Goal: Task Accomplishment & Management: Complete application form

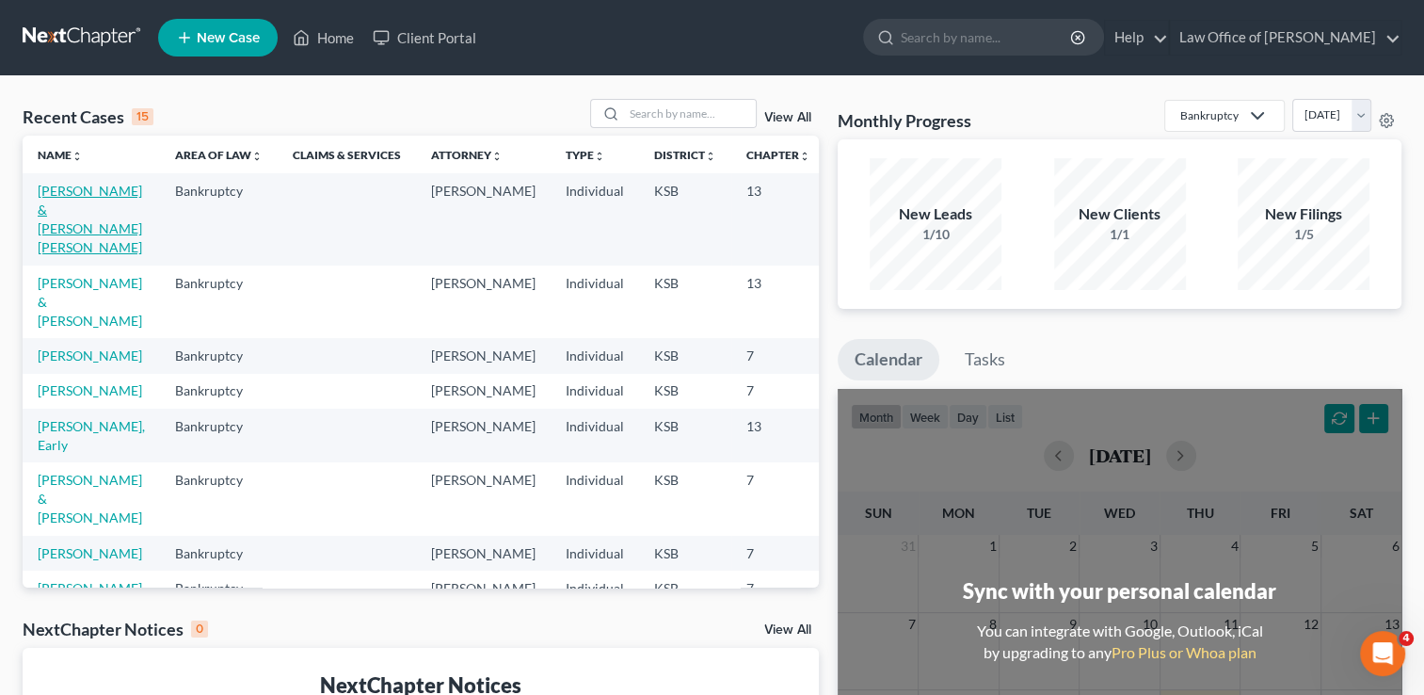
click at [66, 190] on link "[PERSON_NAME] & [PERSON_NAME] [PERSON_NAME]" at bounding box center [90, 219] width 104 height 72
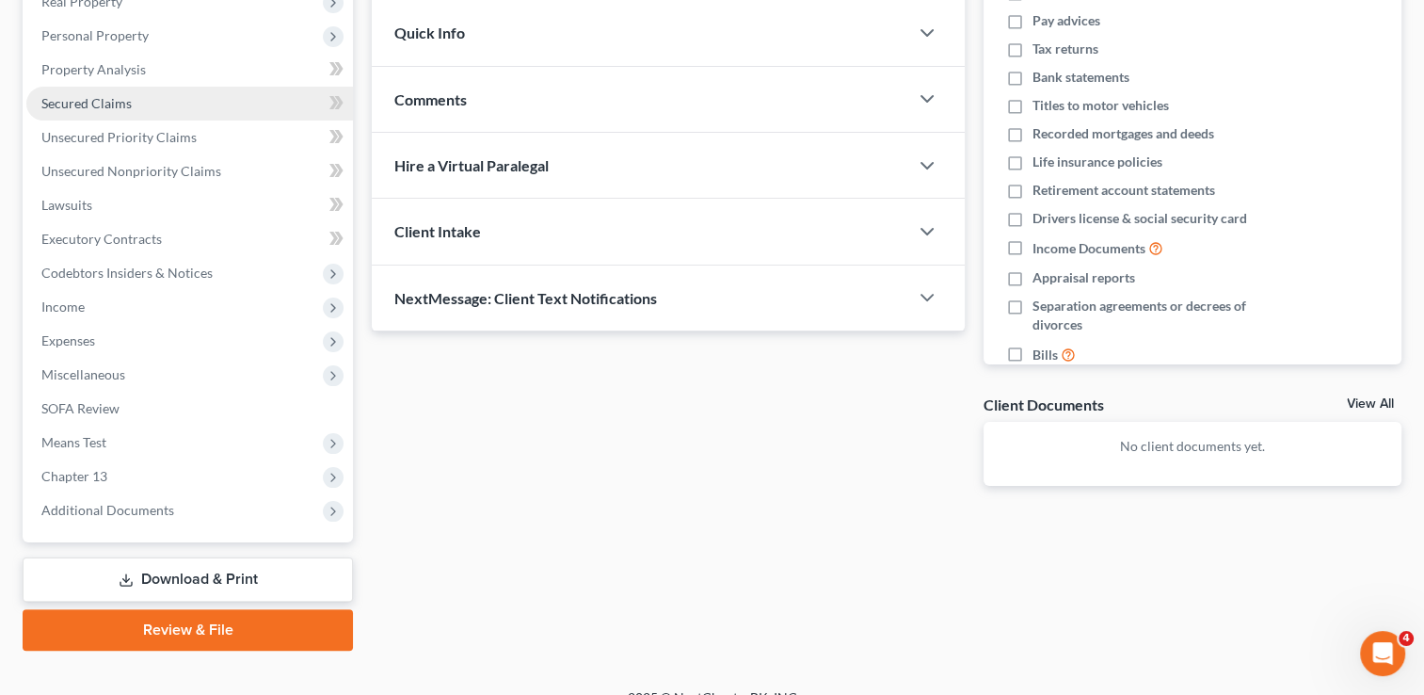
scroll to position [338, 0]
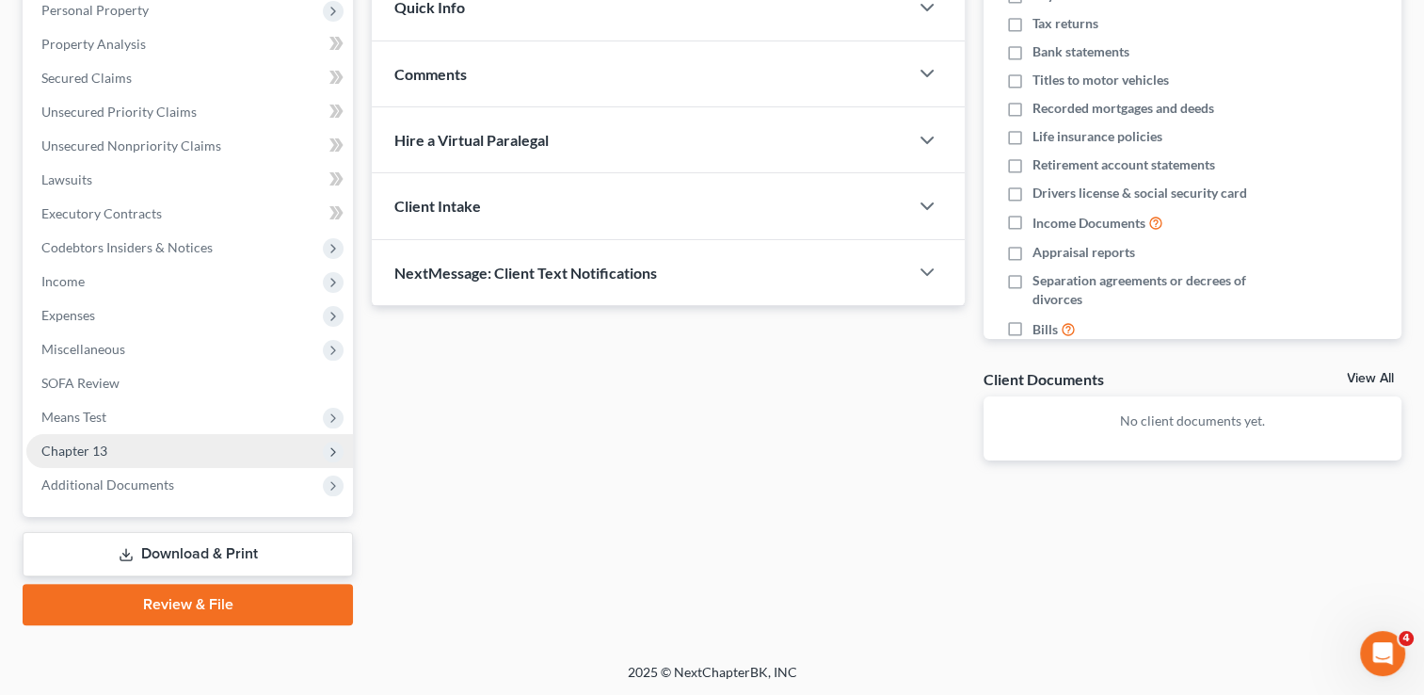
click at [85, 447] on span "Chapter 13" at bounding box center [74, 450] width 66 height 16
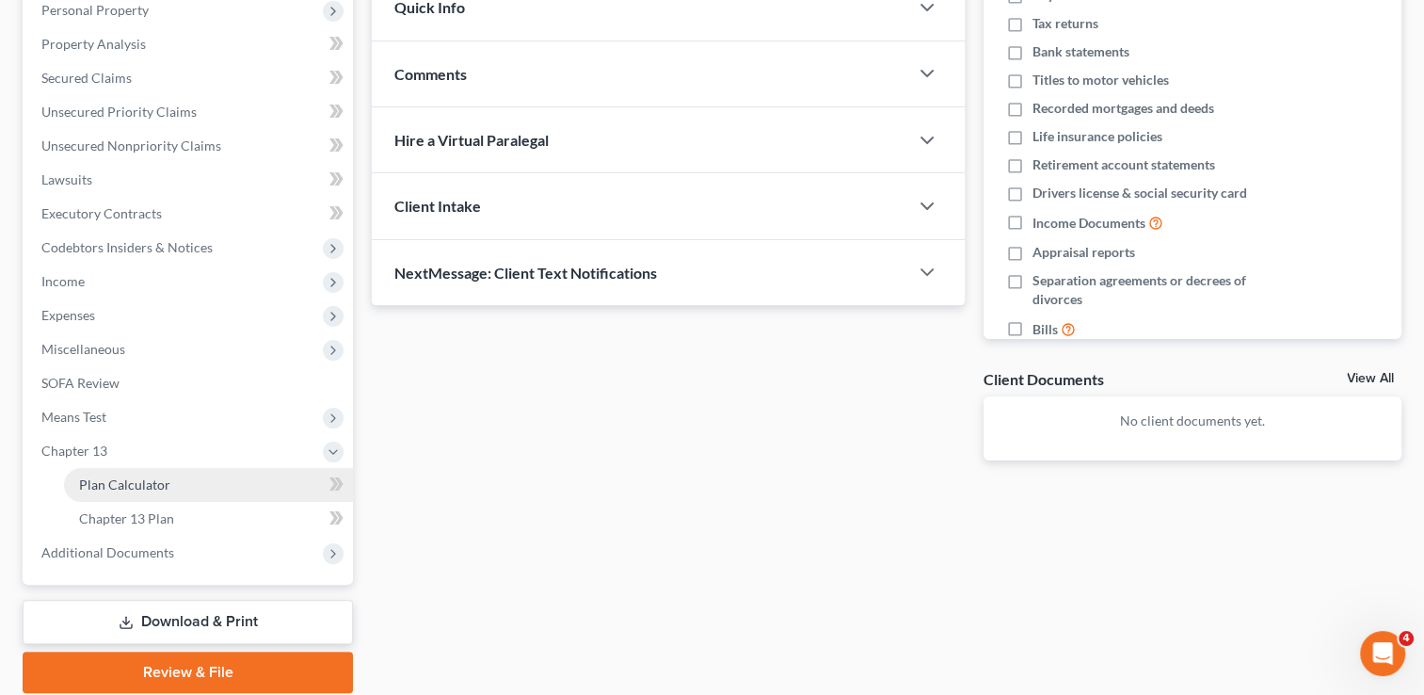
click at [116, 489] on span "Plan Calculator" at bounding box center [124, 484] width 91 height 16
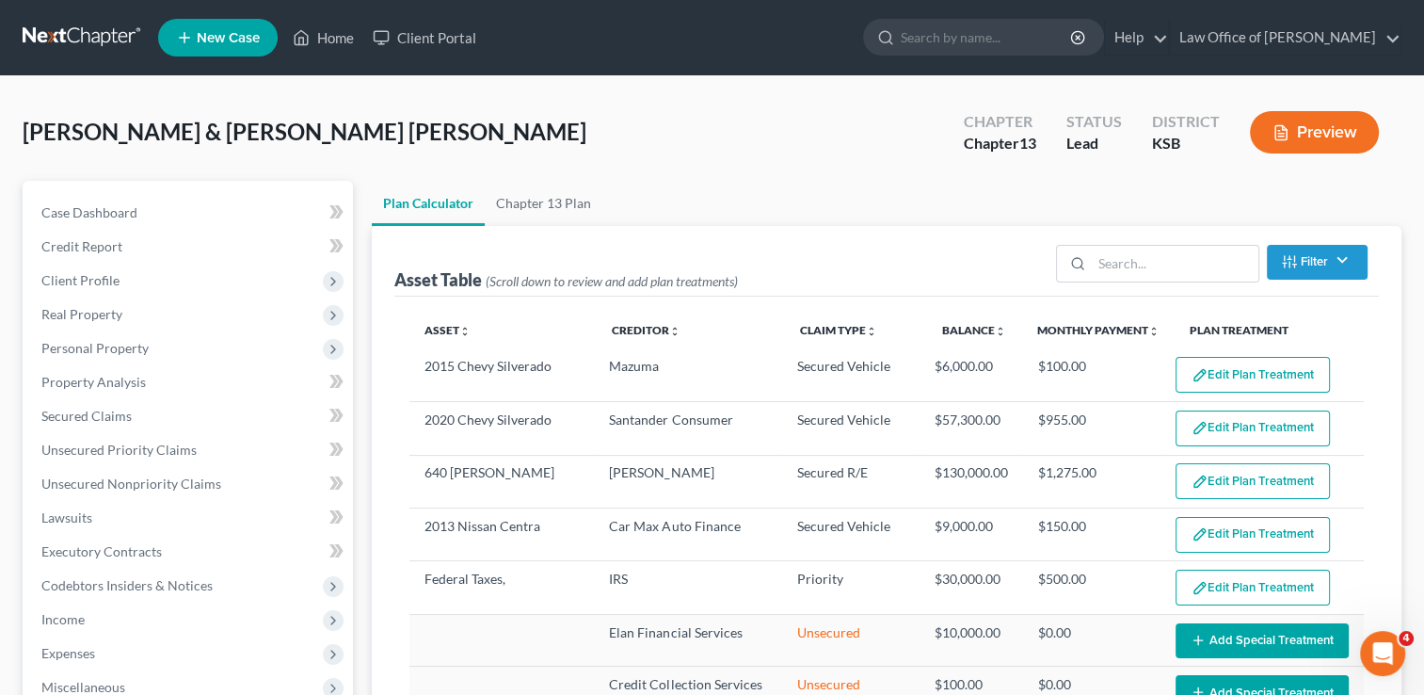
select select "59"
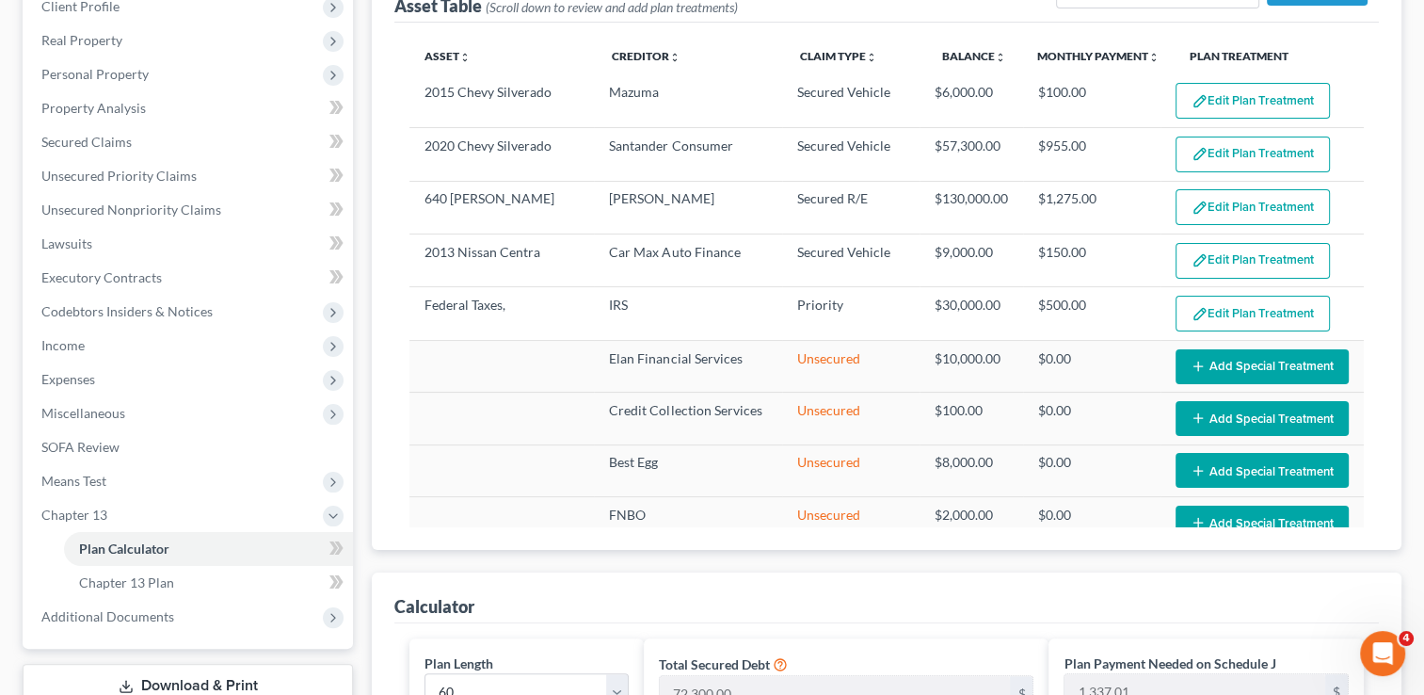
scroll to position [282, 0]
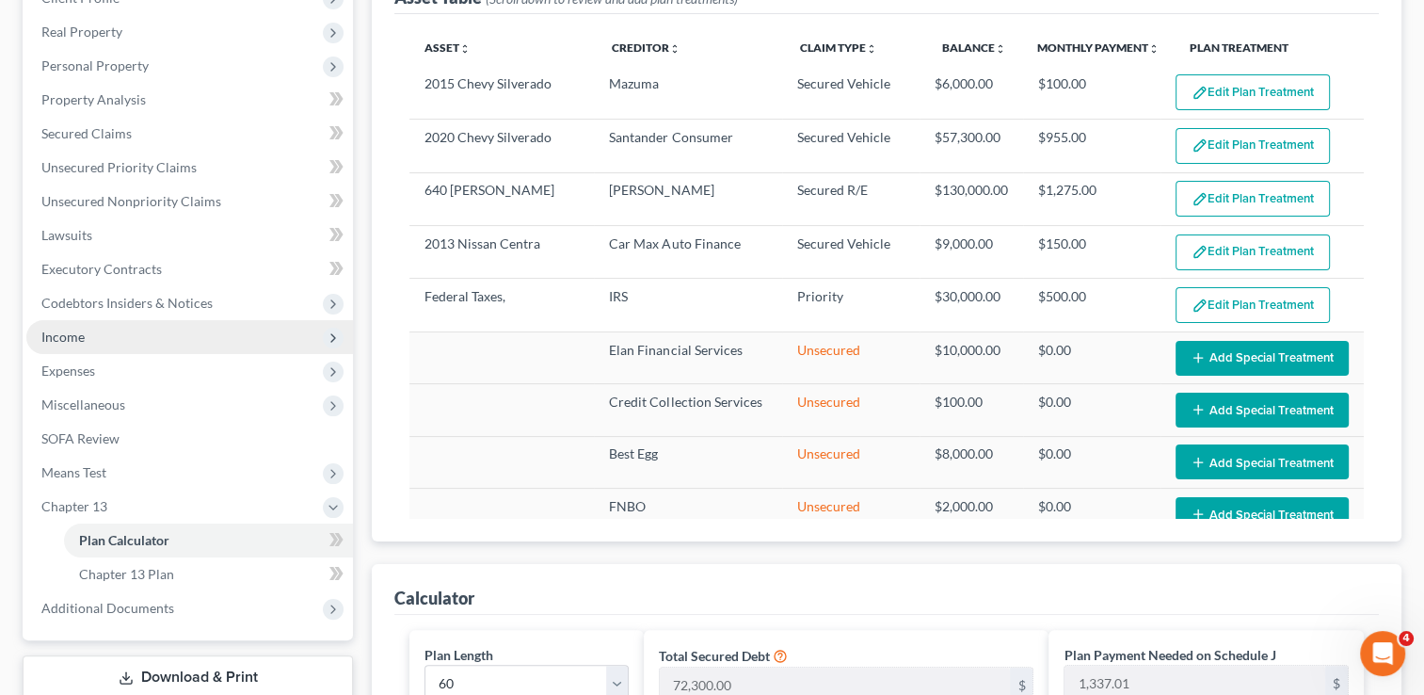
click at [72, 333] on span "Income" at bounding box center [62, 337] width 43 height 16
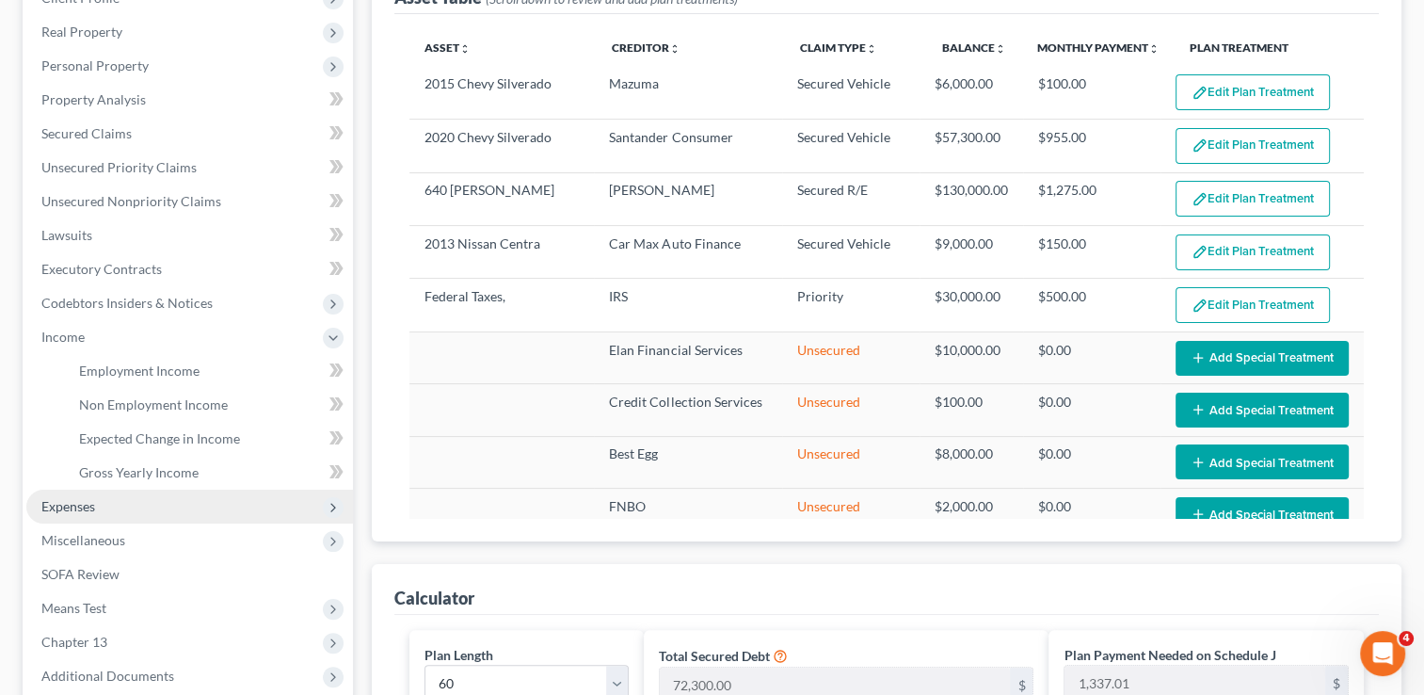
click at [71, 506] on span "Expenses" at bounding box center [68, 506] width 54 height 16
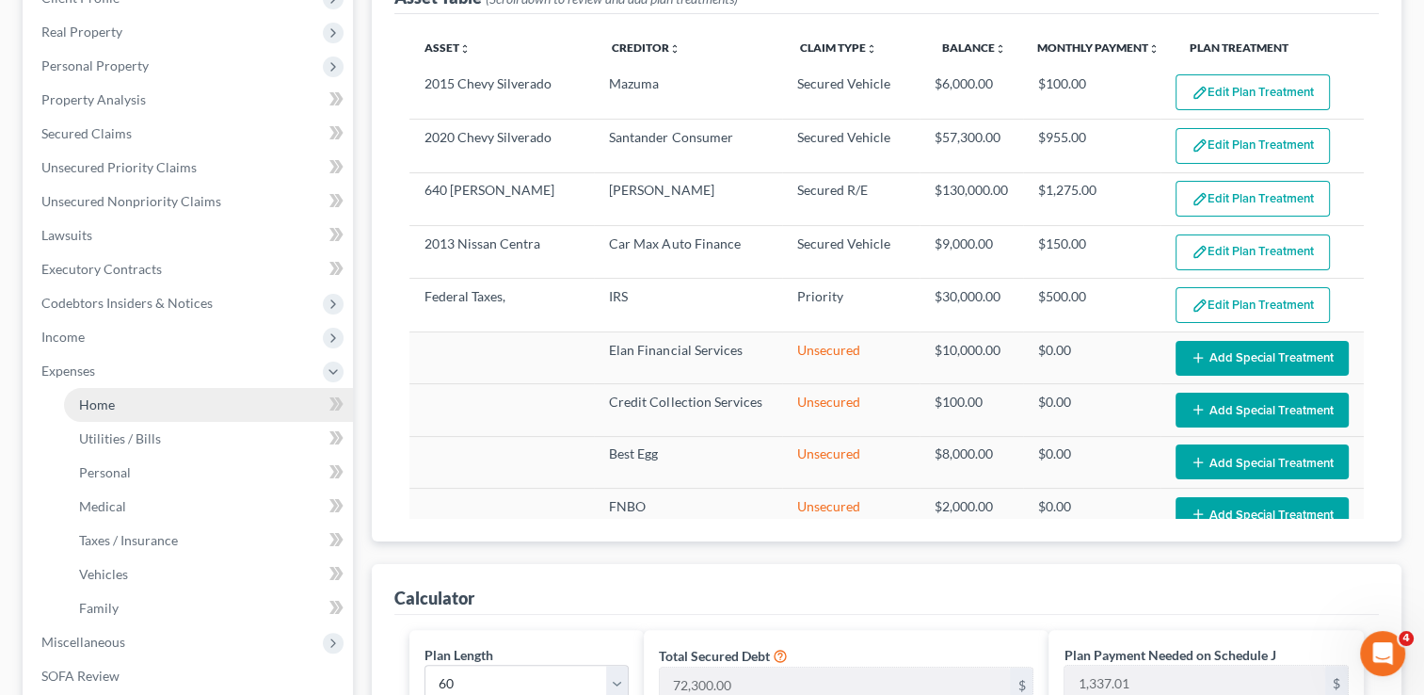
click at [106, 397] on span "Home" at bounding box center [97, 404] width 36 height 16
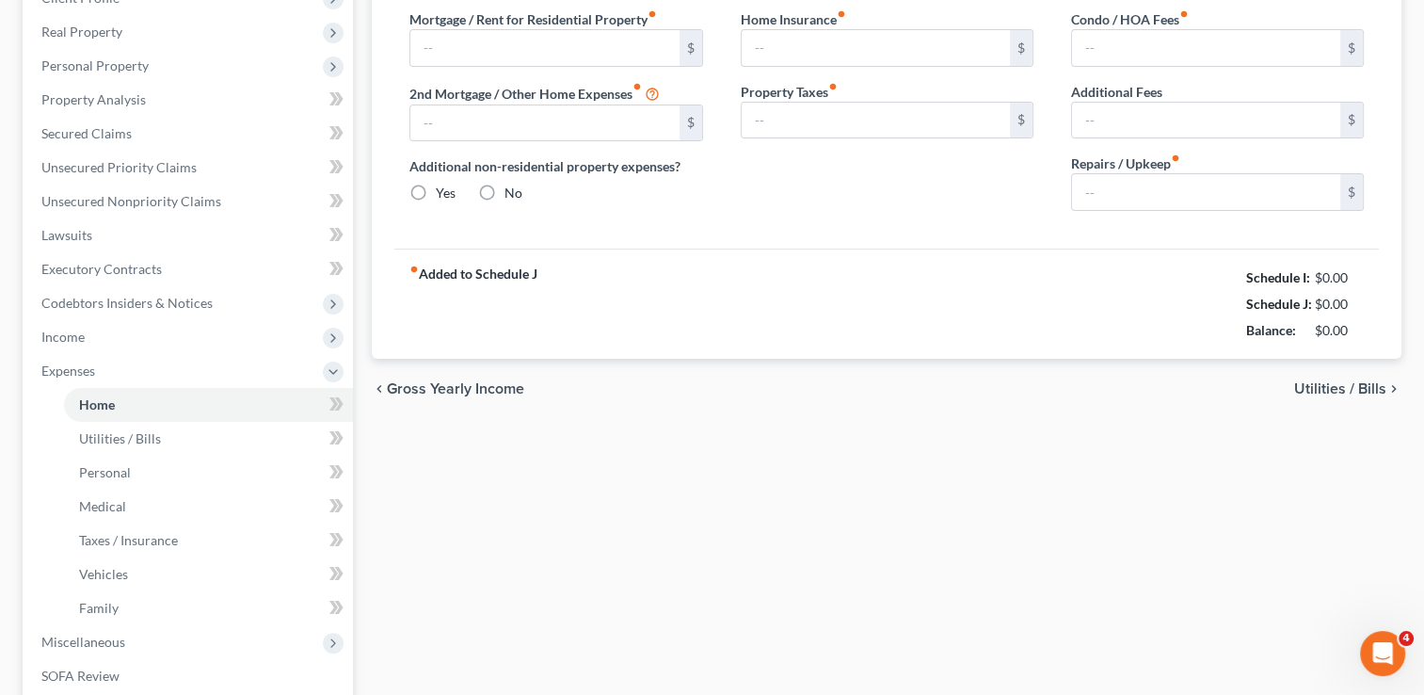
scroll to position [205, 0]
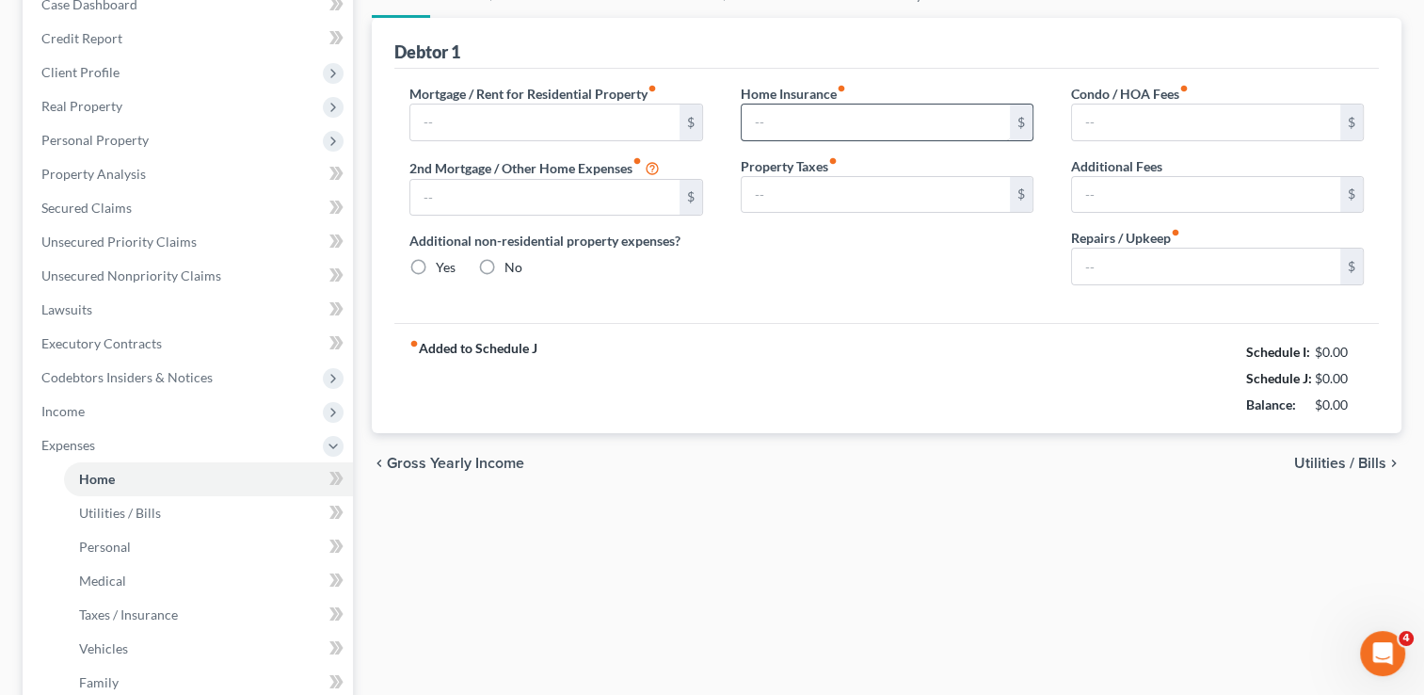
type input "1,300.00"
type input "0.00"
radio input "true"
type input "0.00"
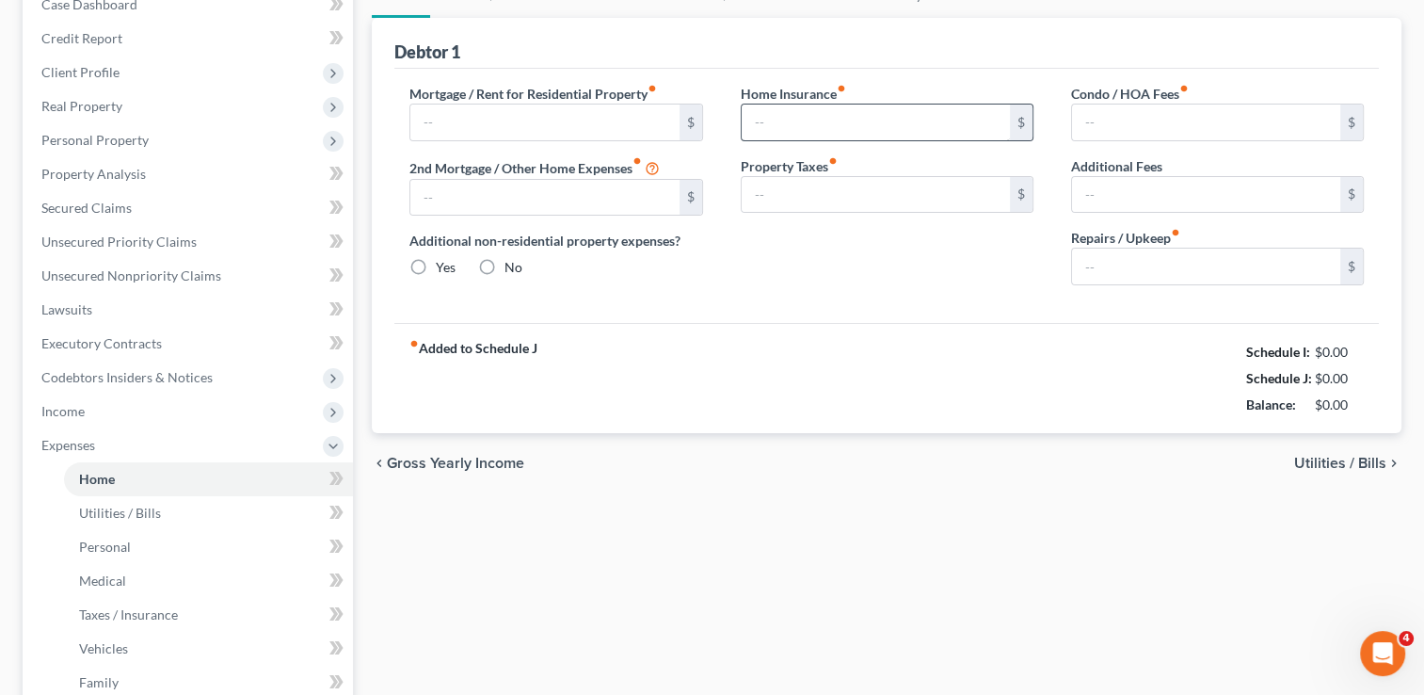
type input "0.00"
type input "200.00"
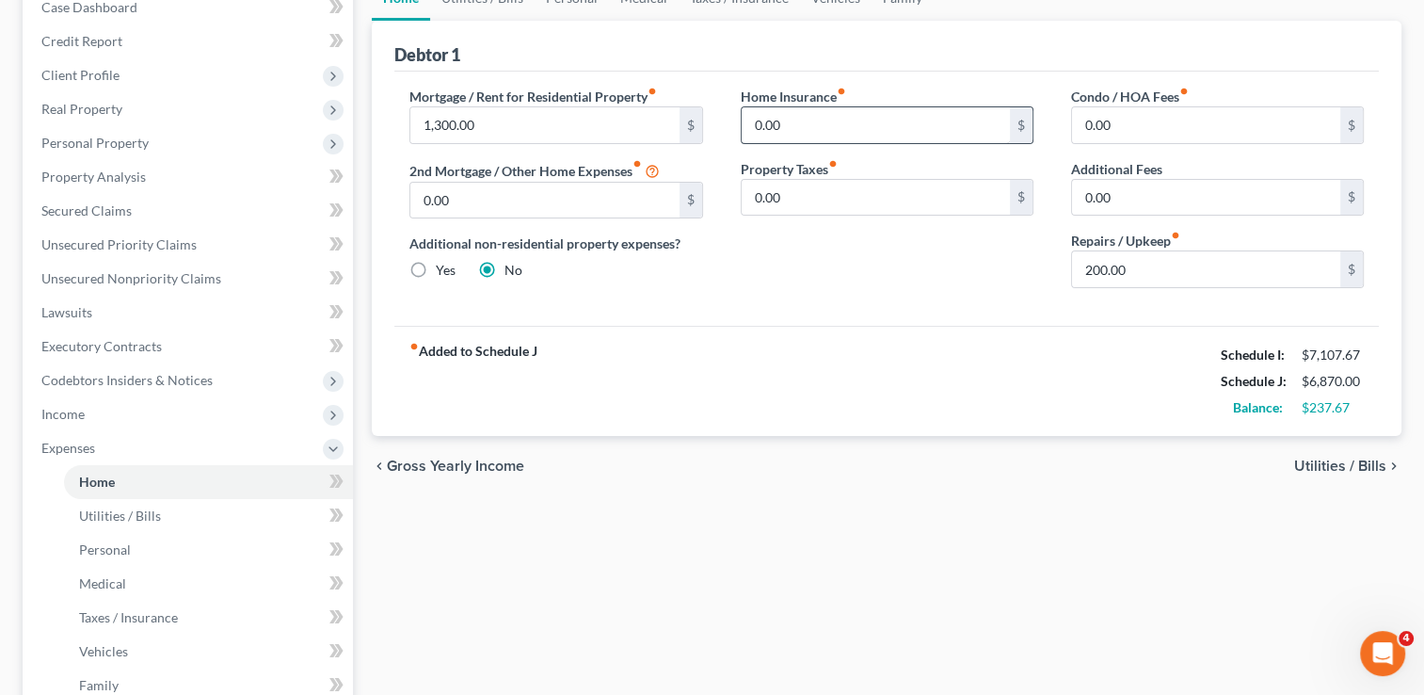
scroll to position [0, 0]
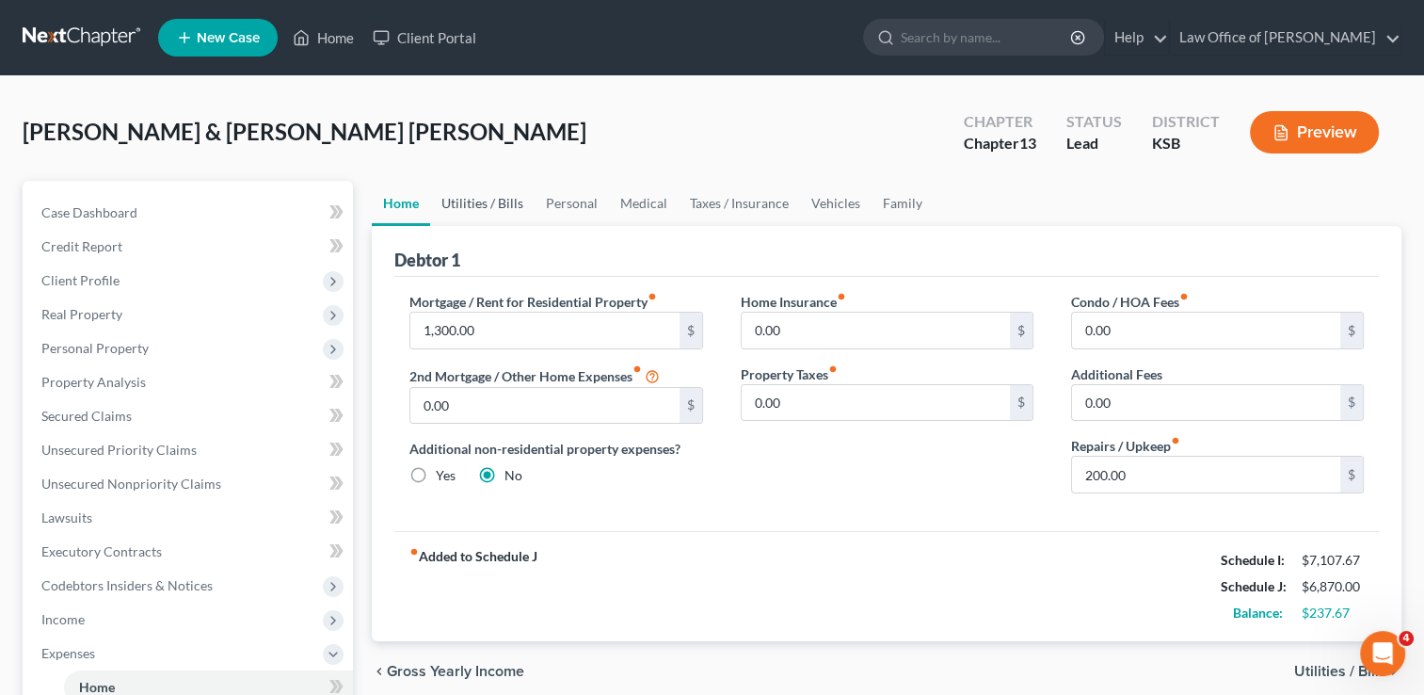
click at [499, 198] on link "Utilities / Bills" at bounding box center [482, 203] width 104 height 45
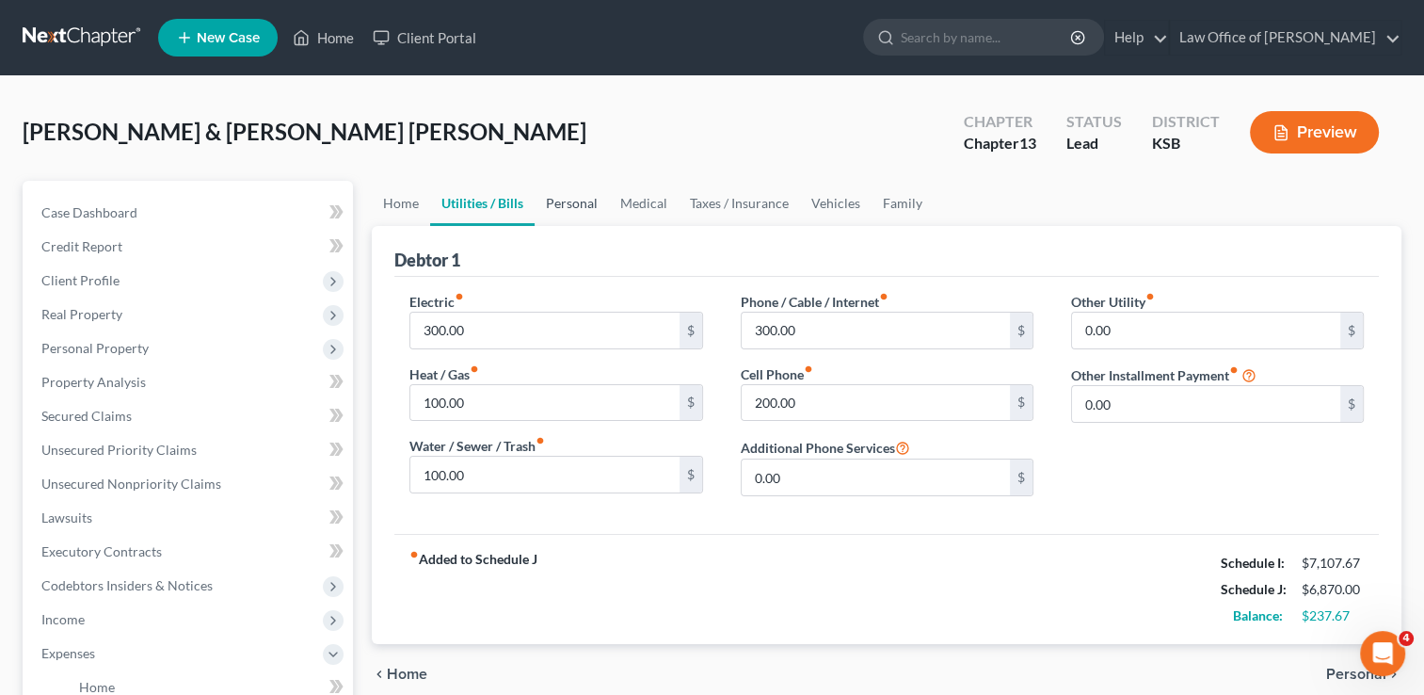
click at [570, 202] on link "Personal" at bounding box center [572, 203] width 74 height 45
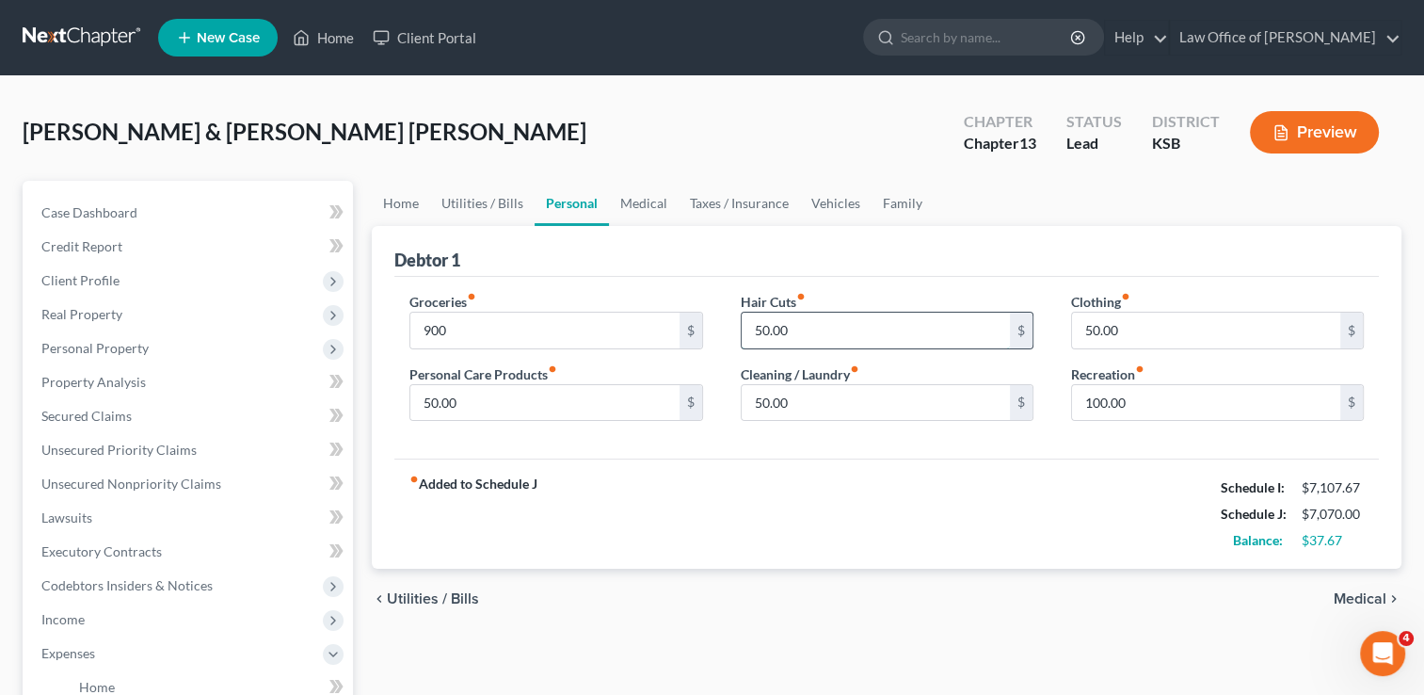
click at [889, 326] on input "50.00" at bounding box center [876, 331] width 268 height 36
click at [1118, 317] on input "50.00" at bounding box center [1206, 331] width 268 height 36
click at [1174, 410] on input "100.00" at bounding box center [1206, 403] width 268 height 36
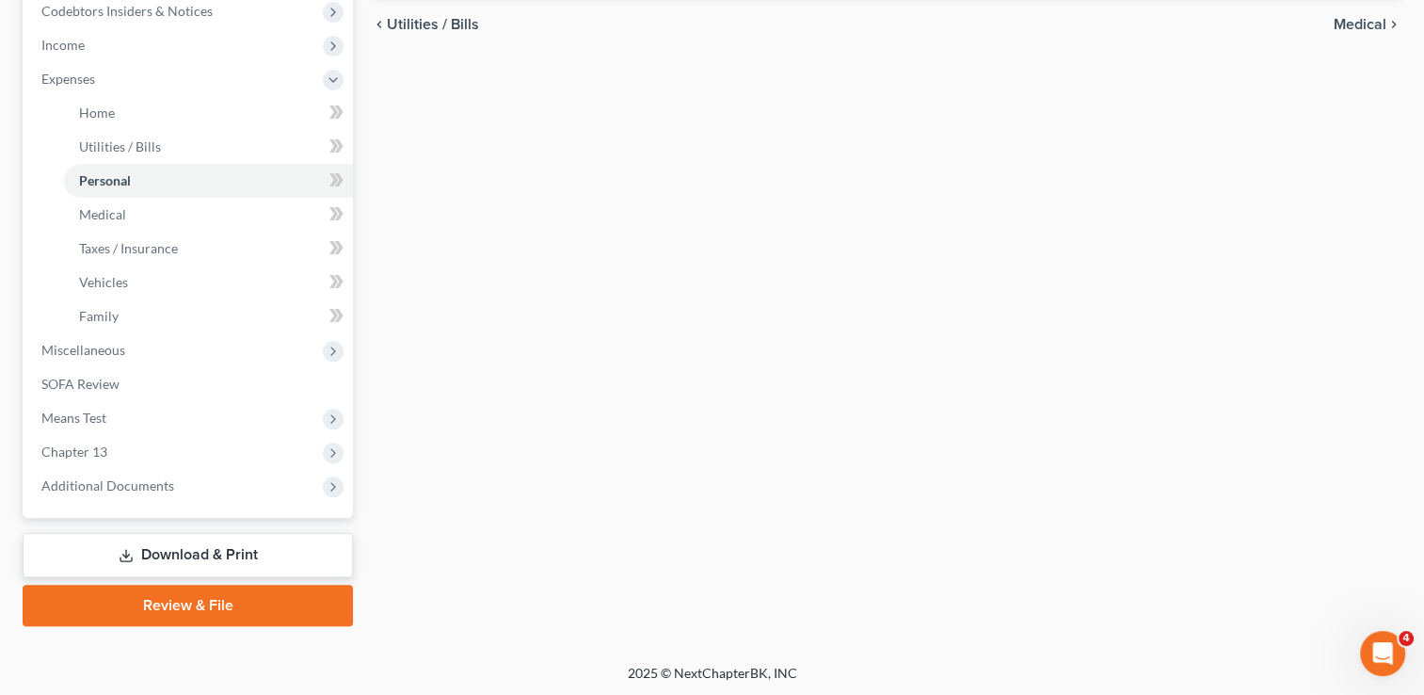
scroll to position [575, 0]
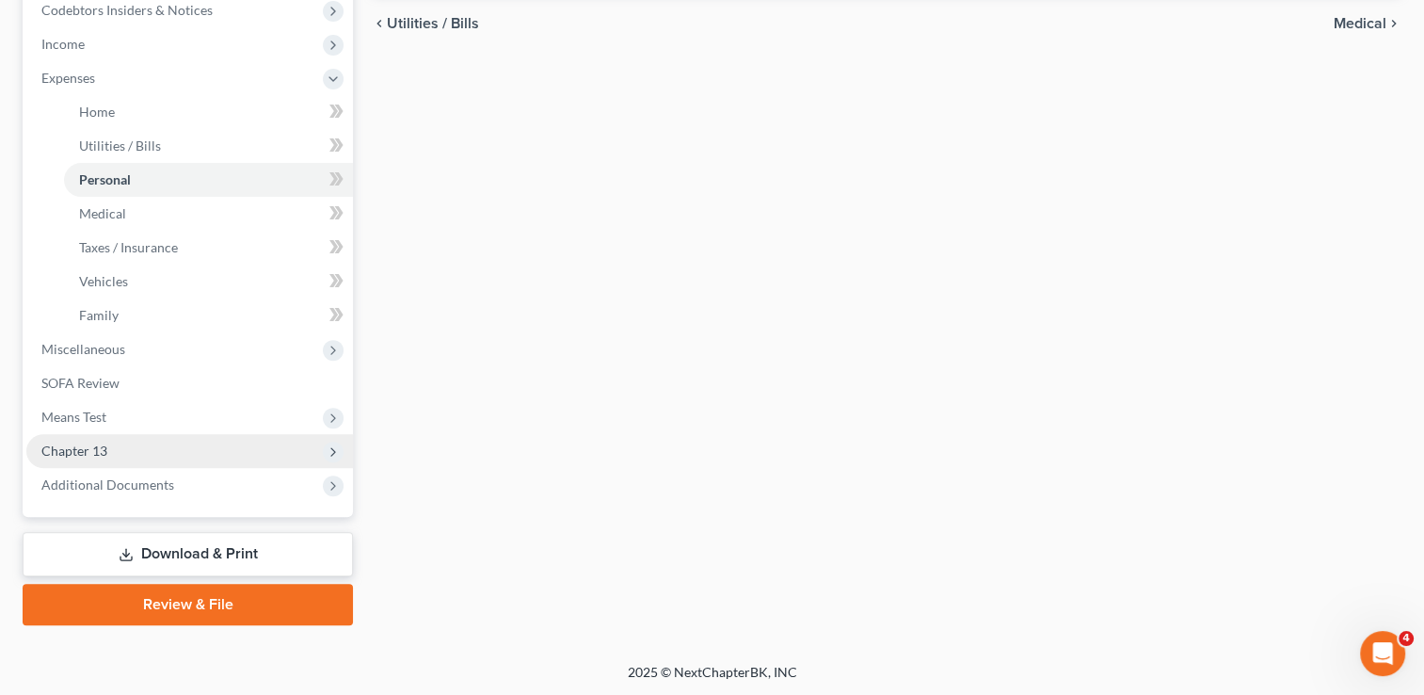
click at [65, 450] on span "Chapter 13" at bounding box center [74, 450] width 66 height 16
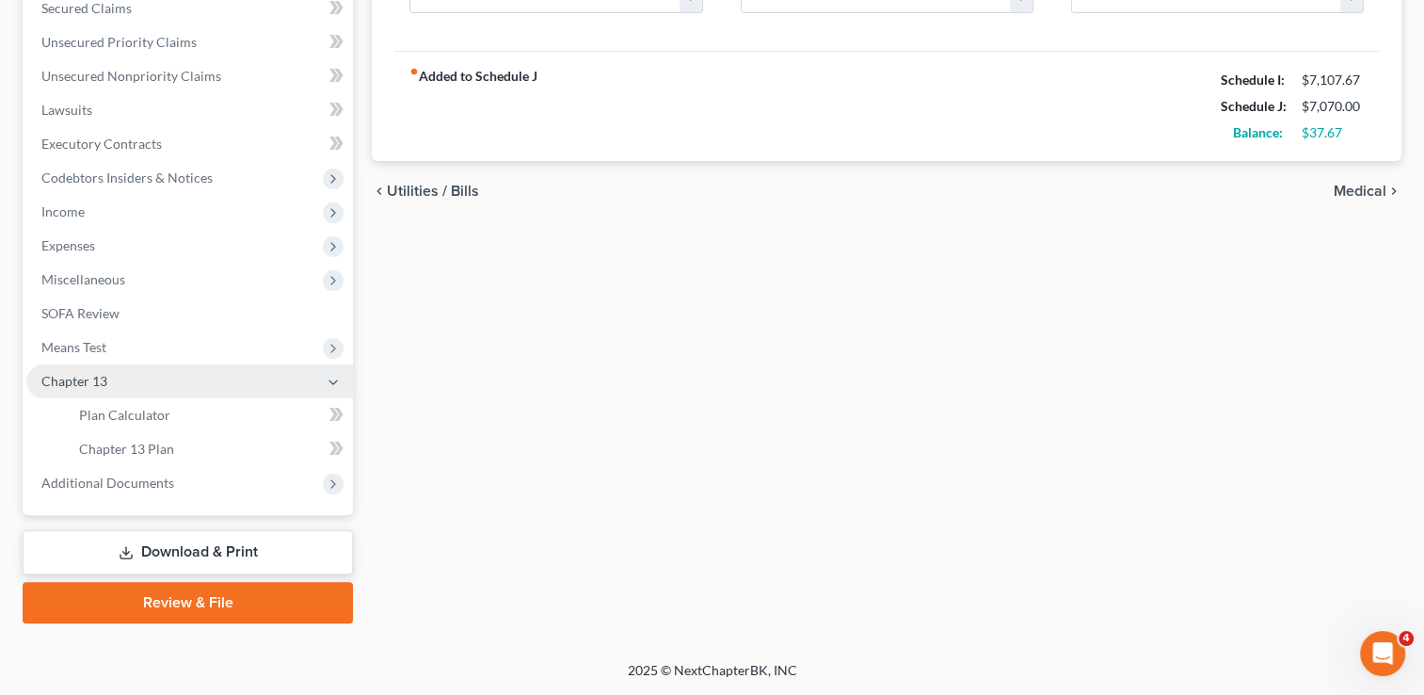
scroll to position [406, 0]
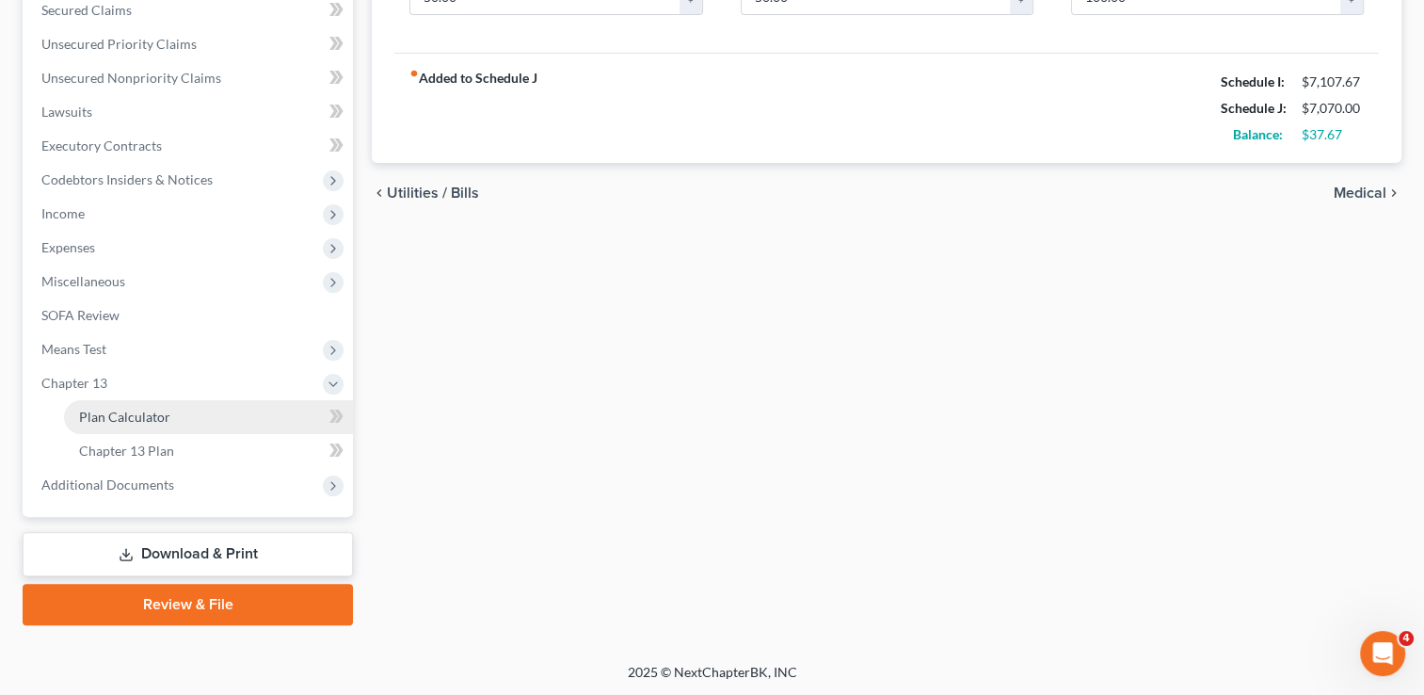
click at [119, 426] on link "Plan Calculator" at bounding box center [208, 417] width 289 height 34
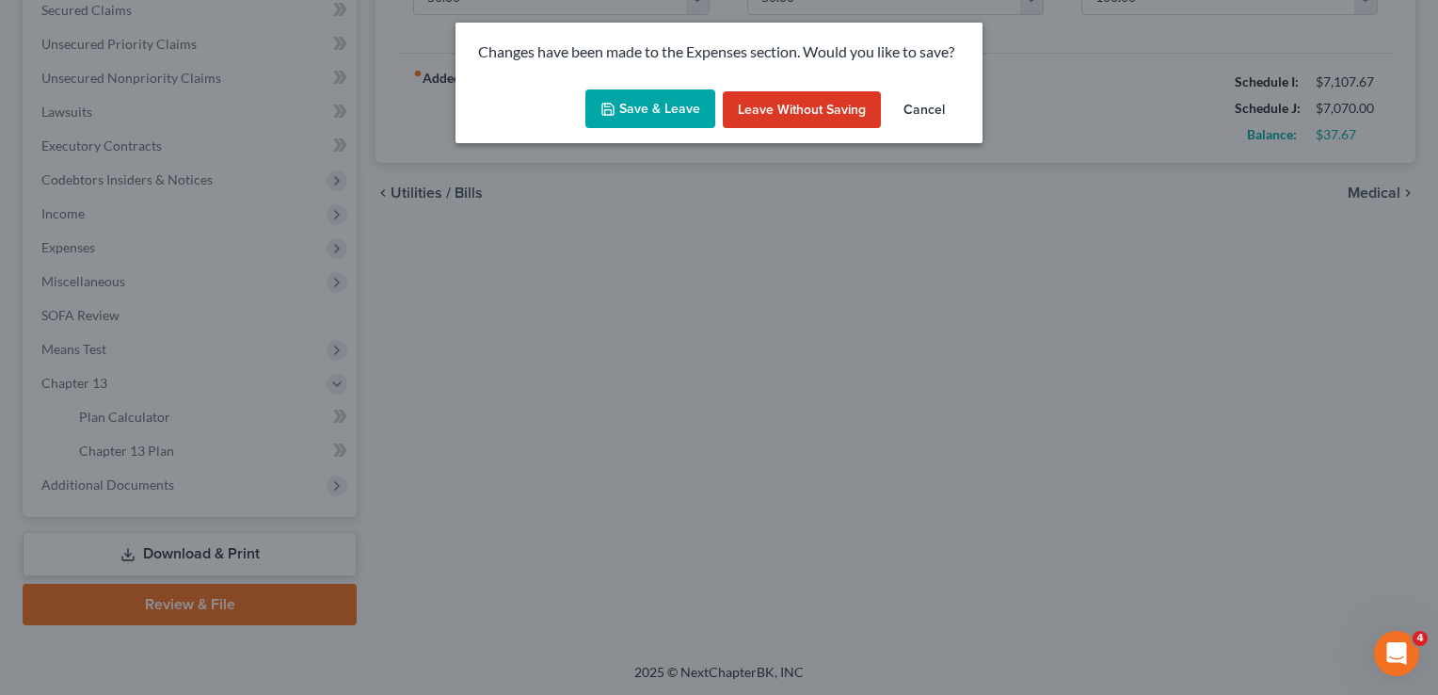
click at [649, 110] on button "Save & Leave" at bounding box center [651, 109] width 130 height 40
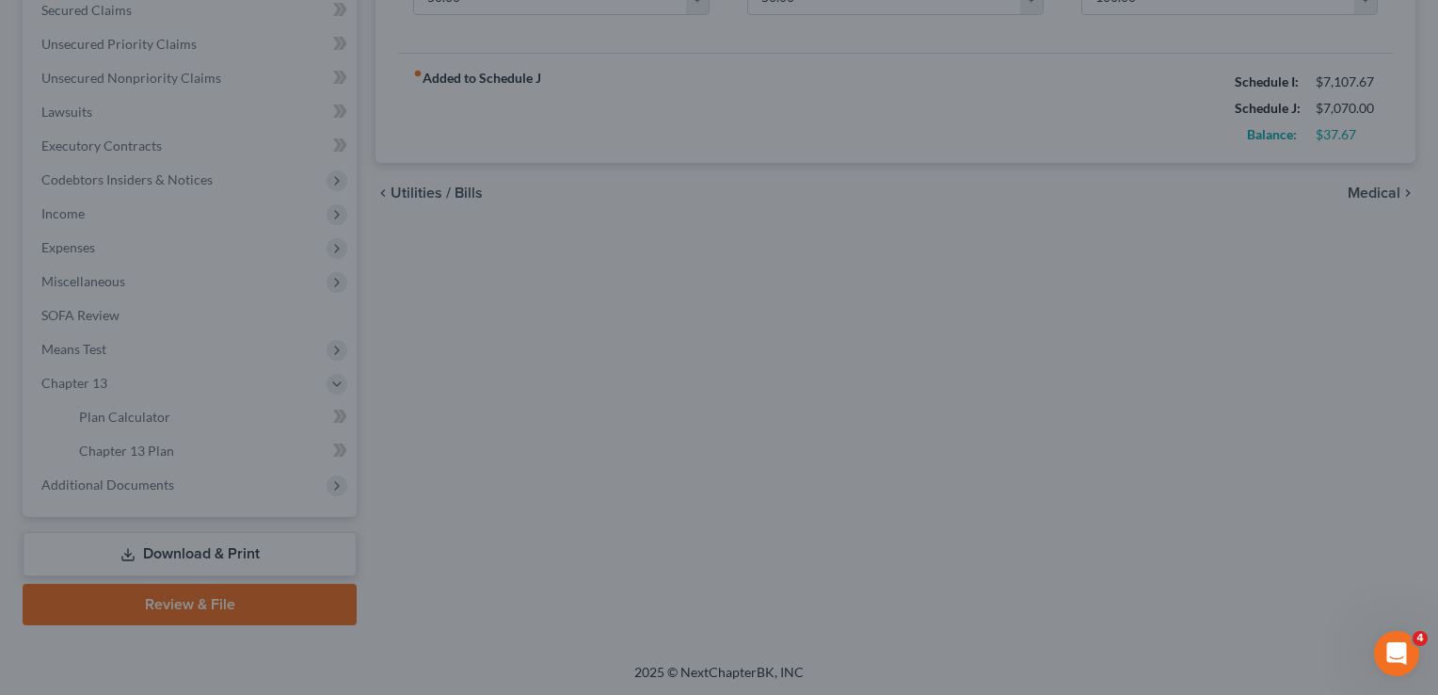
type input "900.00"
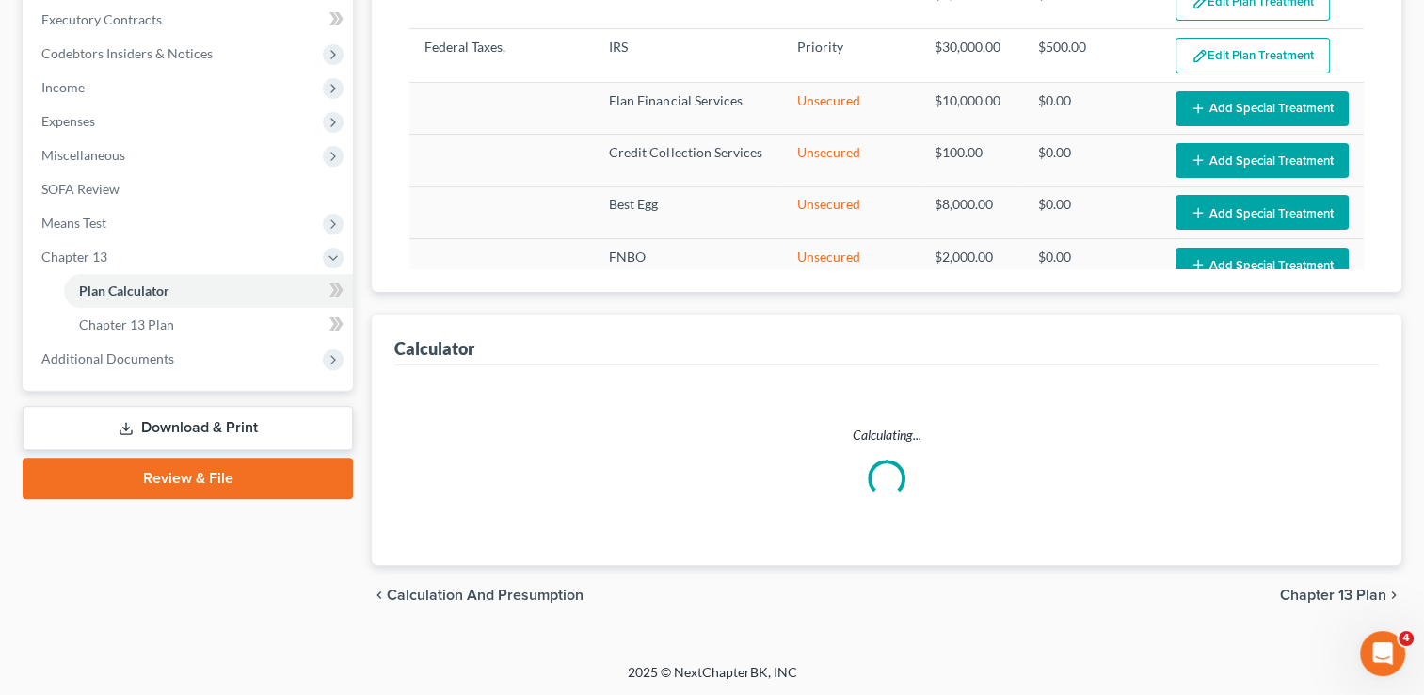
select select "59"
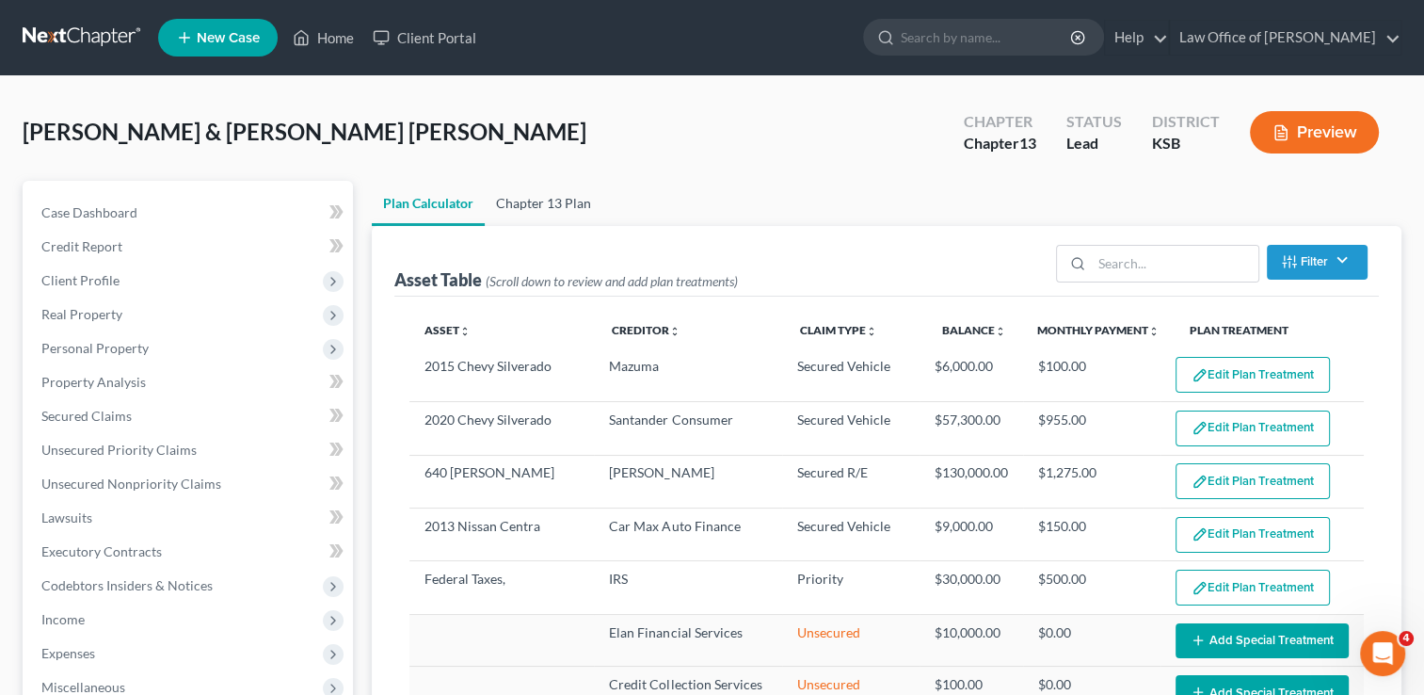
click at [538, 204] on link "Chapter 13 Plan" at bounding box center [544, 203] width 118 height 45
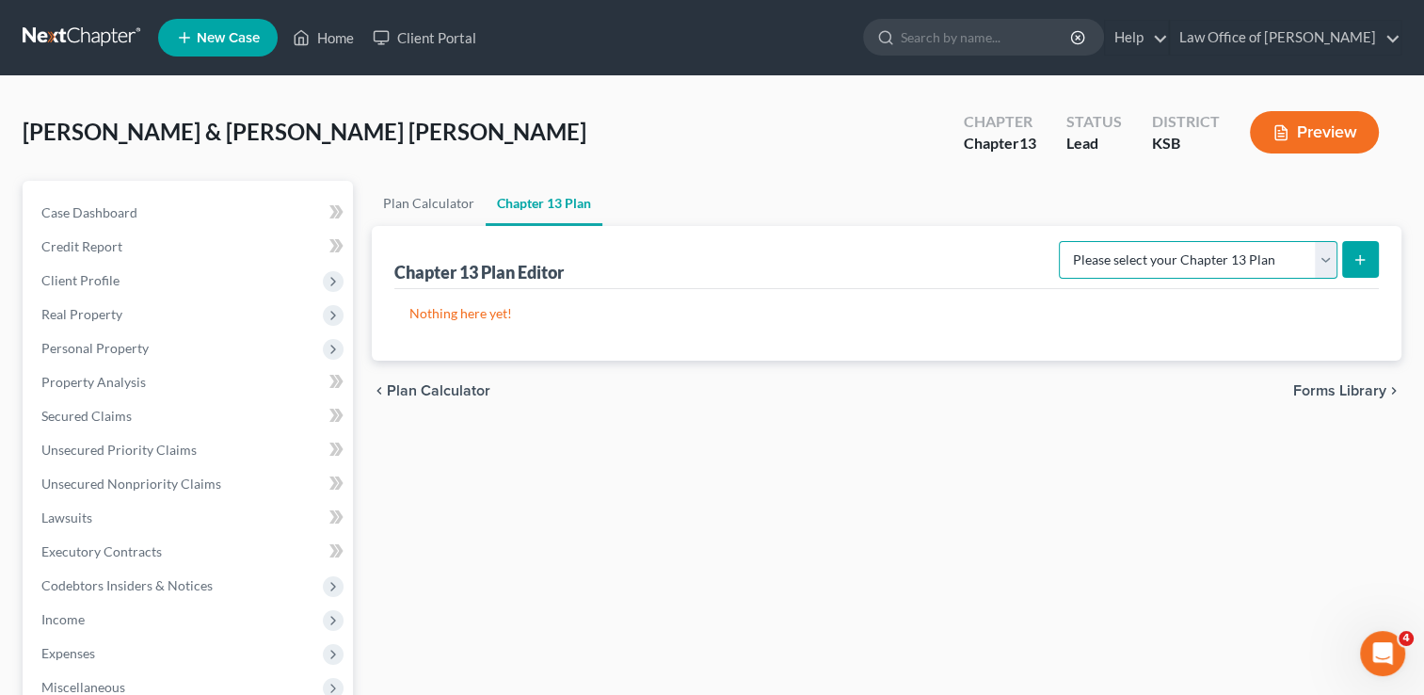
click at [1327, 252] on select "Please select your Chapter 13 Plan [US_STATE] Plan - Effective [DATE] [US_STATE…" at bounding box center [1198, 260] width 279 height 38
select select "1"
click at [1066, 241] on select "Please select your Chapter 13 Plan [US_STATE] Plan - Effective [DATE] [US_STATE…" at bounding box center [1198, 260] width 279 height 38
click at [1361, 260] on icon "submit" at bounding box center [1360, 259] width 15 height 15
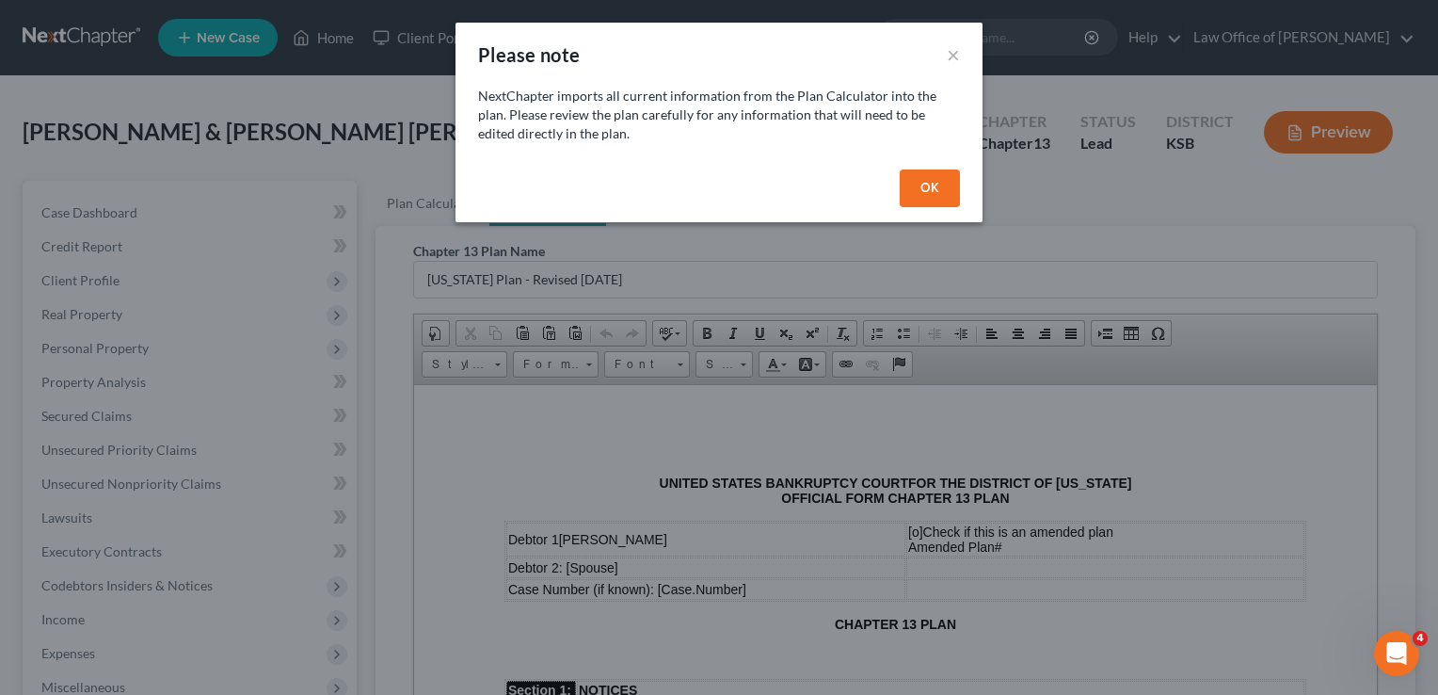
click at [931, 183] on button "OK" at bounding box center [930, 188] width 60 height 38
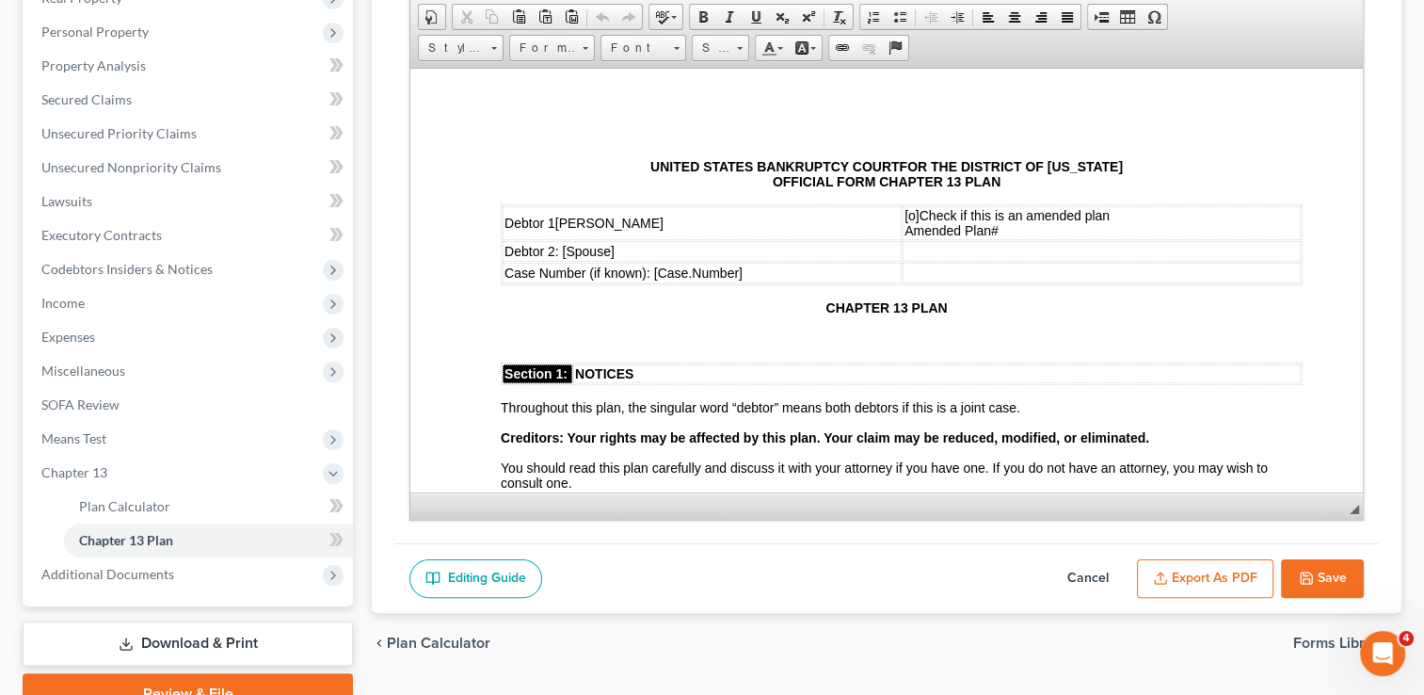
scroll to position [328, 0]
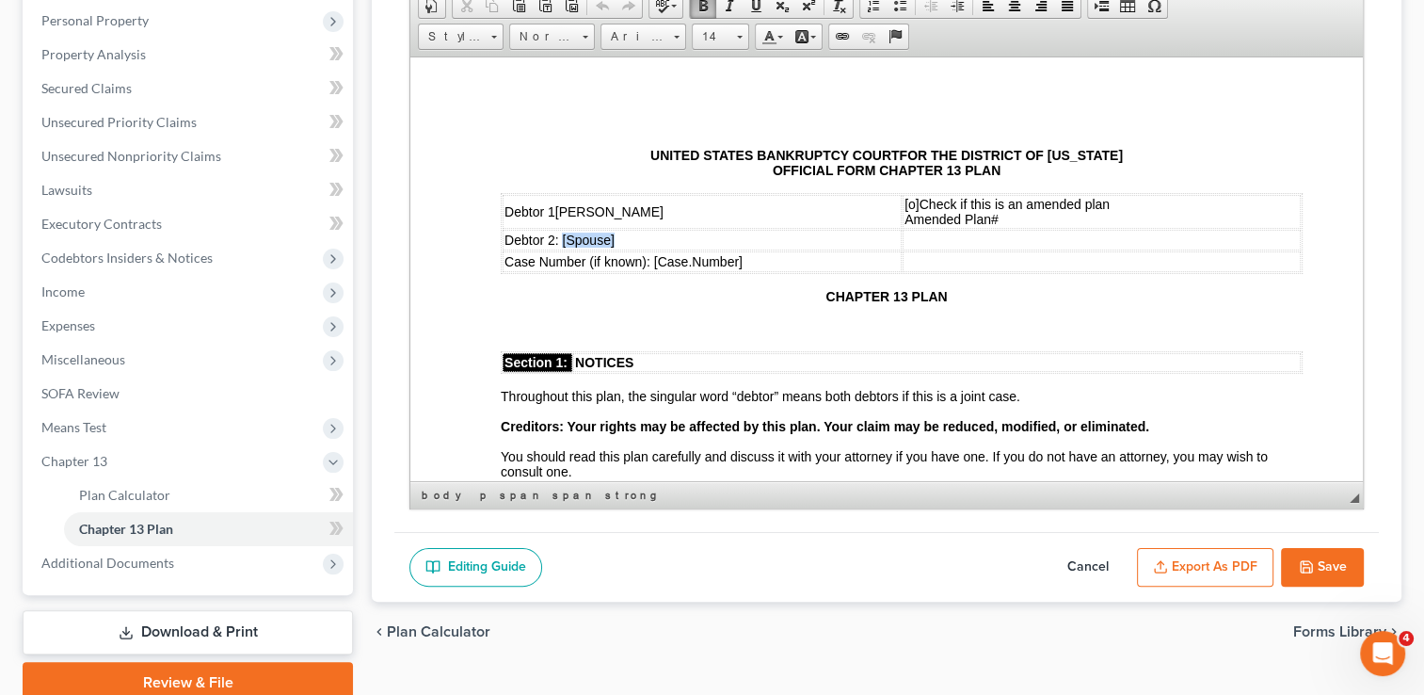
drag, startPoint x: 620, startPoint y: 241, endPoint x: 561, endPoint y: 240, distance: 59.3
click at [561, 240] on td "Debtor 2: [ Spouse]" at bounding box center [702, 239] width 399 height 21
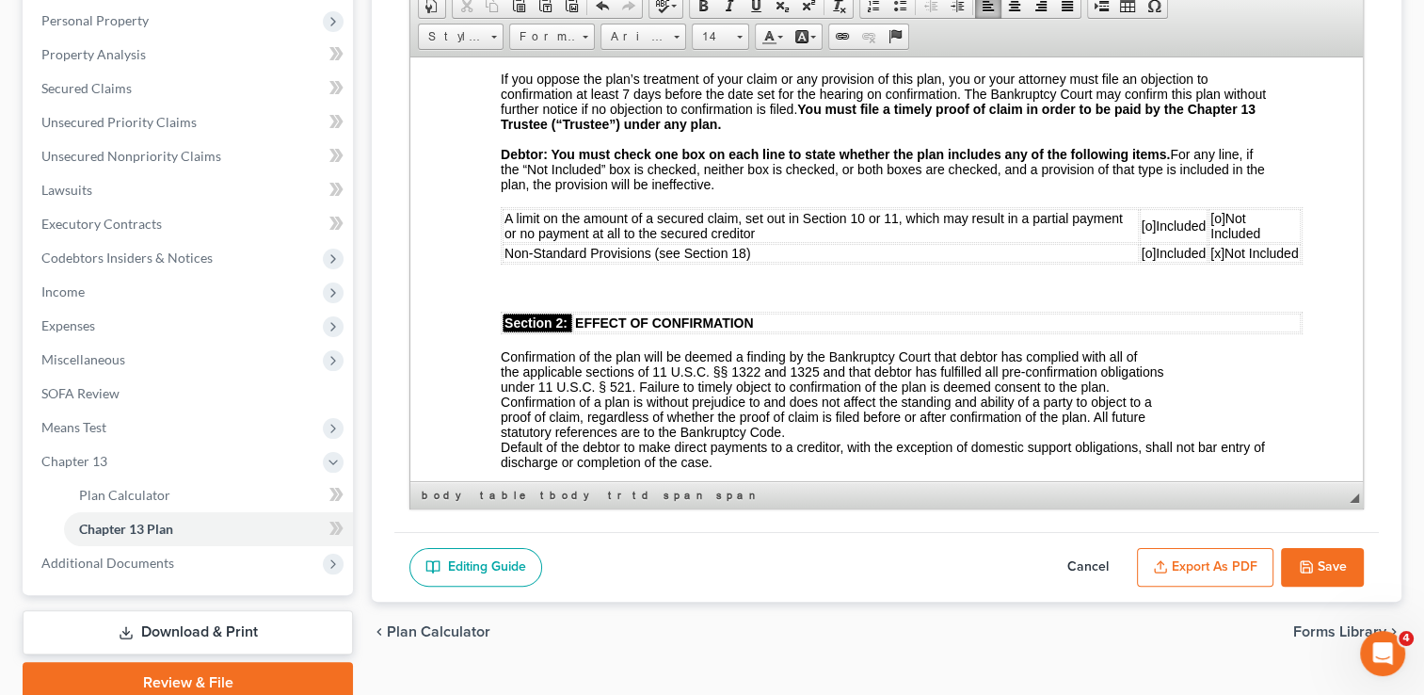
scroll to position [471, 0]
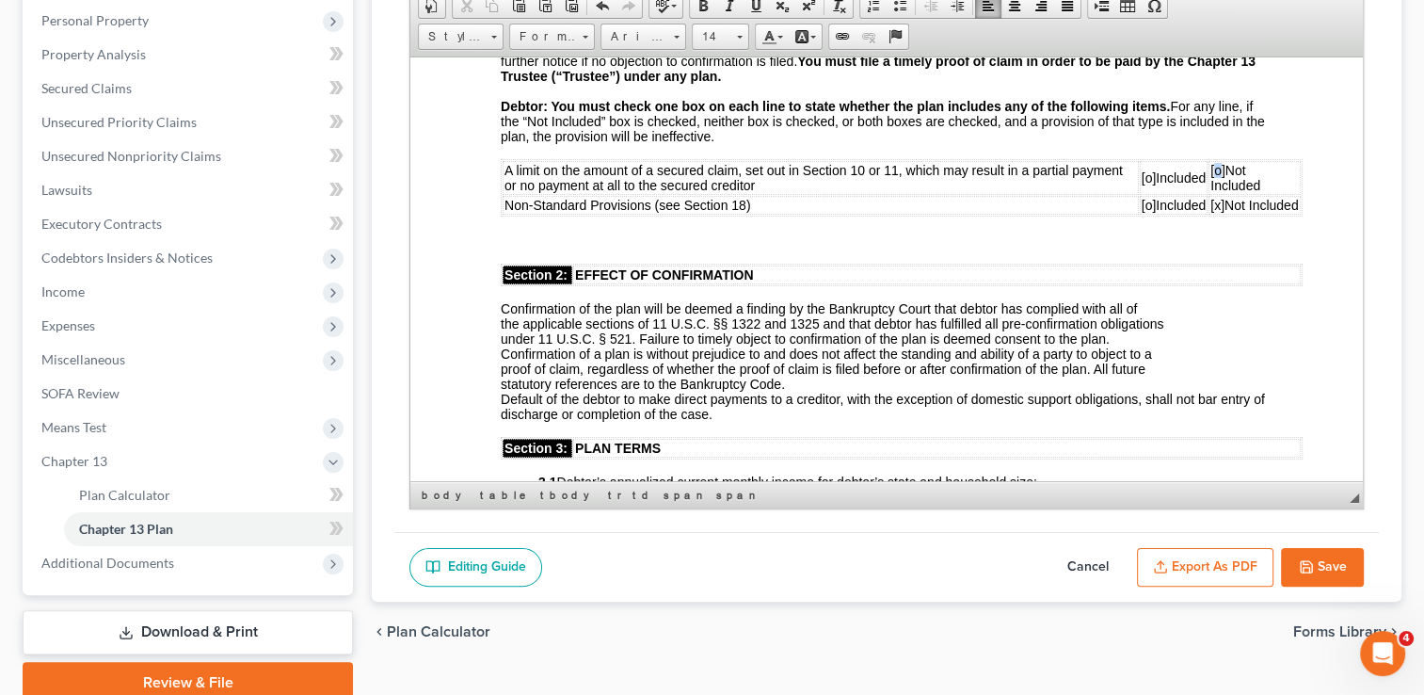
click at [1214, 177] on span "[o]" at bounding box center [1218, 169] width 15 height 15
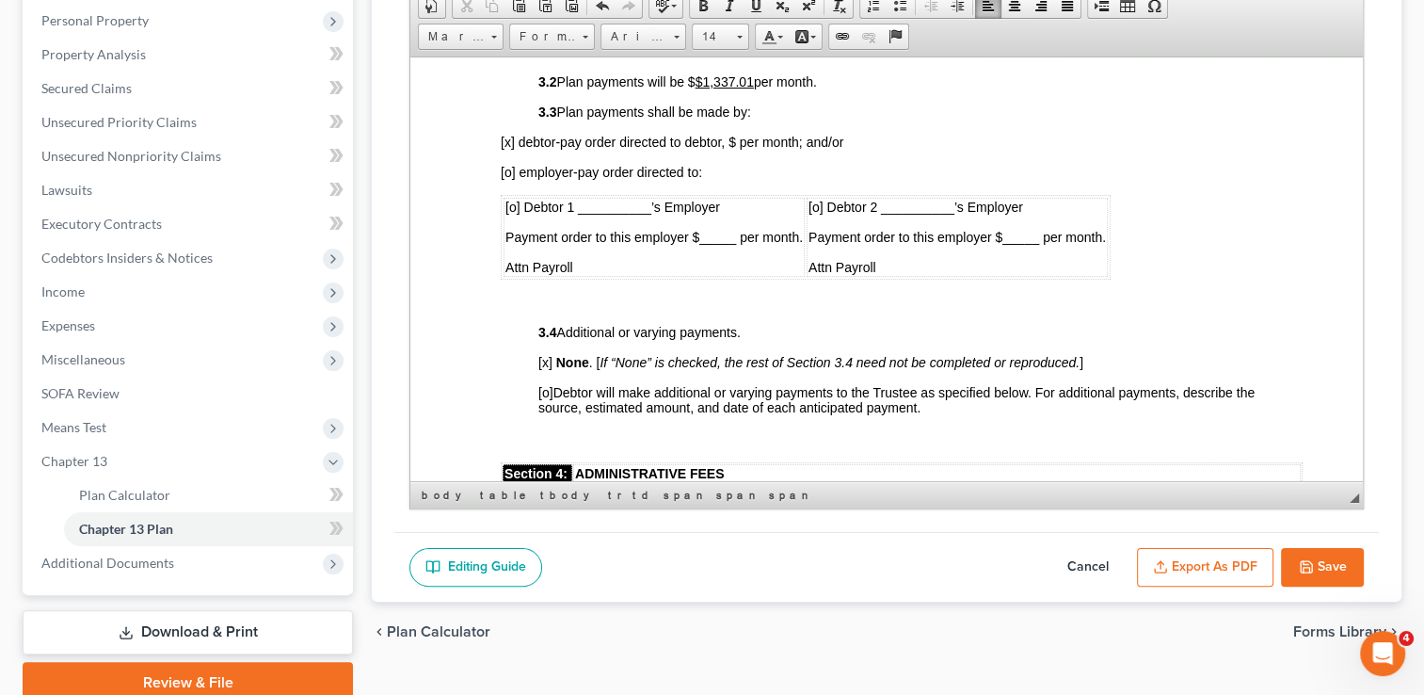
scroll to position [1130, 0]
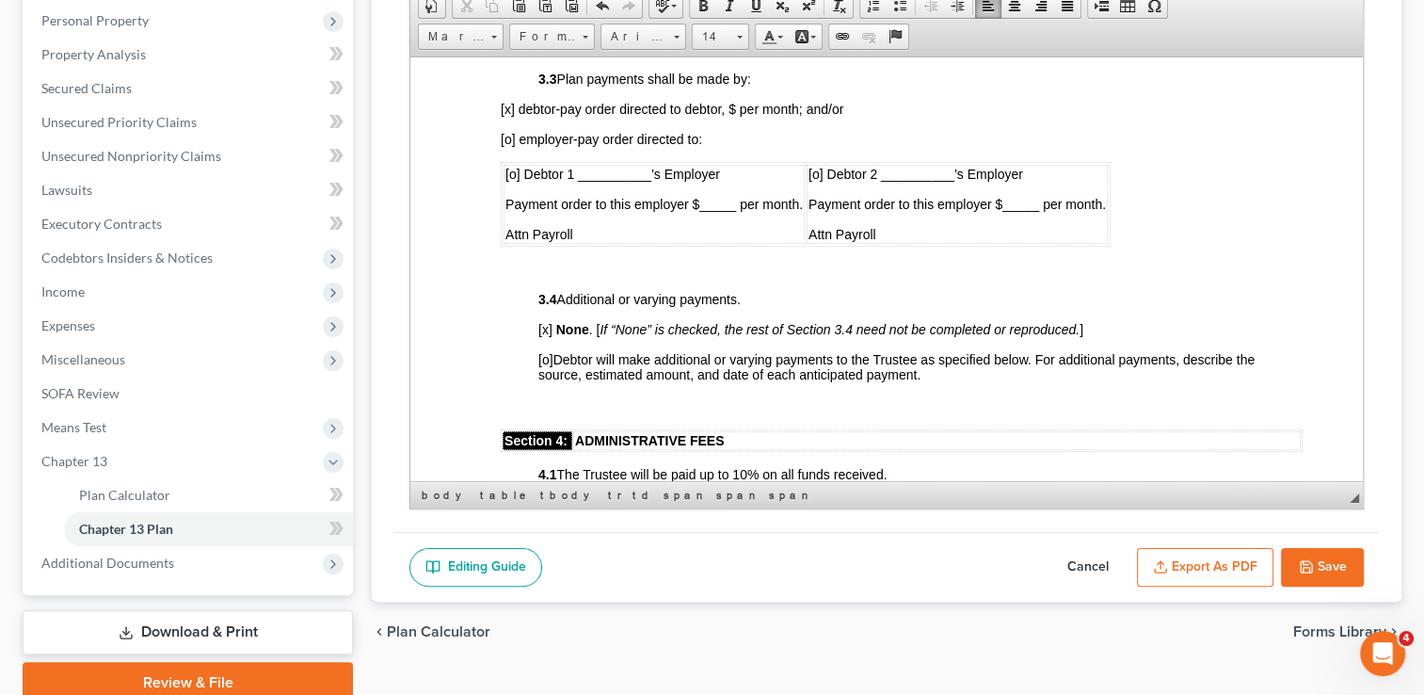
click at [734, 116] on span "[x] debtor-pay order directed to debtor, $ per month; and/or" at bounding box center [672, 108] width 343 height 15
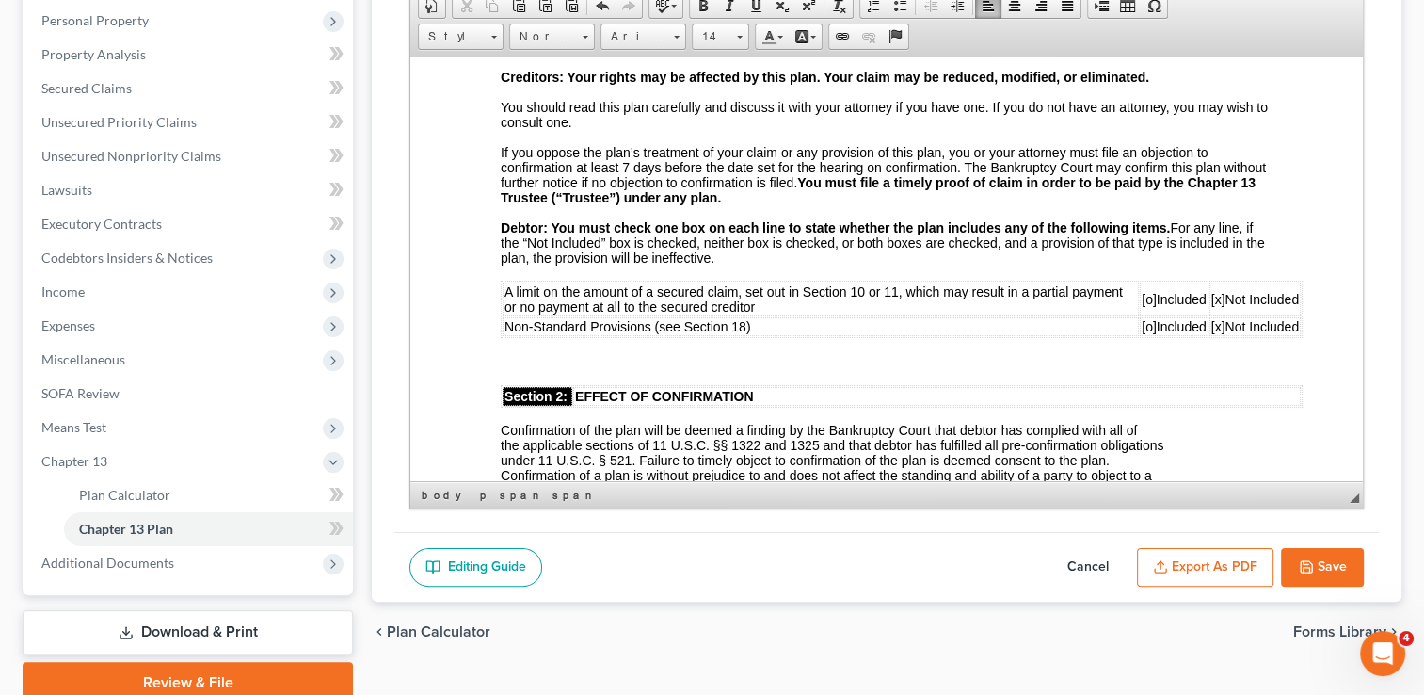
scroll to position [188, 0]
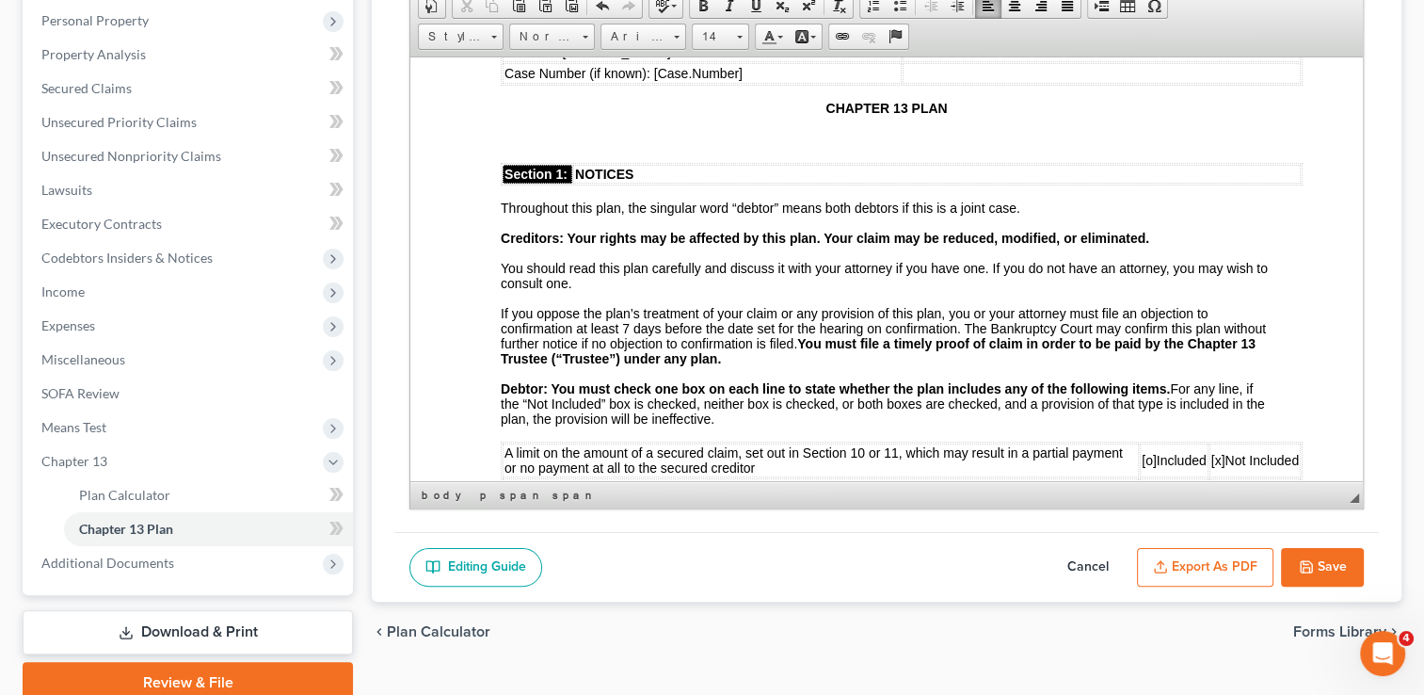
click at [1081, 560] on button "Cancel" at bounding box center [1088, 568] width 83 height 40
select select "1"
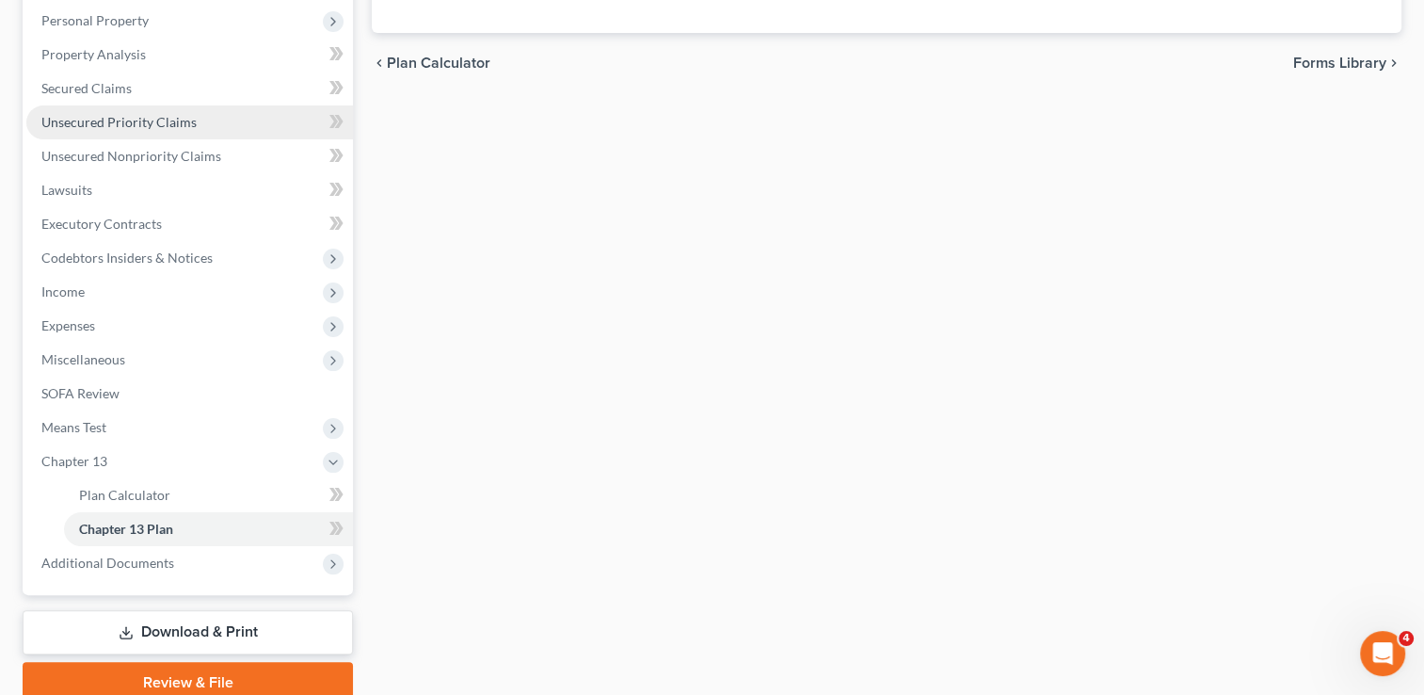
scroll to position [139, 0]
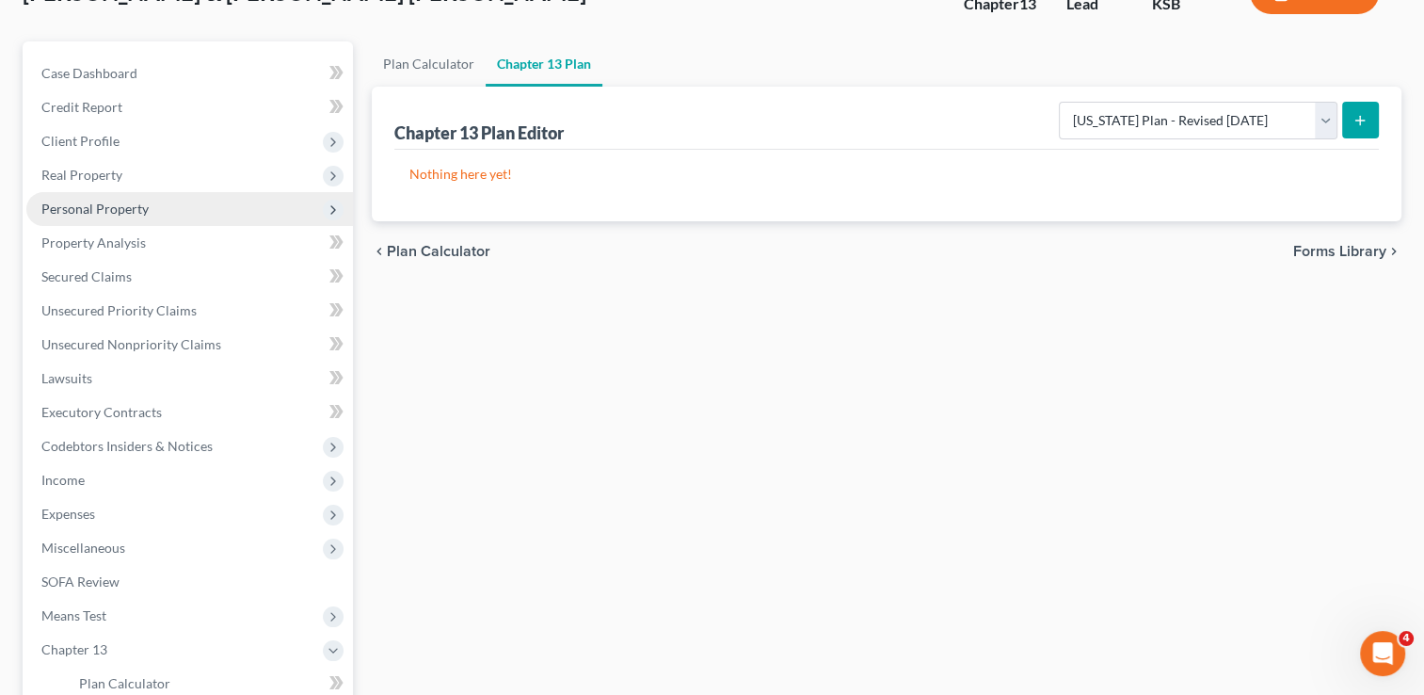
click at [85, 209] on span "Personal Property" at bounding box center [94, 209] width 107 height 16
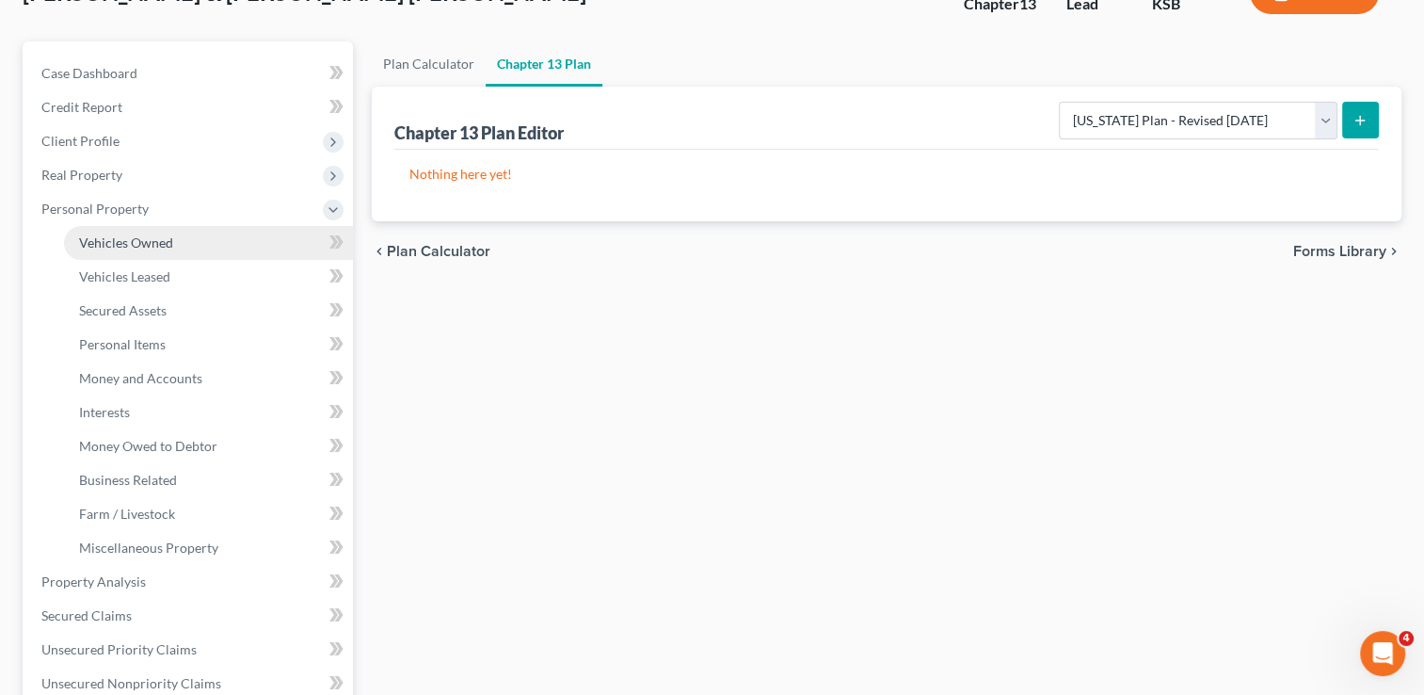
click at [135, 248] on span "Vehicles Owned" at bounding box center [126, 242] width 94 height 16
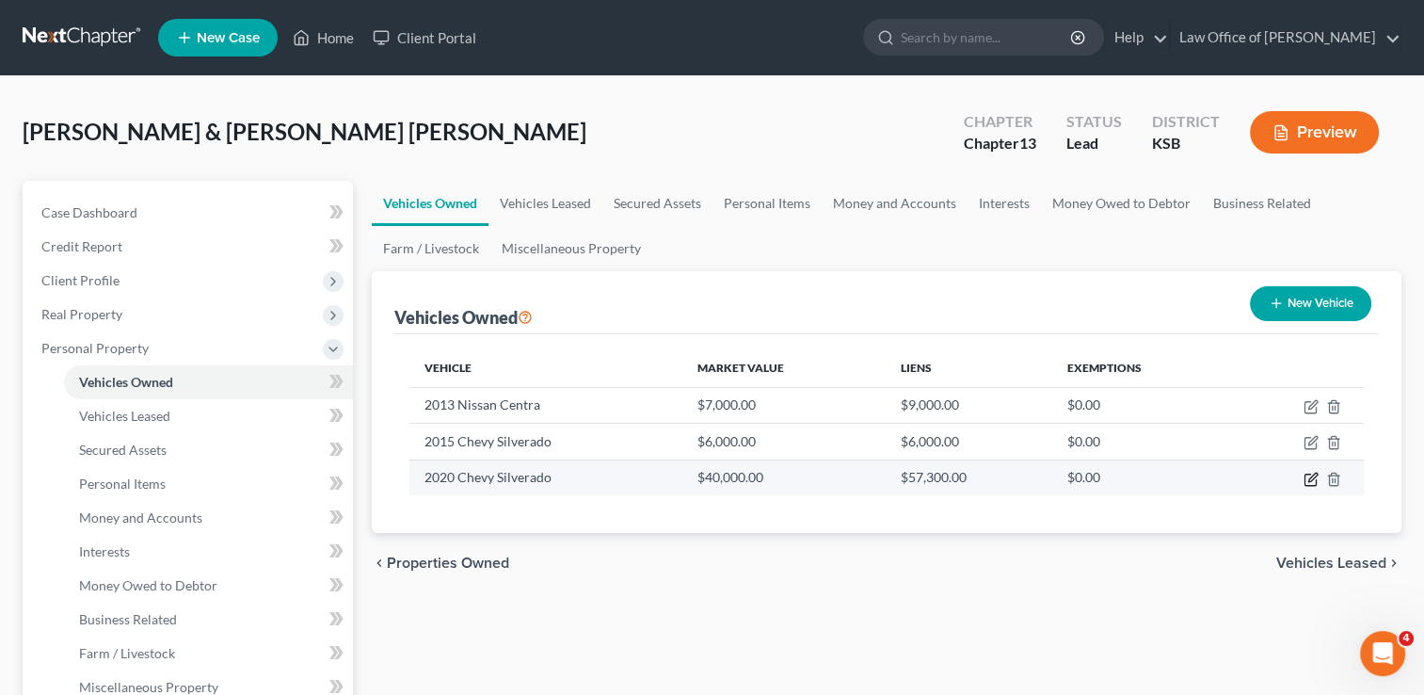
click at [1308, 479] on icon "button" at bounding box center [1311, 479] width 15 height 15
select select "0"
select select "6"
select select "3"
select select "2"
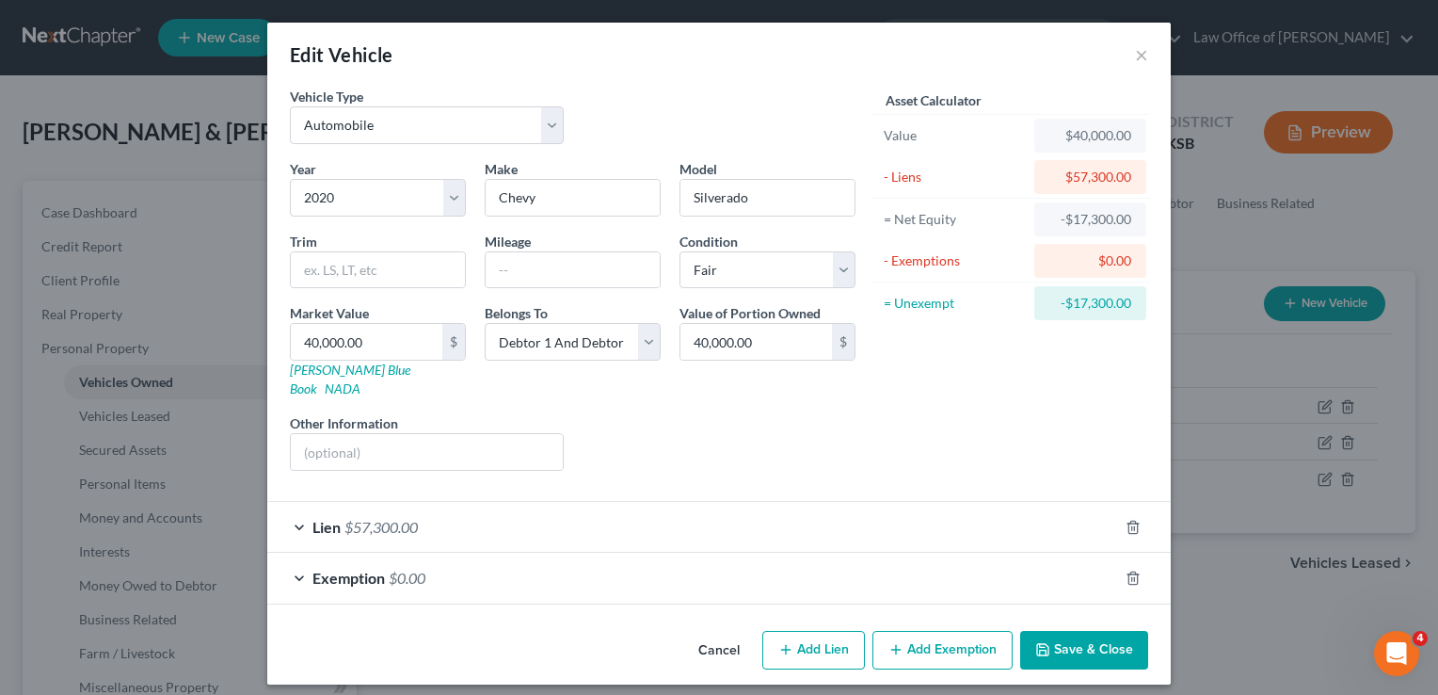
click at [304, 505] on div "Lien $57,300.00" at bounding box center [692, 527] width 851 height 50
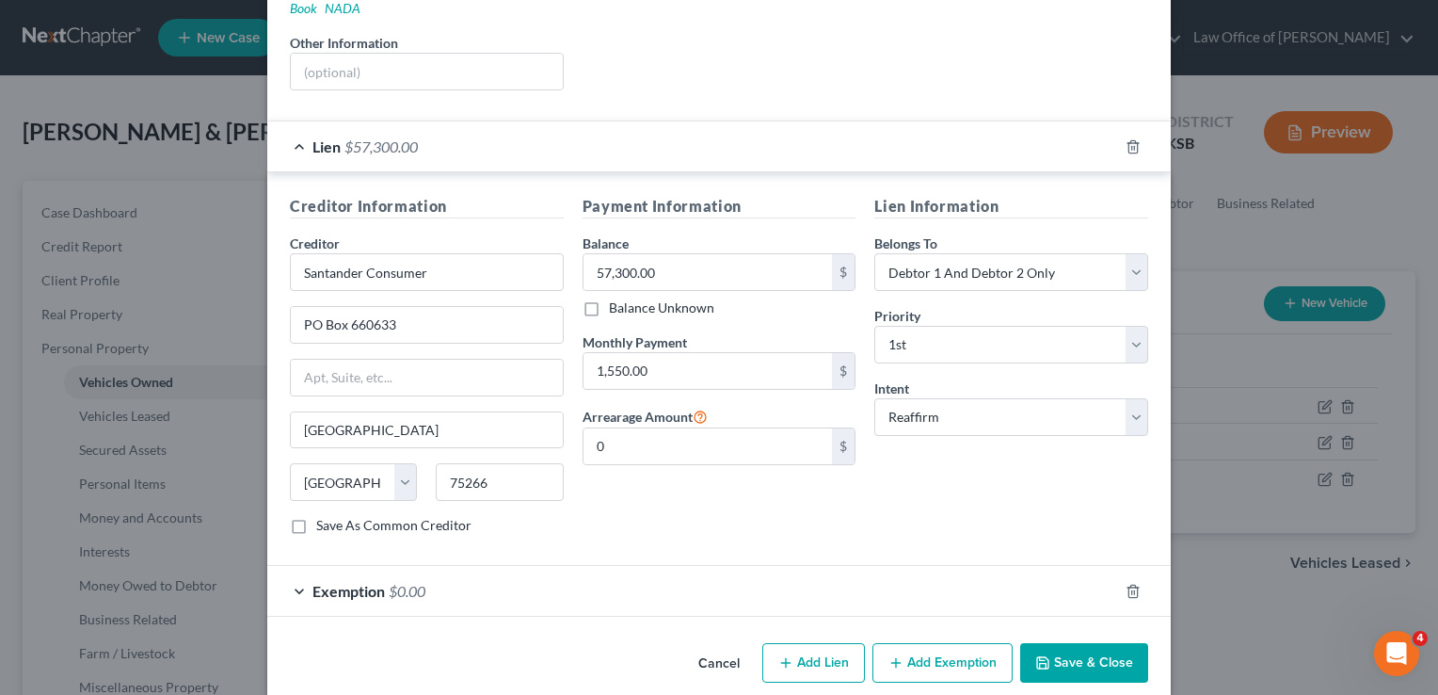
scroll to position [381, 0]
click at [293, 569] on div "Exemption $0.00" at bounding box center [692, 590] width 851 height 50
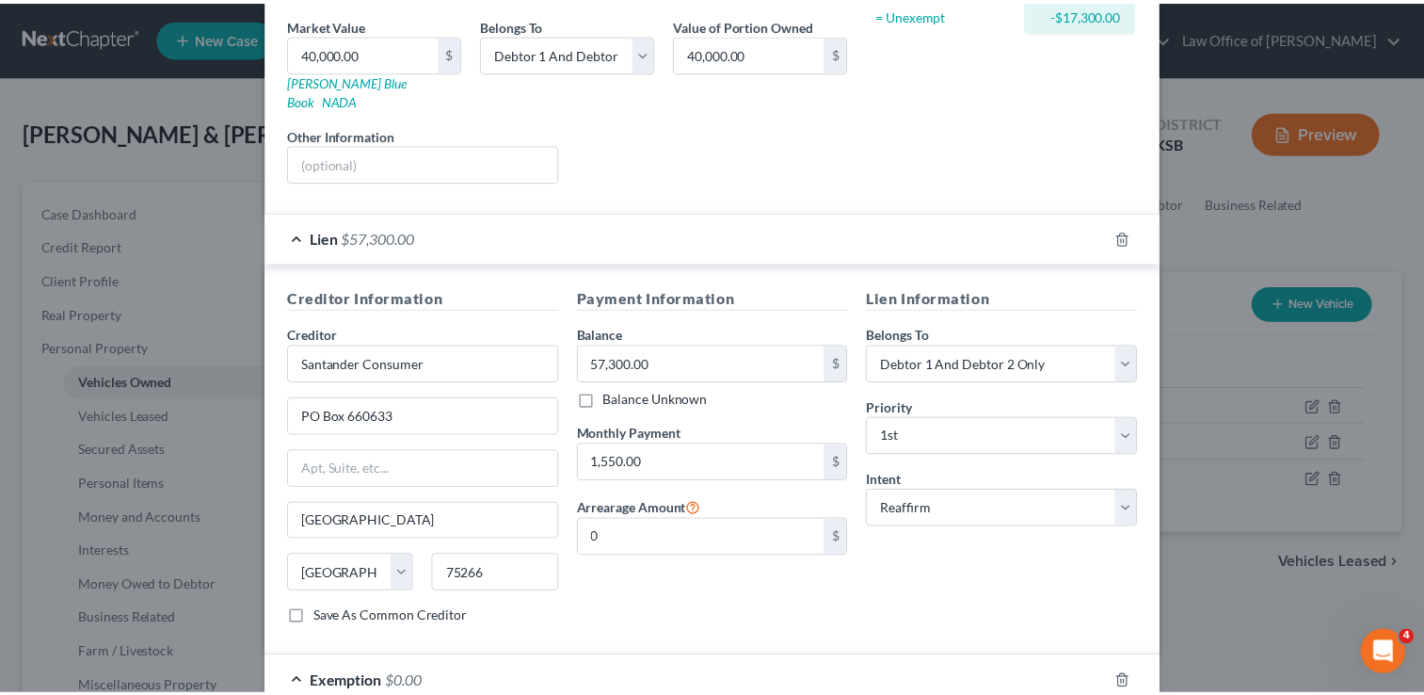
scroll to position [0, 0]
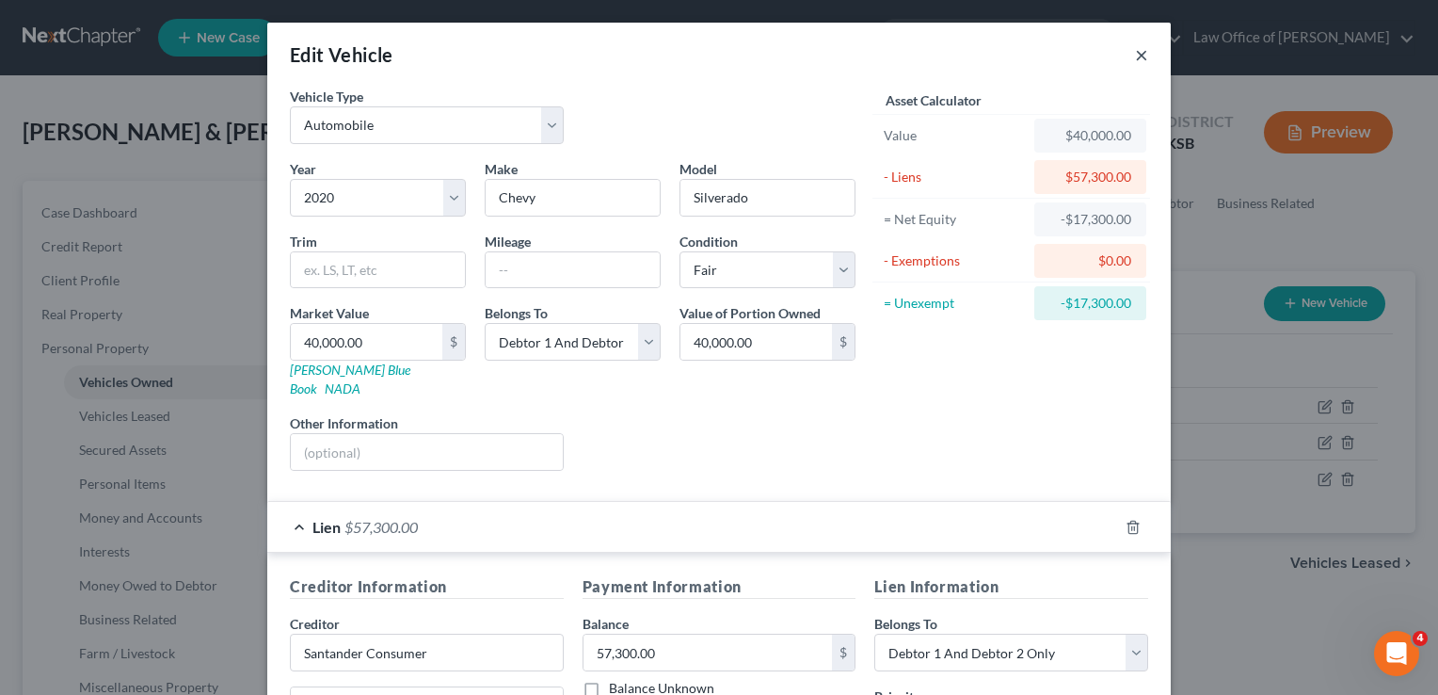
click at [1135, 51] on button "×" at bounding box center [1141, 54] width 13 height 23
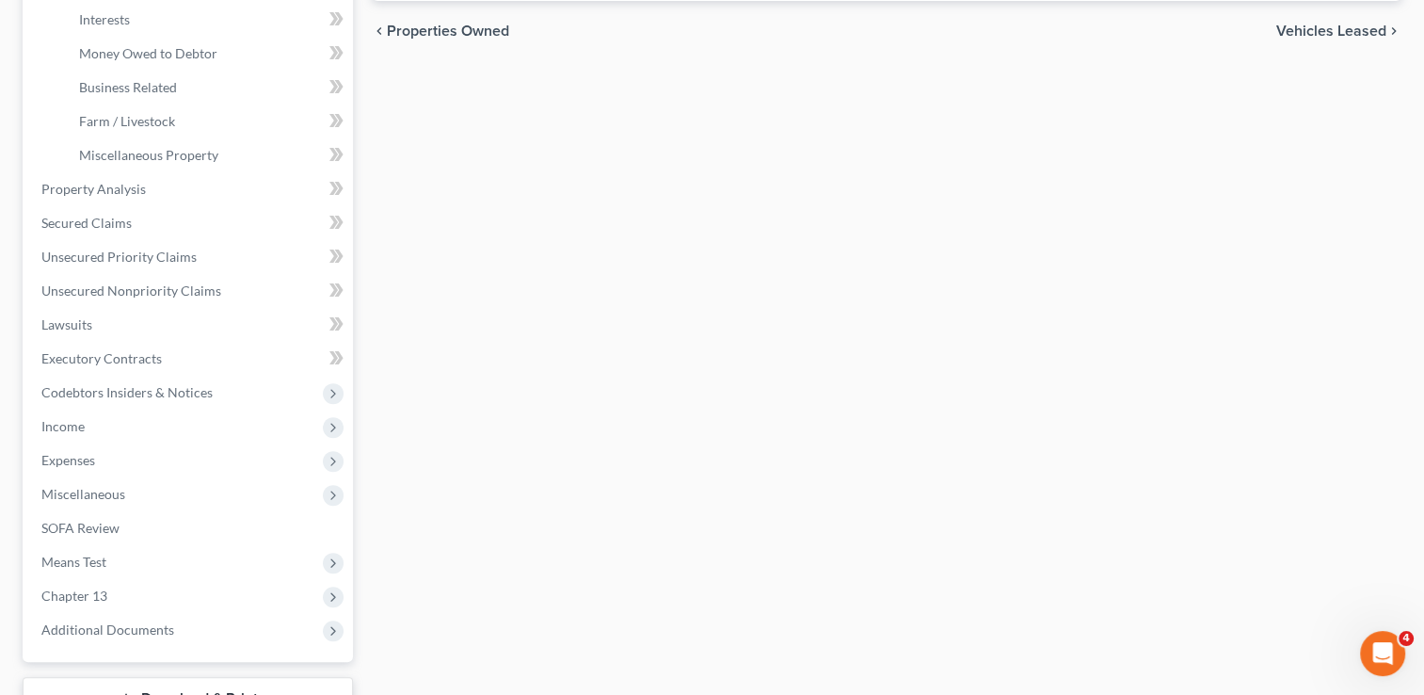
scroll to position [565, 0]
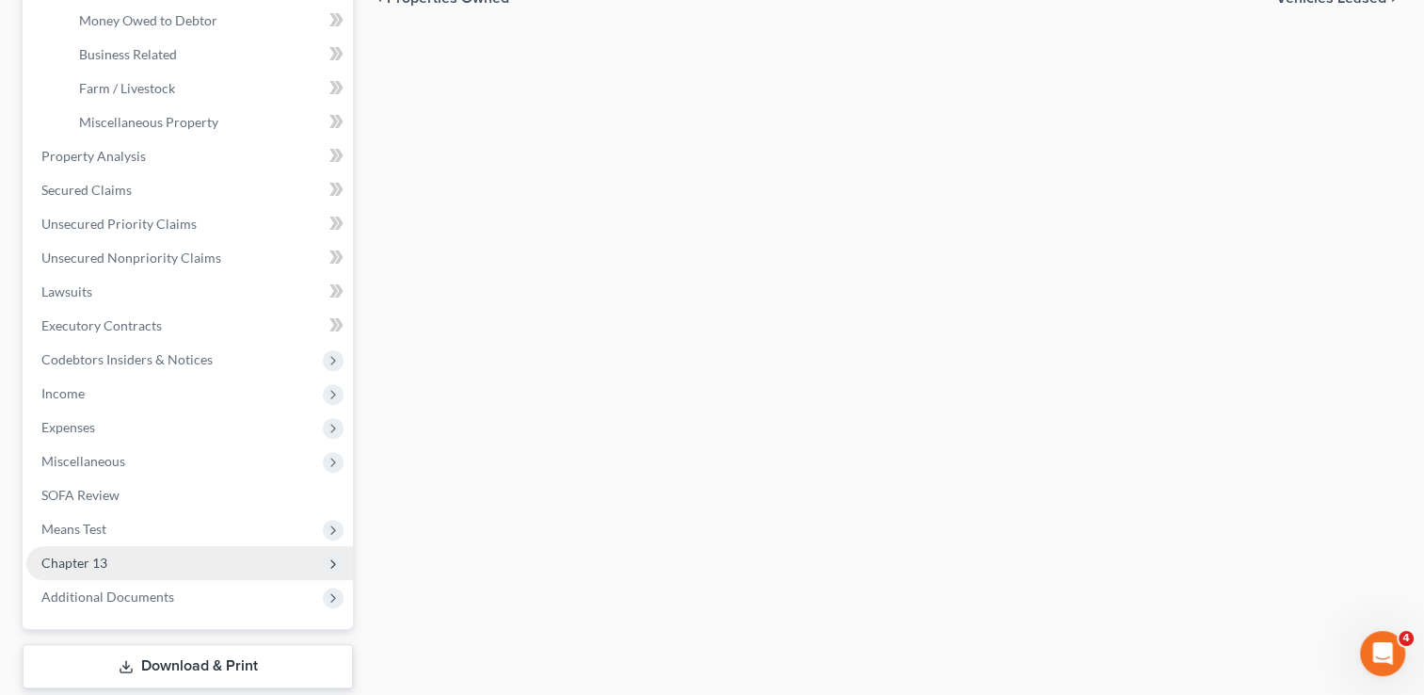
click at [72, 557] on span "Chapter 13" at bounding box center [74, 562] width 66 height 16
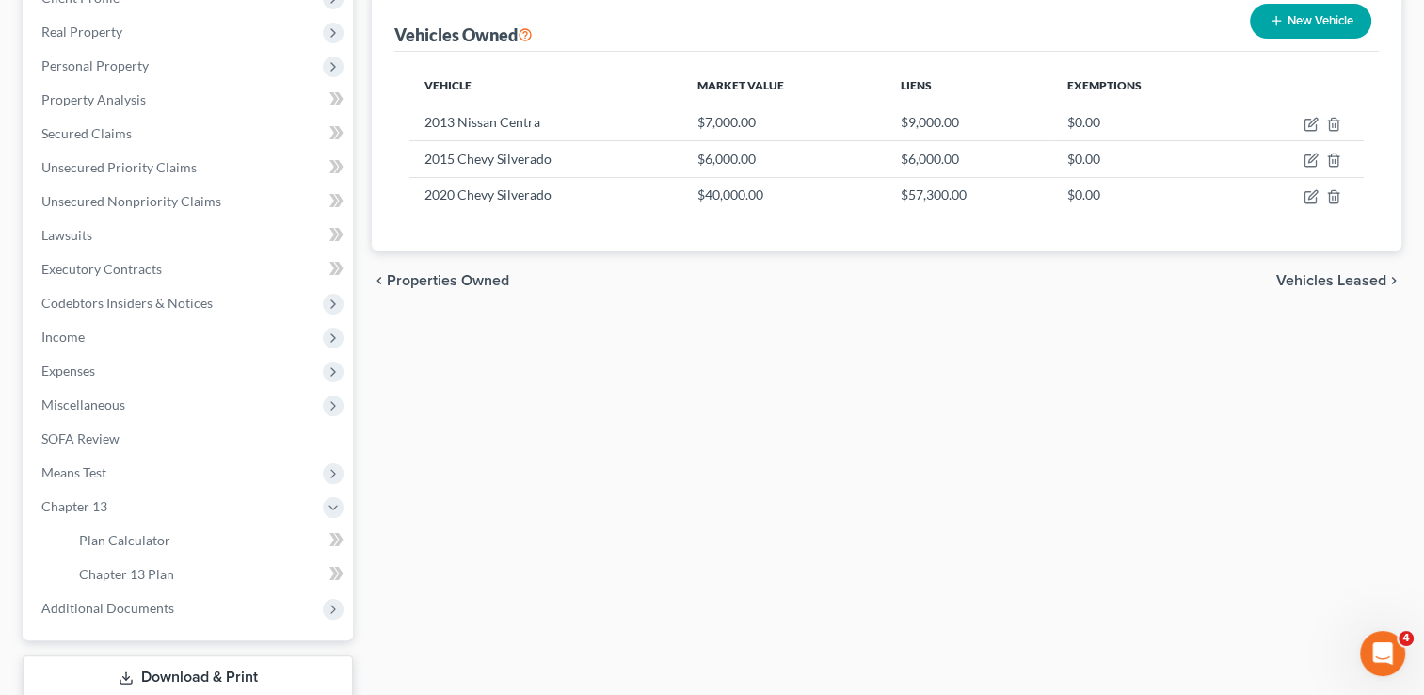
scroll to position [406, 0]
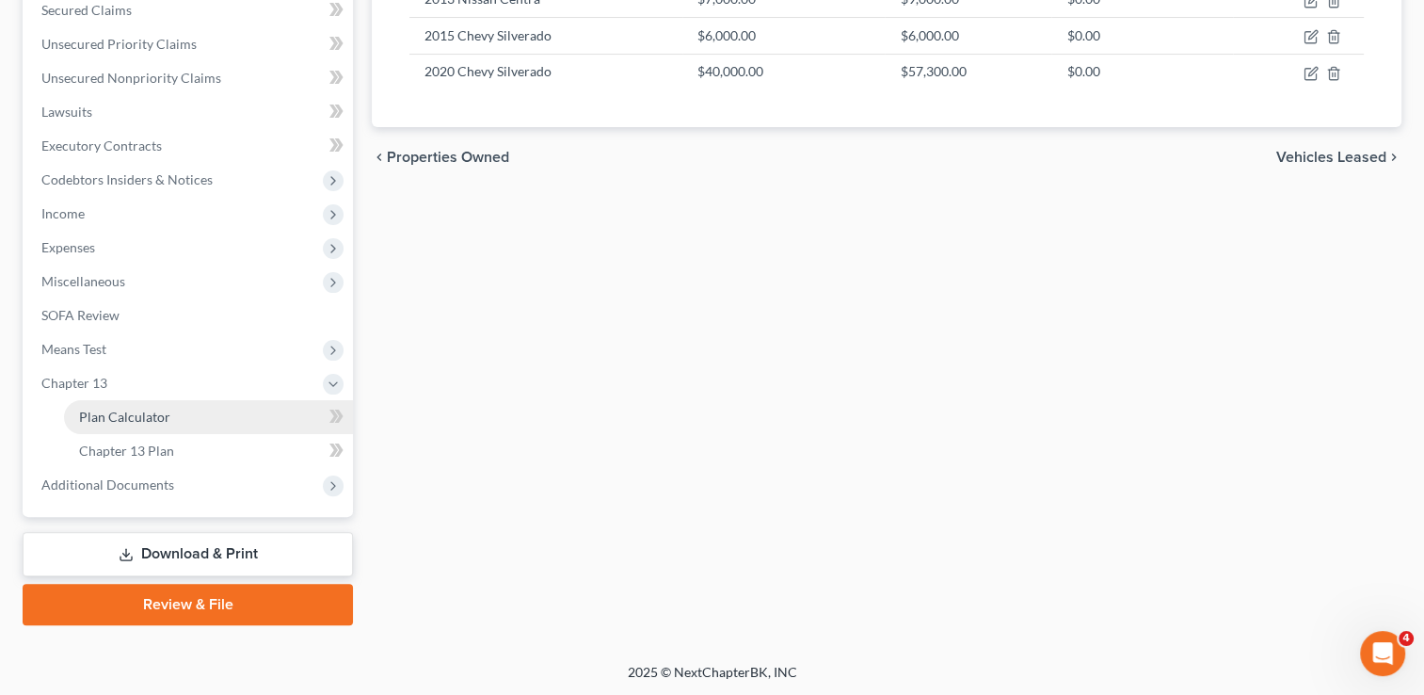
click at [100, 410] on span "Plan Calculator" at bounding box center [124, 417] width 91 height 16
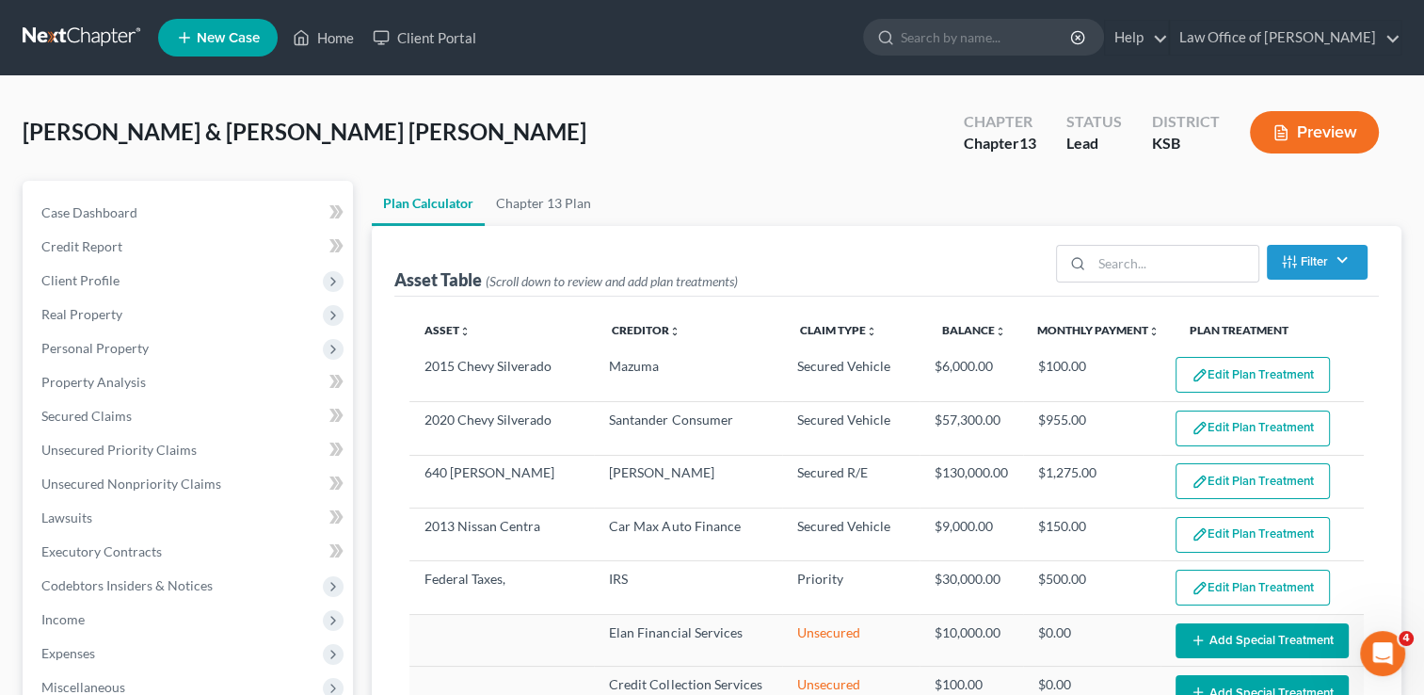
select select "59"
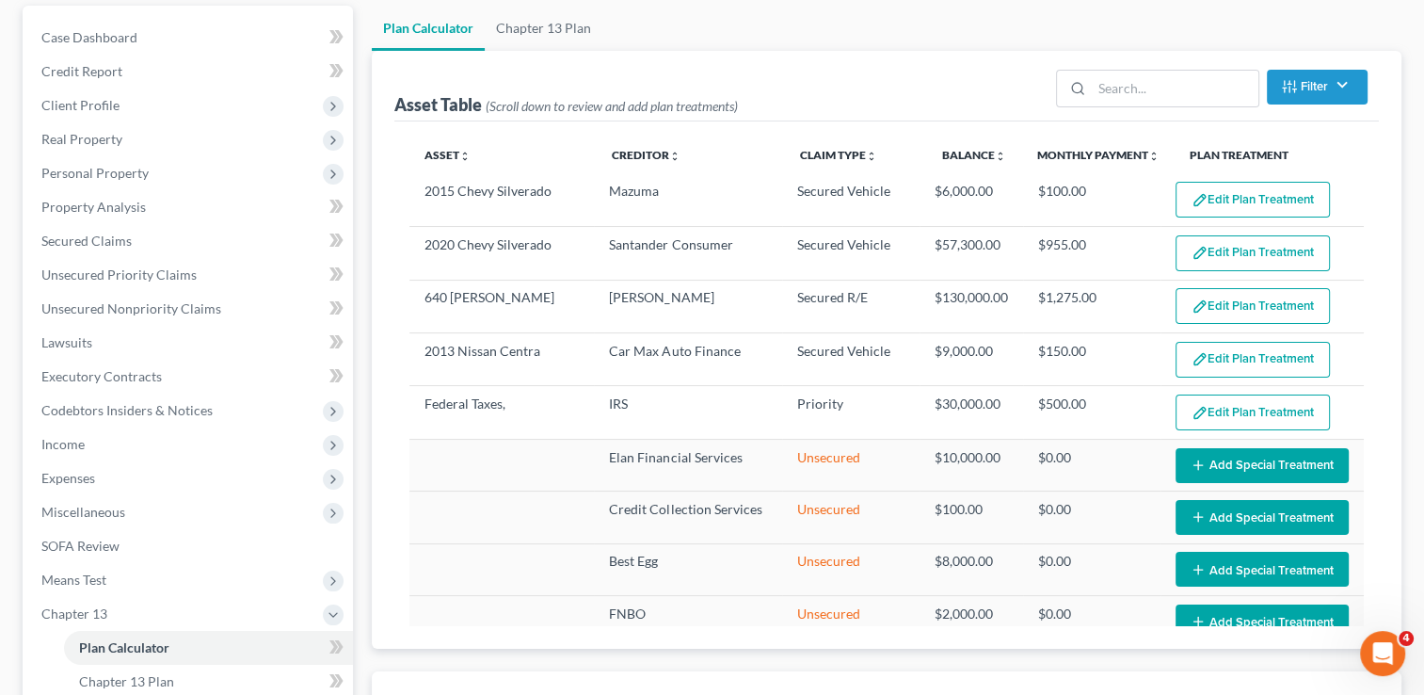
scroll to position [188, 0]
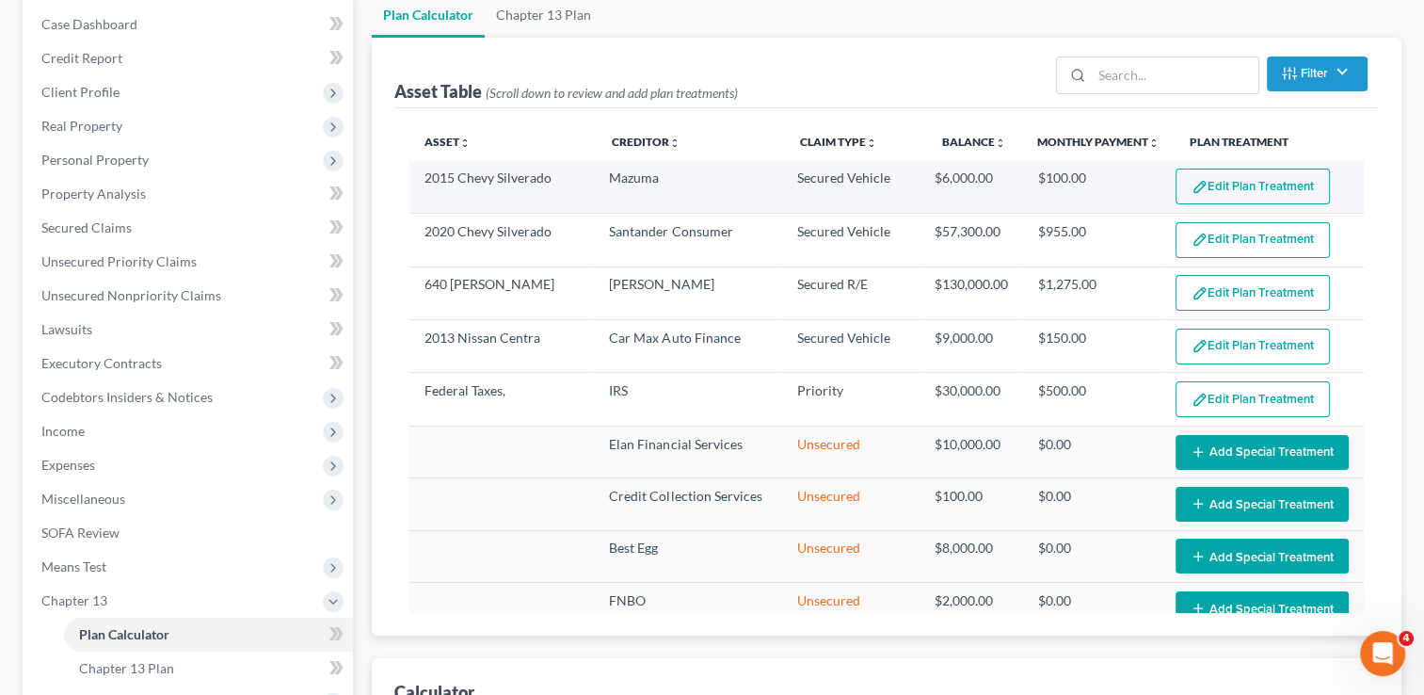
click at [1243, 185] on button "Edit Plan Treatment" at bounding box center [1253, 187] width 154 height 36
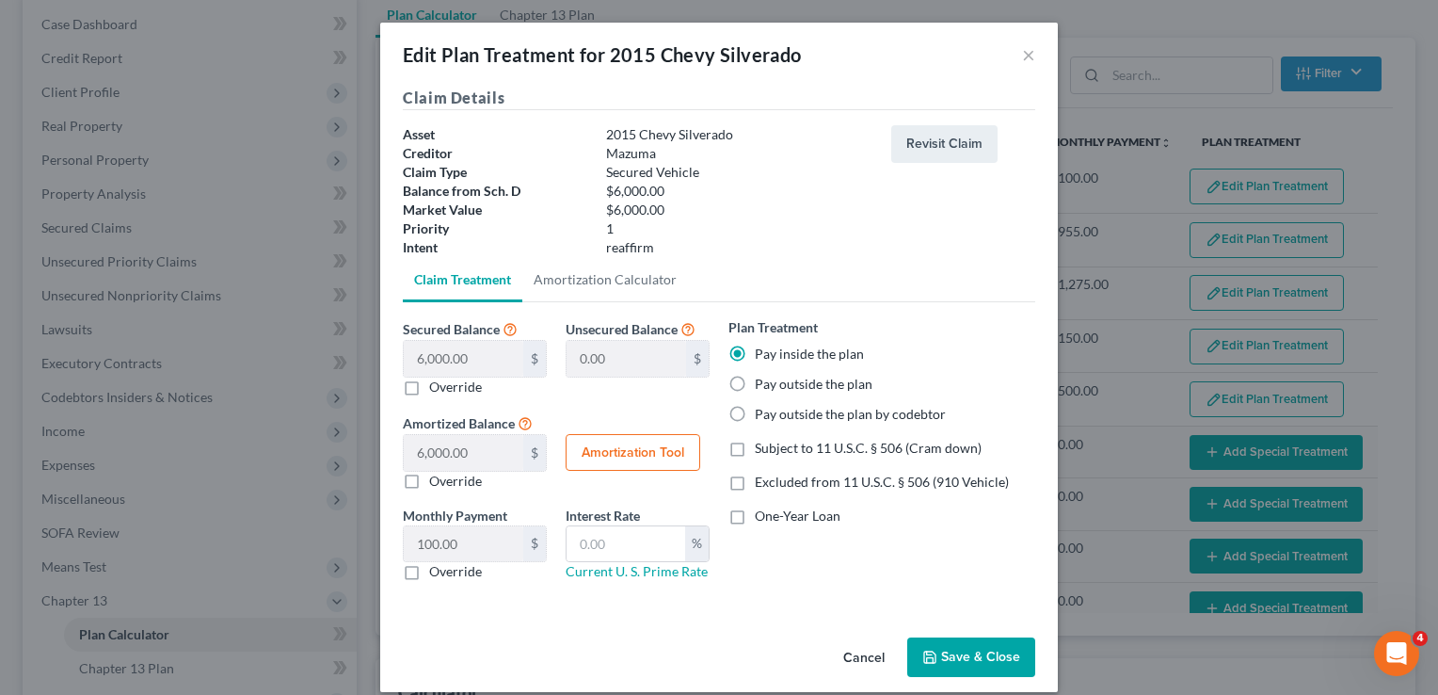
click at [755, 483] on label "Excluded from 11 U.S.C. § 506 (910 Vehicle)" at bounding box center [882, 482] width 254 height 19
click at [763, 483] on input "Excluded from 11 U.S.C. § 506 (910 Vehicle)" at bounding box center [769, 479] width 12 height 12
checkbox input "true"
click at [971, 665] on button "Save & Close" at bounding box center [971, 657] width 128 height 40
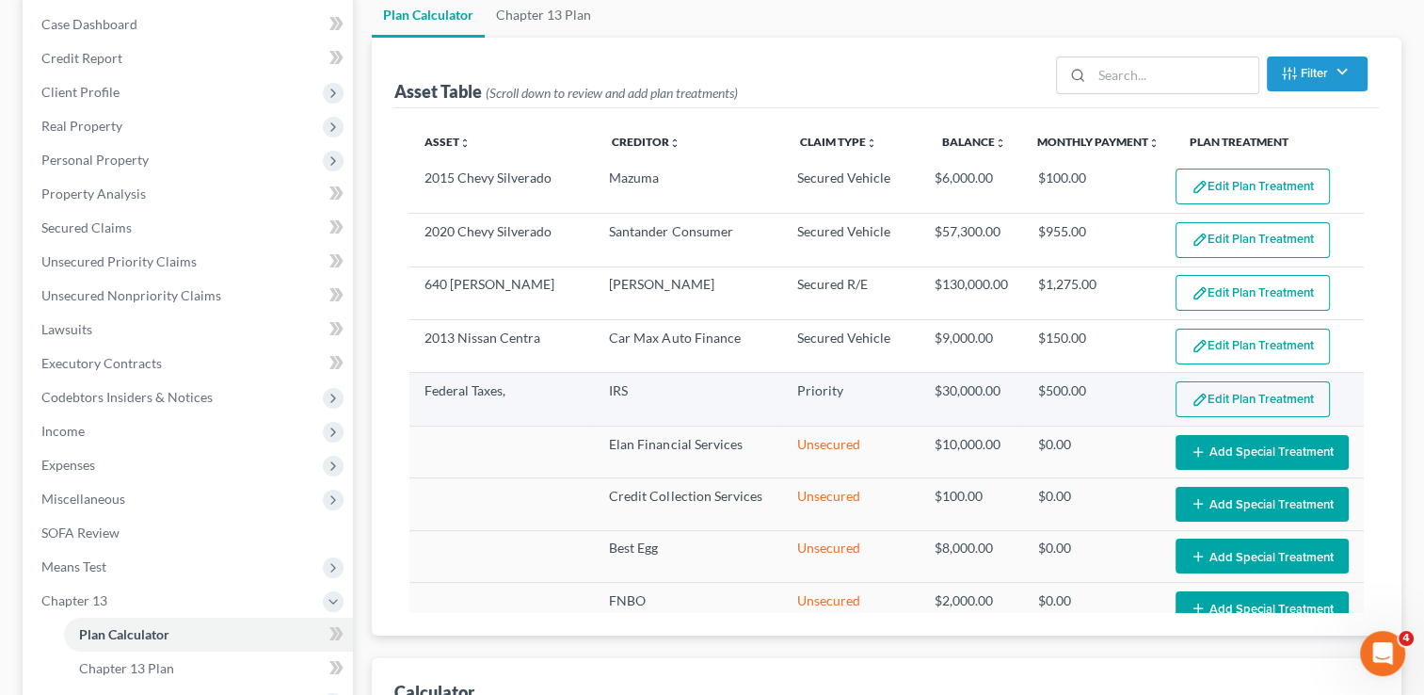
select select "59"
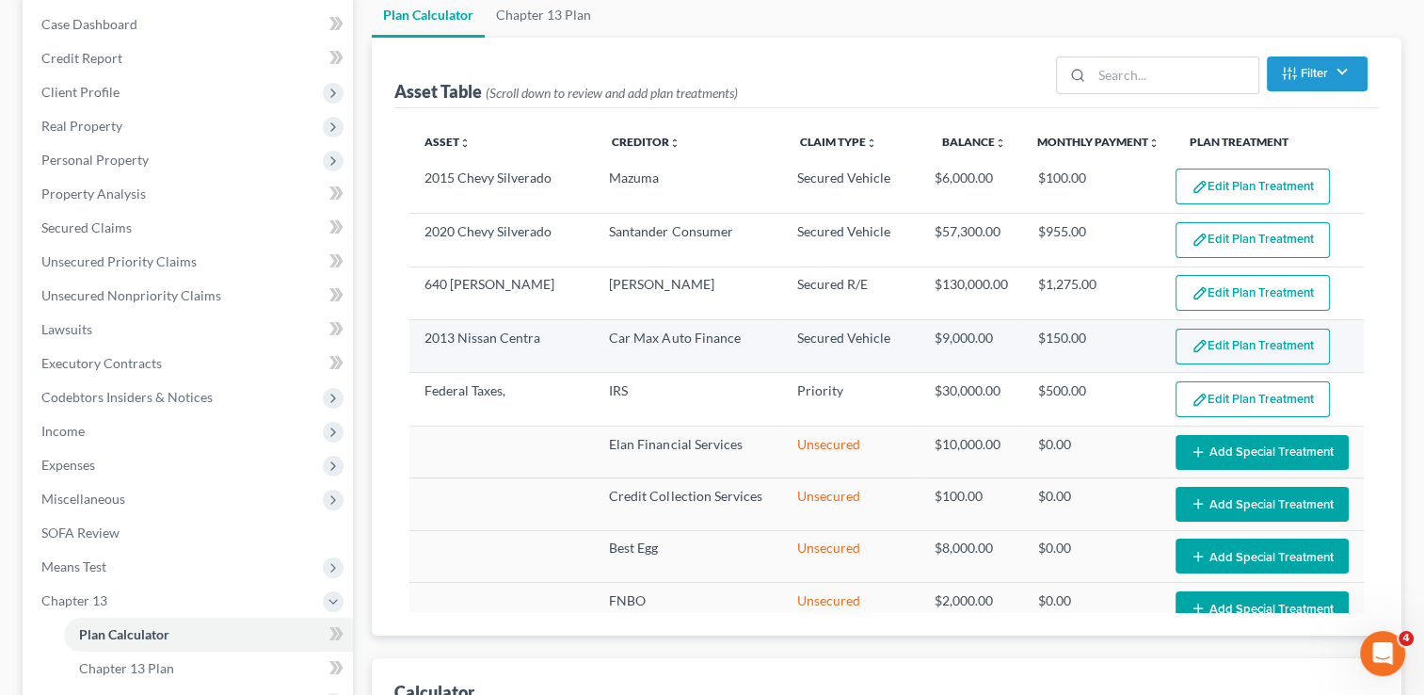
click at [1239, 341] on button "Edit Plan Treatment" at bounding box center [1253, 347] width 154 height 36
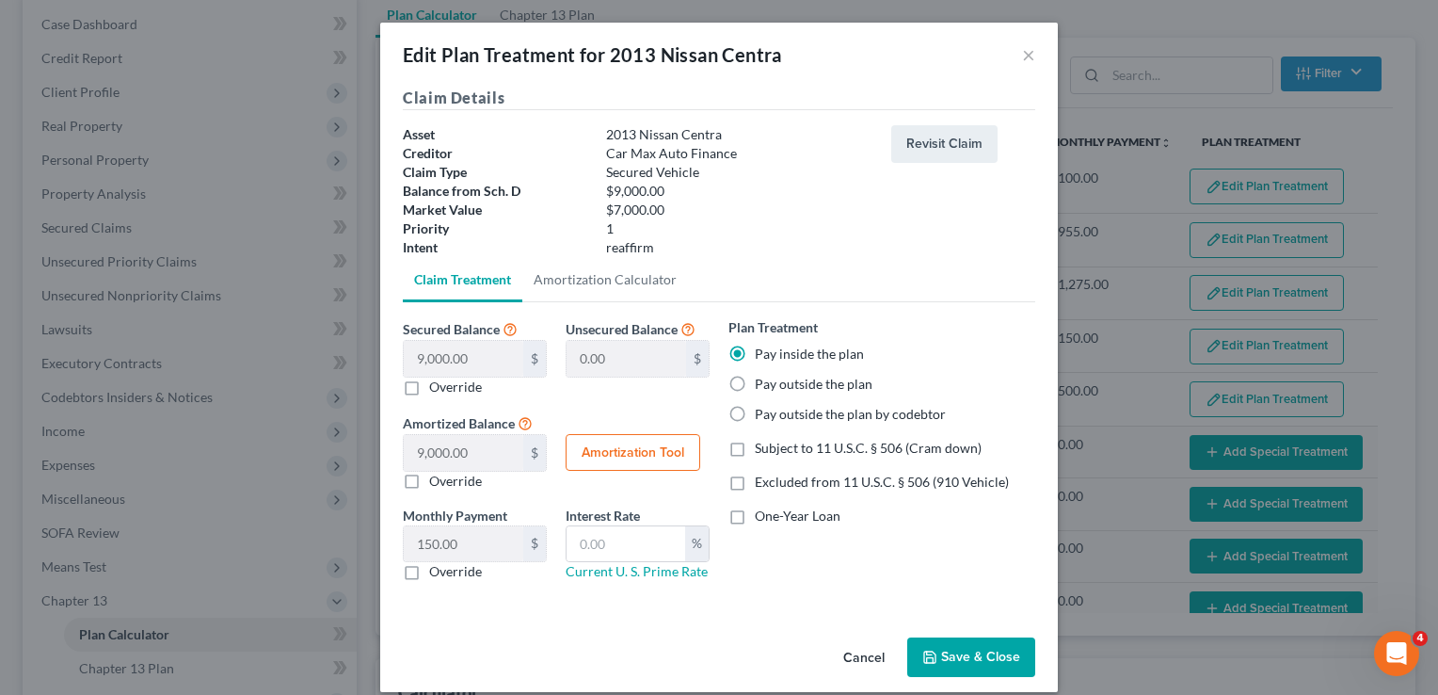
click at [755, 482] on label "Excluded from 11 U.S.C. § 506 (910 Vehicle)" at bounding box center [882, 482] width 254 height 19
click at [763, 482] on input "Excluded from 11 U.S.C. § 506 (910 Vehicle)" at bounding box center [769, 479] width 12 height 12
checkbox input "true"
click at [975, 660] on button "Save & Close" at bounding box center [971, 657] width 128 height 40
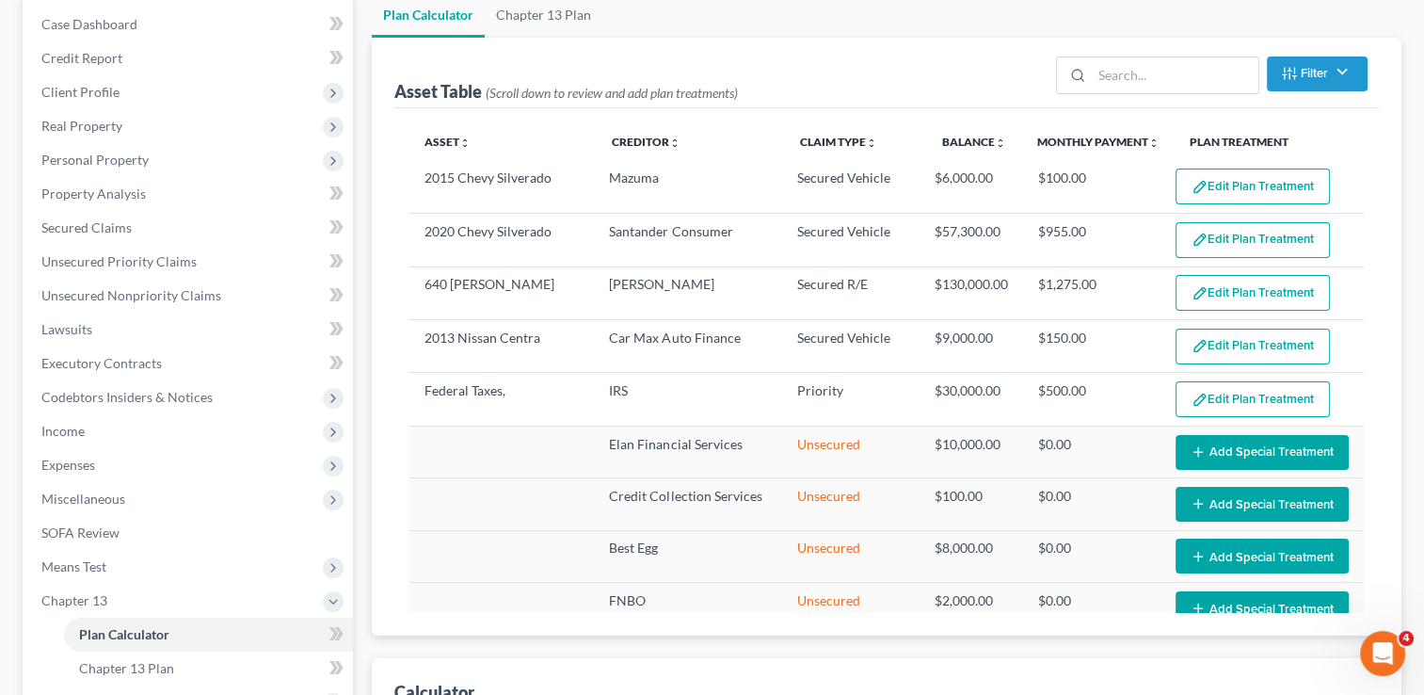
select select "59"
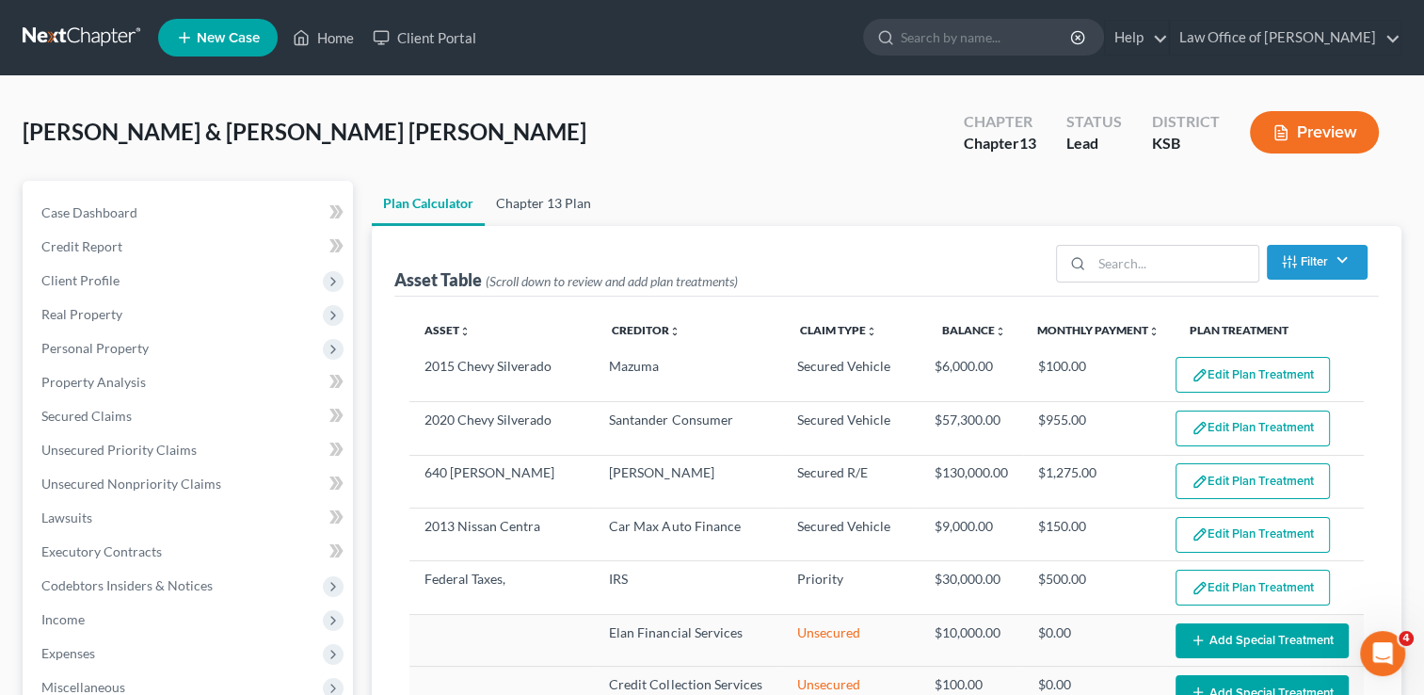
click at [561, 202] on link "Chapter 13 Plan" at bounding box center [544, 203] width 118 height 45
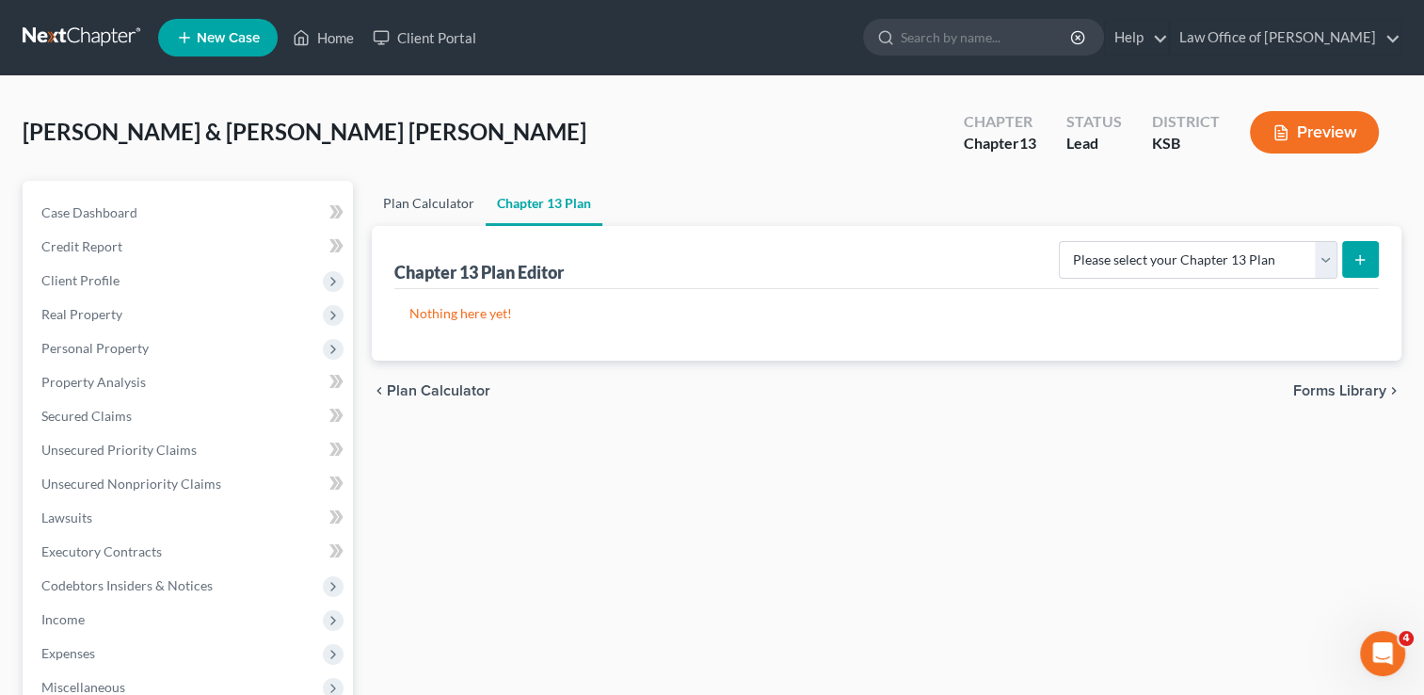
click at [450, 202] on link "Plan Calculator" at bounding box center [429, 203] width 114 height 45
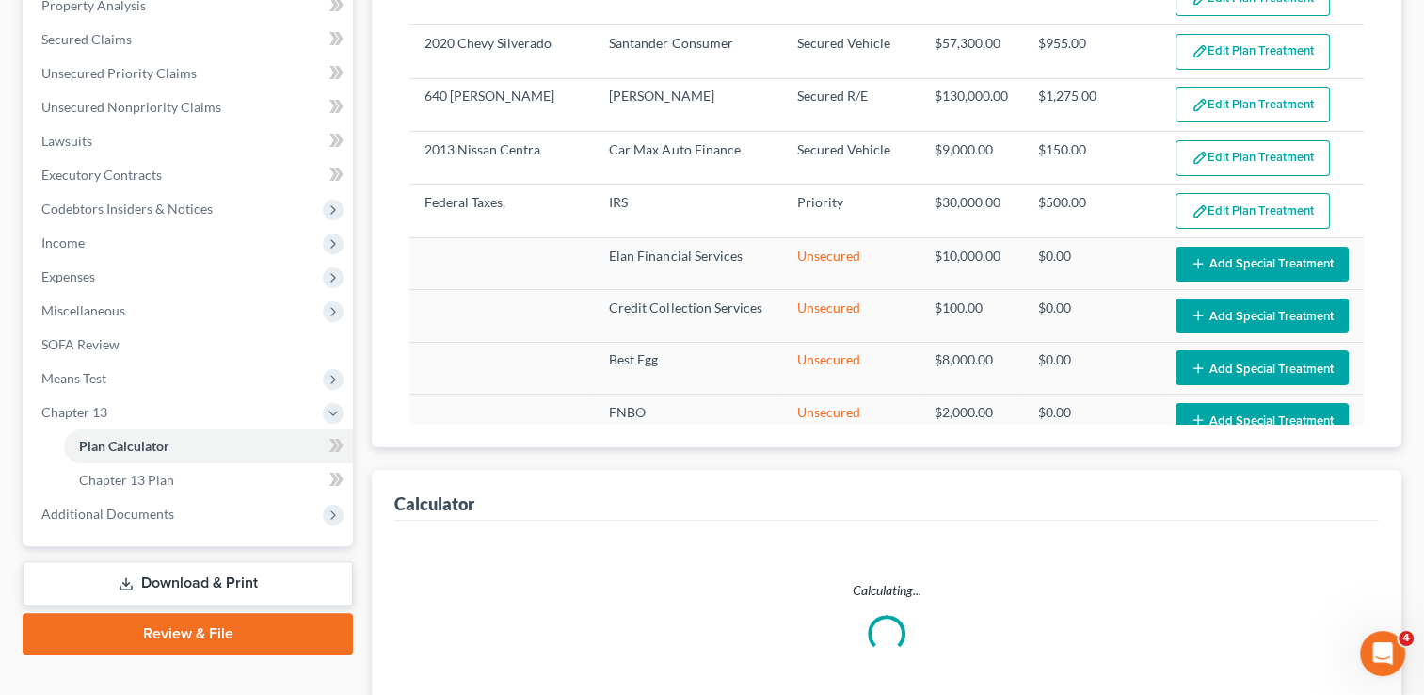
select select "59"
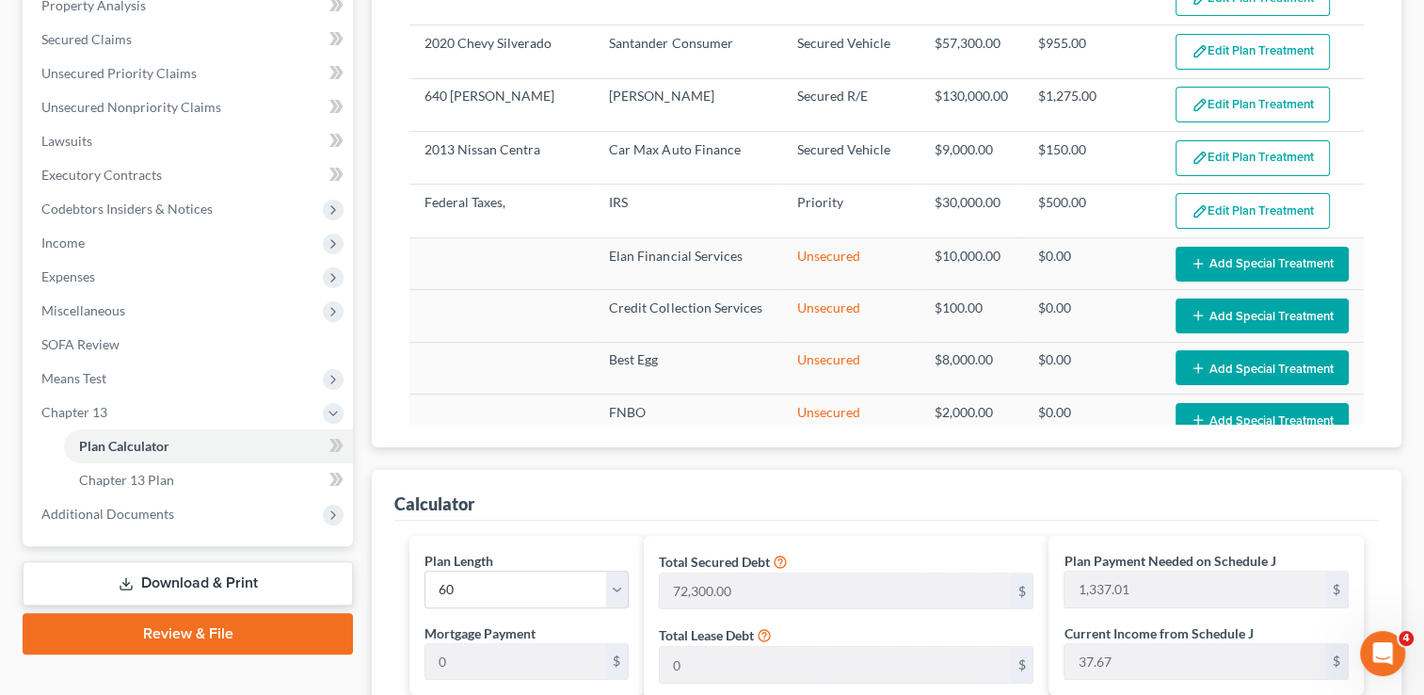
scroll to position [282, 0]
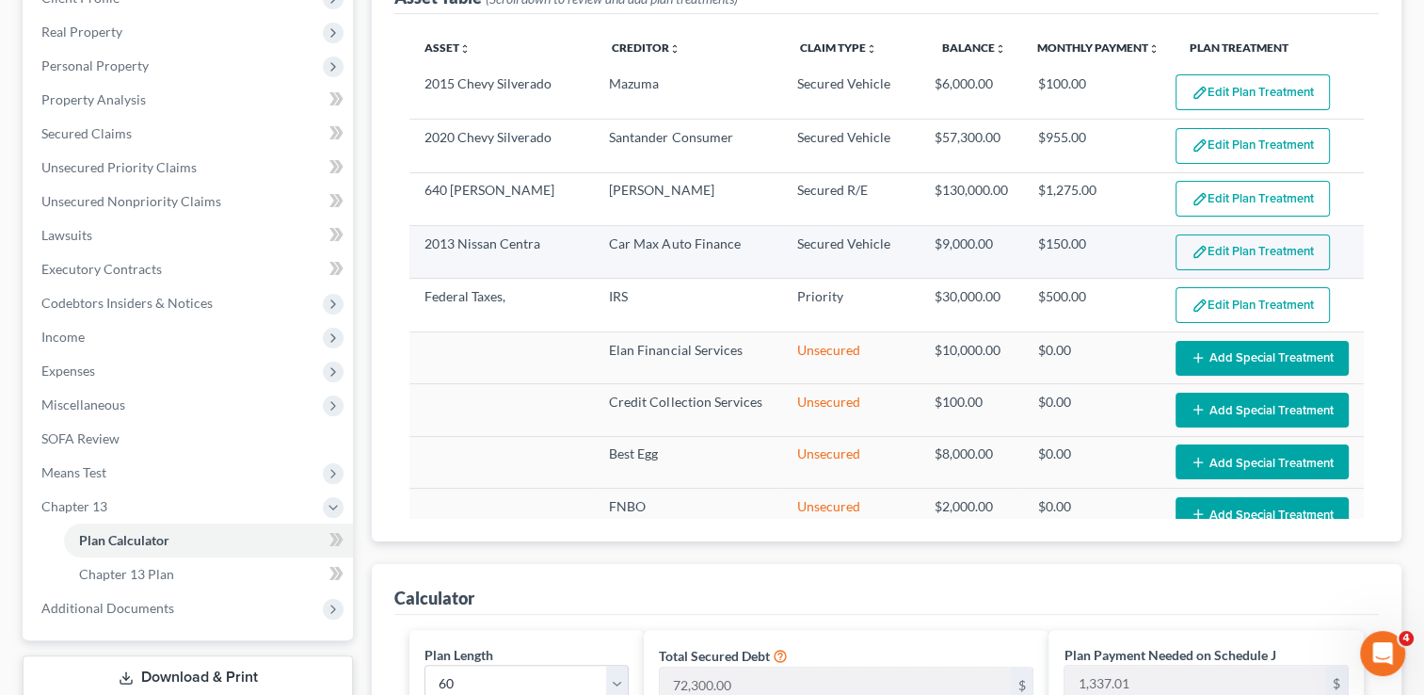
click at [1269, 237] on button "Edit Plan Treatment" at bounding box center [1253, 252] width 154 height 36
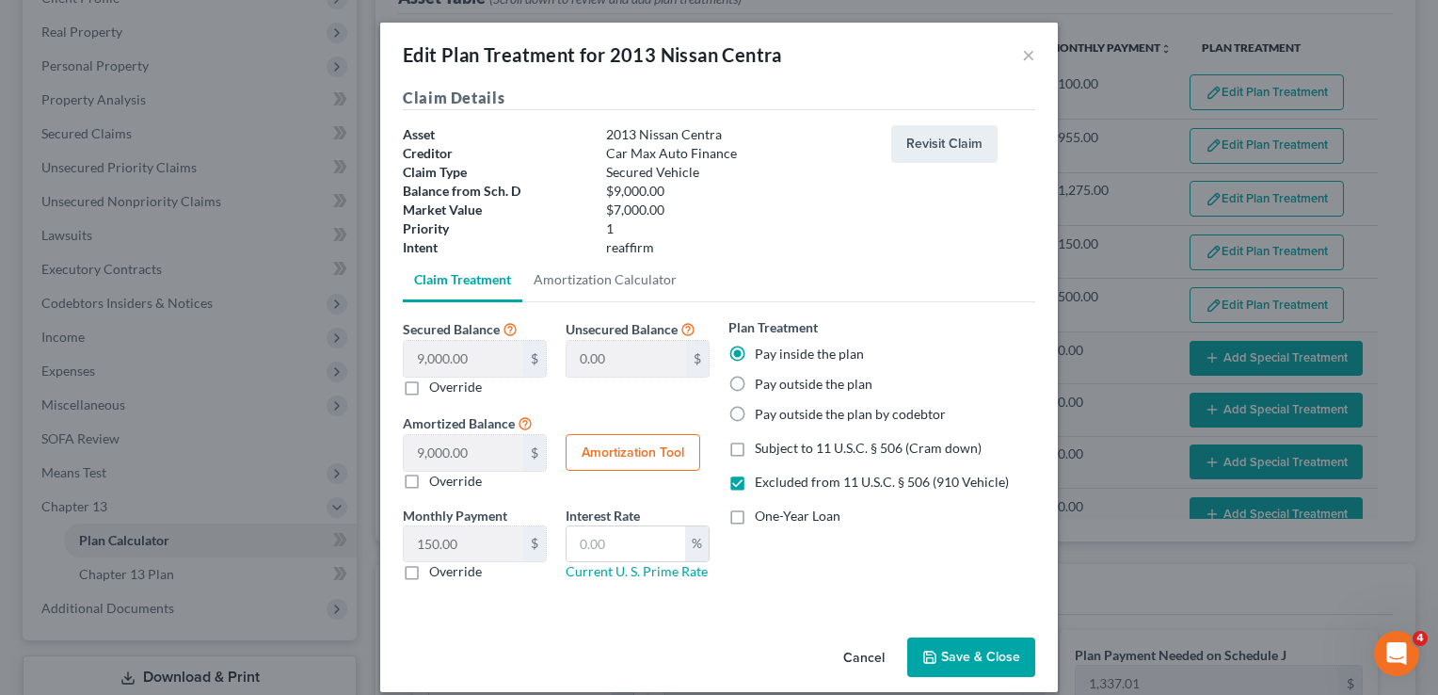
click at [976, 659] on button "Save & Close" at bounding box center [971, 657] width 128 height 40
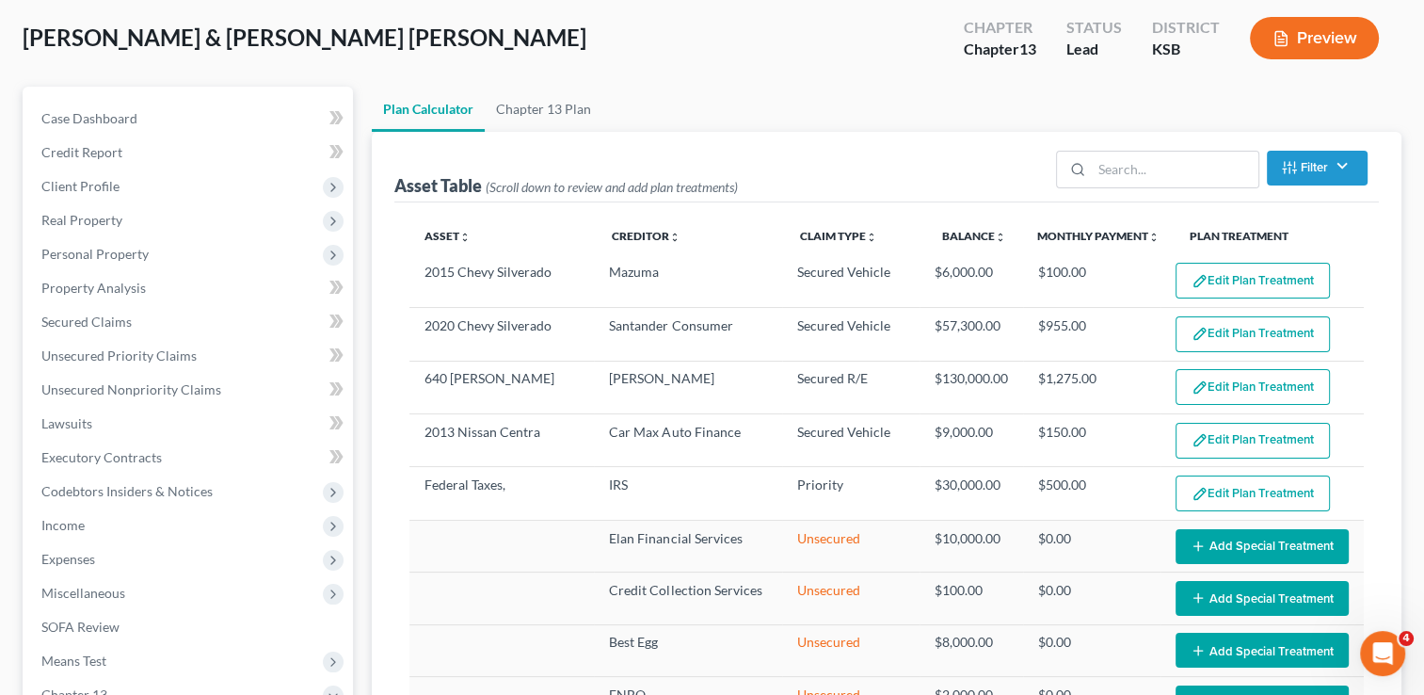
scroll to position [0, 0]
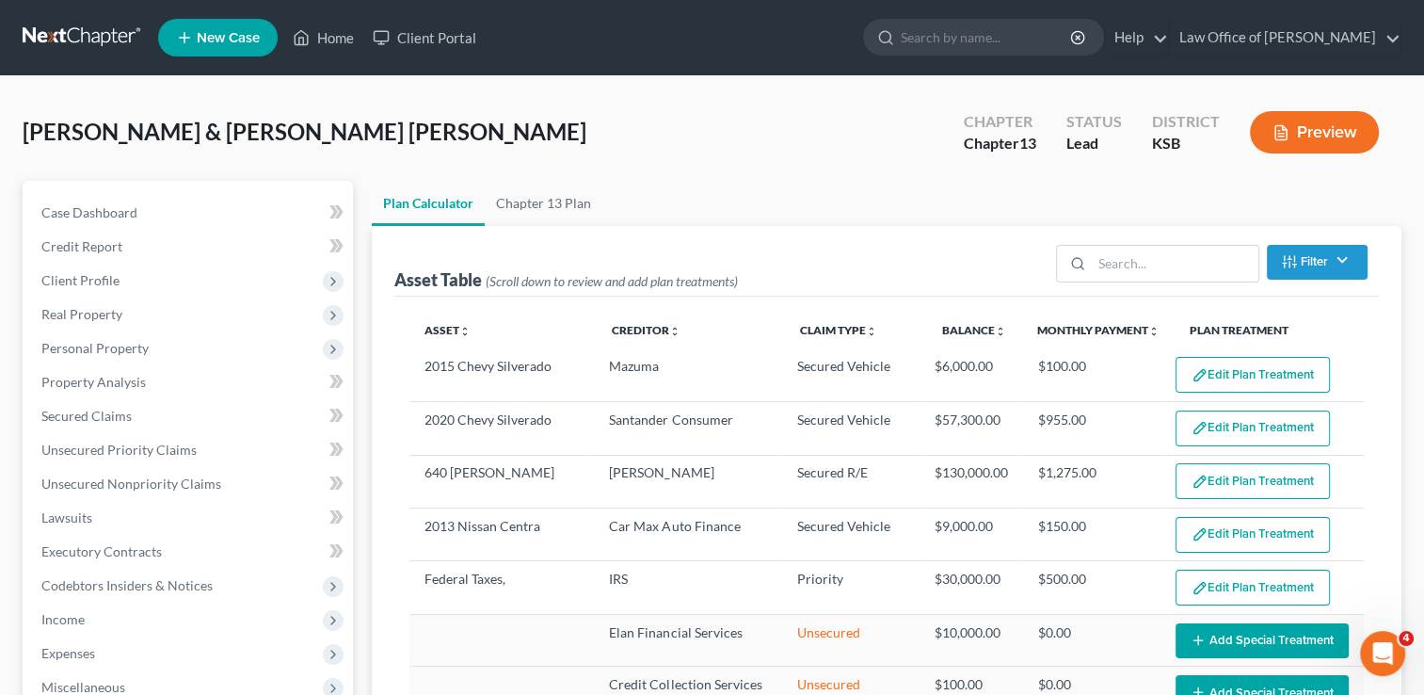
select select "59"
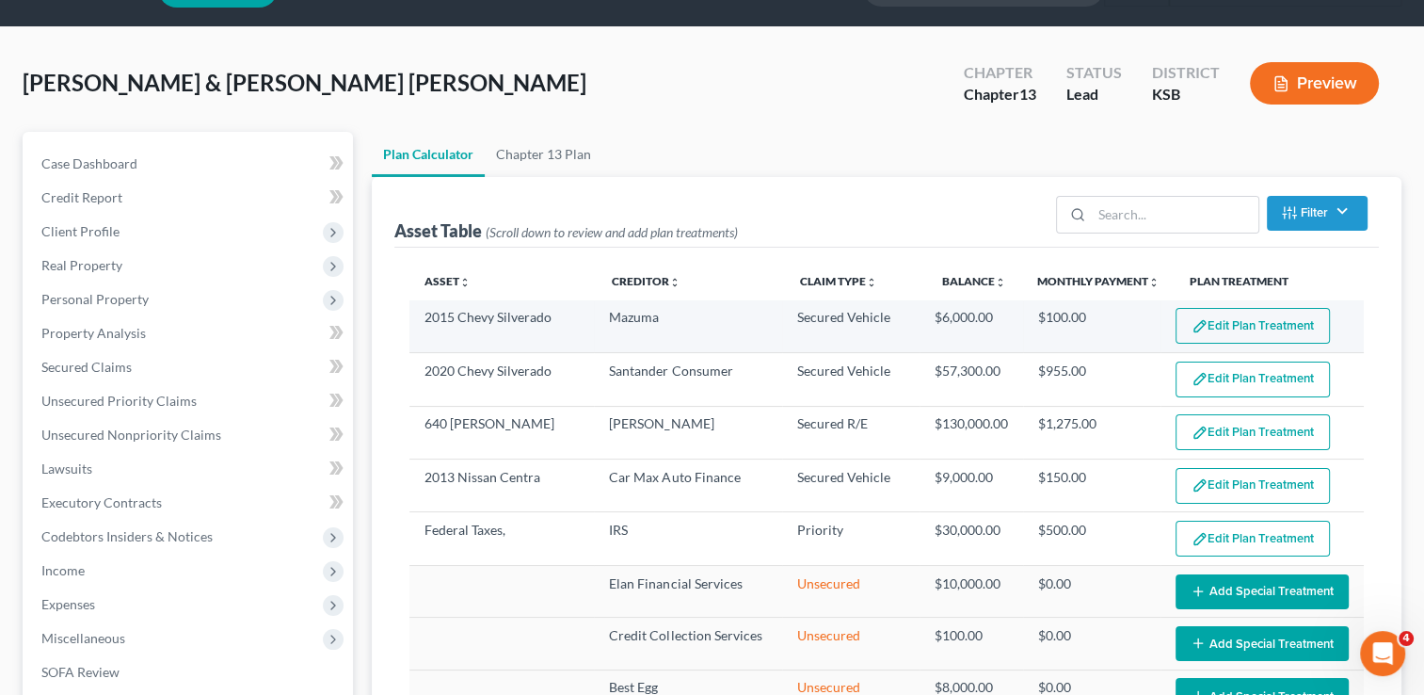
scroll to position [94, 0]
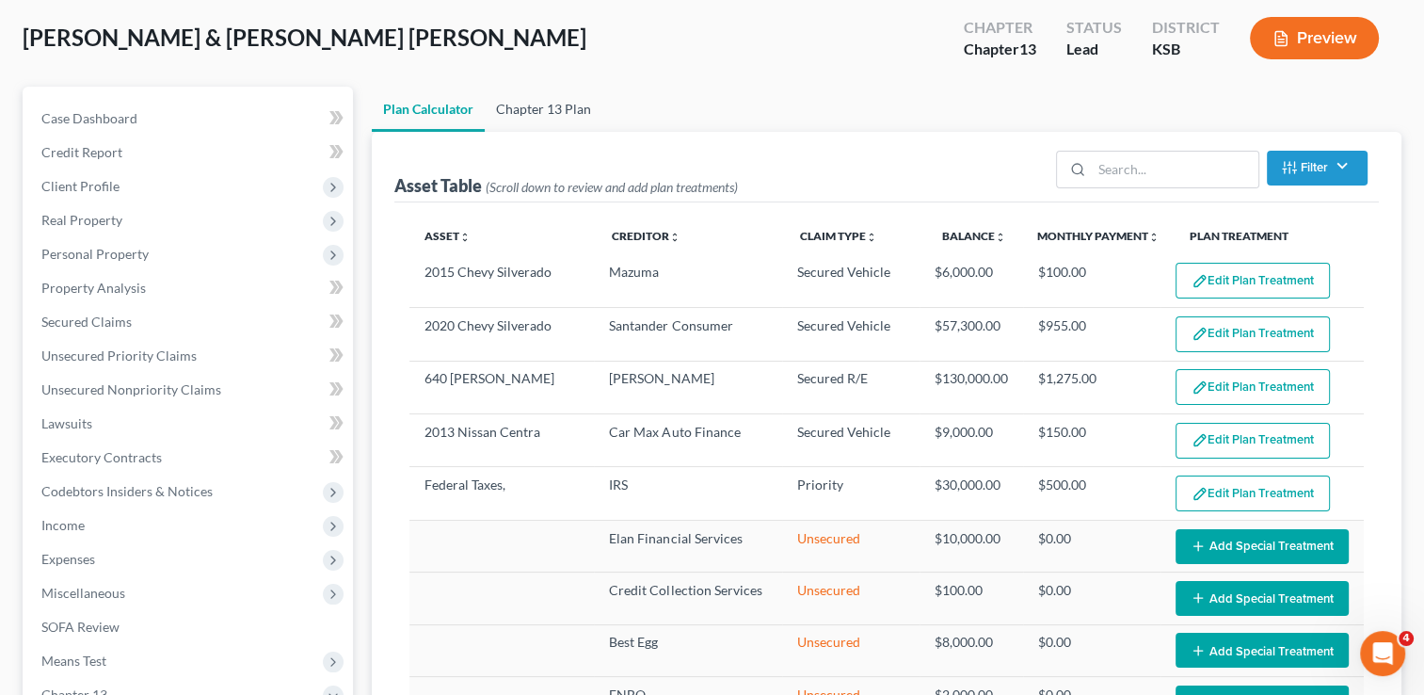
click at [562, 104] on link "Chapter 13 Plan" at bounding box center [544, 109] width 118 height 45
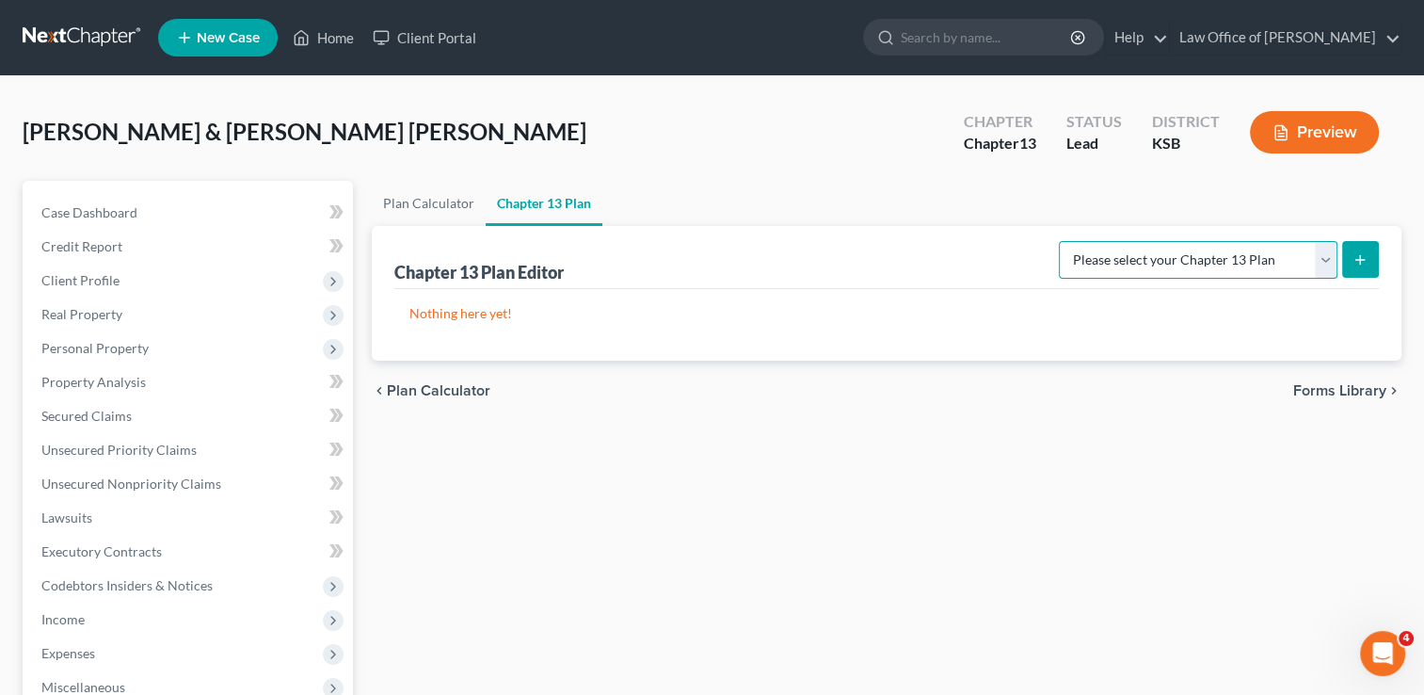
click at [1325, 257] on select "Please select your Chapter 13 Plan [US_STATE] Plan - Effective [DATE] [US_STATE…" at bounding box center [1198, 260] width 279 height 38
select select "1"
click at [1066, 241] on select "Please select your Chapter 13 Plan [US_STATE] Plan - Effective [DATE] [US_STATE…" at bounding box center [1198, 260] width 279 height 38
click at [1365, 262] on icon "submit" at bounding box center [1360, 259] width 15 height 15
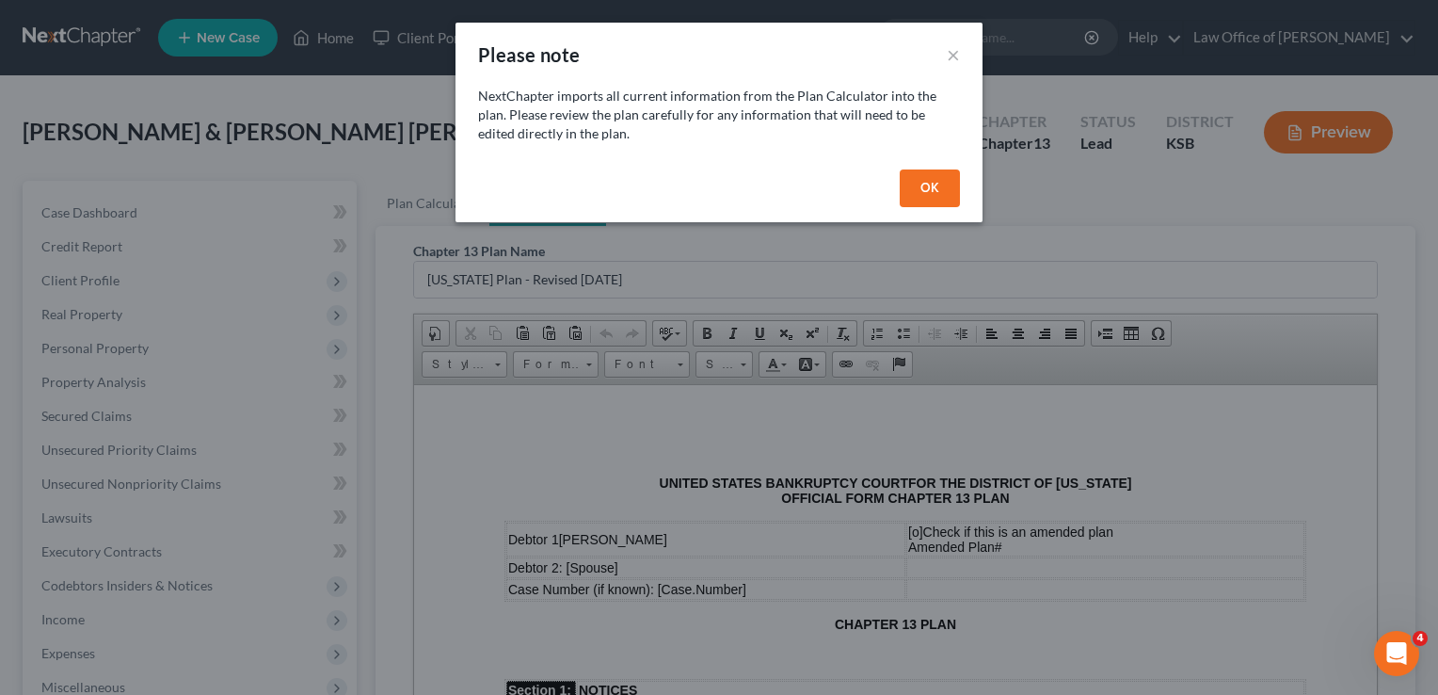
click at [913, 191] on button "OK" at bounding box center [930, 188] width 60 height 38
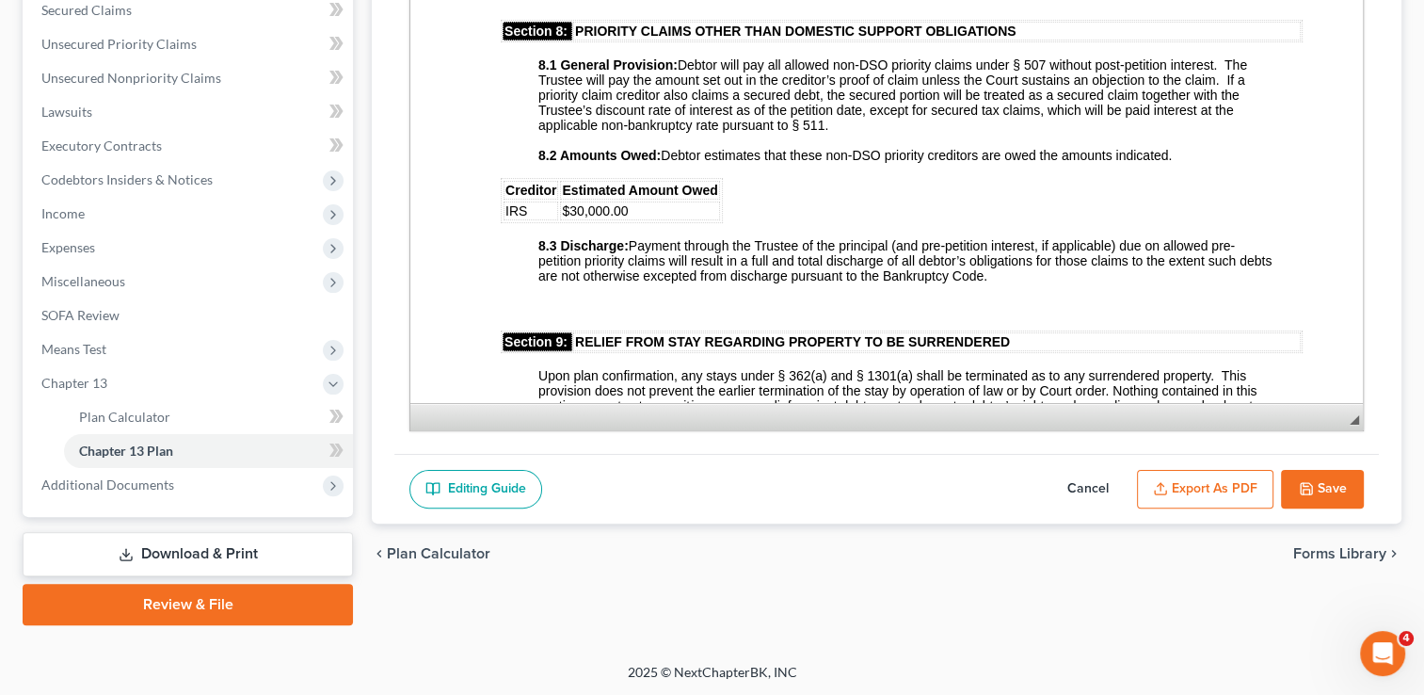
scroll to position [2448, 0]
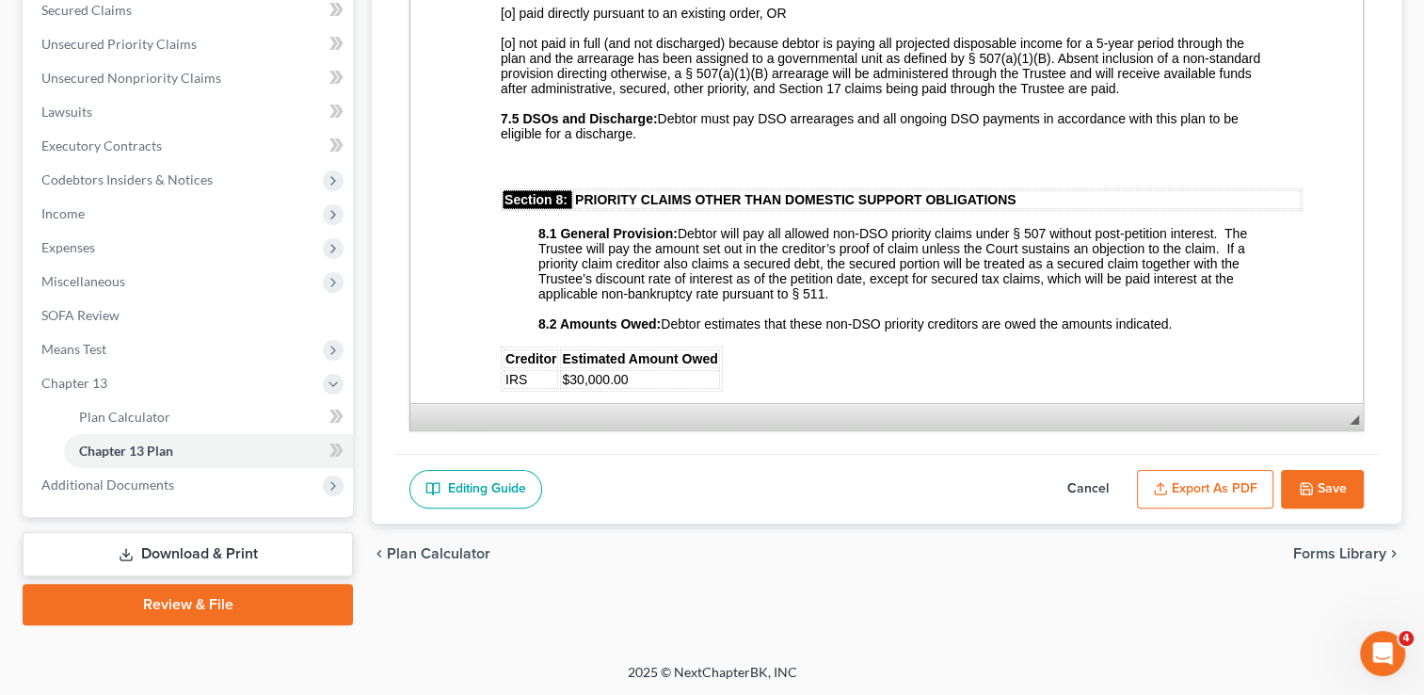
click at [1072, 479] on button "Cancel" at bounding box center [1088, 490] width 83 height 40
select select "1"
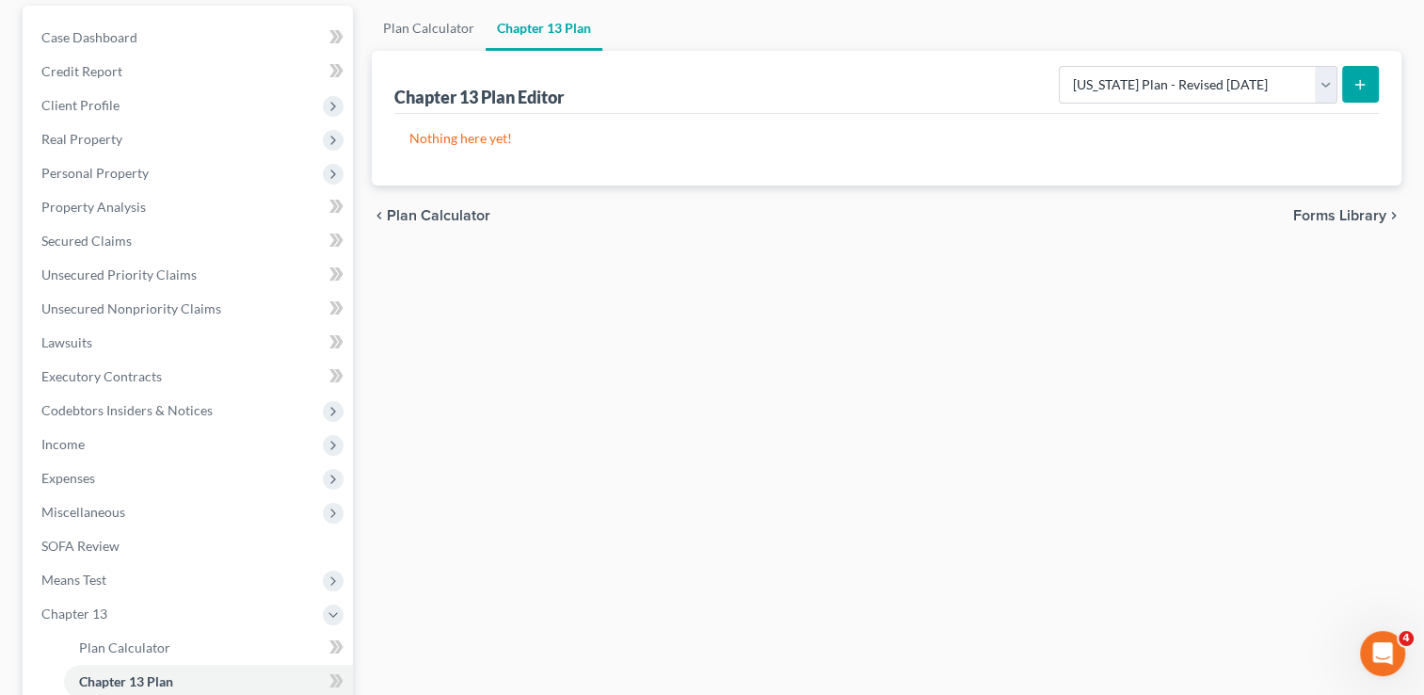
scroll to position [0, 0]
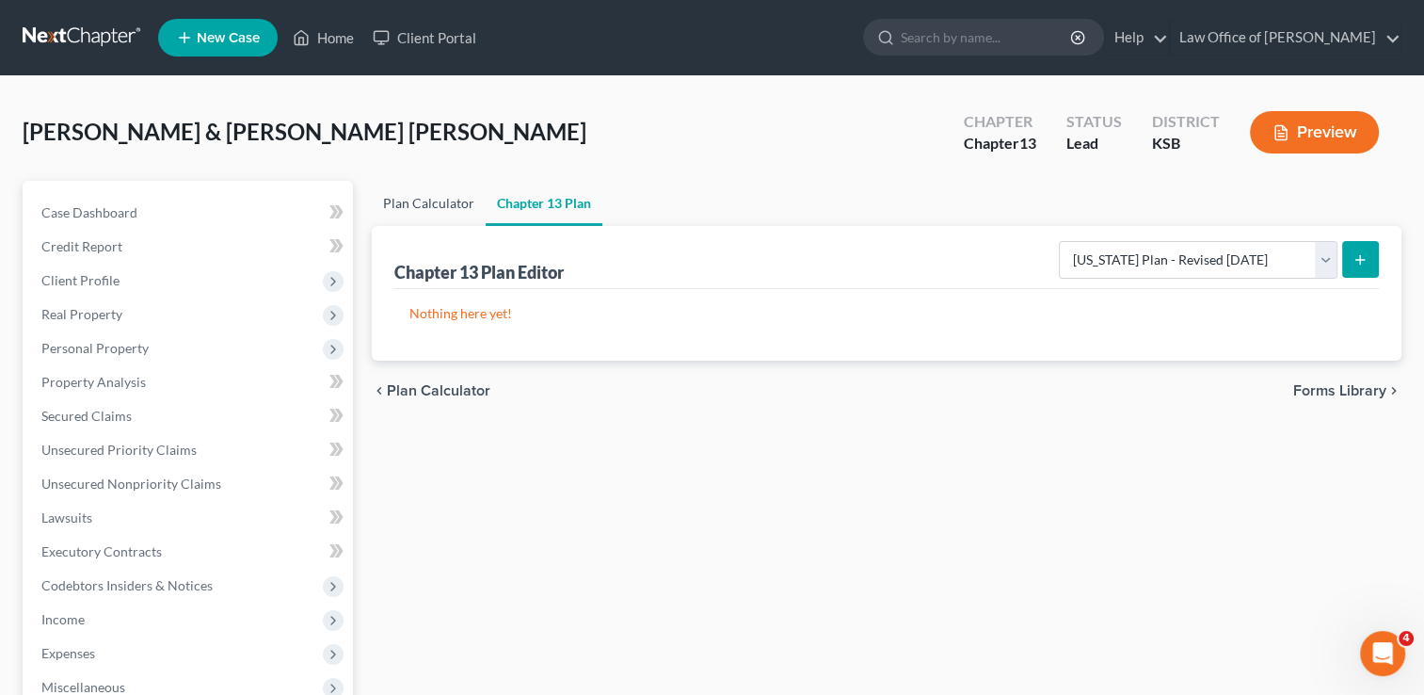
click at [420, 197] on link "Plan Calculator" at bounding box center [429, 203] width 114 height 45
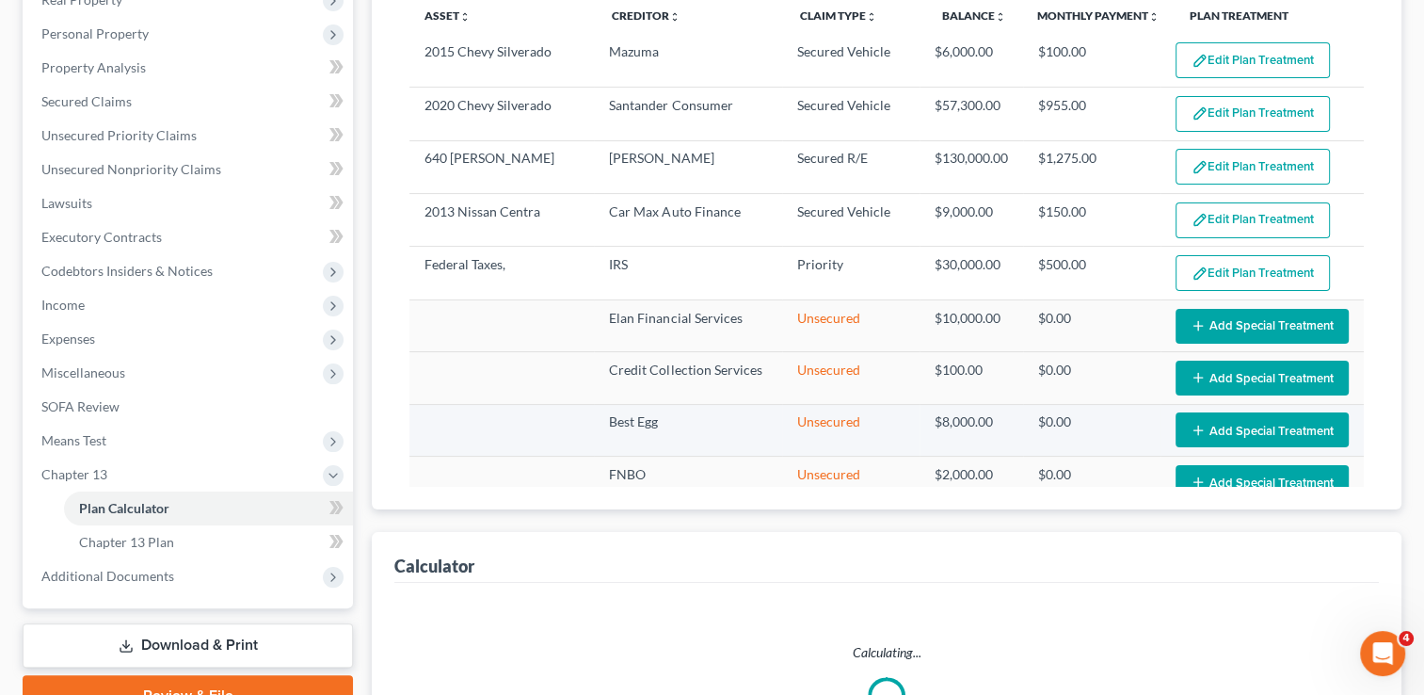
scroll to position [282, 0]
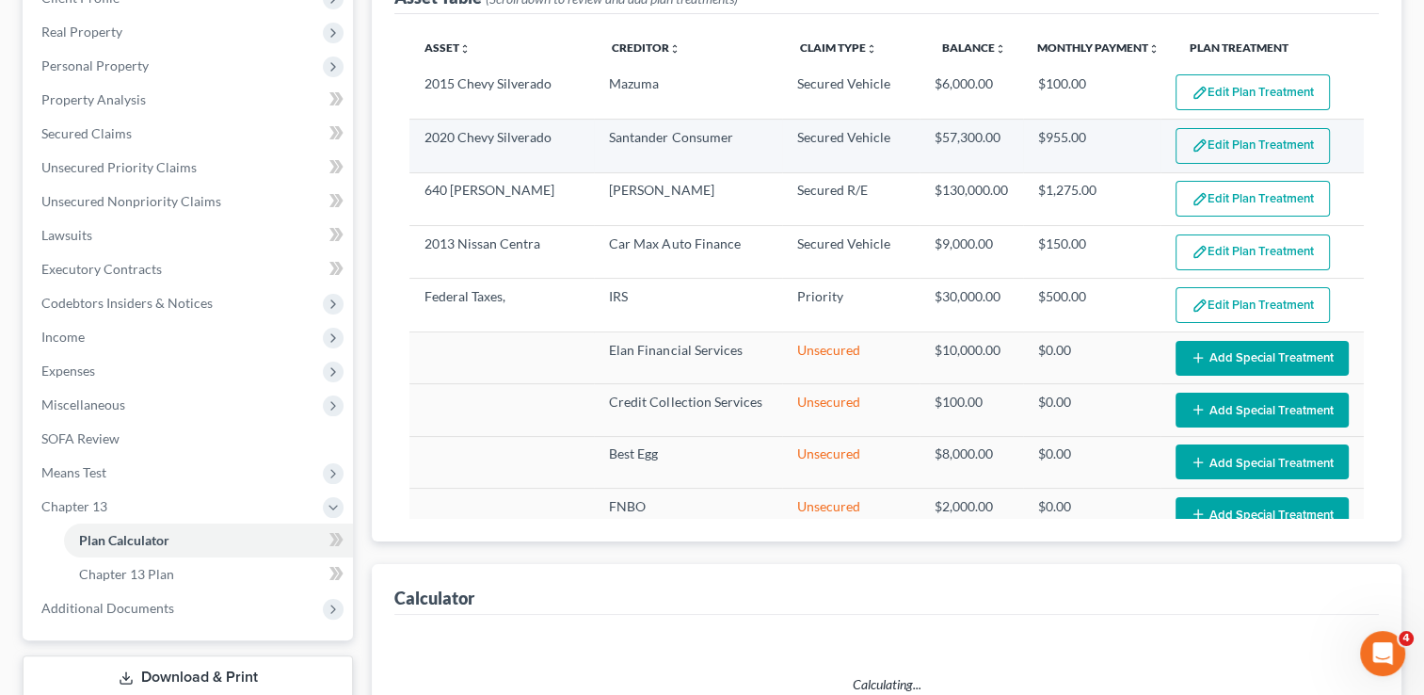
click at [1264, 143] on button "Edit Plan Treatment" at bounding box center [1253, 146] width 154 height 36
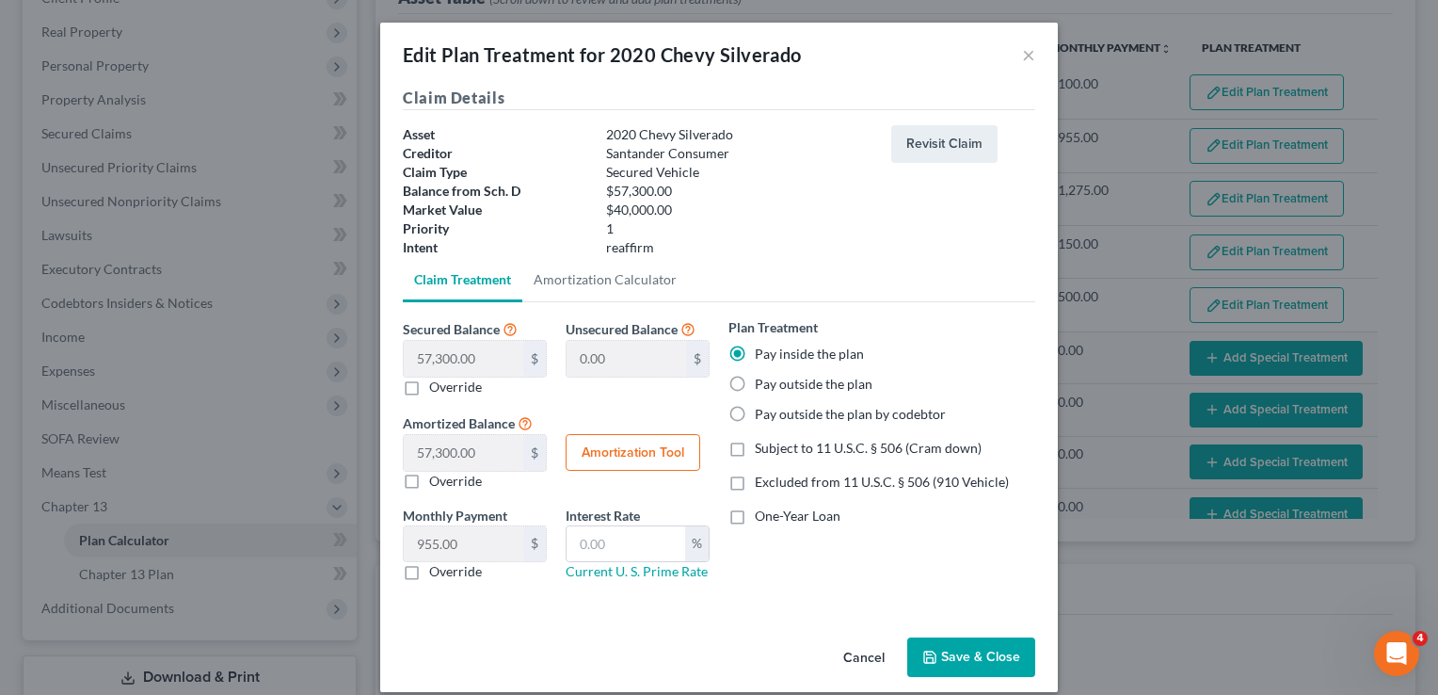
click at [755, 479] on label "Excluded from 11 U.S.C. § 506 (910 Vehicle)" at bounding box center [882, 482] width 254 height 19
click at [763, 479] on input "Excluded from 11 U.S.C. § 506 (910 Vehicle)" at bounding box center [769, 479] width 12 height 12
checkbox input "true"
click at [941, 653] on button "Save & Close" at bounding box center [971, 657] width 128 height 40
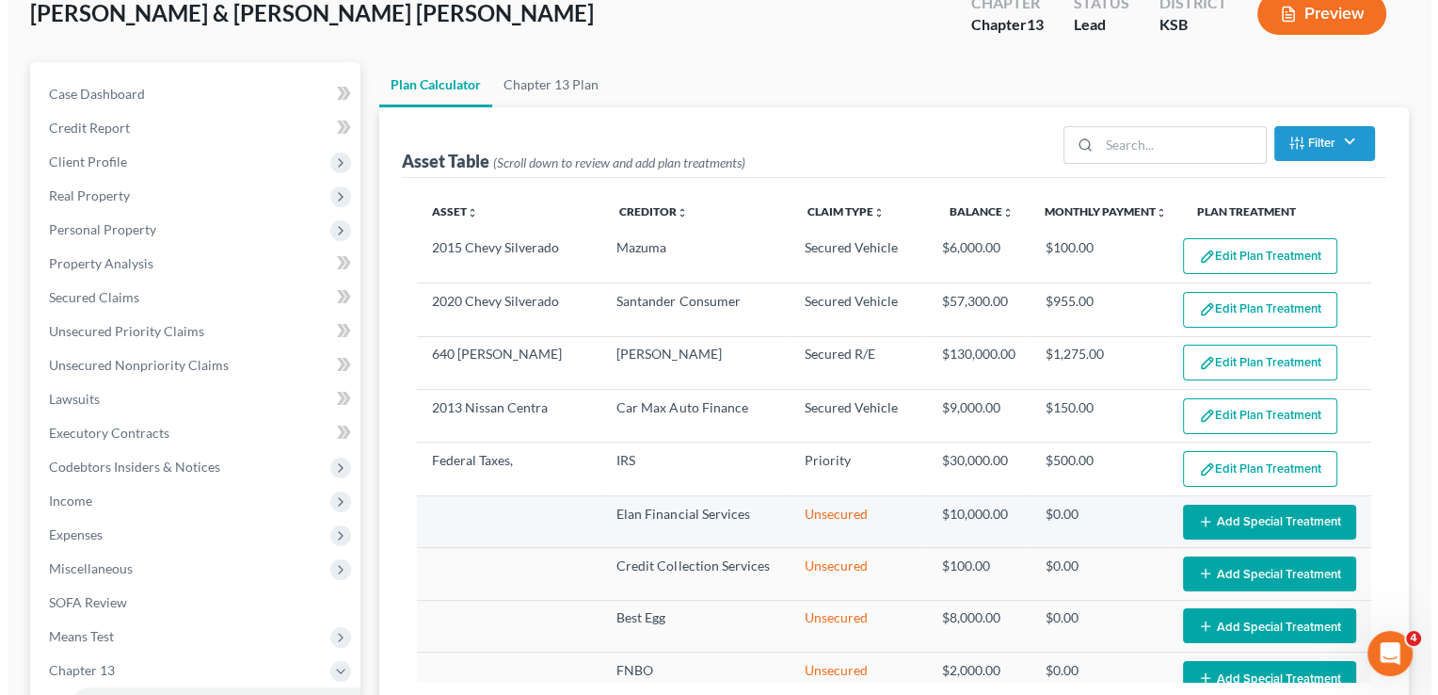
scroll to position [0, 0]
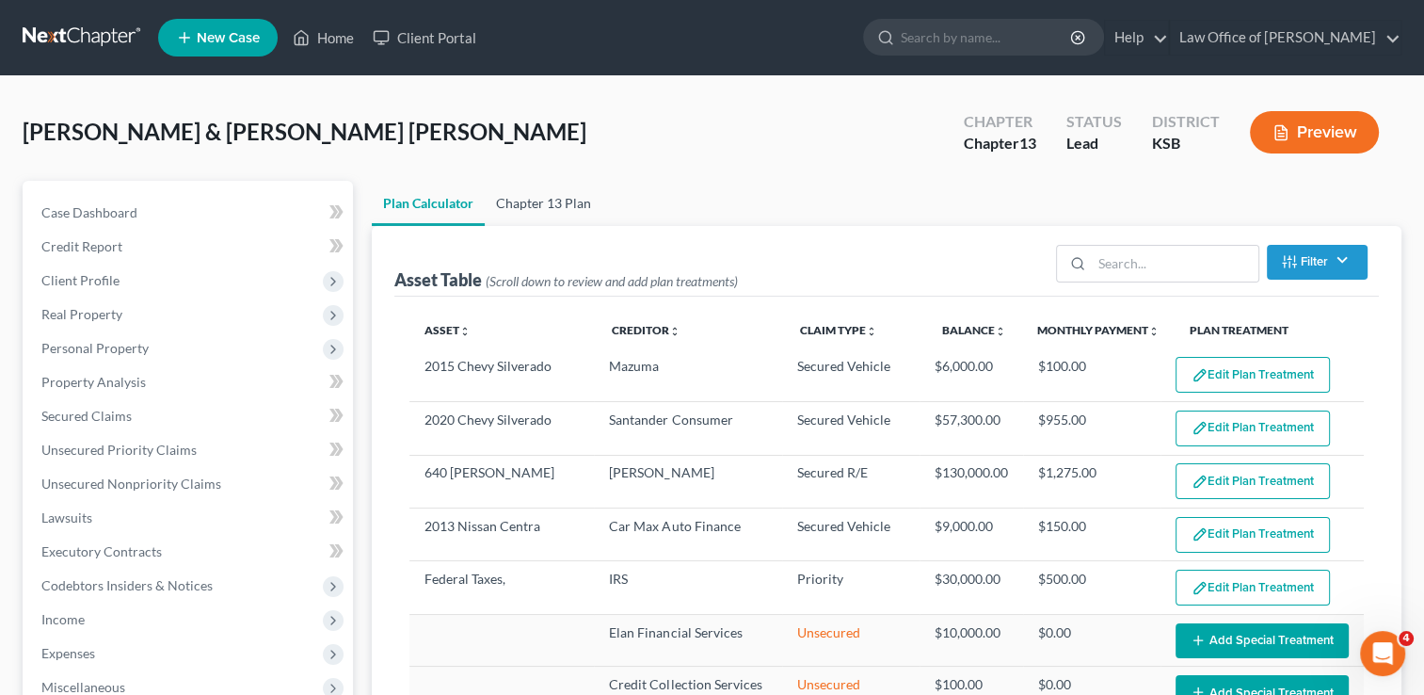
click at [583, 209] on link "Chapter 13 Plan" at bounding box center [544, 203] width 118 height 45
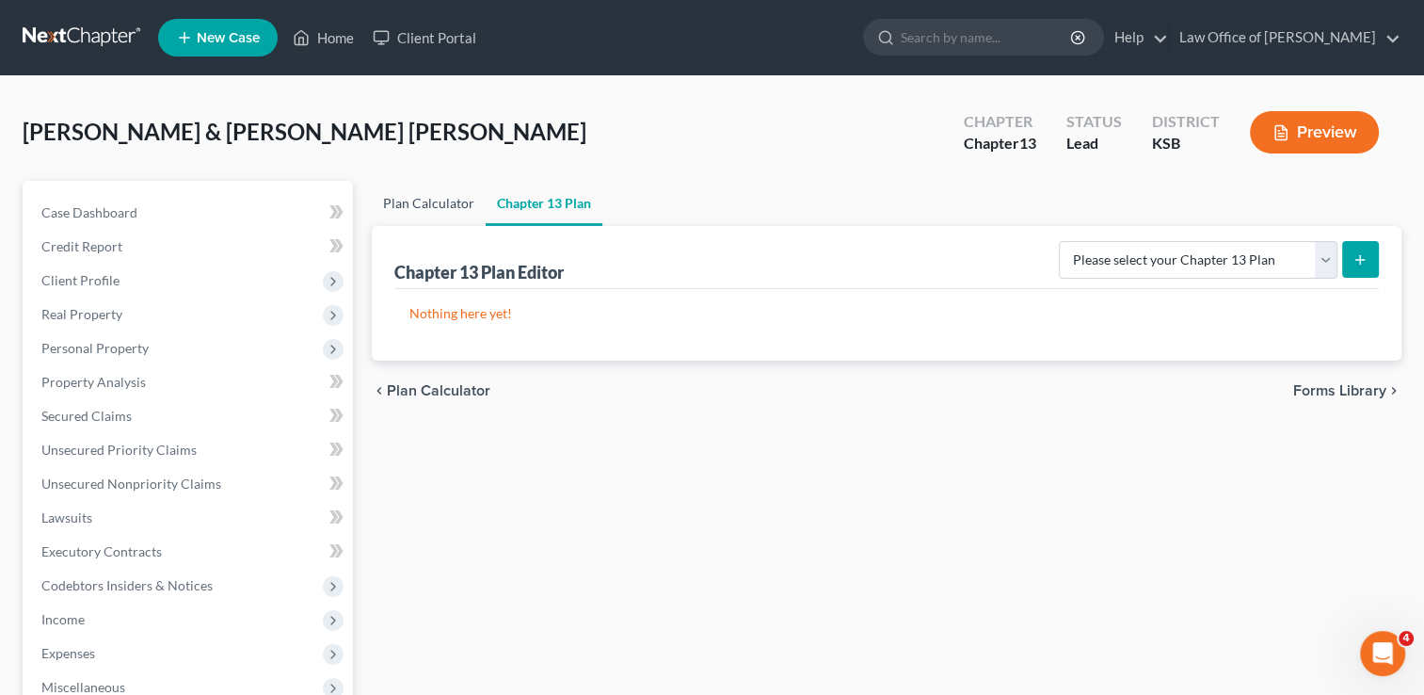
click at [420, 194] on link "Plan Calculator" at bounding box center [429, 203] width 114 height 45
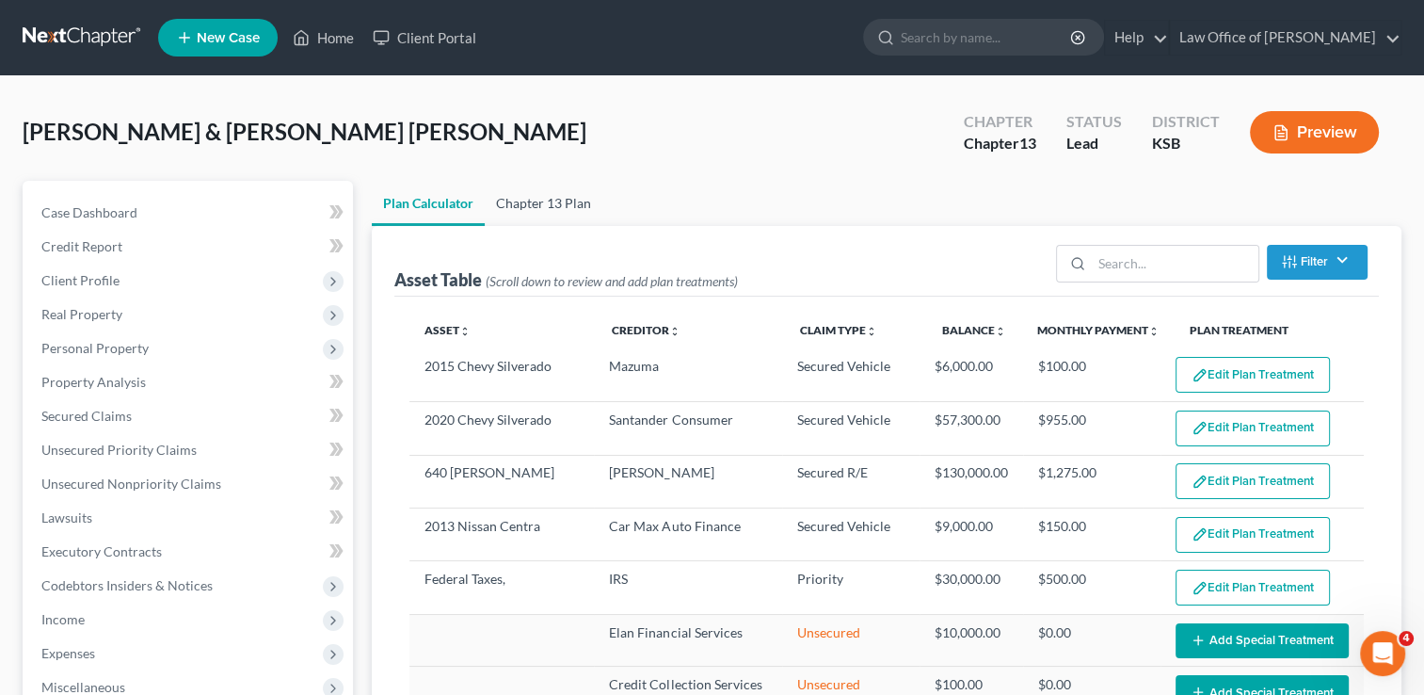
click at [527, 194] on link "Chapter 13 Plan" at bounding box center [544, 203] width 118 height 45
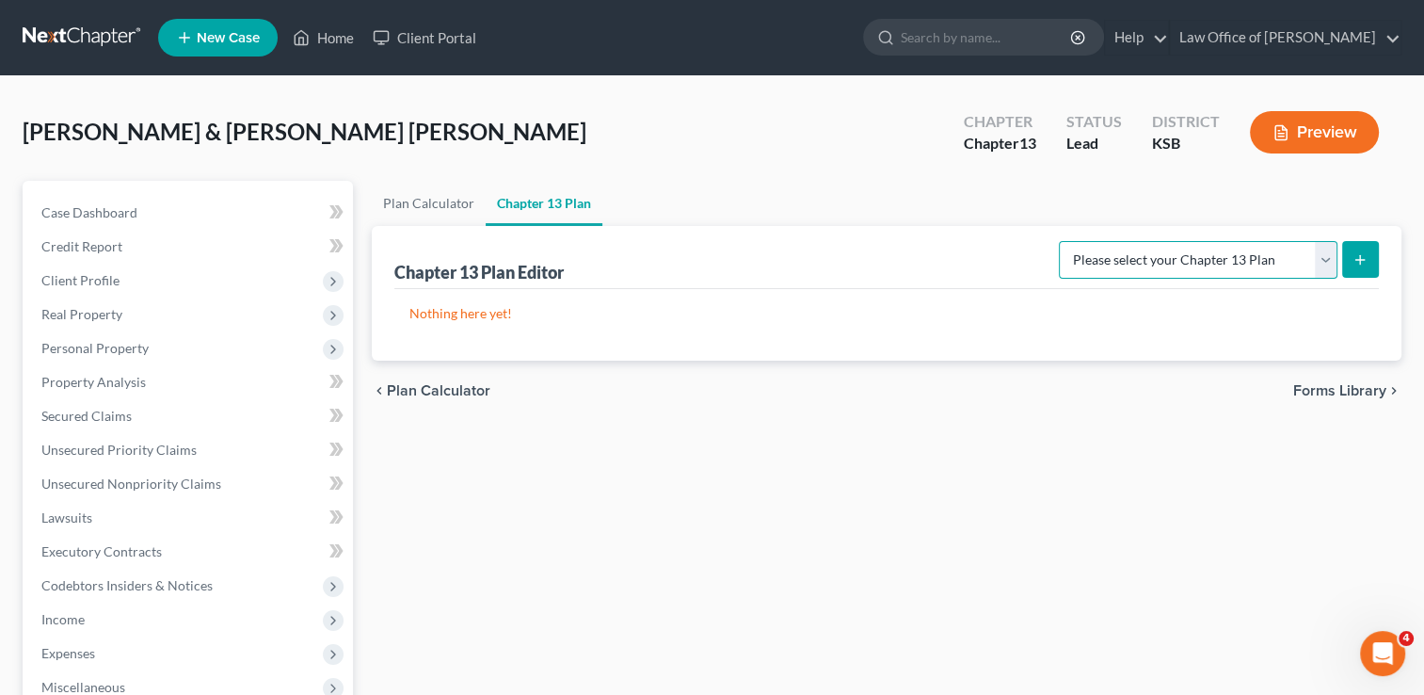
click at [1325, 260] on select "Please select your Chapter 13 Plan [US_STATE] Plan - Effective [DATE] [US_STATE…" at bounding box center [1198, 260] width 279 height 38
select select "1"
click at [1066, 241] on select "Please select your Chapter 13 Plan [US_STATE] Plan - Effective [DATE] [US_STATE…" at bounding box center [1198, 260] width 279 height 38
click at [1361, 258] on icon "submit" at bounding box center [1360, 259] width 15 height 15
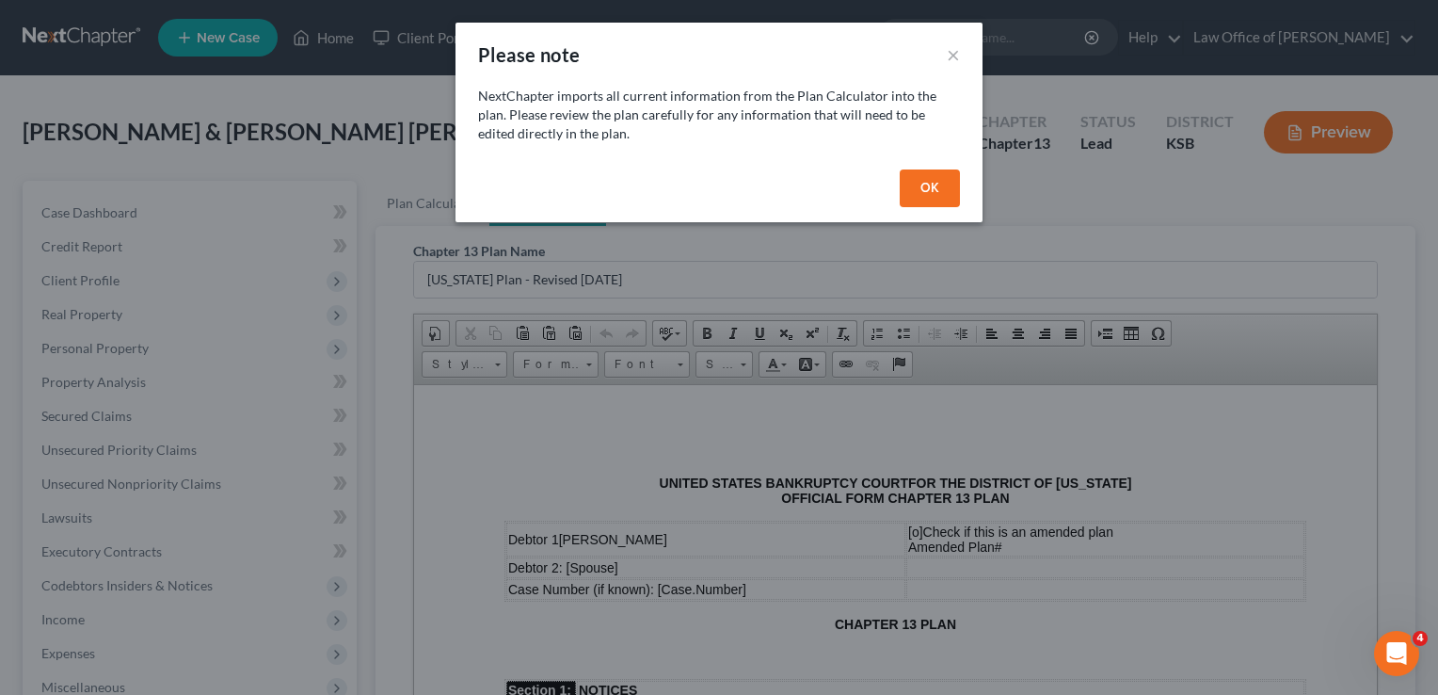
click at [922, 186] on button "OK" at bounding box center [930, 188] width 60 height 38
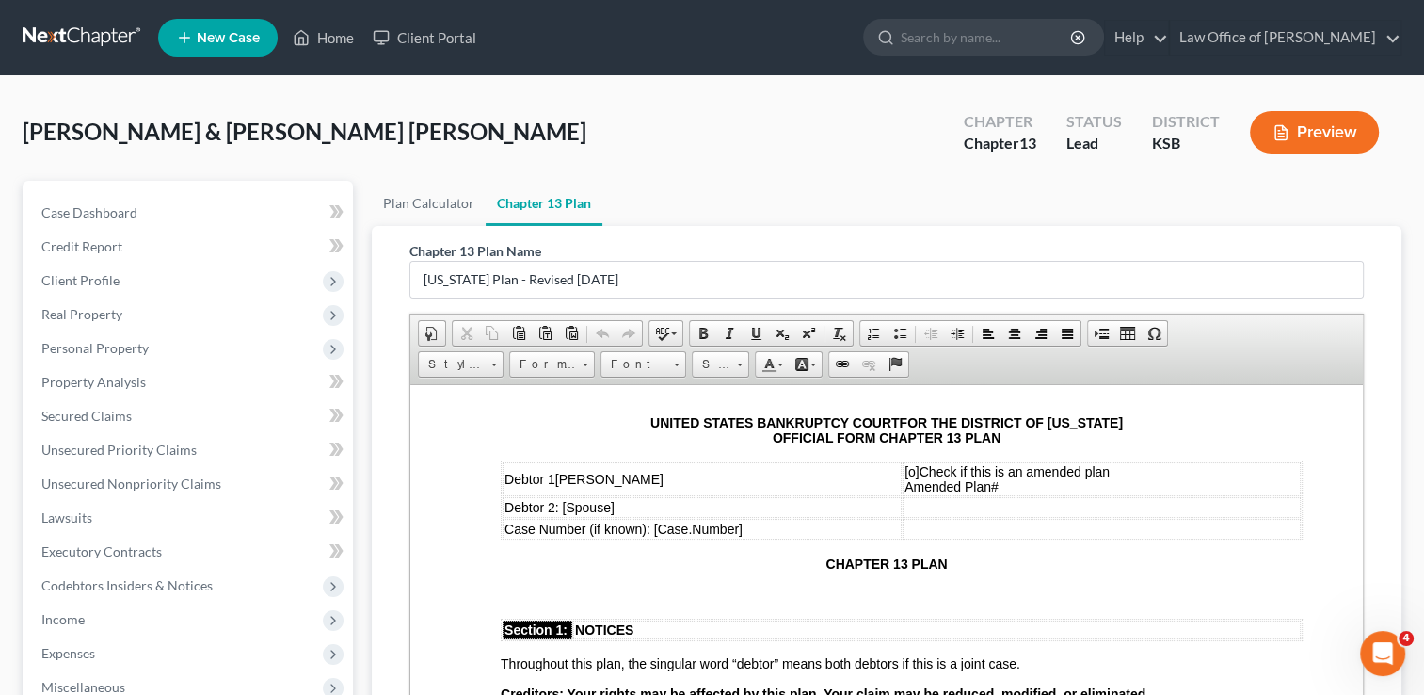
scroll to position [94, 0]
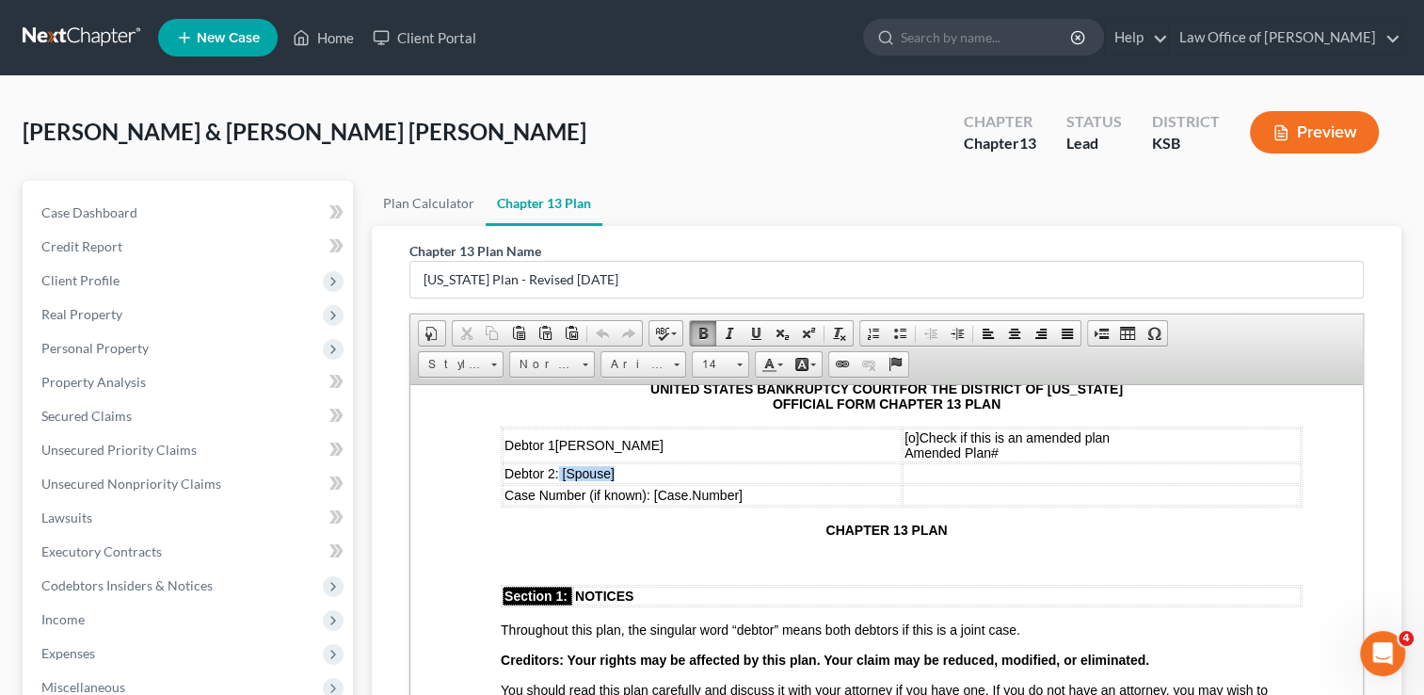
drag, startPoint x: 613, startPoint y: 473, endPoint x: 559, endPoint y: 474, distance: 53.7
click at [559, 474] on td "Debtor 2: [ Spouse]" at bounding box center [702, 472] width 399 height 21
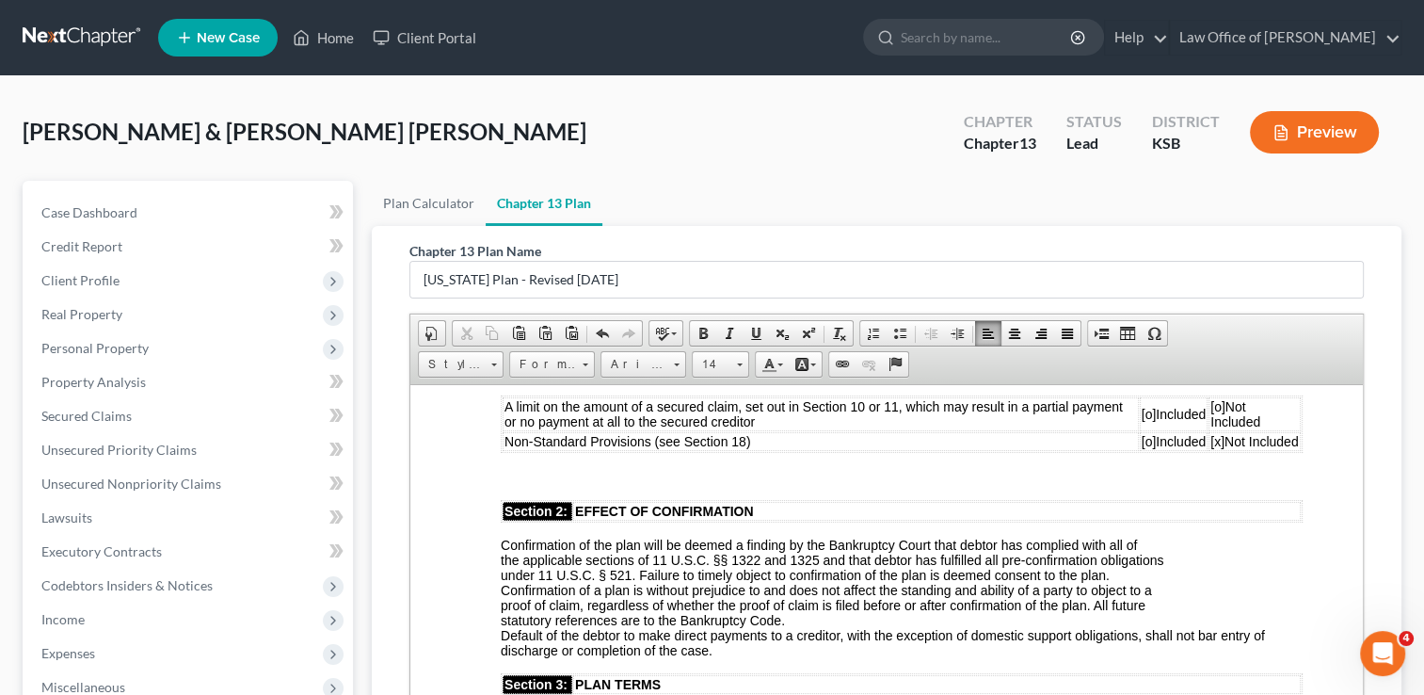
scroll to position [565, 0]
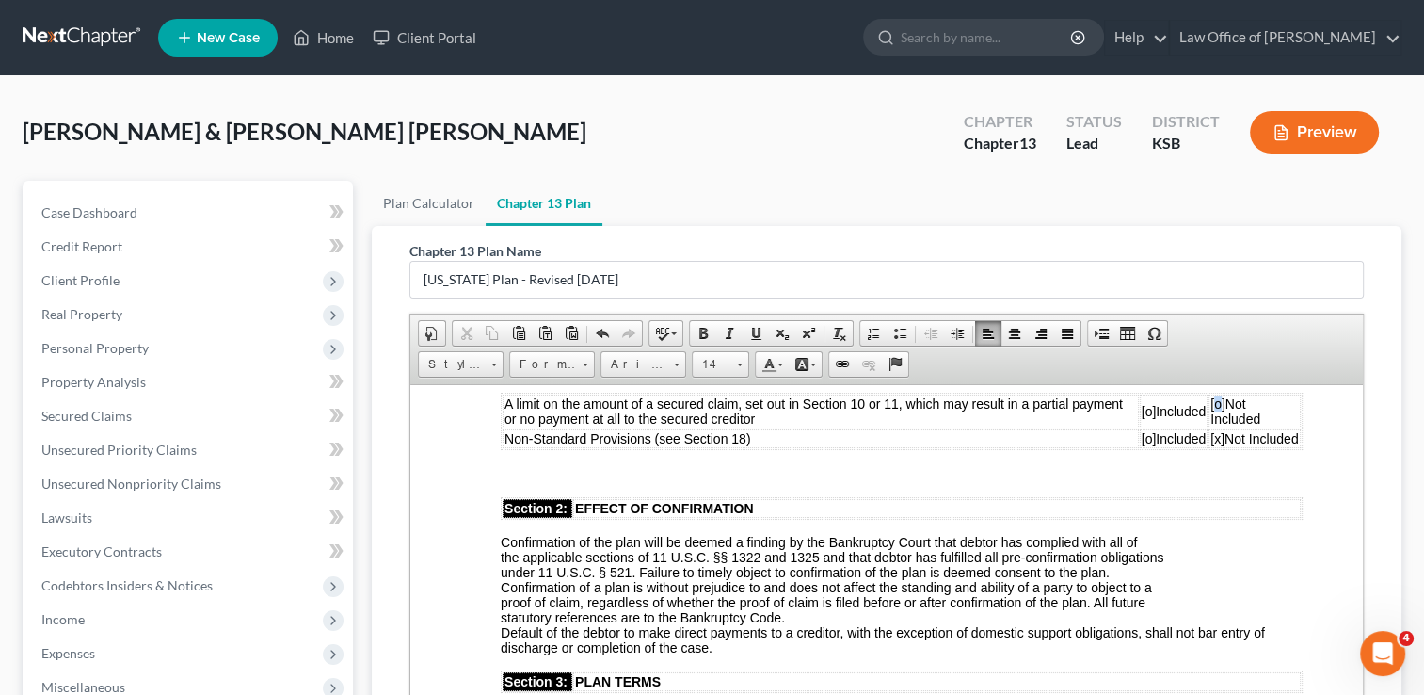
click at [1211, 410] on span "[o]" at bounding box center [1218, 402] width 15 height 15
click at [1228, 418] on span "[x] Not Included" at bounding box center [1256, 410] width 88 height 15
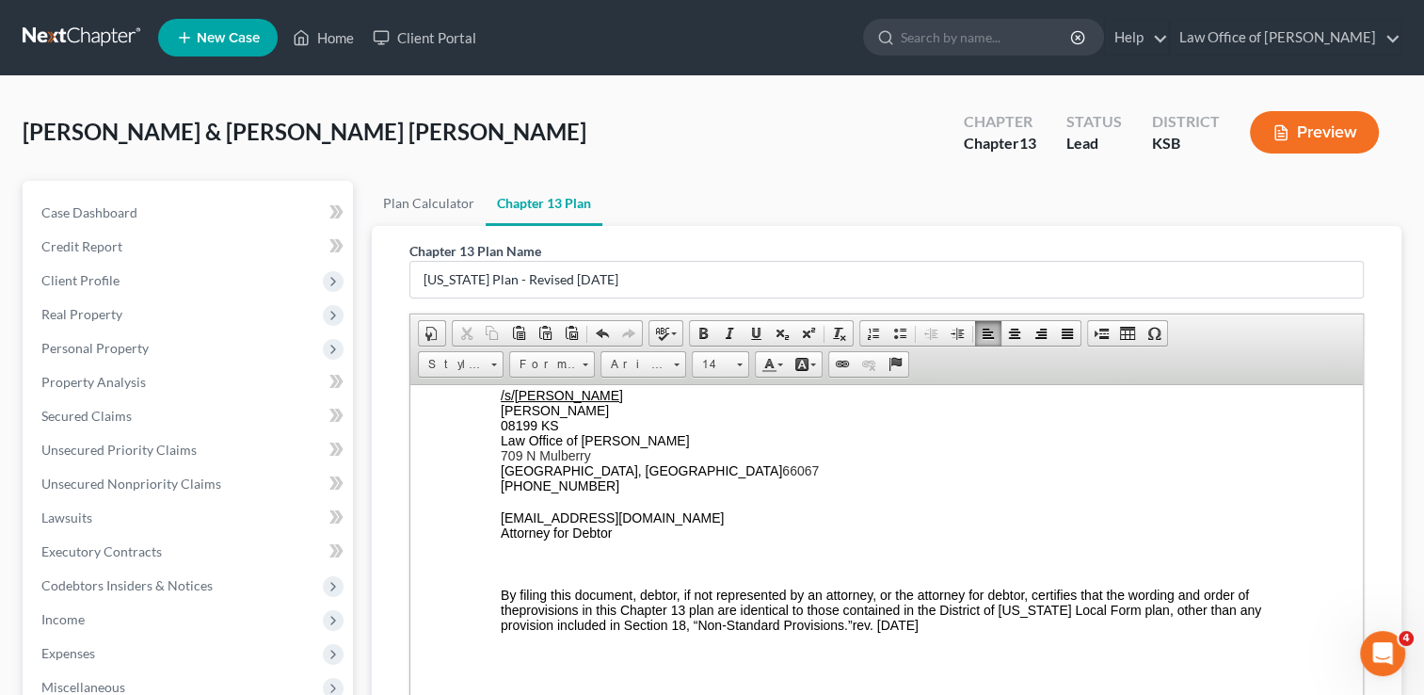
scroll to position [6213, 0]
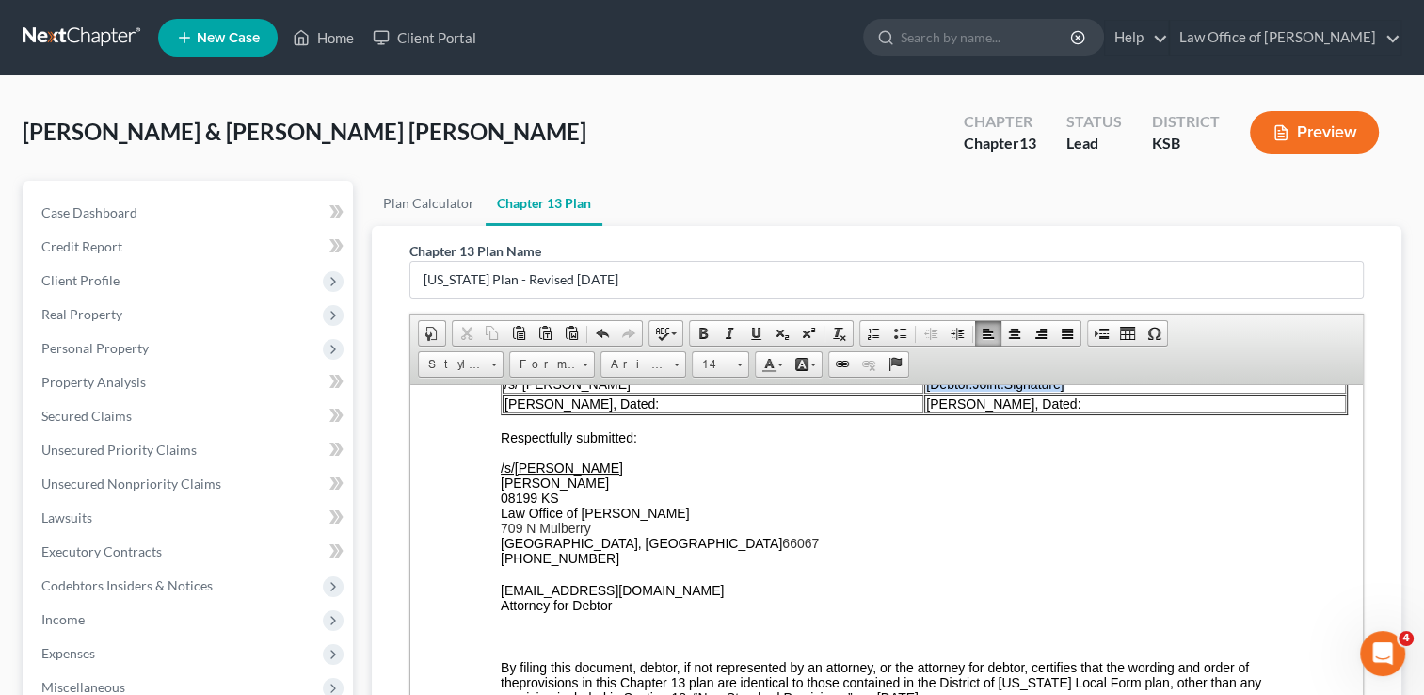
drag, startPoint x: 1081, startPoint y: 505, endPoint x: 926, endPoint y: 502, distance: 154.4
click at [926, 393] on td "[Debtor.Joint.Signature]" at bounding box center [1135, 383] width 422 height 19
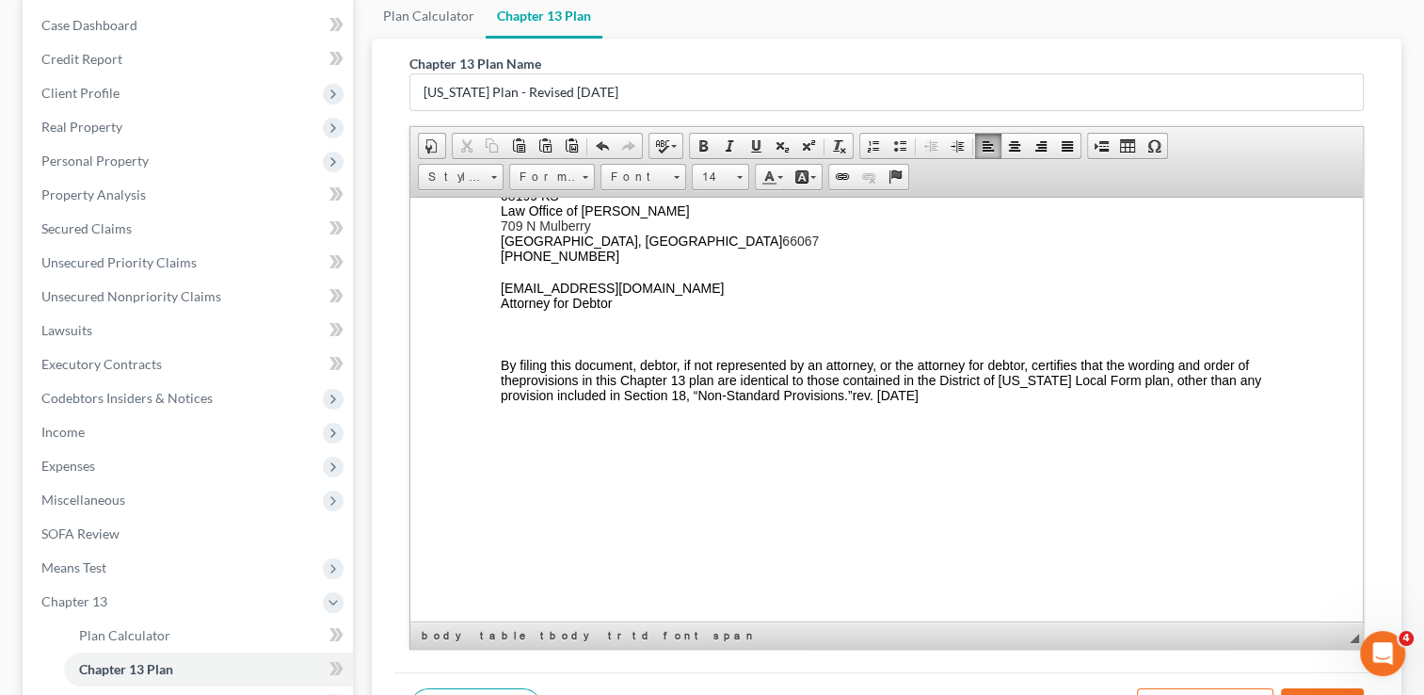
scroll to position [406, 0]
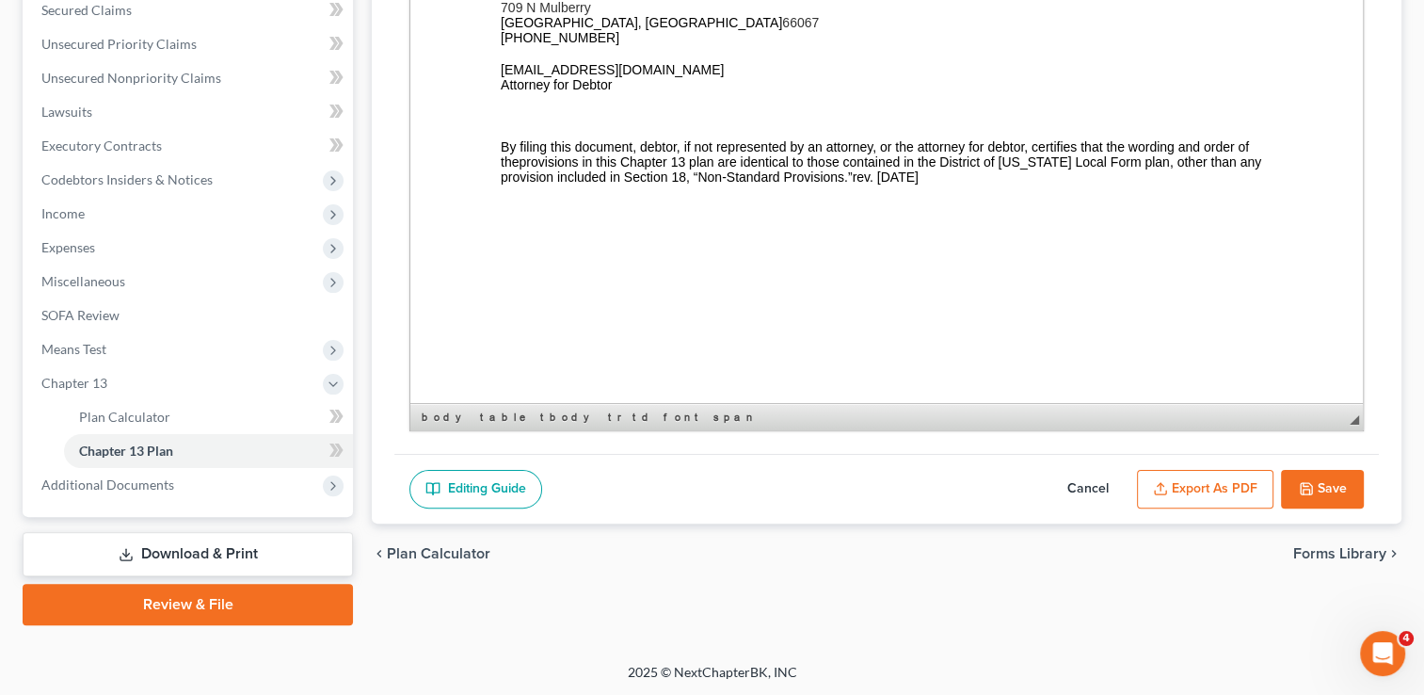
click at [1209, 488] on button "Export as PDF" at bounding box center [1205, 490] width 137 height 40
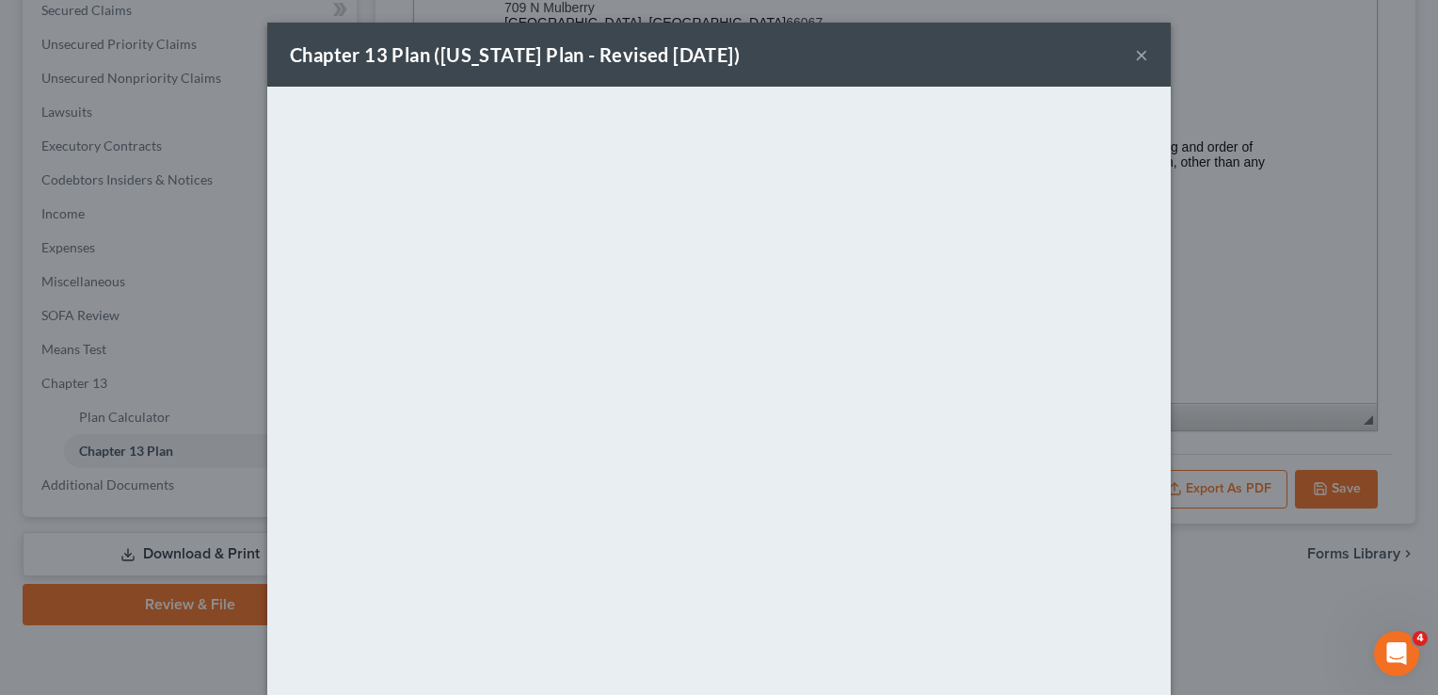
click at [940, 11] on div "Chapter 13 Plan ([US_STATE] Plan - Revised [DATE]) × <object ng-attr-data='[URL…" at bounding box center [719, 347] width 1438 height 695
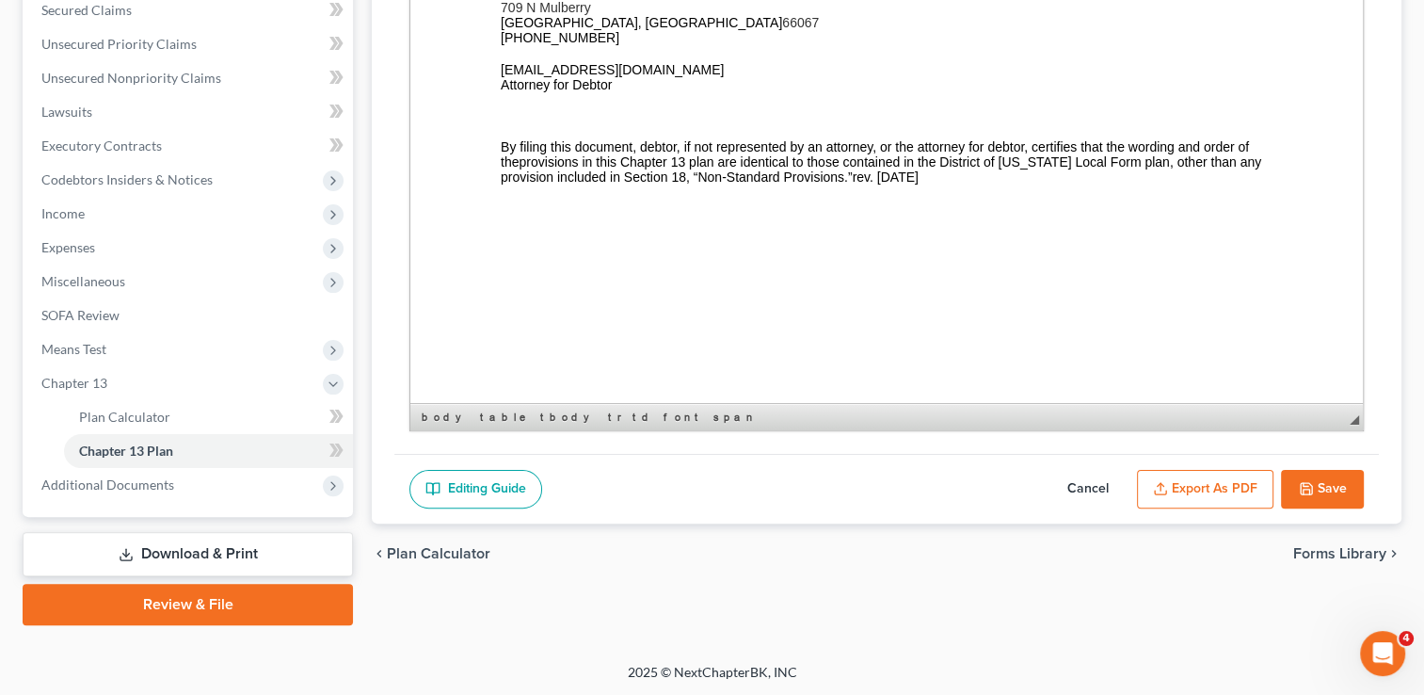
click at [1084, 485] on button "Cancel" at bounding box center [1088, 490] width 83 height 40
select select "1"
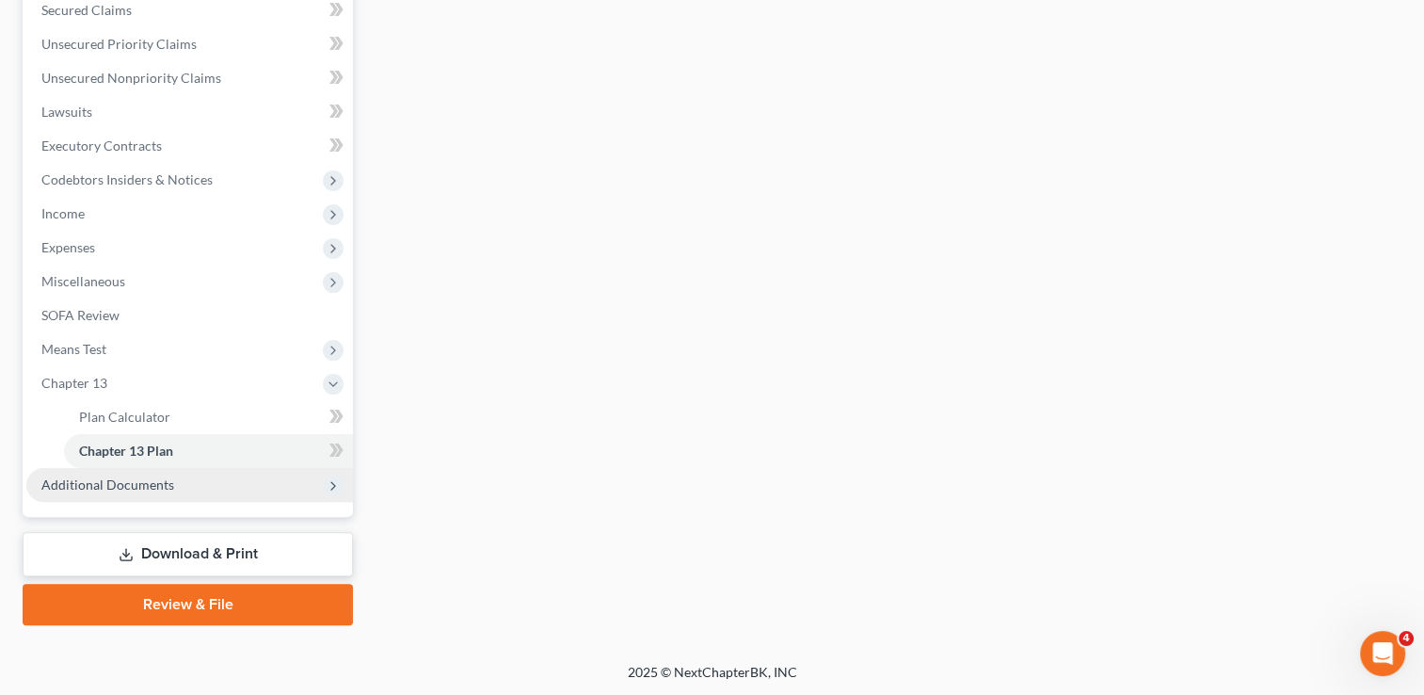
click at [93, 485] on span "Additional Documents" at bounding box center [107, 484] width 133 height 16
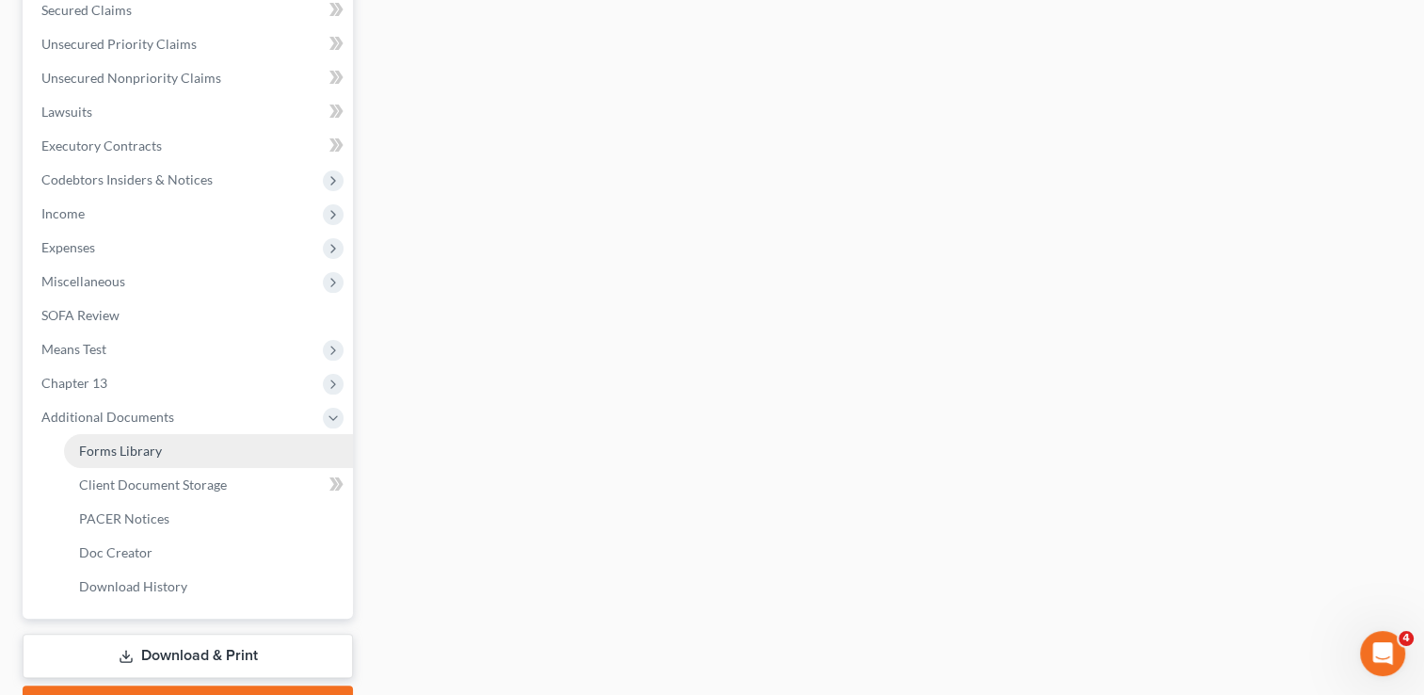
click at [137, 455] on span "Forms Library" at bounding box center [120, 450] width 83 height 16
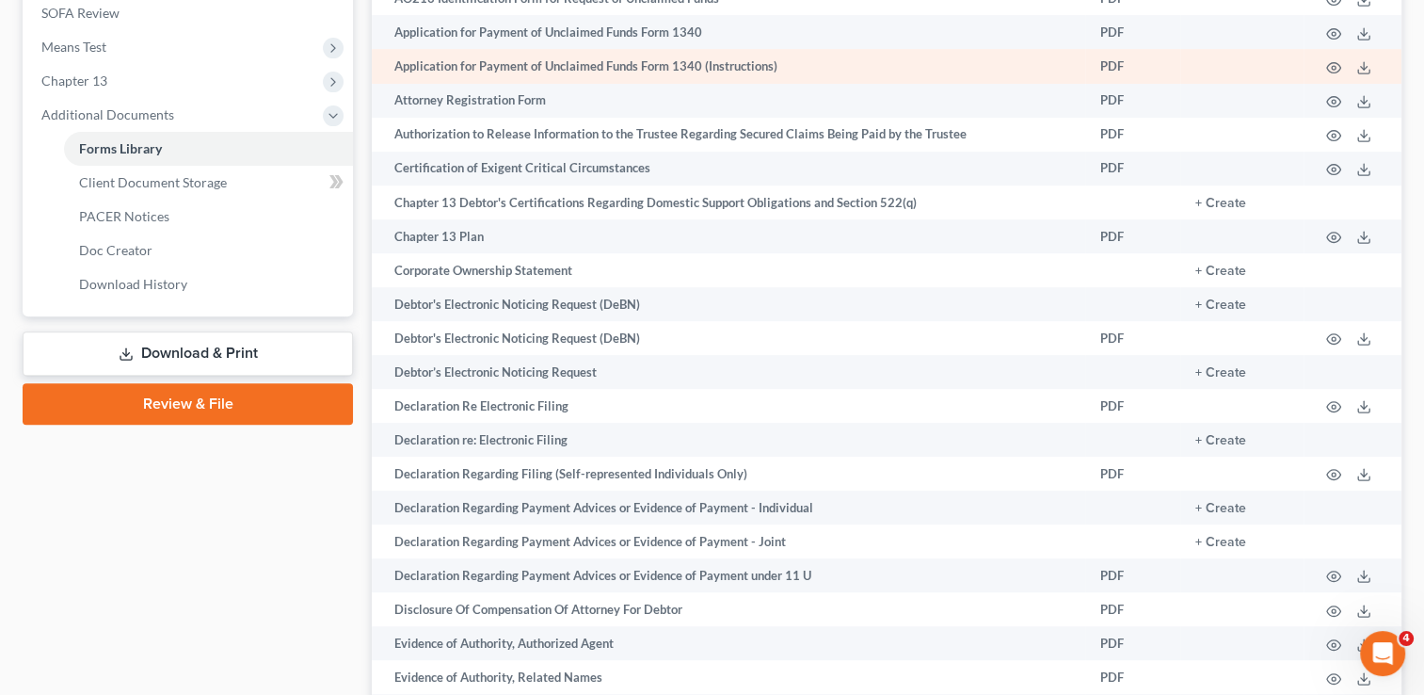
scroll to position [753, 0]
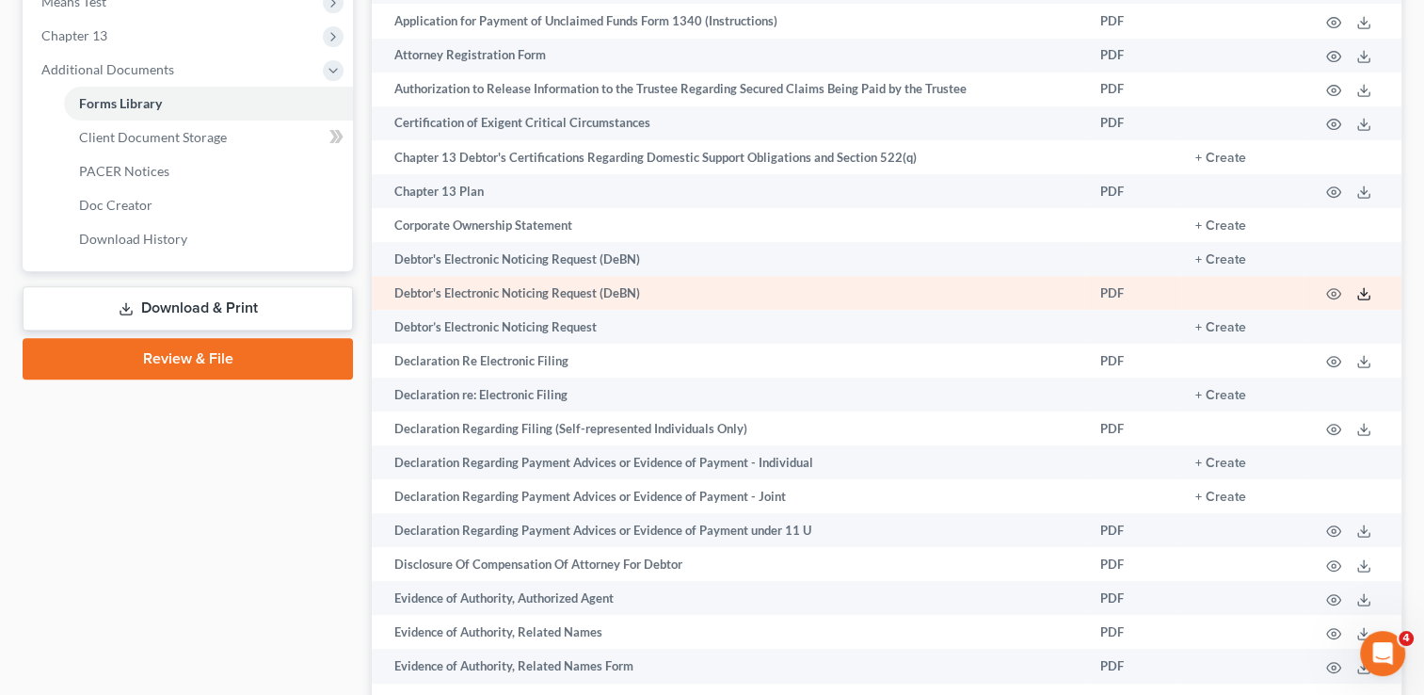
click at [1365, 296] on polyline at bounding box center [1364, 294] width 7 height 3
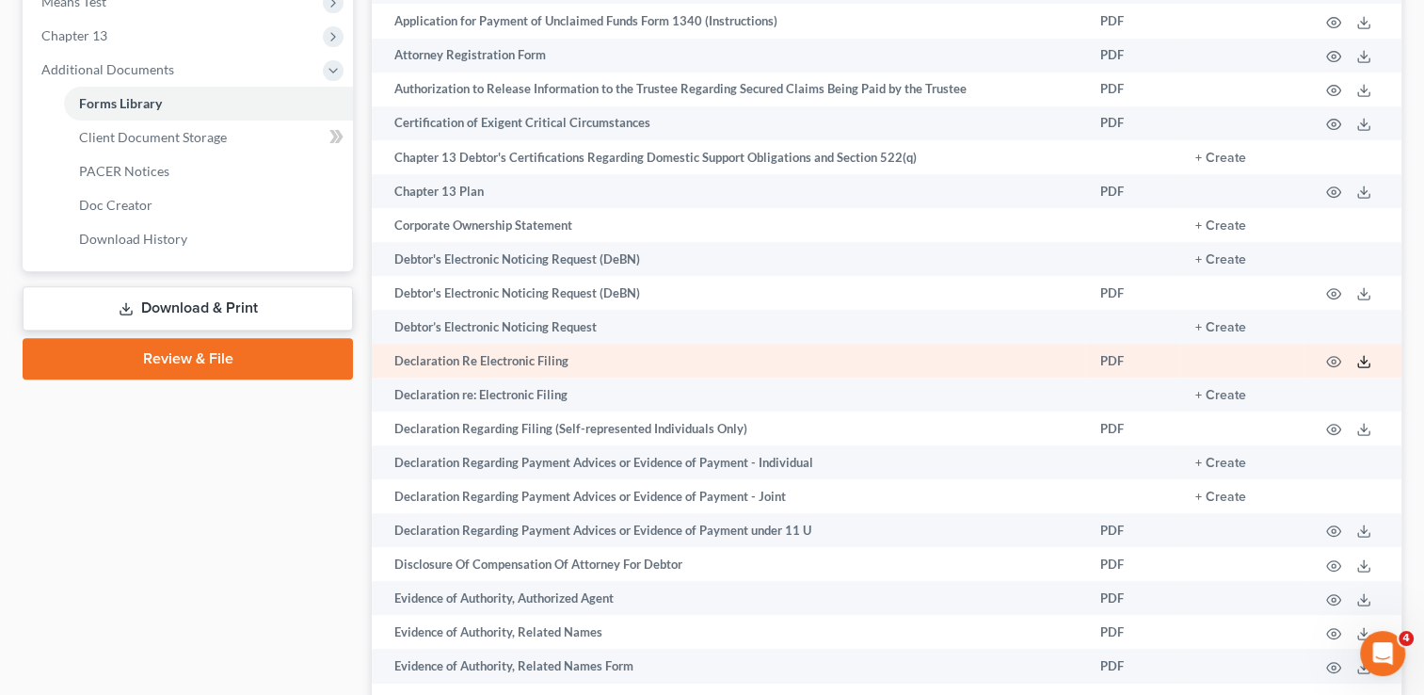
click at [1363, 365] on icon at bounding box center [1364, 361] width 15 height 15
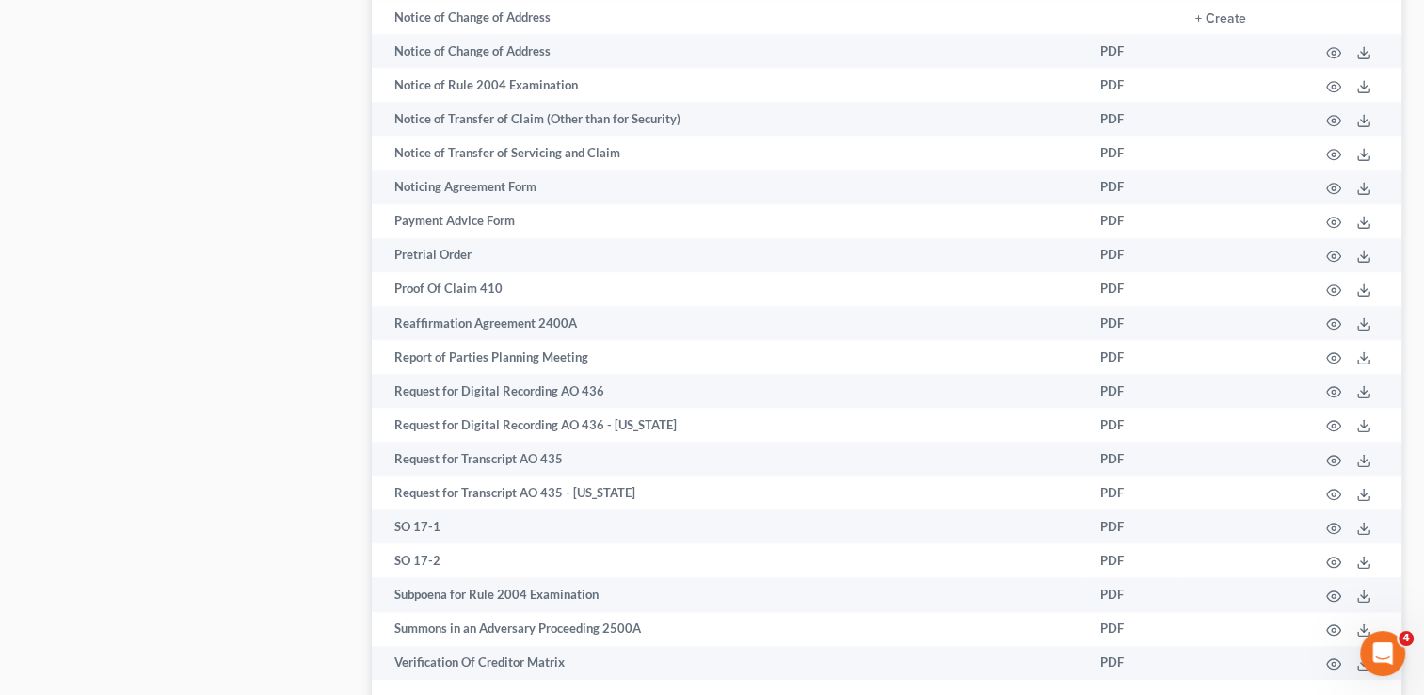
scroll to position [1694, 0]
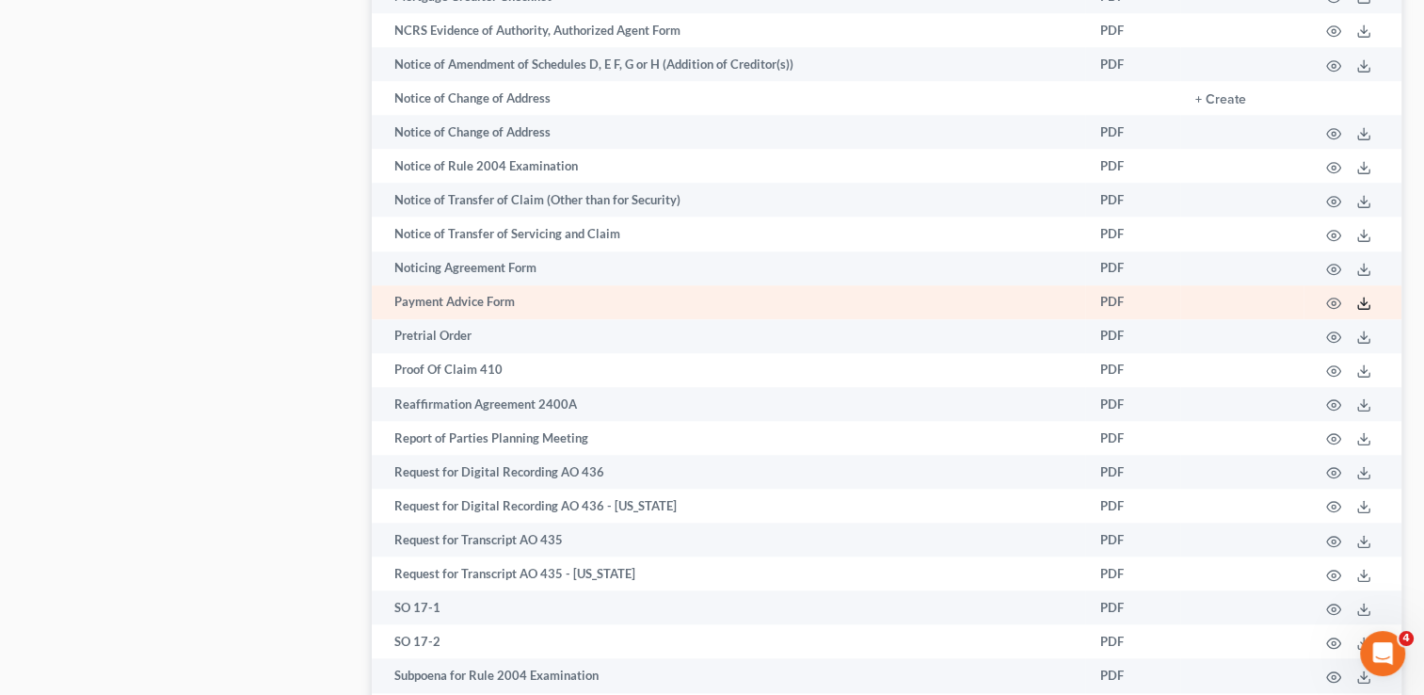
click at [1366, 311] on icon at bounding box center [1364, 303] width 15 height 15
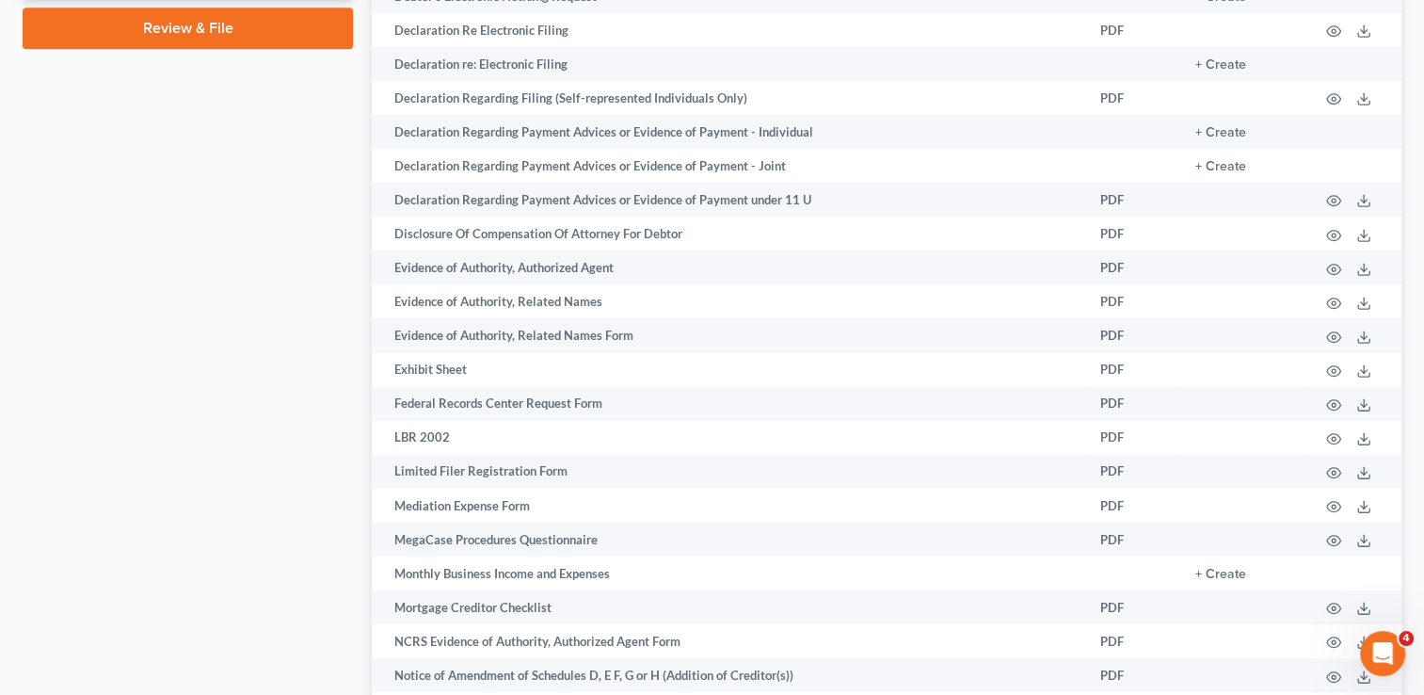
scroll to position [1036, 0]
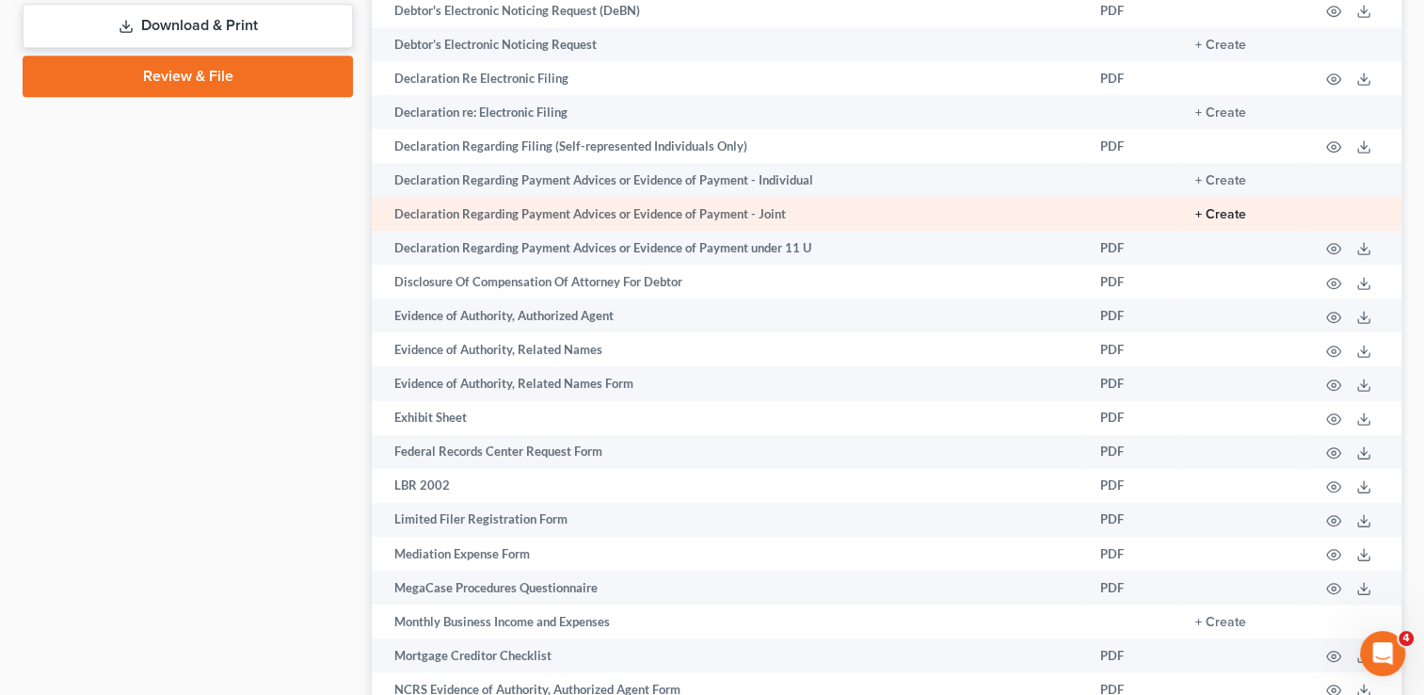
click at [1213, 219] on button "+ Create" at bounding box center [1221, 214] width 51 height 13
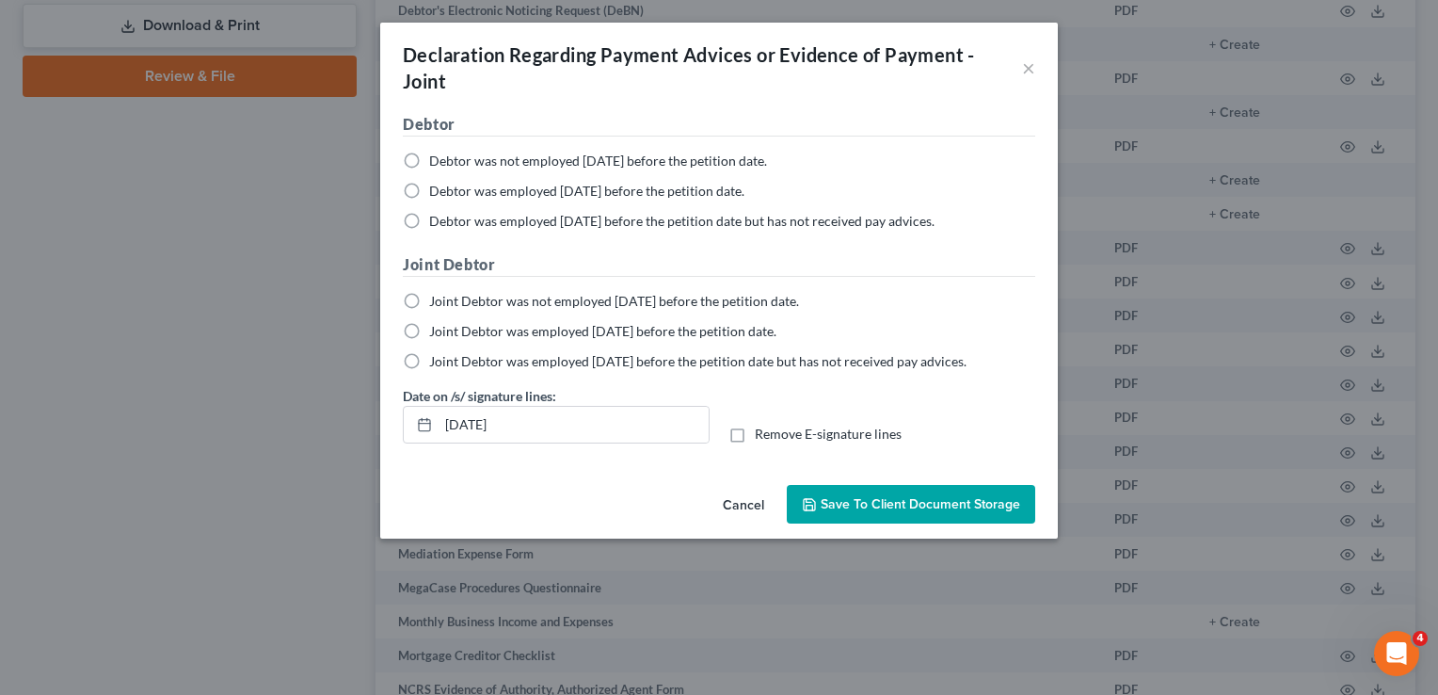
click at [429, 188] on label "Debtor was employed [DATE] before the petition date." at bounding box center [586, 191] width 315 height 19
click at [437, 188] on input "Debtor was employed [DATE] before the petition date." at bounding box center [443, 188] width 12 height 12
radio input "true"
click at [429, 328] on label "Joint Debtor was employed [DATE] before the petition date." at bounding box center [602, 331] width 347 height 19
click at [437, 328] on input "Joint Debtor was employed [DATE] before the petition date." at bounding box center [443, 328] width 12 height 12
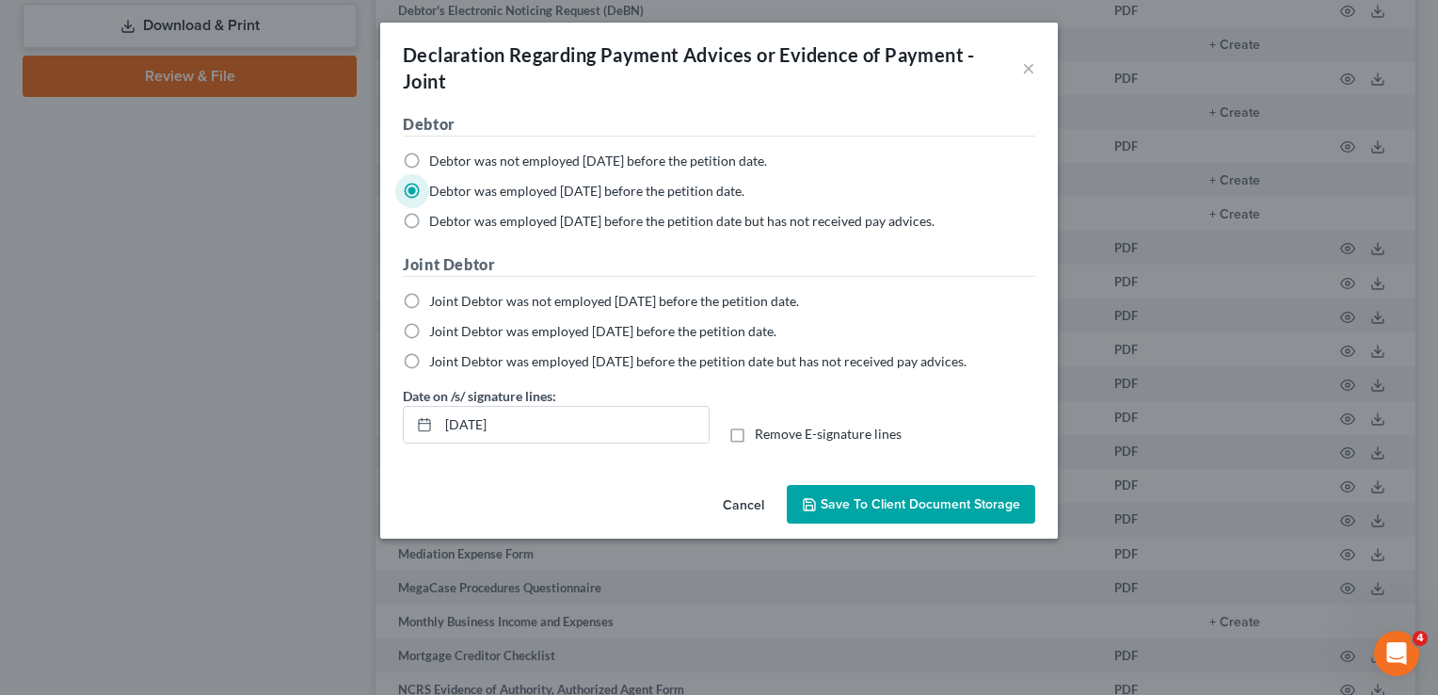
radio input "true"
drag, startPoint x: 547, startPoint y: 424, endPoint x: 448, endPoint y: 424, distance: 98.8
click at [448, 424] on input "[DATE]" at bounding box center [574, 425] width 270 height 36
click at [429, 188] on label "Debtor was employed [DATE] before the petition date." at bounding box center [586, 191] width 315 height 19
click at [437, 188] on input "Debtor was employed [DATE] before the petition date." at bounding box center [443, 188] width 12 height 12
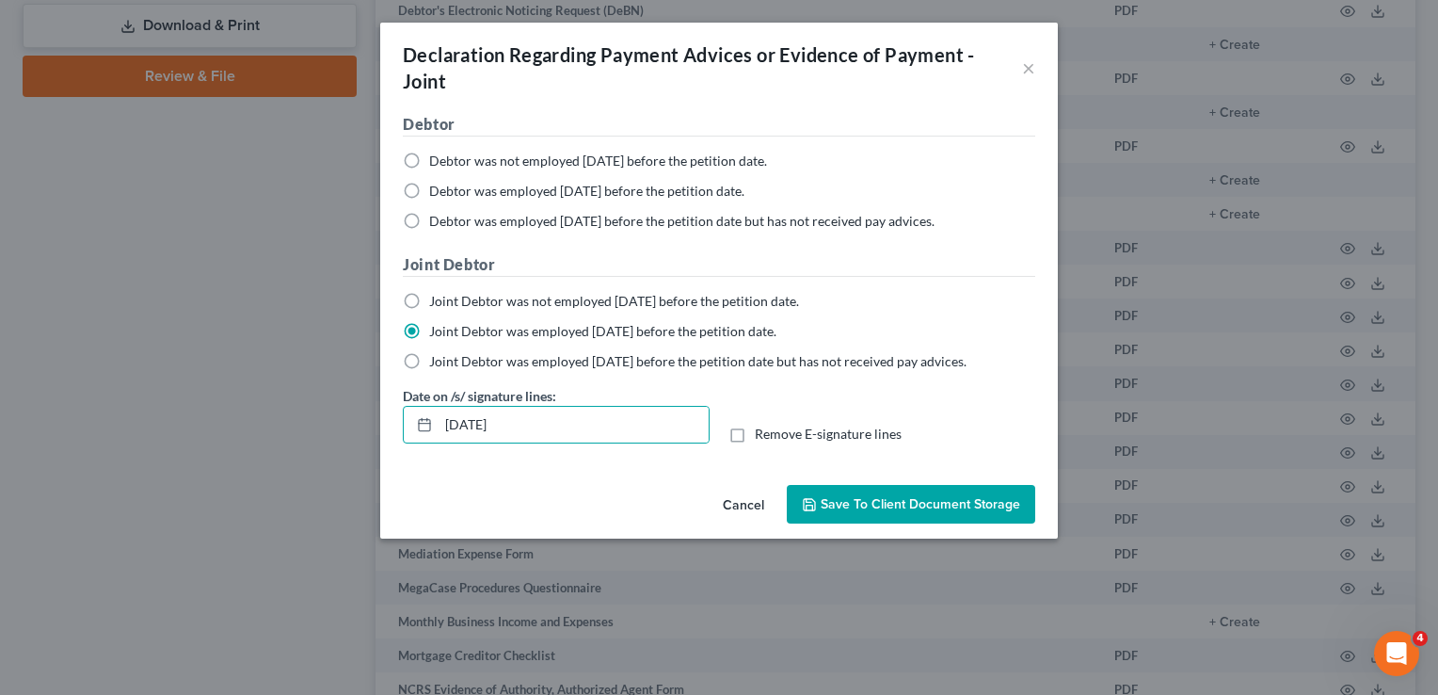
radio input "true"
click at [429, 327] on label "Joint Debtor was employed [DATE] before the petition date." at bounding box center [602, 331] width 347 height 19
click at [437, 327] on input "Joint Debtor was employed [DATE] before the petition date." at bounding box center [443, 328] width 12 height 12
radio input "true"
click at [429, 190] on label "Debtor was employed [DATE] before the petition date." at bounding box center [586, 191] width 315 height 19
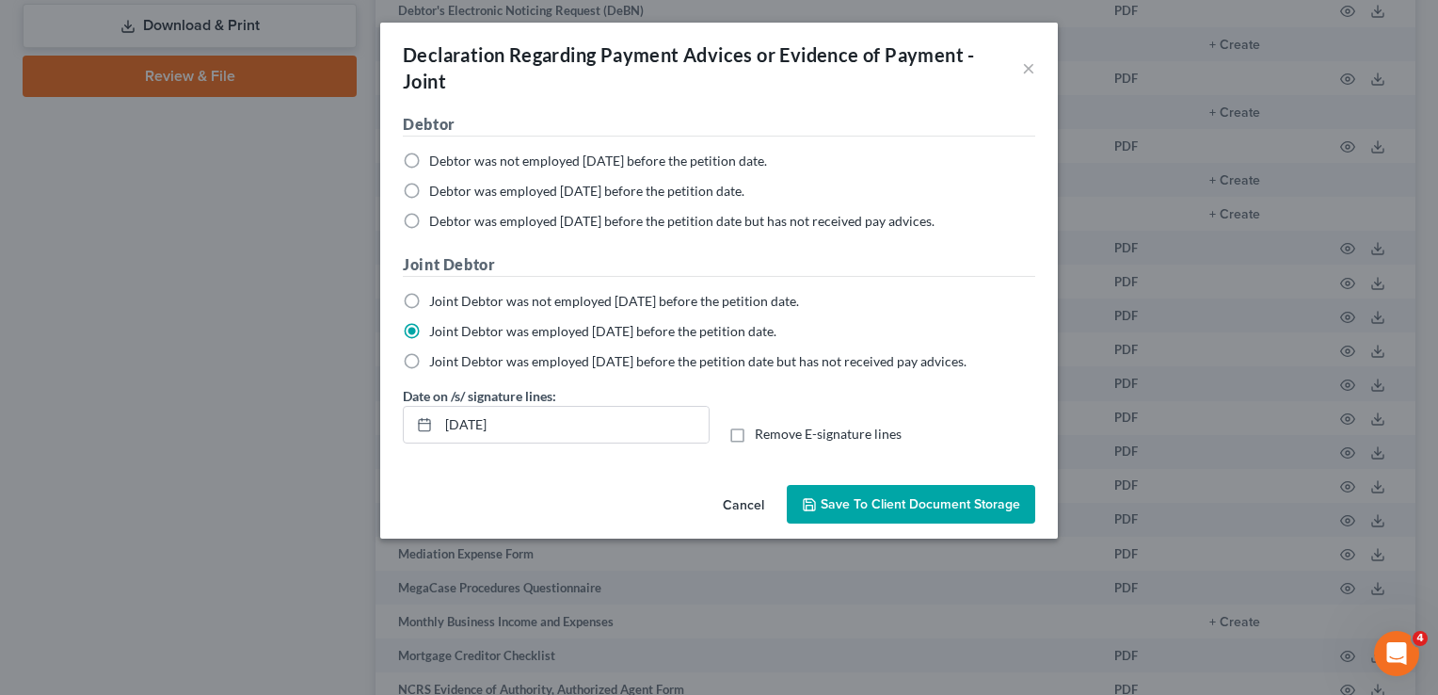
click at [437, 190] on input "Debtor was employed [DATE] before the petition date." at bounding box center [443, 188] width 12 height 12
radio input "true"
click at [924, 502] on span "Save to Client Document Storage" at bounding box center [921, 504] width 200 height 16
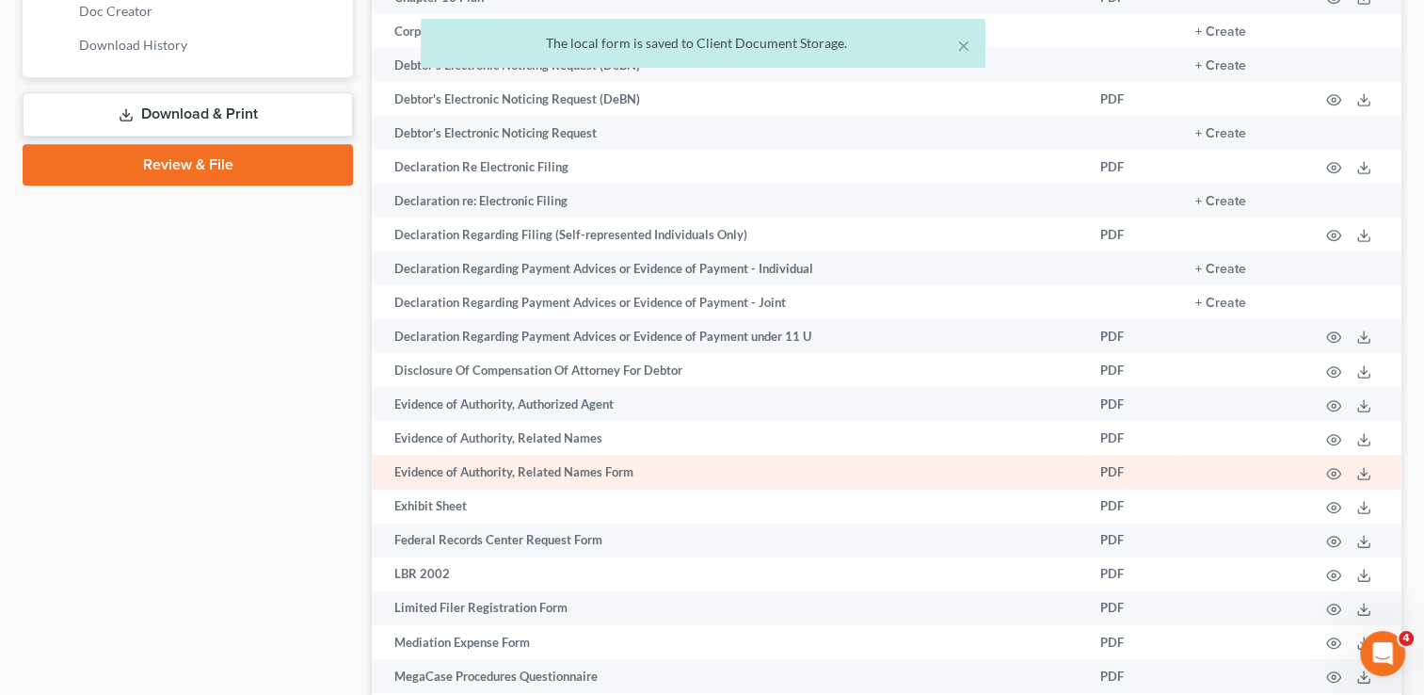
scroll to position [753, 0]
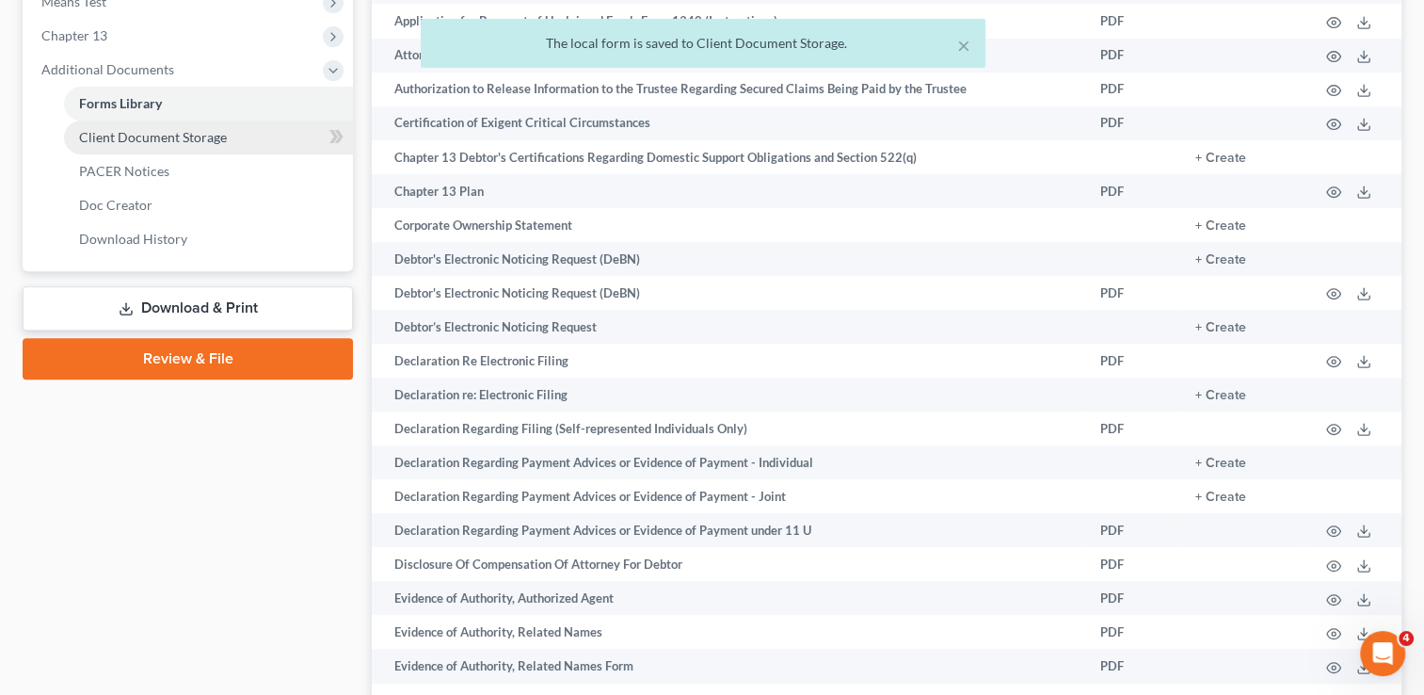
click at [132, 141] on span "Client Document Storage" at bounding box center [153, 137] width 148 height 16
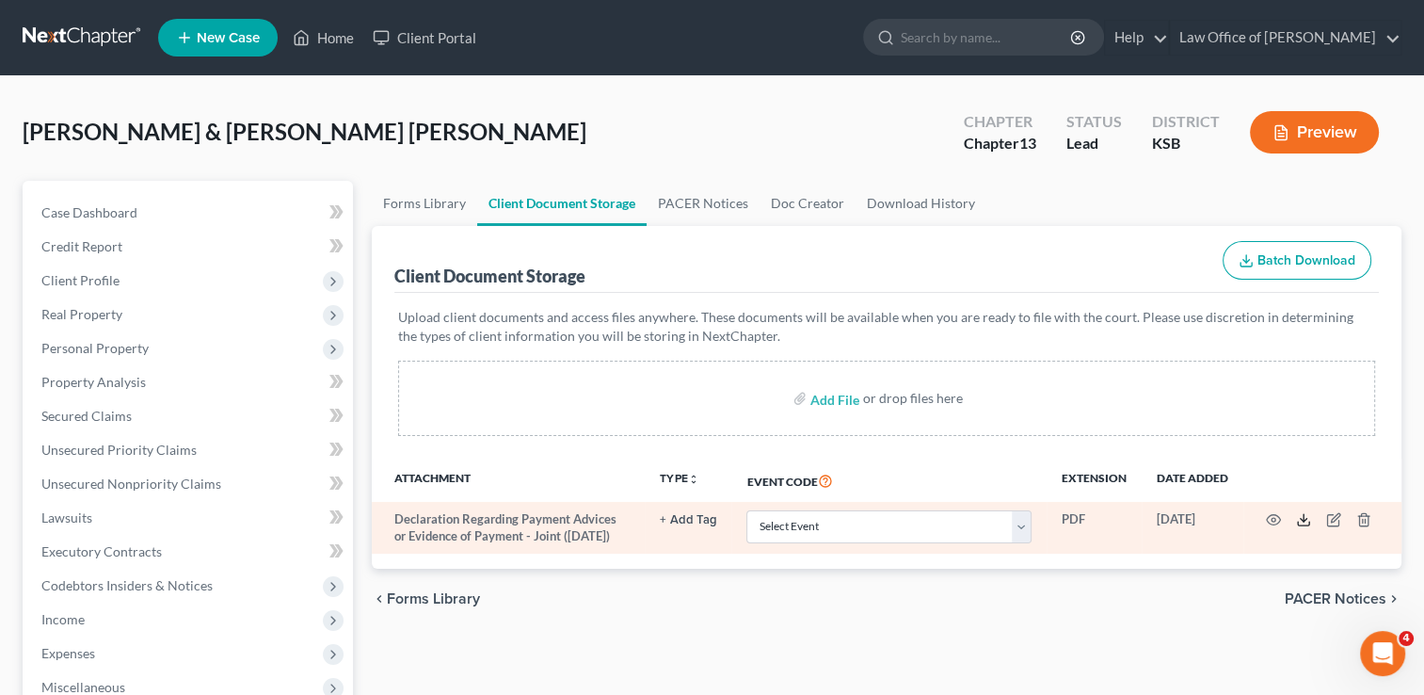
click at [1305, 517] on icon at bounding box center [1303, 519] width 15 height 15
click at [1363, 520] on line "button" at bounding box center [1363, 522] width 0 height 4
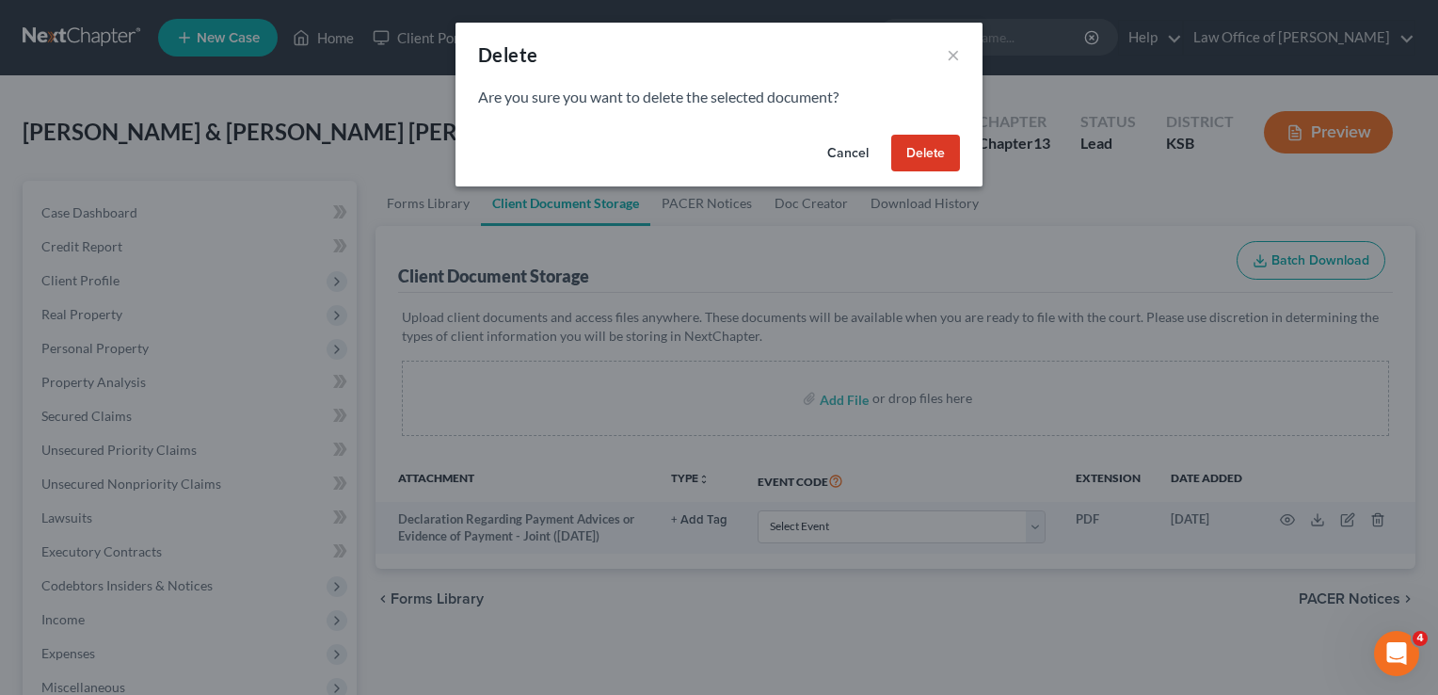
click at [918, 160] on button "Delete" at bounding box center [925, 154] width 69 height 38
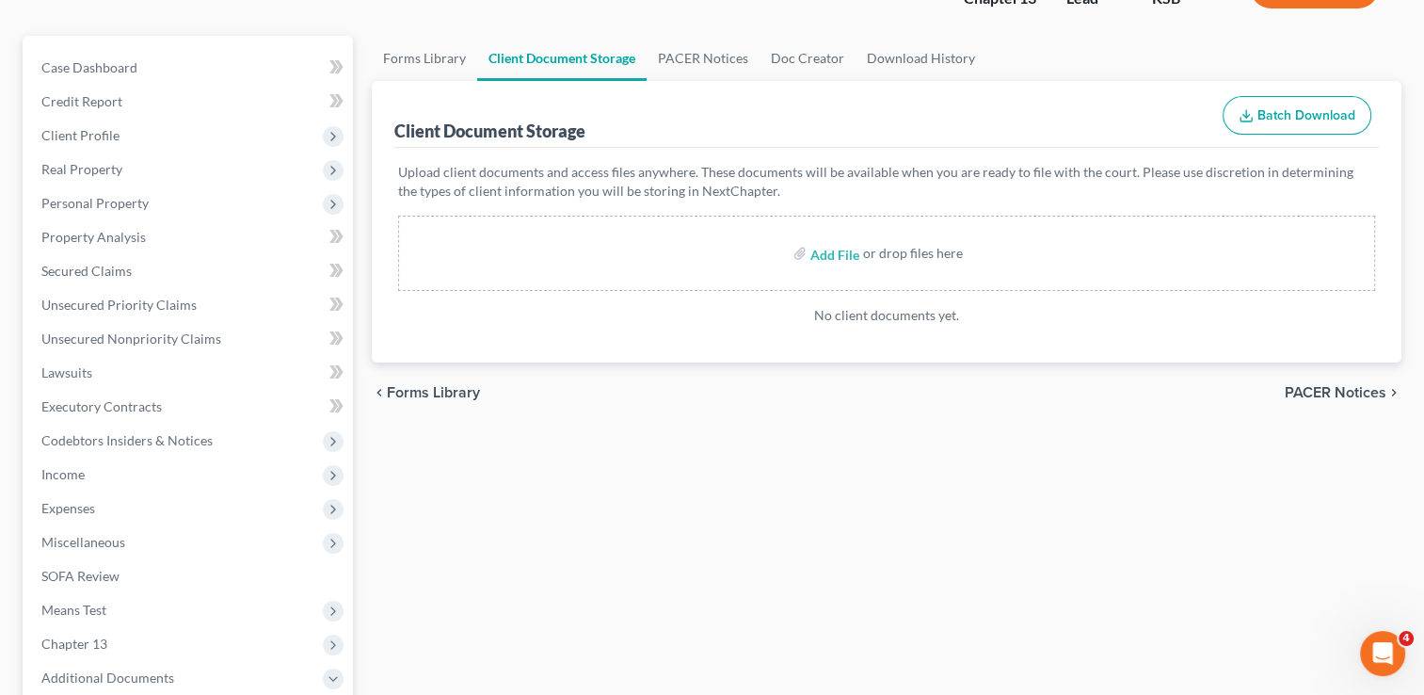
scroll to position [507, 0]
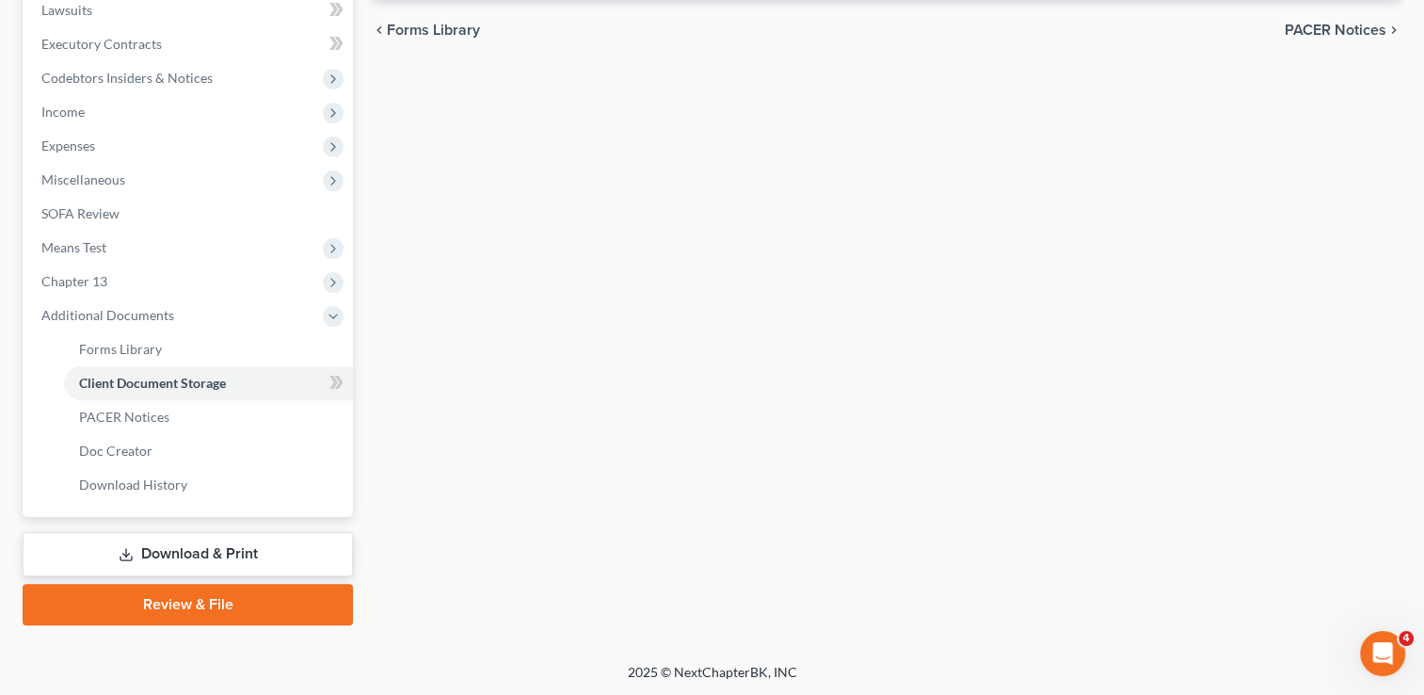
click at [193, 554] on link "Download & Print" at bounding box center [188, 554] width 330 height 44
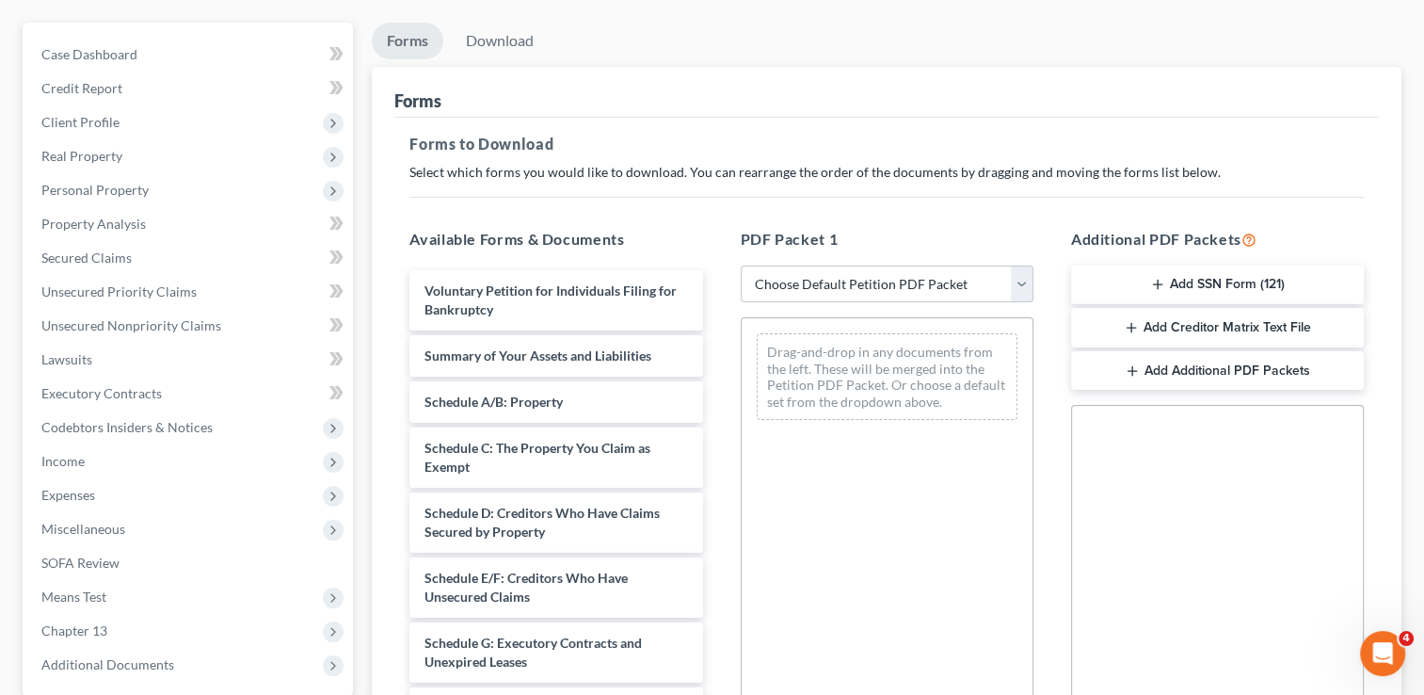
scroll to position [188, 0]
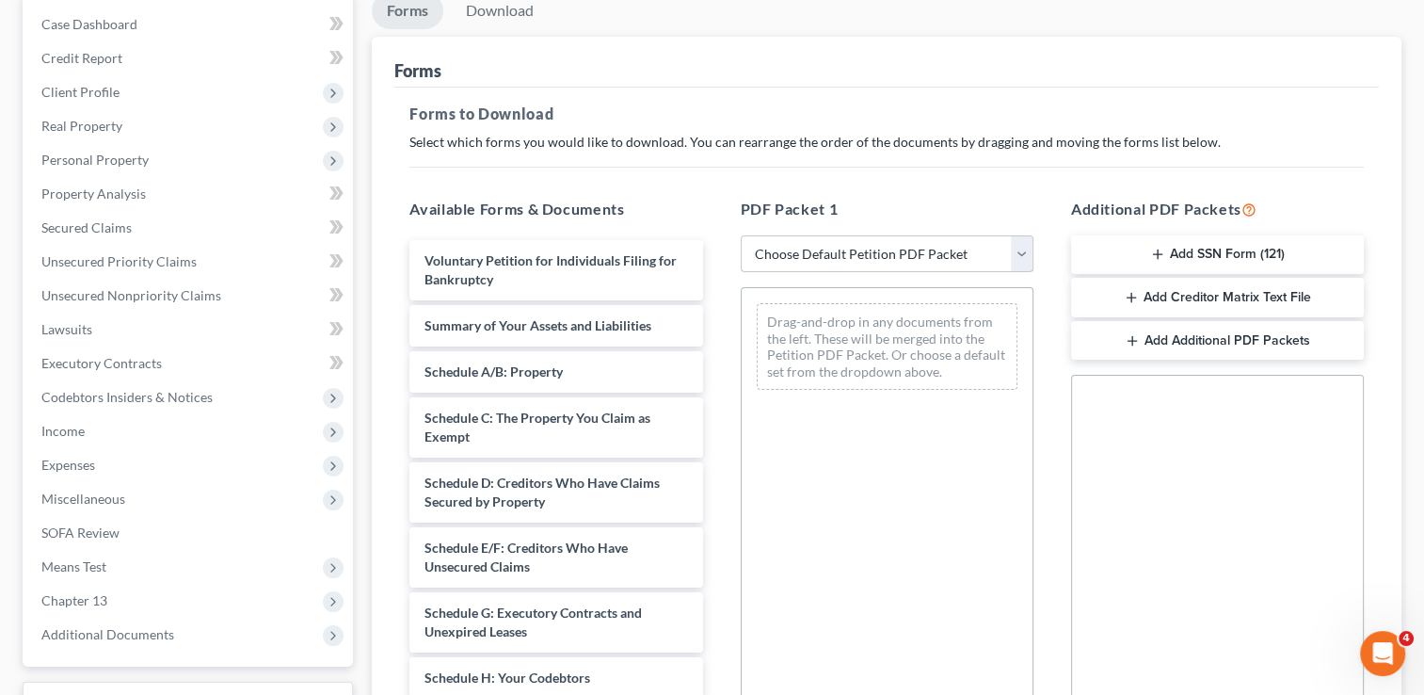
click at [1028, 249] on select "Choose Default Petition PDF Packet Complete Bankruptcy Petition (all forms and …" at bounding box center [887, 254] width 293 height 38
select select "0"
click at [741, 235] on select "Choose Default Petition PDF Packet Complete Bankruptcy Petition (all forms and …" at bounding box center [887, 254] width 293 height 38
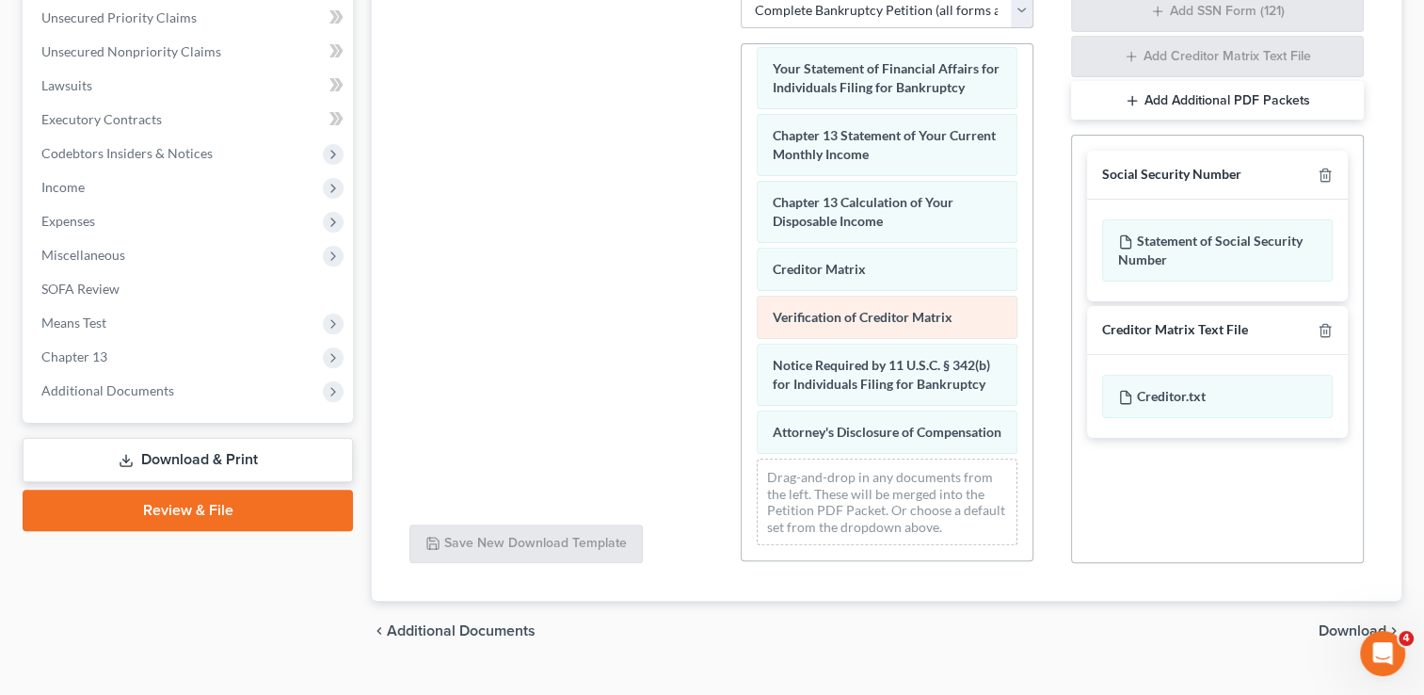
scroll to position [467, 0]
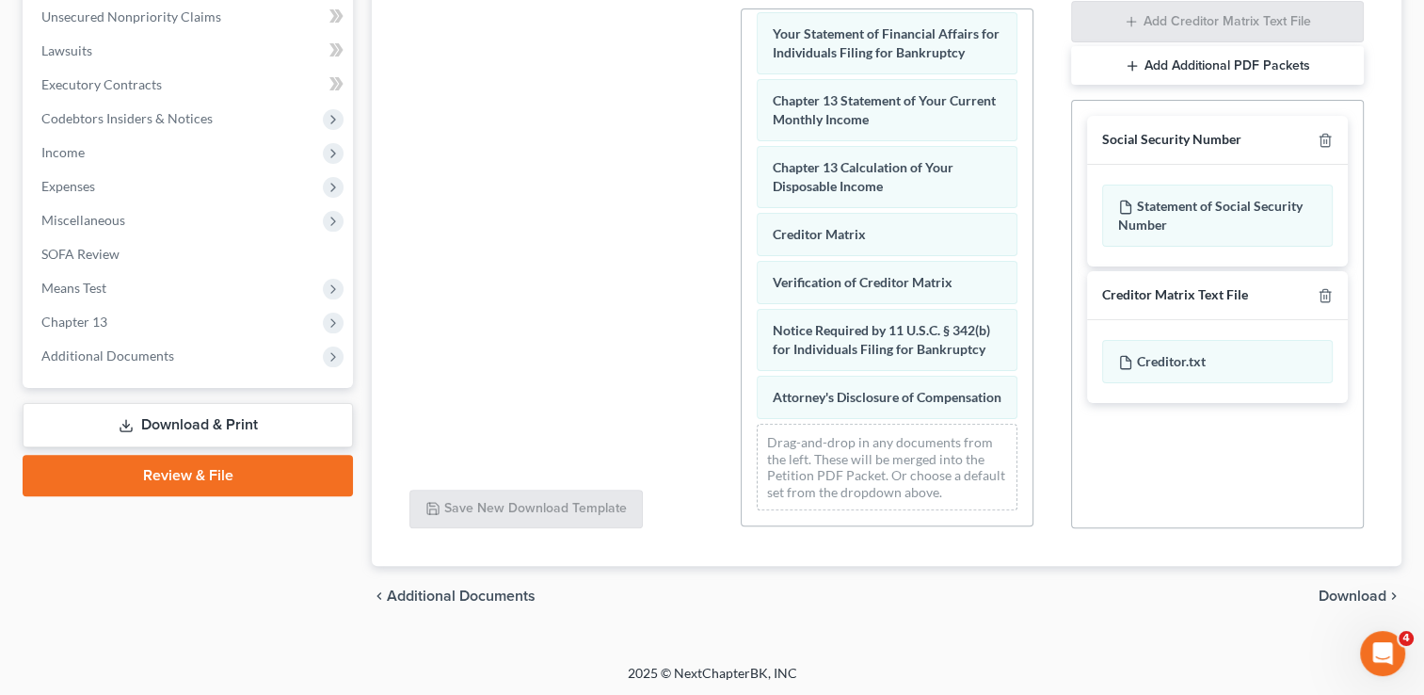
click at [1331, 593] on span "Download" at bounding box center [1353, 595] width 68 height 15
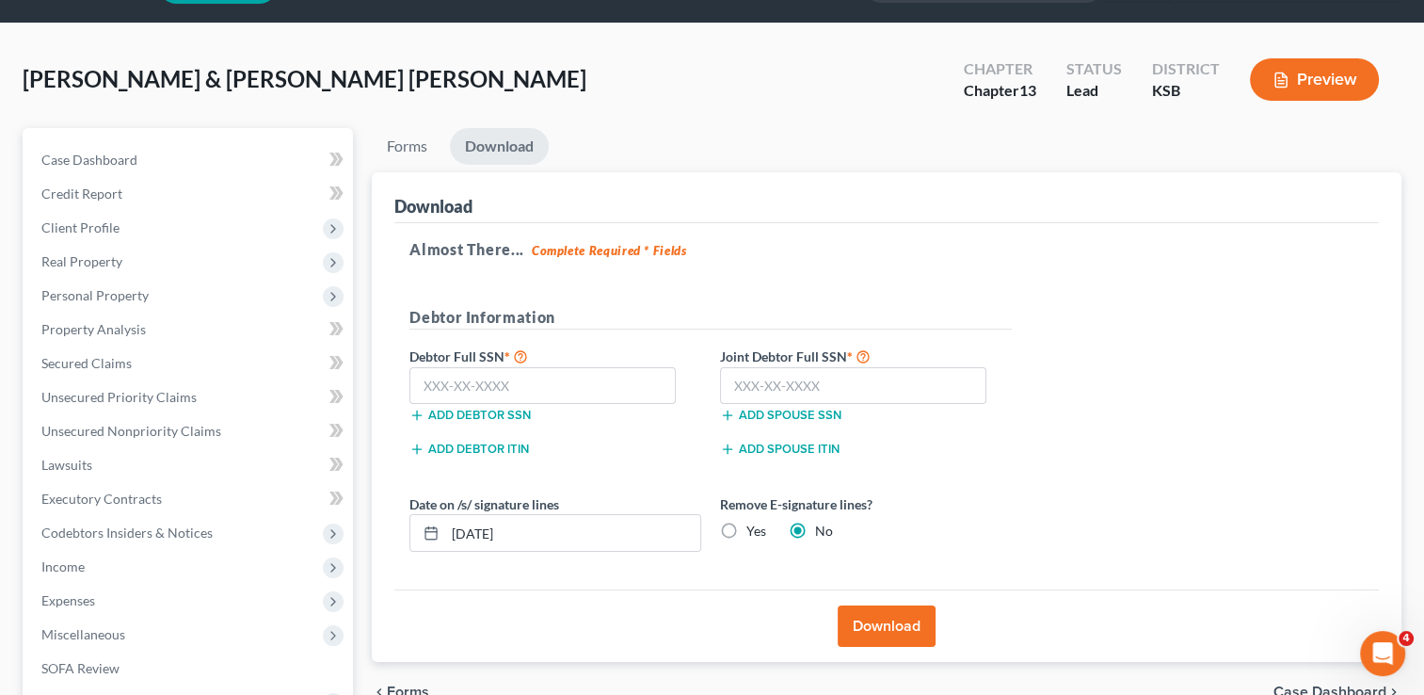
scroll to position [94, 0]
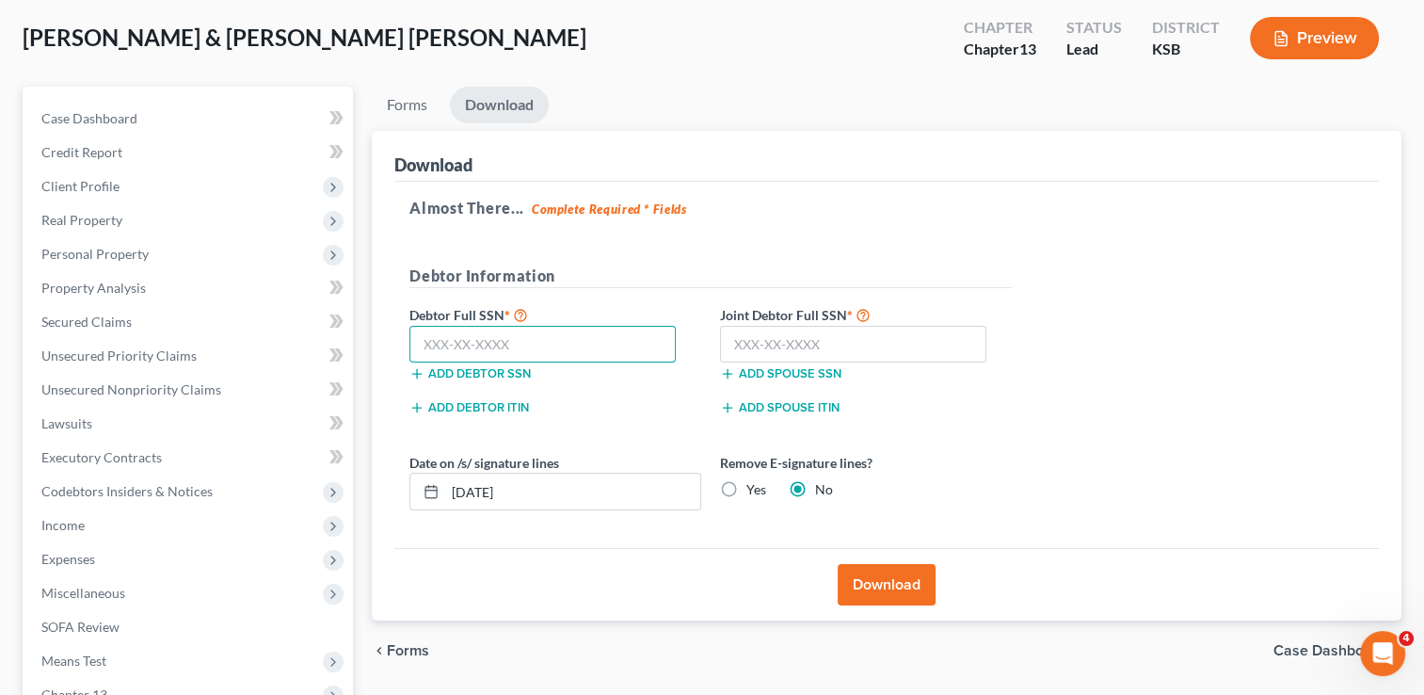
click at [545, 337] on input "text" at bounding box center [543, 345] width 266 height 38
type input "488-84-1815"
click at [813, 341] on input "text" at bounding box center [853, 345] width 266 height 38
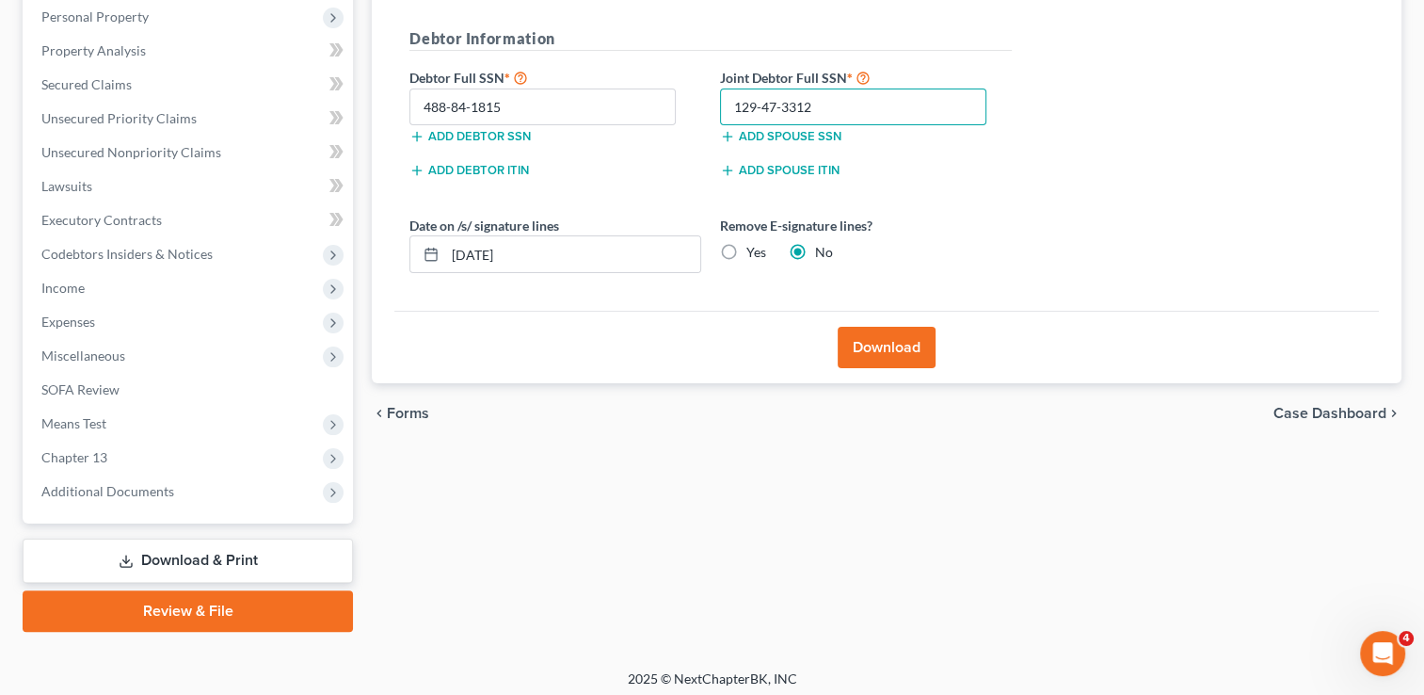
scroll to position [338, 0]
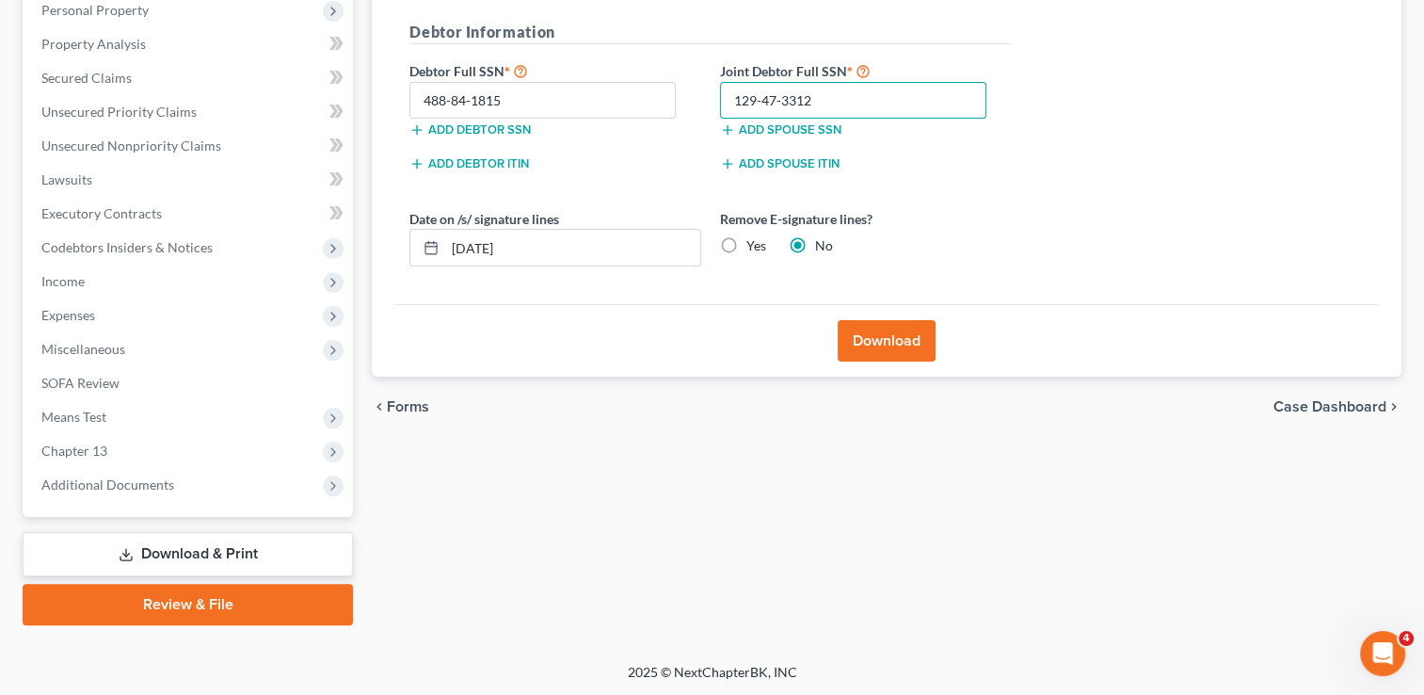
type input "129-47-3312"
click at [881, 345] on button "Download" at bounding box center [887, 340] width 98 height 41
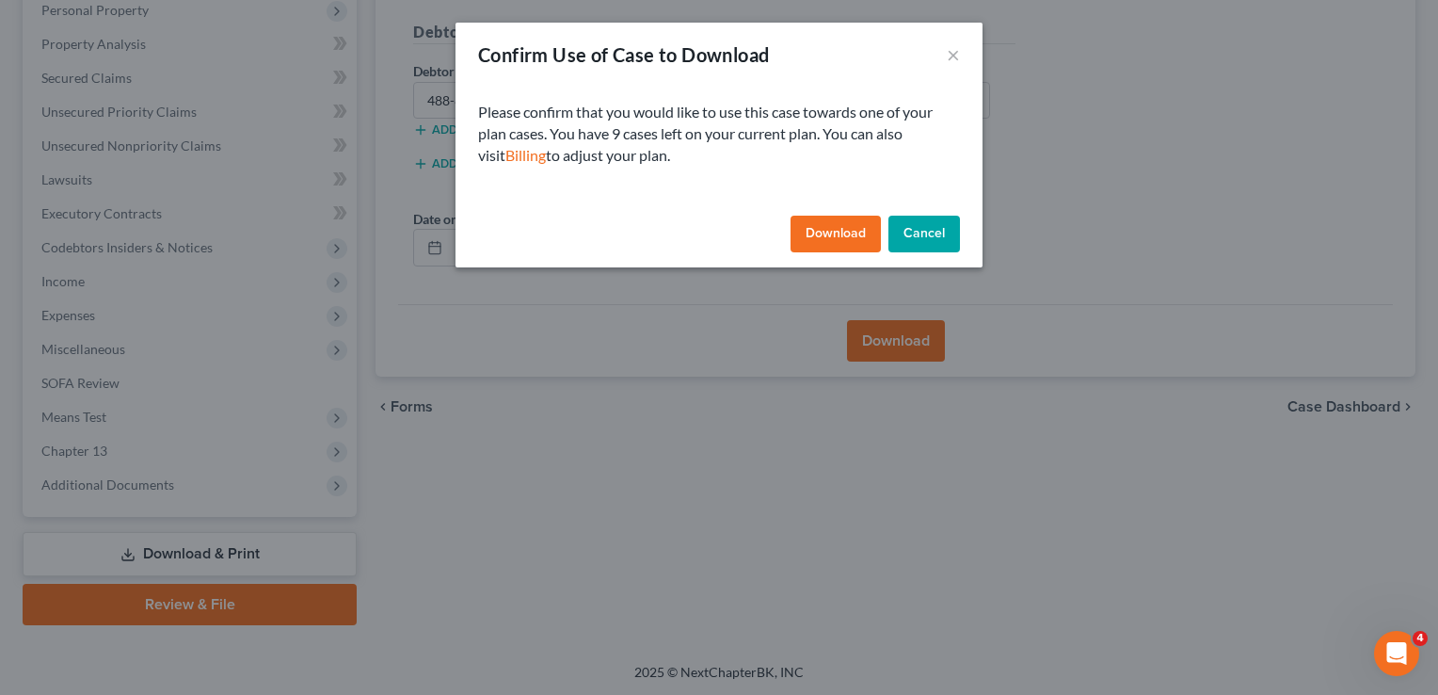
click at [834, 234] on button "Download" at bounding box center [836, 235] width 90 height 38
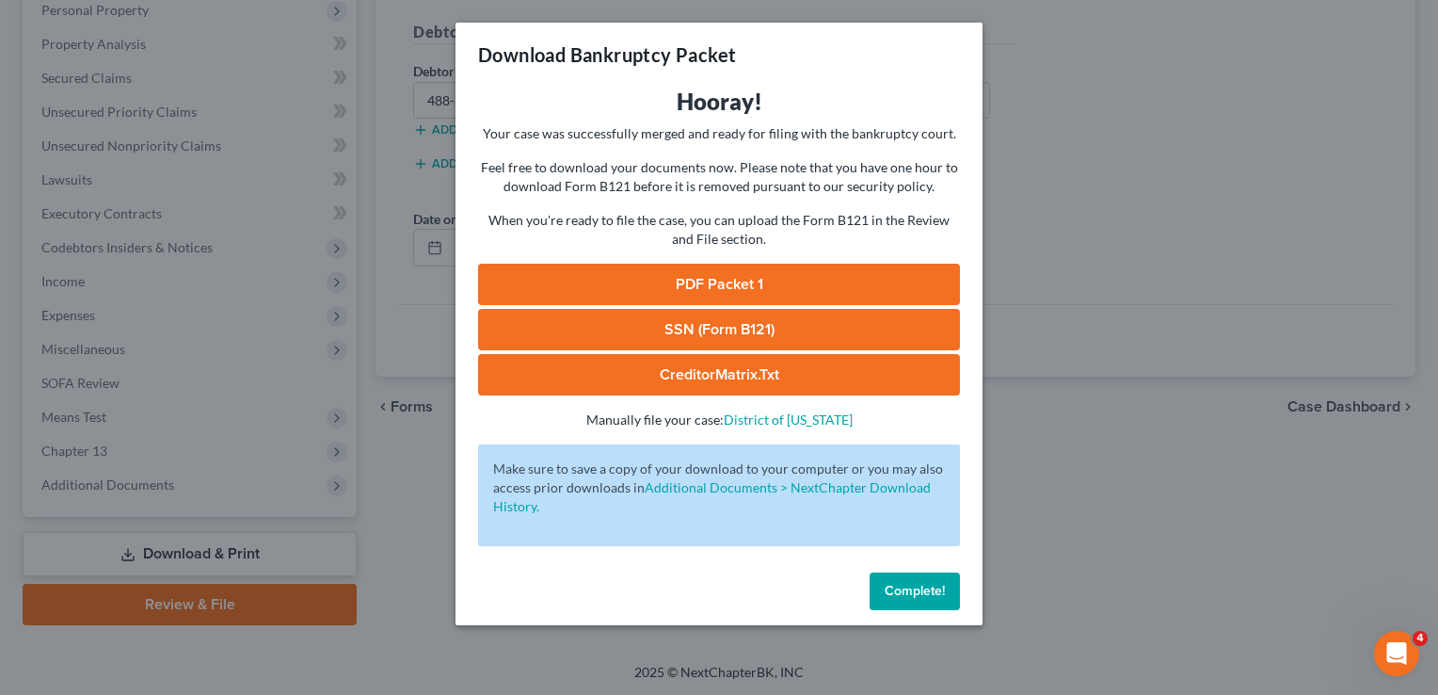
click at [719, 279] on link "PDF Packet 1" at bounding box center [719, 284] width 482 height 41
click at [928, 589] on span "Complete!" at bounding box center [915, 591] width 60 height 16
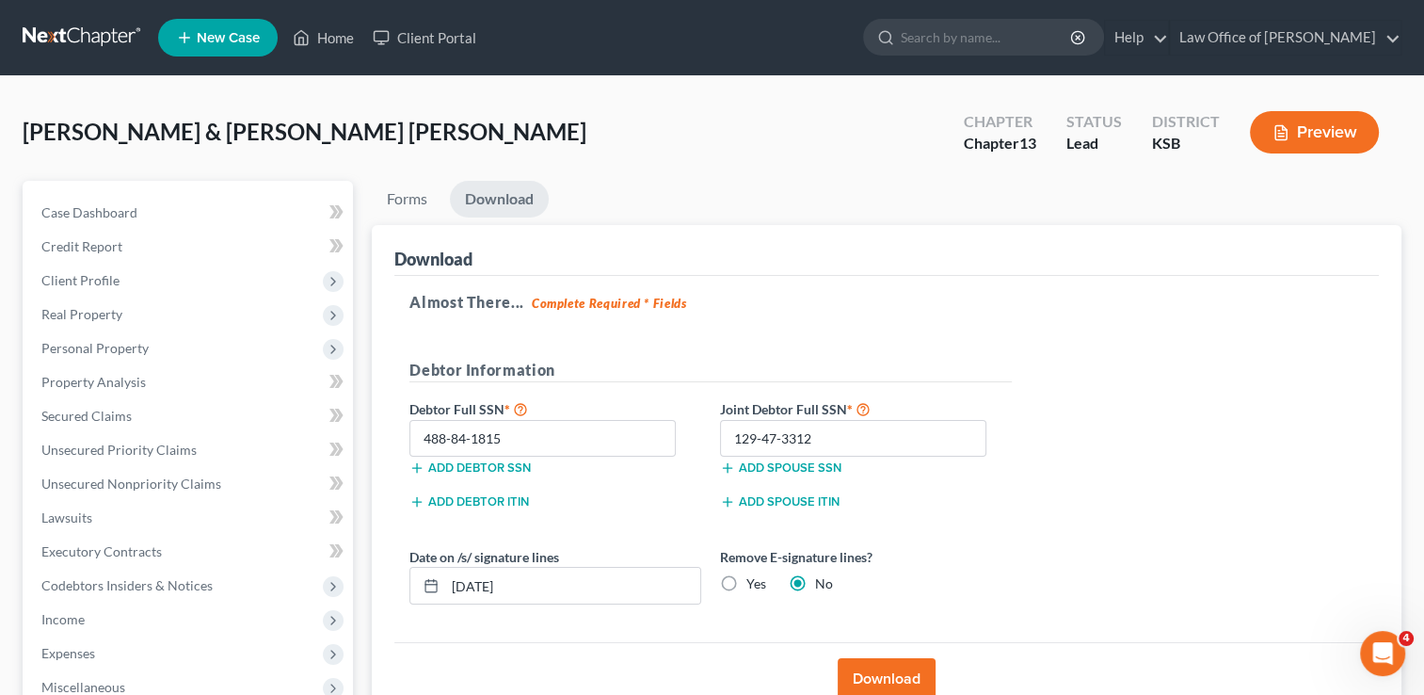
scroll to position [0, 0]
click at [328, 37] on link "Home" at bounding box center [323, 38] width 80 height 34
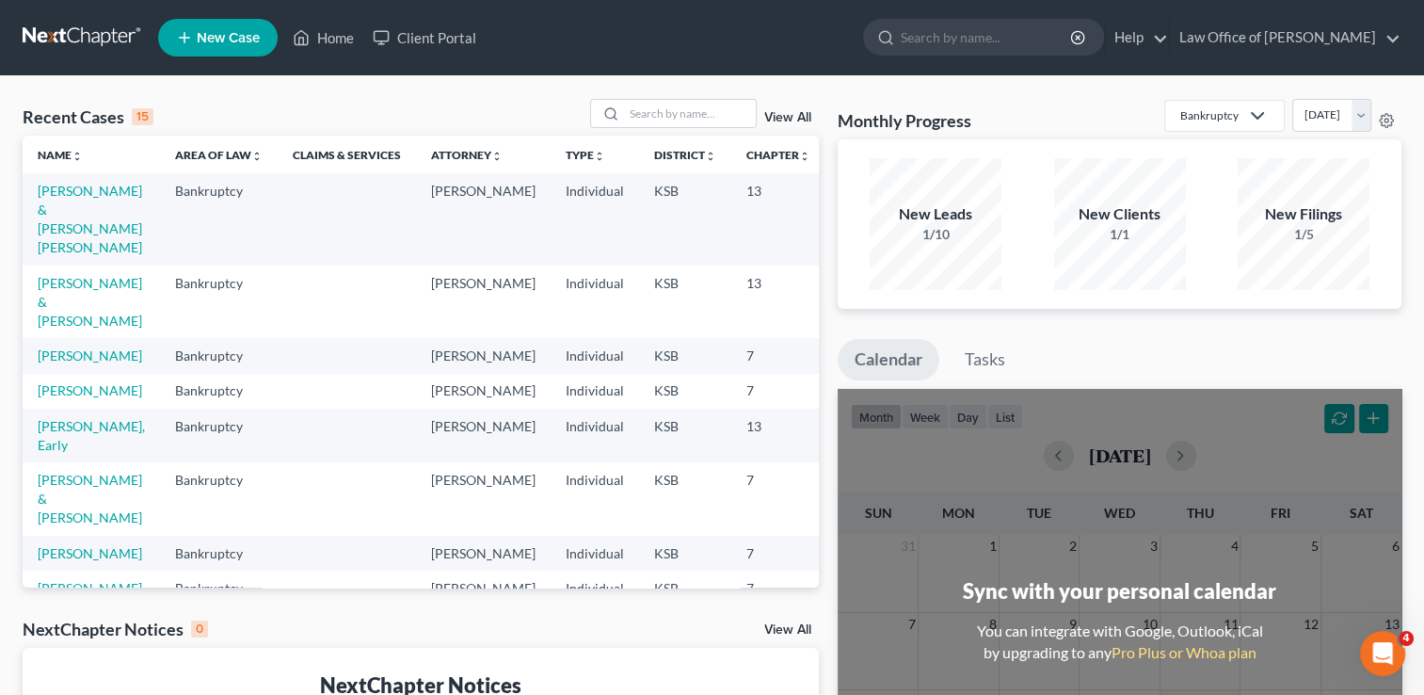
click at [210, 35] on span "New Case" at bounding box center [228, 38] width 63 height 14
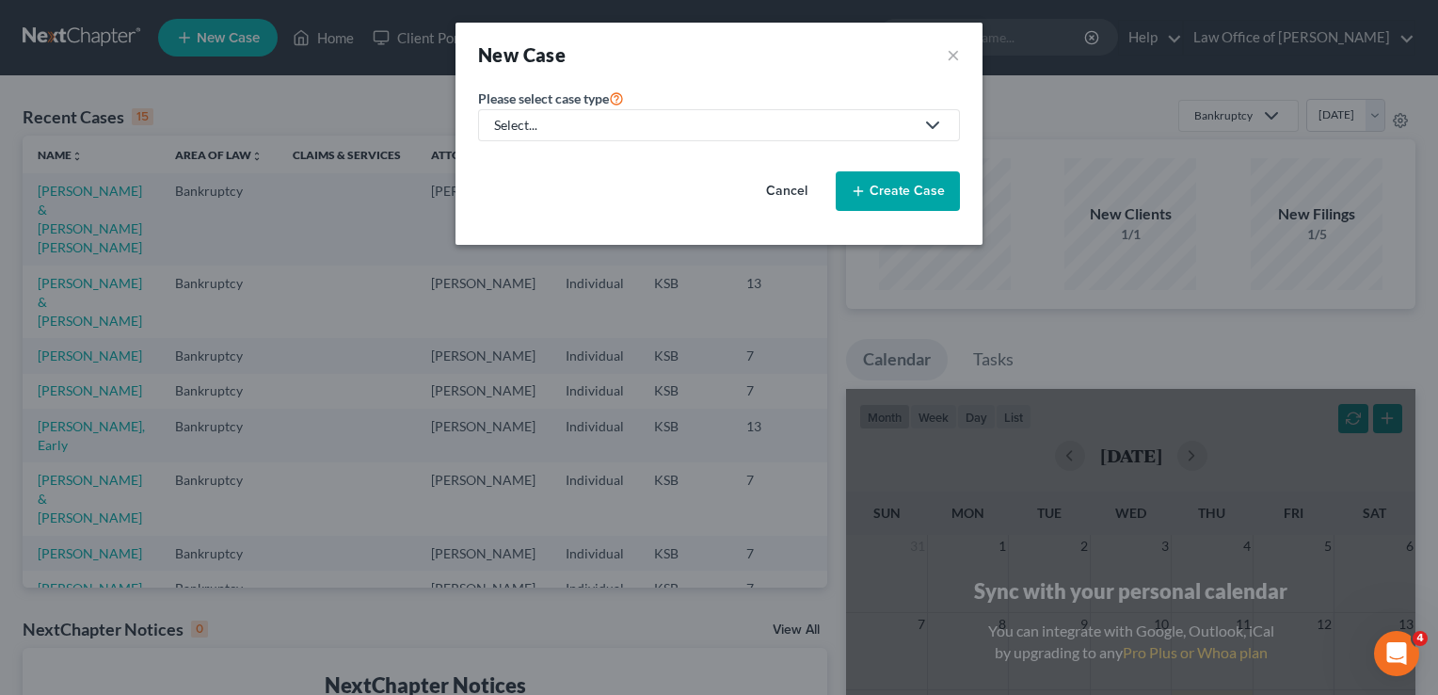
click at [572, 128] on div "Select..." at bounding box center [704, 125] width 420 height 19
click at [549, 160] on div "Bankruptcy" at bounding box center [578, 162] width 165 height 19
select select "31"
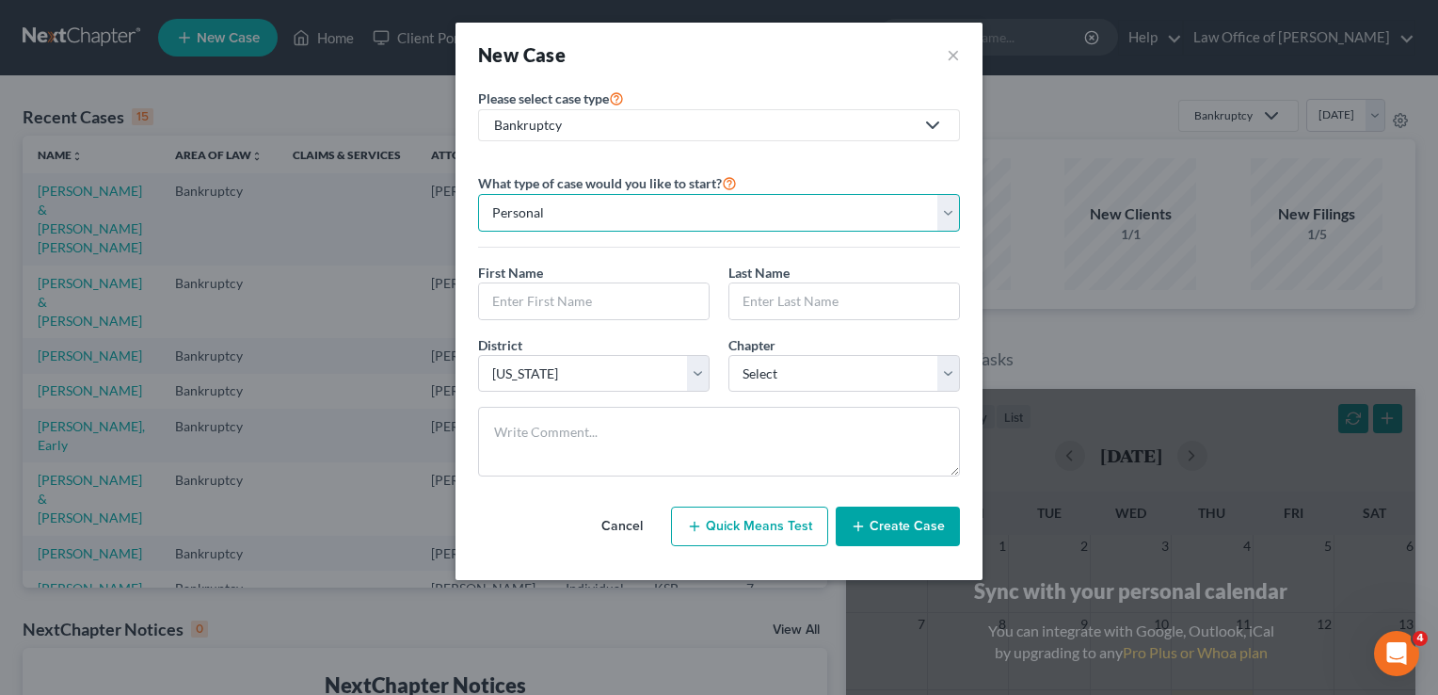
click at [591, 213] on select "Personal Business" at bounding box center [719, 213] width 482 height 38
click at [478, 194] on select "Personal Business" at bounding box center [719, 213] width 482 height 38
click at [555, 302] on input "text" at bounding box center [594, 301] width 230 height 36
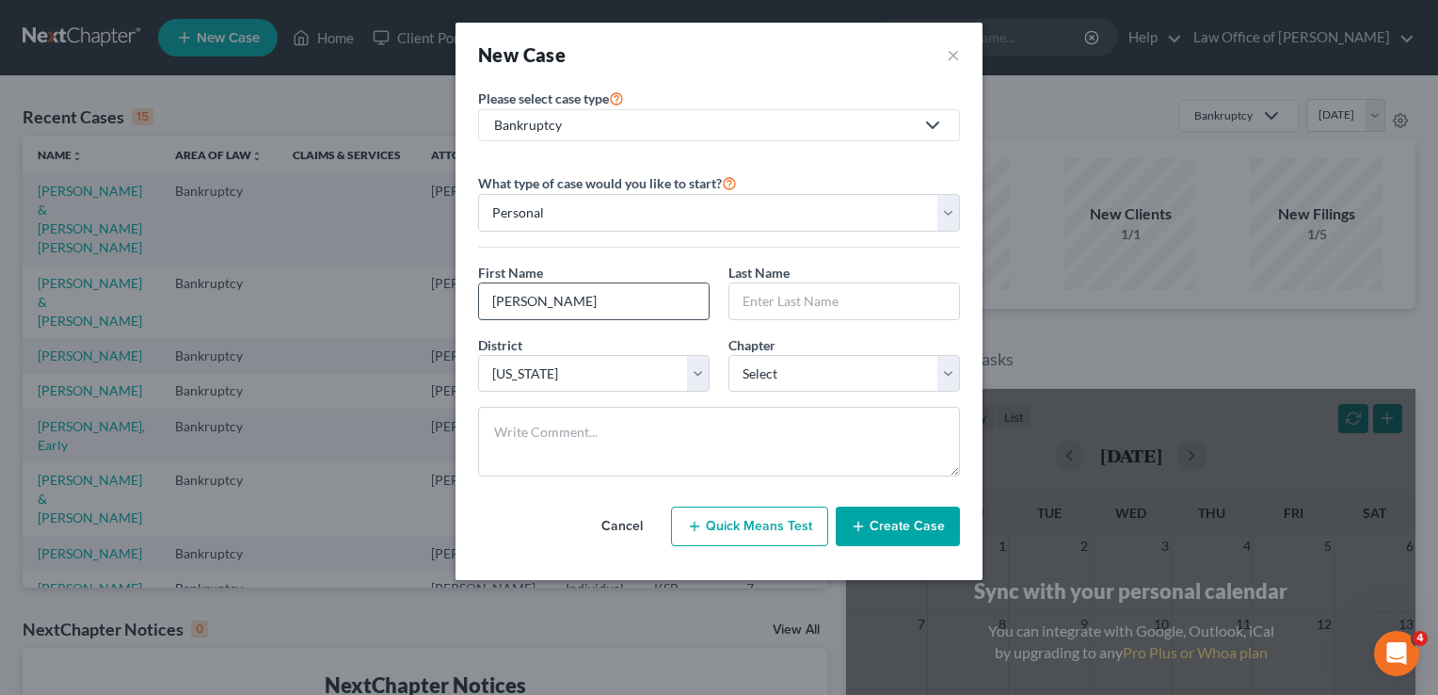
type input "[PERSON_NAME]"
select select "0"
click at [892, 525] on button "Create Case" at bounding box center [898, 526] width 124 height 40
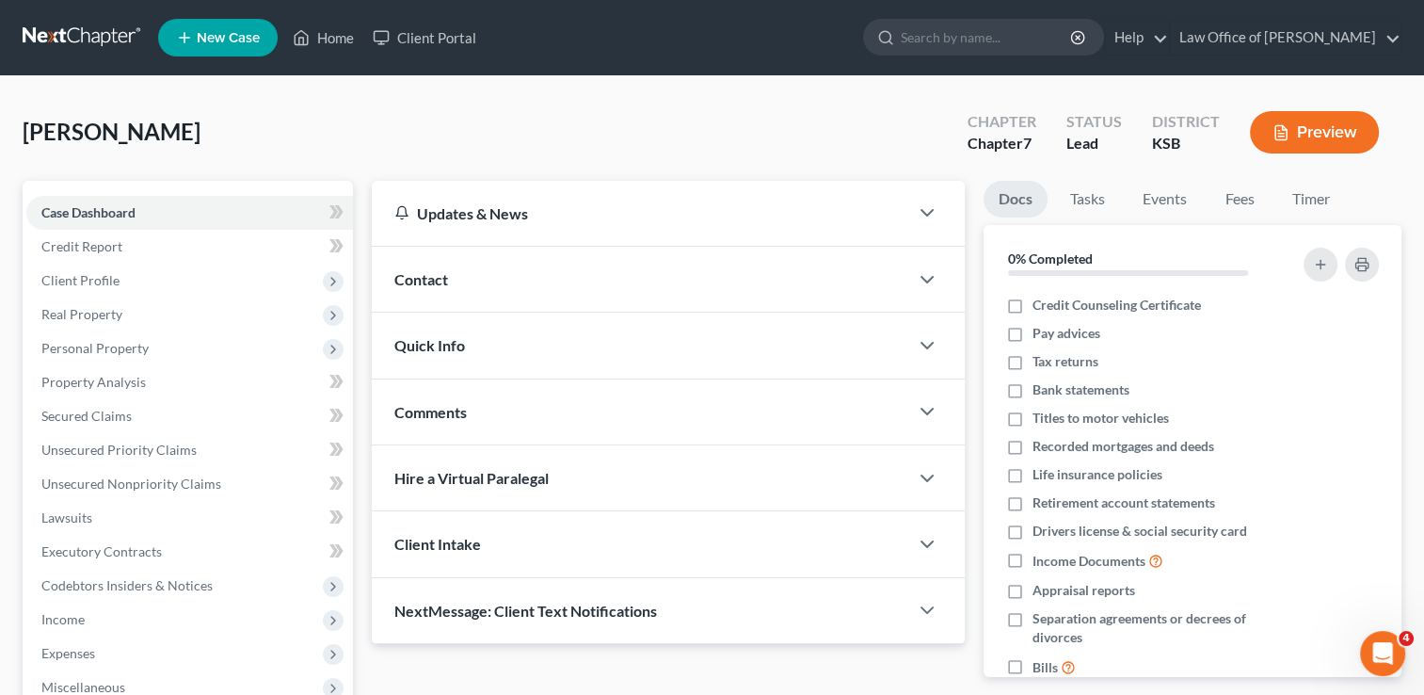
click at [436, 277] on span "Contact" at bounding box center [421, 279] width 54 height 18
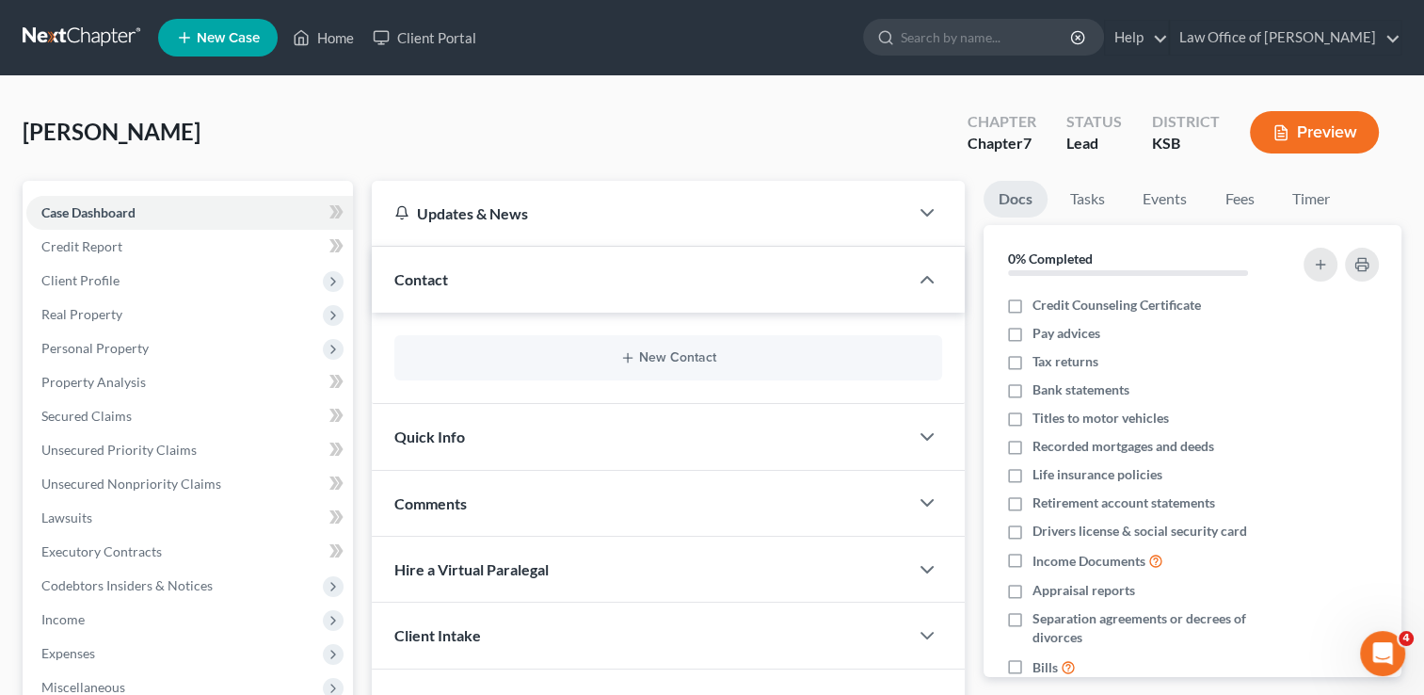
click at [436, 277] on span "Contact" at bounding box center [421, 279] width 54 height 18
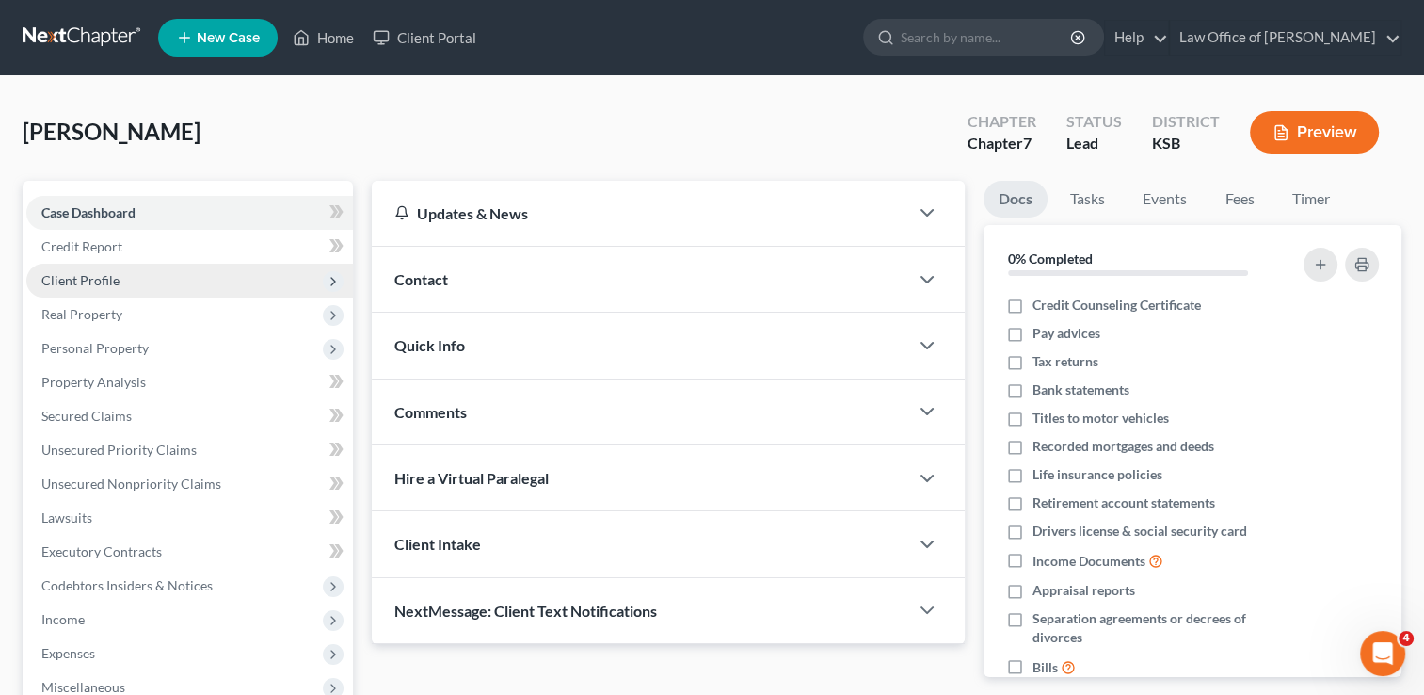
click at [88, 278] on span "Client Profile" at bounding box center [80, 280] width 78 height 16
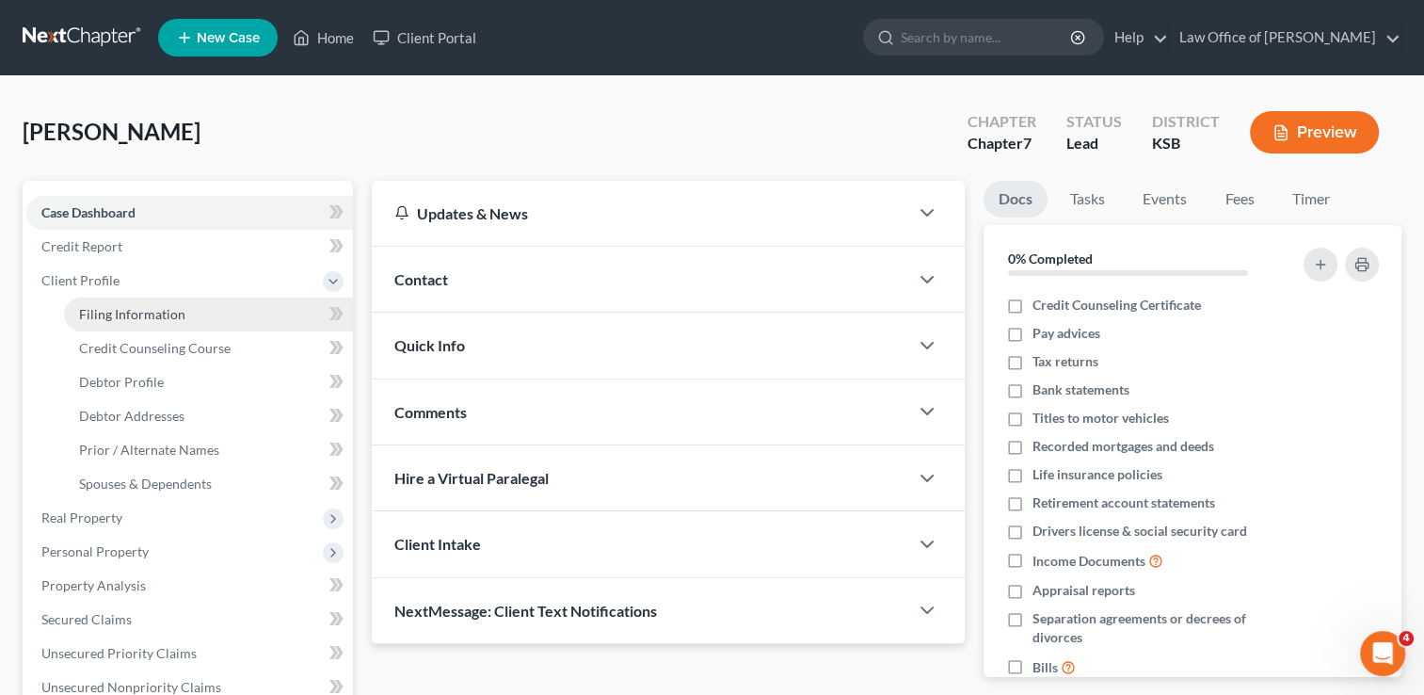
click at [93, 319] on span "Filing Information" at bounding box center [132, 314] width 106 height 16
select select "1"
select select "0"
select select "31"
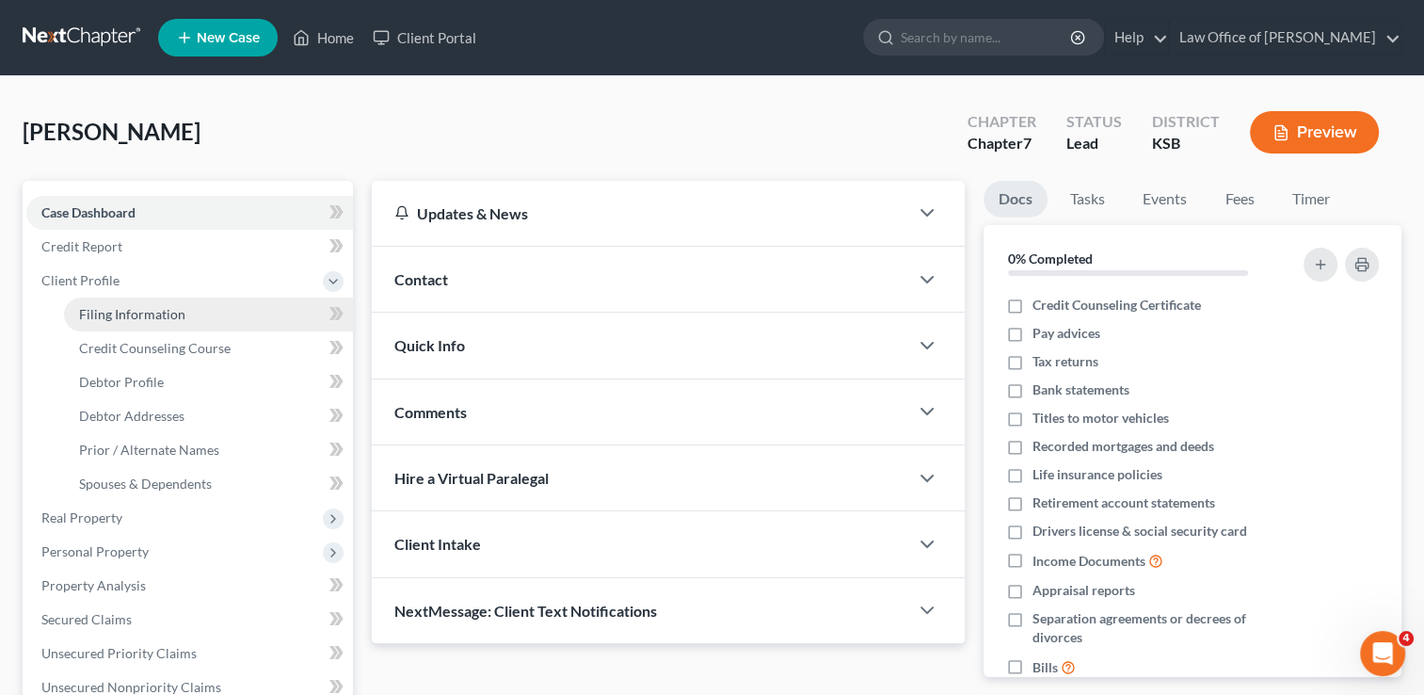
select select "17"
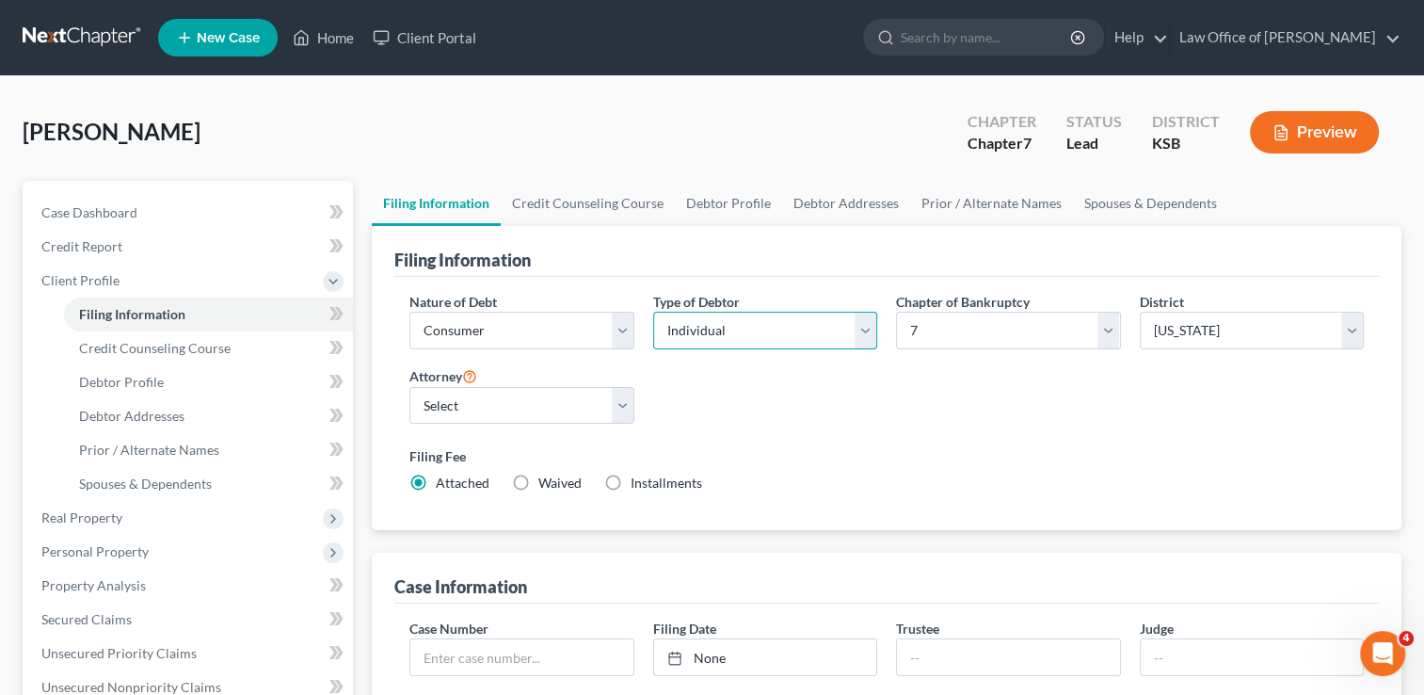
click at [842, 322] on select "Select Individual Joint" at bounding box center [765, 331] width 224 height 38
select select "1"
click at [653, 312] on select "Select Individual Joint" at bounding box center [765, 331] width 224 height 38
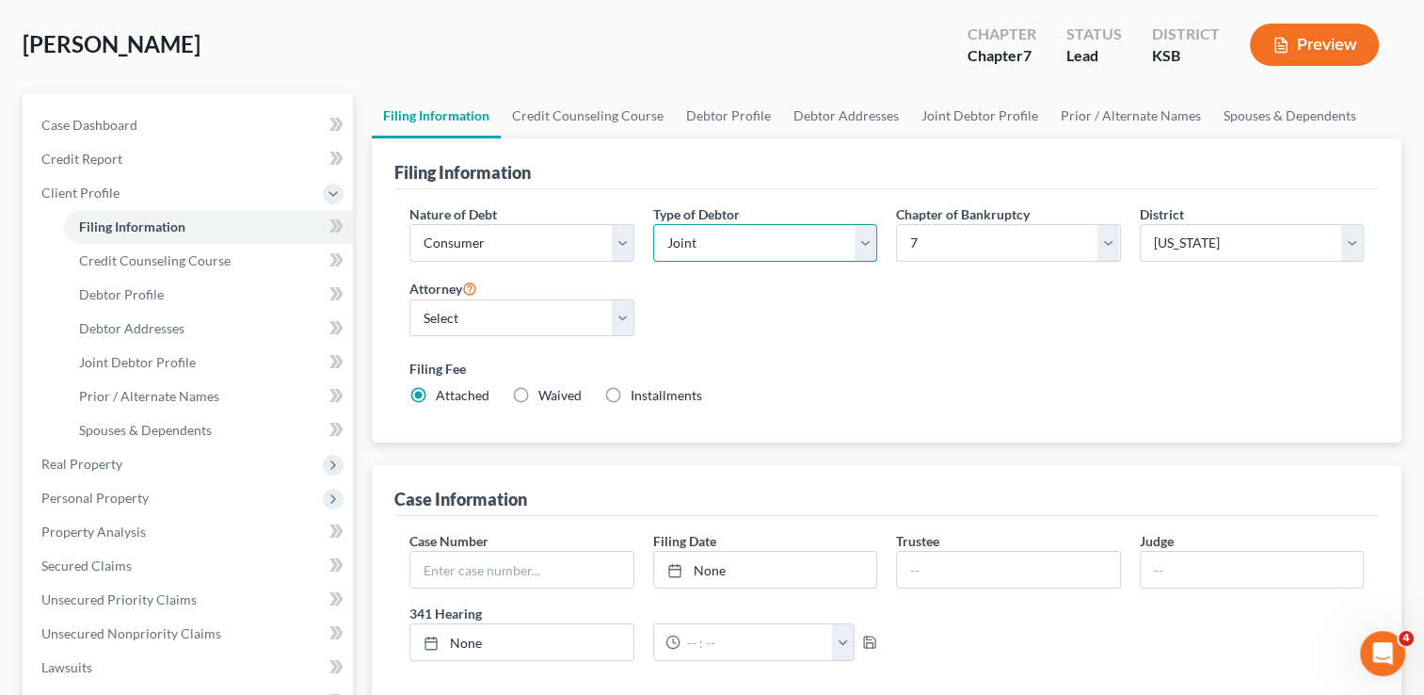
scroll to position [34, 0]
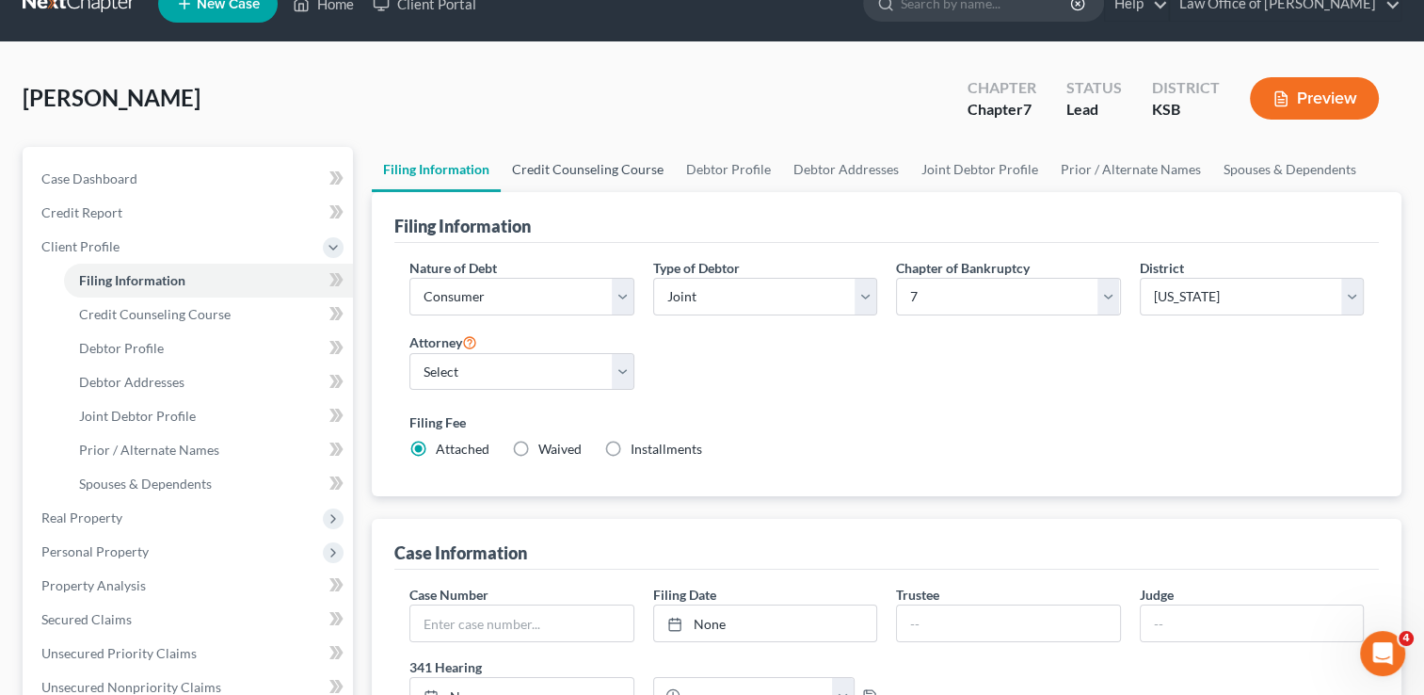
click at [549, 168] on link "Credit Counseling Course" at bounding box center [588, 169] width 174 height 45
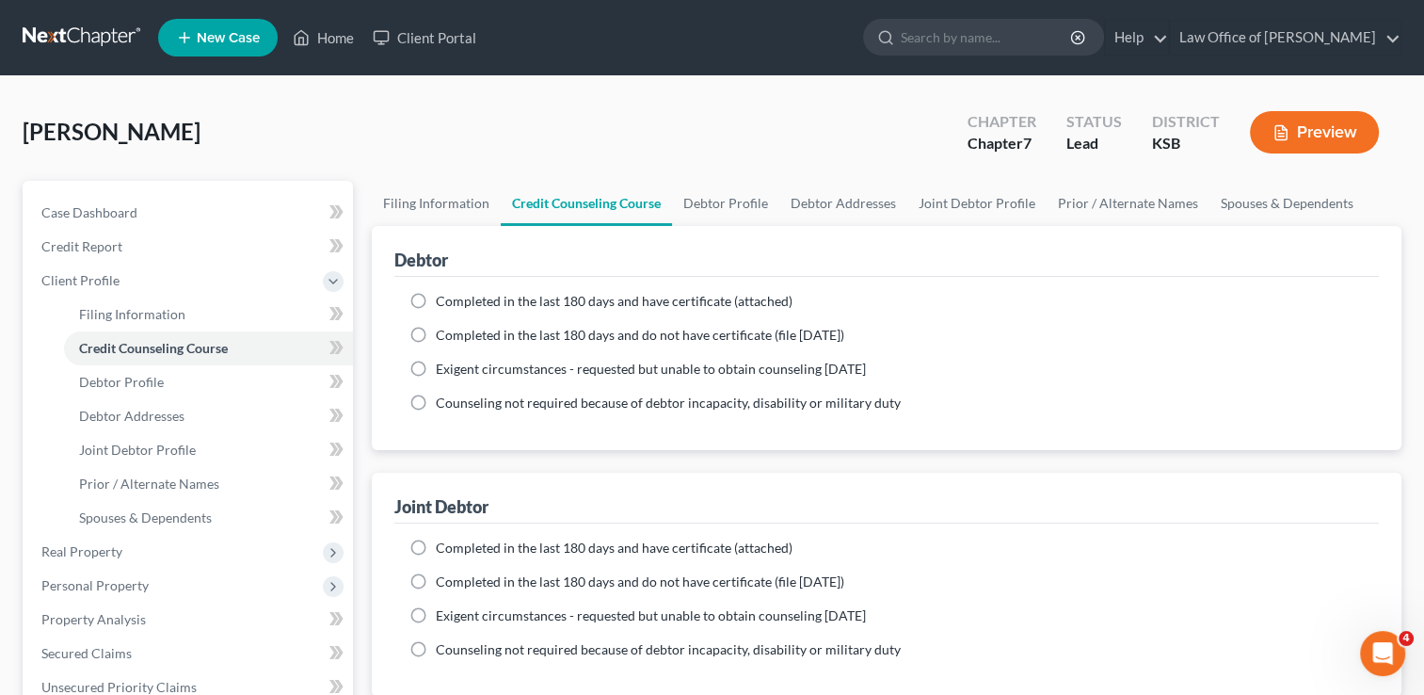
click at [436, 300] on label "Completed in the last 180 days and have certificate (attached)" at bounding box center [614, 301] width 357 height 19
click at [443, 300] on input "Completed in the last 180 days and have certificate (attached)" at bounding box center [449, 298] width 12 height 12
radio input "true"
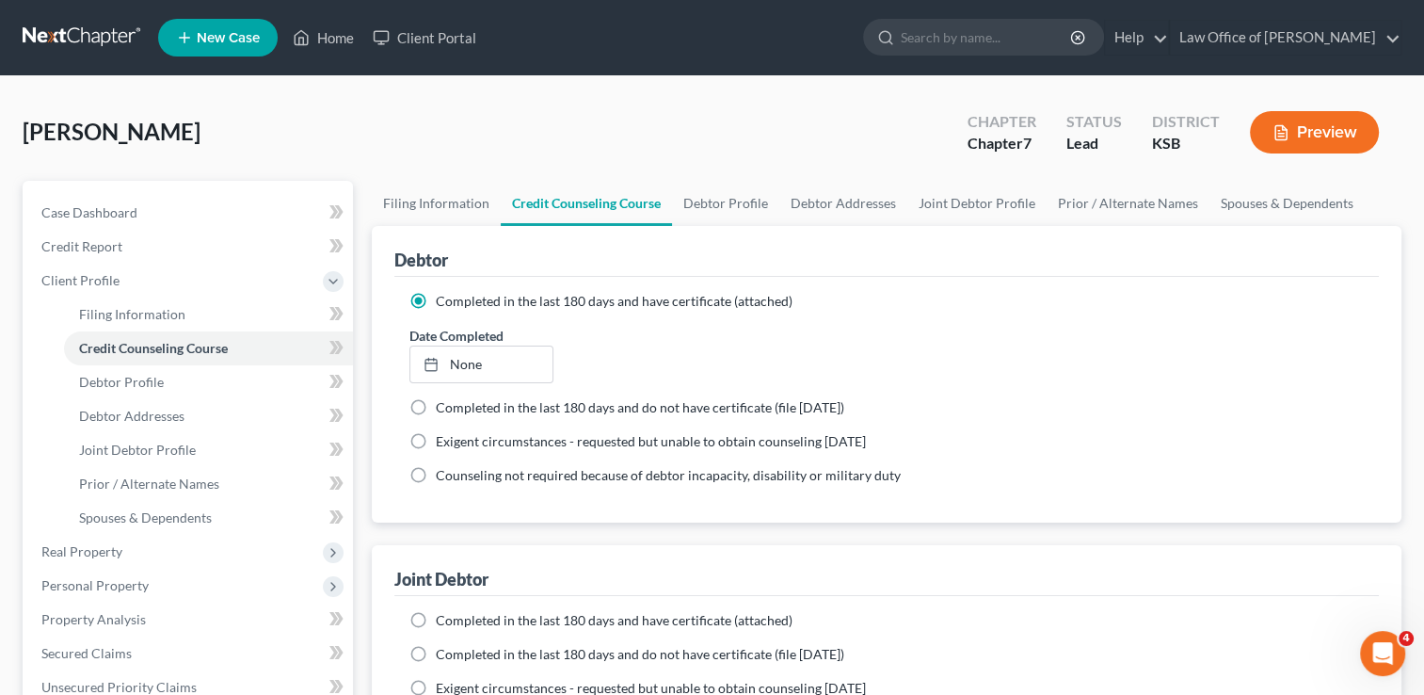
click at [436, 612] on label "Completed in the last 180 days and have certificate (attached)" at bounding box center [614, 620] width 357 height 19
click at [443, 612] on input "Completed in the last 180 days and have certificate (attached)" at bounding box center [449, 617] width 12 height 12
radio input "true"
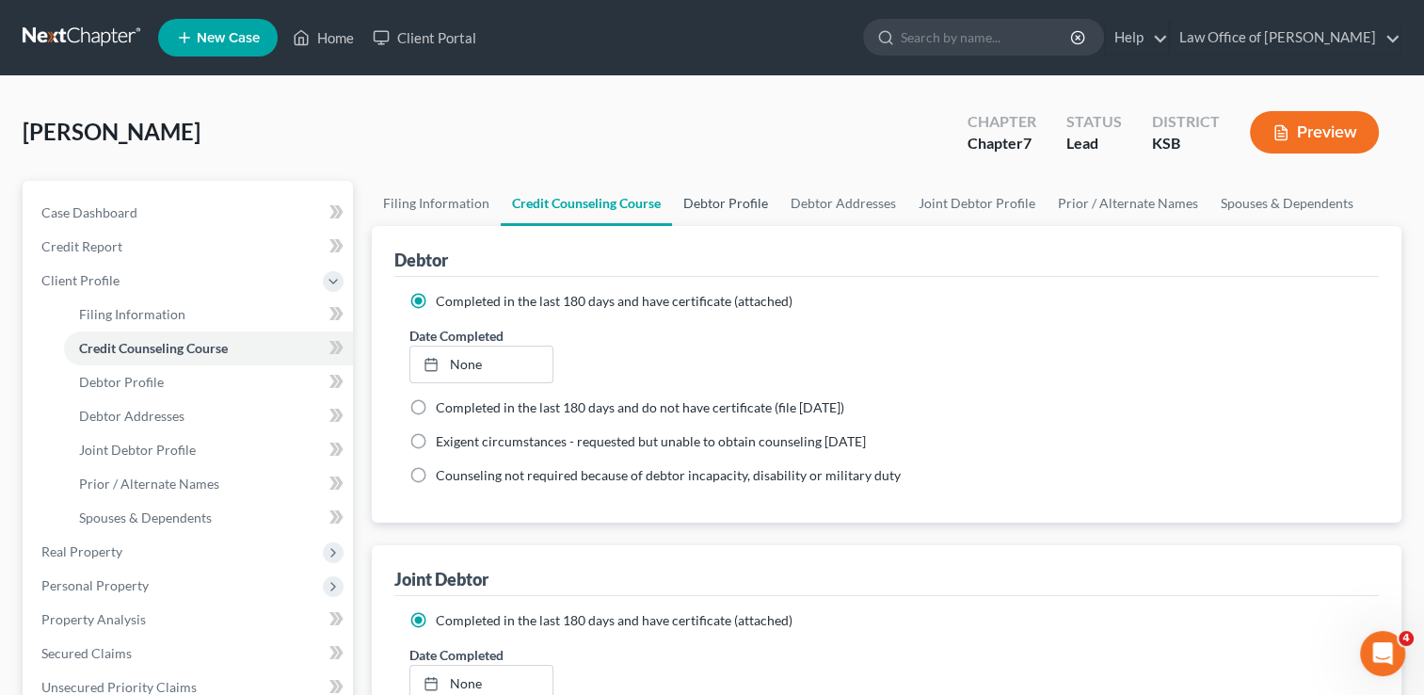
click at [714, 205] on link "Debtor Profile" at bounding box center [725, 203] width 107 height 45
select select "1"
select select "0"
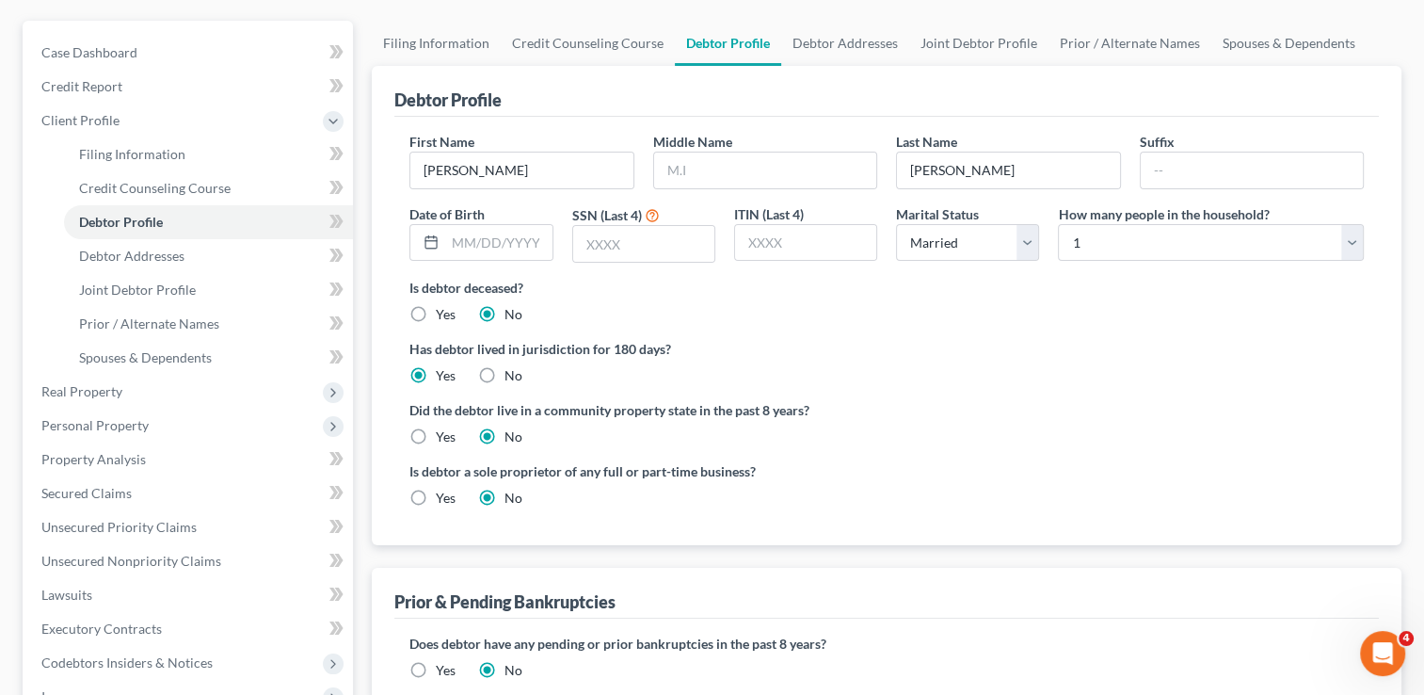
scroll to position [188, 0]
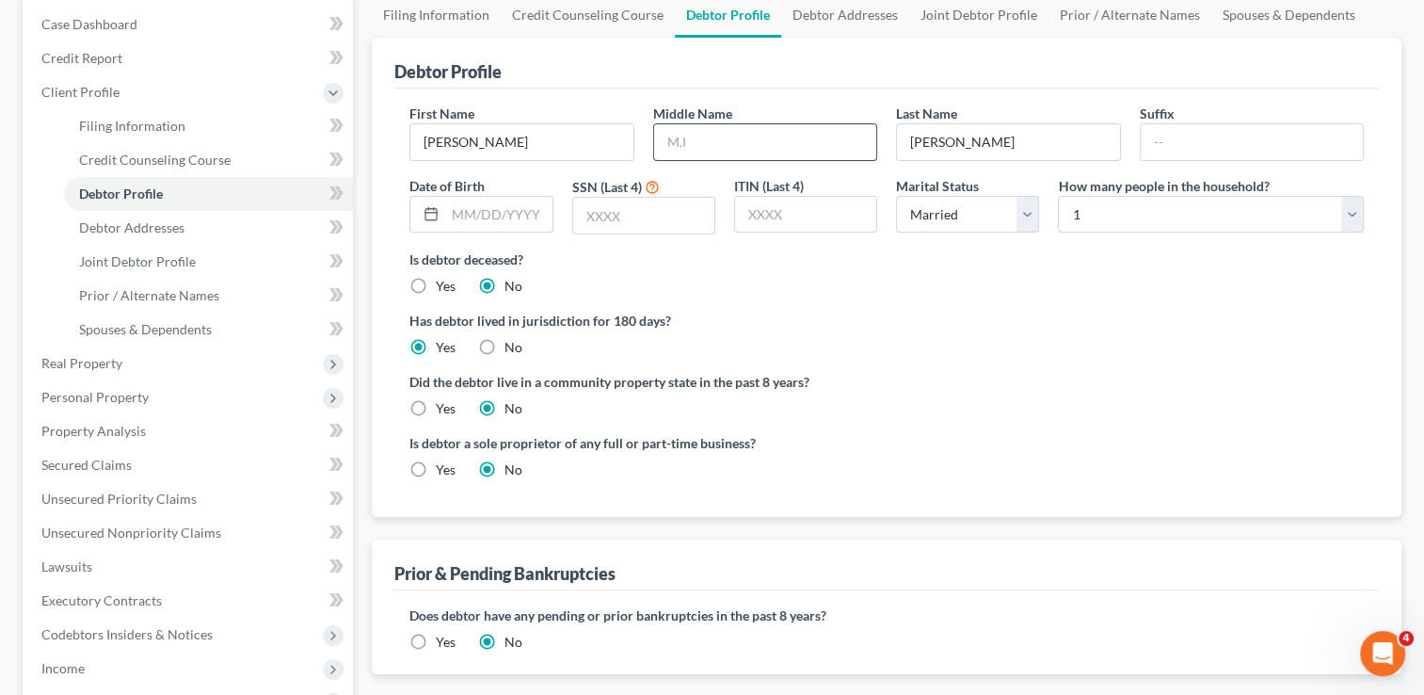
click at [823, 137] on input "text" at bounding box center [765, 142] width 222 height 36
type input "J"
click at [522, 213] on input "text" at bounding box center [498, 215] width 106 height 36
type input "04071989"
click at [620, 214] on input "text" at bounding box center [643, 216] width 141 height 36
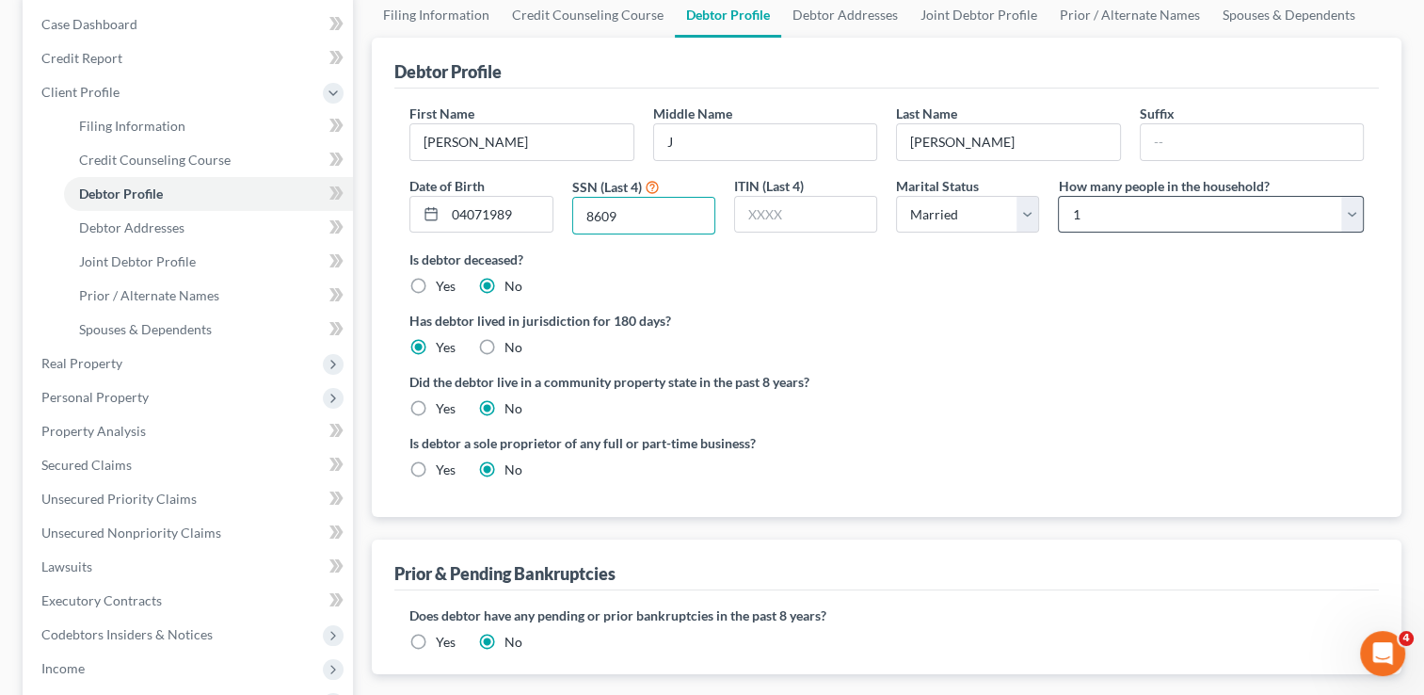
type input "8609"
click at [1357, 217] on select "Select 1 2 3 4 5 6 7 8 9 10 11 12 13 14 15 16 17 18 19 20" at bounding box center [1211, 215] width 306 height 38
select select "3"
click at [1058, 196] on select "Select 1 2 3 4 5 6 7 8 9 10 11 12 13 14 15 16 17 18 19 20" at bounding box center [1211, 215] width 306 height 38
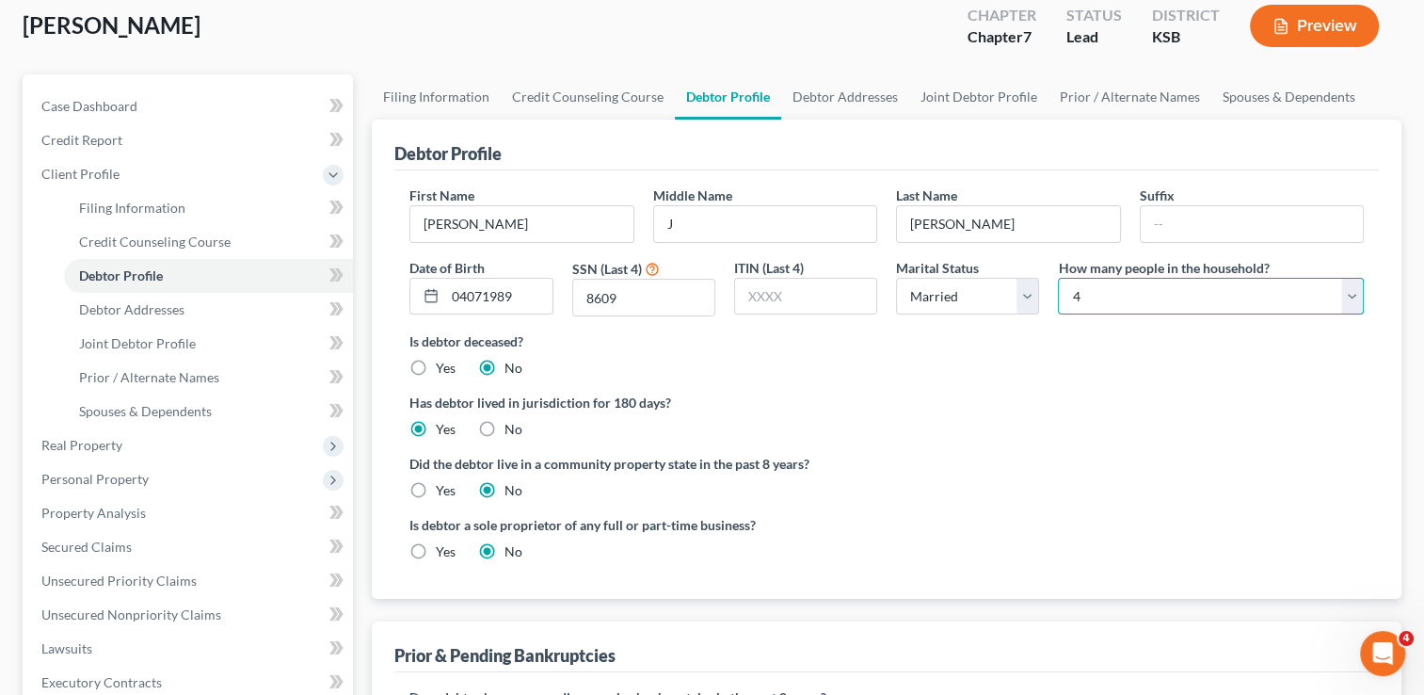
scroll to position [94, 0]
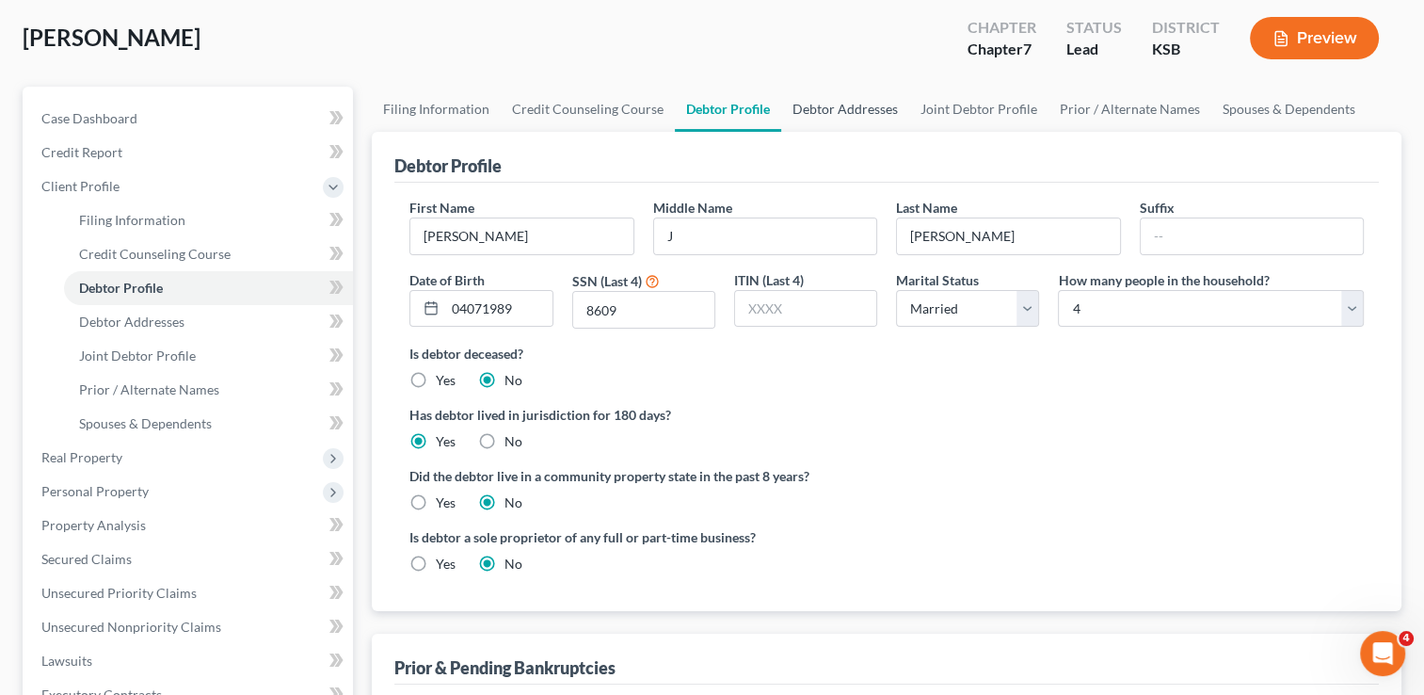
click at [825, 104] on link "Debtor Addresses" at bounding box center [845, 109] width 128 height 45
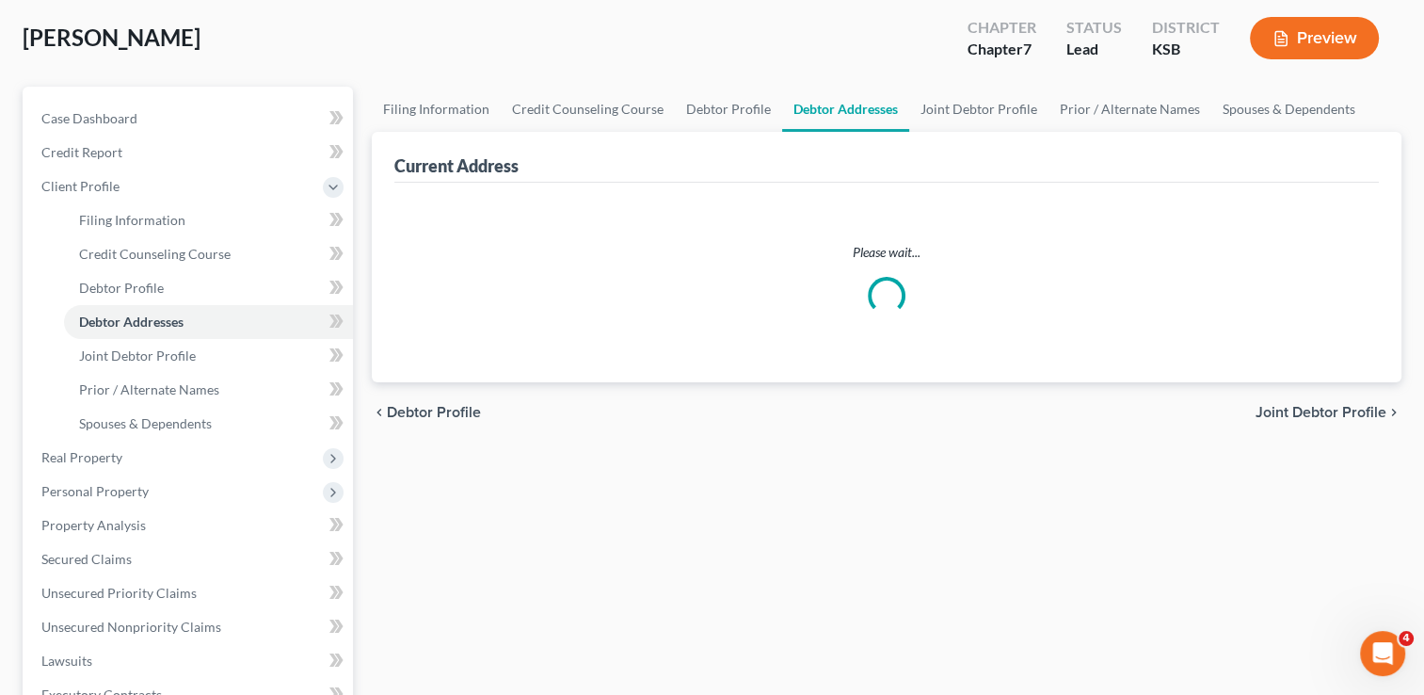
select select "0"
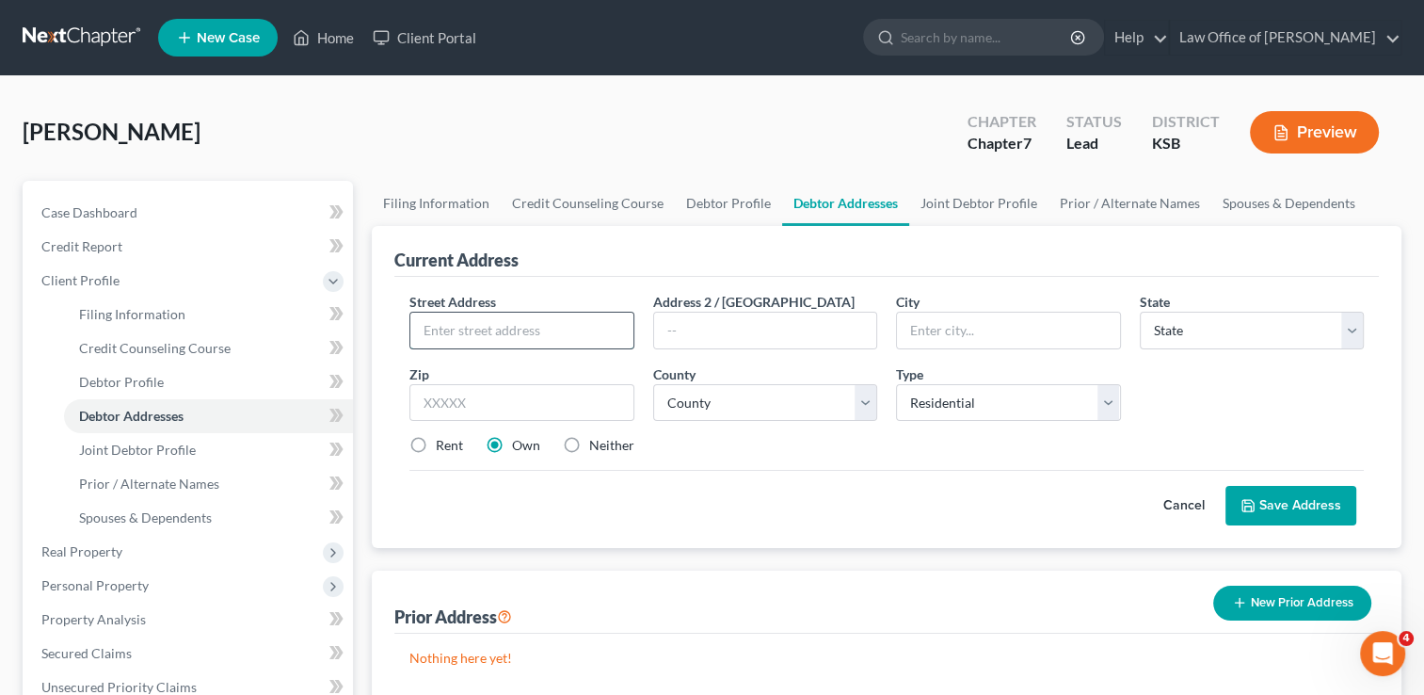
click at [510, 326] on input "text" at bounding box center [521, 331] width 222 height 36
type input "[STREET_ADDRESS][PERSON_NAME]"
type input "[GEOGRAPHIC_DATA]"
select select "17"
type input "66213"
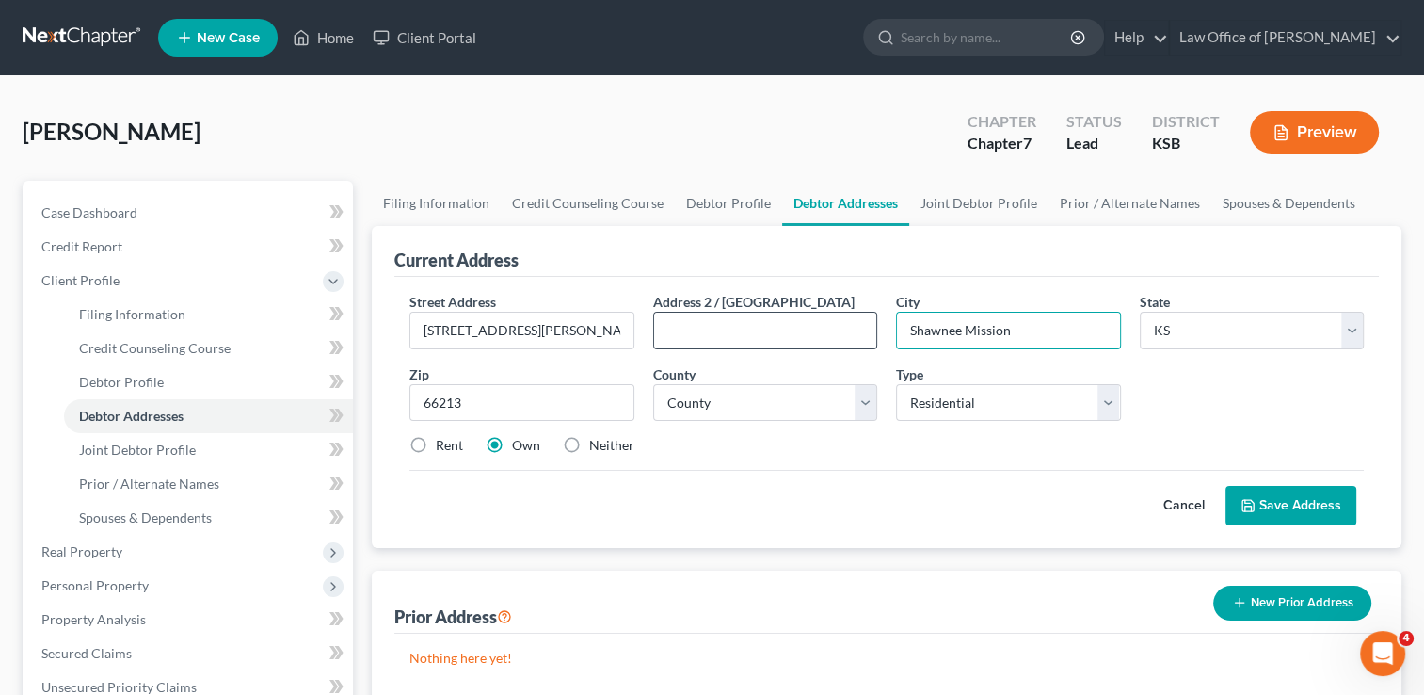
drag, startPoint x: 1025, startPoint y: 324, endPoint x: 854, endPoint y: 326, distance: 171.3
click at [854, 326] on div "Street Address * [STREET_ADDRESS][PERSON_NAME] * Shawnee Mission State * State …" at bounding box center [886, 381] width 973 height 179
type input "[GEOGRAPHIC_DATA]"
click at [765, 406] on select "County [GEOGRAPHIC_DATA] [GEOGRAPHIC_DATA] [GEOGRAPHIC_DATA] [GEOGRAPHIC_DATA] …" at bounding box center [765, 403] width 224 height 38
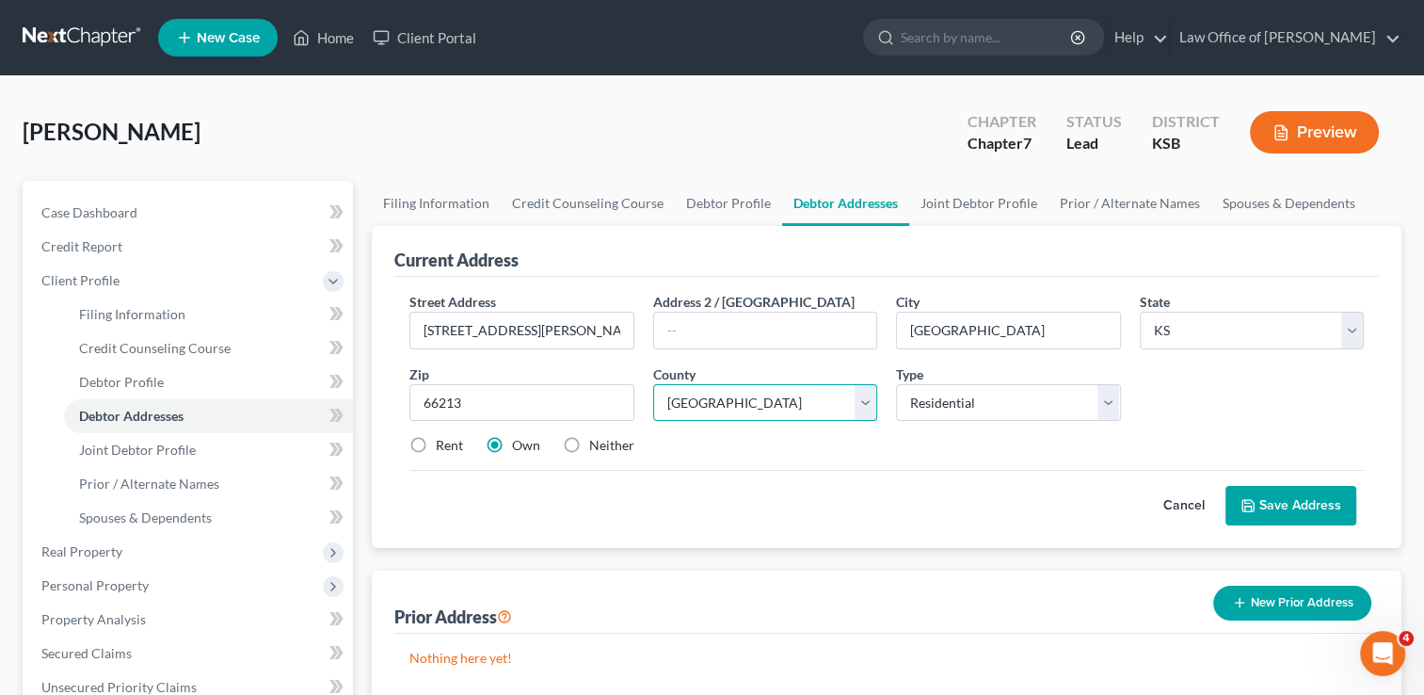
click at [653, 384] on select "County [GEOGRAPHIC_DATA] [GEOGRAPHIC_DATA] [GEOGRAPHIC_DATA] [GEOGRAPHIC_DATA] …" at bounding box center [765, 403] width 224 height 38
select select "45"
click at [1118, 401] on select "Select Residential Mailing Rental Business" at bounding box center [1008, 403] width 224 height 38
click at [896, 384] on select "Select Residential Mailing Rental Business" at bounding box center [1008, 403] width 224 height 38
click at [986, 424] on div "Street Address * [STREET_ADDRESS][PERSON_NAME] * [GEOGRAPHIC_DATA] * State [US_…" at bounding box center [886, 381] width 973 height 179
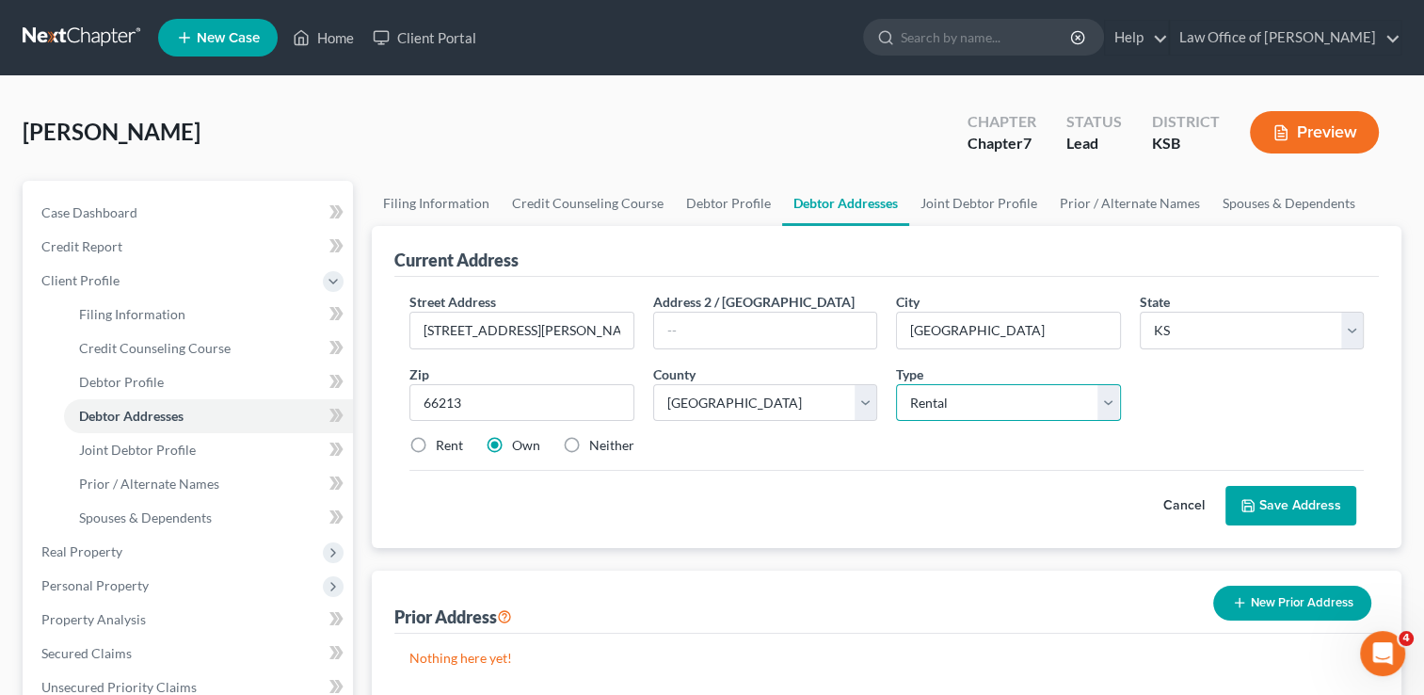
click at [1111, 401] on select "Select Residential Mailing Rental Business" at bounding box center [1008, 403] width 224 height 38
select select "0"
click at [896, 384] on select "Select Residential Mailing Rental Business" at bounding box center [1008, 403] width 224 height 38
click at [436, 442] on label "Rent" at bounding box center [449, 445] width 27 height 19
click at [443, 442] on input "Rent" at bounding box center [449, 442] width 12 height 12
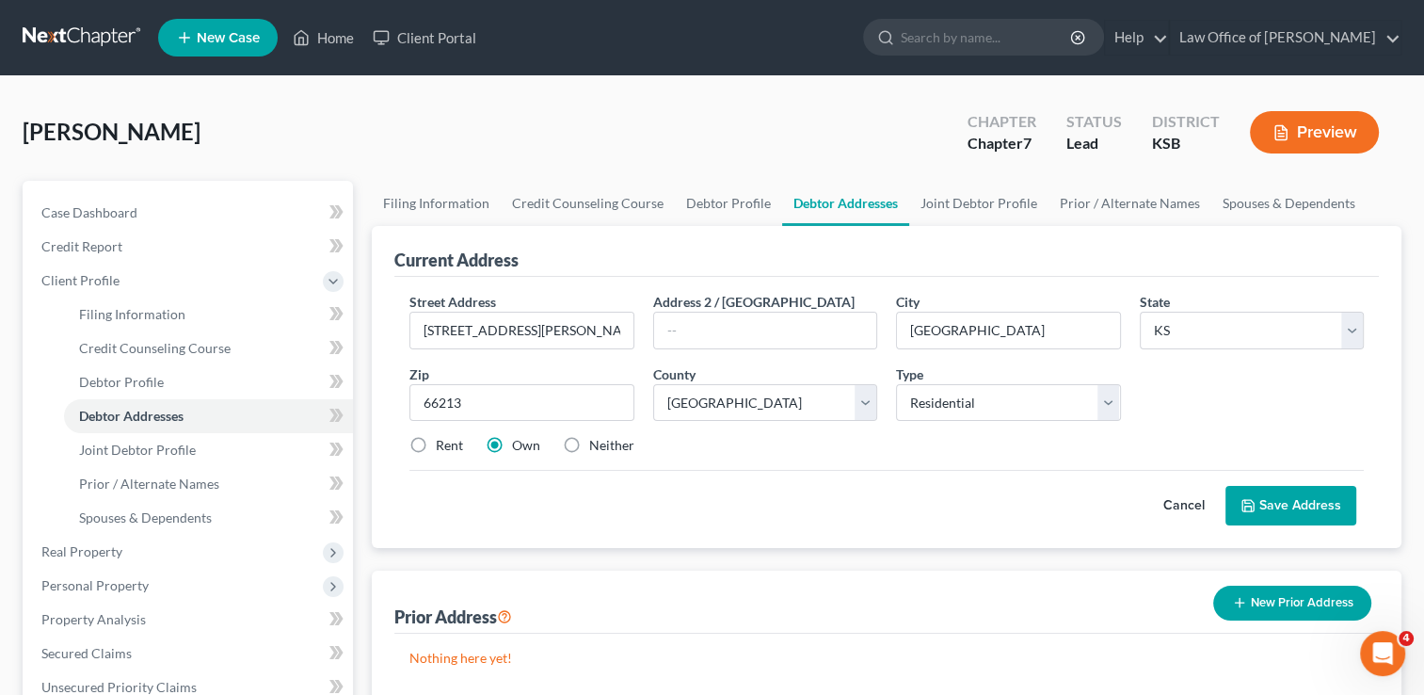
radio input "true"
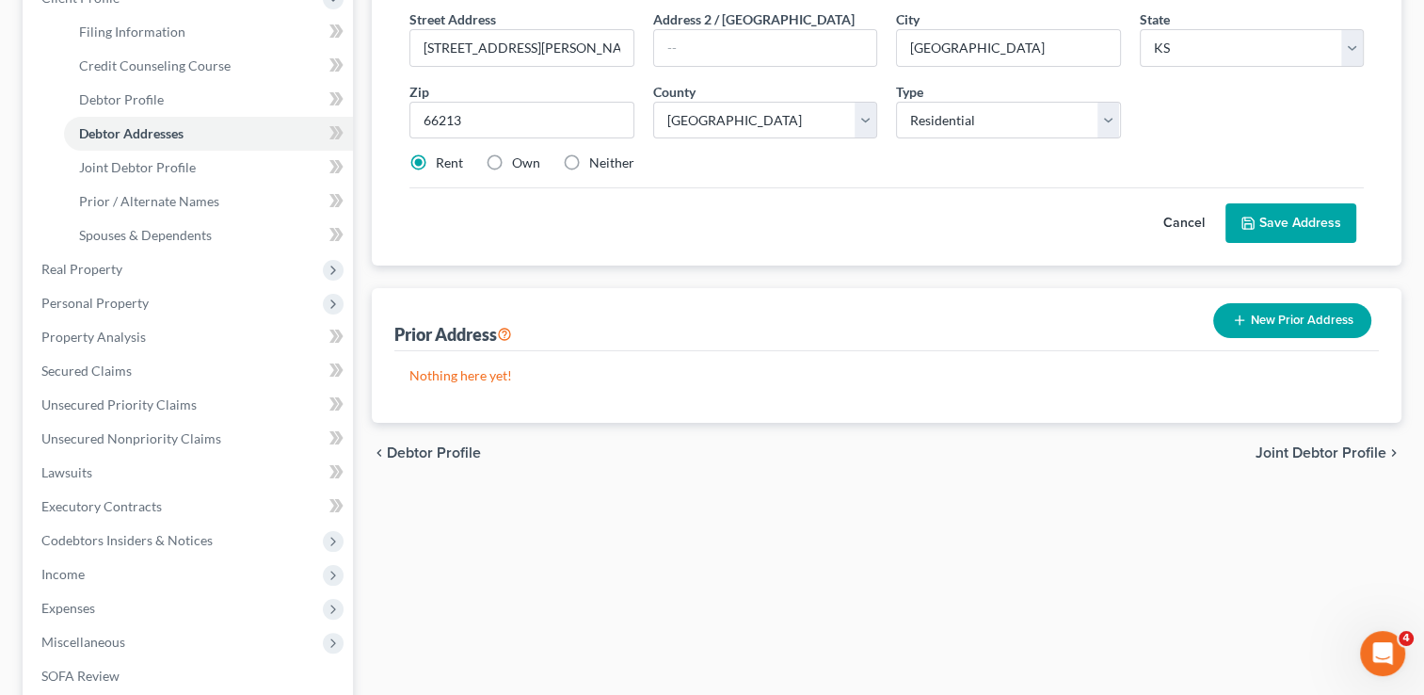
scroll to position [94, 0]
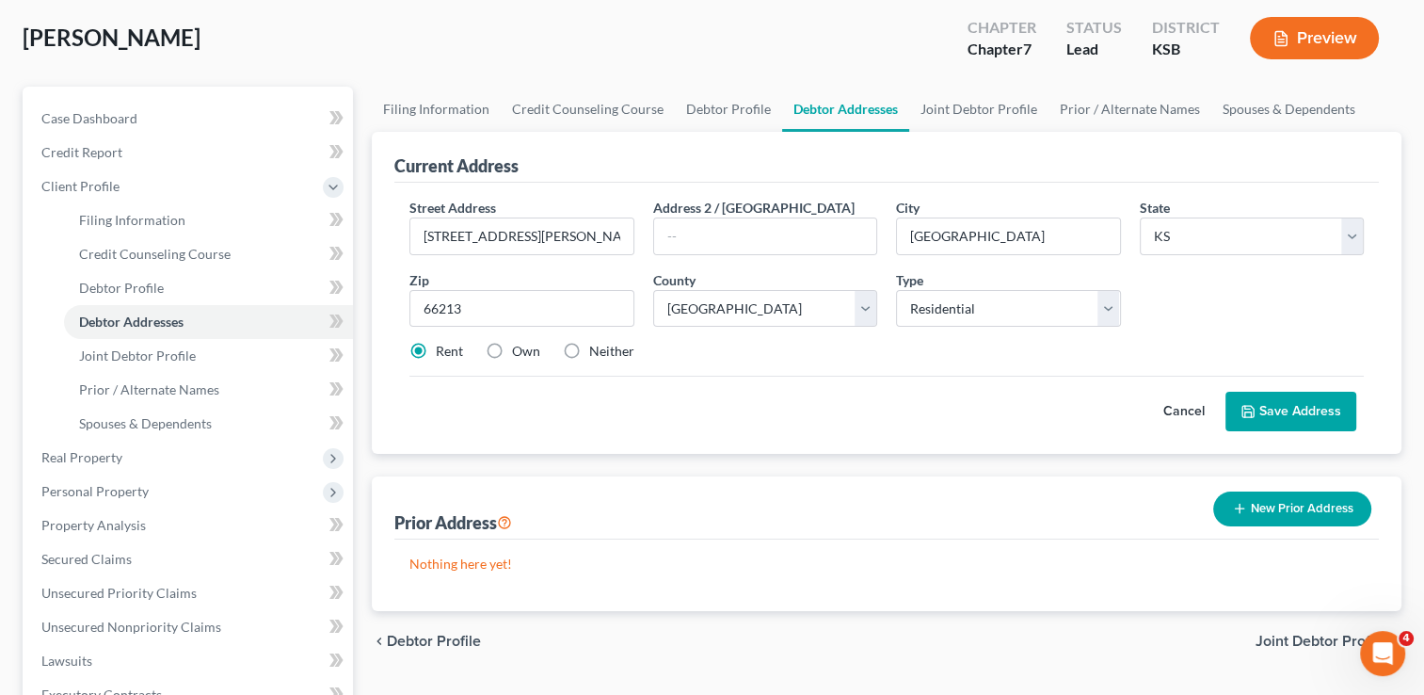
click at [1310, 413] on button "Save Address" at bounding box center [1291, 412] width 131 height 40
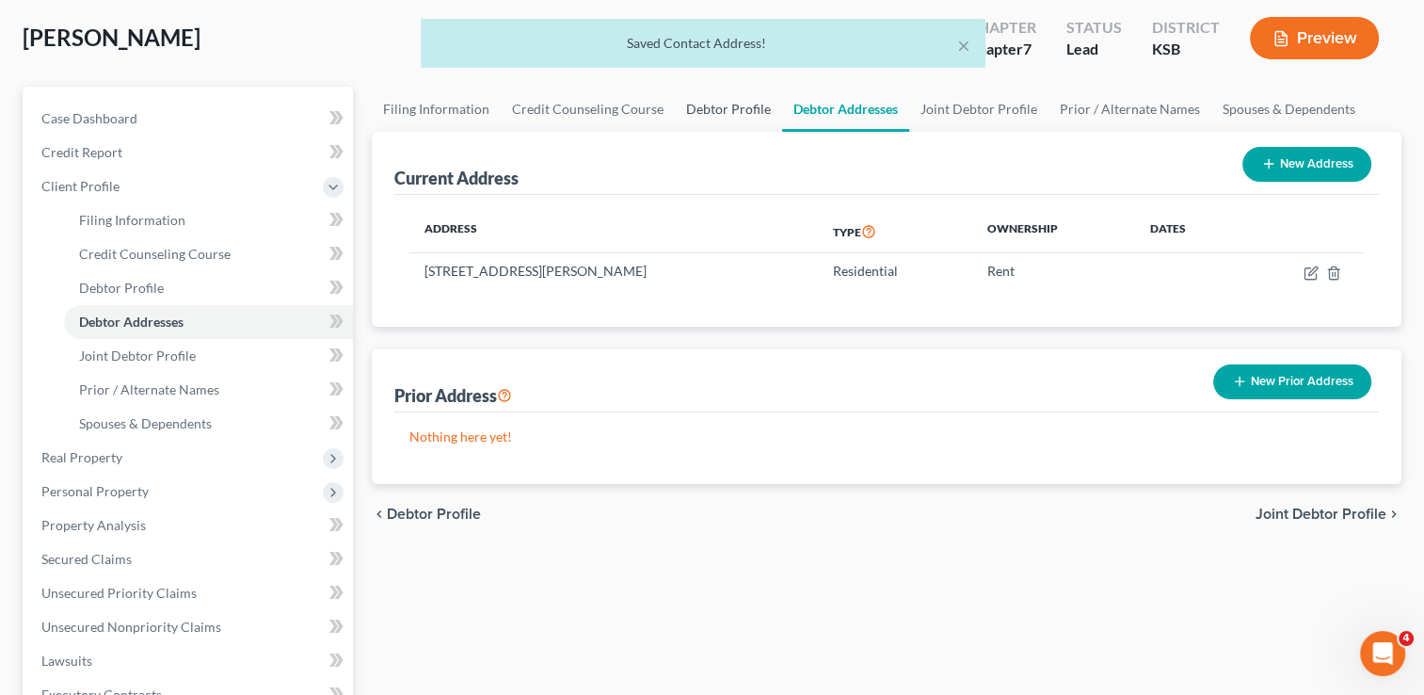
click at [718, 108] on link "Debtor Profile" at bounding box center [728, 109] width 107 height 45
select select "1"
select select "3"
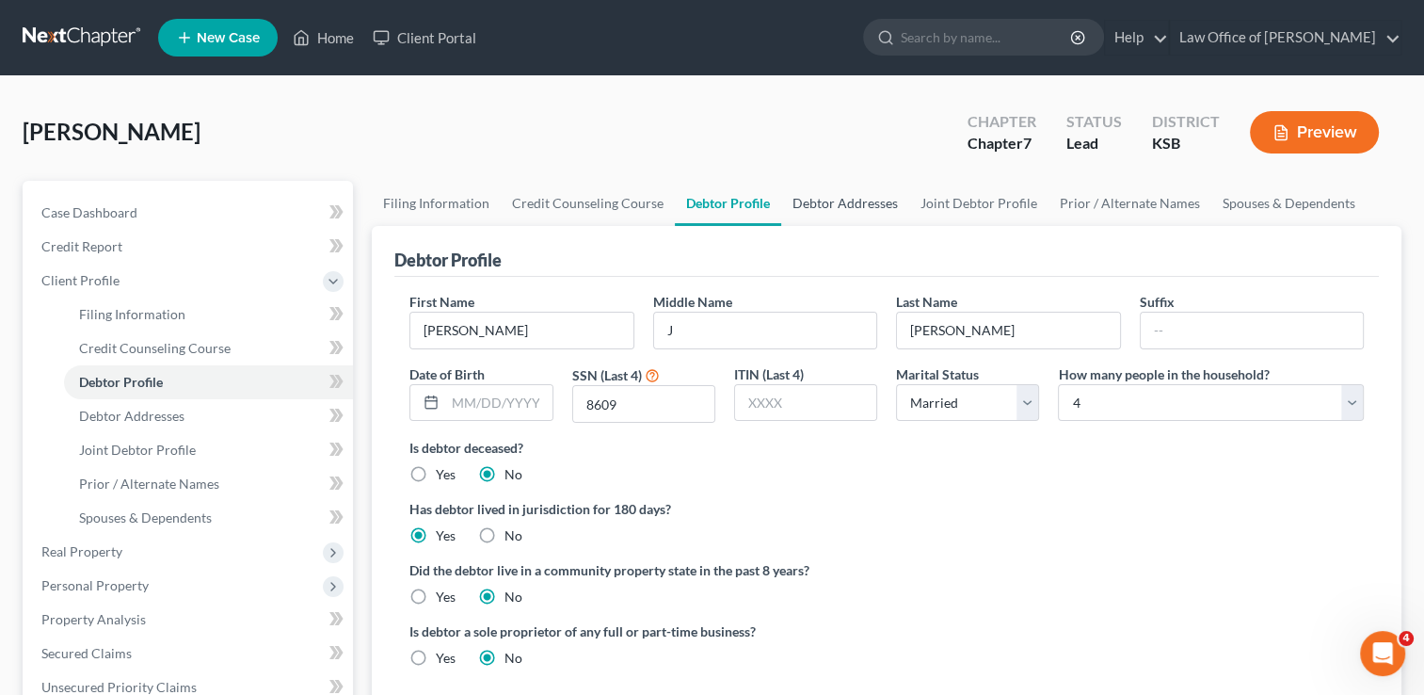
click at [845, 209] on link "Debtor Addresses" at bounding box center [845, 203] width 128 height 45
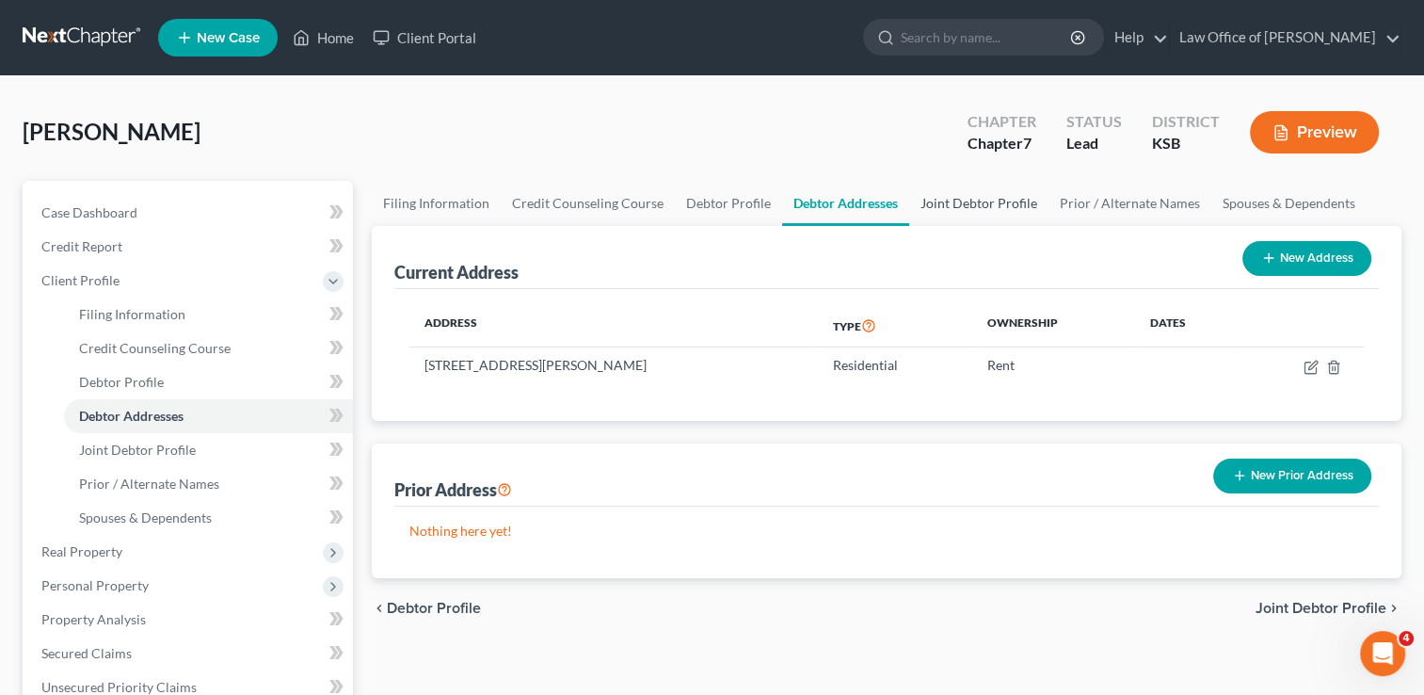
click at [983, 200] on link "Joint Debtor Profile" at bounding box center [978, 203] width 139 height 45
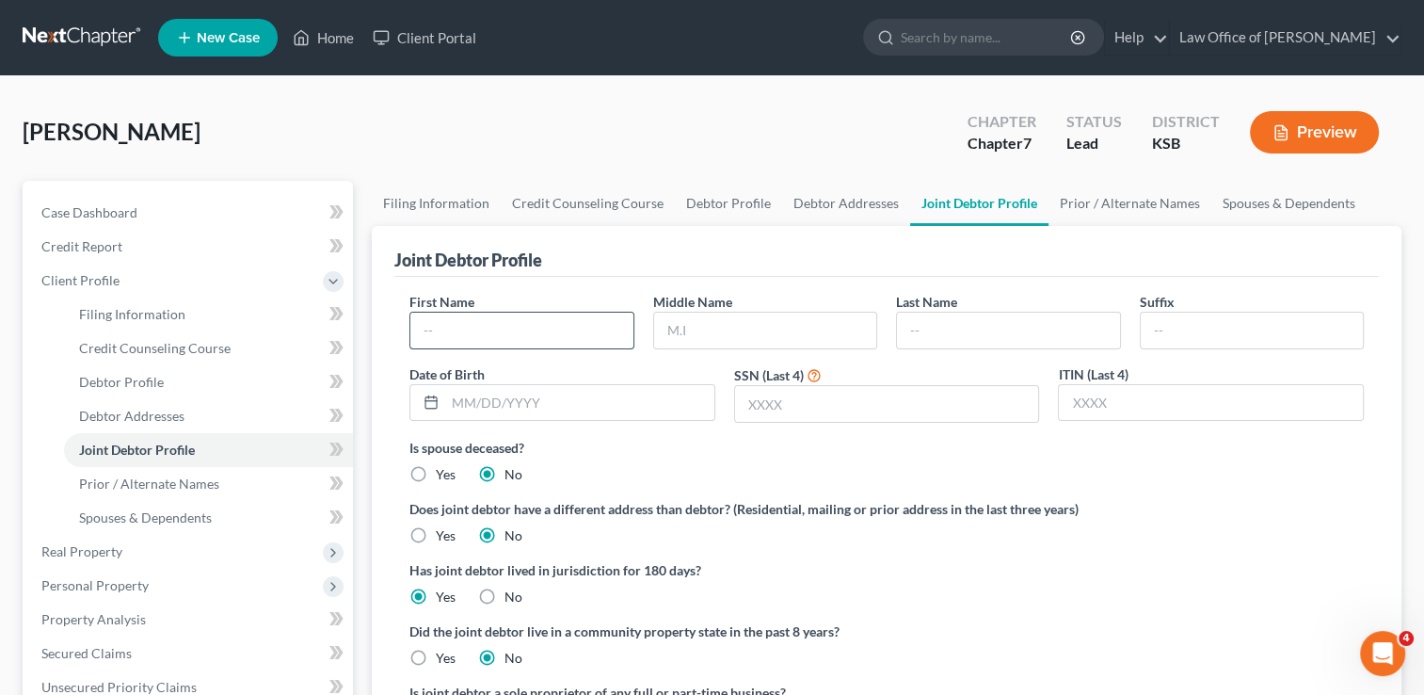
click at [511, 333] on input "text" at bounding box center [521, 331] width 222 height 36
type input "[PERSON_NAME]"
type input "L"
type input "[PERSON_NAME]"
type input "[DATE]"
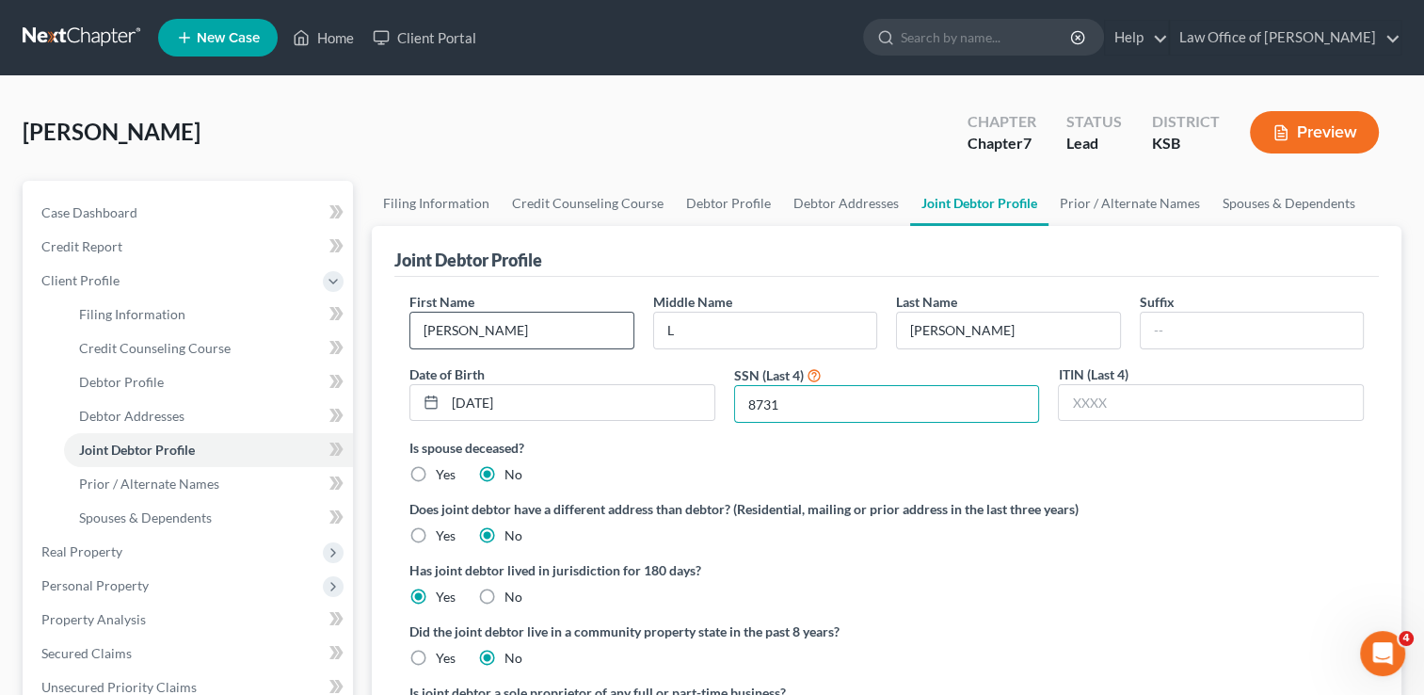
type input "8731"
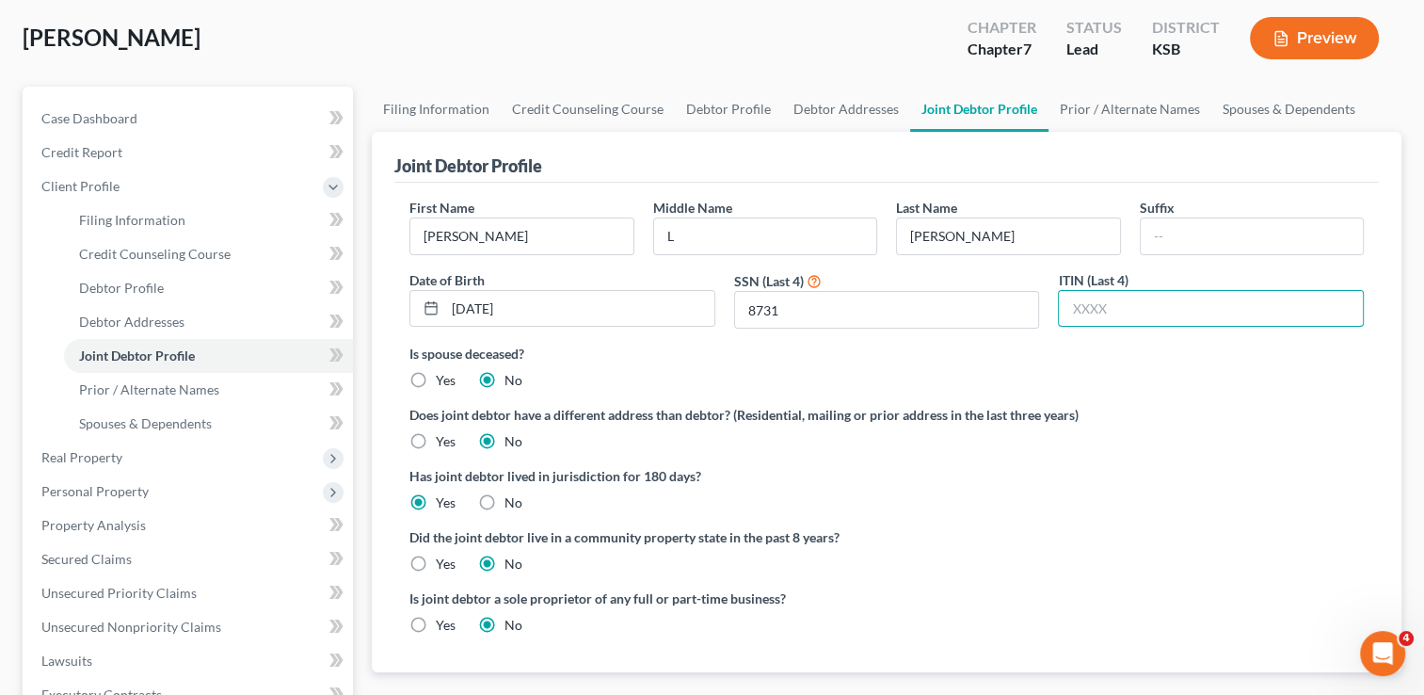
scroll to position [282, 0]
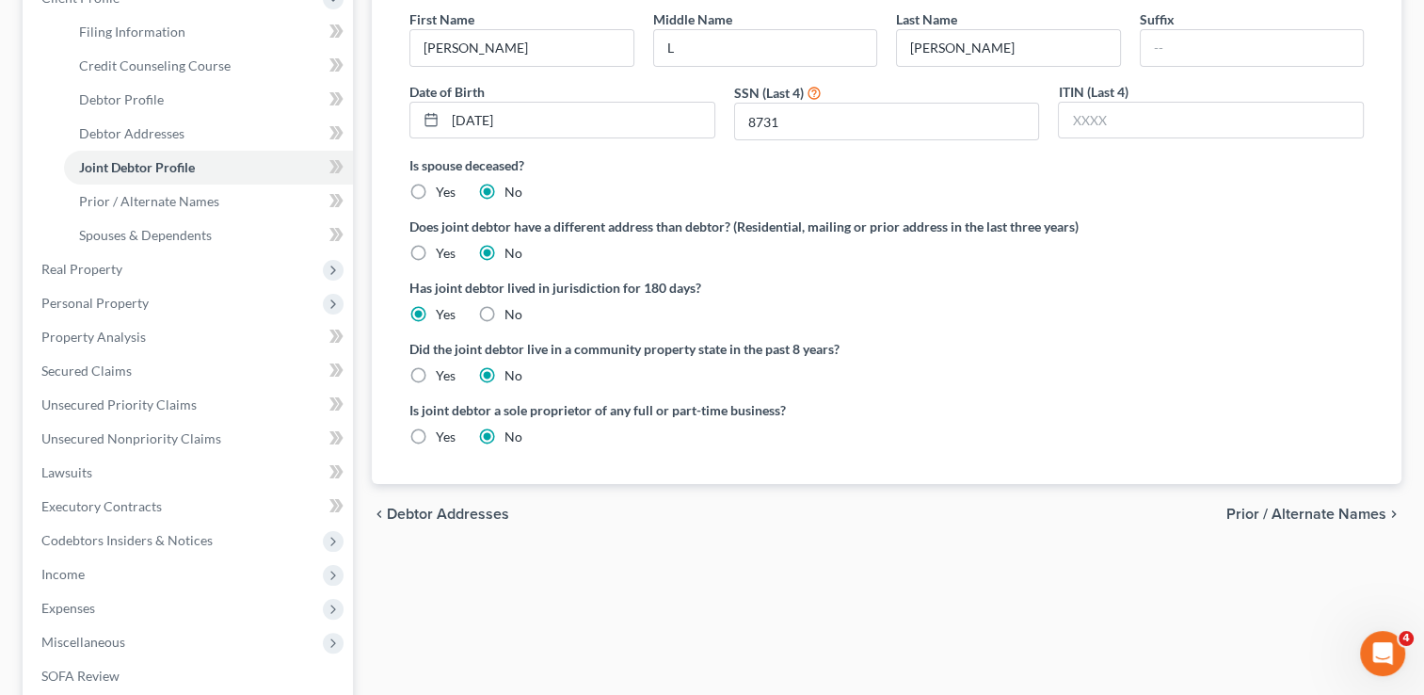
click at [1244, 510] on span "Prior / Alternate Names" at bounding box center [1307, 513] width 160 height 15
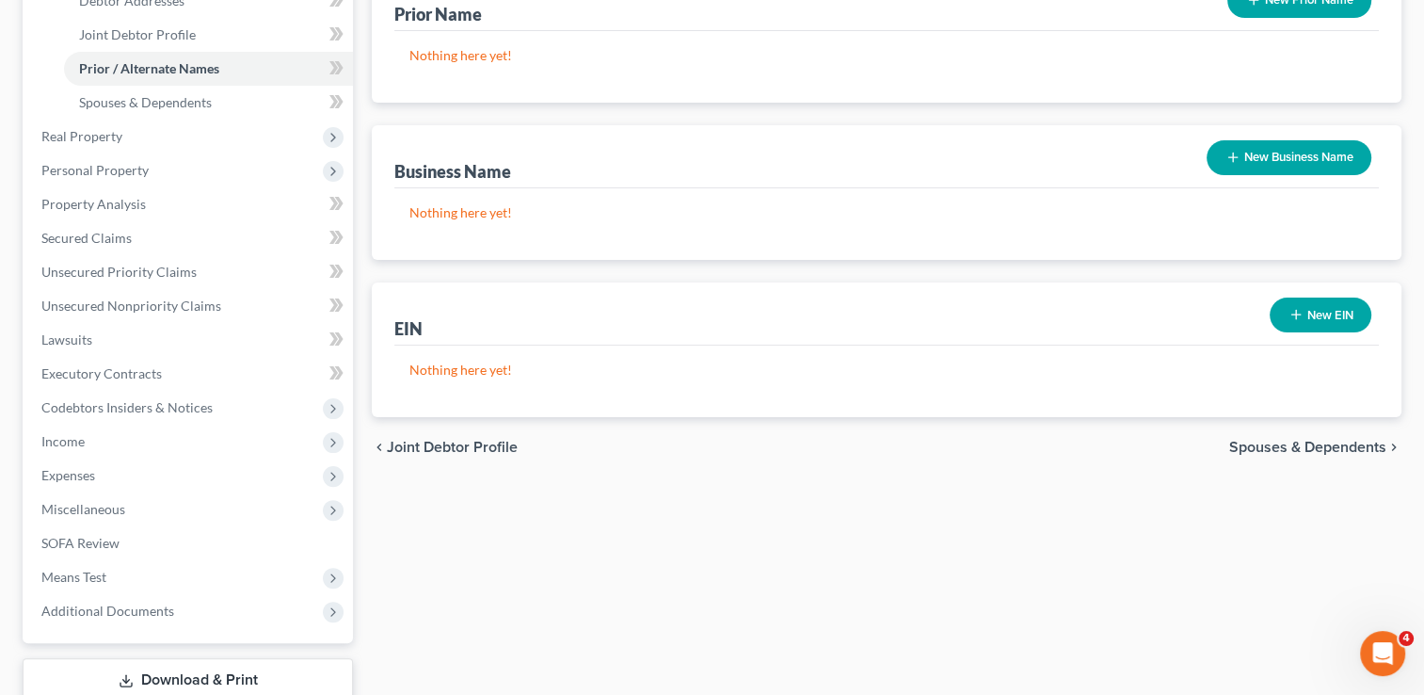
scroll to position [541, 0]
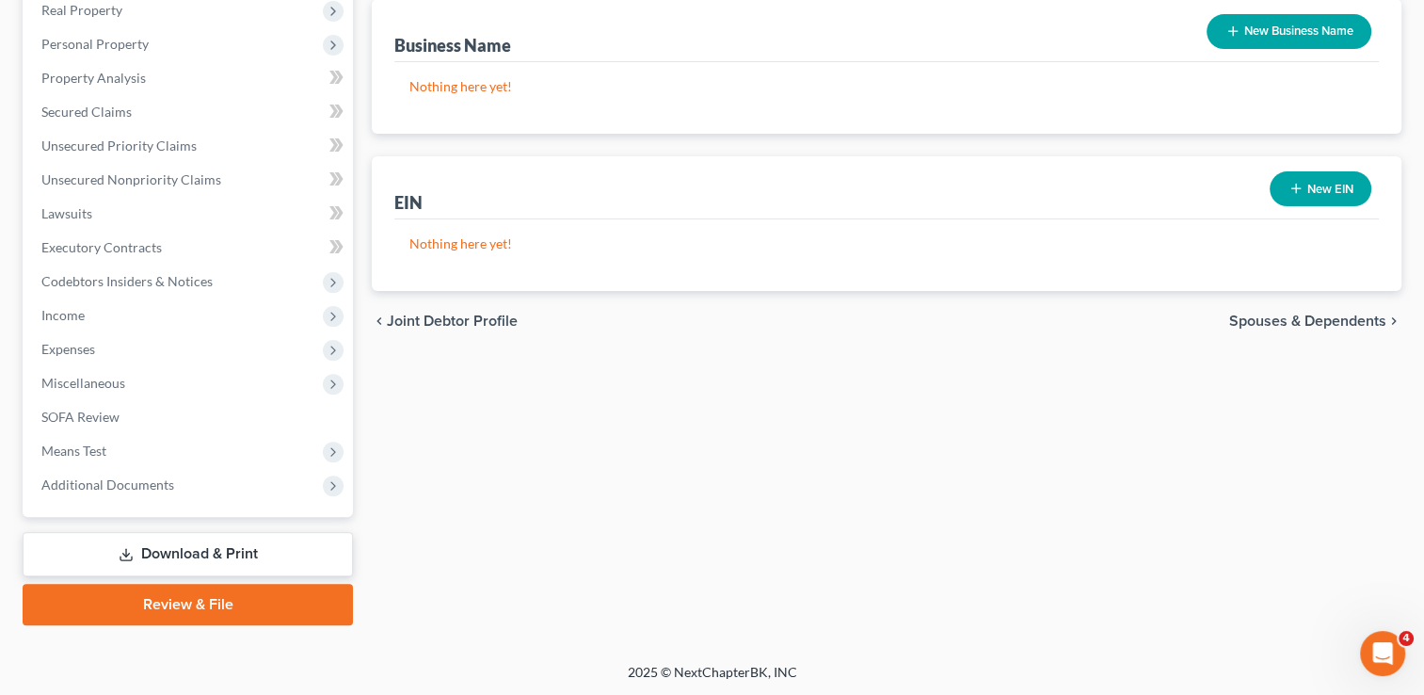
click at [396, 321] on span "Joint Debtor Profile" at bounding box center [452, 320] width 131 height 15
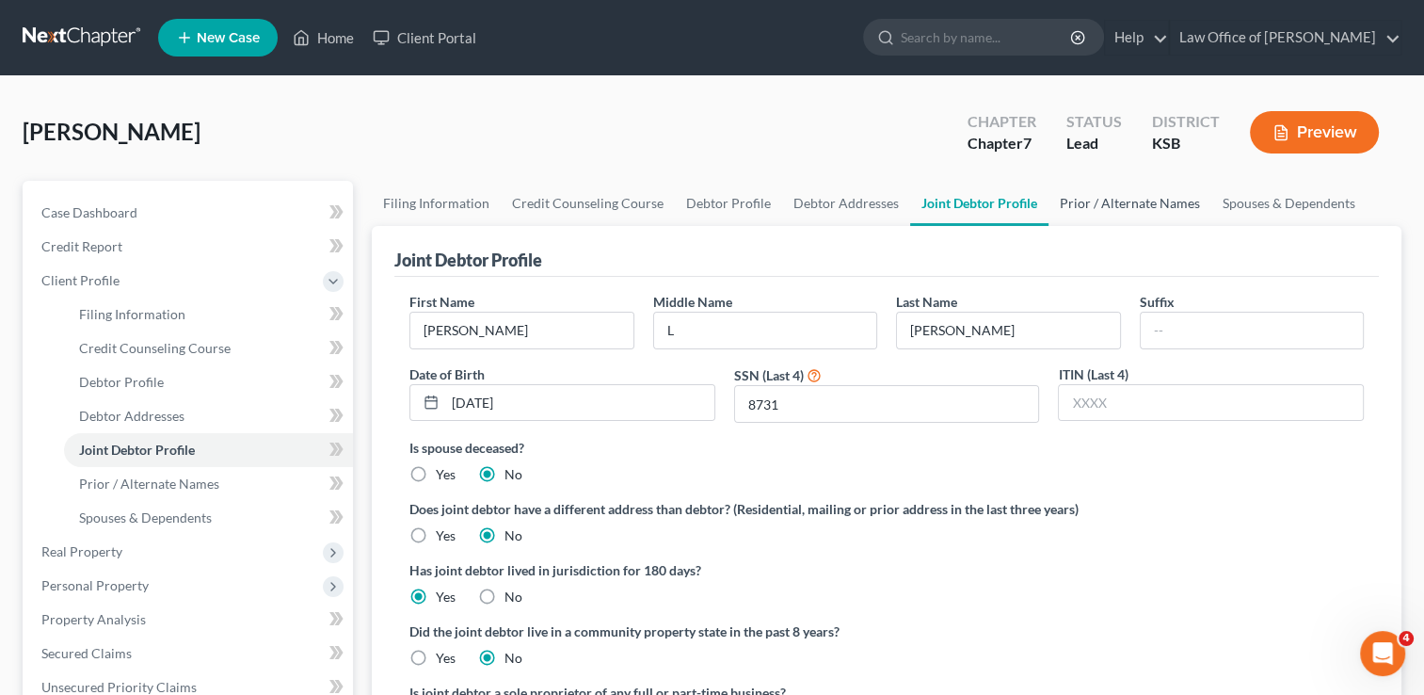
click at [1126, 207] on link "Prior / Alternate Names" at bounding box center [1130, 203] width 163 height 45
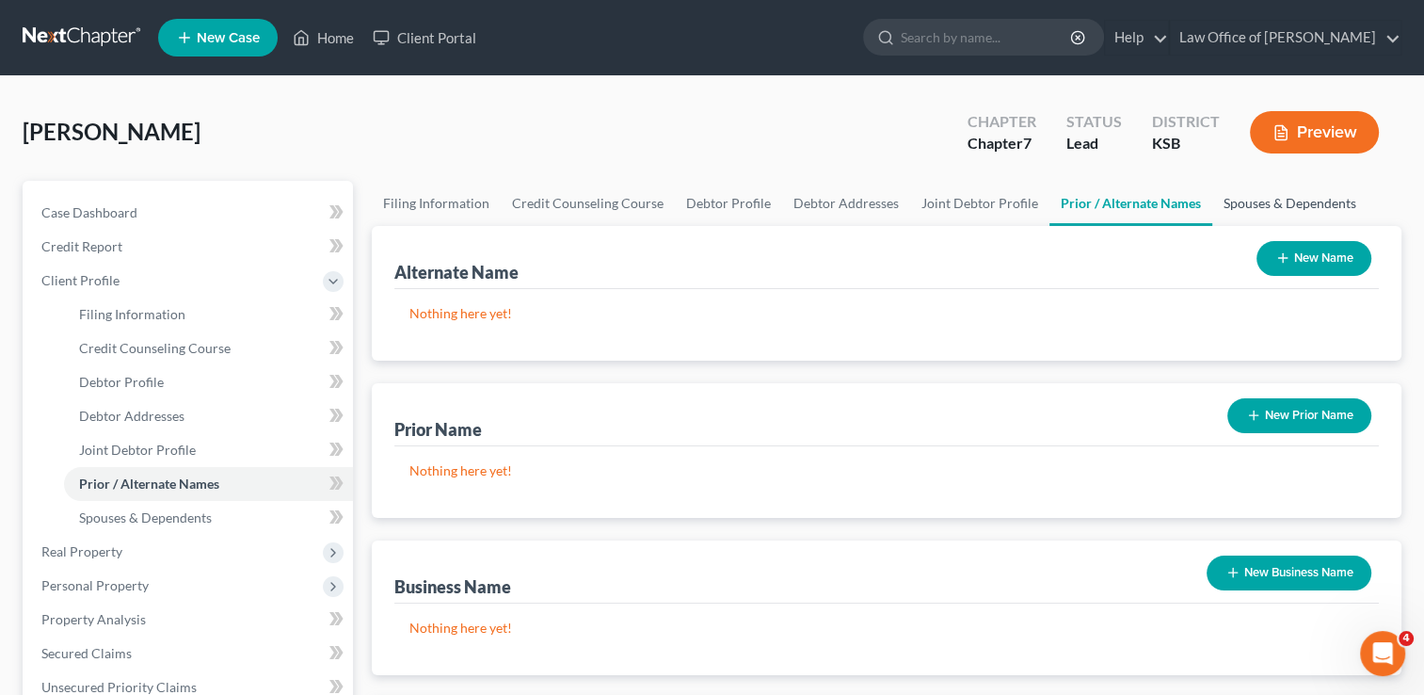
click at [1248, 203] on link "Spouses & Dependents" at bounding box center [1290, 203] width 155 height 45
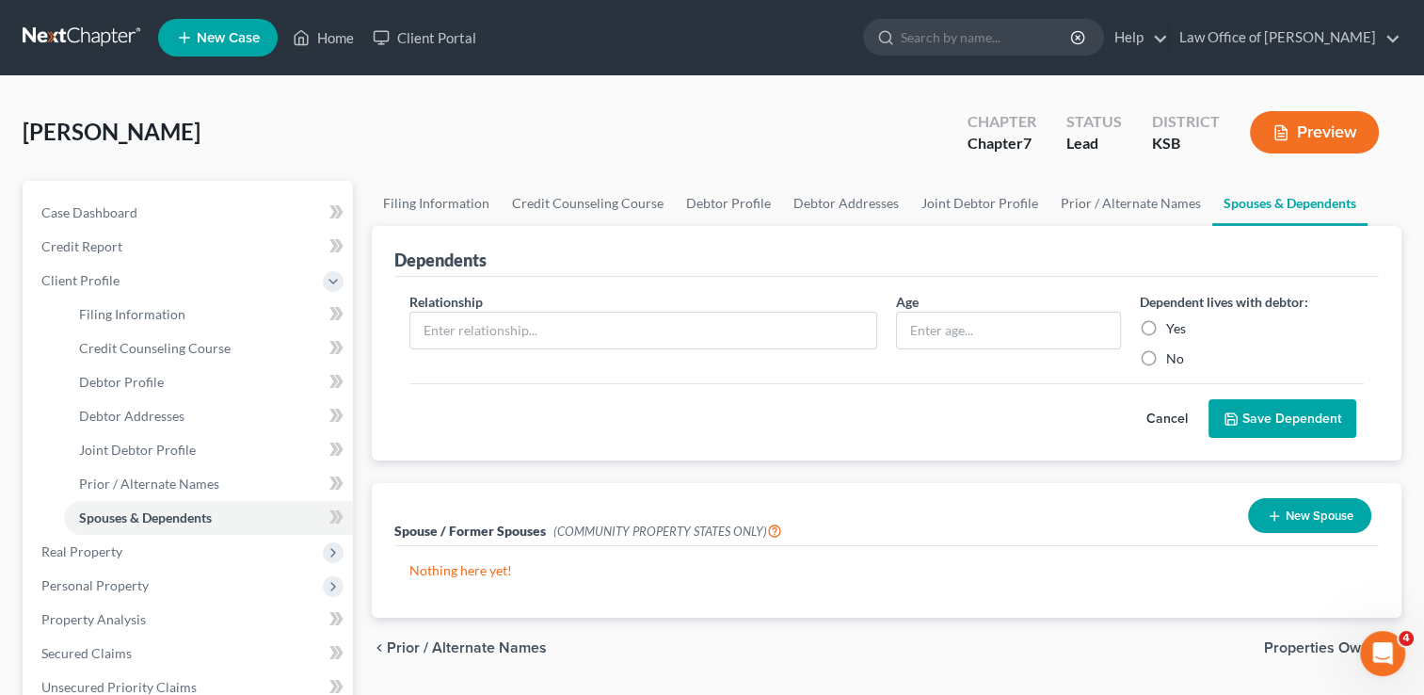
click at [1166, 327] on label "Yes" at bounding box center [1176, 328] width 20 height 19
click at [1174, 327] on input "Yes" at bounding box center [1180, 325] width 12 height 12
radio input "true"
click at [623, 329] on input "text" at bounding box center [643, 331] width 466 height 36
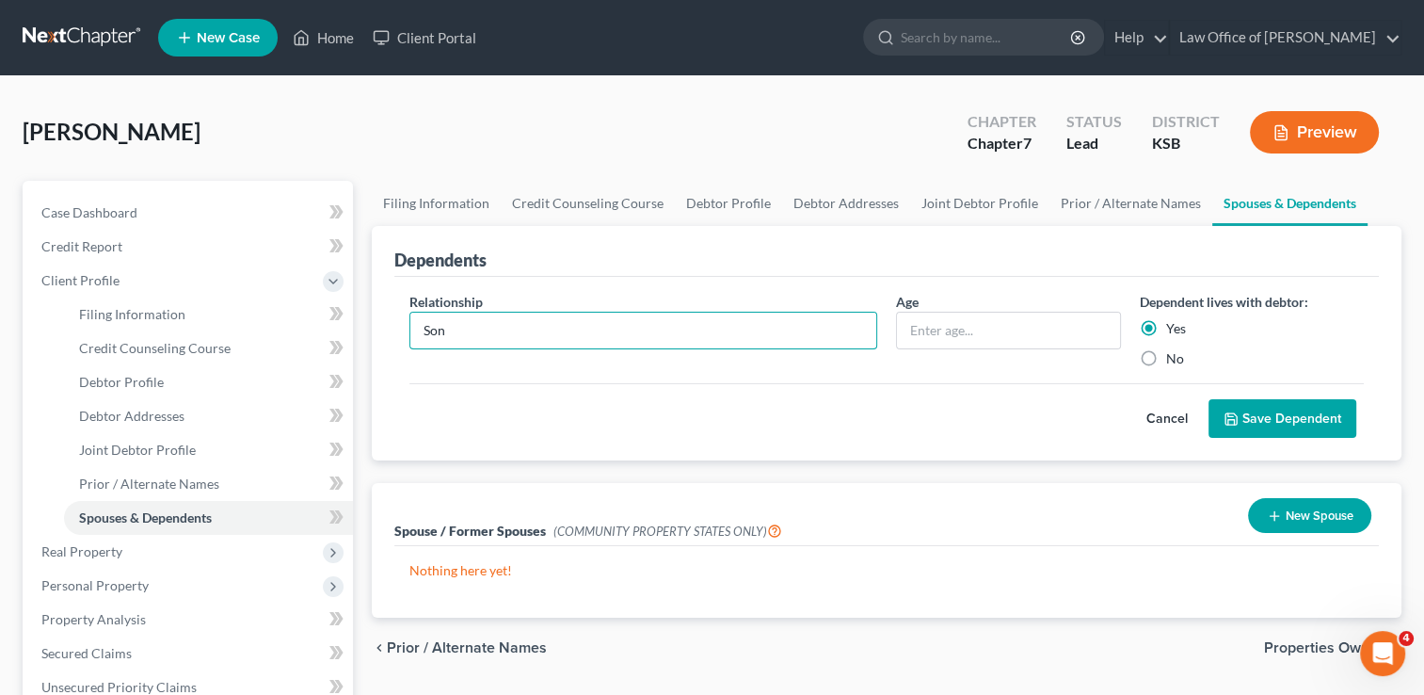
type input "Son"
click at [1286, 419] on button "Save Dependent" at bounding box center [1283, 419] width 148 height 40
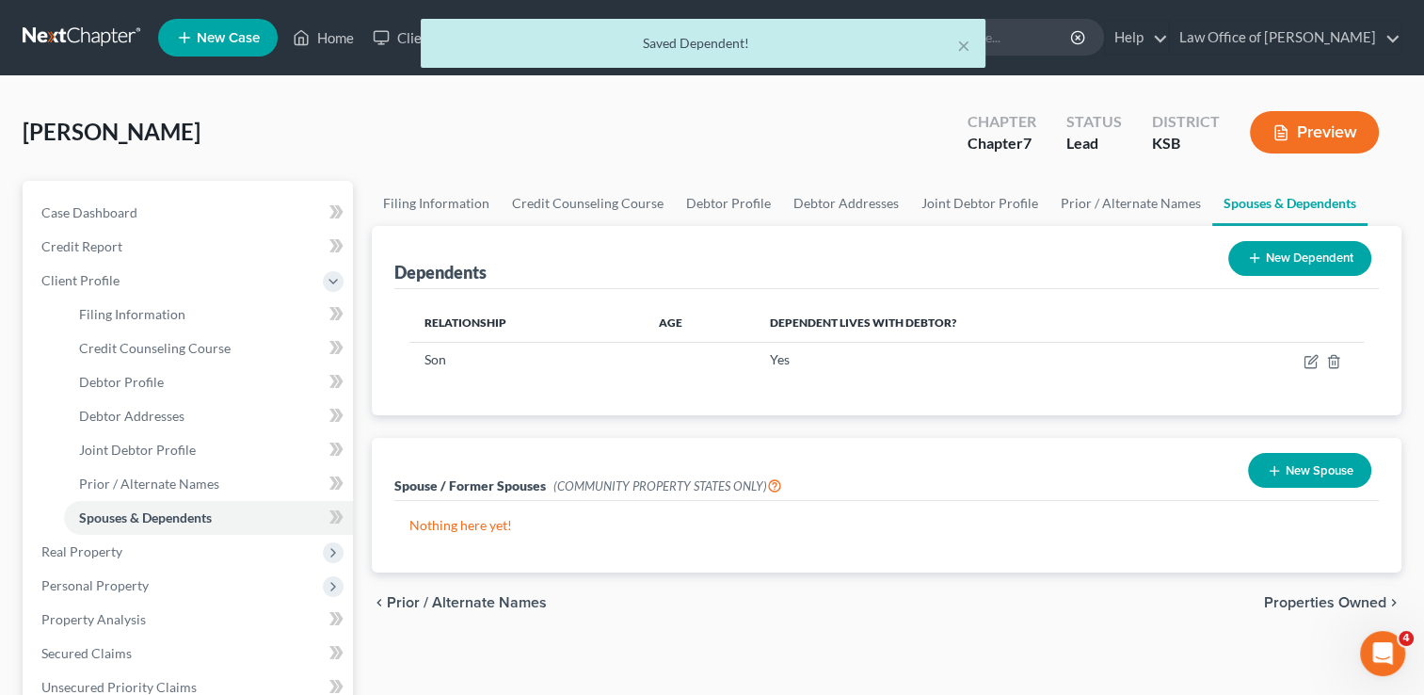
click at [1307, 265] on button "New Dependent" at bounding box center [1300, 258] width 143 height 35
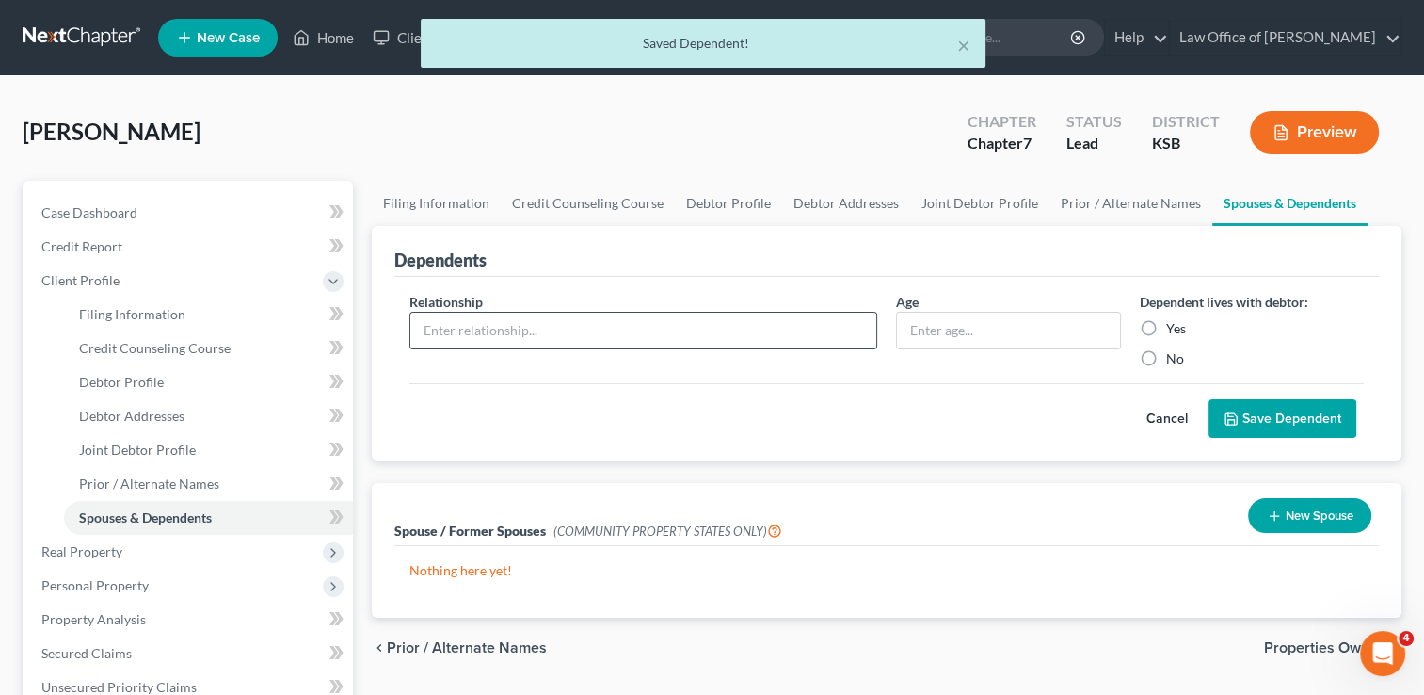
click at [504, 335] on input "text" at bounding box center [643, 331] width 466 height 36
type input "Son"
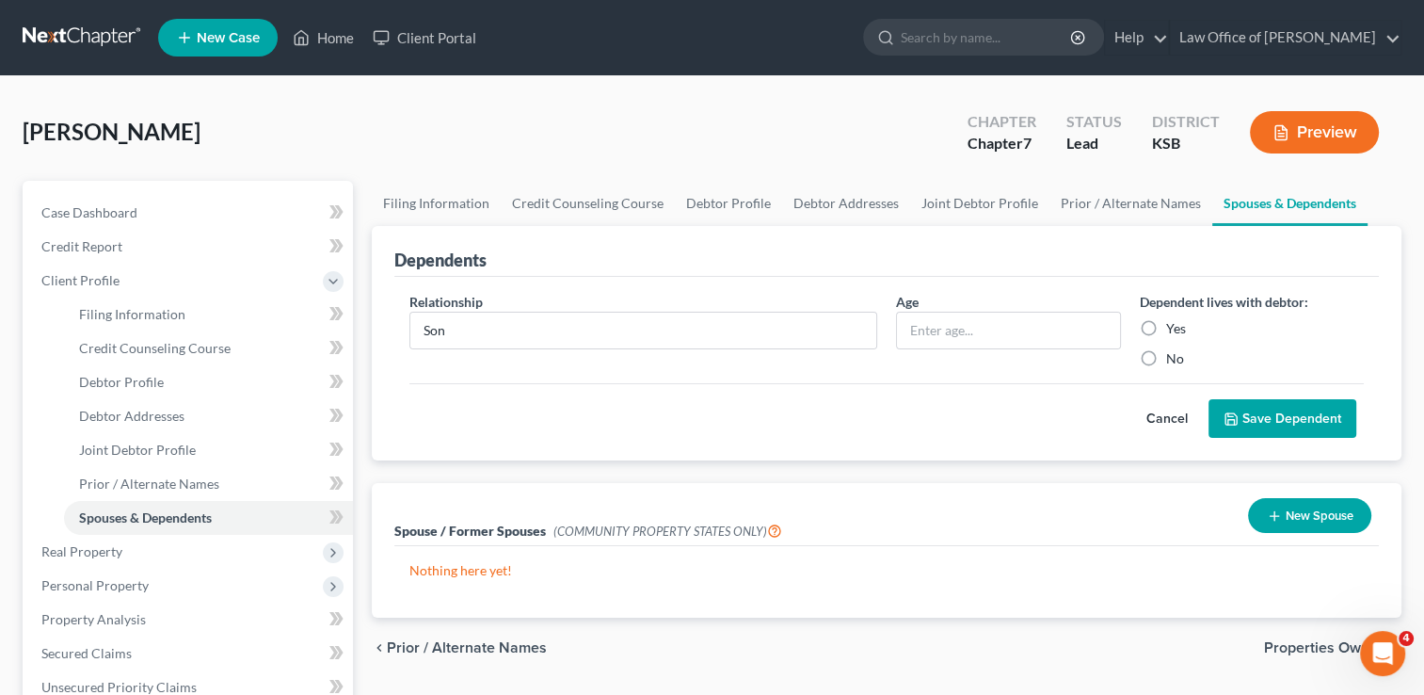
click at [1166, 332] on label "Yes" at bounding box center [1176, 328] width 20 height 19
click at [1174, 331] on input "Yes" at bounding box center [1180, 325] width 12 height 12
radio input "true"
click at [1280, 427] on button "Save Dependent" at bounding box center [1283, 419] width 148 height 40
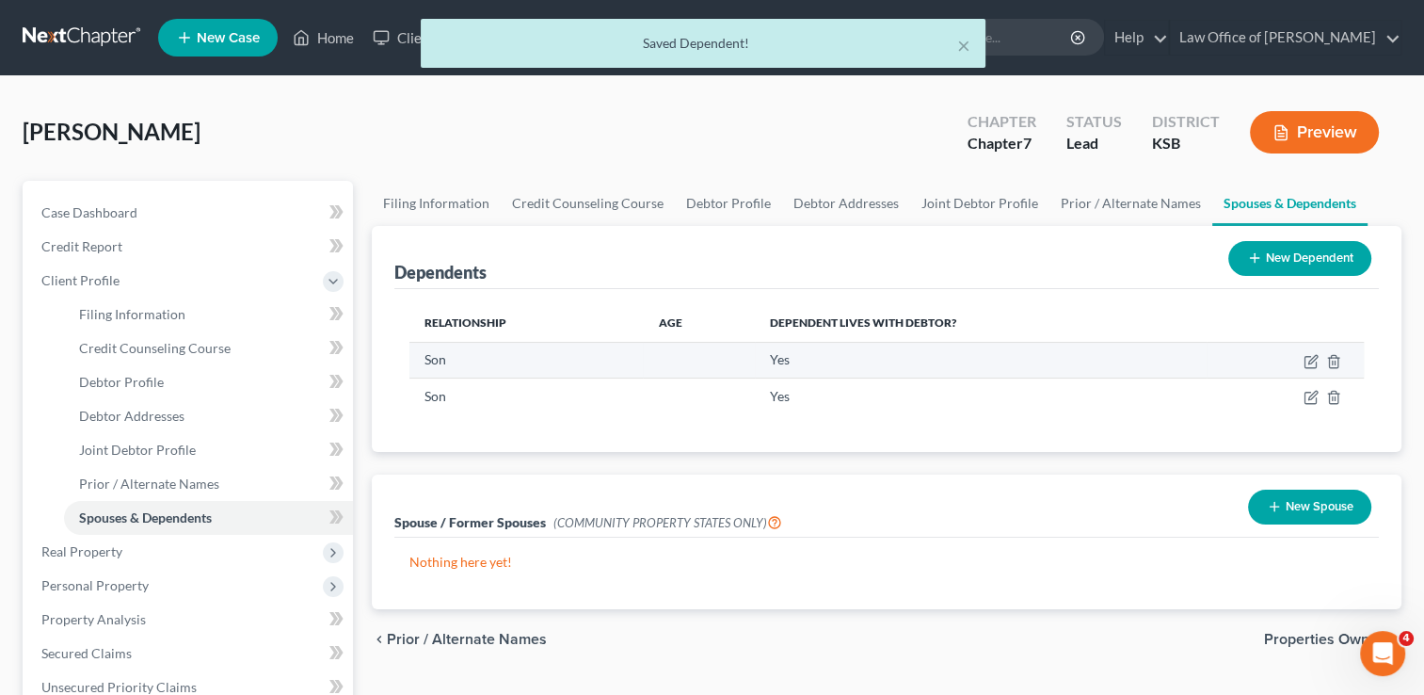
scroll to position [188, 0]
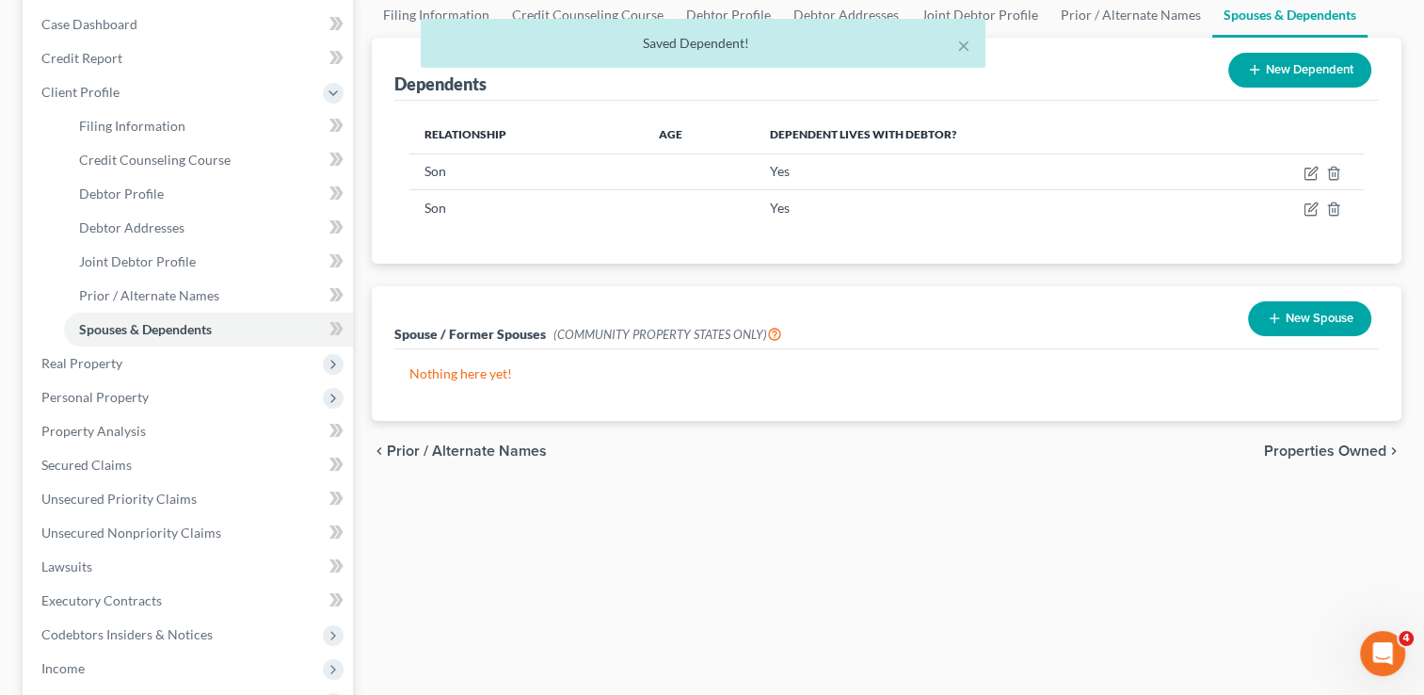
click at [1313, 448] on span "Properties Owned" at bounding box center [1325, 450] width 122 height 15
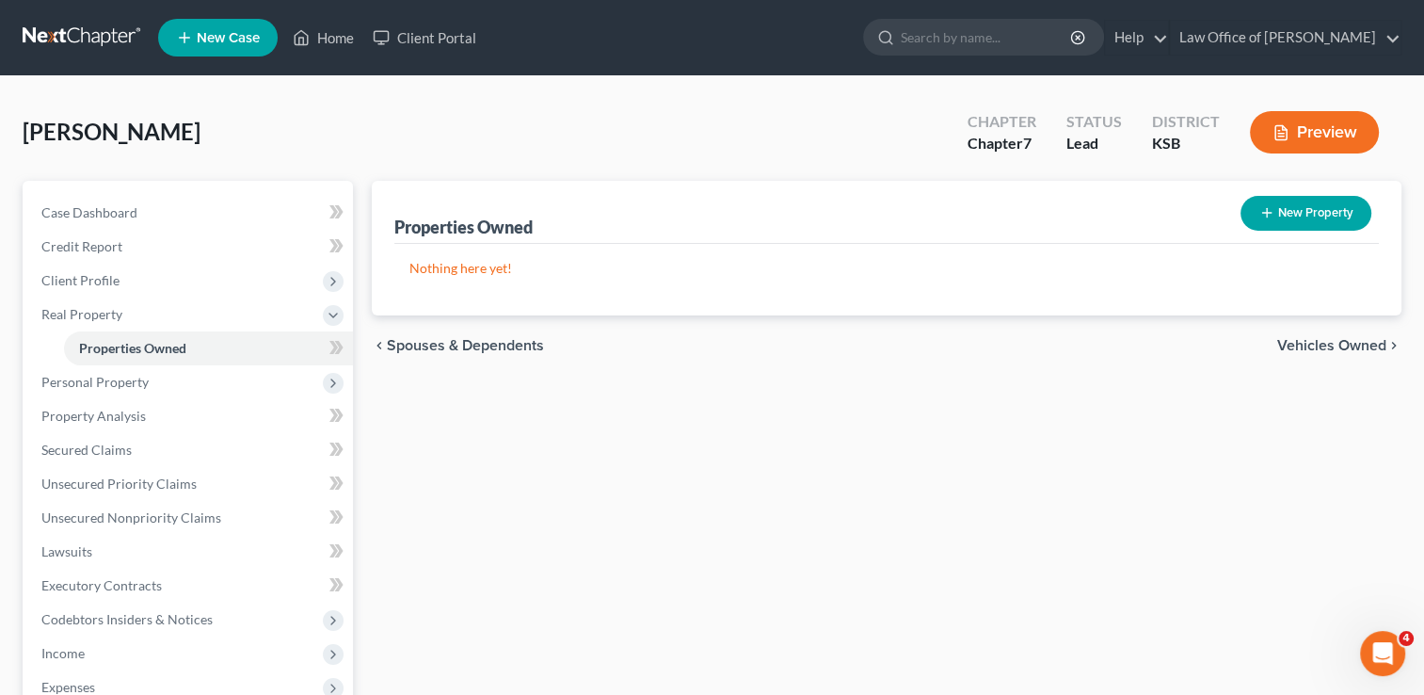
scroll to position [94, 0]
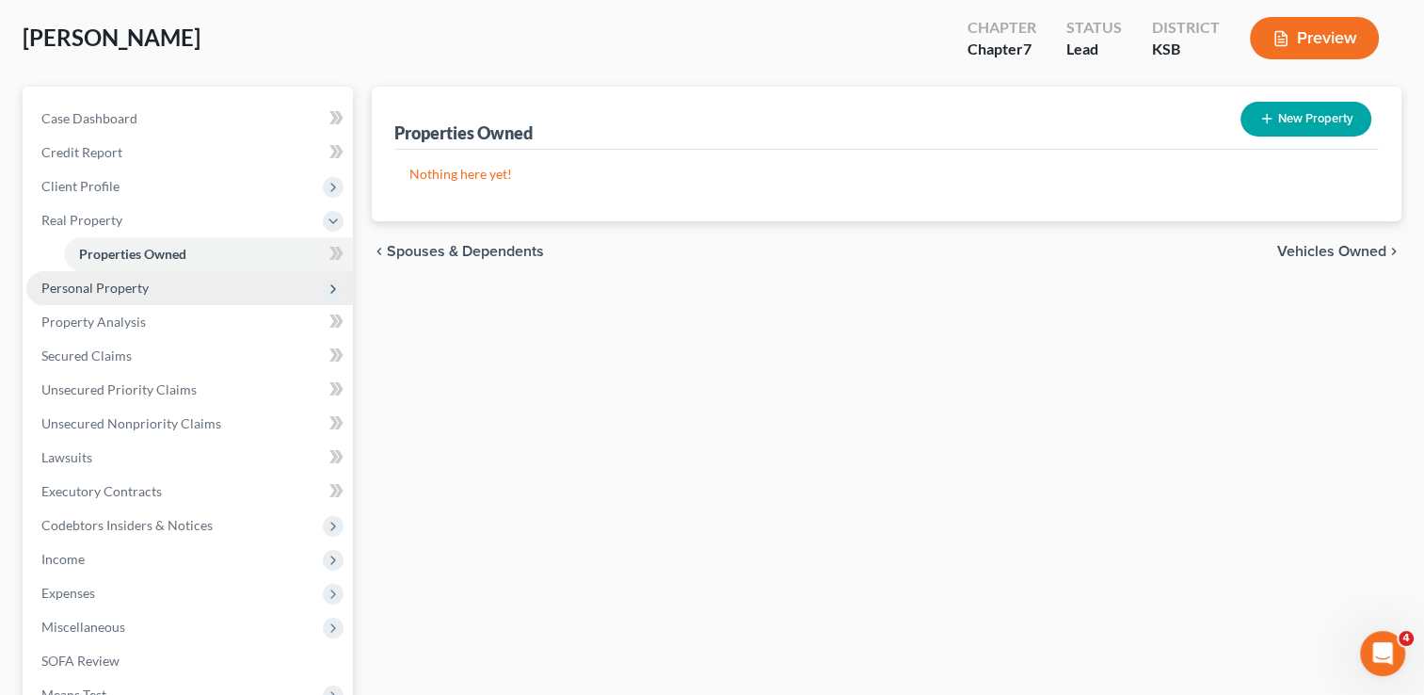
click at [77, 292] on span "Personal Property" at bounding box center [94, 288] width 107 height 16
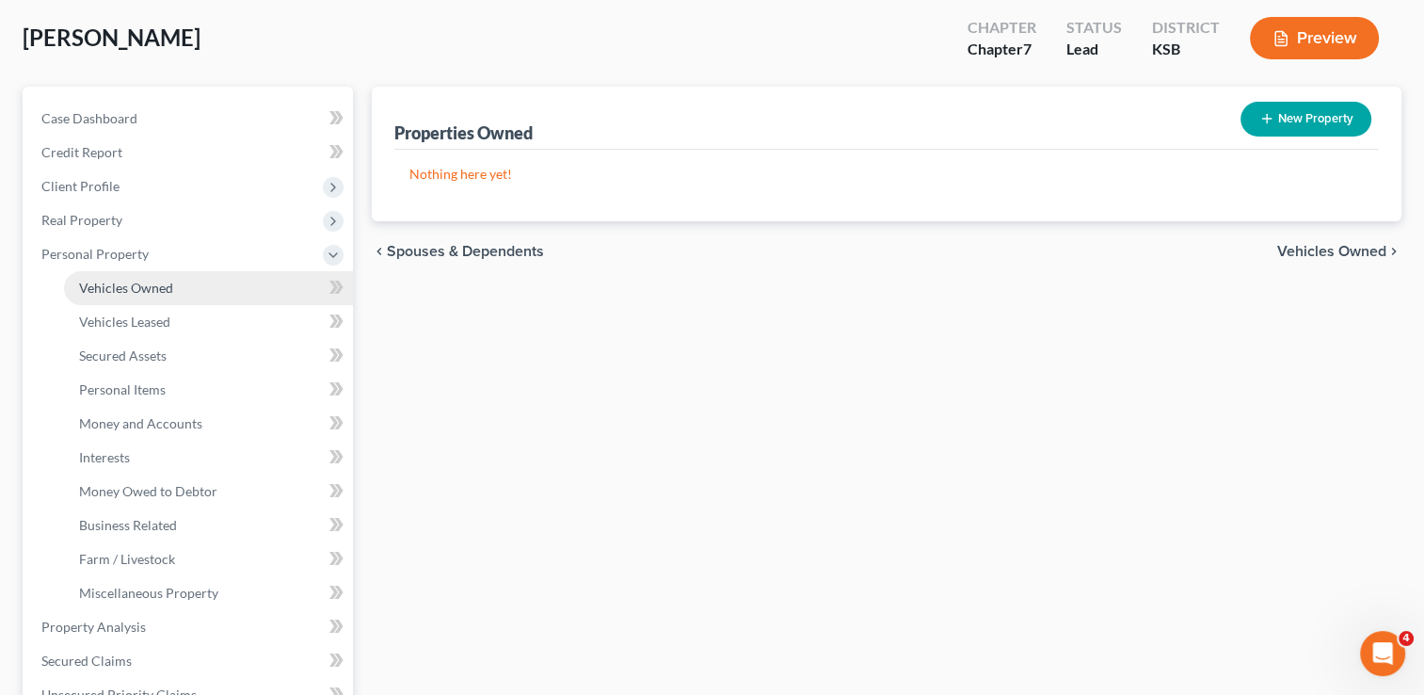
click at [125, 295] on span "Vehicles Owned" at bounding box center [126, 288] width 94 height 16
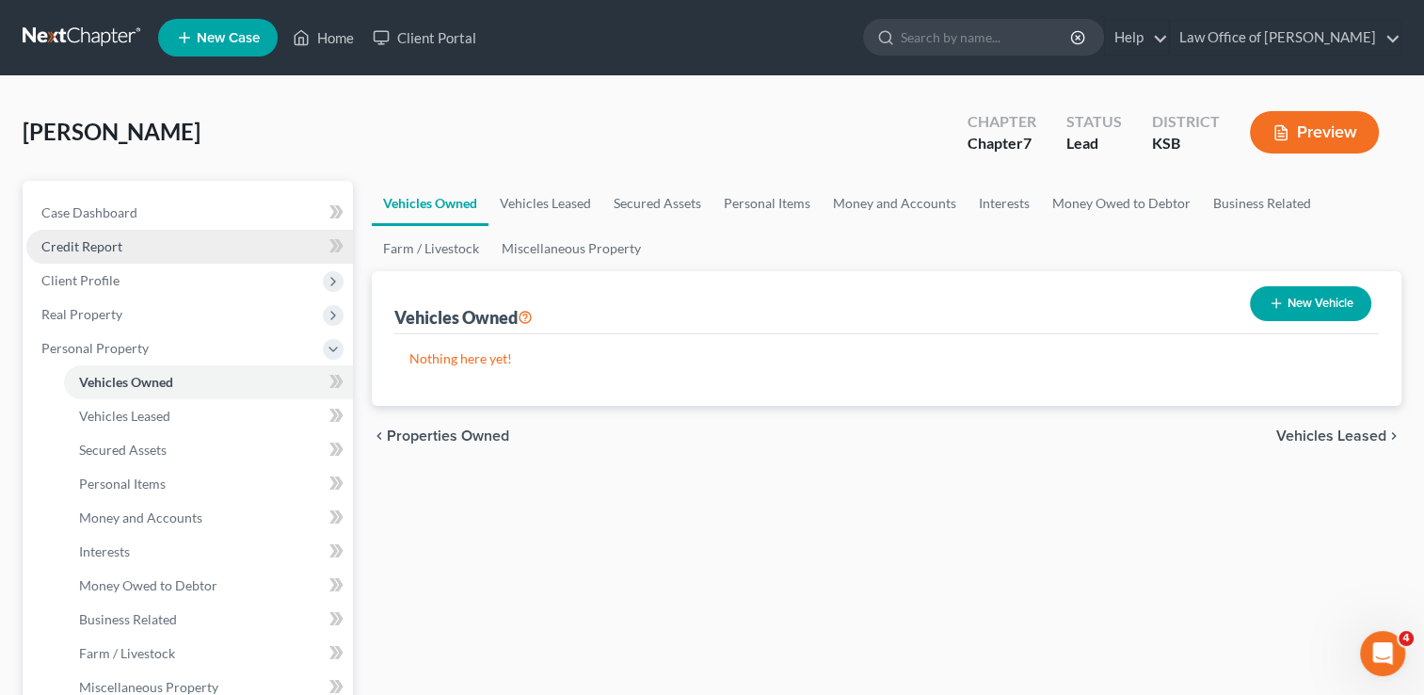
click at [96, 240] on span "Credit Report" at bounding box center [81, 246] width 81 height 16
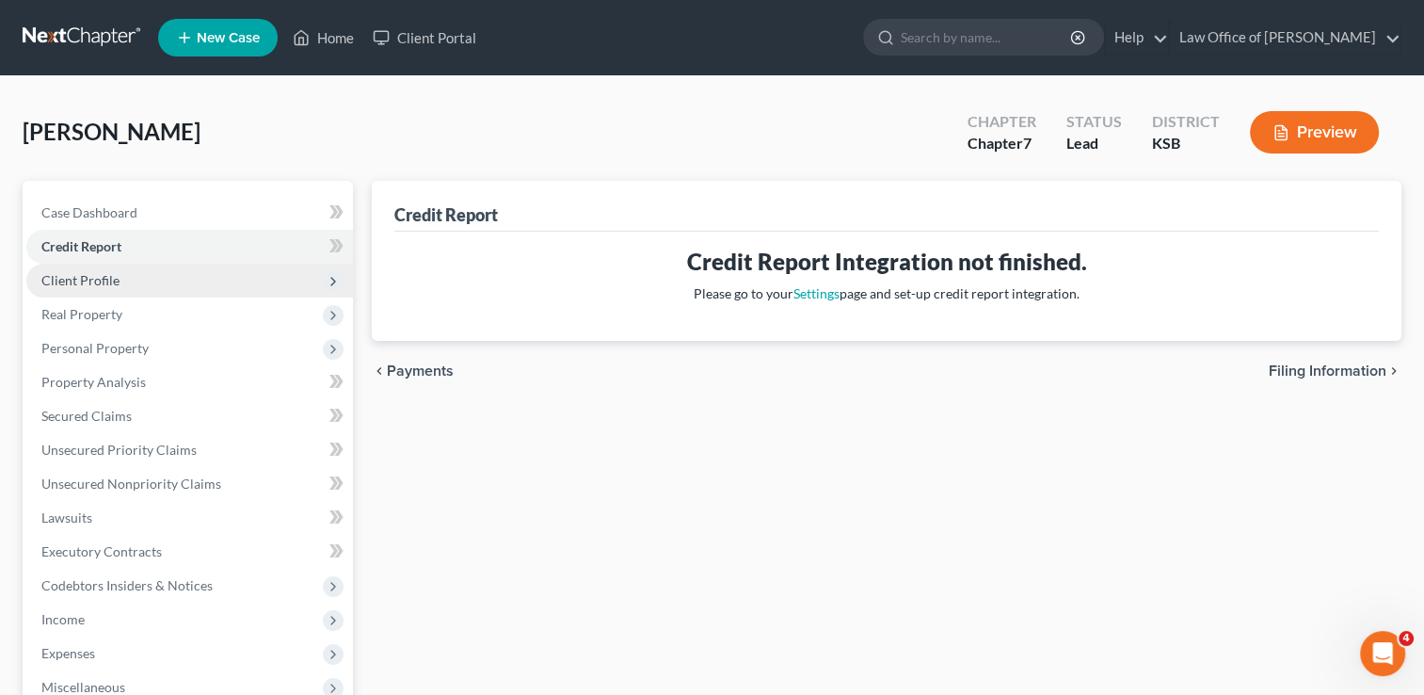
click at [93, 273] on span "Client Profile" at bounding box center [80, 280] width 78 height 16
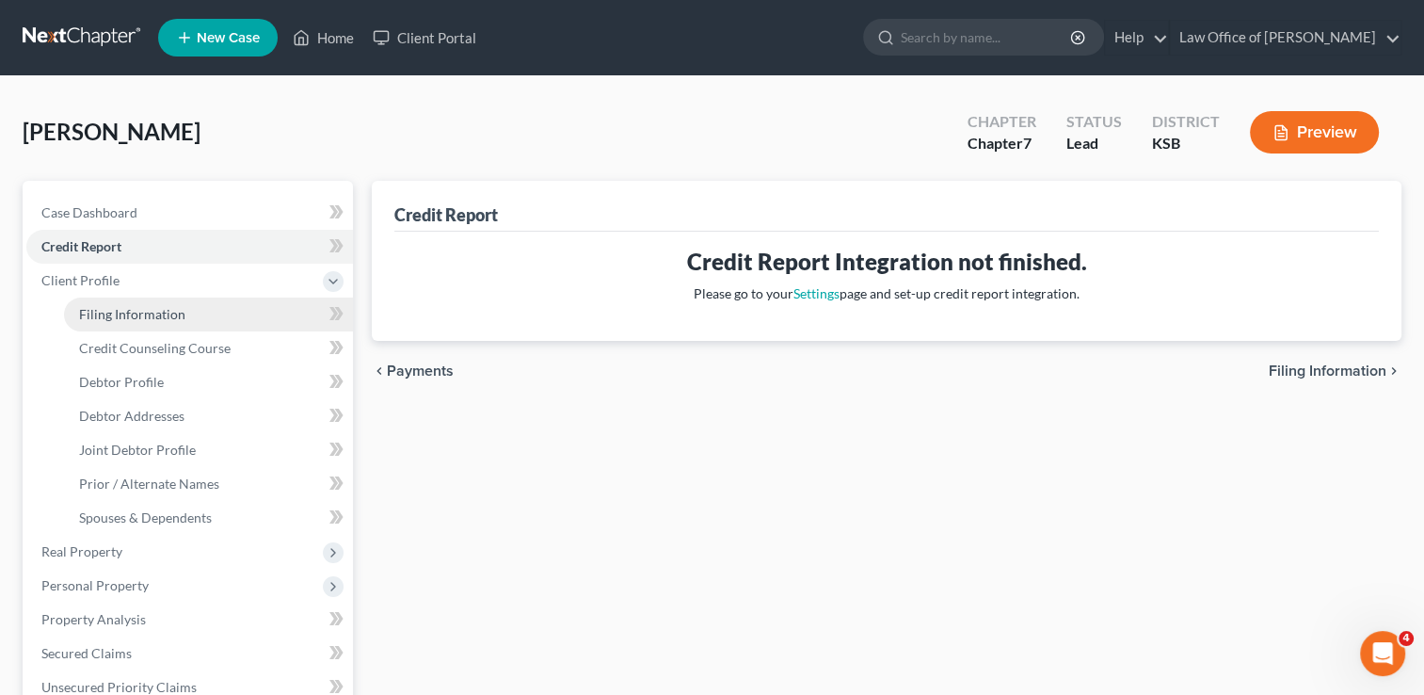
click at [122, 312] on span "Filing Information" at bounding box center [132, 314] width 106 height 16
select select "1"
select select "0"
select select "31"
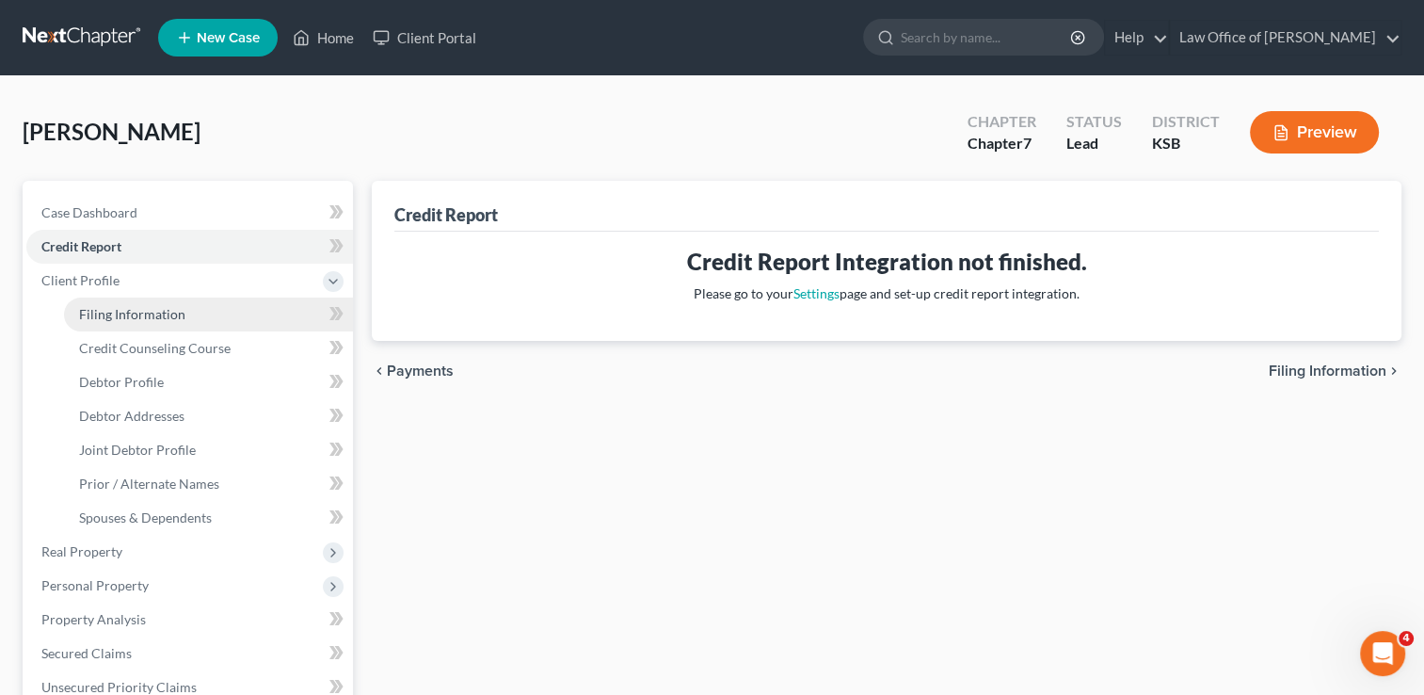
select select "0"
select select "17"
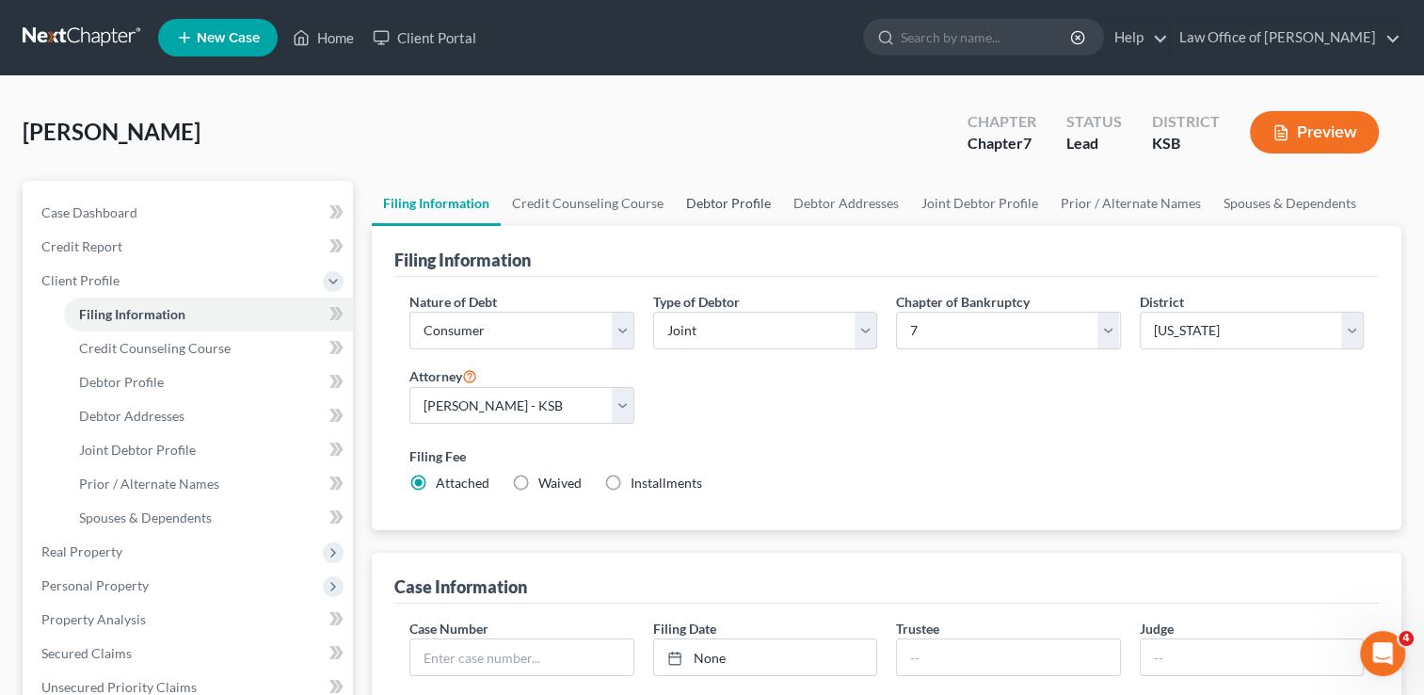
click at [731, 201] on link "Debtor Profile" at bounding box center [728, 203] width 107 height 45
select select "1"
select select "3"
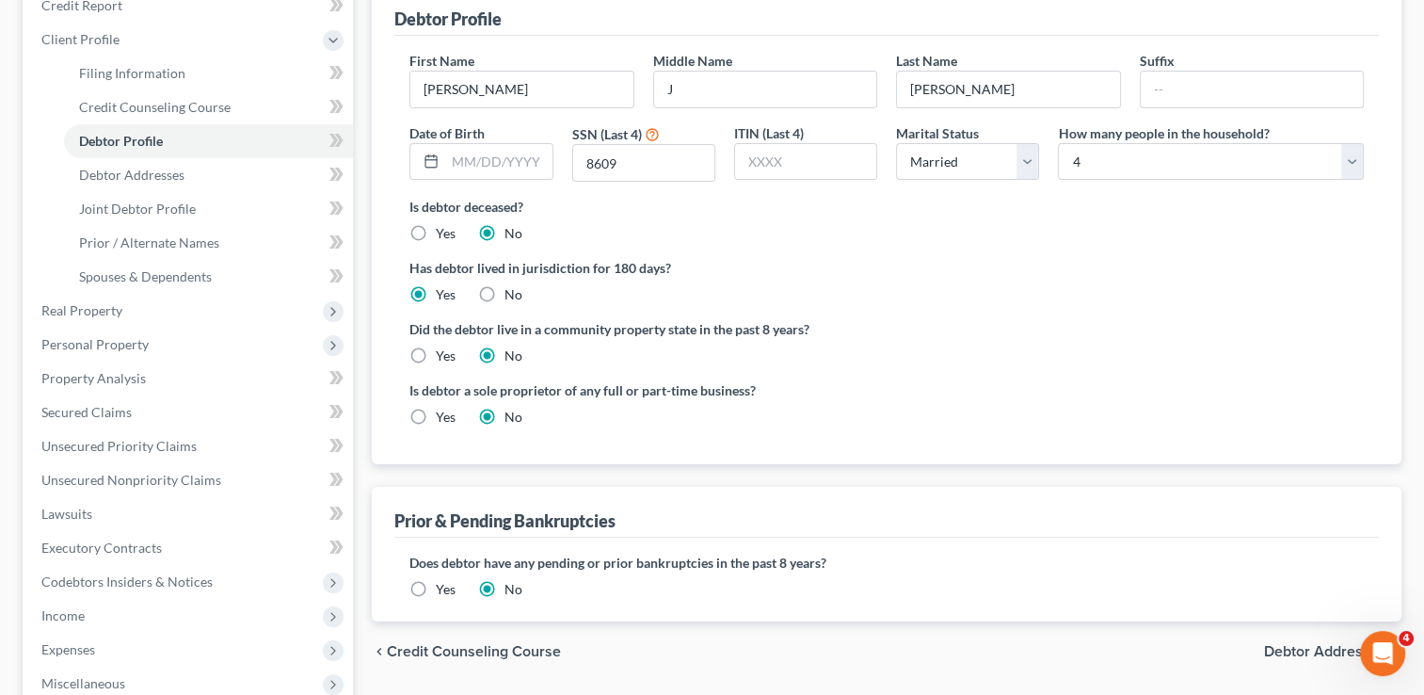
scroll to position [282, 0]
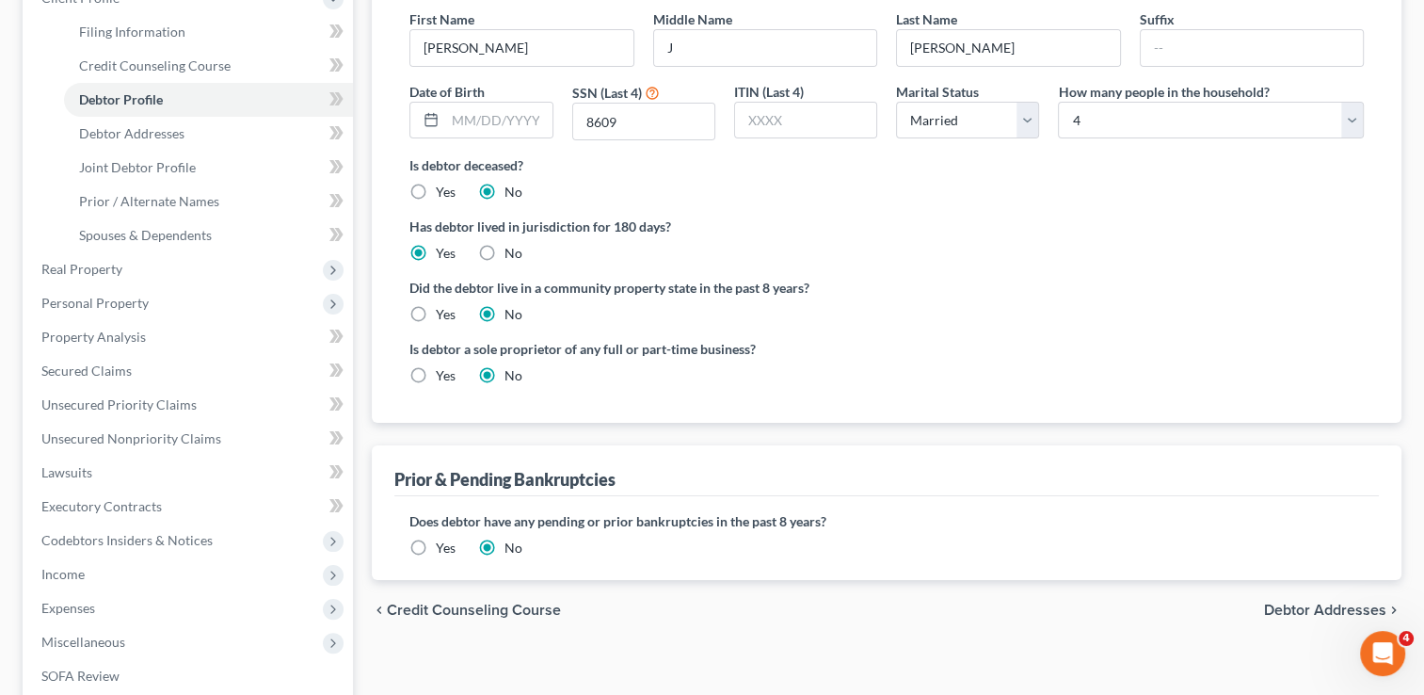
click at [436, 373] on label "Yes" at bounding box center [446, 375] width 20 height 19
click at [443, 373] on input "Yes" at bounding box center [449, 372] width 12 height 12
radio input "true"
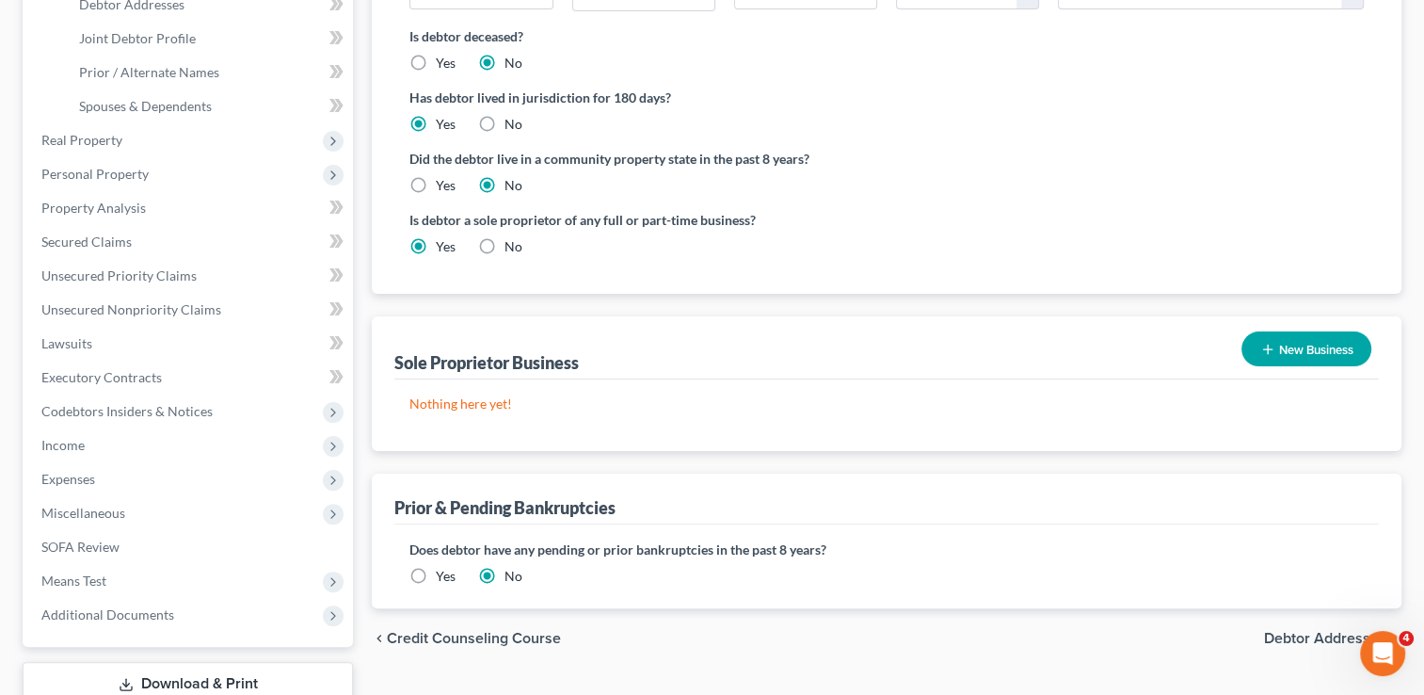
scroll to position [471, 0]
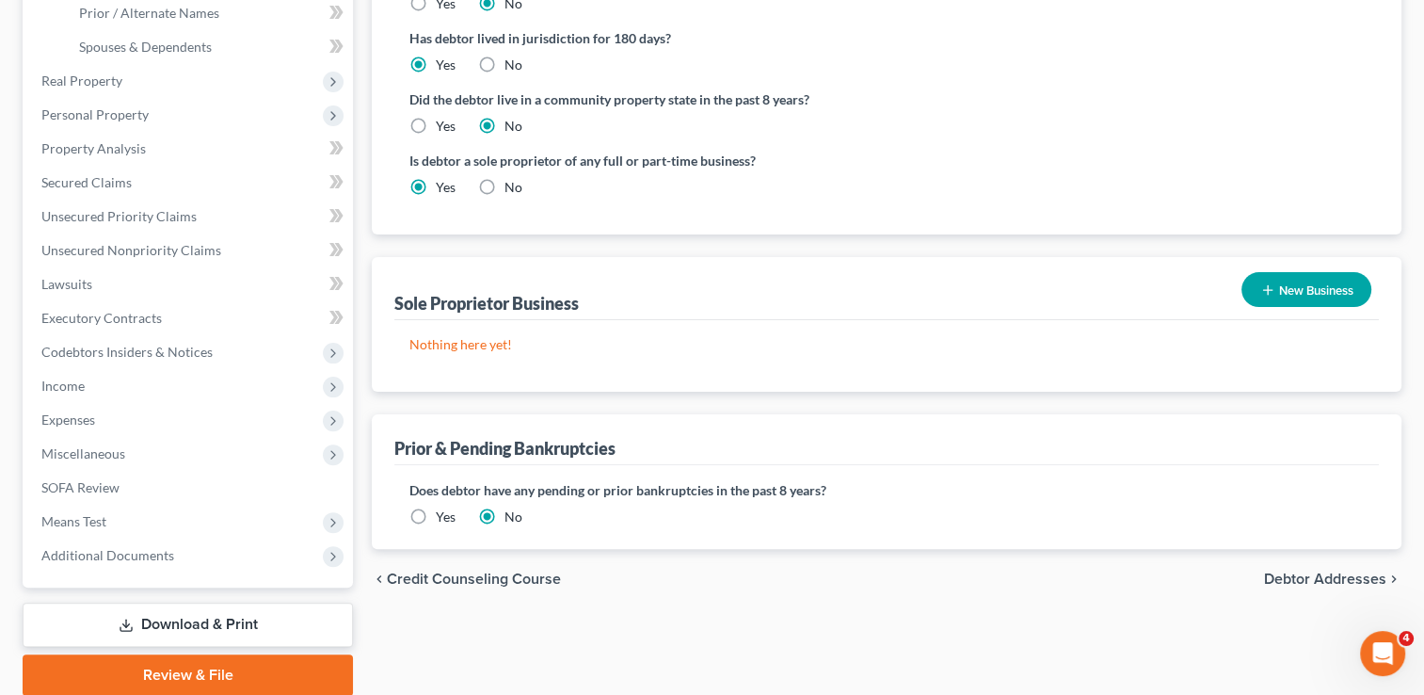
click at [505, 185] on label "No" at bounding box center [514, 187] width 18 height 19
click at [512, 185] on input "No" at bounding box center [518, 184] width 12 height 12
radio input "true"
radio input "false"
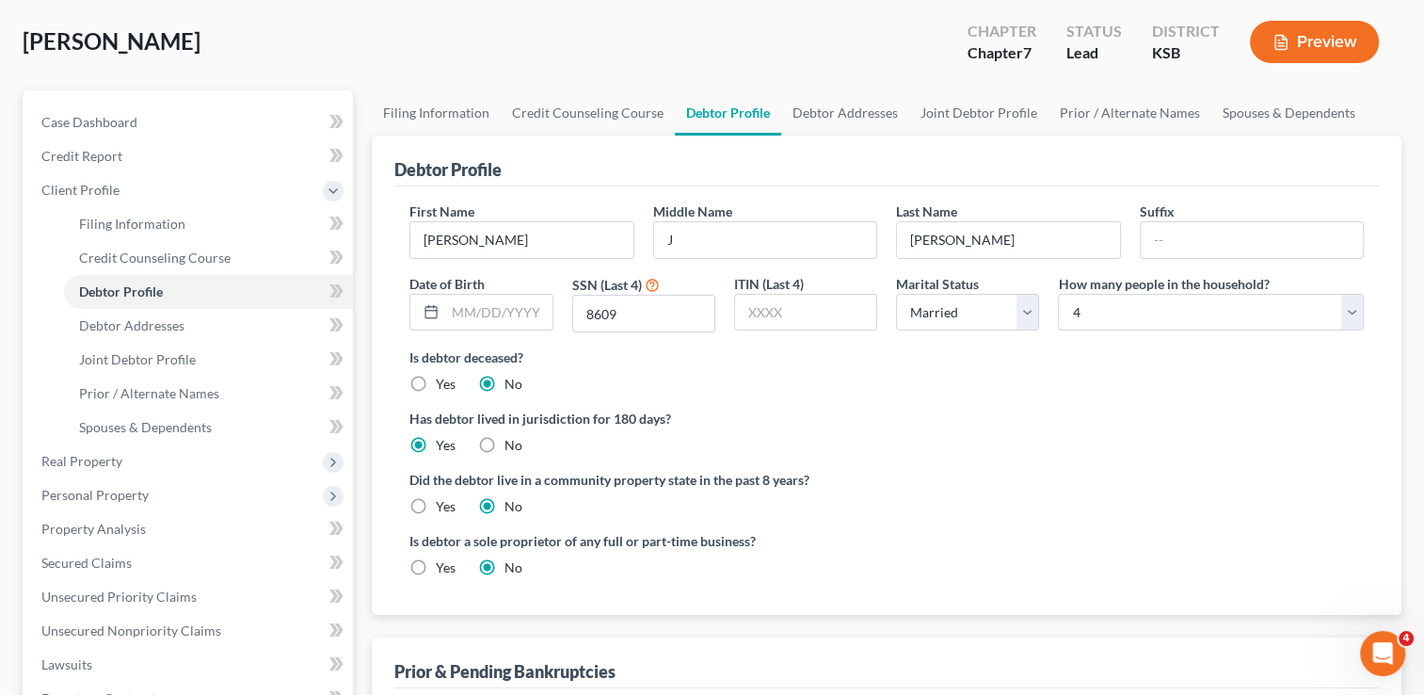
scroll to position [71, 0]
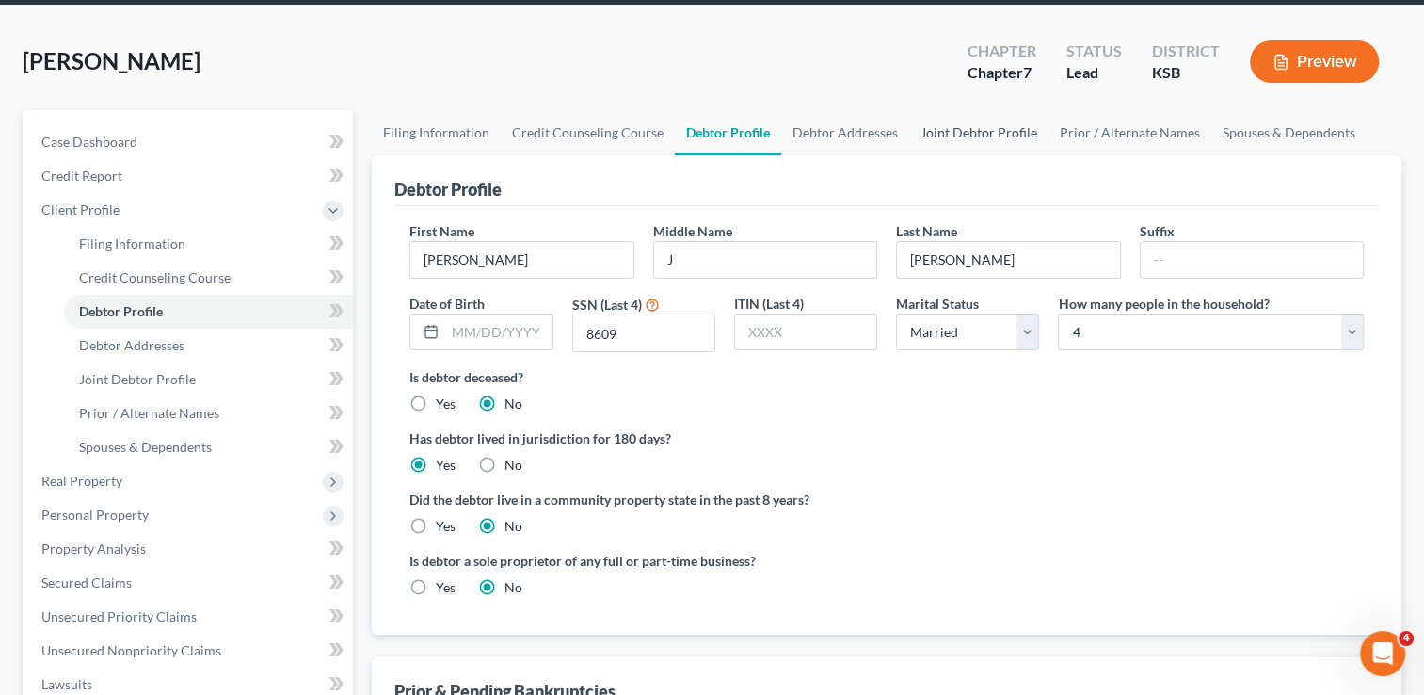
drag, startPoint x: 941, startPoint y: 131, endPoint x: 889, endPoint y: 160, distance: 60.3
click at [941, 131] on link "Joint Debtor Profile" at bounding box center [978, 132] width 139 height 45
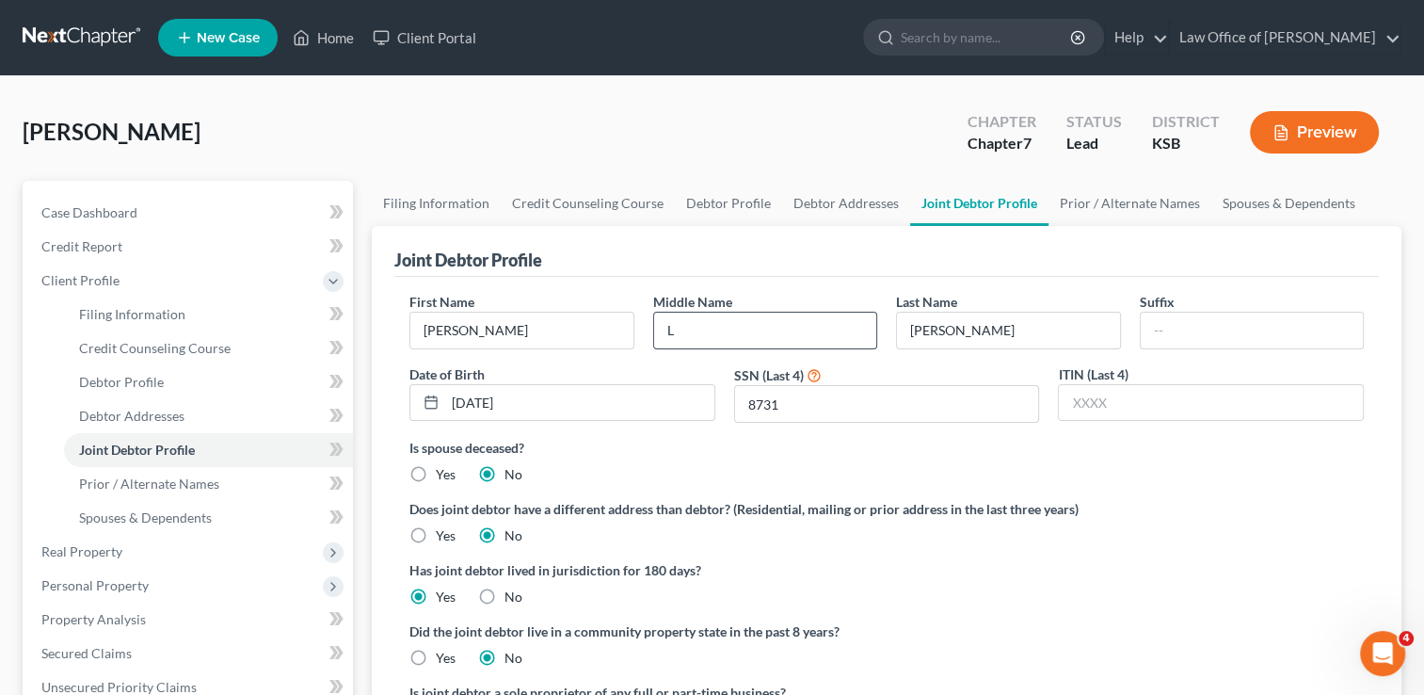
scroll to position [282, 0]
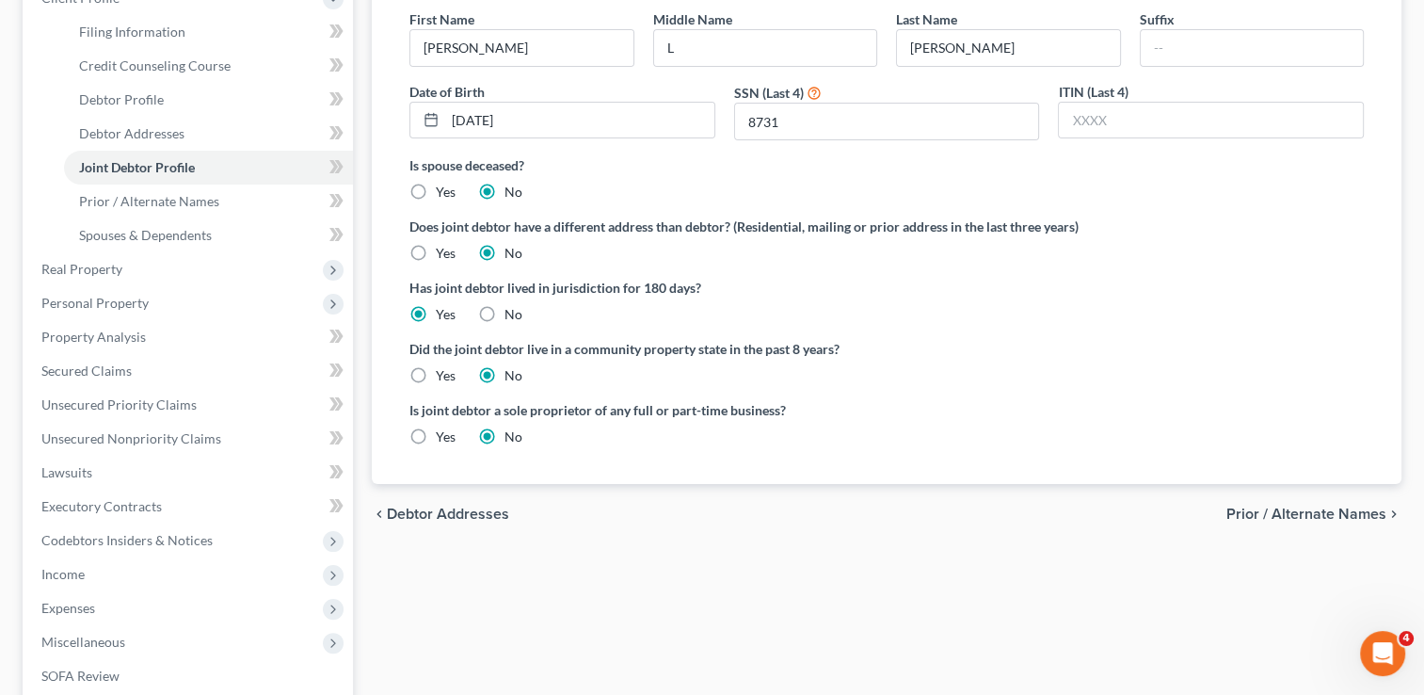
click at [436, 431] on label "Yes" at bounding box center [446, 436] width 20 height 19
click at [443, 431] on input "Yes" at bounding box center [449, 433] width 12 height 12
radio input "true"
radio input "false"
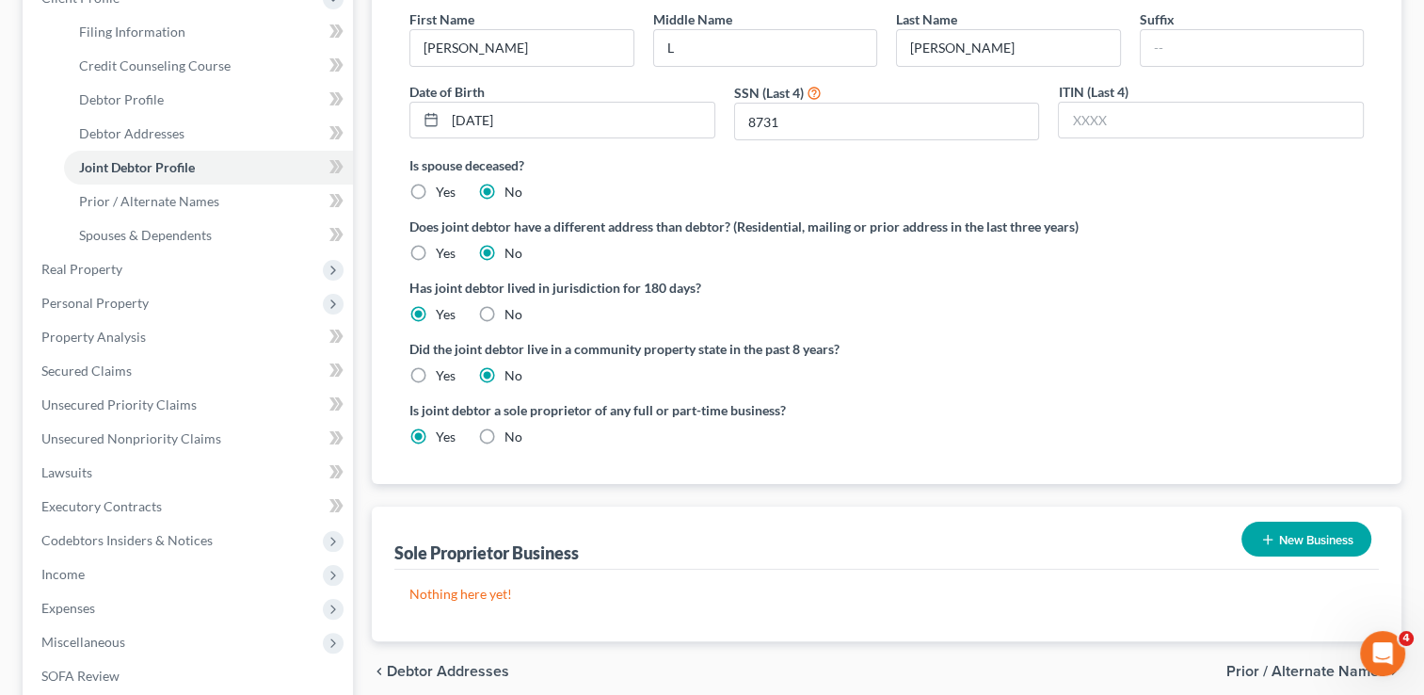
click at [1318, 538] on button "New Business" at bounding box center [1307, 539] width 130 height 35
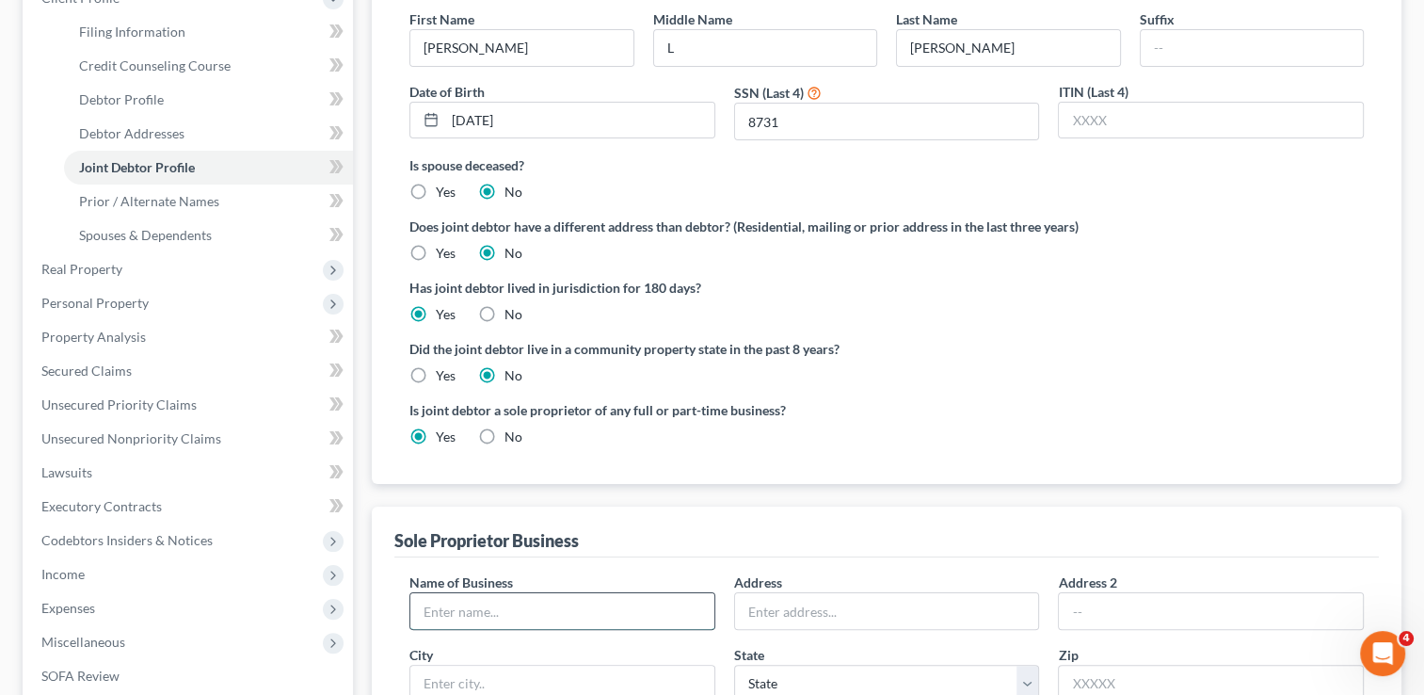
click at [536, 613] on input "text" at bounding box center [562, 611] width 304 height 36
type input "Ash & Orchid Hair Studio"
type input "[STREET_ADDRESS][PERSON_NAME]"
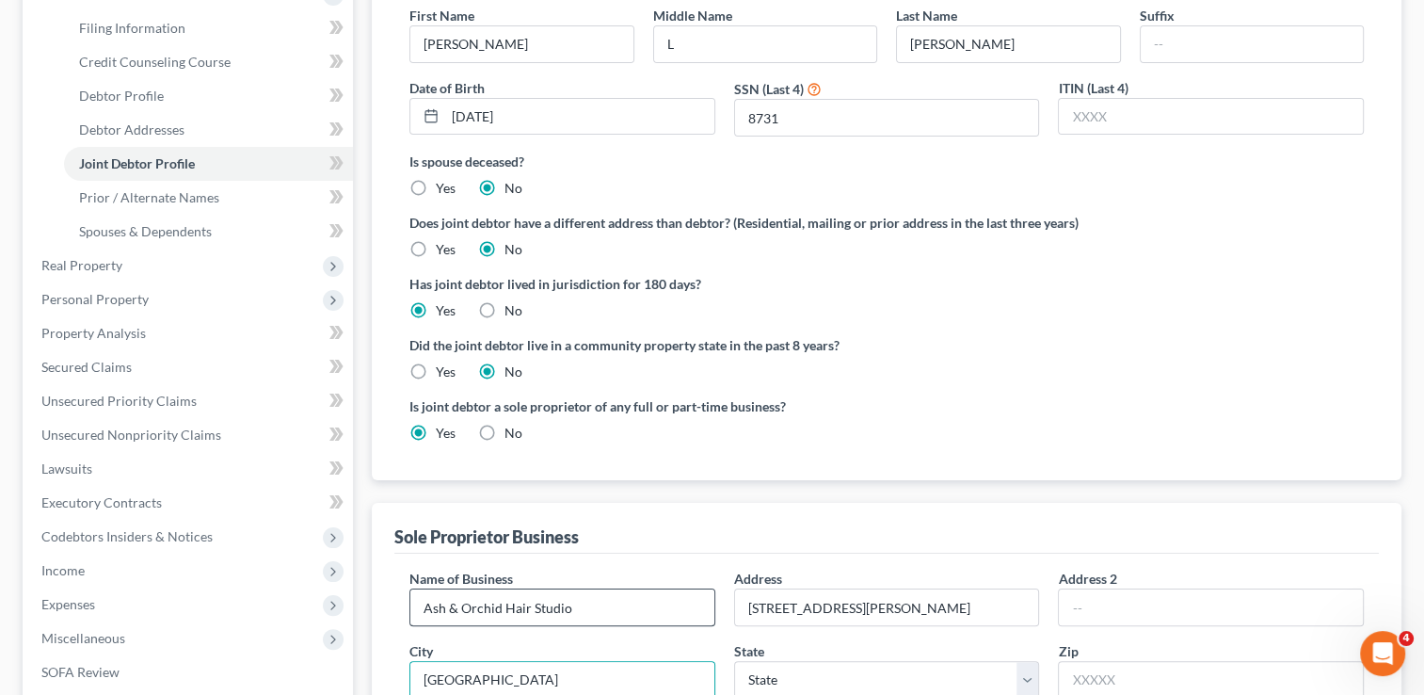
type input "[GEOGRAPHIC_DATA]"
select select "17"
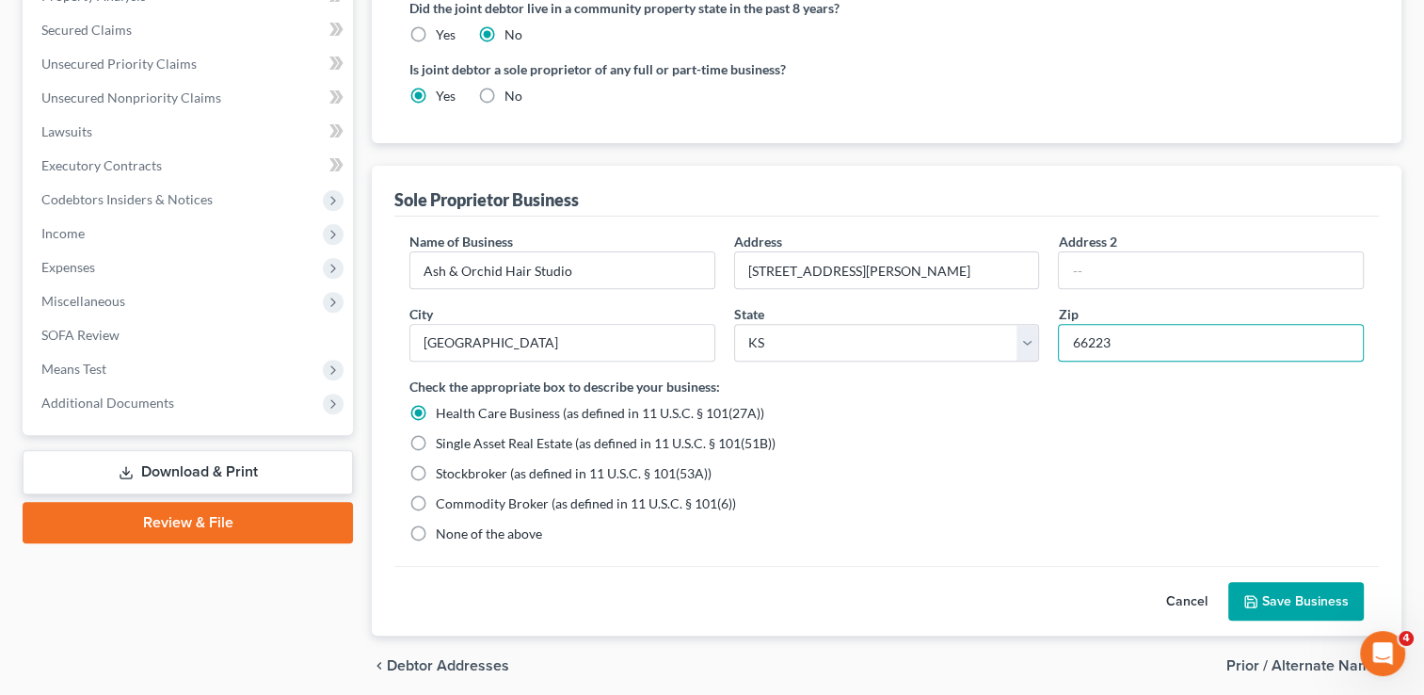
scroll to position [693, 0]
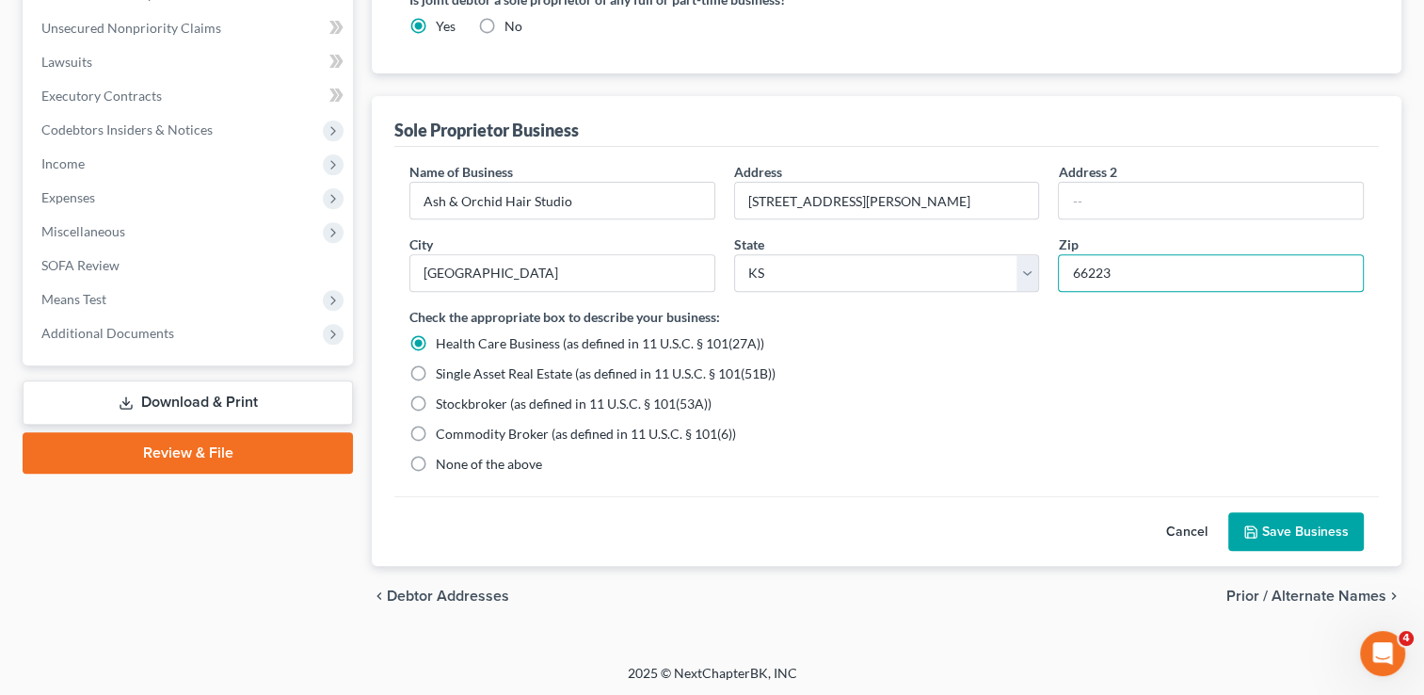
type input "66223"
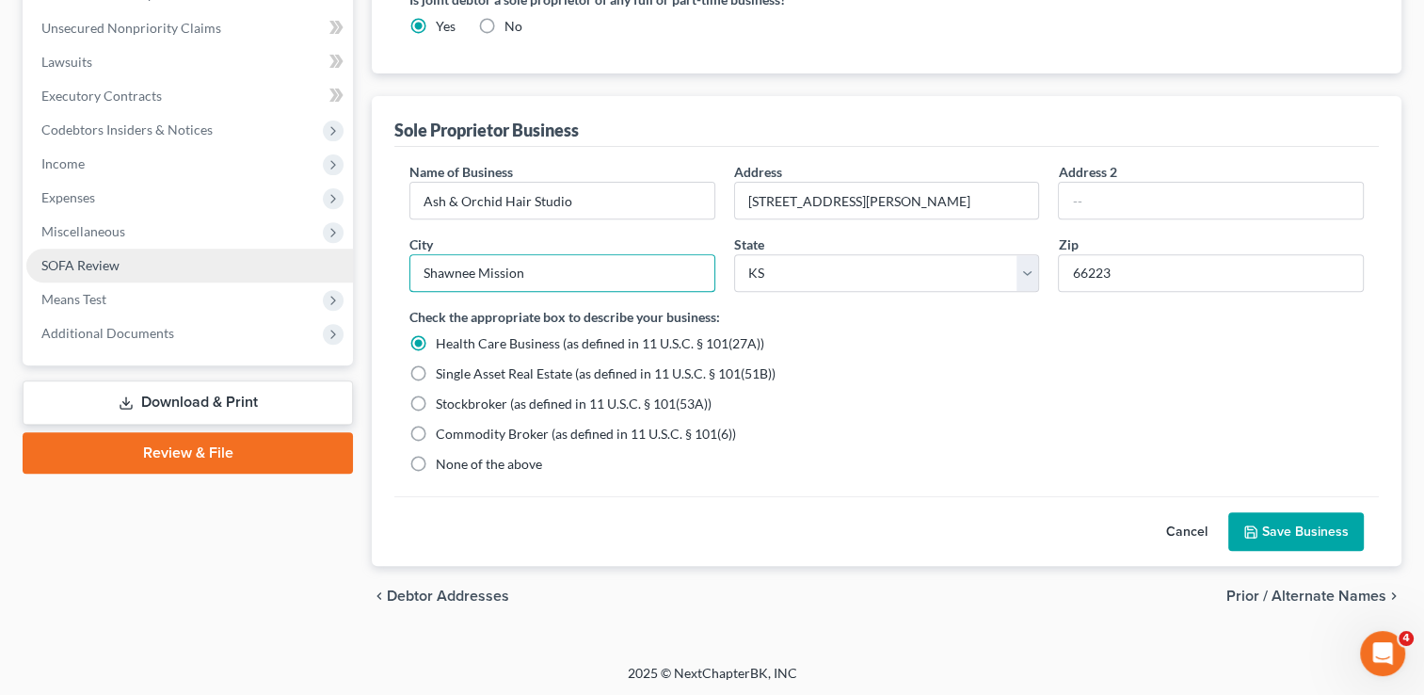
drag, startPoint x: 584, startPoint y: 270, endPoint x: 320, endPoint y: 270, distance: 263.6
click at [320, 270] on div "Petition Navigation Case Dashboard Payments Invoices Payments Payments Credit R…" at bounding box center [712, 57] width 1398 height 1139
type input "[GEOGRAPHIC_DATA]"
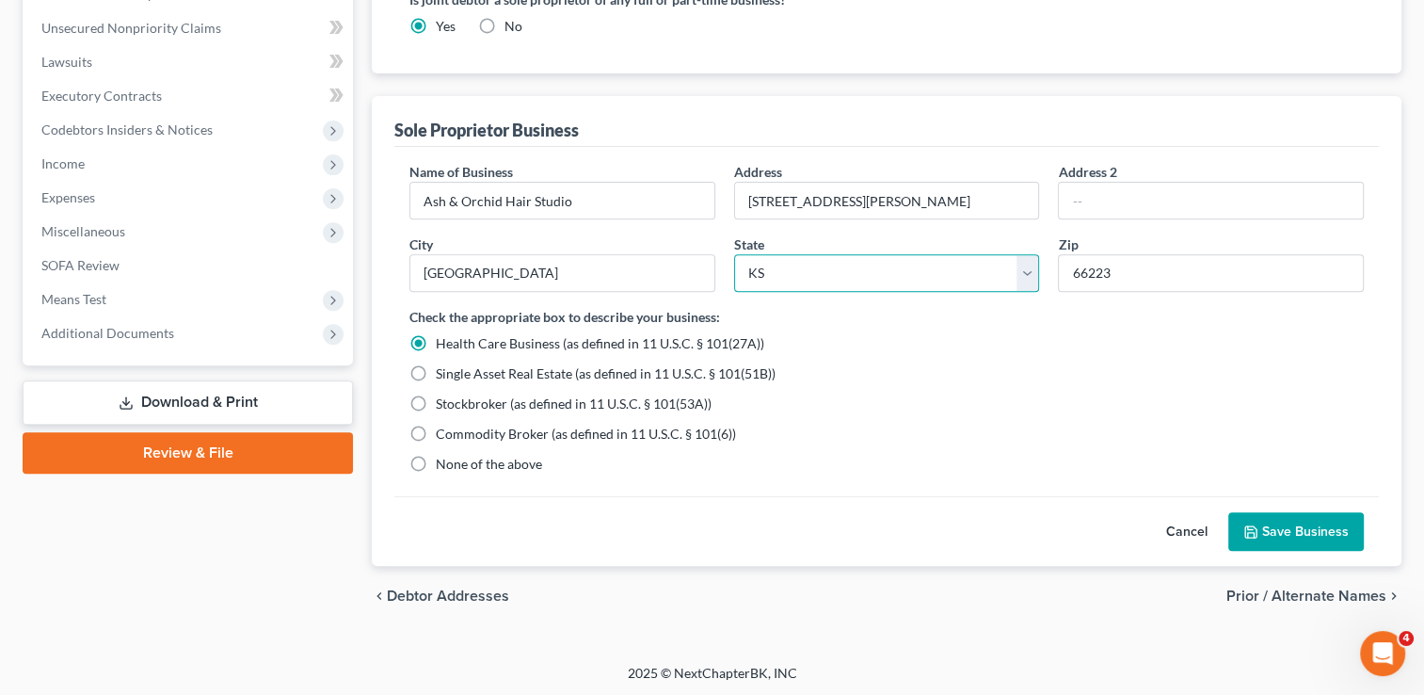
click at [823, 265] on select "State [US_STATE] AK AR AZ CA CO CT DE DC [GEOGRAPHIC_DATA] [GEOGRAPHIC_DATA] GU…" at bounding box center [887, 273] width 306 height 38
click at [544, 291] on div "Name of Business * Ash & Orchid Hair Studio Address [STREET_ADDRESS][PERSON_NAM…" at bounding box center [886, 234] width 973 height 145
click at [436, 460] on label "None of the above" at bounding box center [489, 464] width 106 height 19
click at [443, 460] on input "None of the above" at bounding box center [449, 461] width 12 height 12
radio input "true"
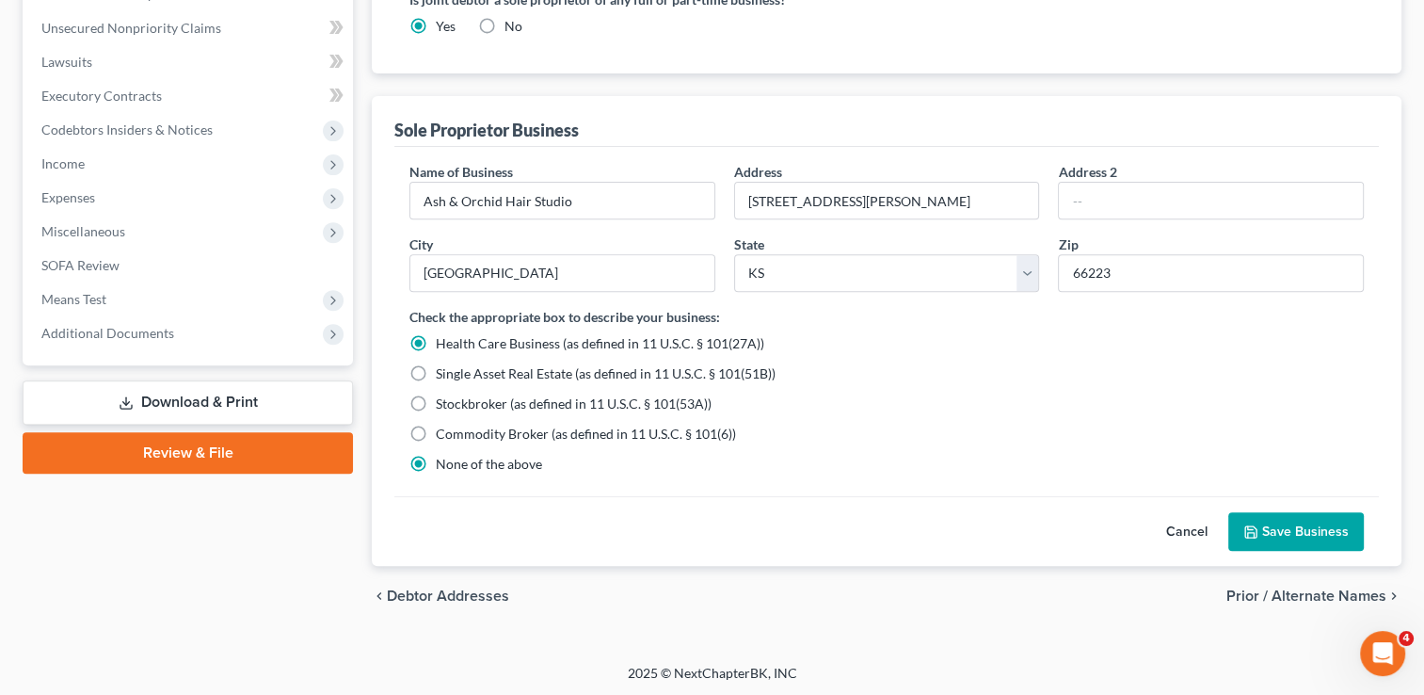
radio input "false"
click at [1306, 533] on button "Save Business" at bounding box center [1297, 532] width 136 height 40
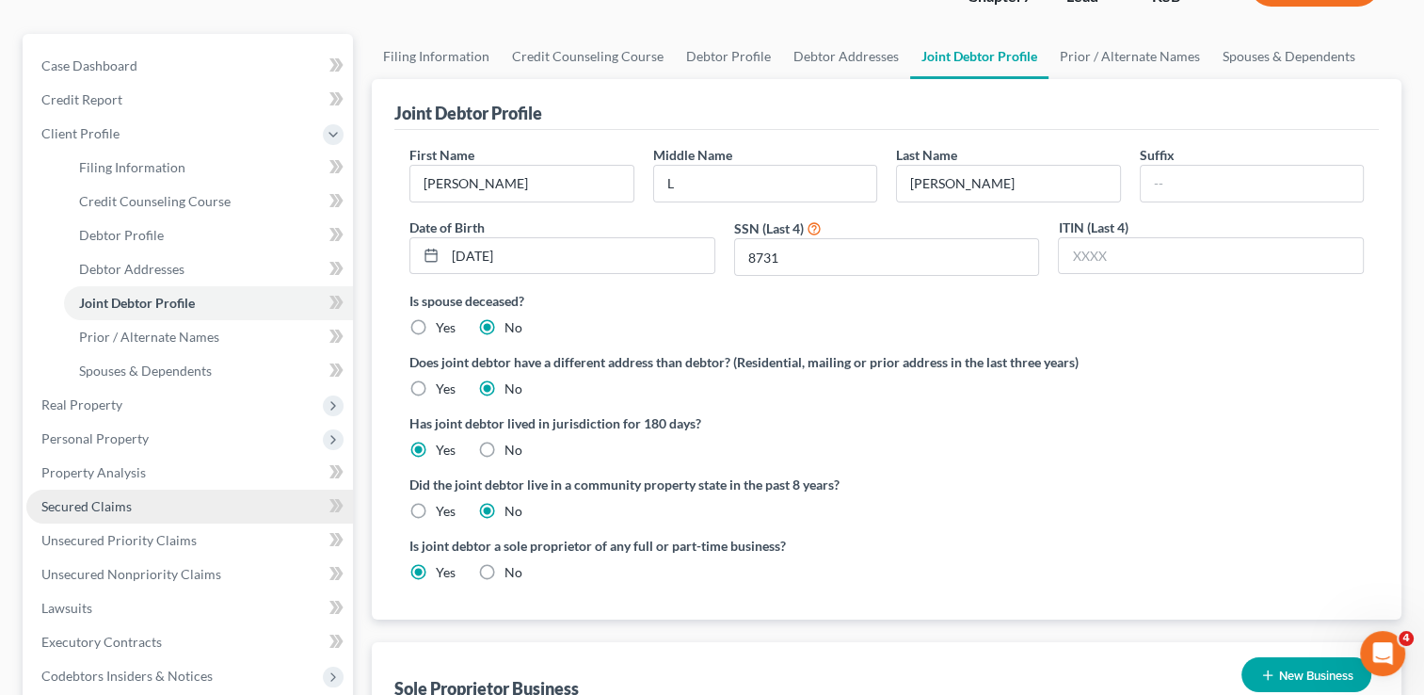
scroll to position [188, 0]
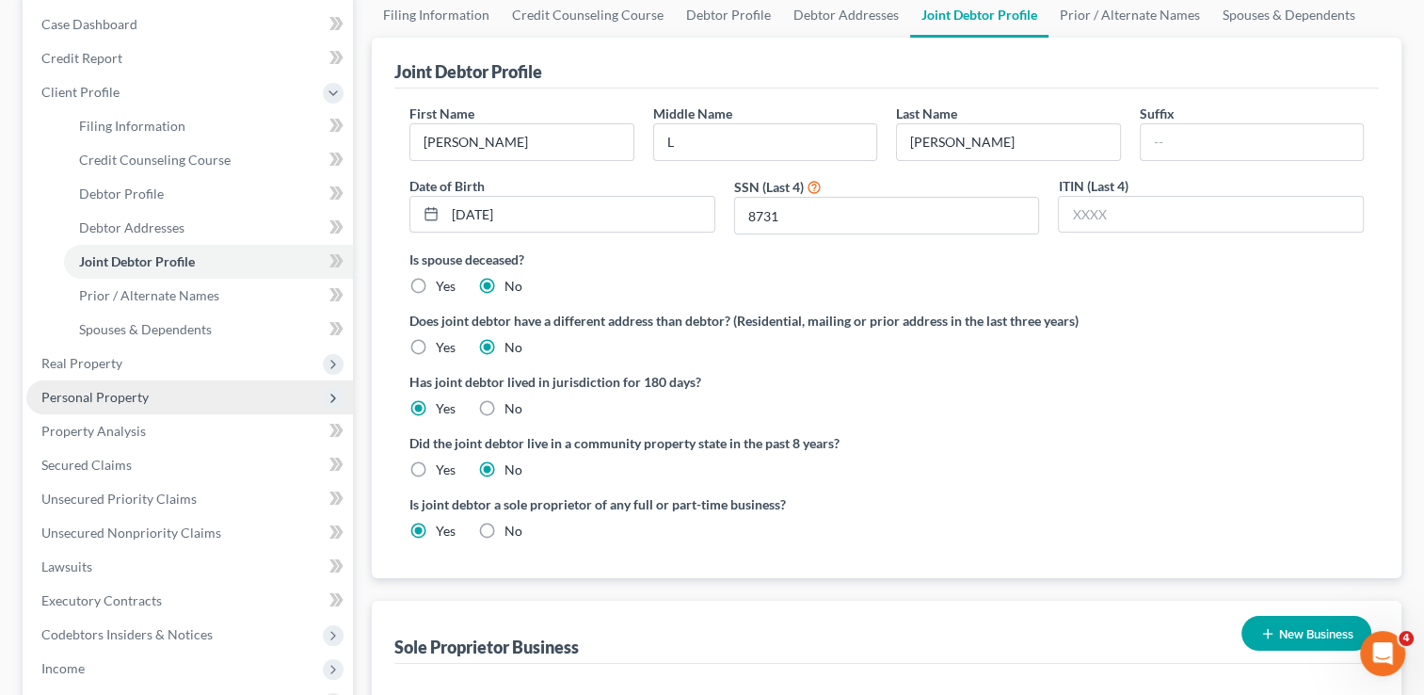
click at [111, 395] on span "Personal Property" at bounding box center [94, 397] width 107 height 16
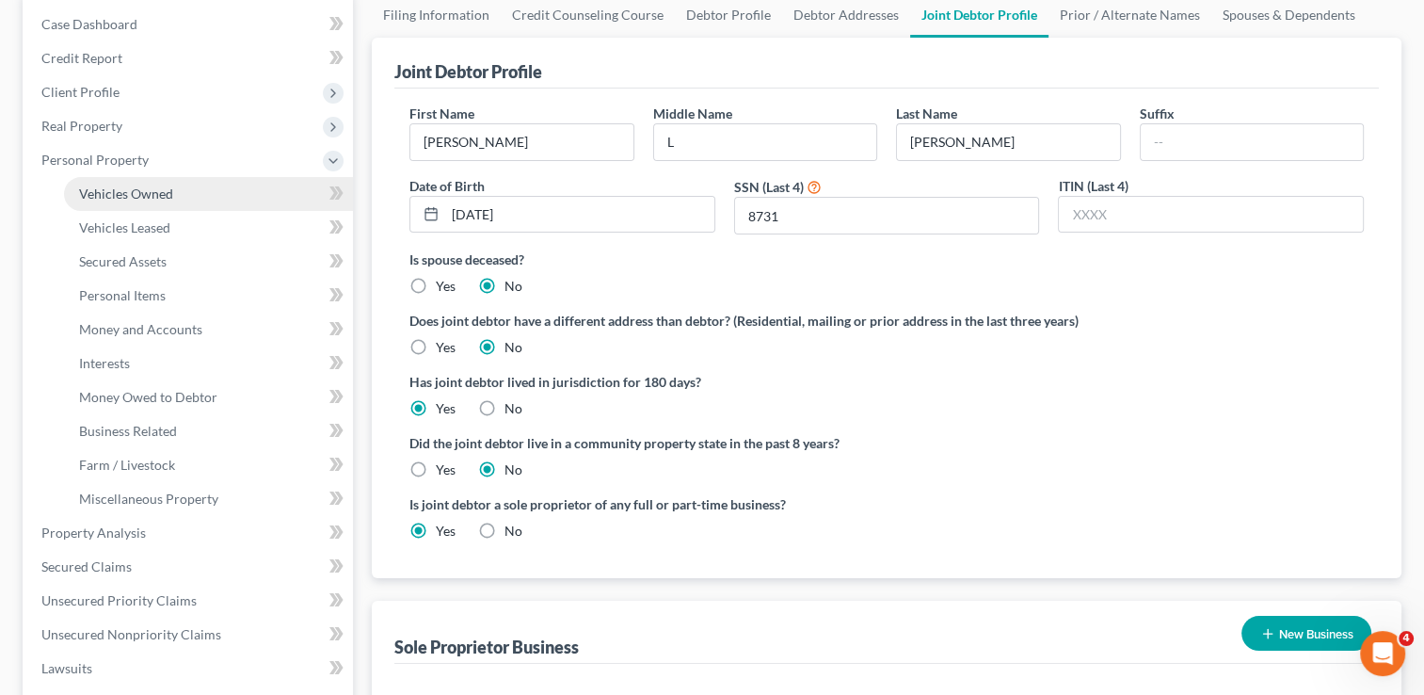
click at [123, 187] on span "Vehicles Owned" at bounding box center [126, 193] width 94 height 16
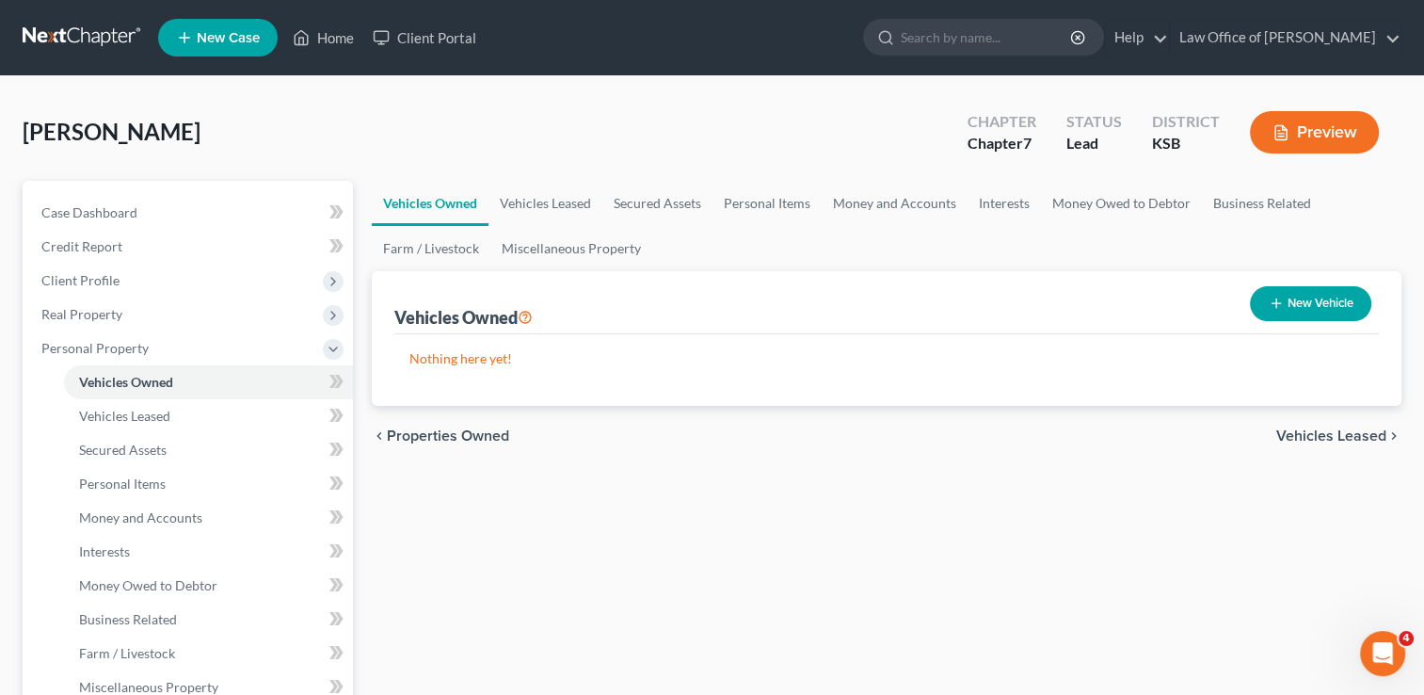
click at [1295, 307] on button "New Vehicle" at bounding box center [1310, 303] width 121 height 35
select select "0"
select select "2"
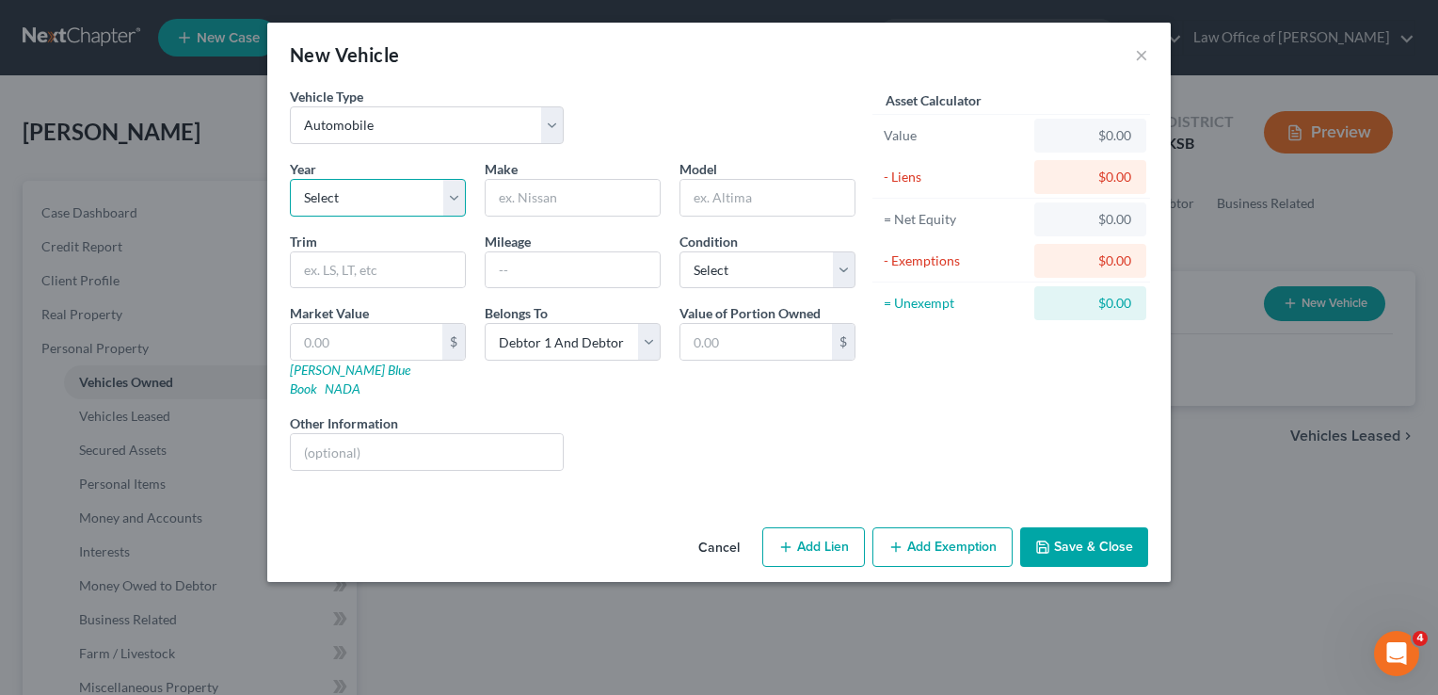
click at [386, 197] on select "Select 2026 2025 2024 2023 2022 2021 2020 2019 2018 2017 2016 2015 2014 2013 20…" at bounding box center [378, 198] width 176 height 38
select select "22"
click at [290, 179] on select "Select 2026 2025 2024 2023 2022 2021 2020 2019 2018 2017 2016 2015 2014 2013 20…" at bounding box center [378, 198] width 176 height 38
click at [585, 207] on input "text" at bounding box center [573, 198] width 174 height 36
type input "Chevy"
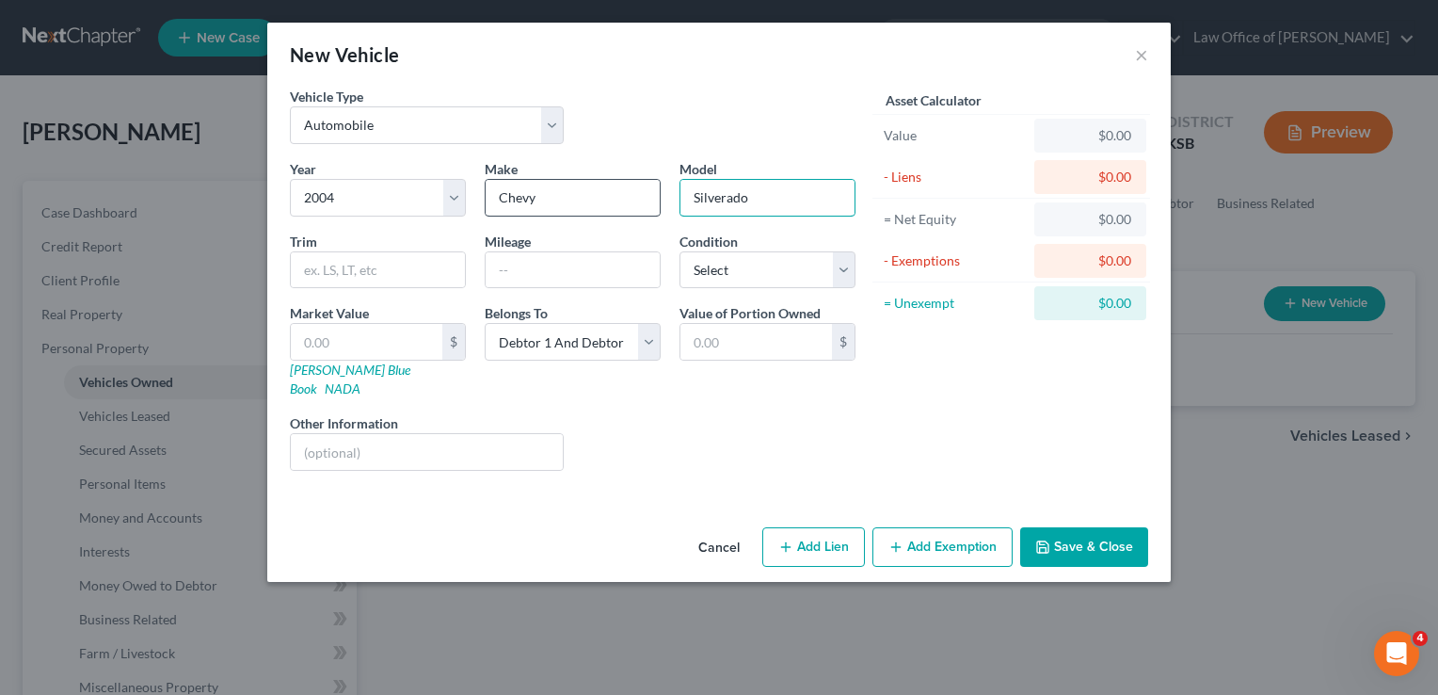
type input "Silverado"
type input "200000"
select select "4"
type input "5"
type input "5.00"
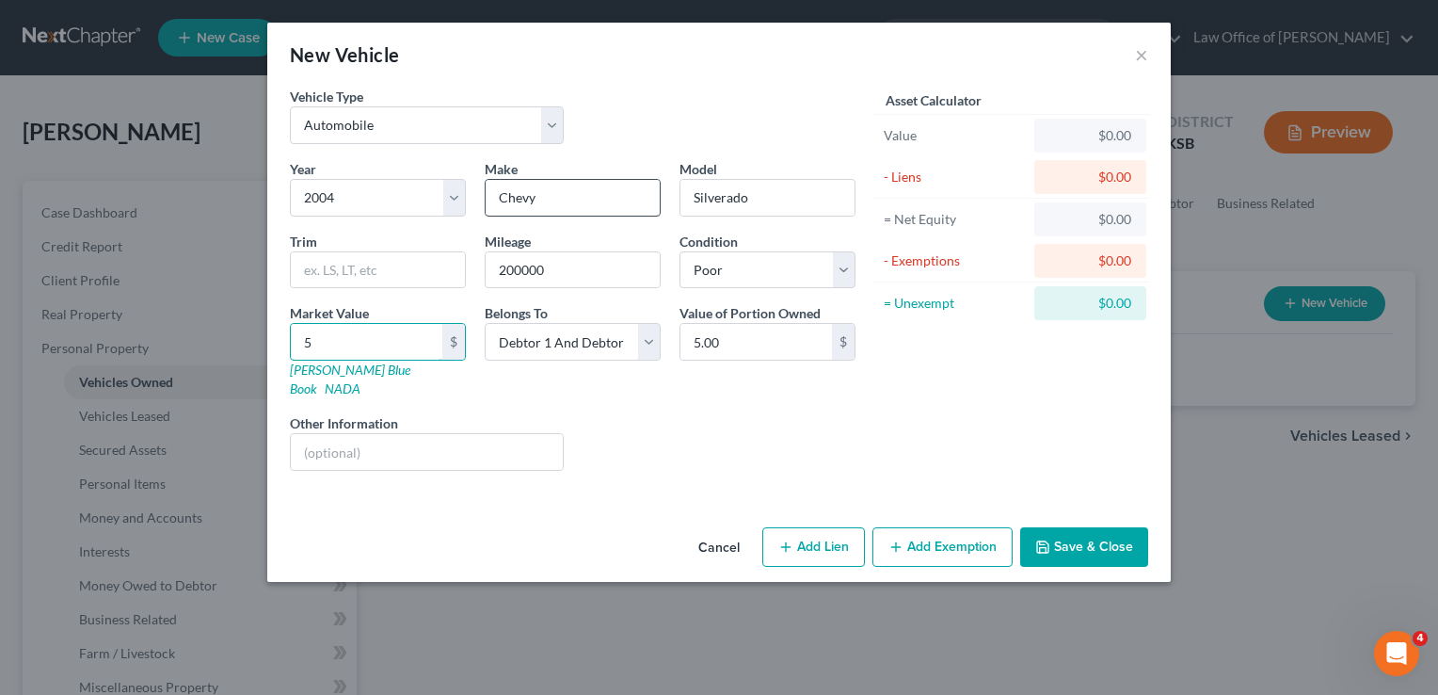
type input "50"
type input "50.00"
type input "500"
type input "500.00"
type input "5000"
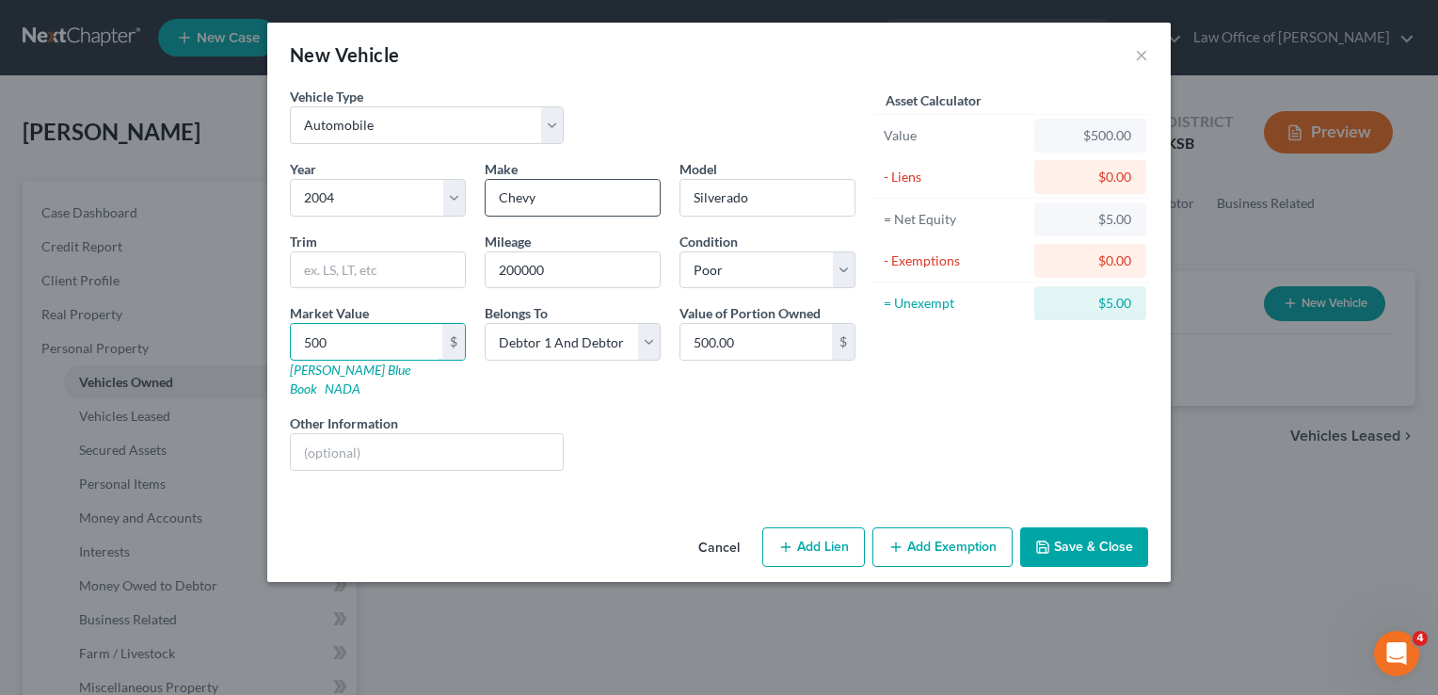
type input "5,000.00"
type input "5,000"
click at [935, 535] on button "Add Exemption" at bounding box center [943, 547] width 140 height 40
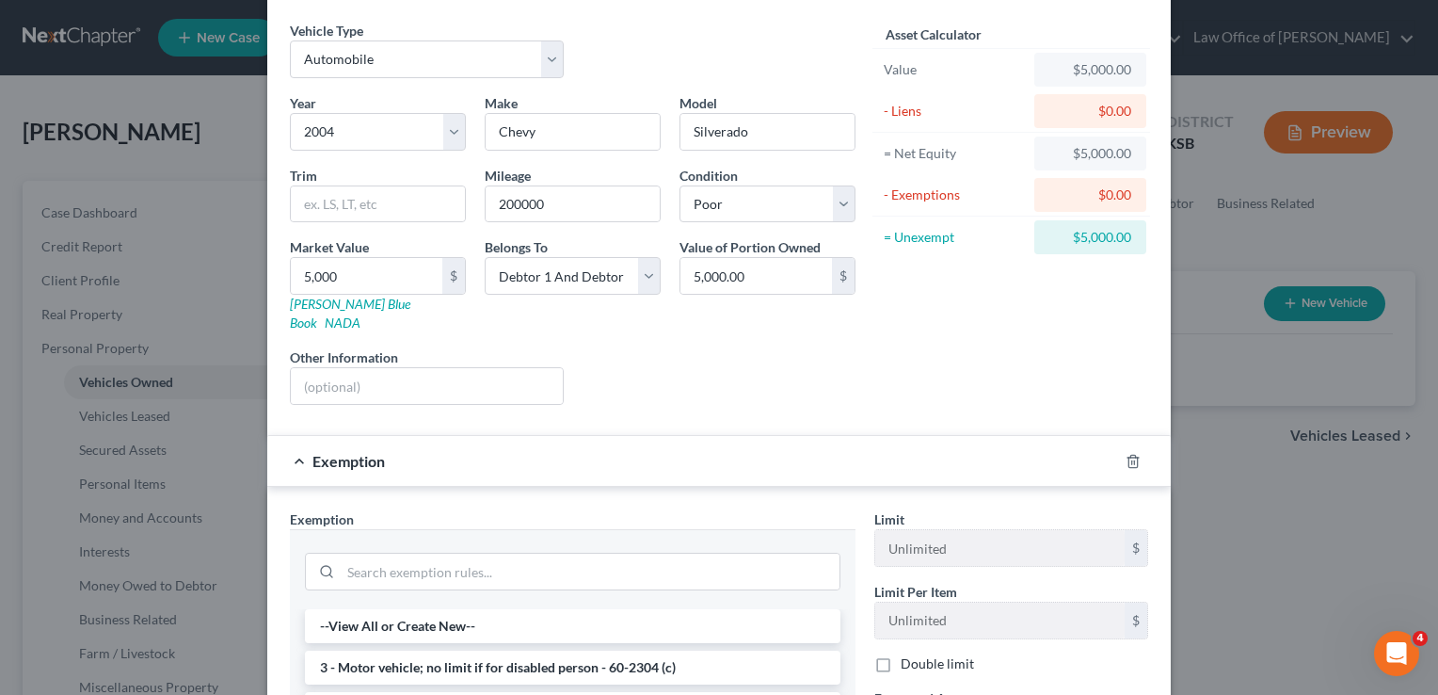
scroll to position [282, 0]
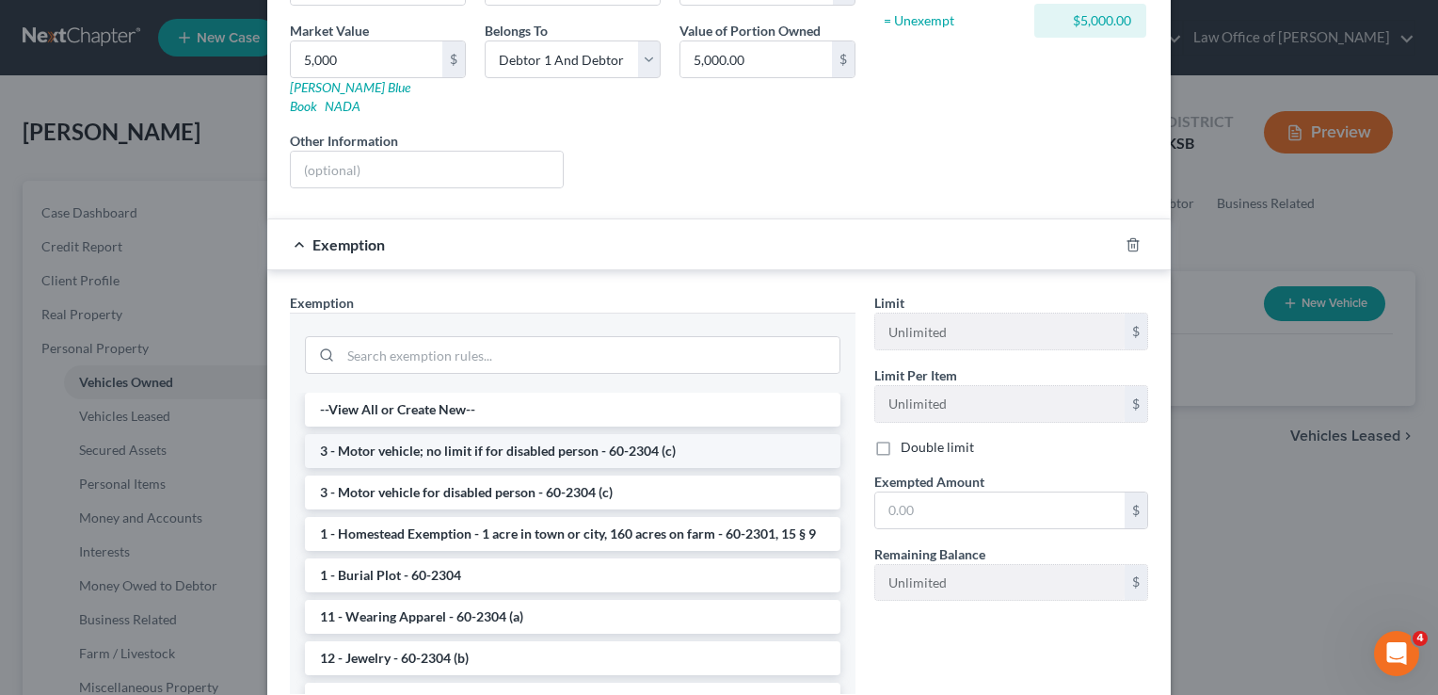
click at [446, 439] on li "3 - Motor vehicle; no limit if for disabled person - 60-2304 (c)" at bounding box center [573, 451] width 536 height 34
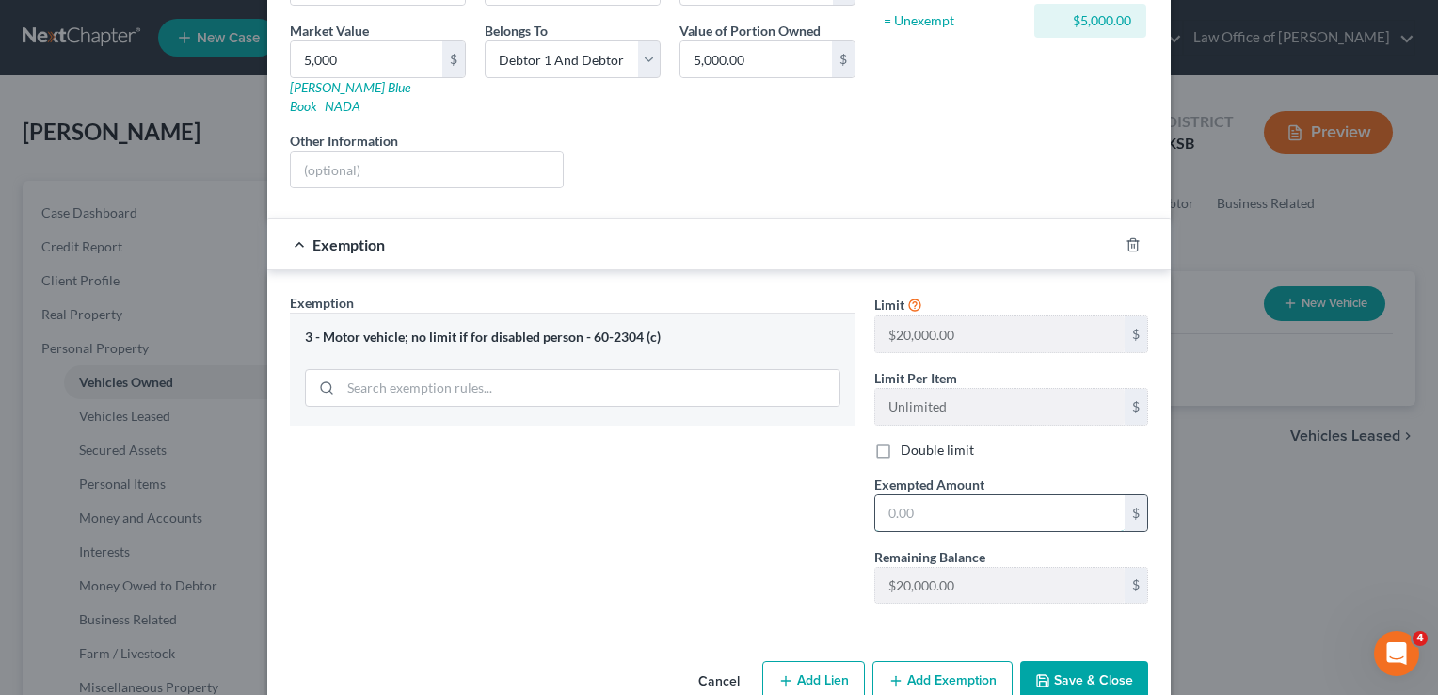
click at [952, 495] on input "text" at bounding box center [999, 513] width 249 height 36
type input "5,000"
click at [1098, 661] on button "Save & Close" at bounding box center [1084, 681] width 128 height 40
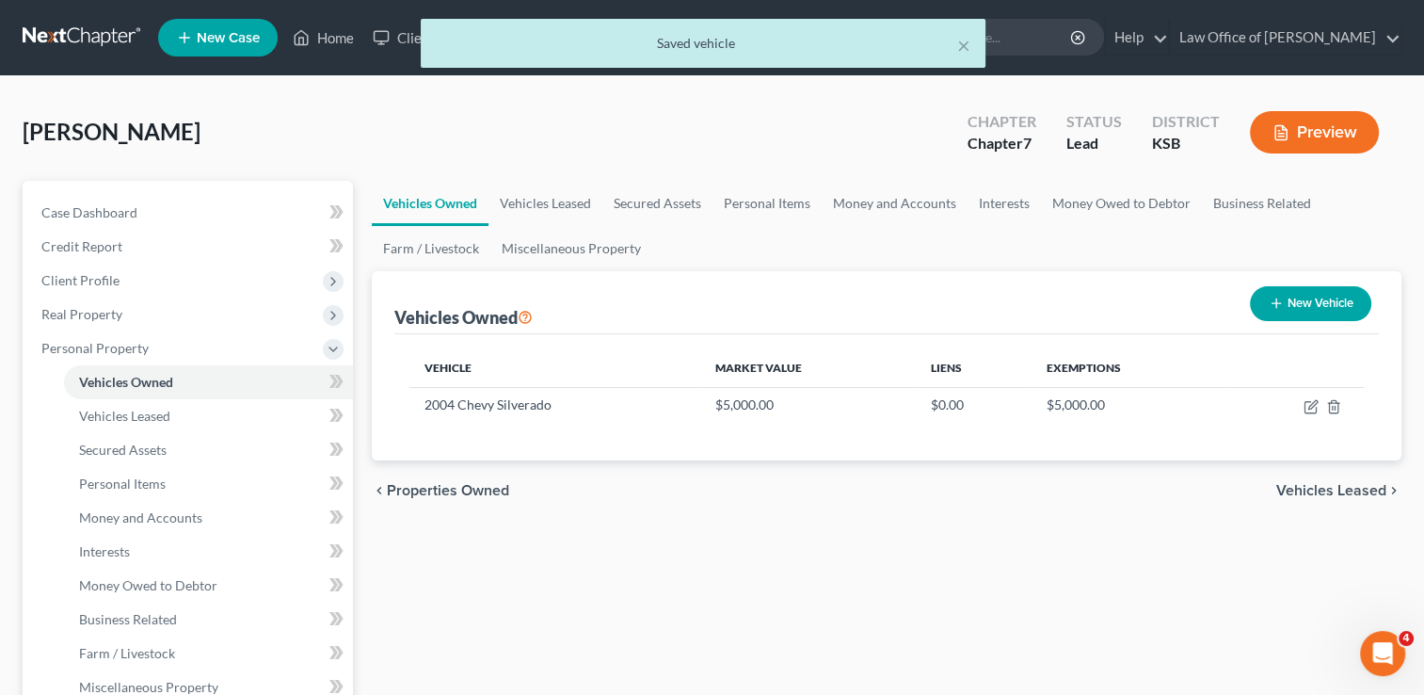
click at [1309, 305] on button "New Vehicle" at bounding box center [1310, 303] width 121 height 35
select select "0"
select select "2"
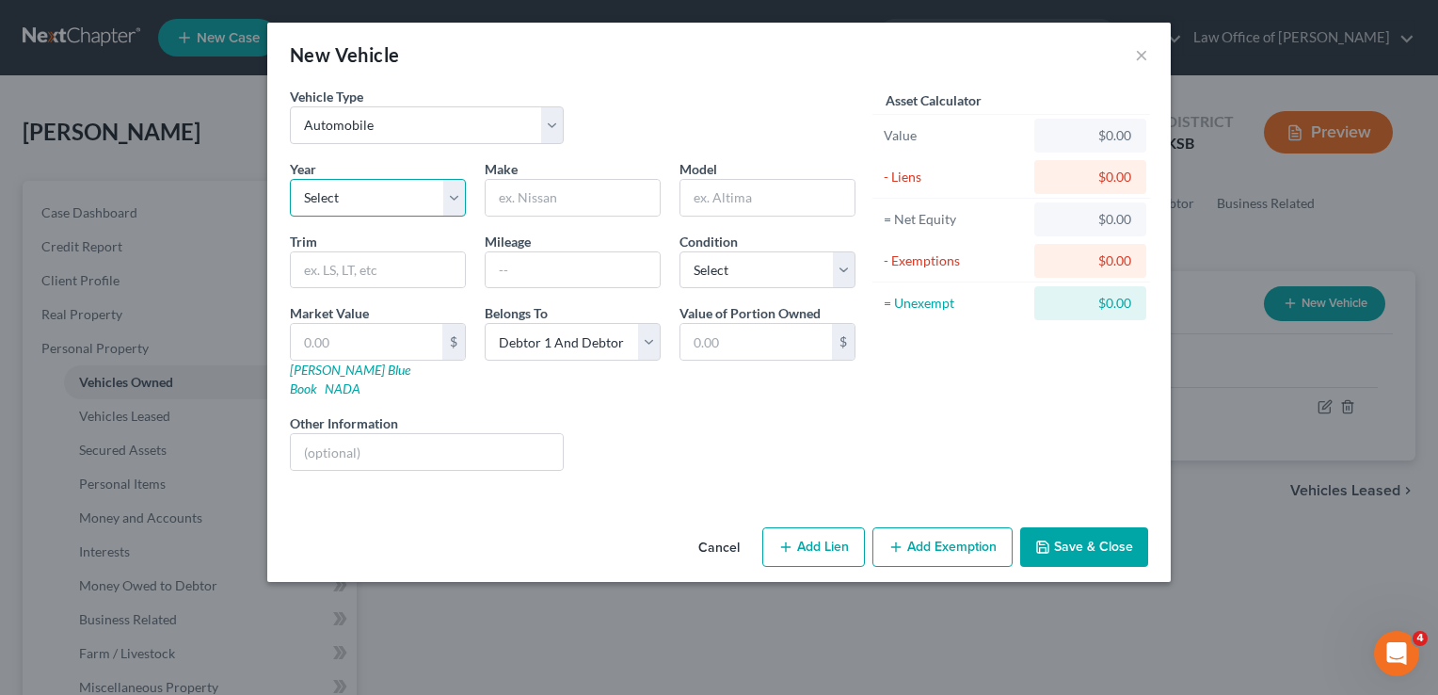
click at [383, 197] on select "Select 2026 2025 2024 2023 2022 2021 2020 2019 2018 2017 2016 2015 2014 2013 20…" at bounding box center [378, 198] width 176 height 38
select select "9"
click at [290, 179] on select "Select 2026 2025 2024 2023 2022 2021 2020 2019 2018 2017 2016 2015 2014 2013 20…" at bounding box center [378, 198] width 176 height 38
type input "GMC"
type input "A"
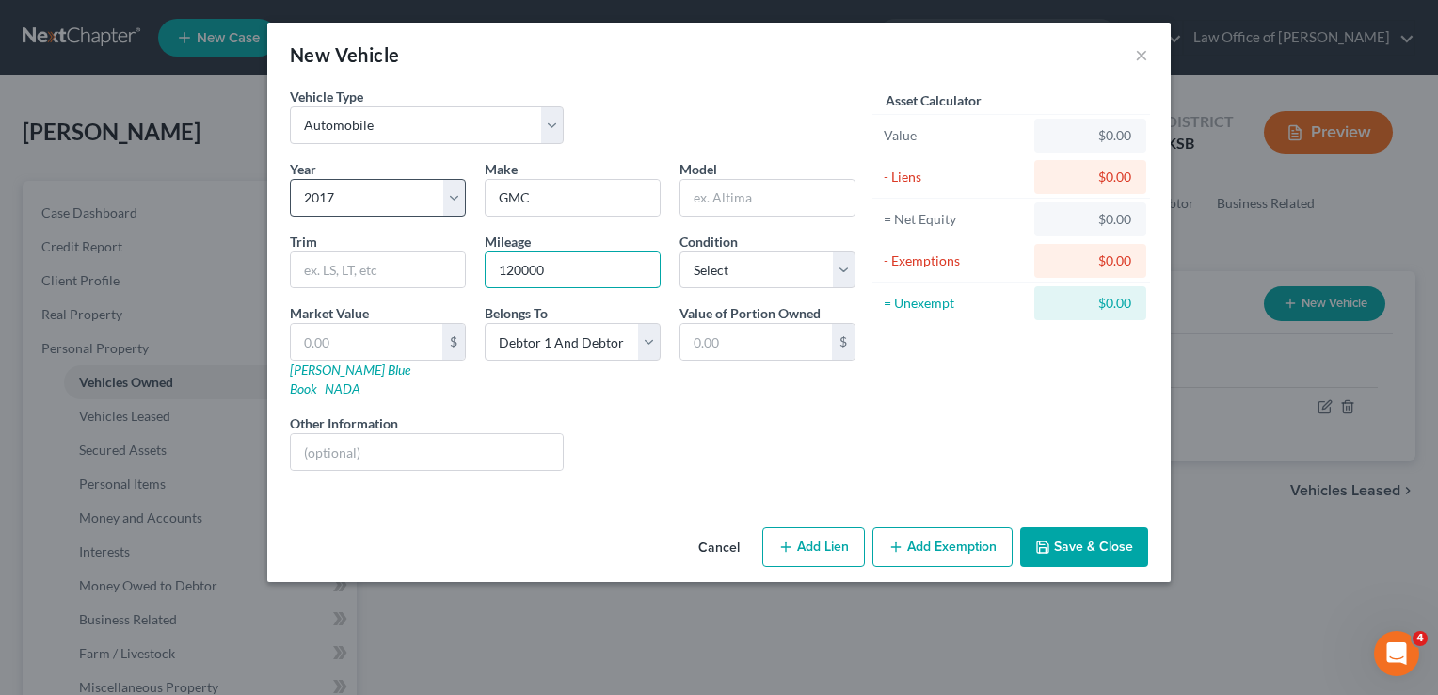
type input "120000"
select select "3"
type input "1"
type input "1.00"
type input "10"
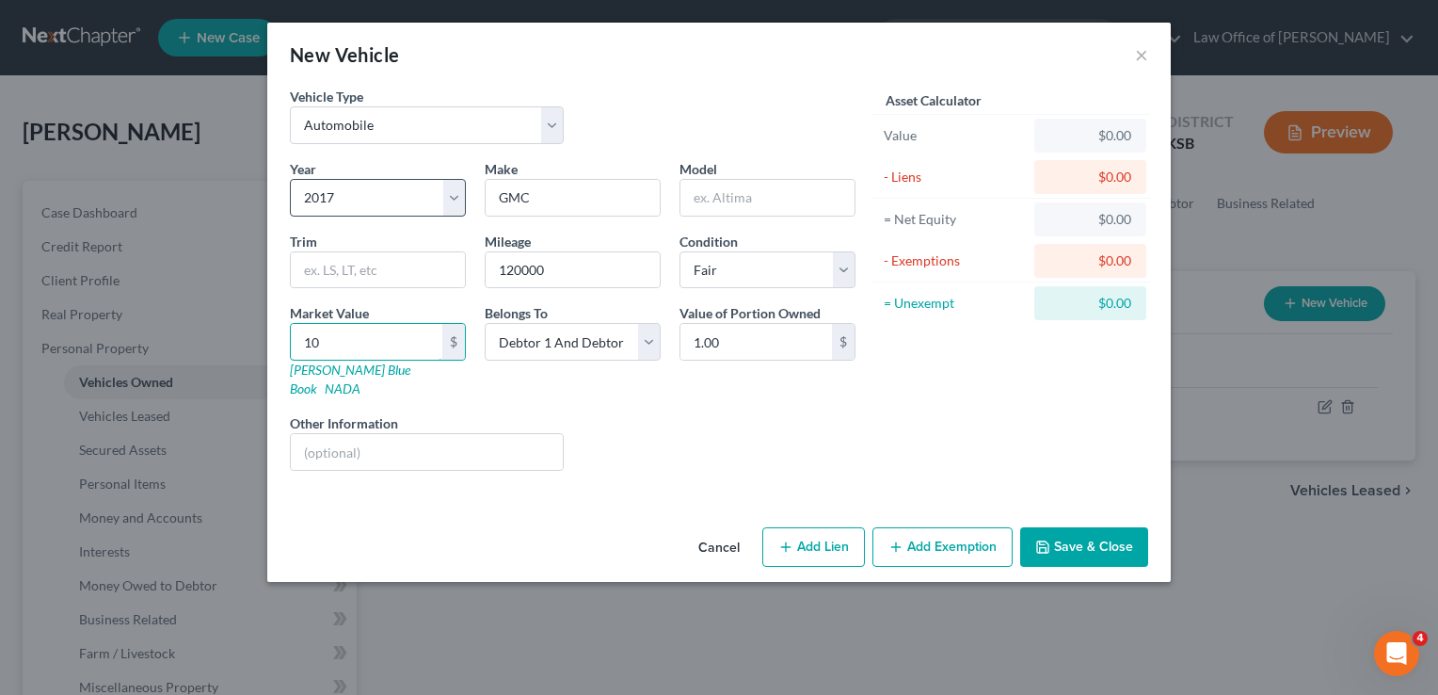
type input "10.00"
type input "100"
type input "100.00"
type input "1000"
type input "1,000.00"
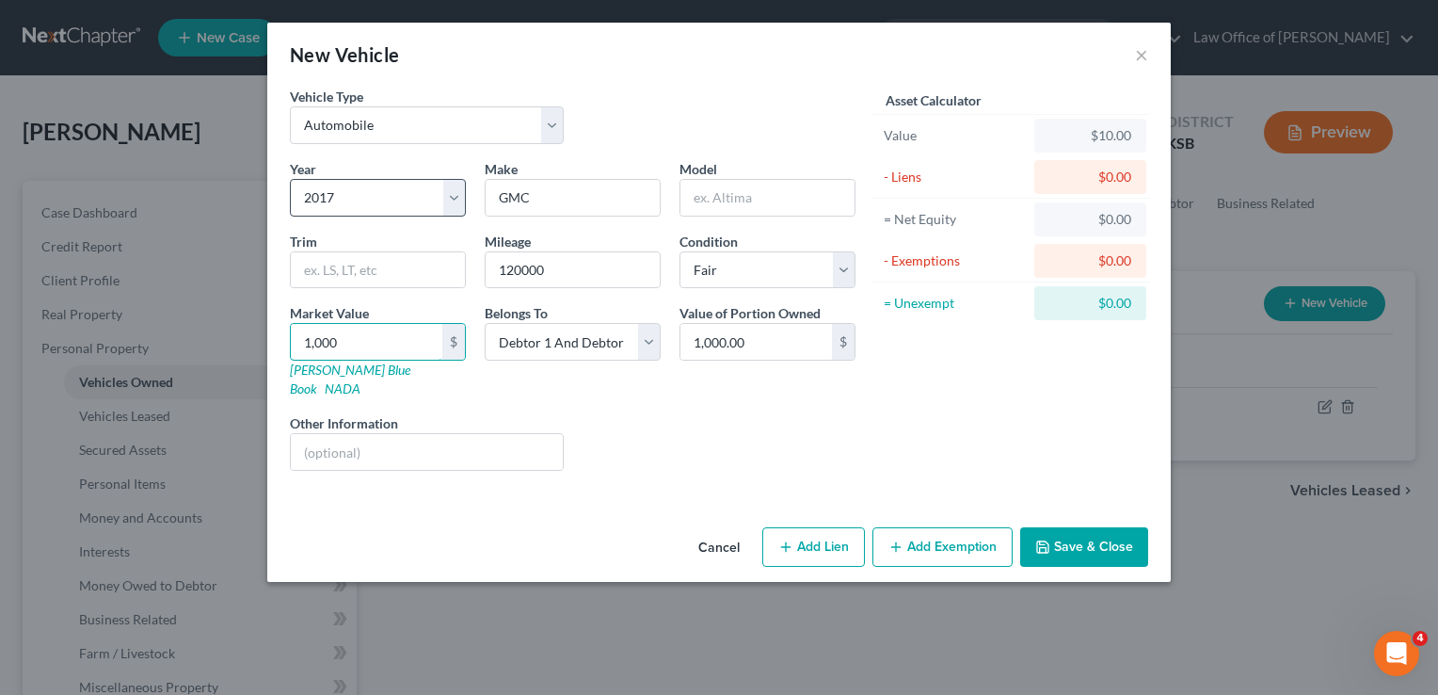
type input "1,0000"
type input "10,000.00"
type input "10,000"
click at [955, 527] on button "Add Exemption" at bounding box center [943, 547] width 140 height 40
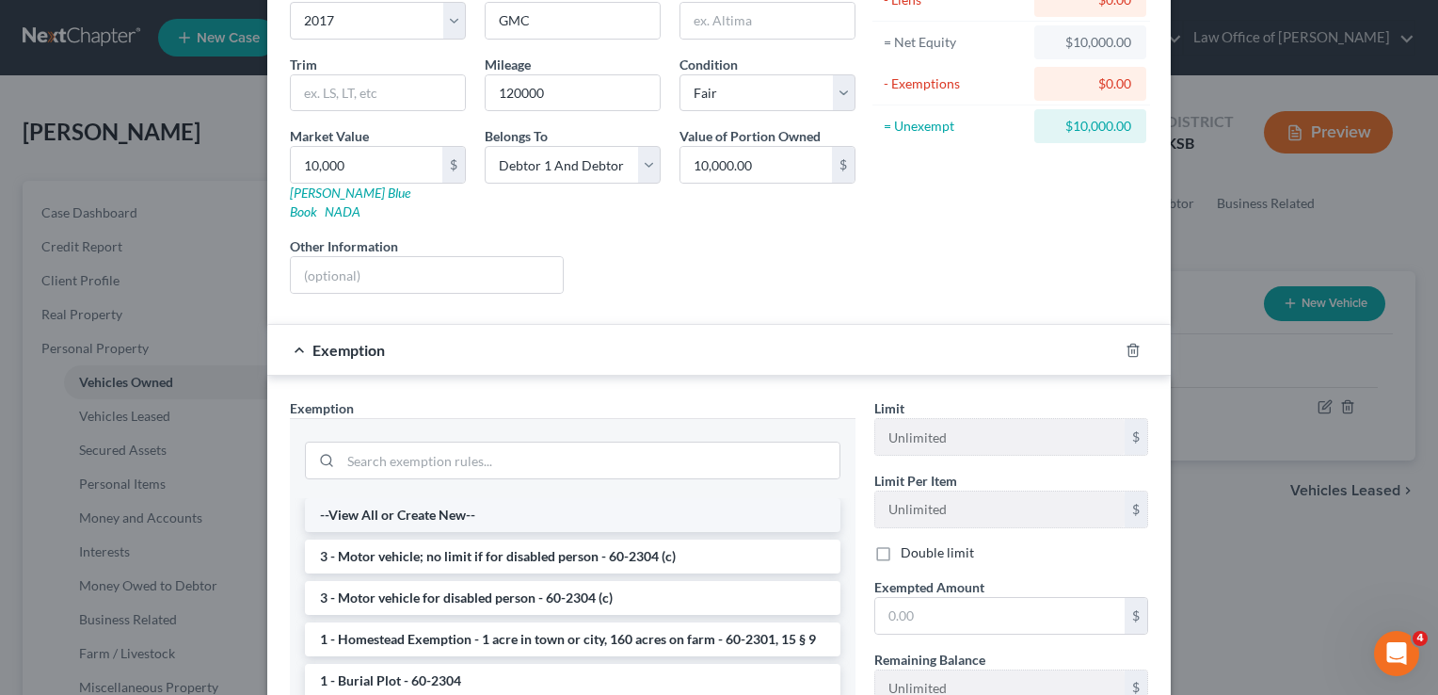
scroll to position [188, 0]
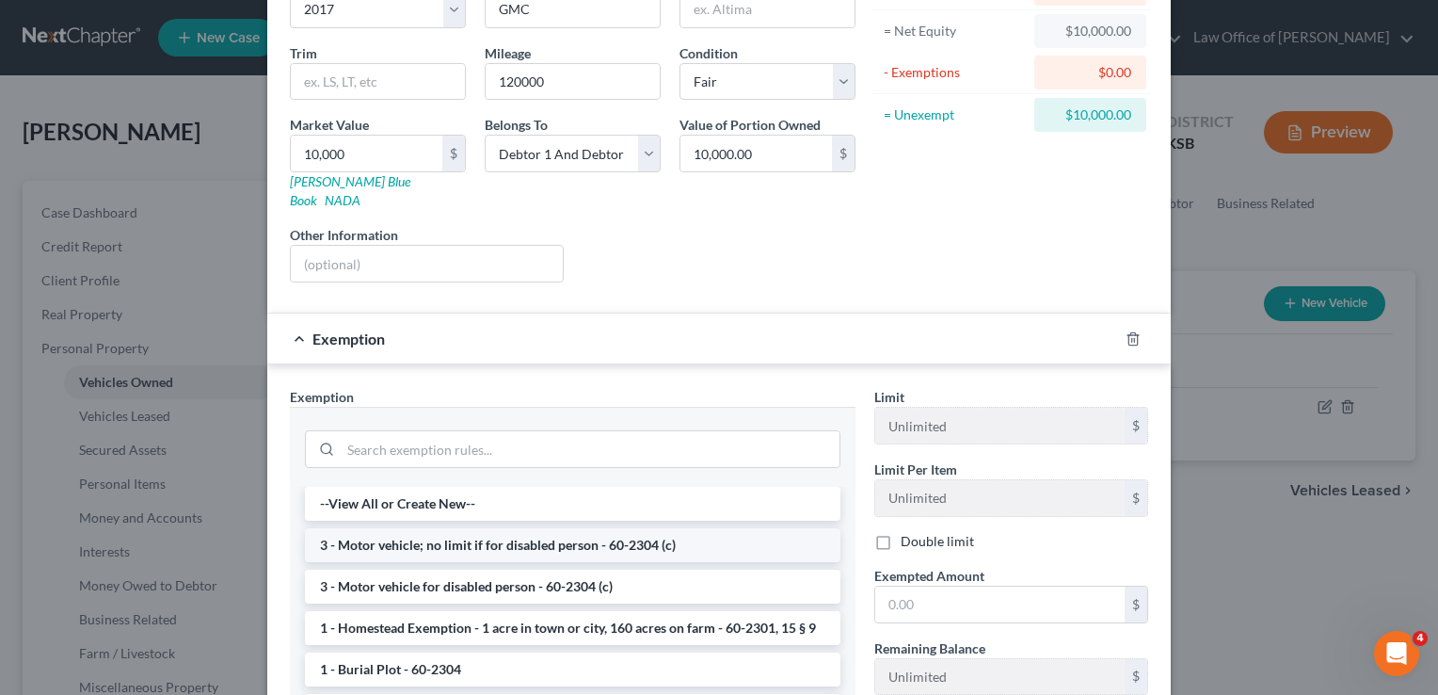
click at [442, 528] on li "3 - Motor vehicle; no limit if for disabled person - 60-2304 (c)" at bounding box center [573, 545] width 536 height 34
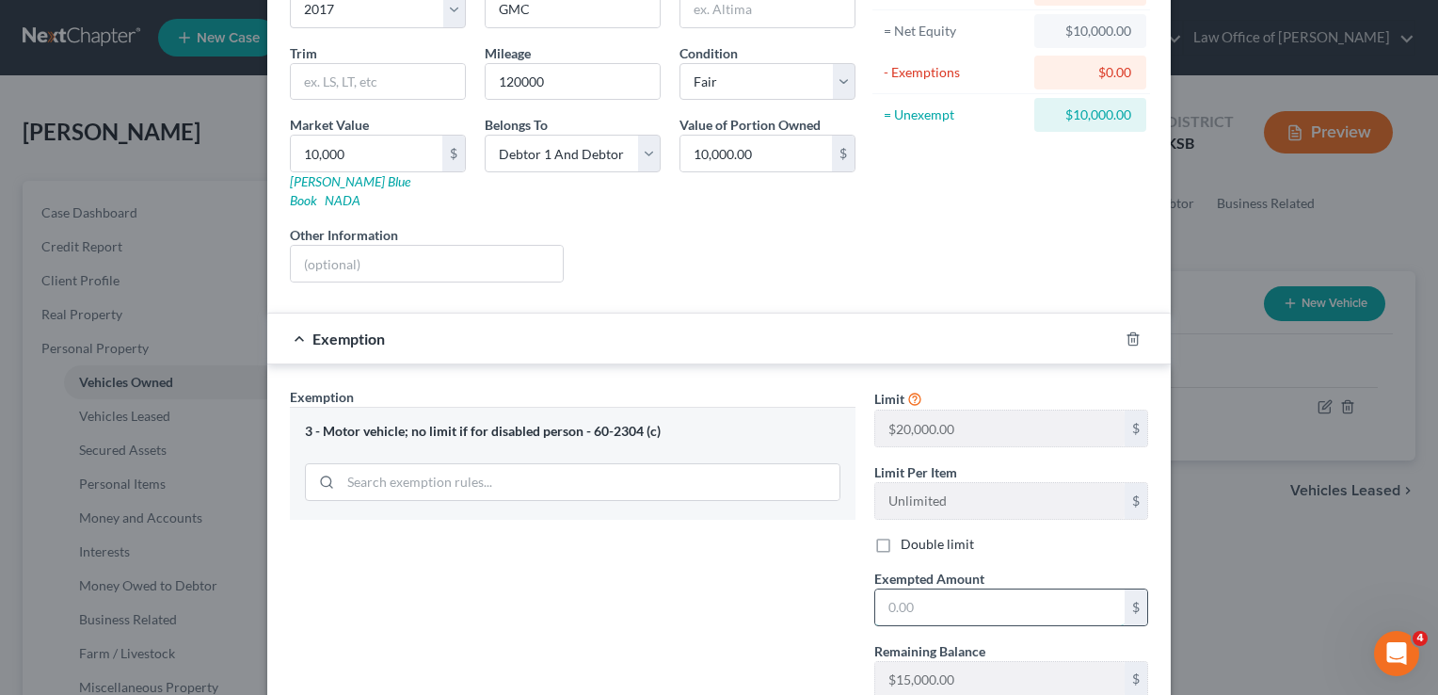
click at [954, 589] on input "text" at bounding box center [999, 607] width 249 height 36
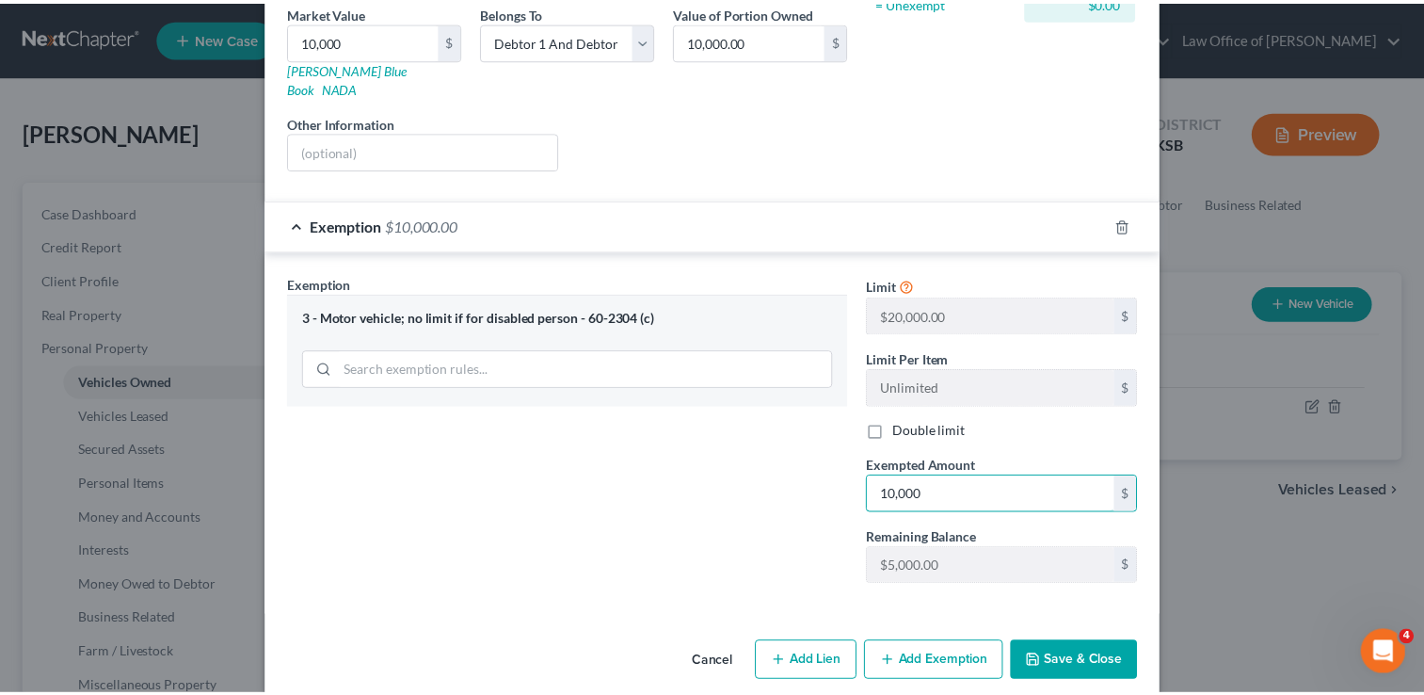
scroll to position [302, 0]
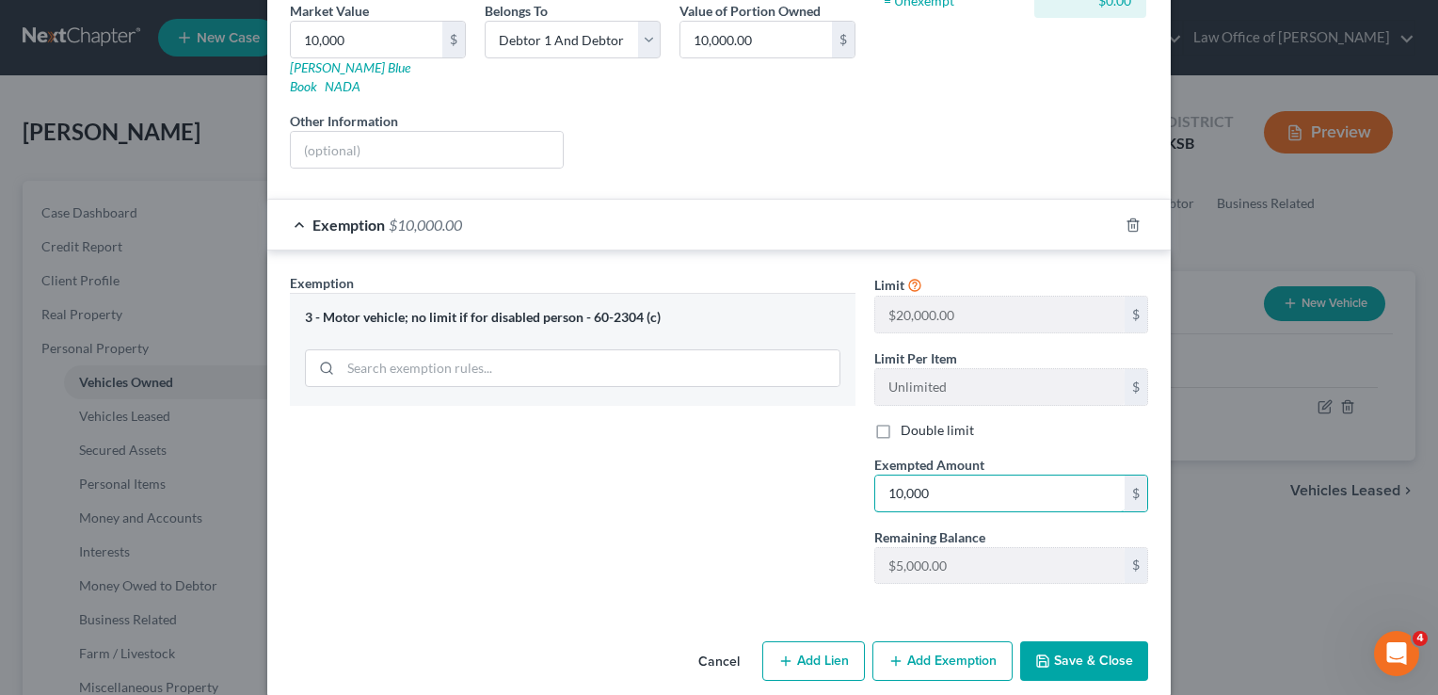
type input "10,000"
click at [1084, 642] on button "Save & Close" at bounding box center [1084, 661] width 128 height 40
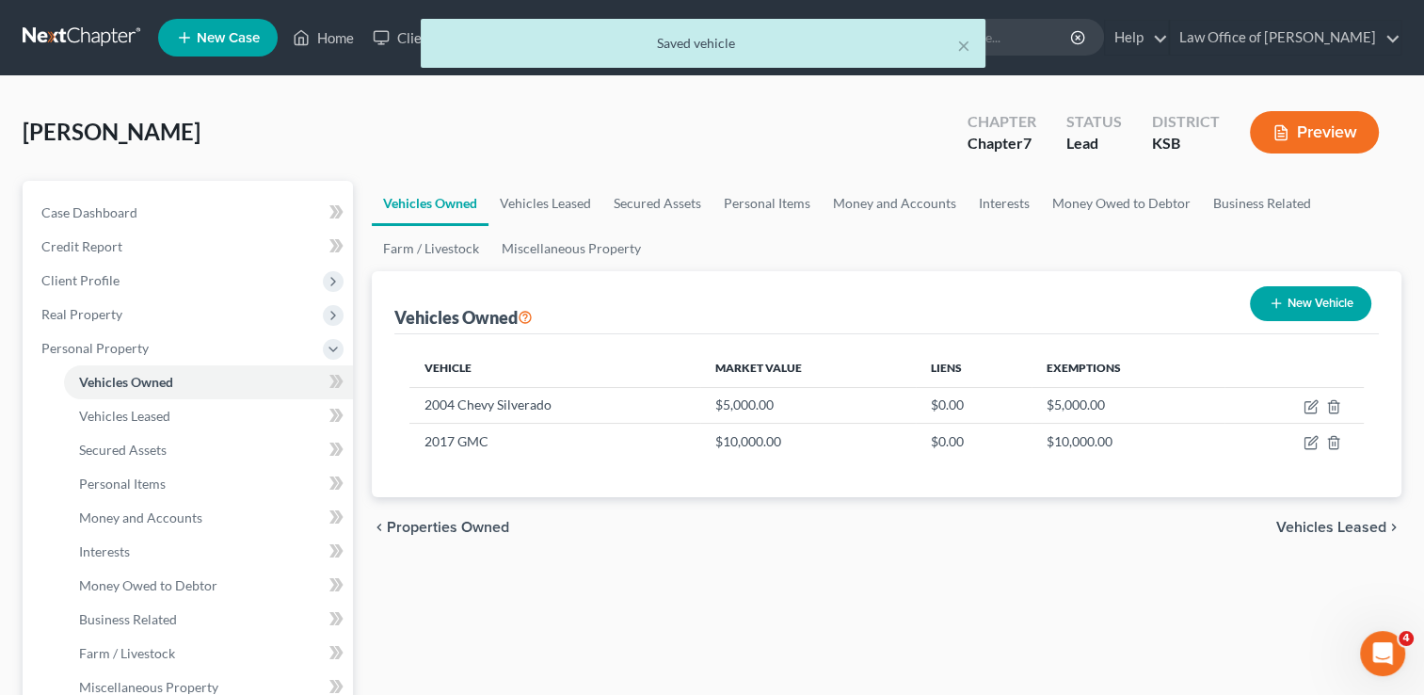
scroll to position [188, 0]
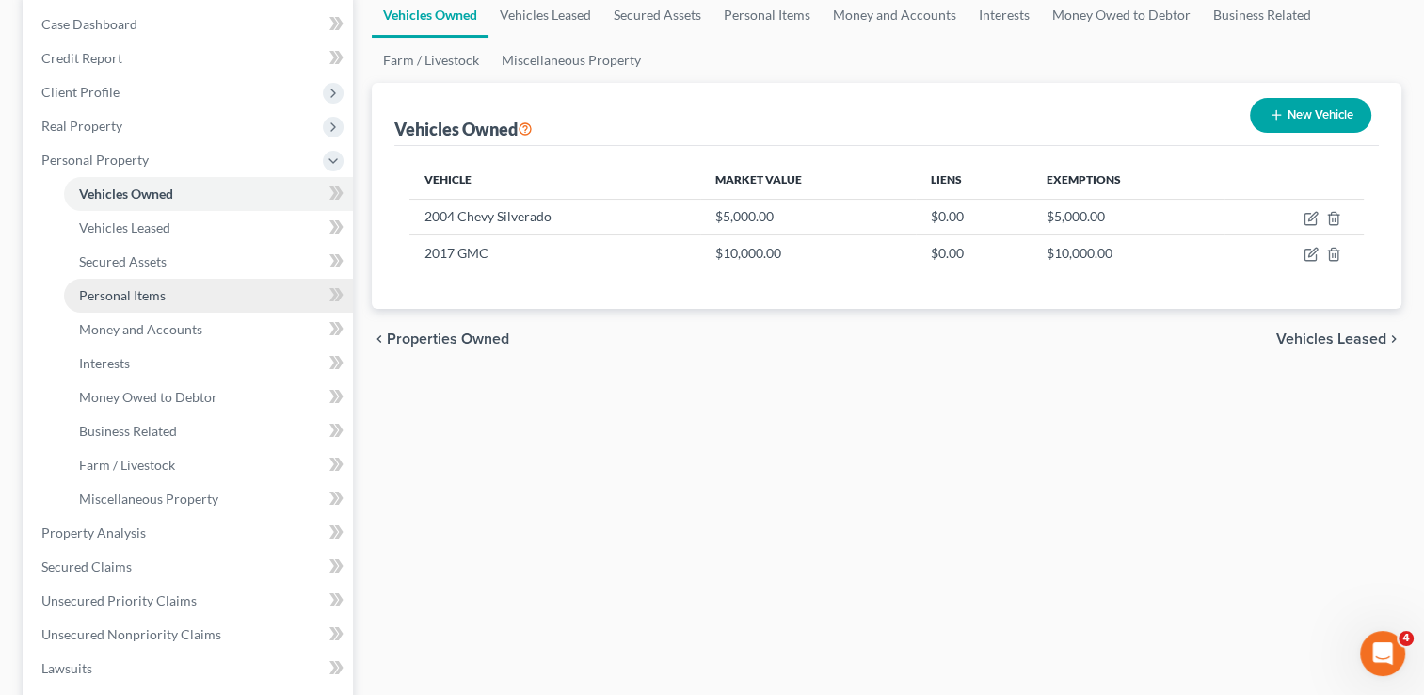
click at [113, 287] on span "Personal Items" at bounding box center [122, 295] width 87 height 16
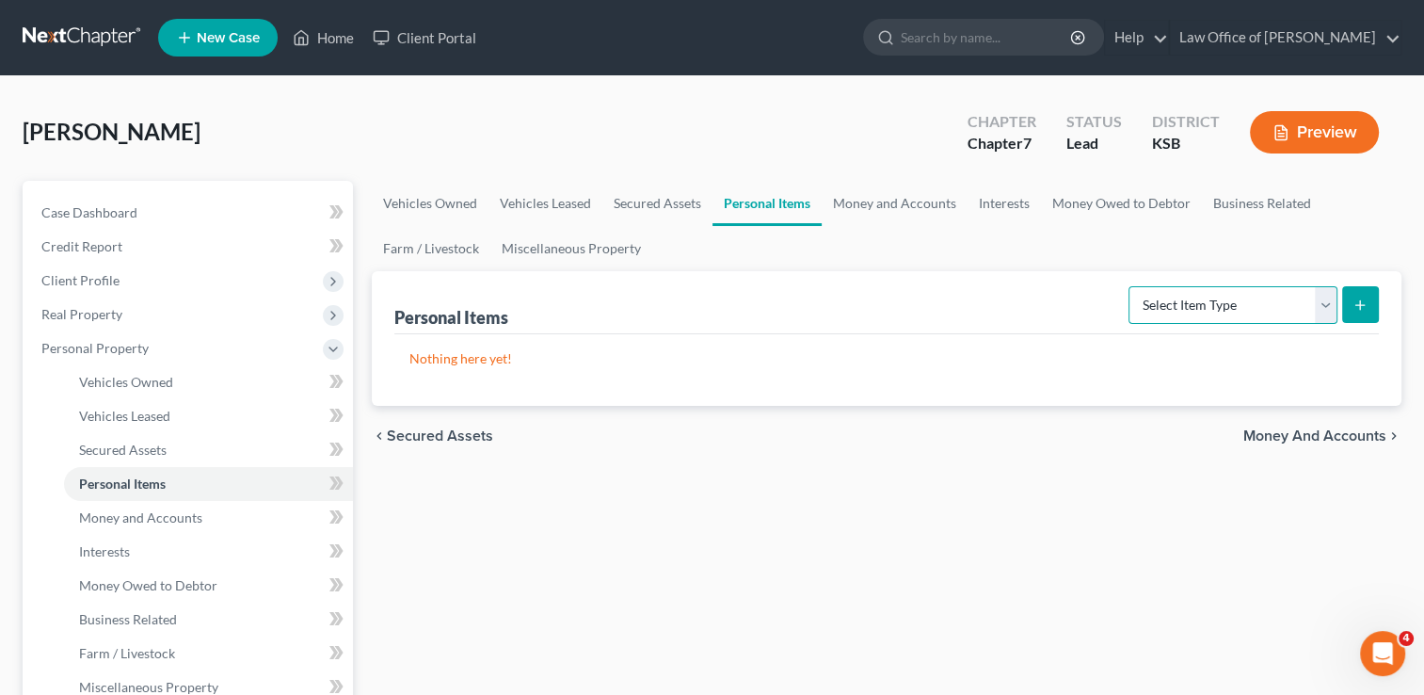
click at [1328, 306] on select "Select Item Type Clothing Collectibles Of Value Electronics Firearms Household …" at bounding box center [1233, 305] width 209 height 38
select select "clothing"
click at [1131, 286] on select "Select Item Type Clothing Collectibles Of Value Electronics Firearms Household …" at bounding box center [1233, 305] width 209 height 38
click at [1356, 294] on button "submit" at bounding box center [1360, 304] width 37 height 37
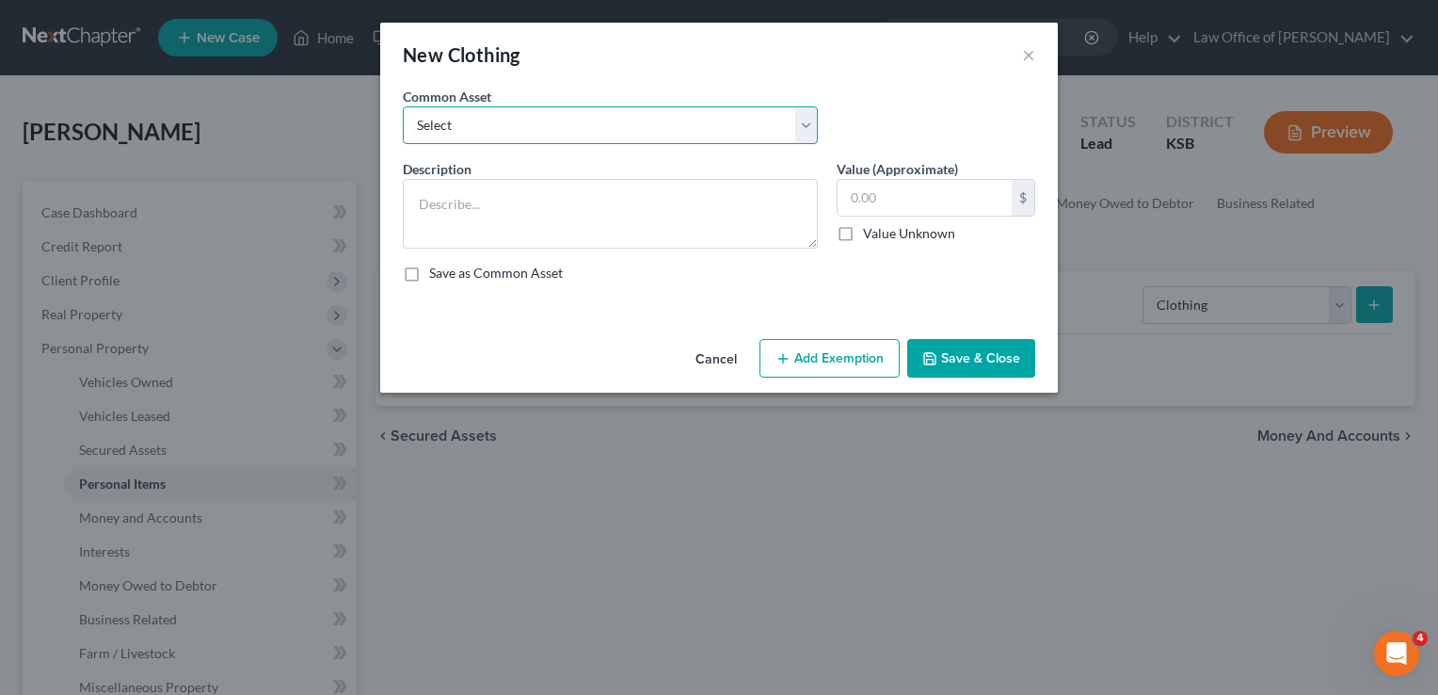
click at [643, 127] on select "Select Personal Clothing" at bounding box center [610, 125] width 415 height 38
select select "0"
click at [403, 106] on select "Select Personal Clothing" at bounding box center [610, 125] width 415 height 38
type textarea "Personal Clothing"
type input "400.00"
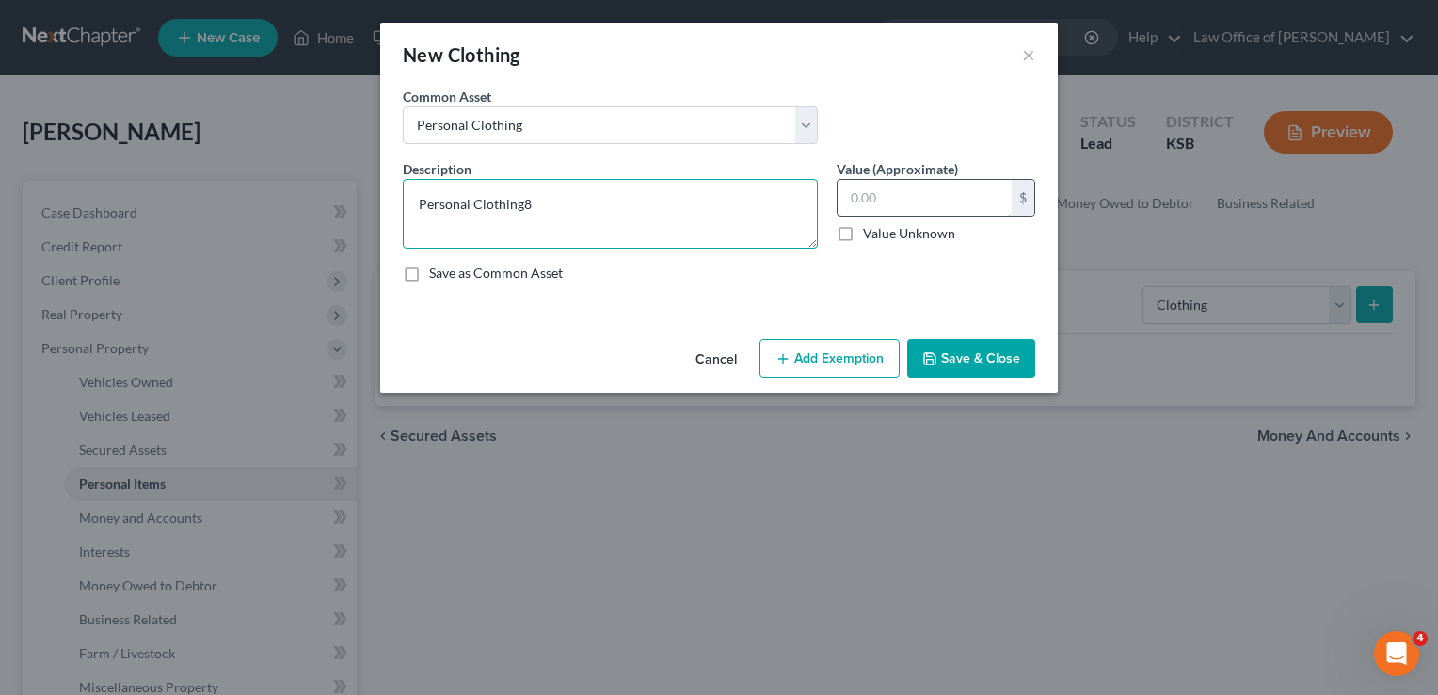
type textarea "Personal Clothing"
click at [878, 200] on input "text" at bounding box center [925, 198] width 174 height 36
type input "800"
click at [850, 354] on button "Add Exemption" at bounding box center [830, 359] width 140 height 40
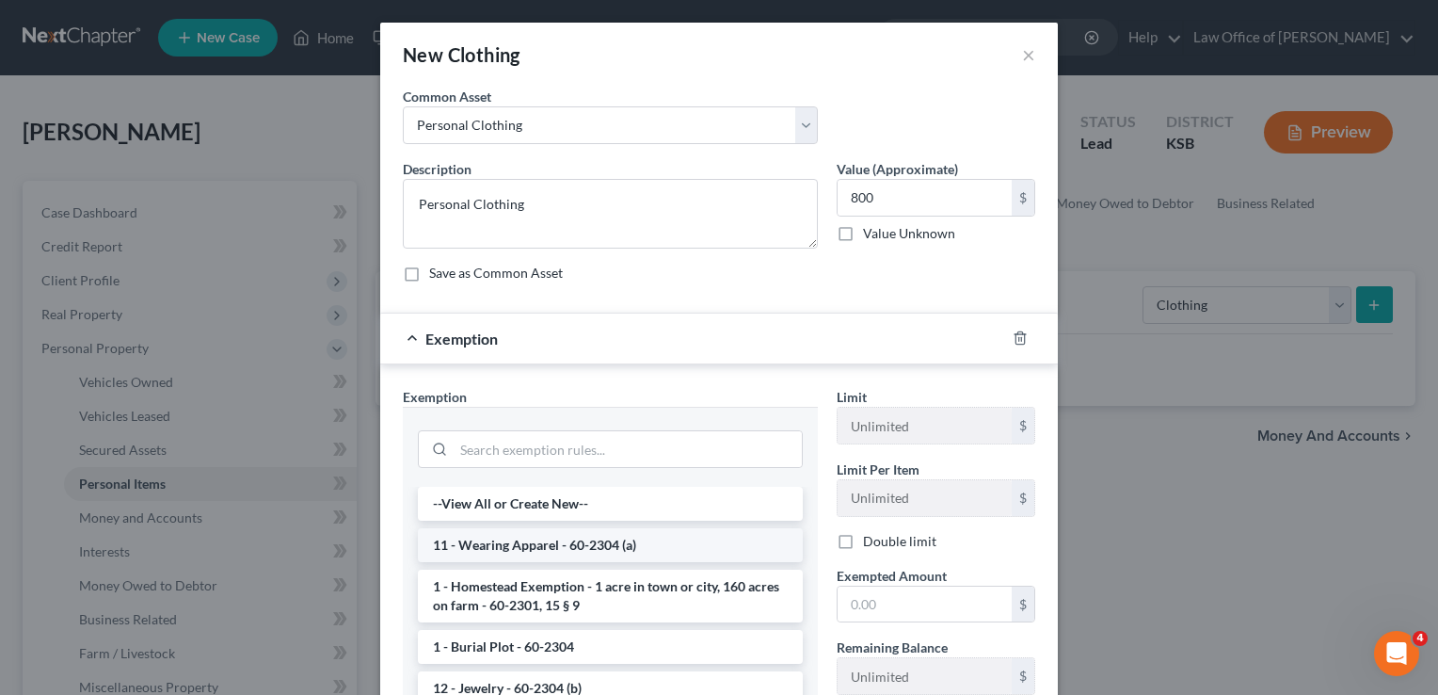
click at [609, 544] on li "11 - Wearing Apparel - 60-2304 (a)" at bounding box center [610, 545] width 385 height 34
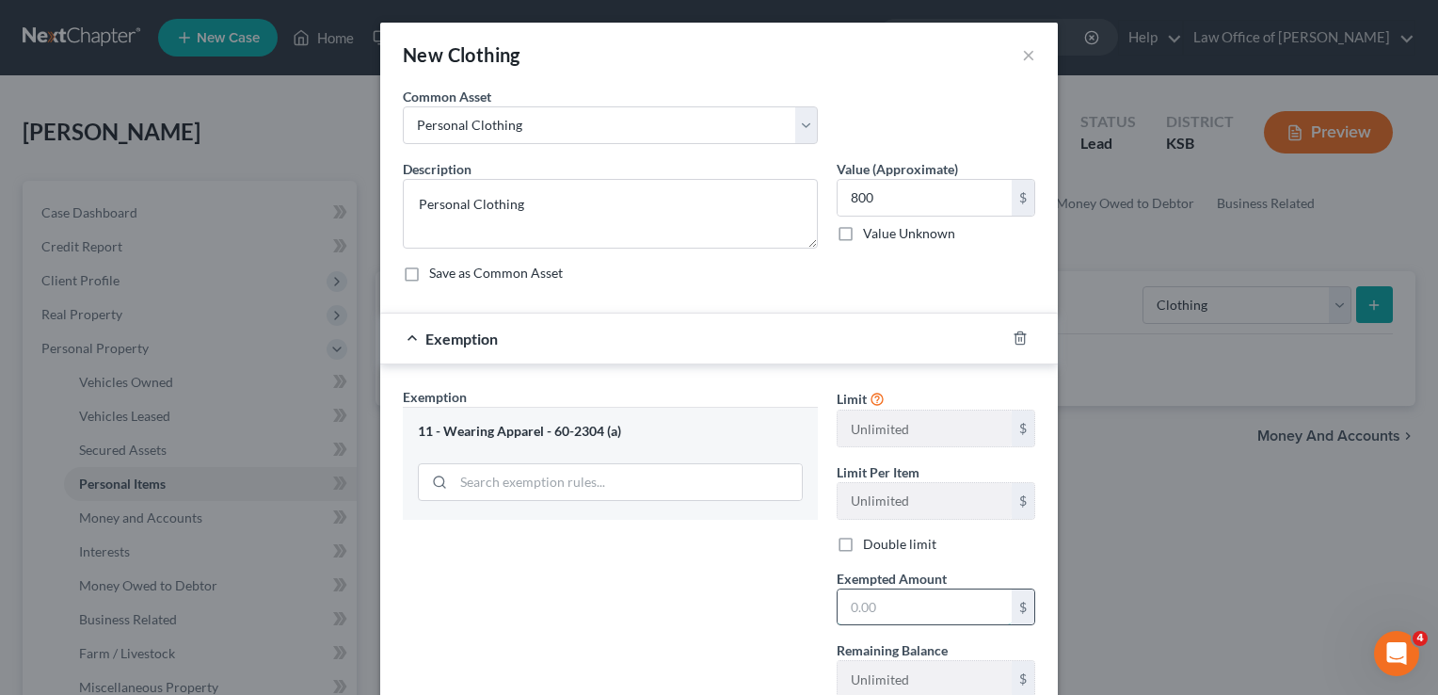
click at [911, 612] on input "text" at bounding box center [925, 607] width 174 height 36
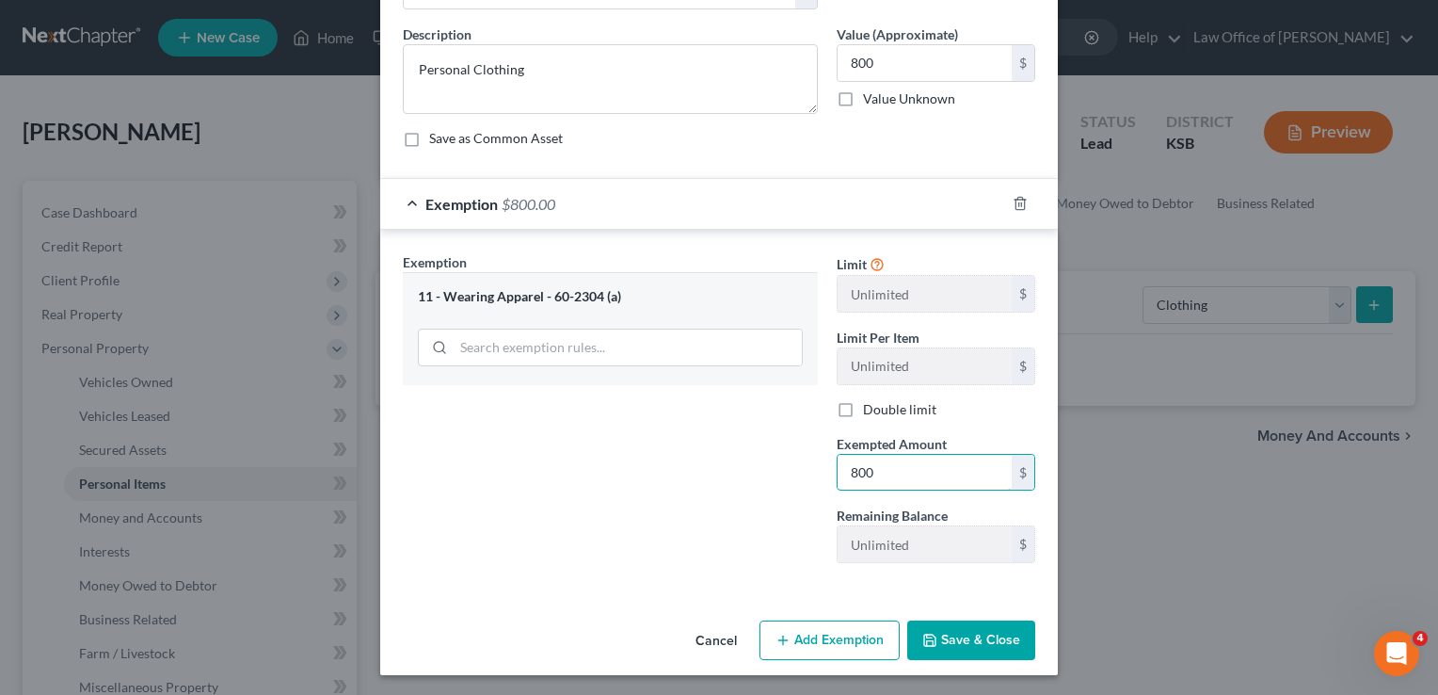
type input "800"
click at [961, 644] on button "Save & Close" at bounding box center [971, 640] width 128 height 40
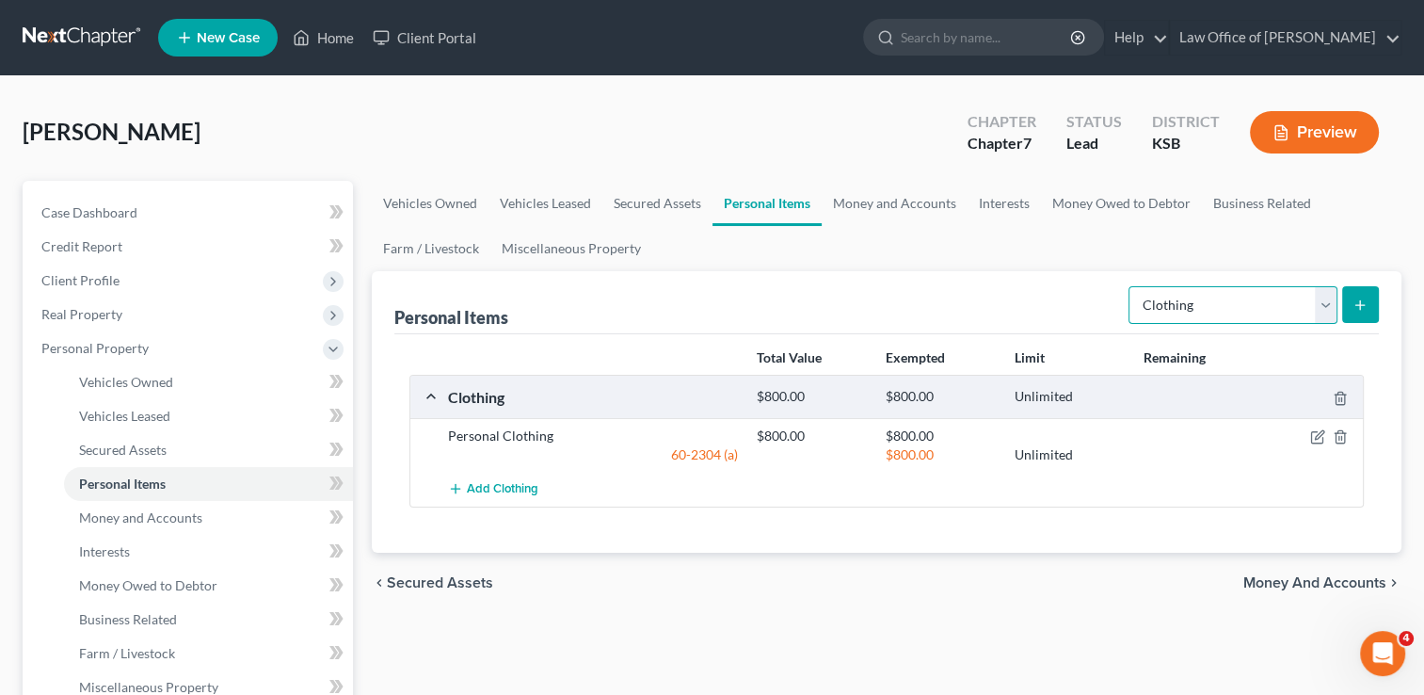
click at [1324, 294] on select "Select Item Type Clothing Collectibles Of Value Electronics Firearms Household …" at bounding box center [1233, 305] width 209 height 38
select select "electronics"
click at [1131, 286] on select "Select Item Type Clothing Collectibles Of Value Electronics Firearms Household …" at bounding box center [1233, 305] width 209 height 38
click at [1356, 310] on icon "submit" at bounding box center [1360, 304] width 15 height 15
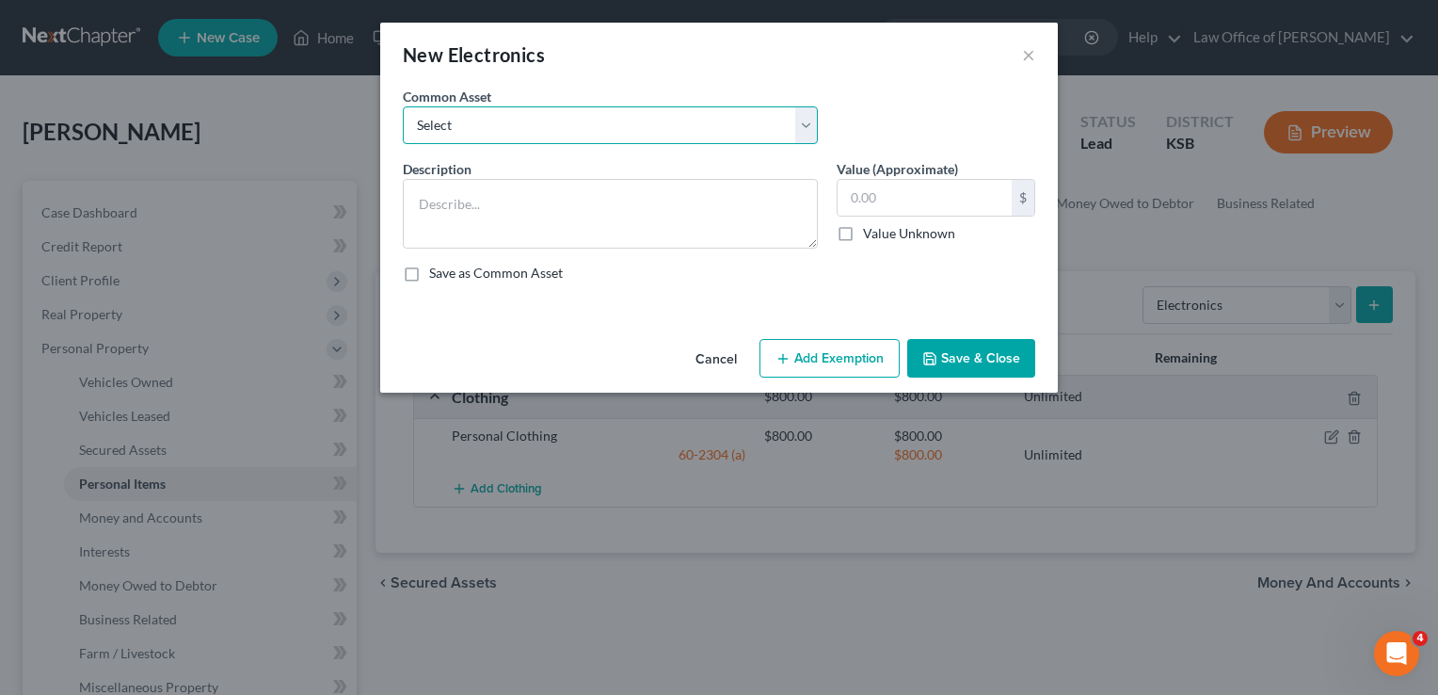
click at [529, 124] on select "Select Household Electronics" at bounding box center [610, 125] width 415 height 38
select select "0"
click at [403, 106] on select "Select Household Electronics" at bounding box center [610, 125] width 415 height 38
type textarea "Household Electronics"
type input "1,000.00"
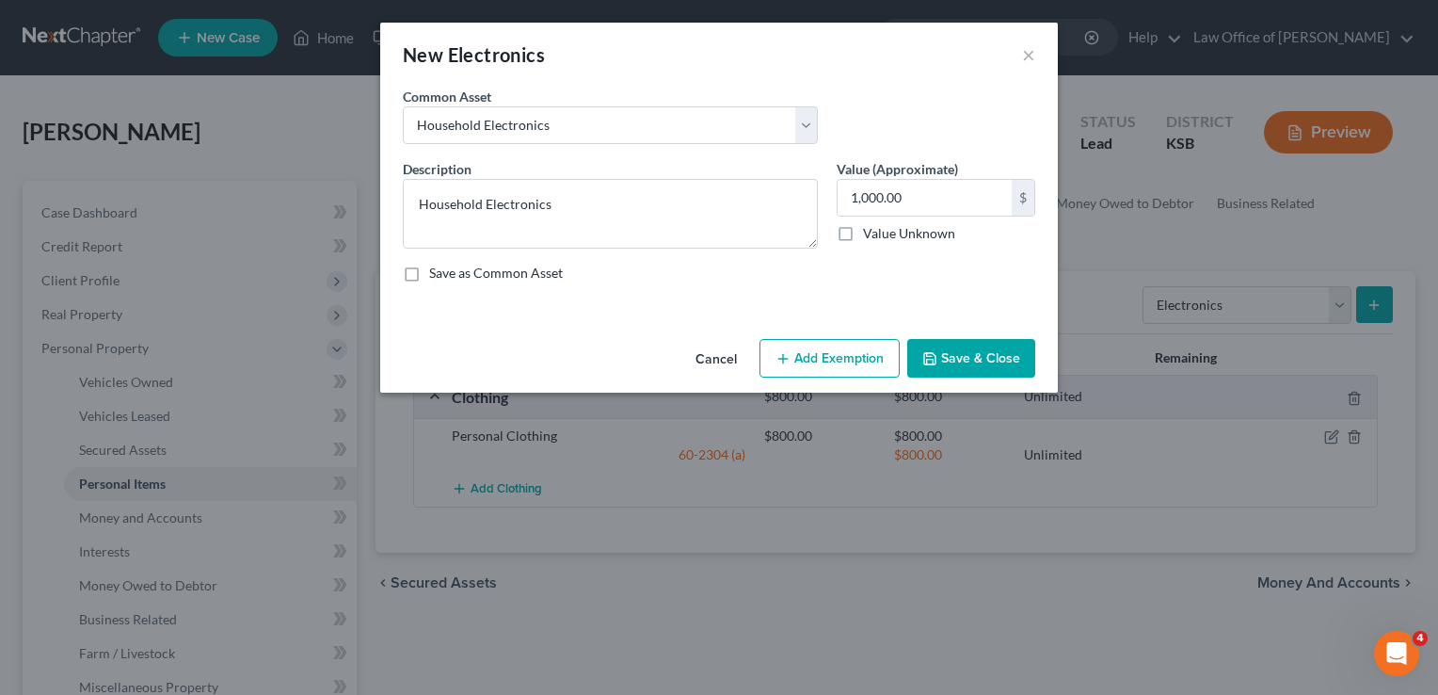
click at [851, 360] on button "Add Exemption" at bounding box center [830, 359] width 140 height 40
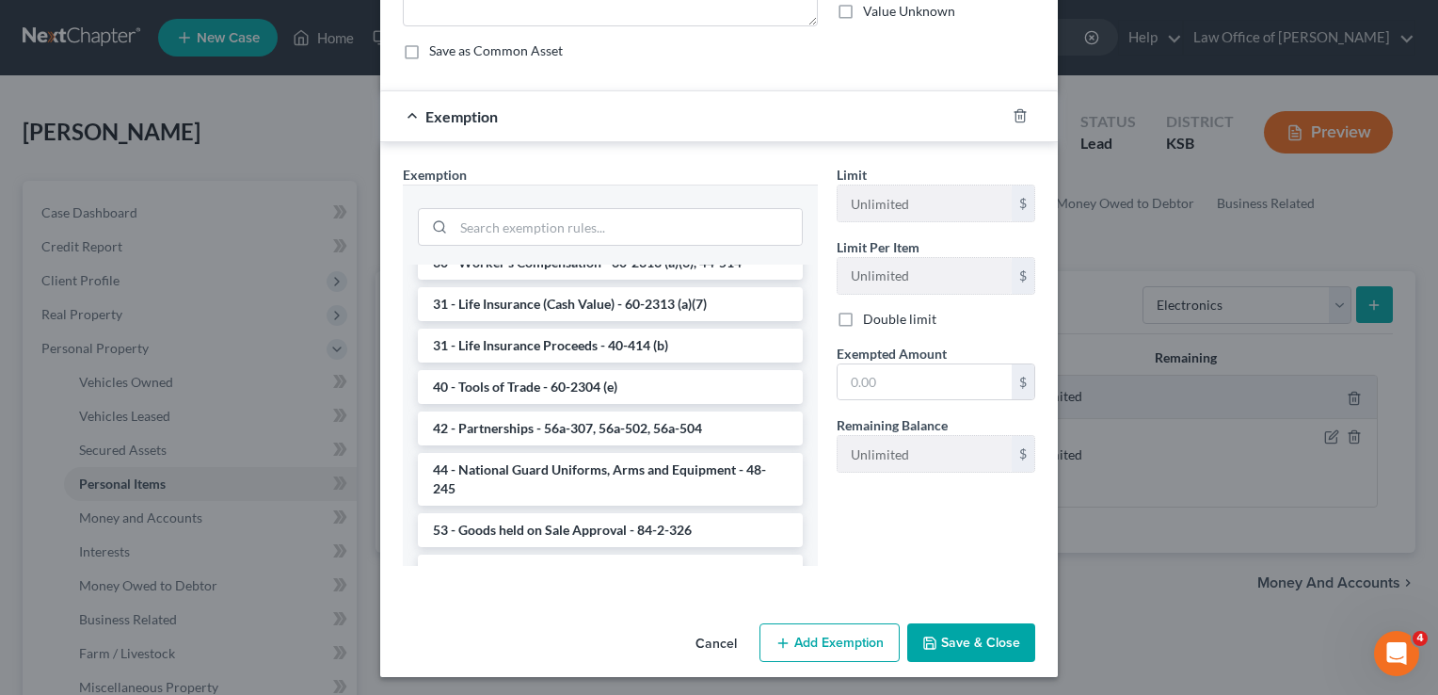
scroll to position [225, 0]
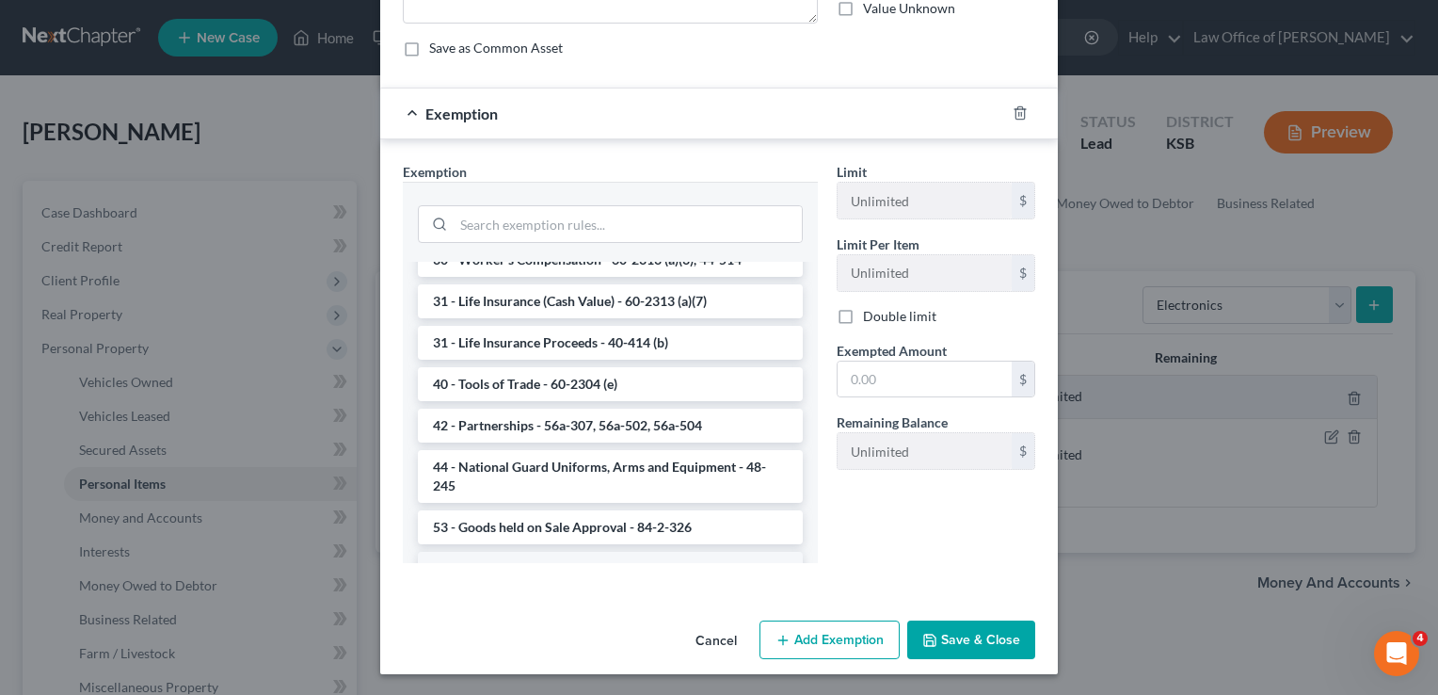
click at [557, 552] on li "6 - Household Goods and Furnishings - 60-2304 (a)" at bounding box center [610, 569] width 385 height 34
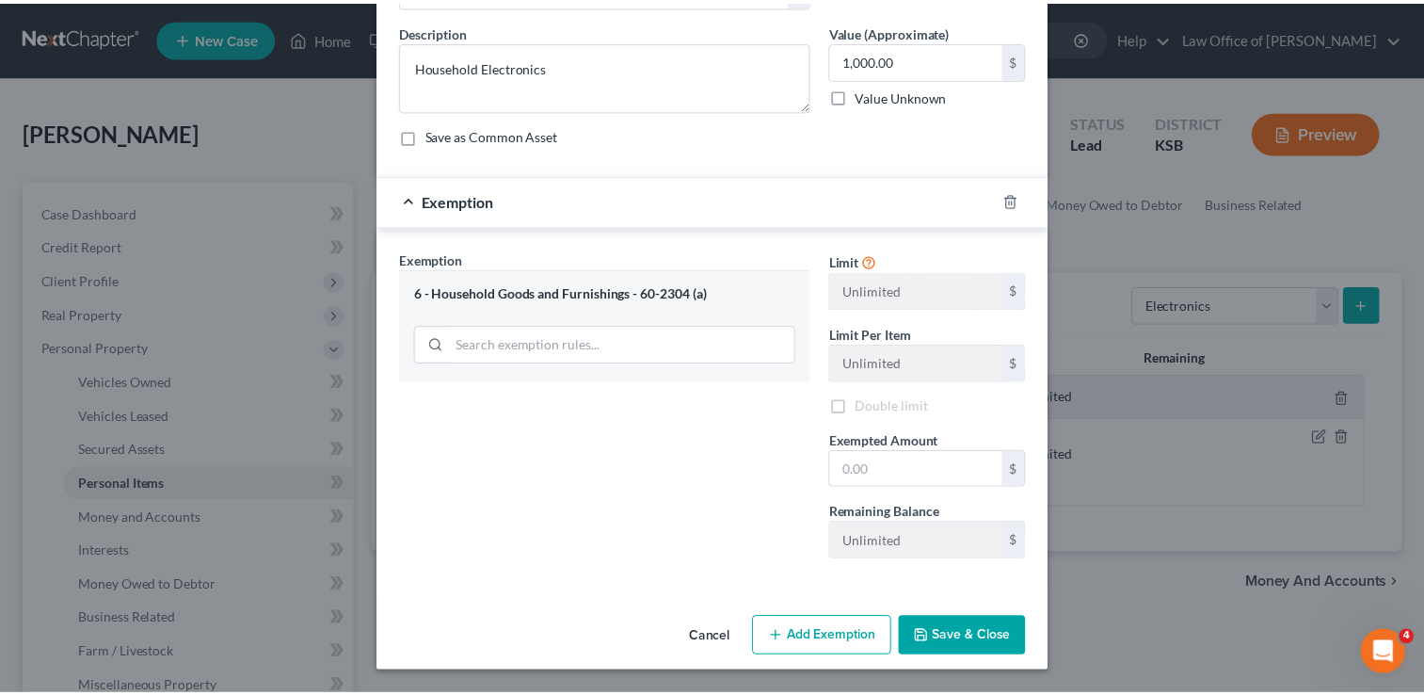
scroll to position [135, 0]
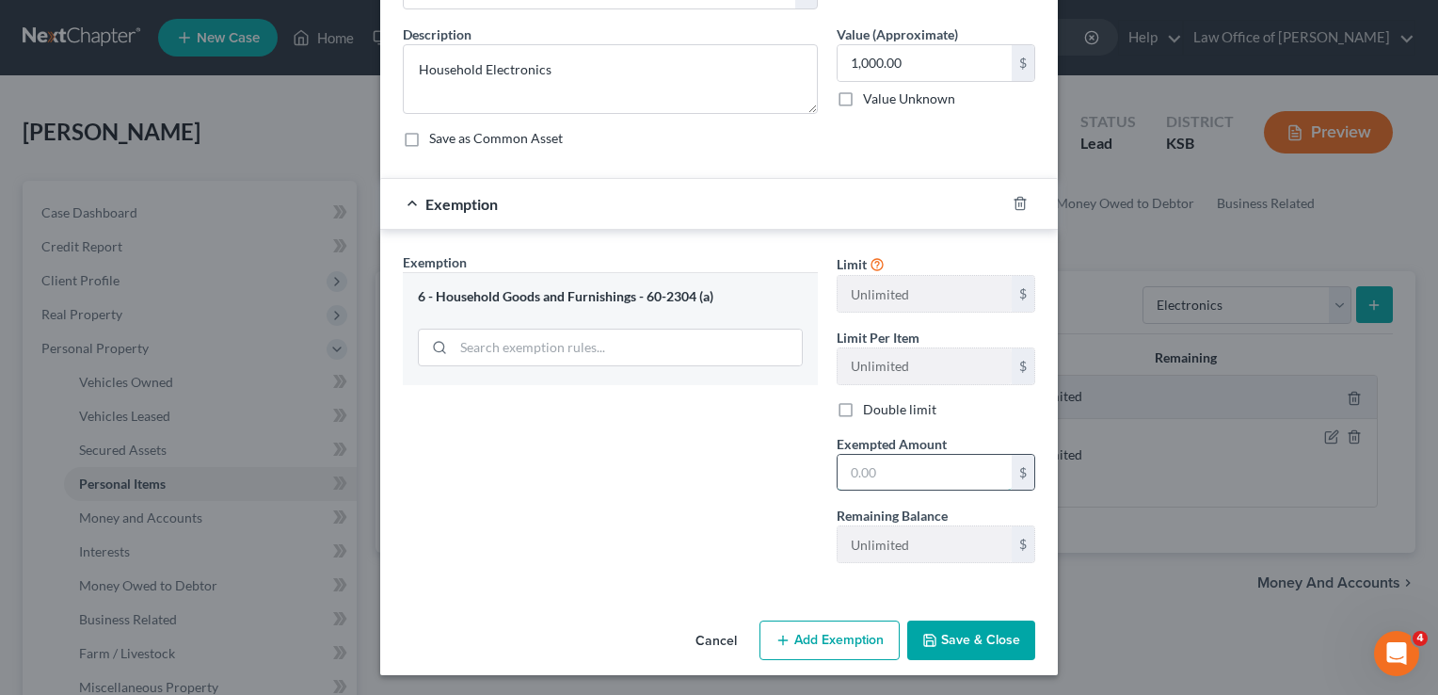
click at [866, 476] on input "text" at bounding box center [925, 473] width 174 height 36
type input "1,000"
click at [971, 634] on button "Save & Close" at bounding box center [971, 640] width 128 height 40
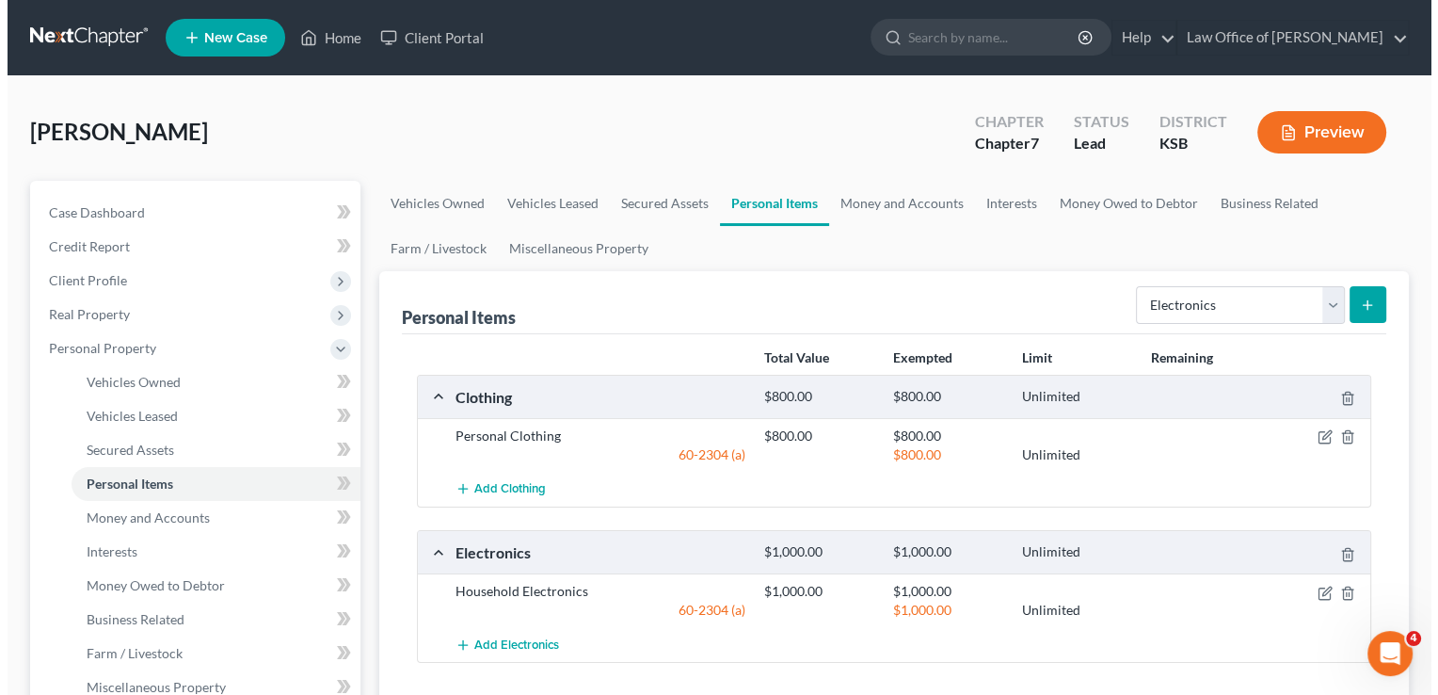
scroll to position [188, 0]
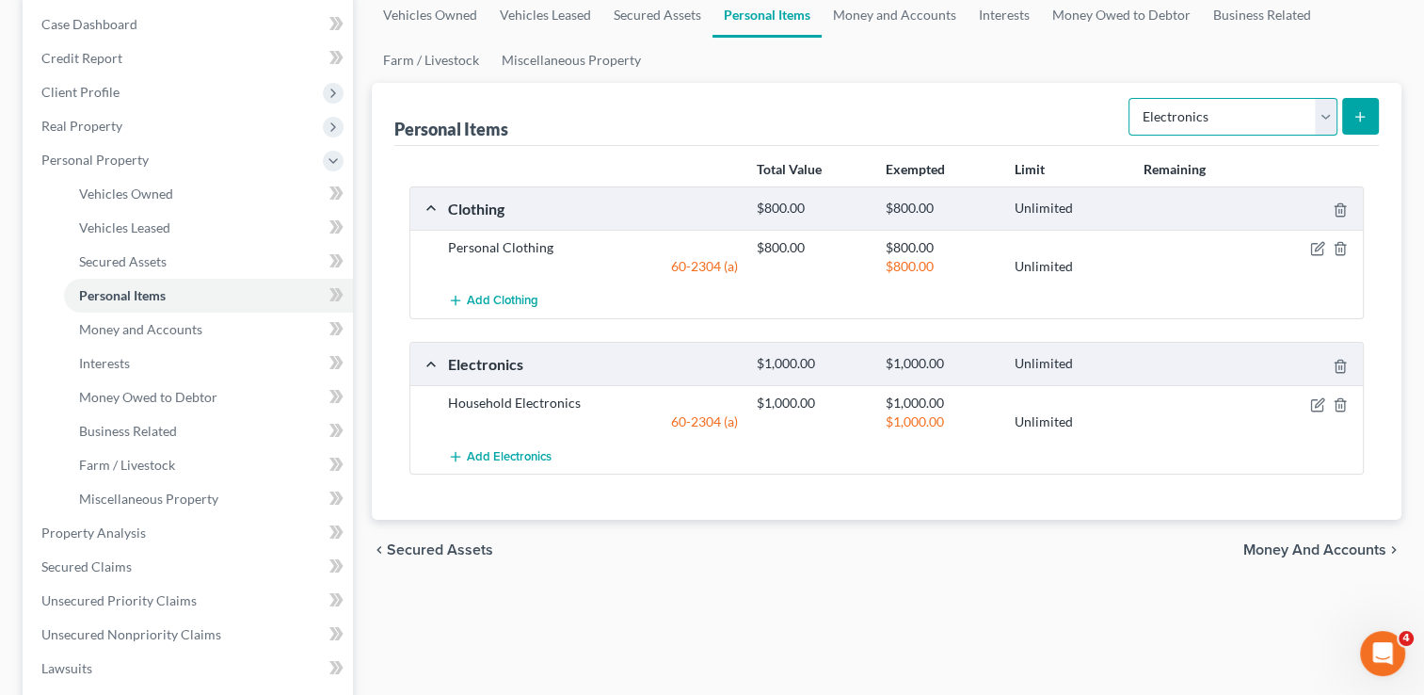
click at [1332, 117] on select "Select Item Type Clothing Collectibles Of Value Electronics Firearms Household …" at bounding box center [1233, 117] width 209 height 38
select select "household_goods"
click at [1131, 98] on select "Select Item Type Clothing Collectibles Of Value Electronics Firearms Household …" at bounding box center [1233, 117] width 209 height 38
click at [1359, 115] on icon "submit" at bounding box center [1360, 116] width 15 height 15
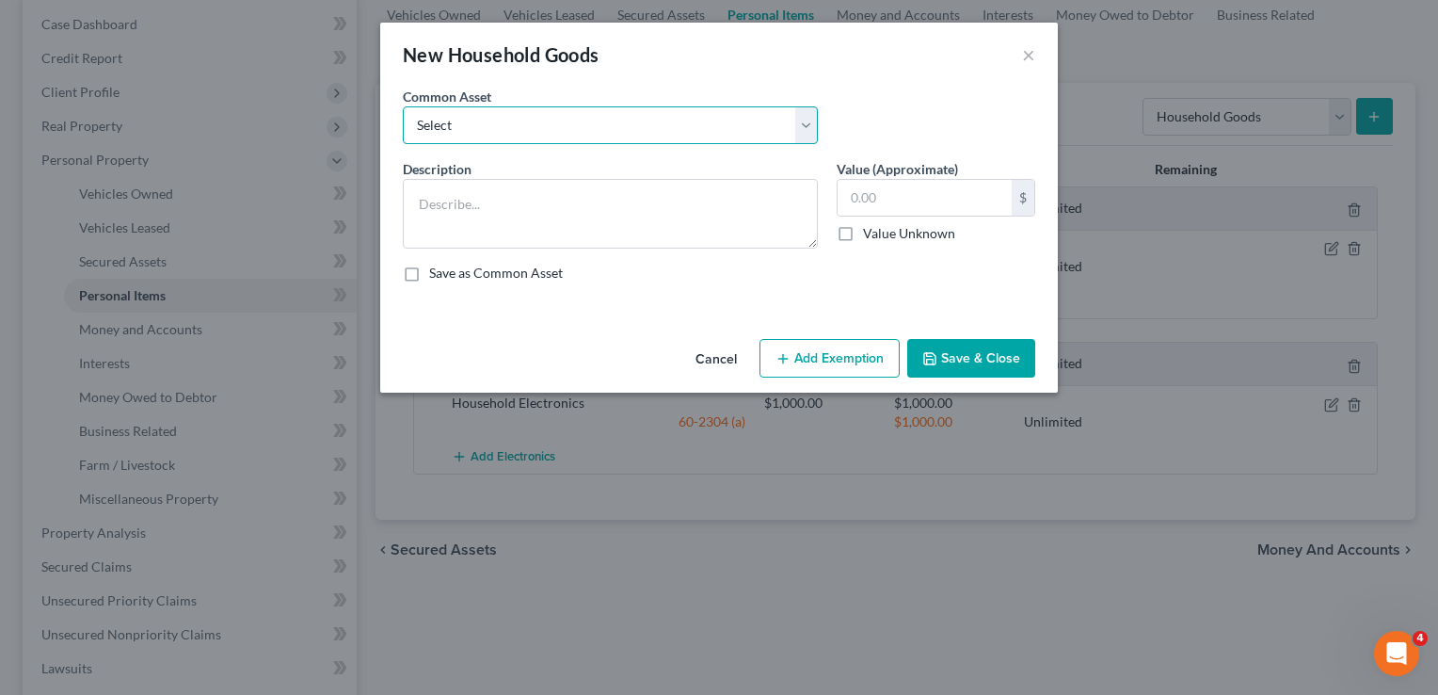
click at [810, 121] on select "Select Household Goods" at bounding box center [610, 125] width 415 height 38
select select "0"
click at [403, 106] on select "Select Household Goods" at bounding box center [610, 125] width 415 height 38
type textarea "Household Goods"
type input "1,500.00"
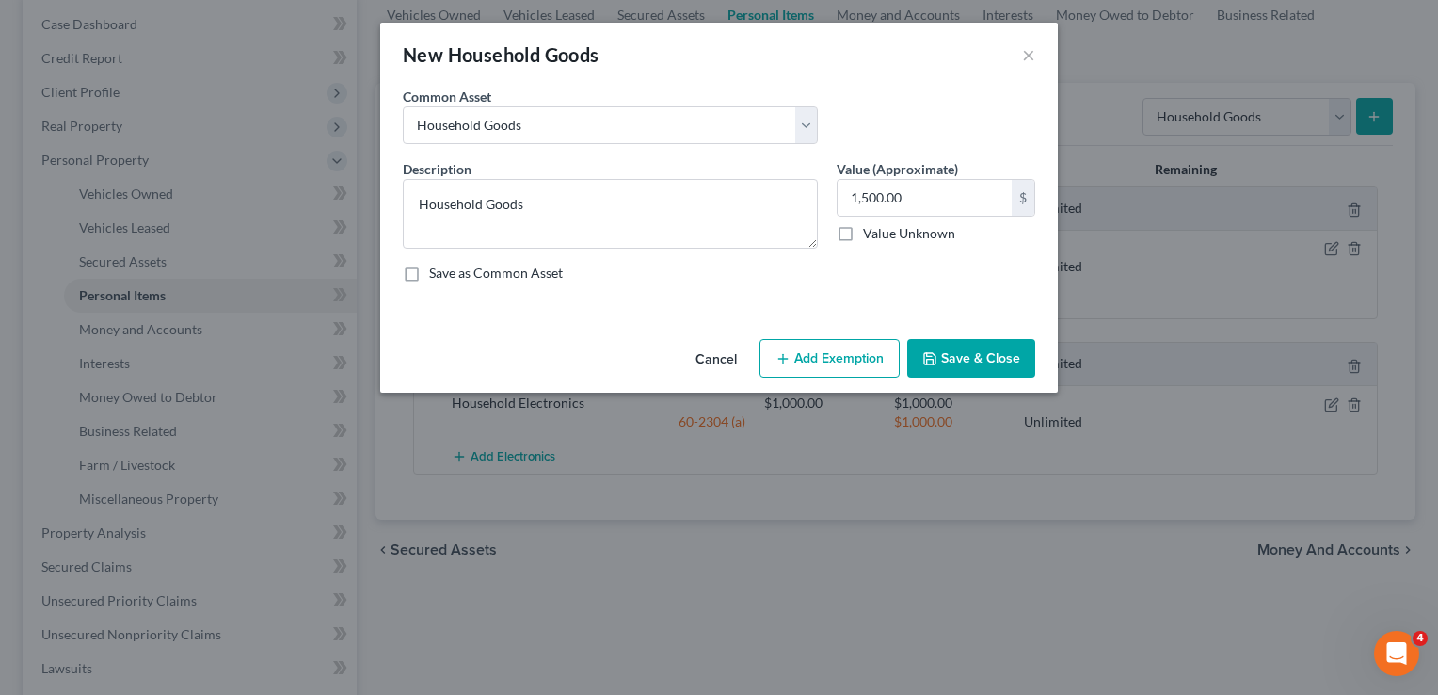
click at [832, 363] on button "Add Exemption" at bounding box center [830, 359] width 140 height 40
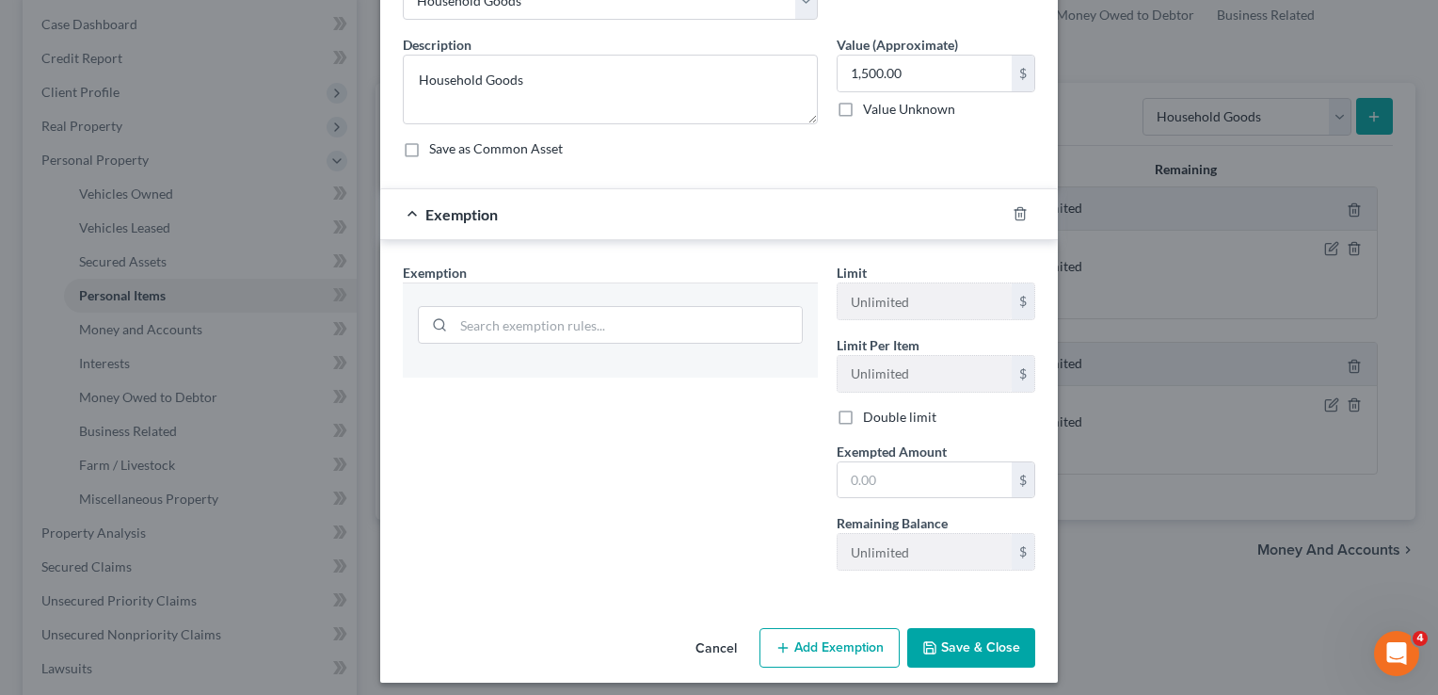
scroll to position [132, 0]
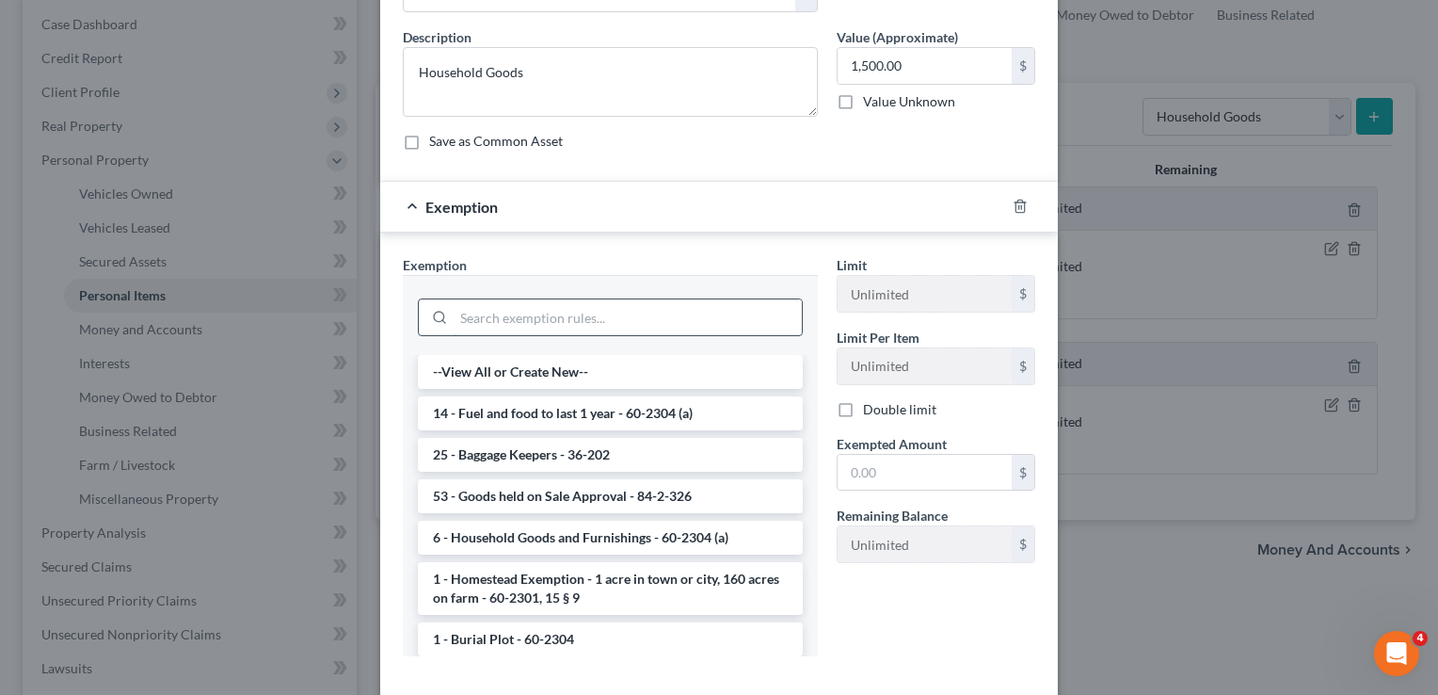
click at [670, 313] on input "search" at bounding box center [628, 317] width 348 height 36
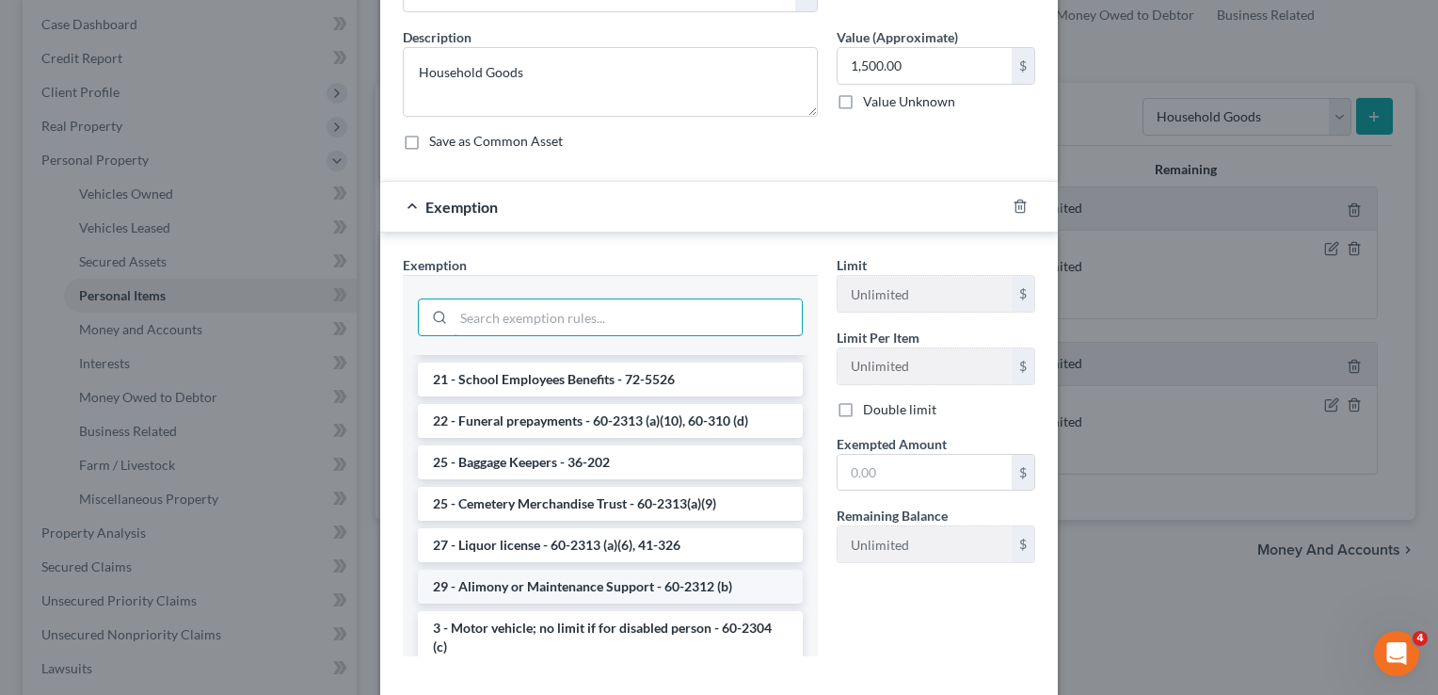
scroll to position [1495, 0]
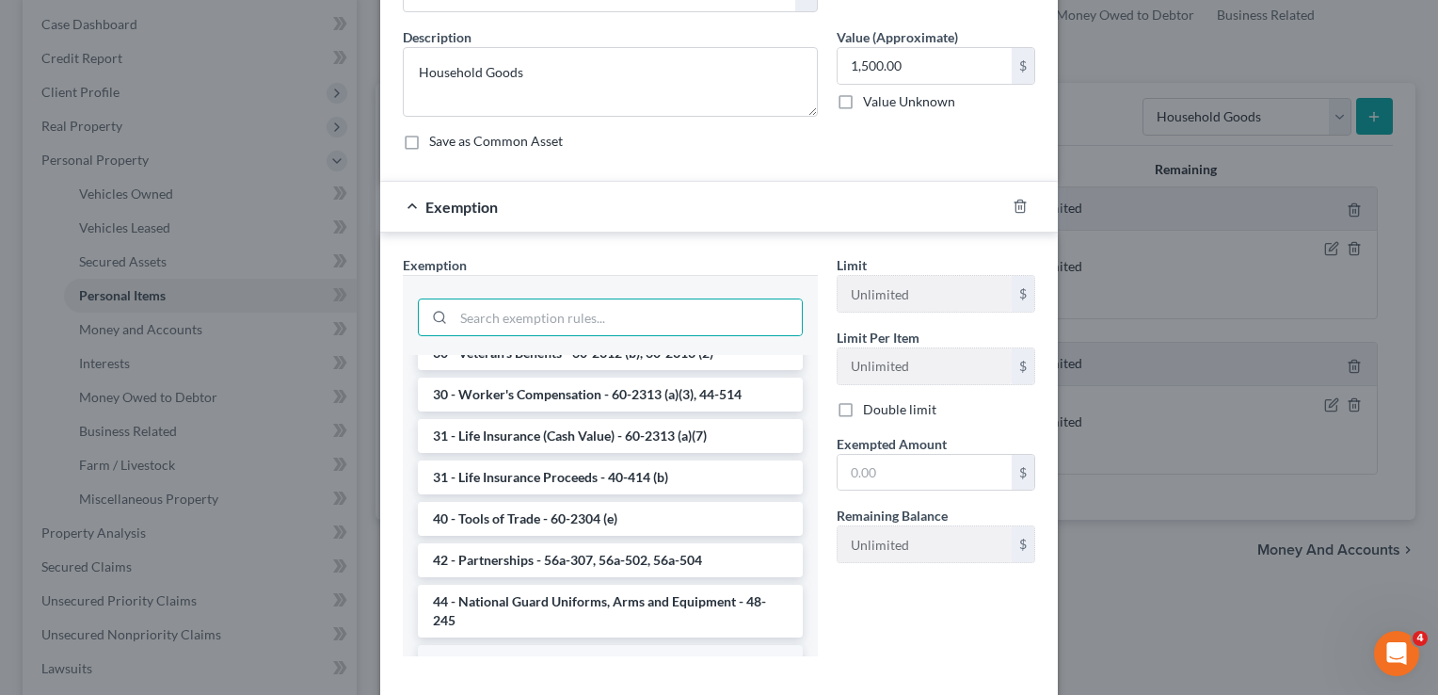
click at [561, 645] on li "6 - Household Goods and Furnishings - 60-2304 (a)" at bounding box center [610, 662] width 385 height 34
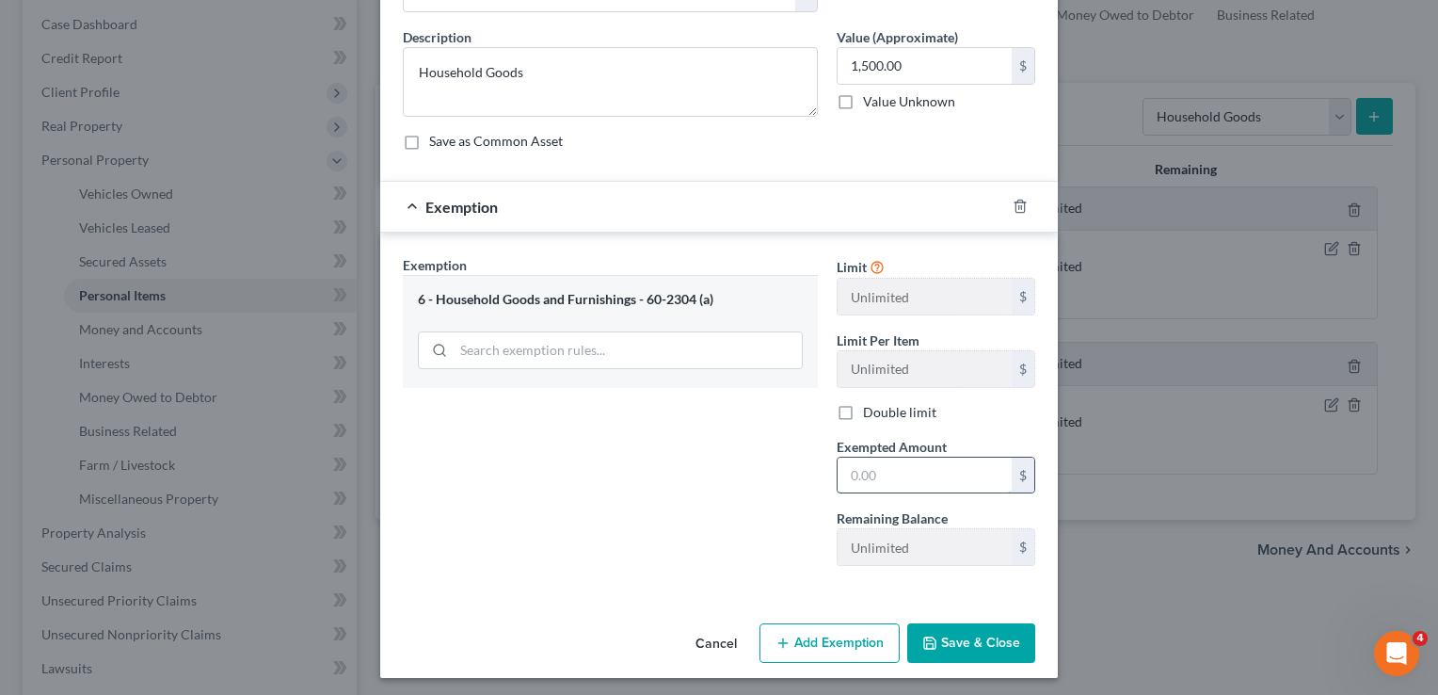
click at [873, 482] on input "text" at bounding box center [925, 476] width 174 height 36
type input "1,500"
click at [960, 646] on button "Save & Close" at bounding box center [971, 643] width 128 height 40
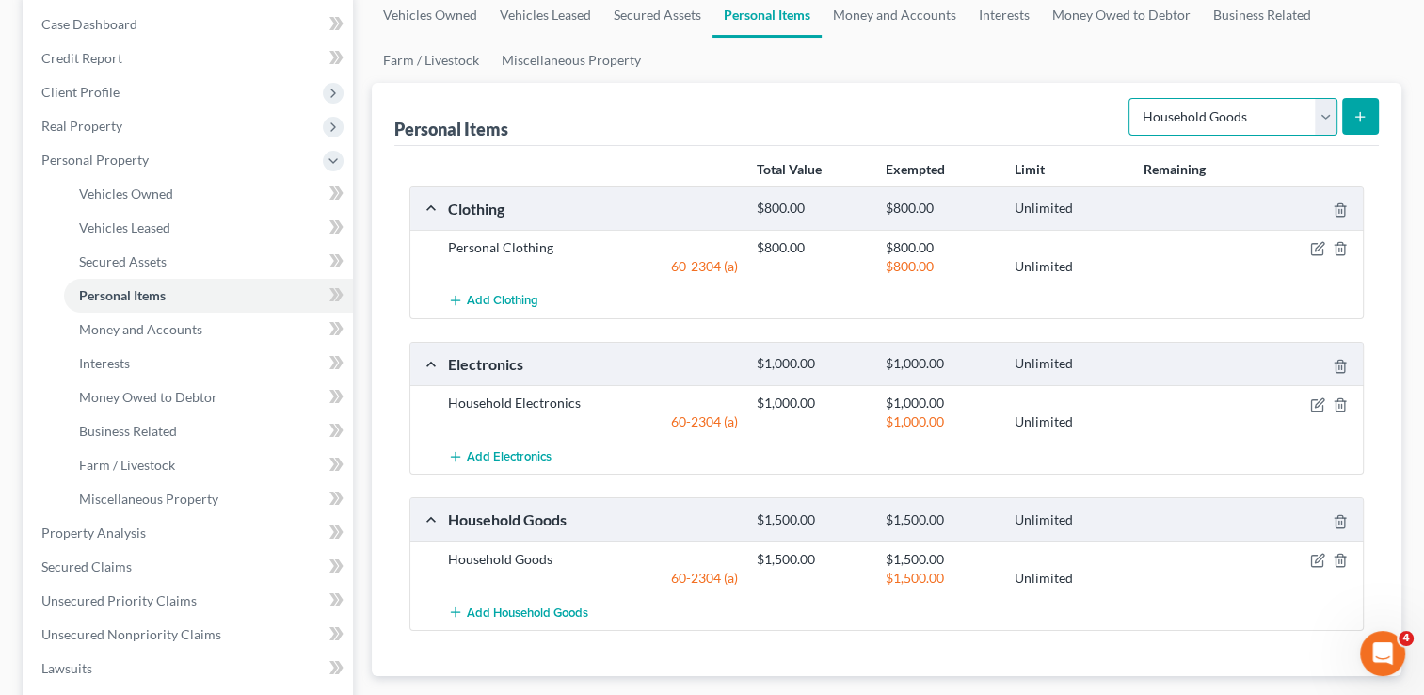
click at [1319, 110] on select "Select Item Type Clothing Collectibles Of Value Electronics Firearms Household …" at bounding box center [1233, 117] width 209 height 38
select select "jewelry"
click at [1131, 98] on select "Select Item Type Clothing Collectibles Of Value Electronics Firearms Household …" at bounding box center [1233, 117] width 209 height 38
click at [1353, 121] on icon "submit" at bounding box center [1360, 116] width 15 height 15
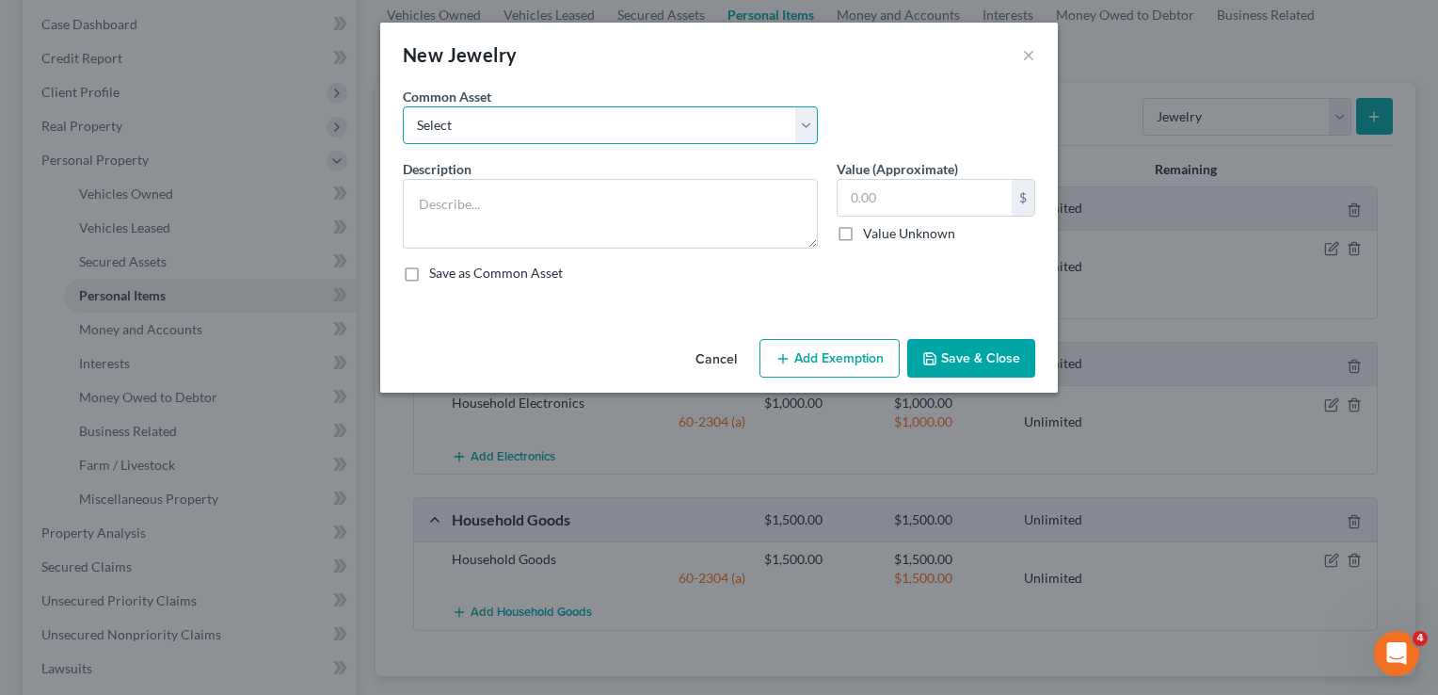
click at [661, 122] on select "Select Personal Jewelry" at bounding box center [610, 125] width 415 height 38
select select "0"
click at [403, 106] on select "Select Personal Jewelry" at bounding box center [610, 125] width 415 height 38
type textarea "Personal Jewelry"
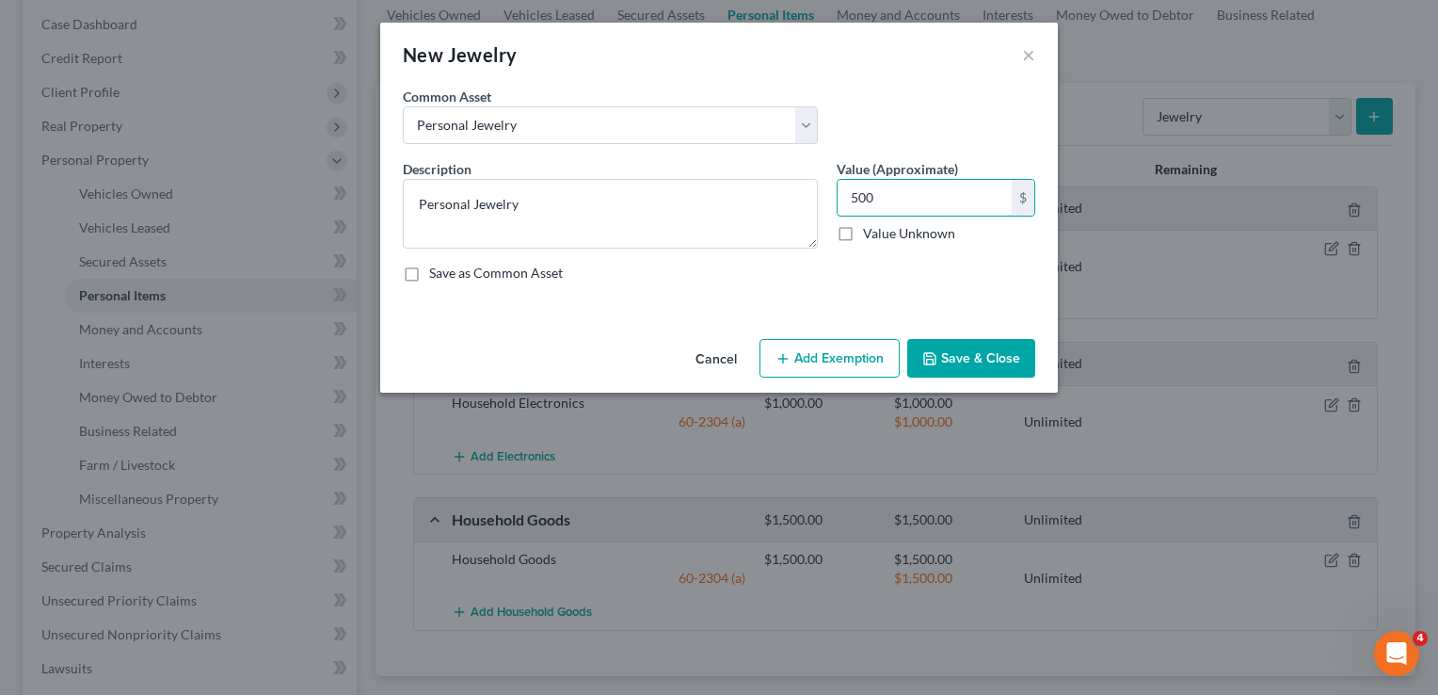
type input "500"
click at [837, 363] on button "Add Exemption" at bounding box center [830, 359] width 140 height 40
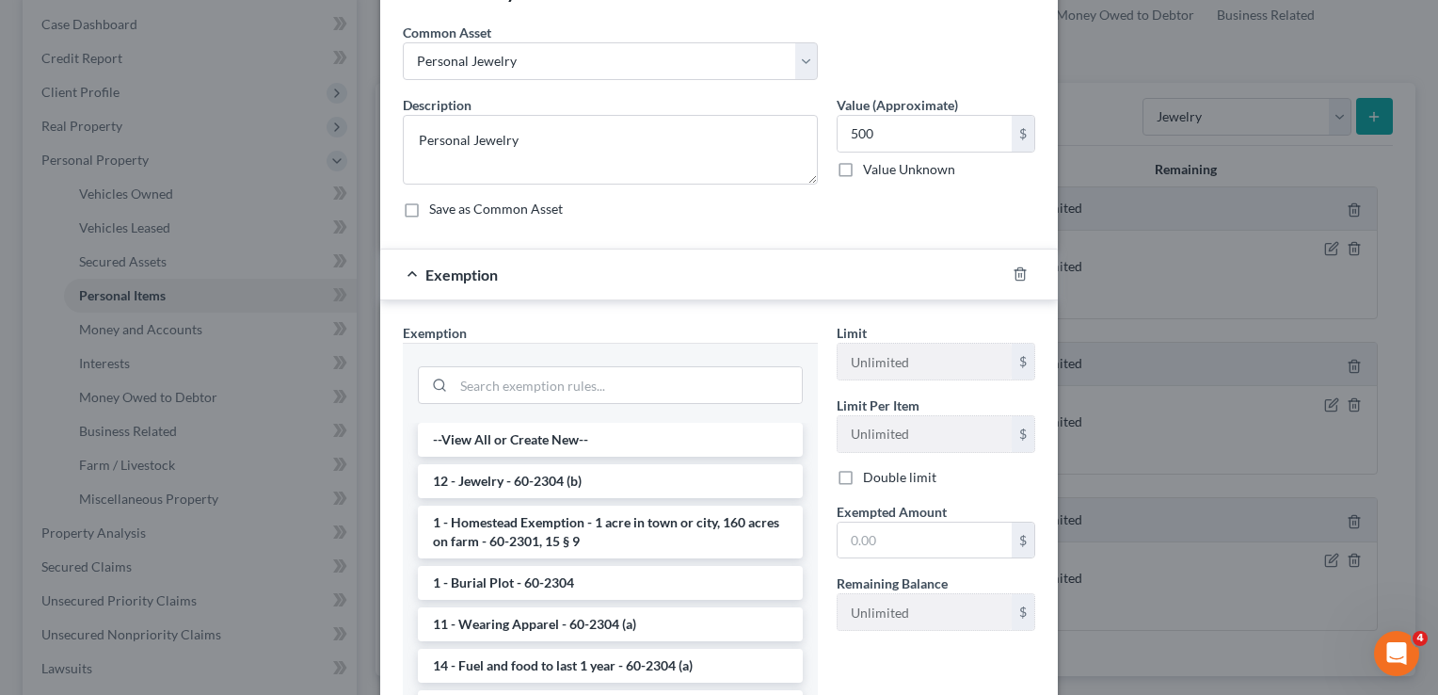
scroll to position [225, 0]
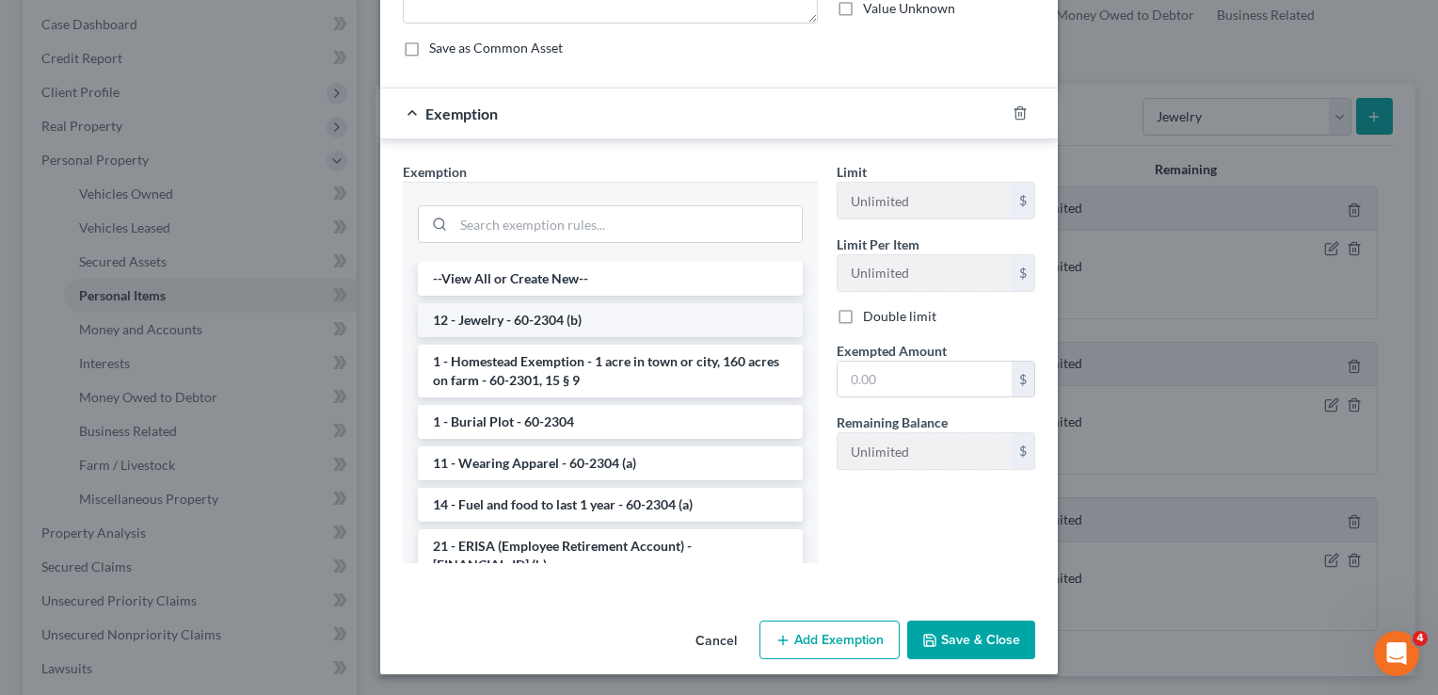
click at [592, 333] on li "12 - Jewelry - 60-2304 (b)" at bounding box center [610, 320] width 385 height 34
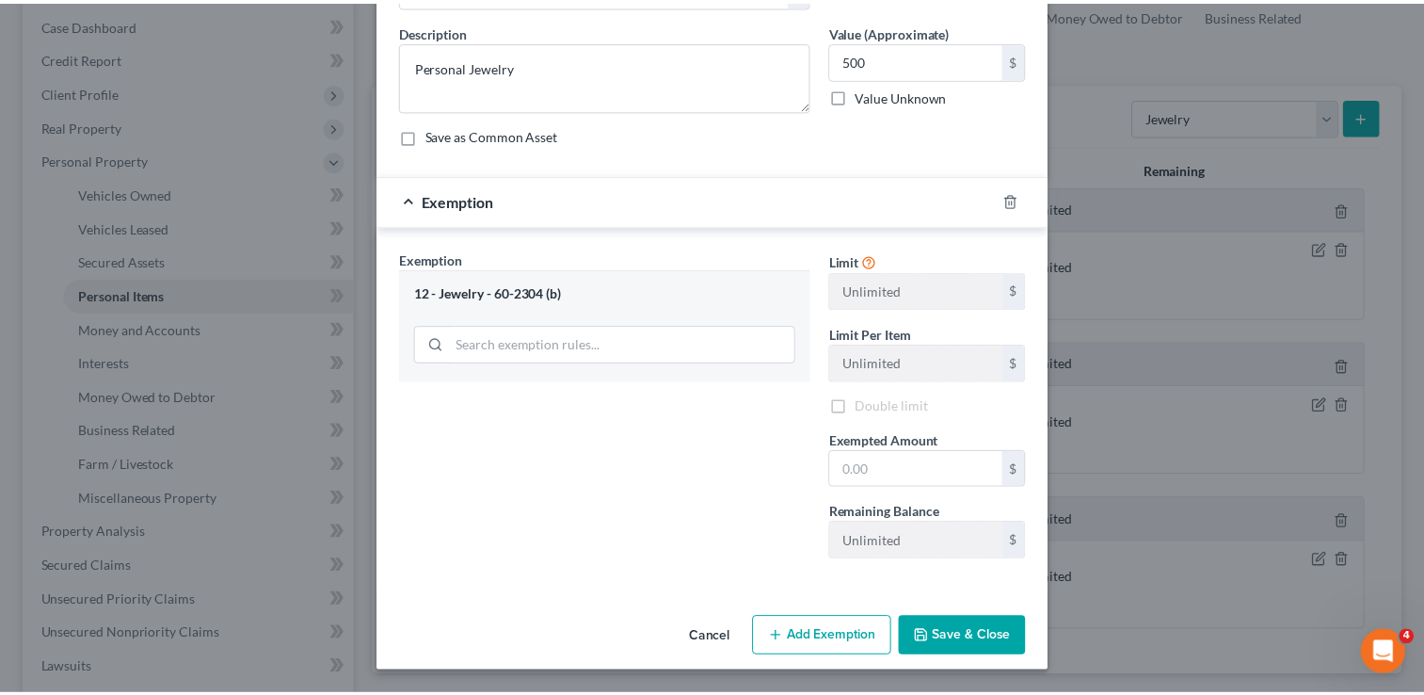
scroll to position [135, 0]
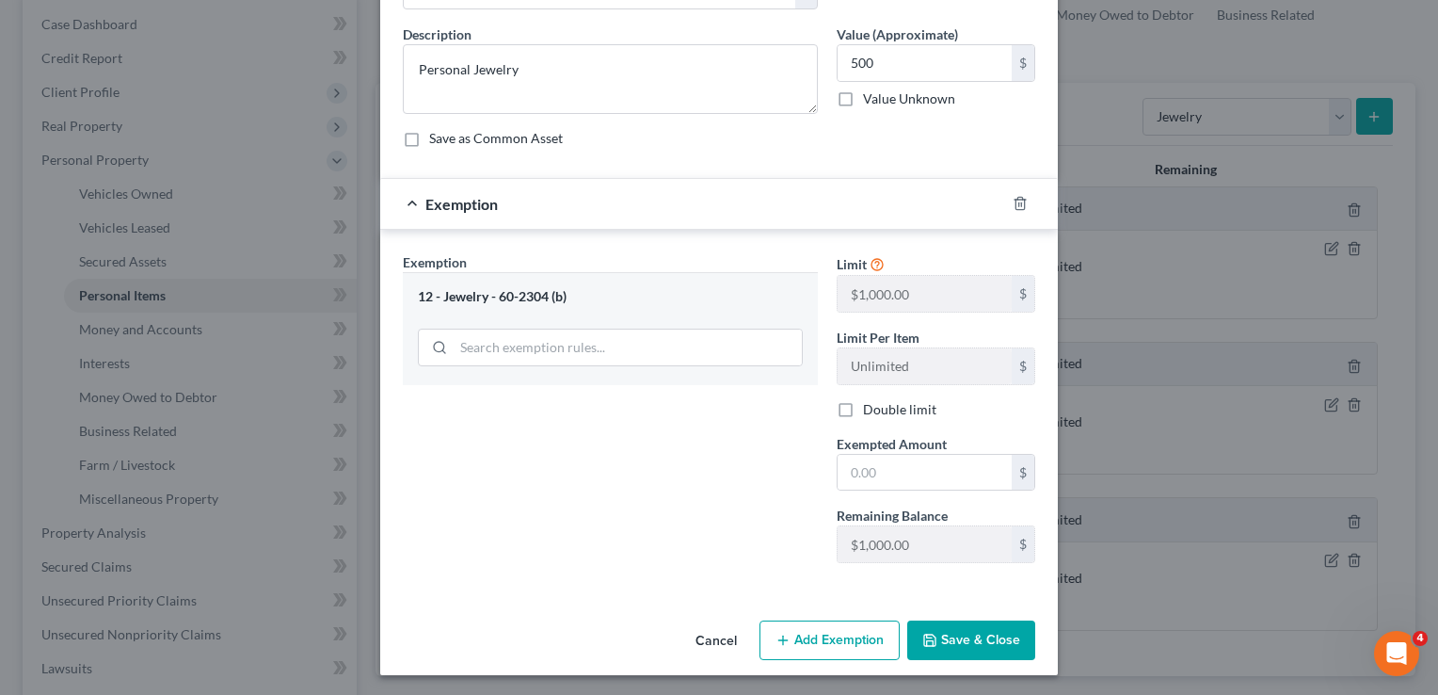
click at [903, 446] on span "Exempted Amount" at bounding box center [892, 444] width 110 height 16
click at [899, 472] on input "text" at bounding box center [925, 473] width 174 height 36
type input "500"
click at [989, 643] on button "Save & Close" at bounding box center [971, 640] width 128 height 40
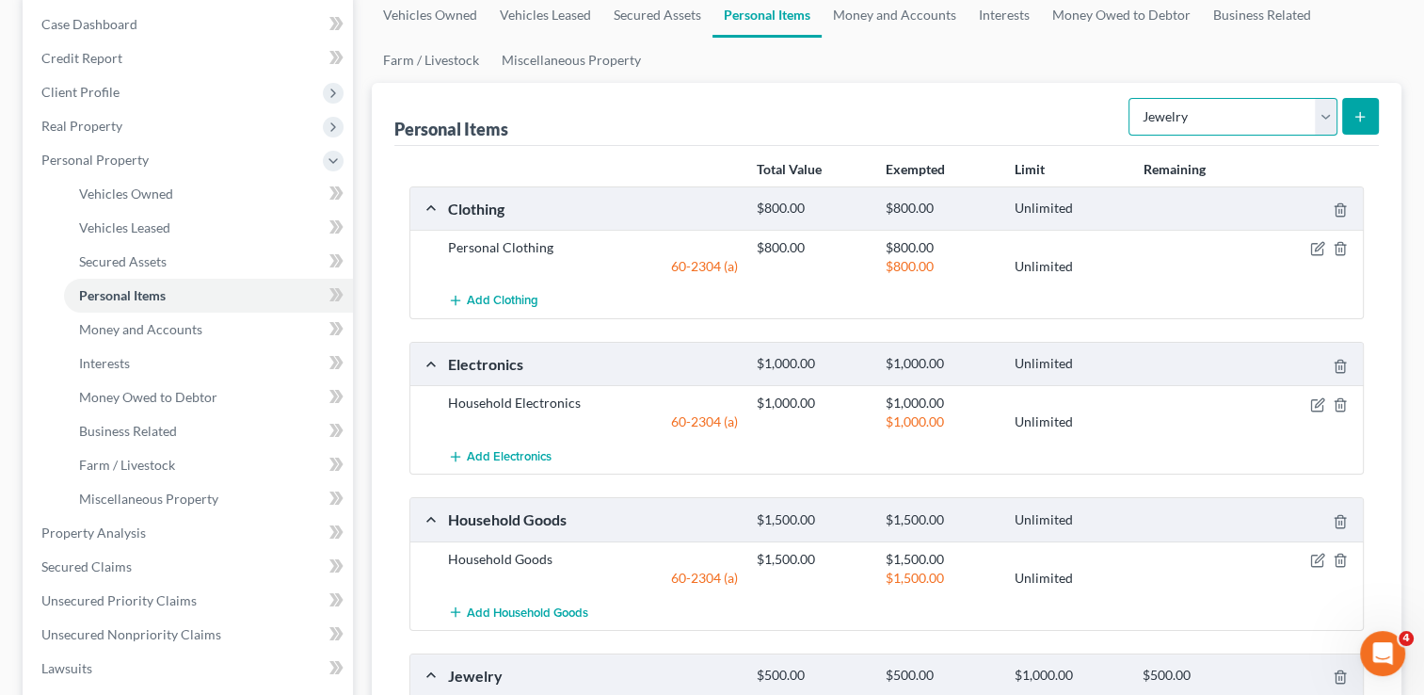
click at [1322, 132] on select "Select Item Type Clothing Collectibles Of Value Electronics Firearms Household …" at bounding box center [1233, 117] width 209 height 38
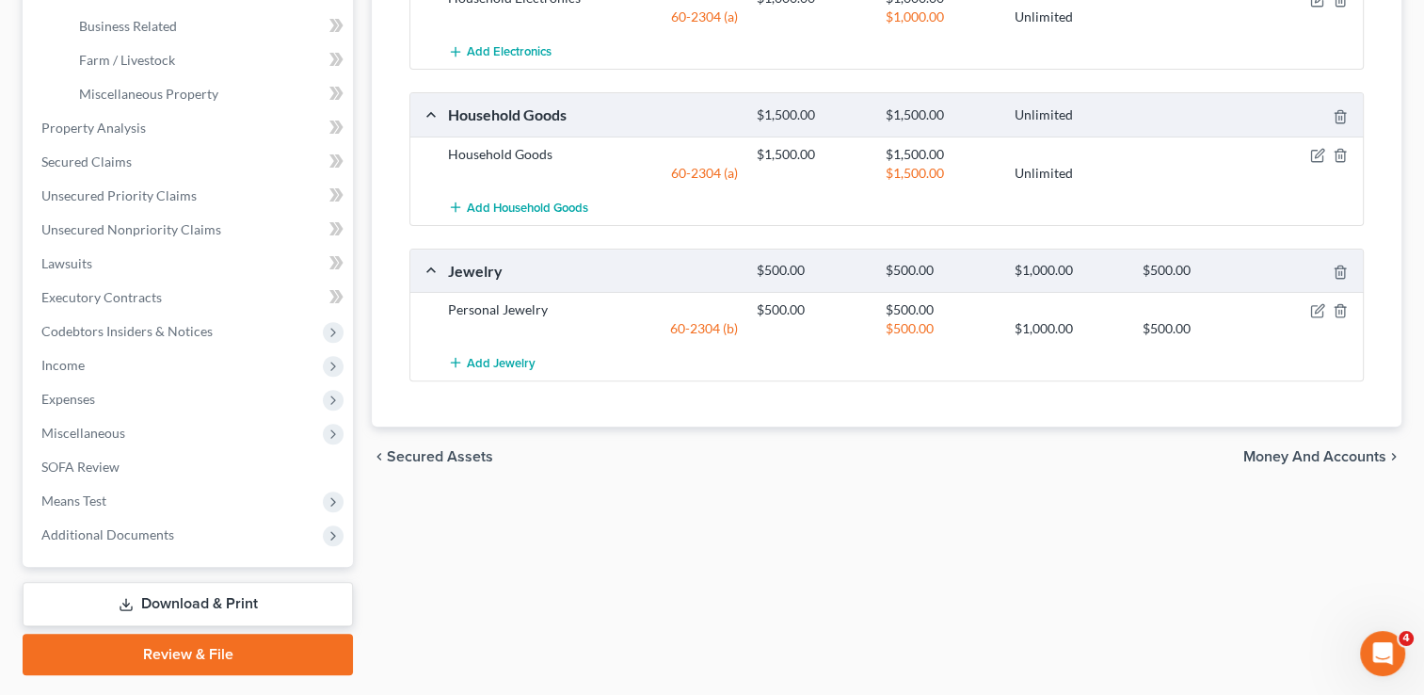
scroll to position [549, 0]
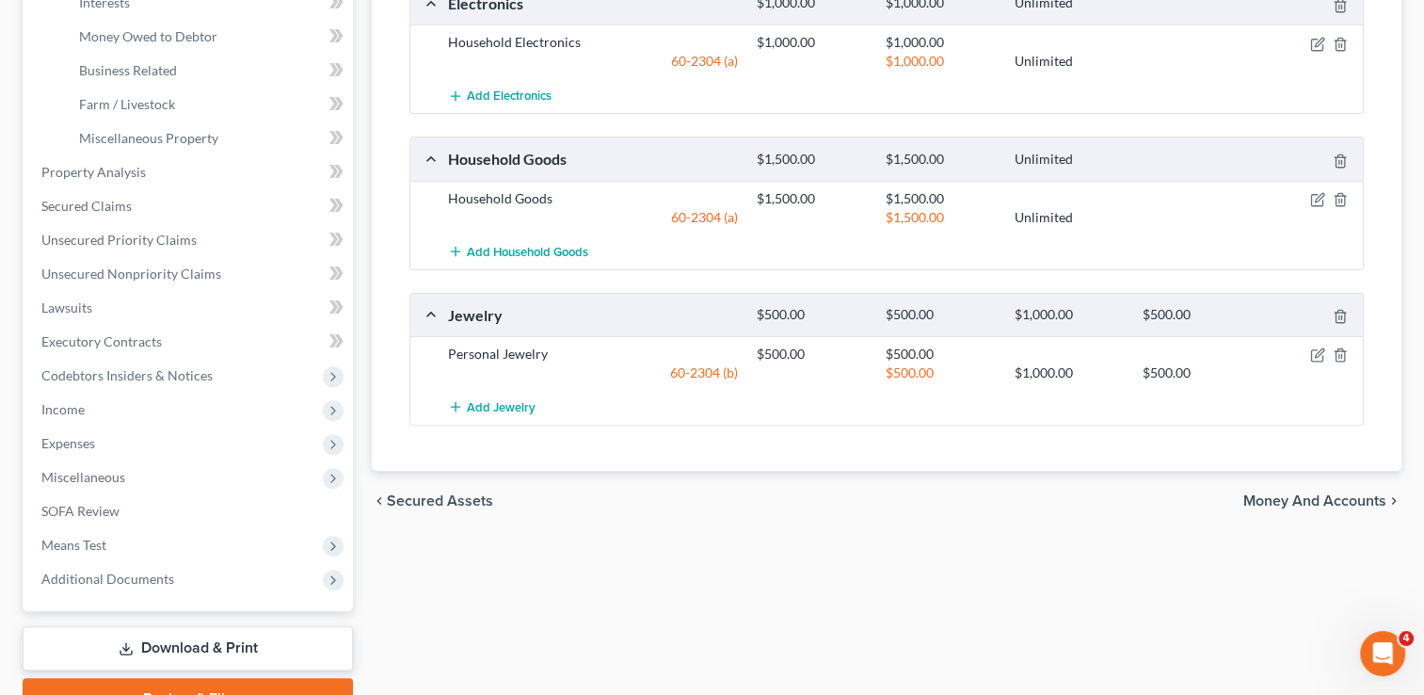
click at [1317, 506] on span "Money and Accounts" at bounding box center [1315, 500] width 143 height 15
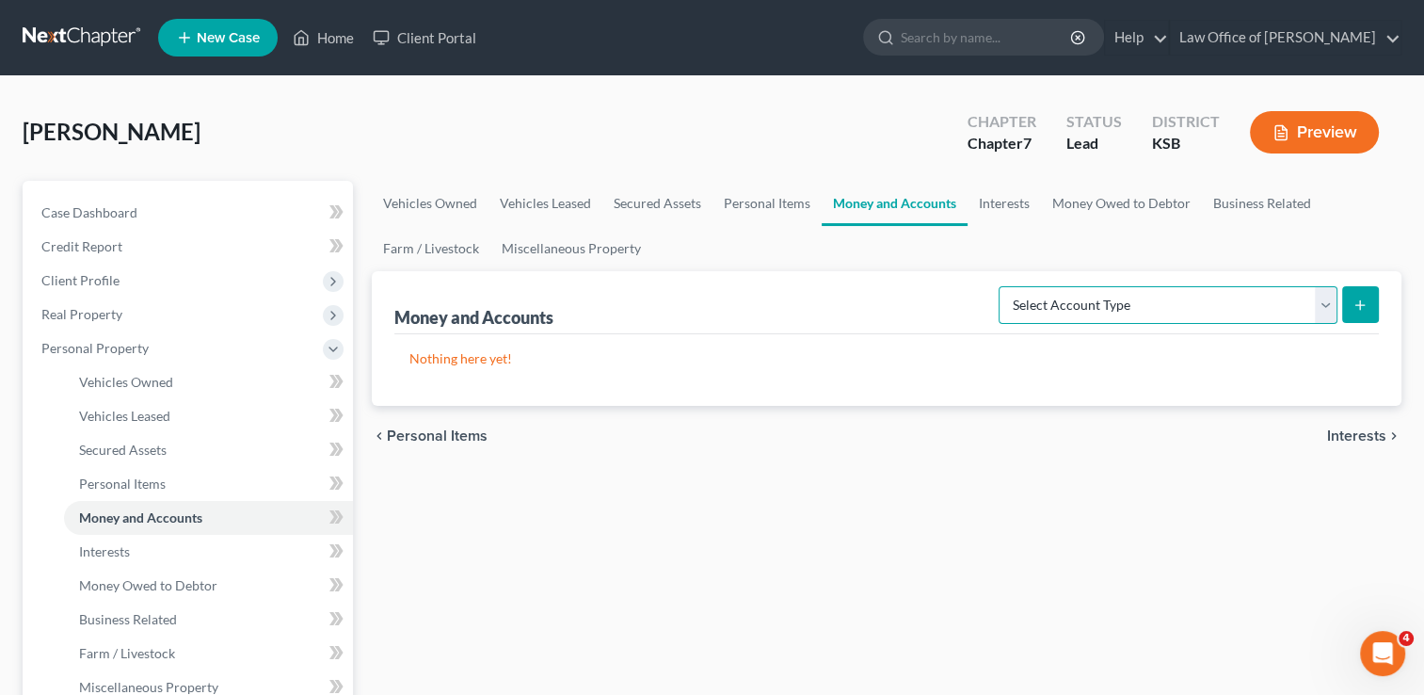
click at [1321, 306] on select "Select Account Type Brokerage Cash on Hand Certificates of Deposit Checking Acc…" at bounding box center [1168, 305] width 339 height 38
select select "checking"
click at [1003, 286] on select "Select Account Type Brokerage Cash on Hand Certificates of Deposit Checking Acc…" at bounding box center [1168, 305] width 339 height 38
click at [1367, 304] on icon "submit" at bounding box center [1360, 304] width 15 height 15
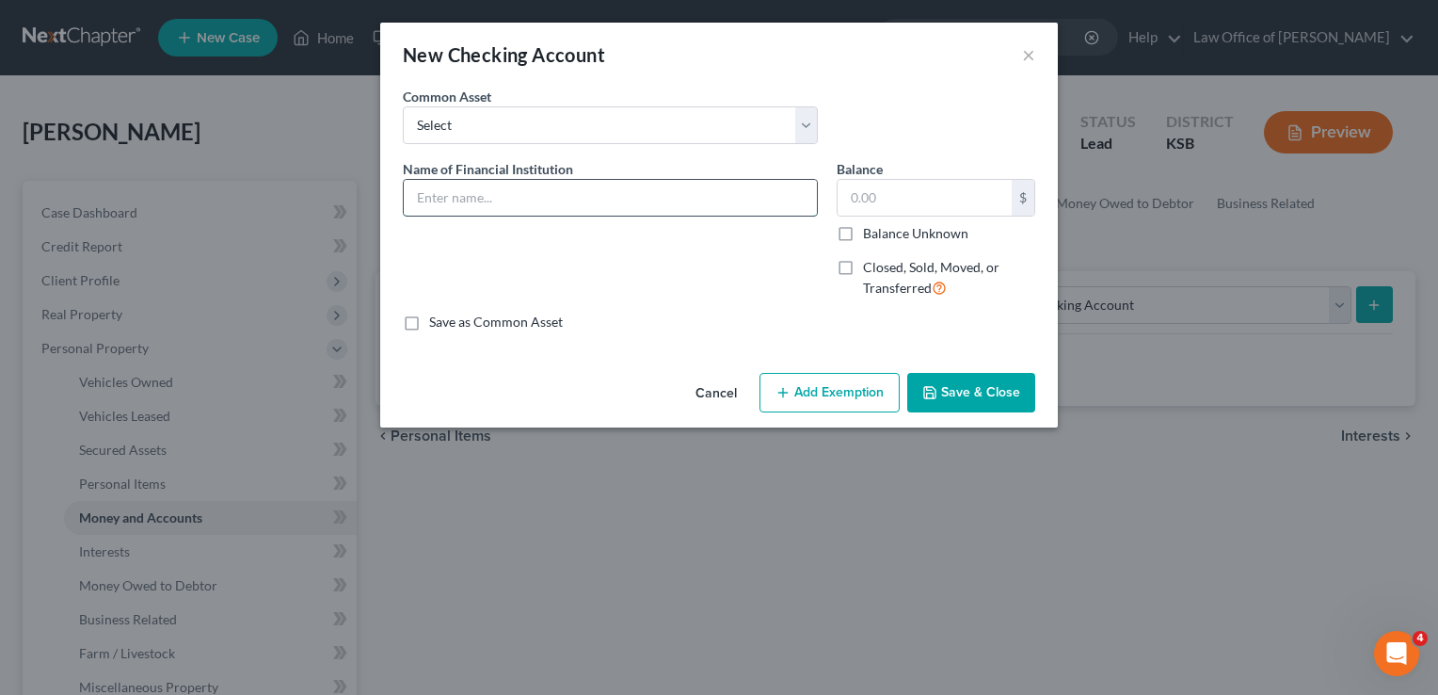
click at [533, 199] on input "text" at bounding box center [610, 198] width 413 height 36
type input "USAA"
click at [863, 233] on label "Balance Unknown" at bounding box center [915, 233] width 105 height 19
click at [871, 233] on input "Balance Unknown" at bounding box center [877, 230] width 12 height 12
checkbox input "true"
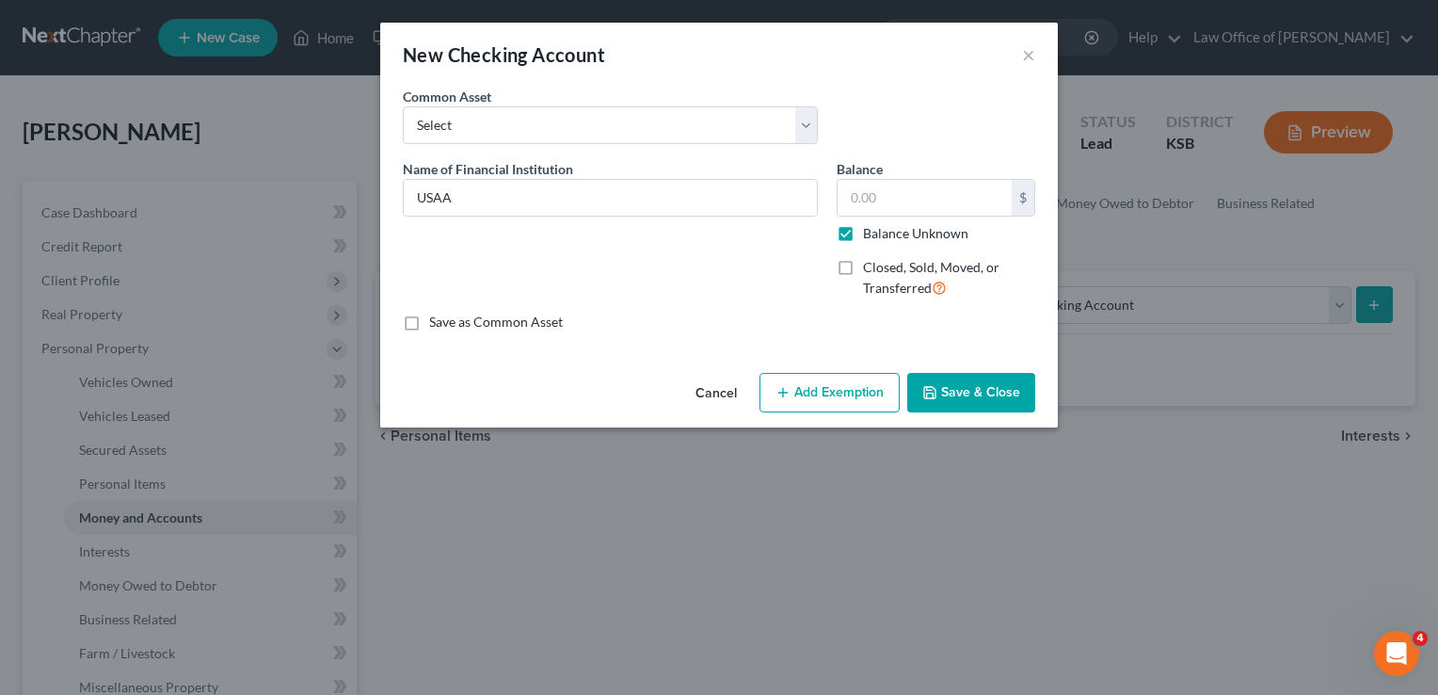
type input "0.00"
click at [959, 386] on button "Save & Close" at bounding box center [971, 393] width 128 height 40
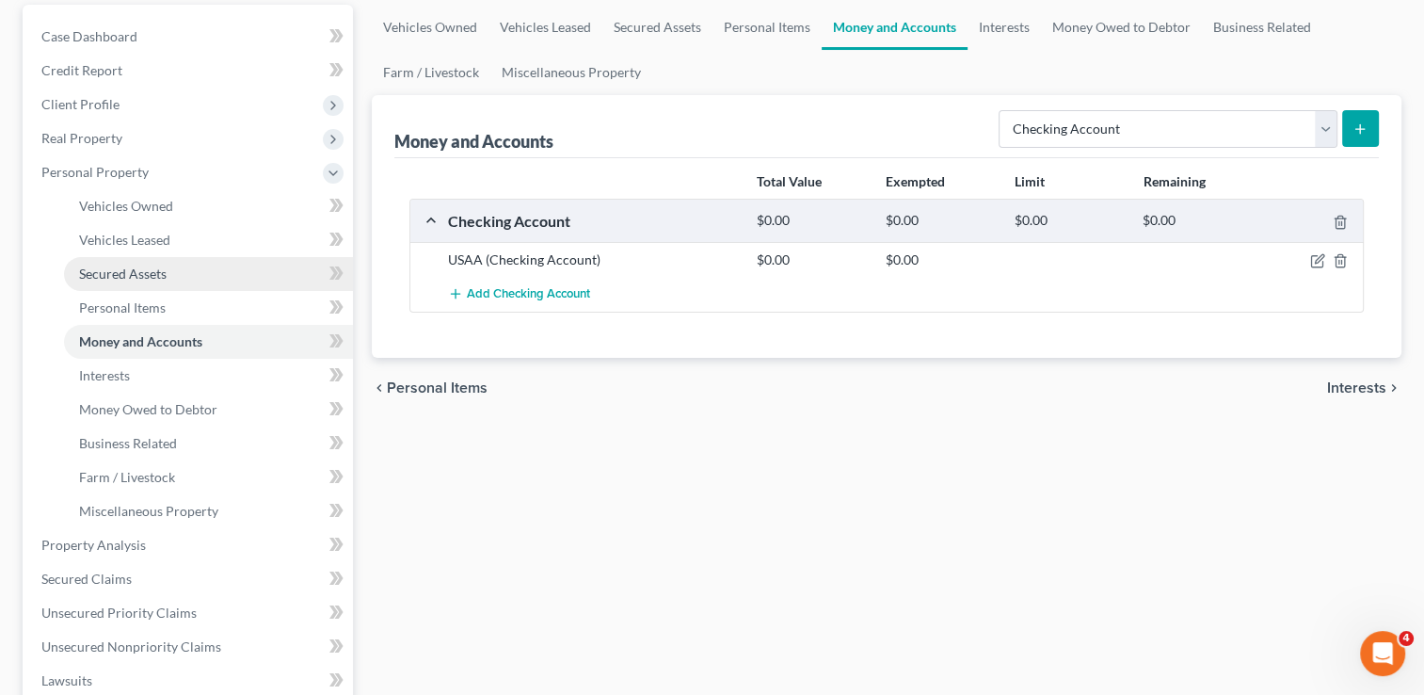
scroll to position [188, 0]
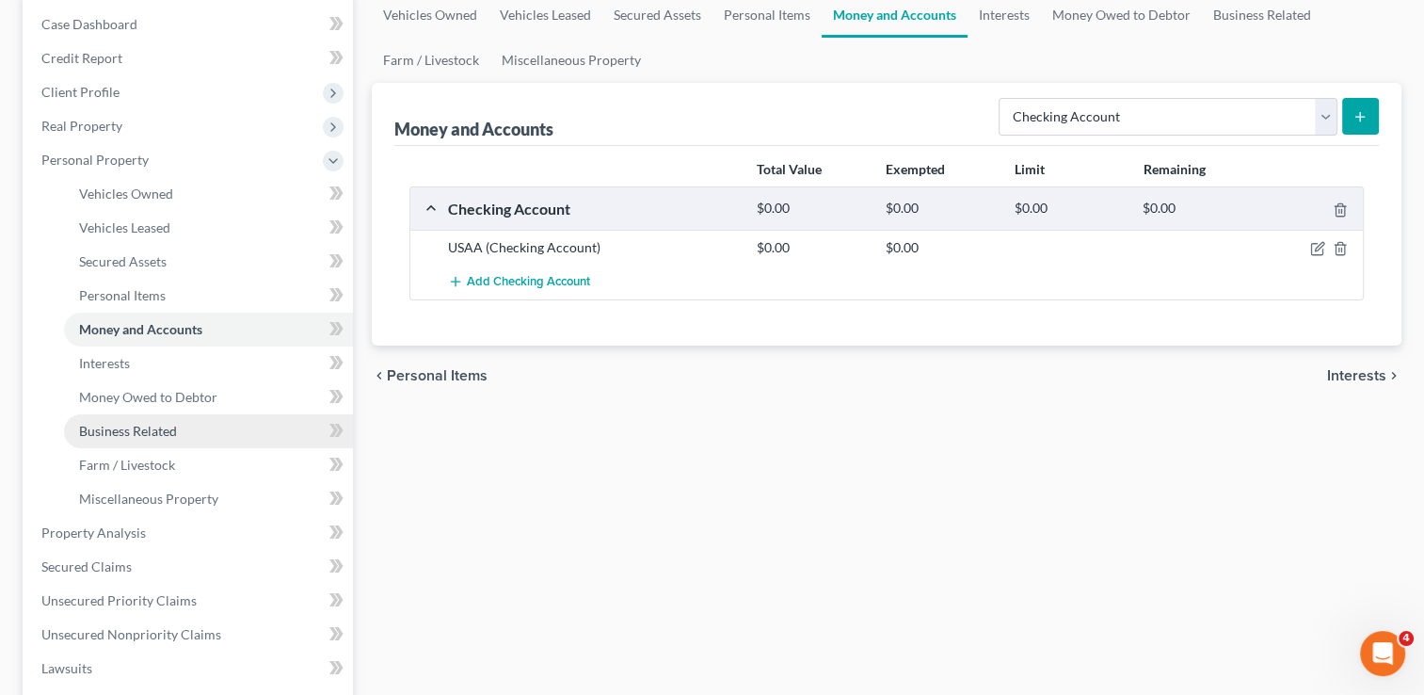
click at [158, 434] on span "Business Related" at bounding box center [128, 431] width 98 height 16
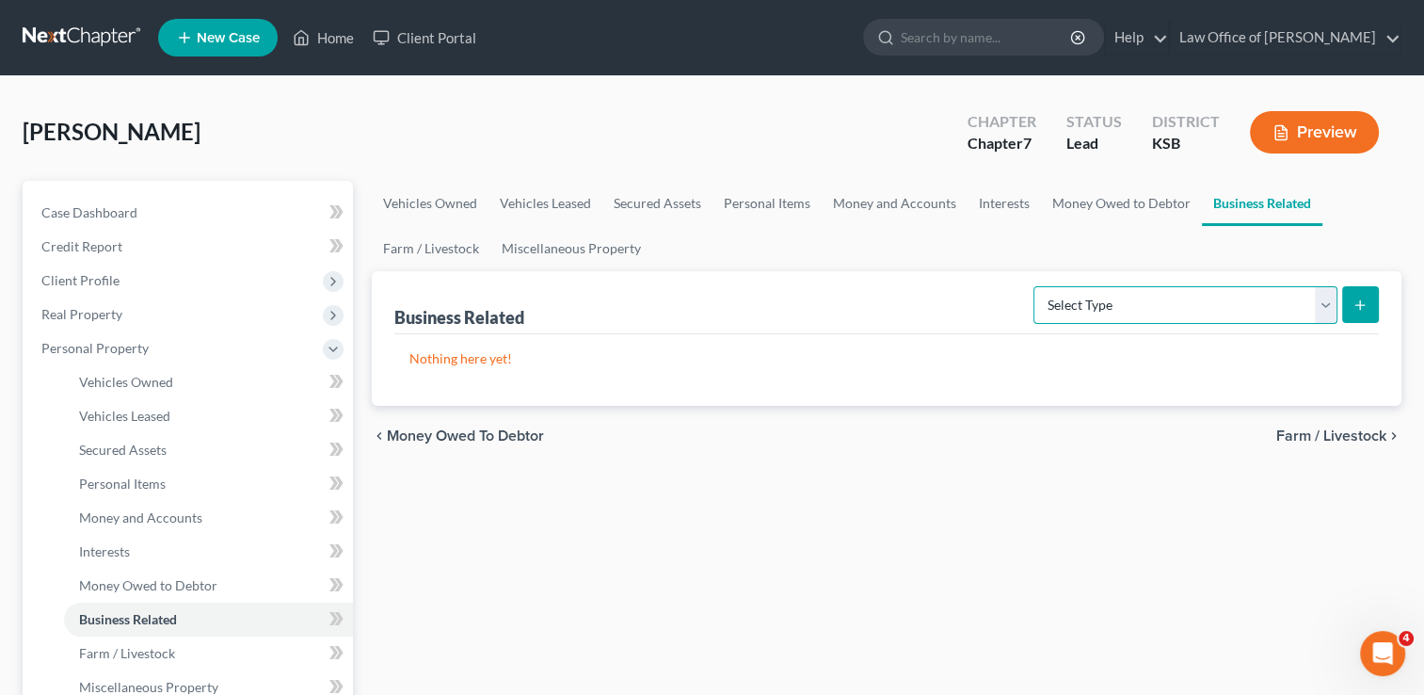
click at [1325, 296] on select "Select Type Customer Lists Franchises Inventory Licenses Machinery Office Equip…" at bounding box center [1186, 305] width 304 height 38
select select "machinery"
click at [1035, 286] on select "Select Type Customer Lists Franchises Inventory Licenses Machinery Office Equip…" at bounding box center [1186, 305] width 304 height 38
click at [1327, 290] on select "Select Type Customer Lists Franchises Inventory Licenses Machinery Office Equip…" at bounding box center [1186, 305] width 304 height 38
click at [1035, 286] on select "Select Type Customer Lists Franchises Inventory Licenses Machinery Office Equip…" at bounding box center [1186, 305] width 304 height 38
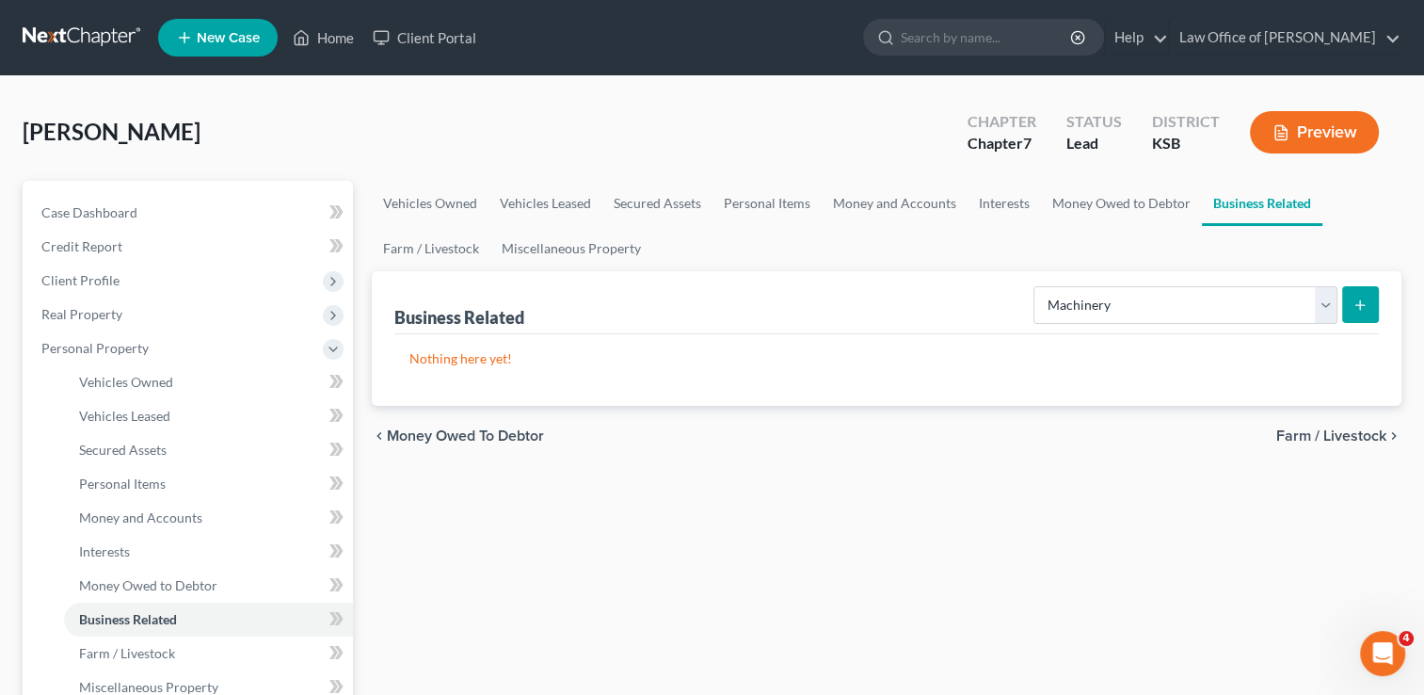
click at [1369, 305] on button "submit" at bounding box center [1360, 304] width 37 height 37
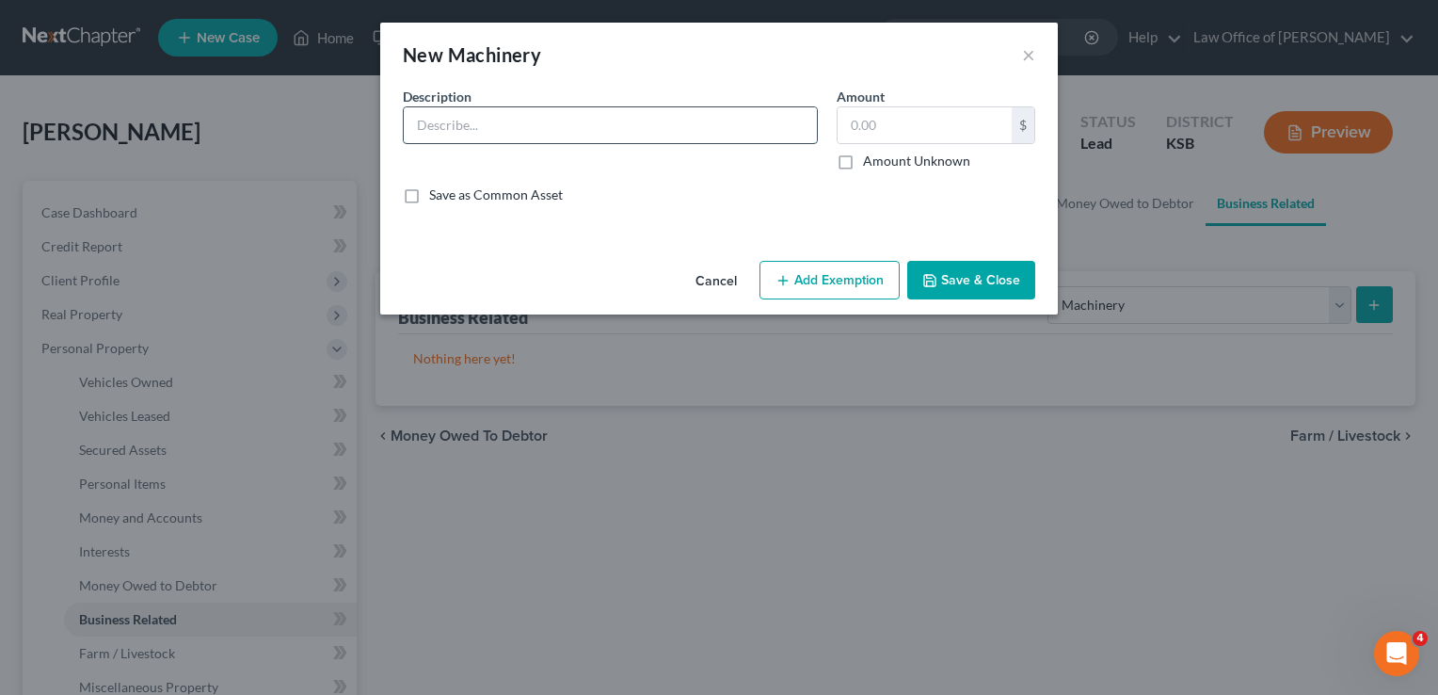
click at [523, 108] on input "text" at bounding box center [610, 125] width 413 height 36
click at [521, 131] on input "text" at bounding box center [610, 125] width 413 height 36
type input "Tools of the Trade"
click at [941, 130] on input "text" at bounding box center [925, 125] width 174 height 36
type input "1,000"
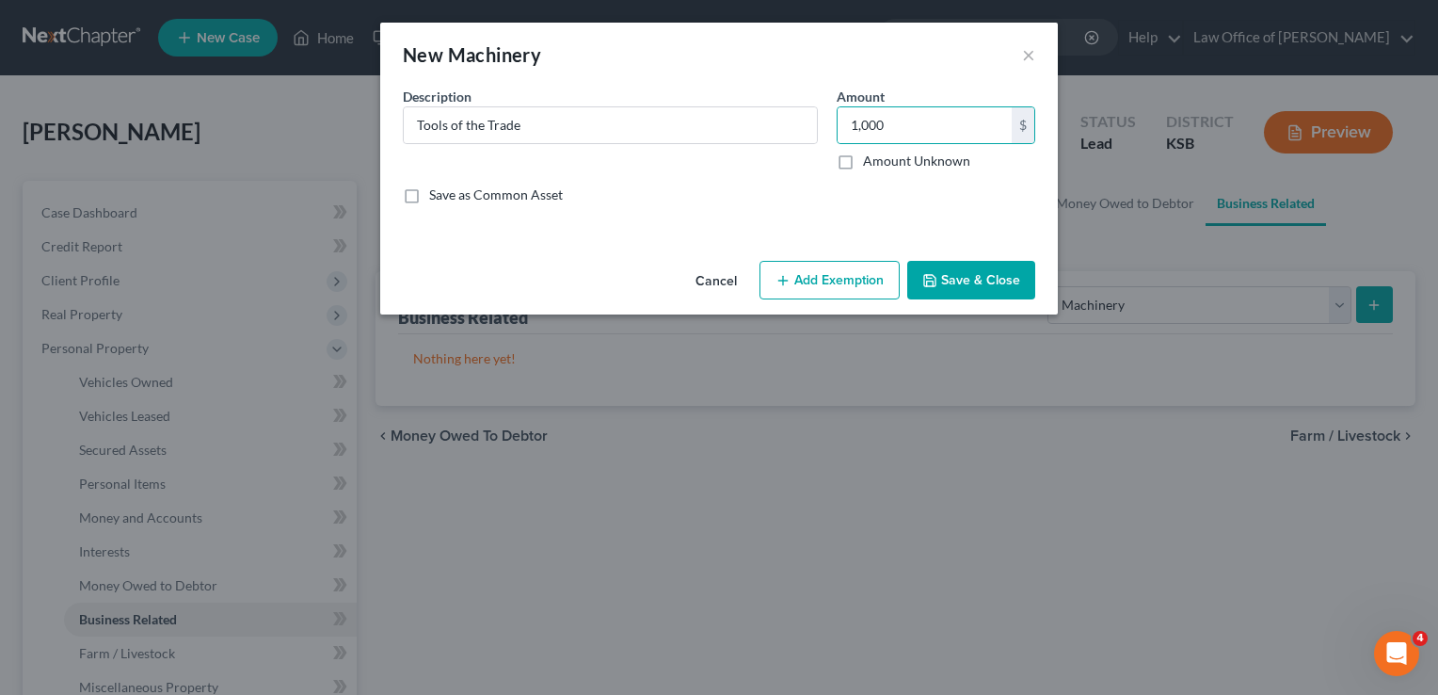
click at [859, 272] on button "Add Exemption" at bounding box center [830, 281] width 140 height 40
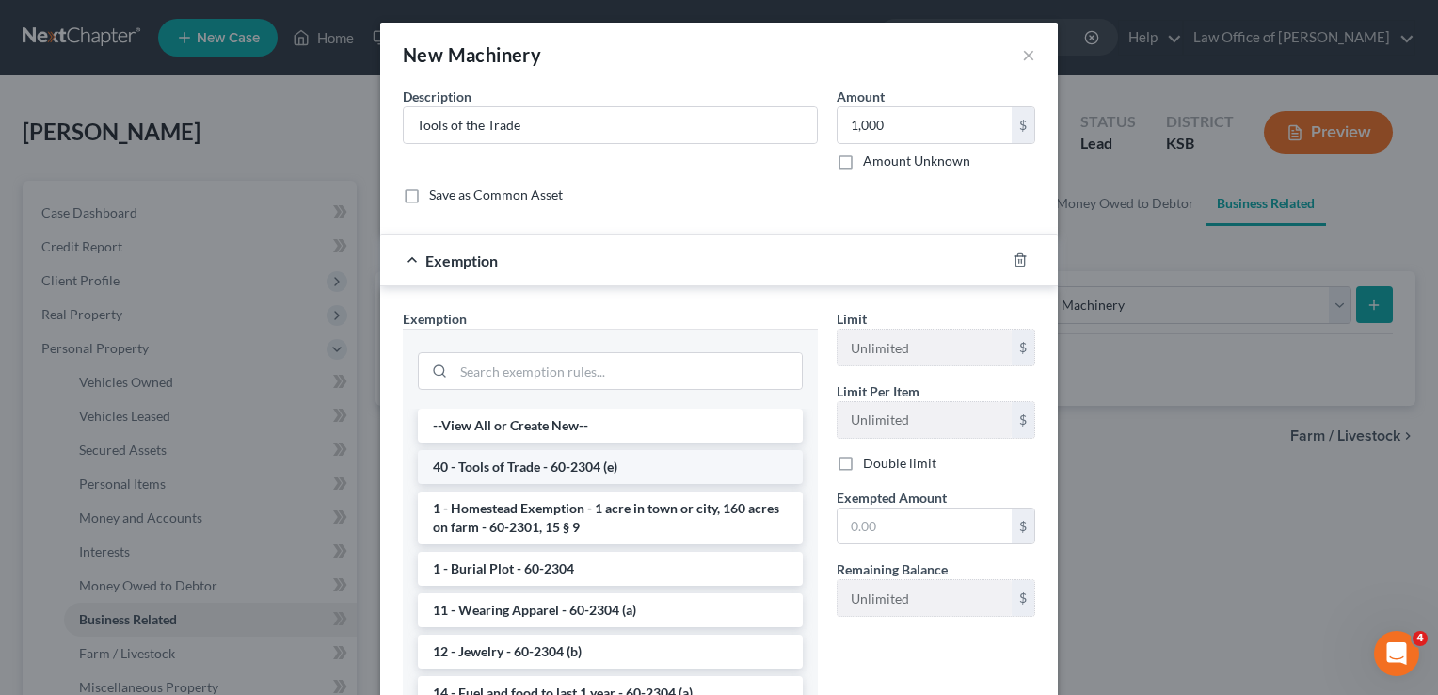
click at [557, 469] on li "40 - Tools of Trade - 60-2304 (e)" at bounding box center [610, 467] width 385 height 34
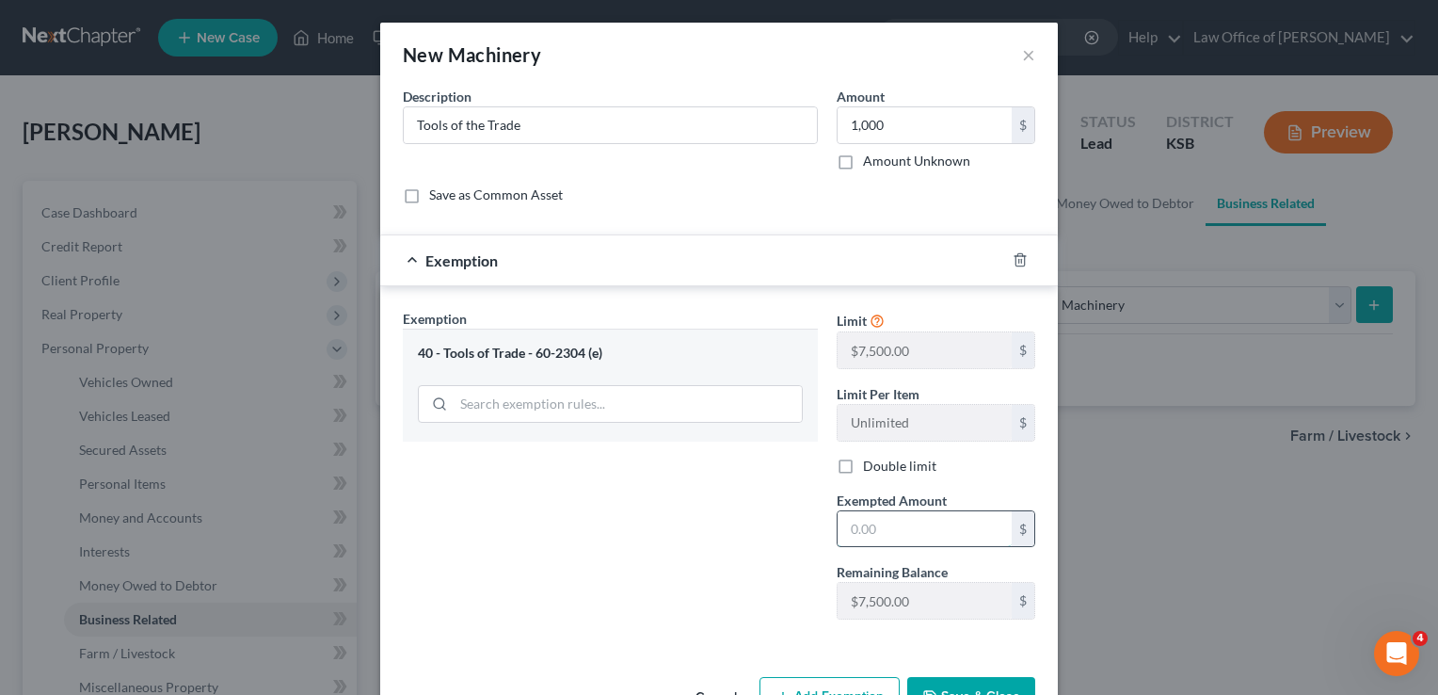
click at [879, 530] on input "text" at bounding box center [925, 529] width 174 height 36
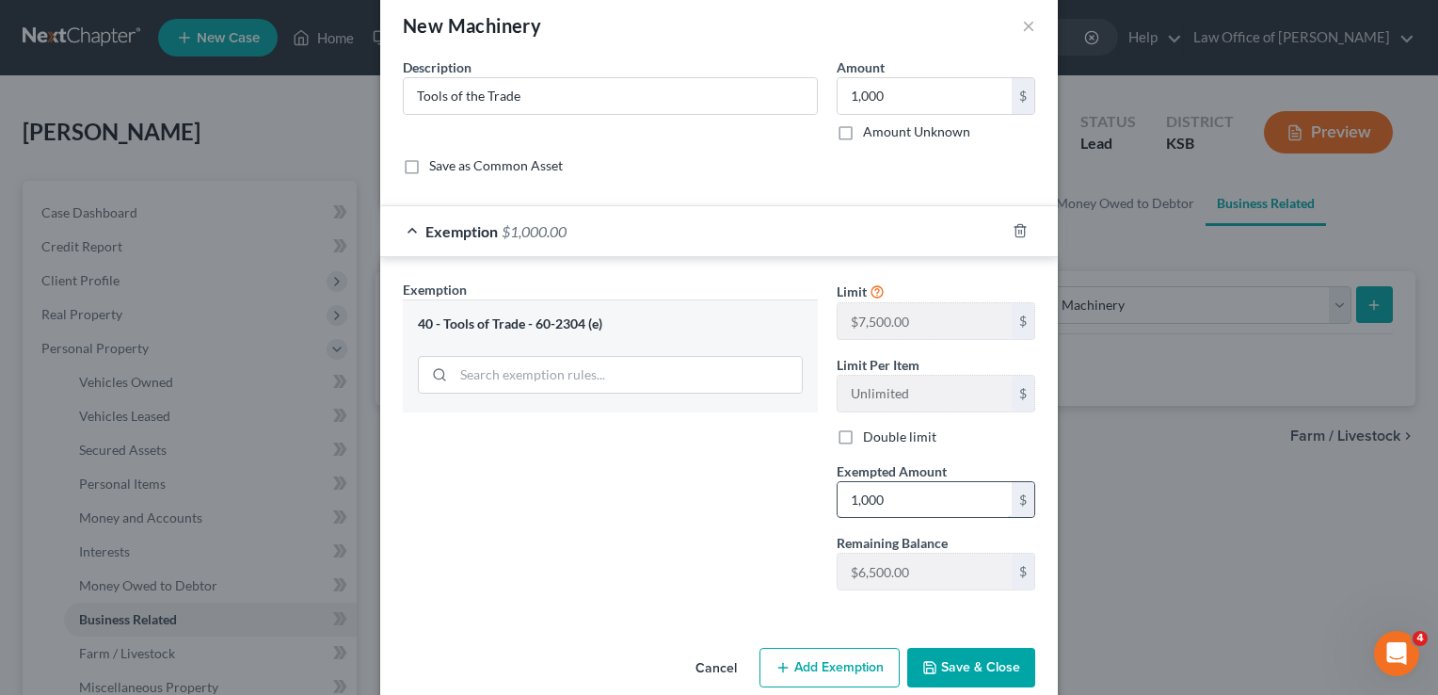
scroll to position [56, 0]
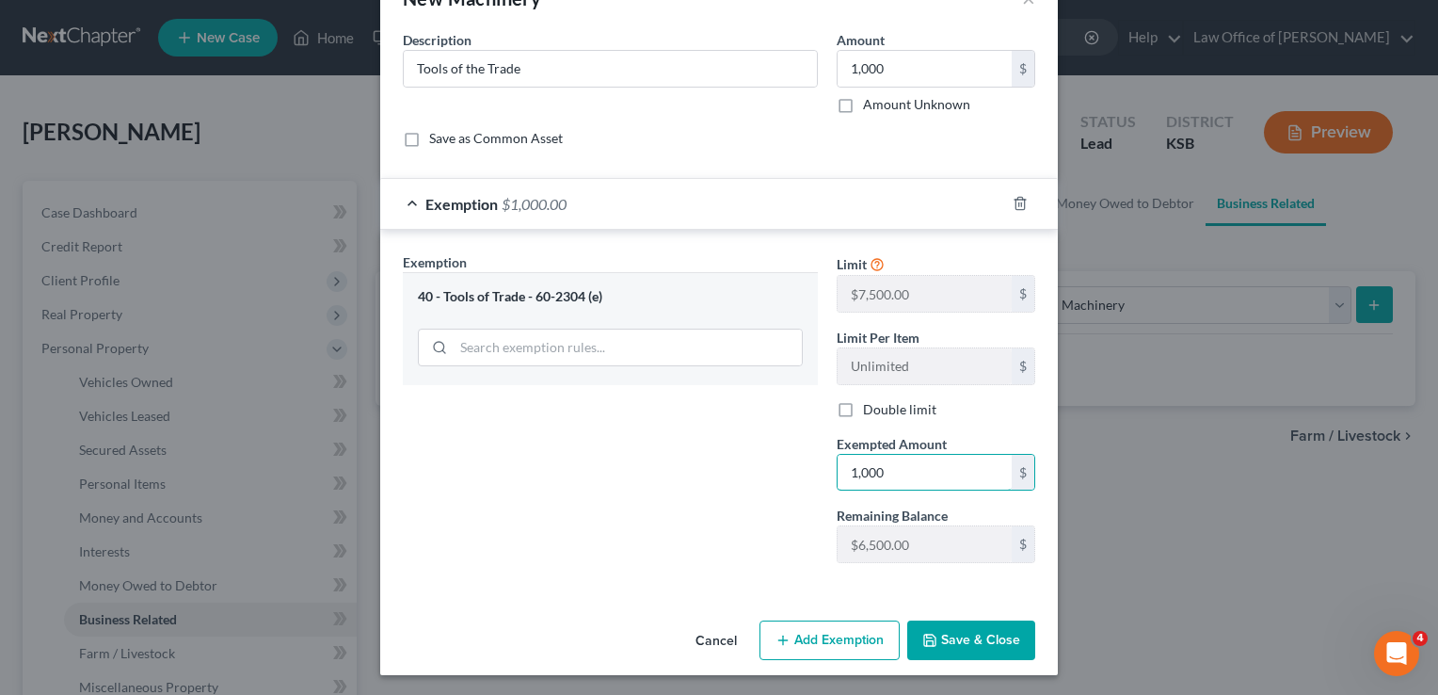
type input "1,000"
click at [939, 637] on button "Save & Close" at bounding box center [971, 640] width 128 height 40
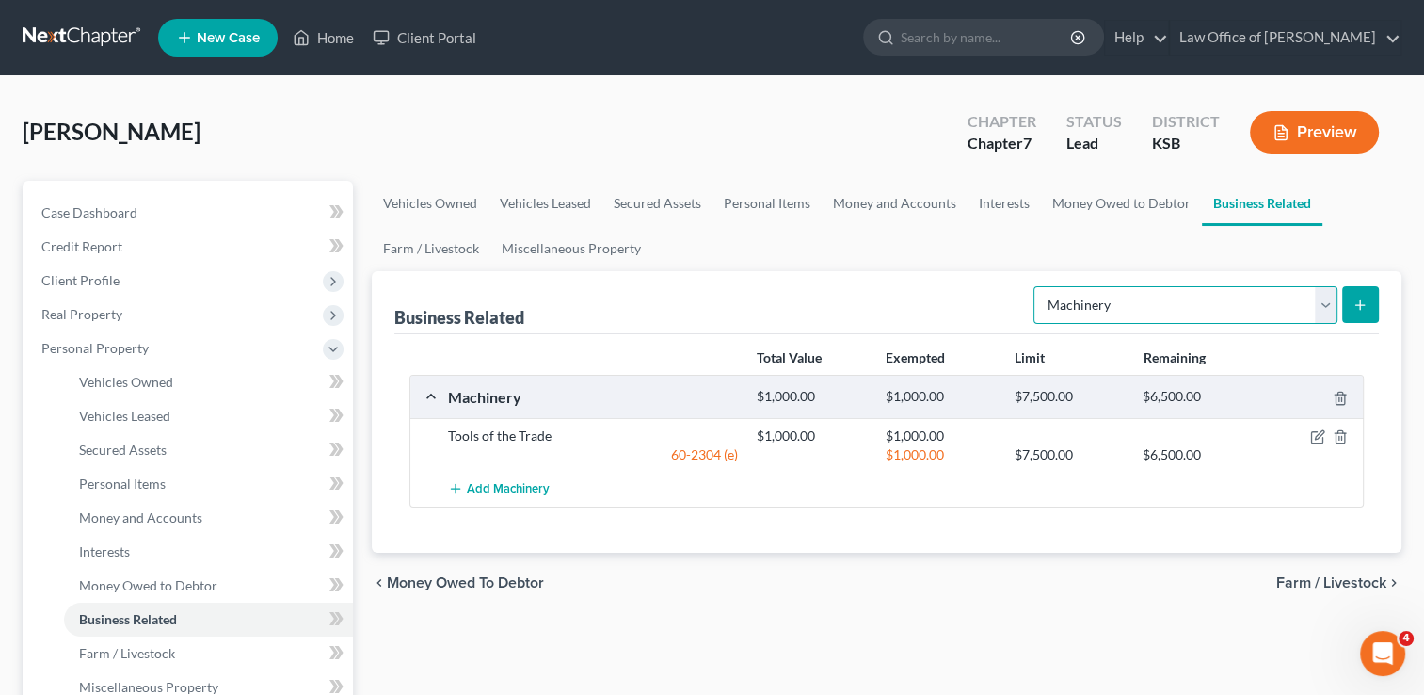
click at [1097, 300] on select "Select Type Customer Lists Franchises Inventory Licenses Machinery Office Equip…" at bounding box center [1186, 305] width 304 height 38
select select "office_equipment"
click at [1035, 286] on select "Select Type Customer Lists Franchises Inventory Licenses Machinery Office Equip…" at bounding box center [1186, 305] width 304 height 38
click at [1363, 303] on icon "submit" at bounding box center [1360, 304] width 15 height 15
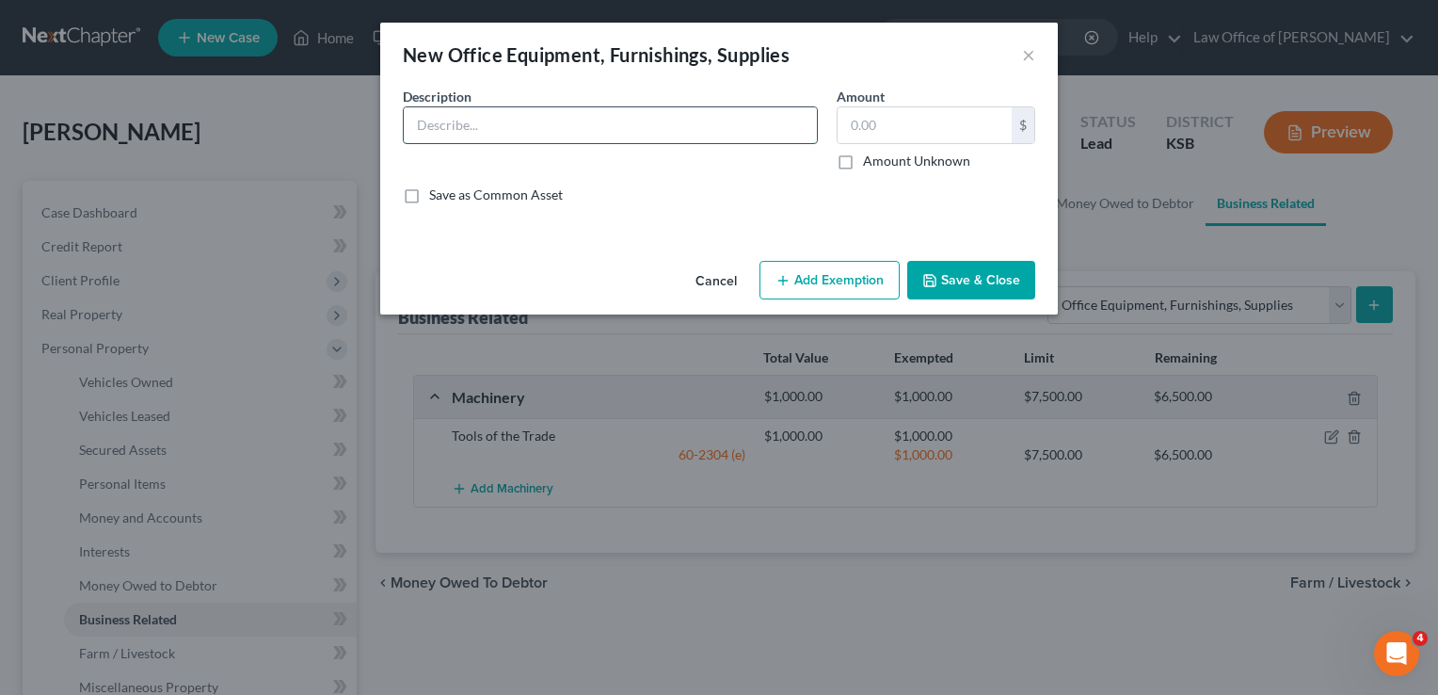
click at [607, 137] on input "text" at bounding box center [610, 125] width 413 height 36
type input "O"
type input "Supplies"
click at [883, 130] on input "text" at bounding box center [925, 125] width 174 height 36
type input "1,000"
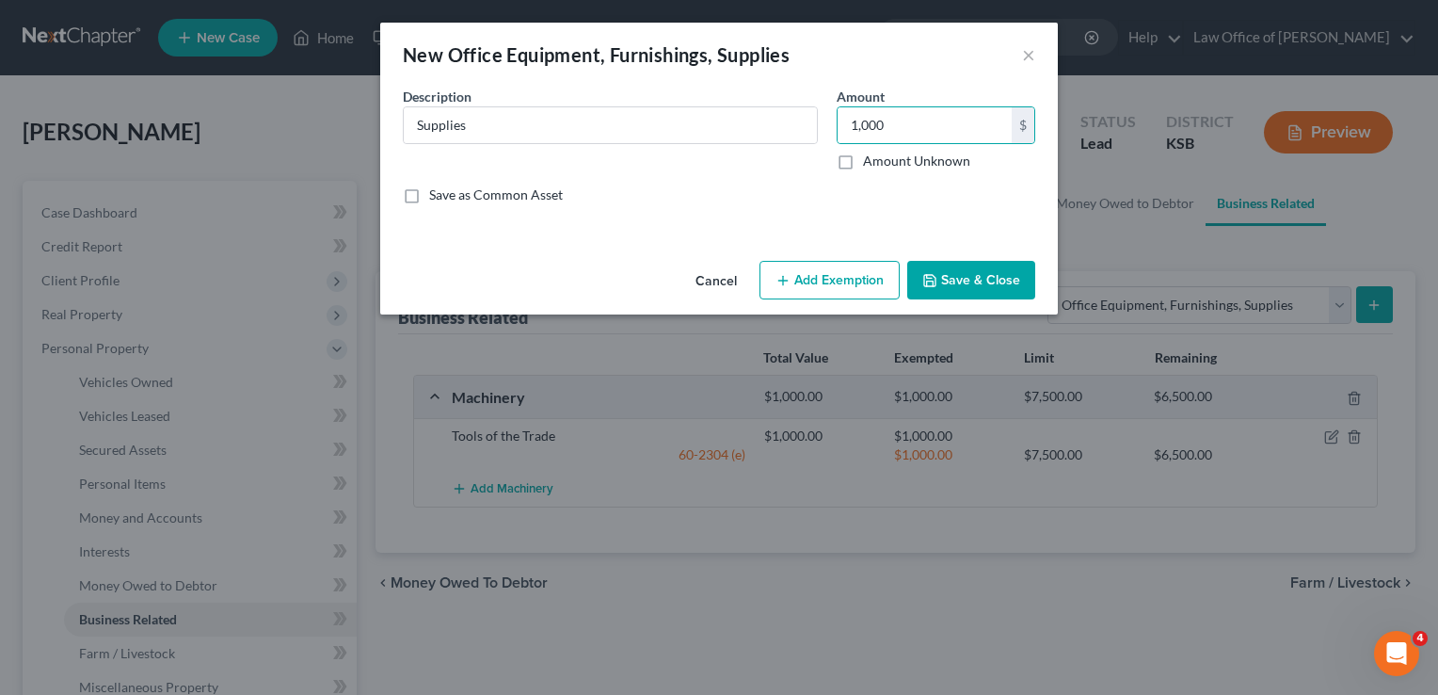
click at [843, 281] on button "Add Exemption" at bounding box center [830, 281] width 140 height 40
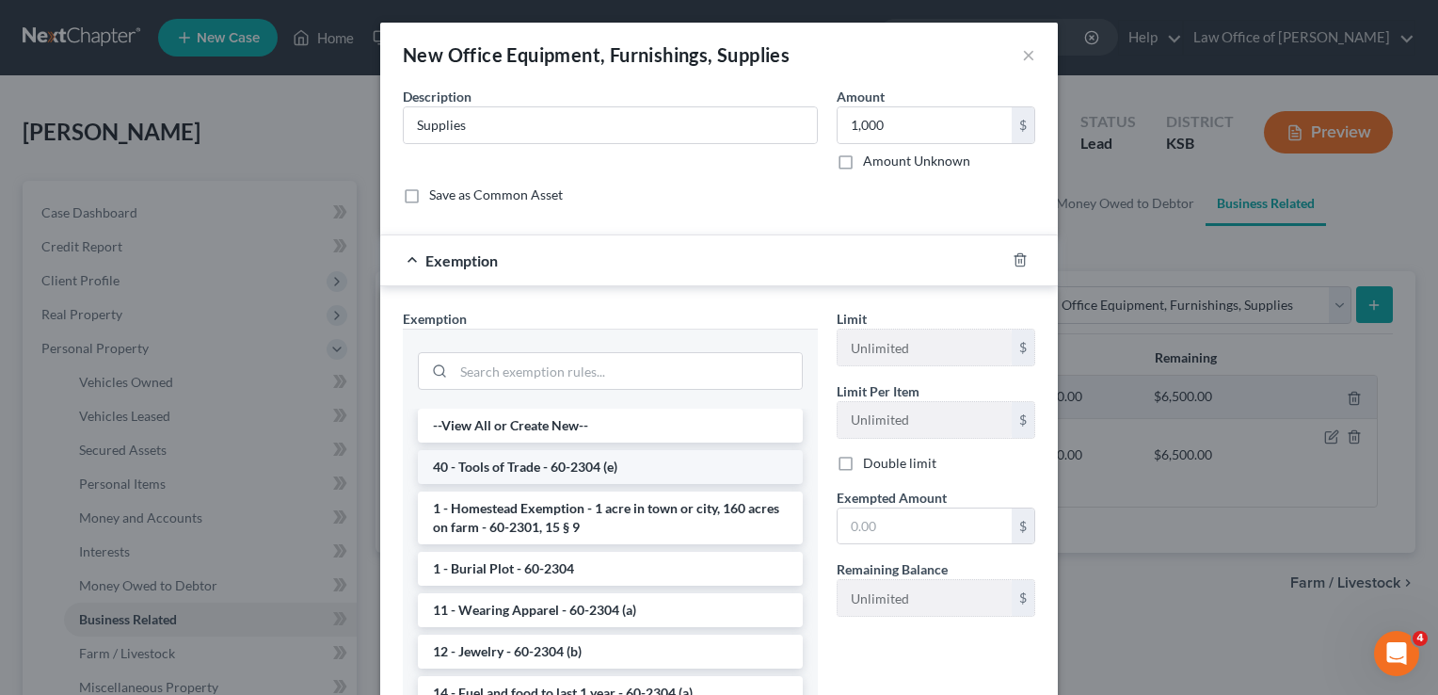
click at [574, 469] on li "40 - Tools of Trade - 60-2304 (e)" at bounding box center [610, 467] width 385 height 34
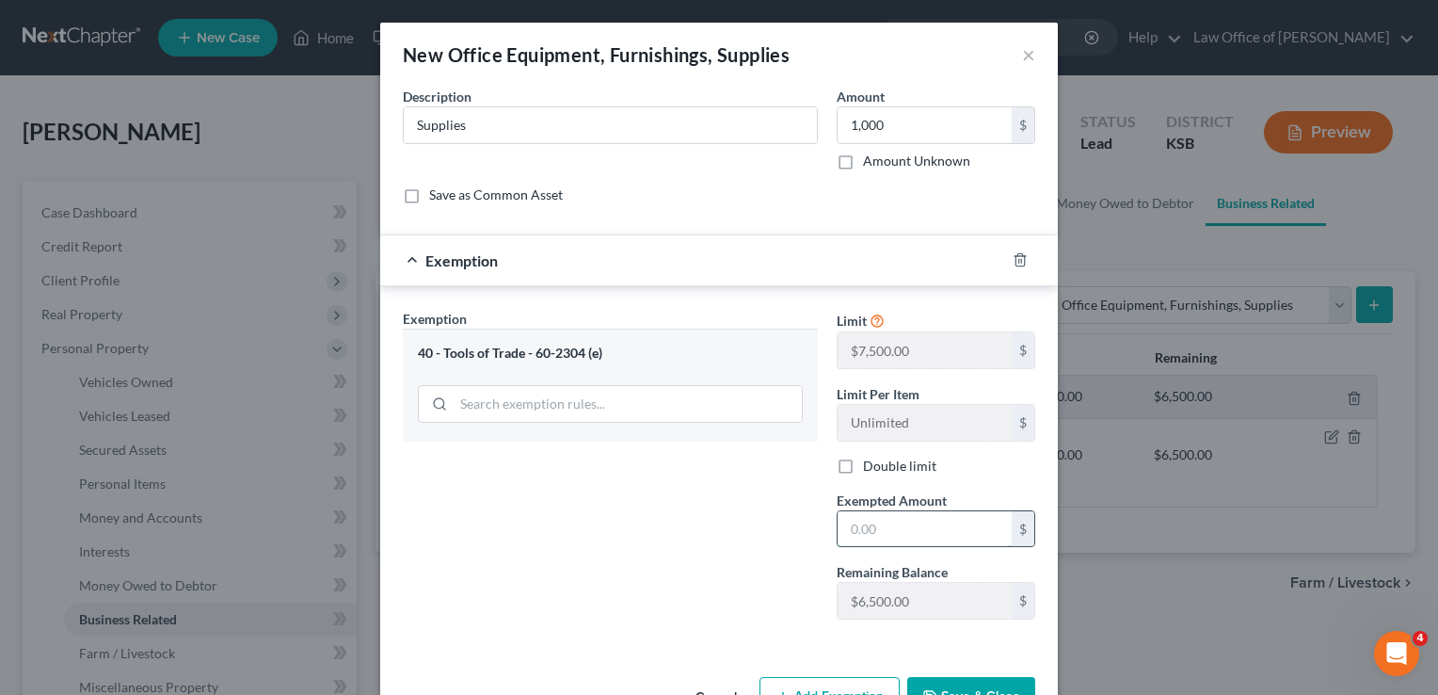
click at [906, 529] on input "text" at bounding box center [925, 529] width 174 height 36
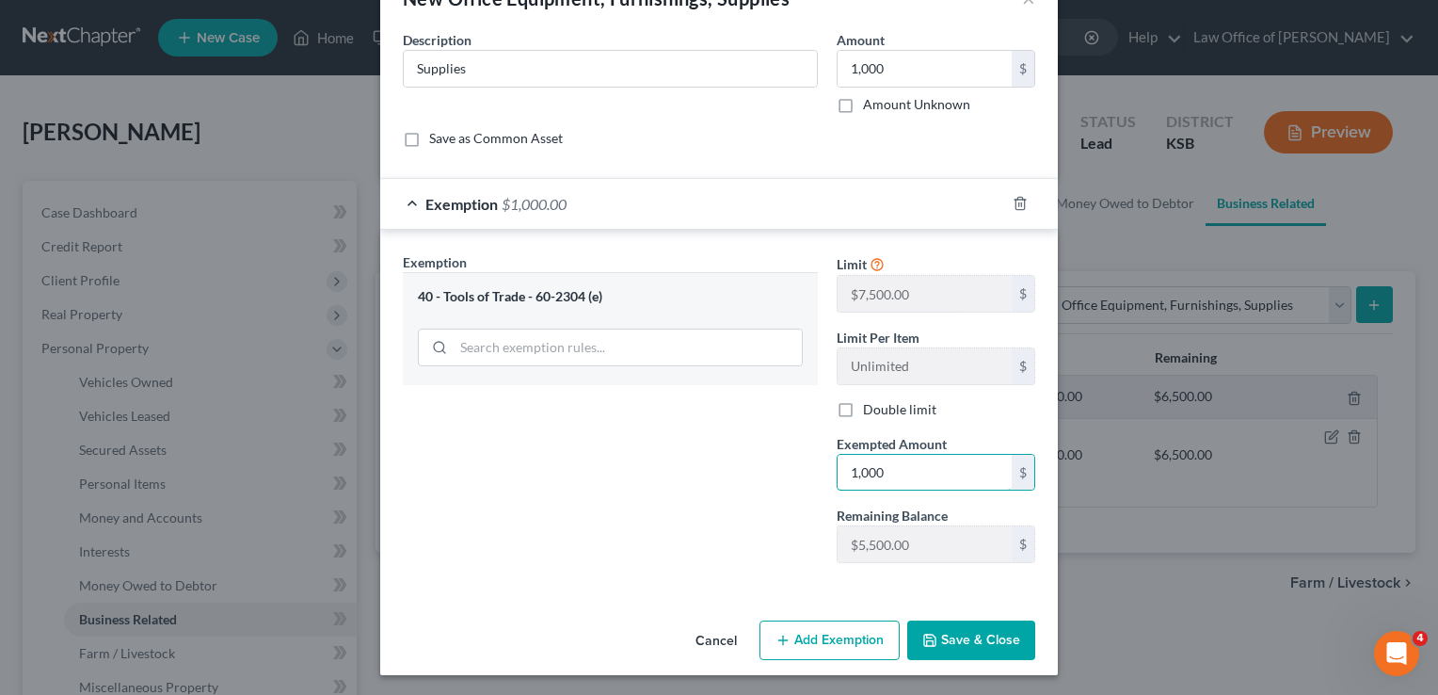
type input "1,000"
click at [960, 639] on button "Save & Close" at bounding box center [971, 640] width 128 height 40
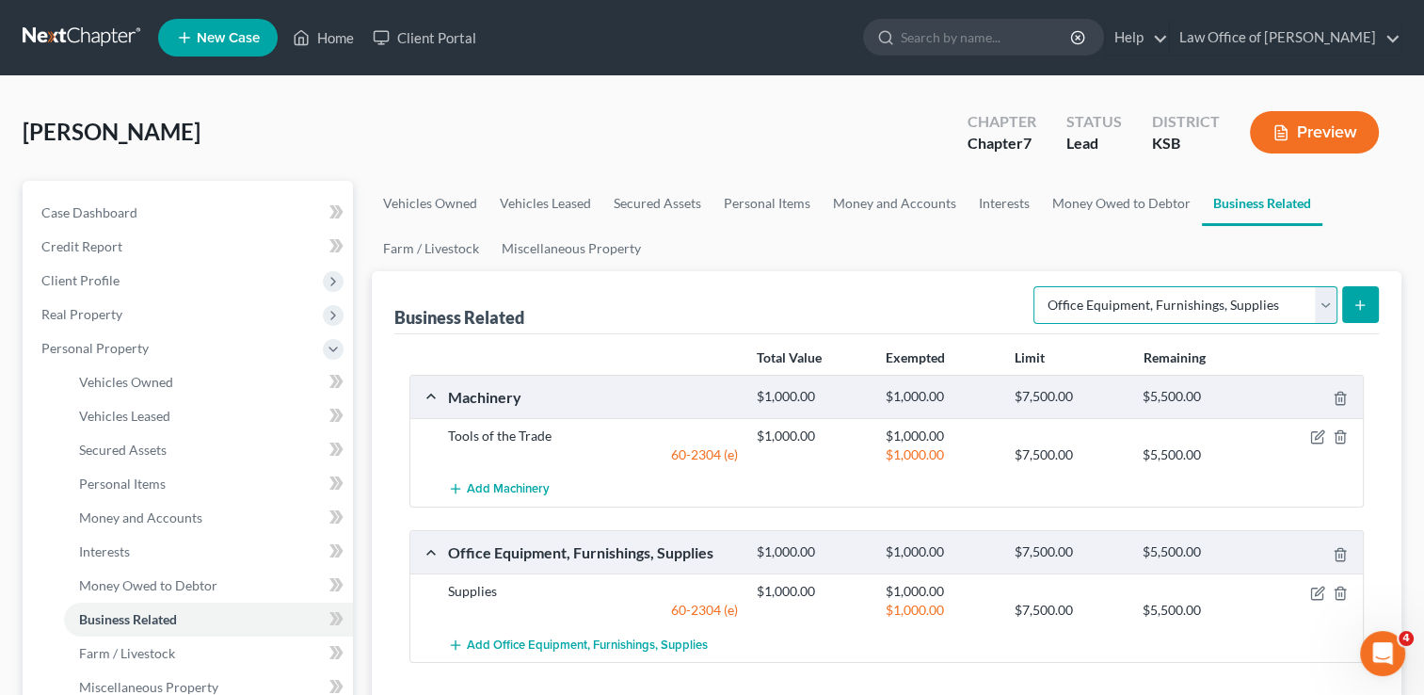
click at [1325, 306] on select "Select Type Customer Lists Franchises Inventory Licenses Machinery Office Equip…" at bounding box center [1186, 305] width 304 height 38
select select "inventory"
click at [1035, 286] on select "Select Type Customer Lists Franchises Inventory Licenses Machinery Office Equip…" at bounding box center [1186, 305] width 304 height 38
click at [1373, 301] on button "submit" at bounding box center [1360, 304] width 37 height 37
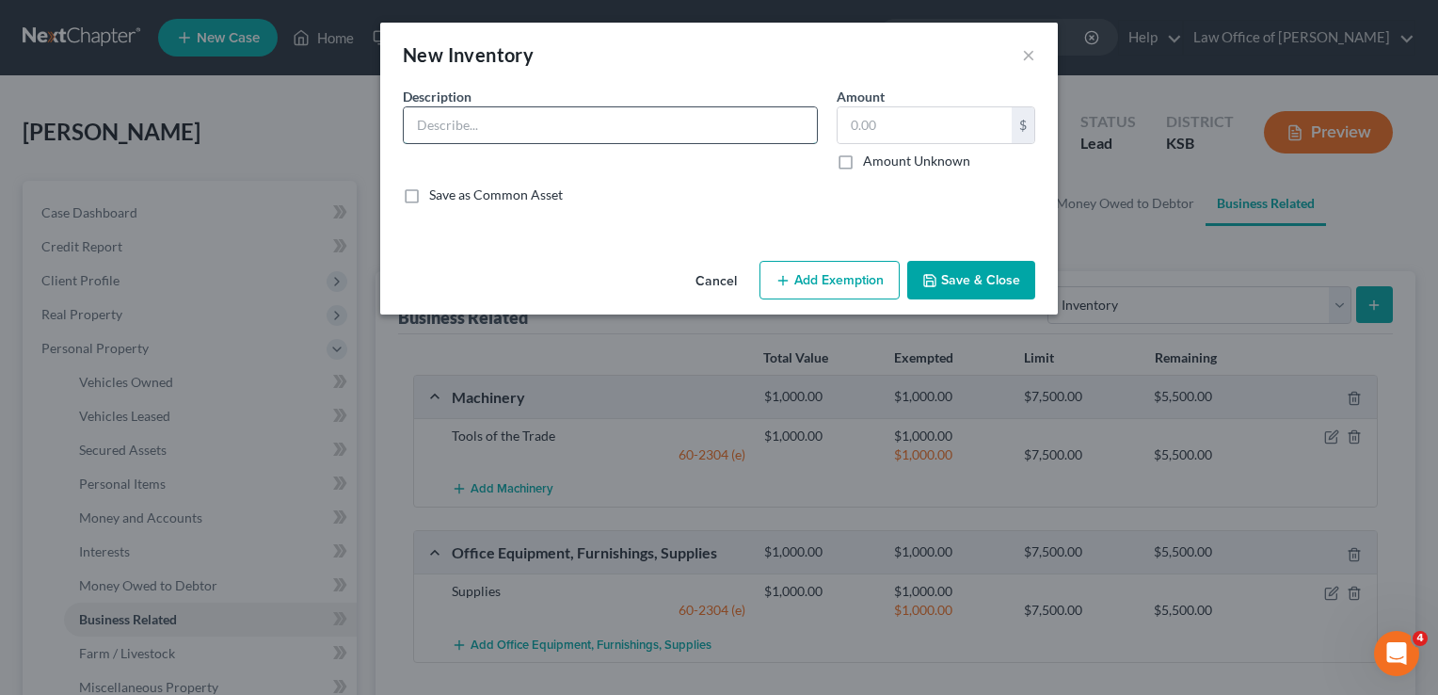
click at [588, 119] on input "text" at bounding box center [610, 125] width 413 height 36
type input "Soaps and Supplies"
click at [900, 130] on input "text" at bounding box center [925, 125] width 174 height 36
type input "2,000"
click at [855, 281] on button "Add Exemption" at bounding box center [830, 281] width 140 height 40
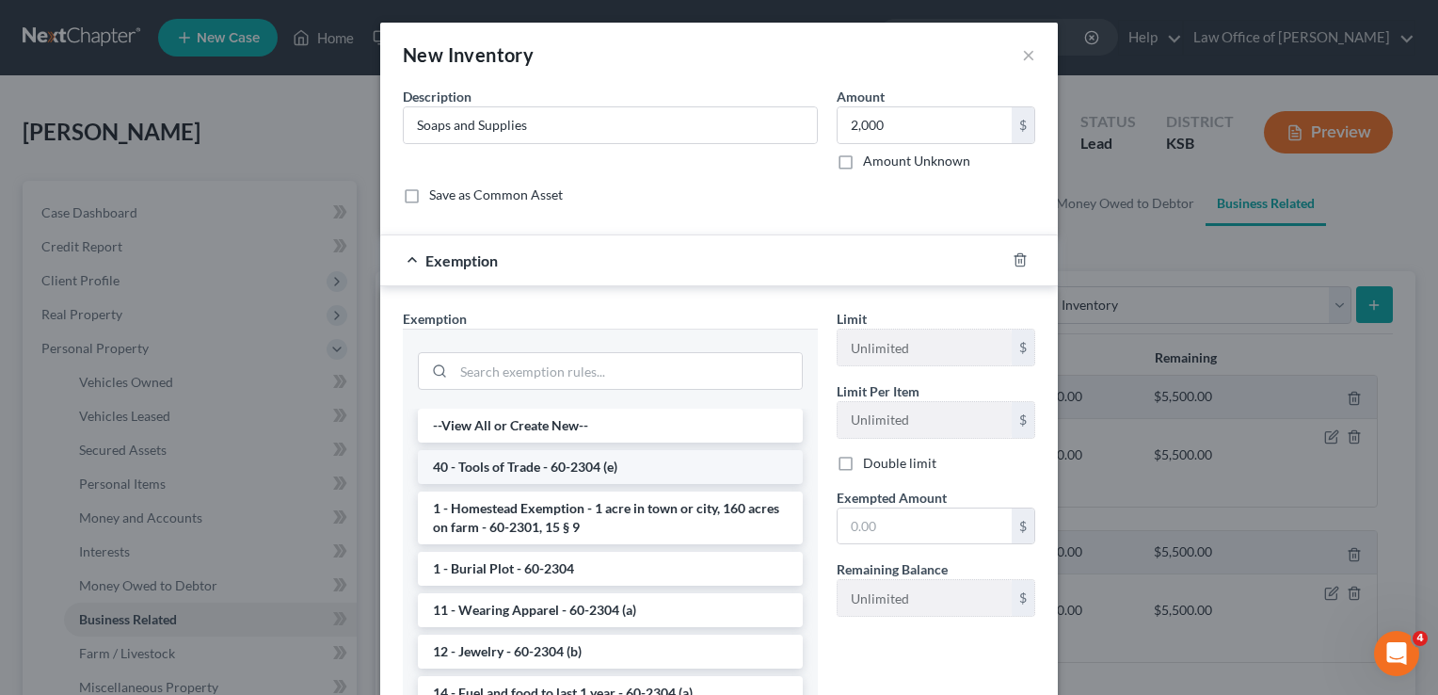
click at [517, 458] on li "40 - Tools of Trade - 60-2304 (e)" at bounding box center [610, 467] width 385 height 34
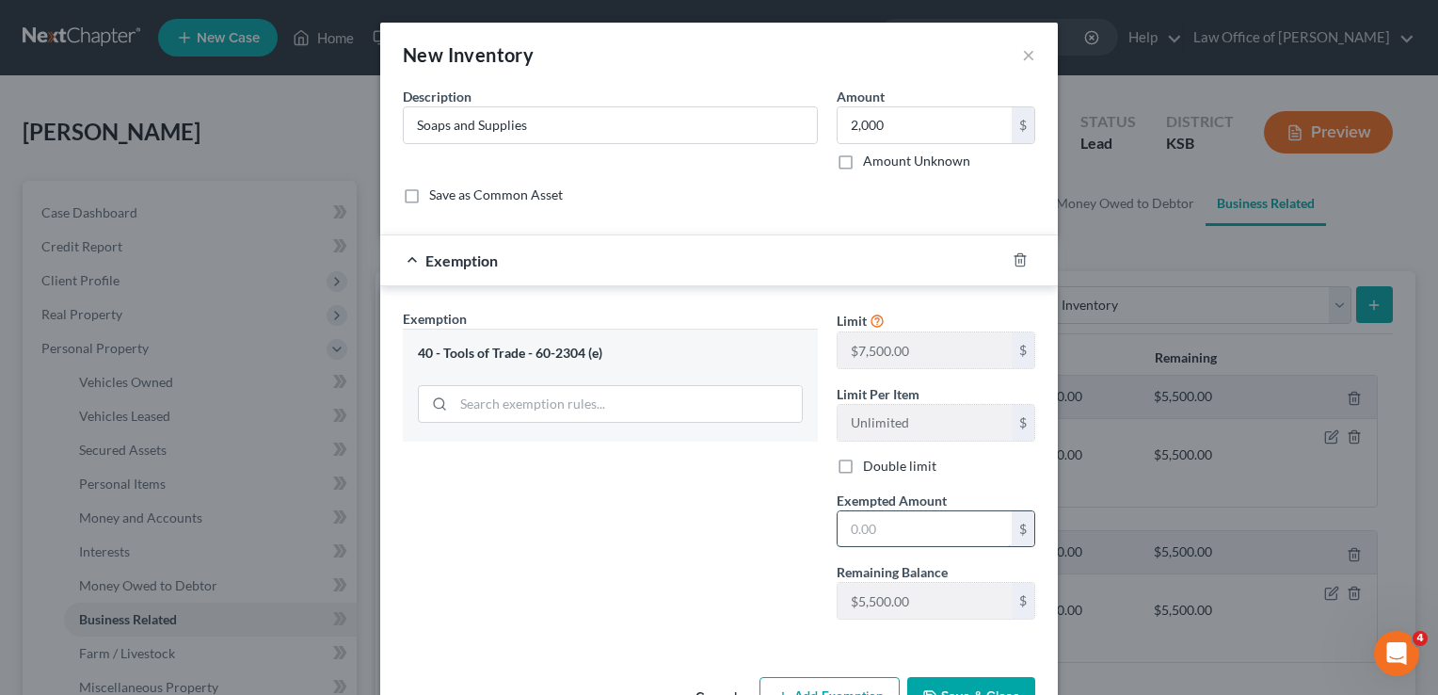
click at [902, 530] on input "text" at bounding box center [925, 529] width 174 height 36
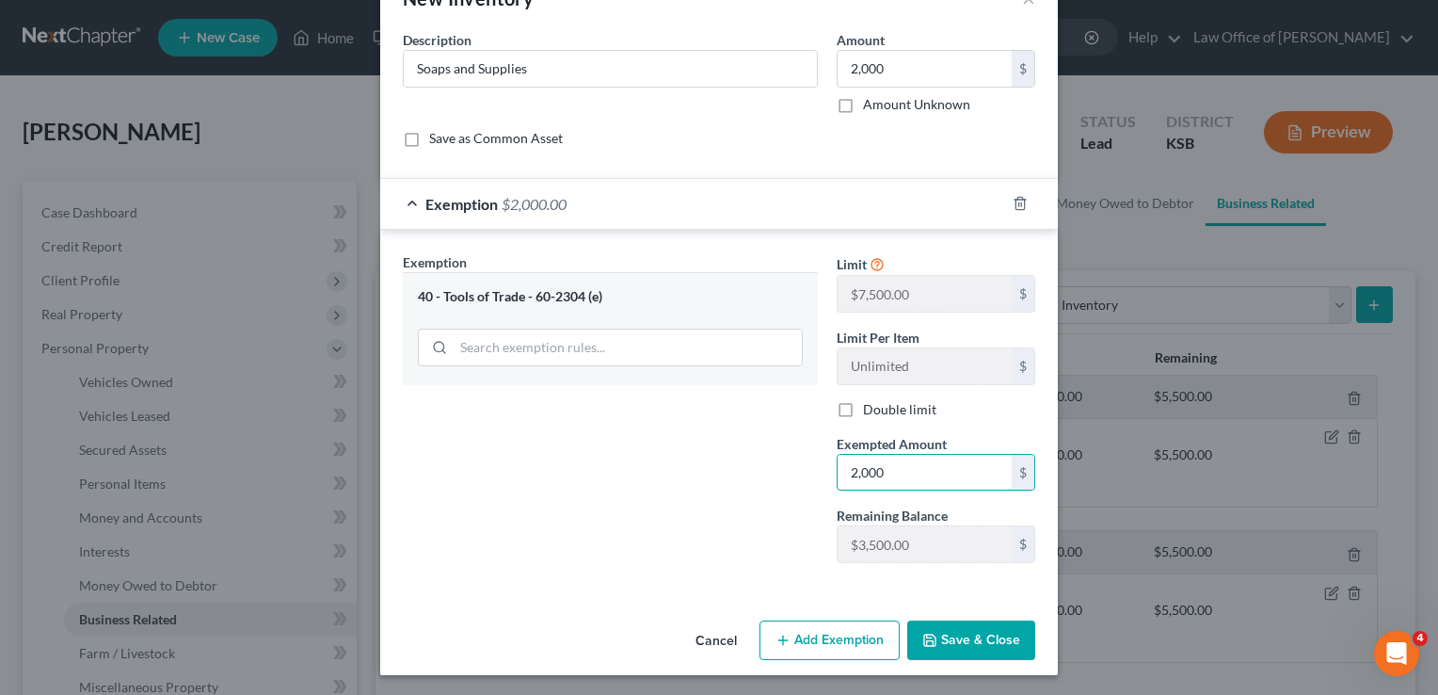
type input "2,000"
click at [957, 635] on button "Save & Close" at bounding box center [971, 640] width 128 height 40
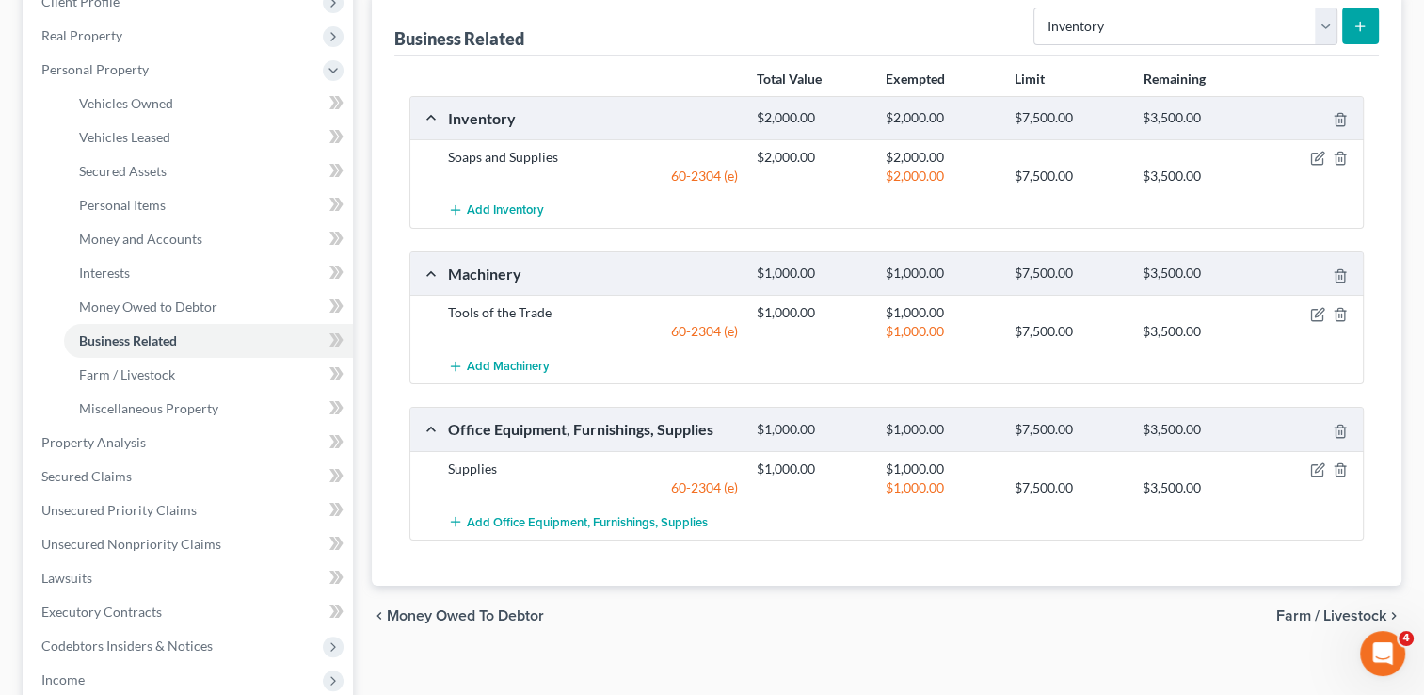
scroll to position [188, 0]
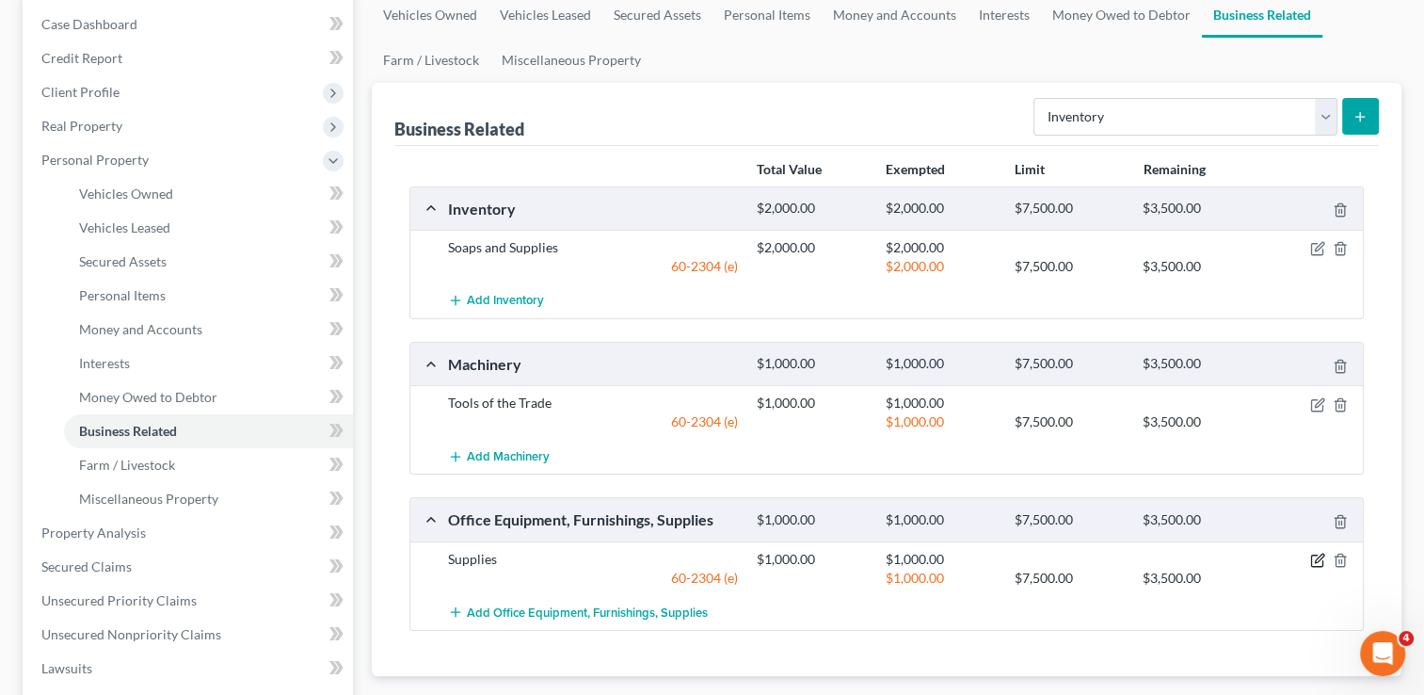
click at [1314, 553] on icon "button" at bounding box center [1317, 560] width 15 height 15
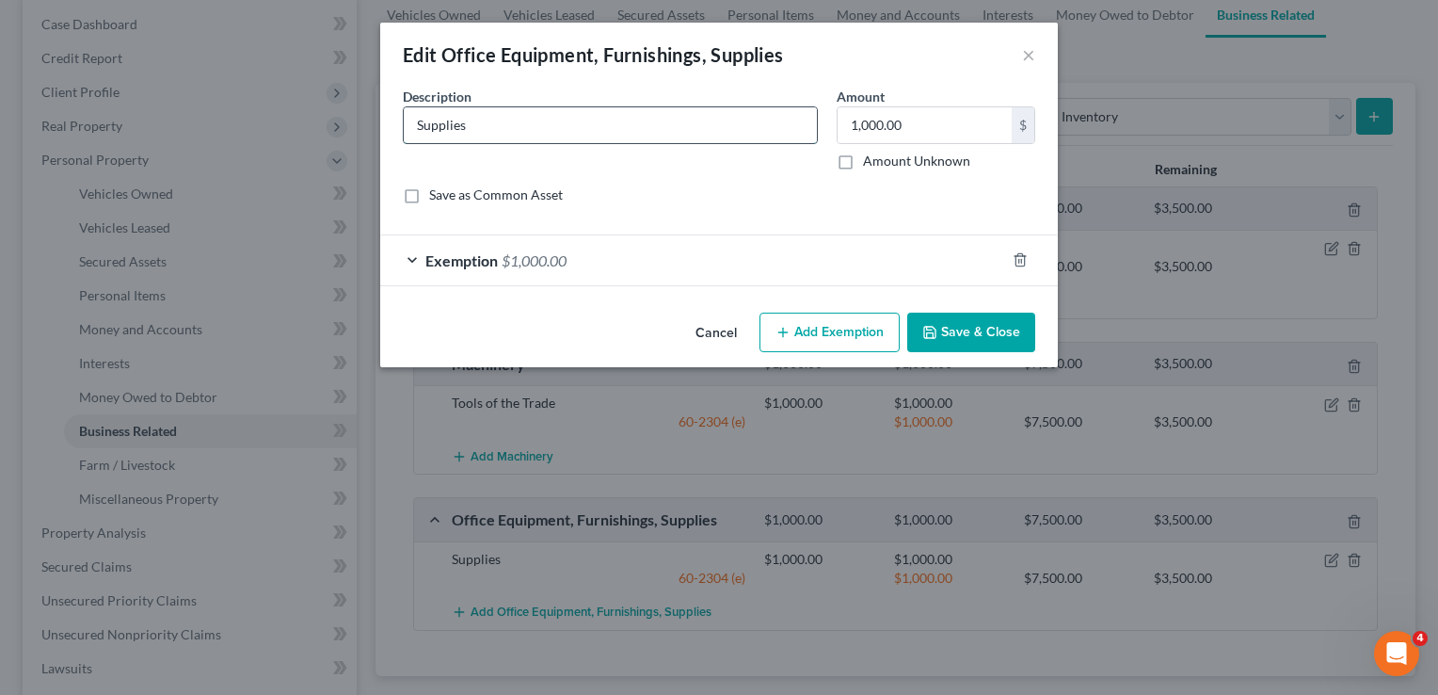
drag, startPoint x: 493, startPoint y: 131, endPoint x: 404, endPoint y: 129, distance: 89.5
click at [404, 129] on input "Supplies" at bounding box center [610, 125] width 413 height 36
type input "Equipment"
click at [941, 323] on button "Save & Close" at bounding box center [971, 333] width 128 height 40
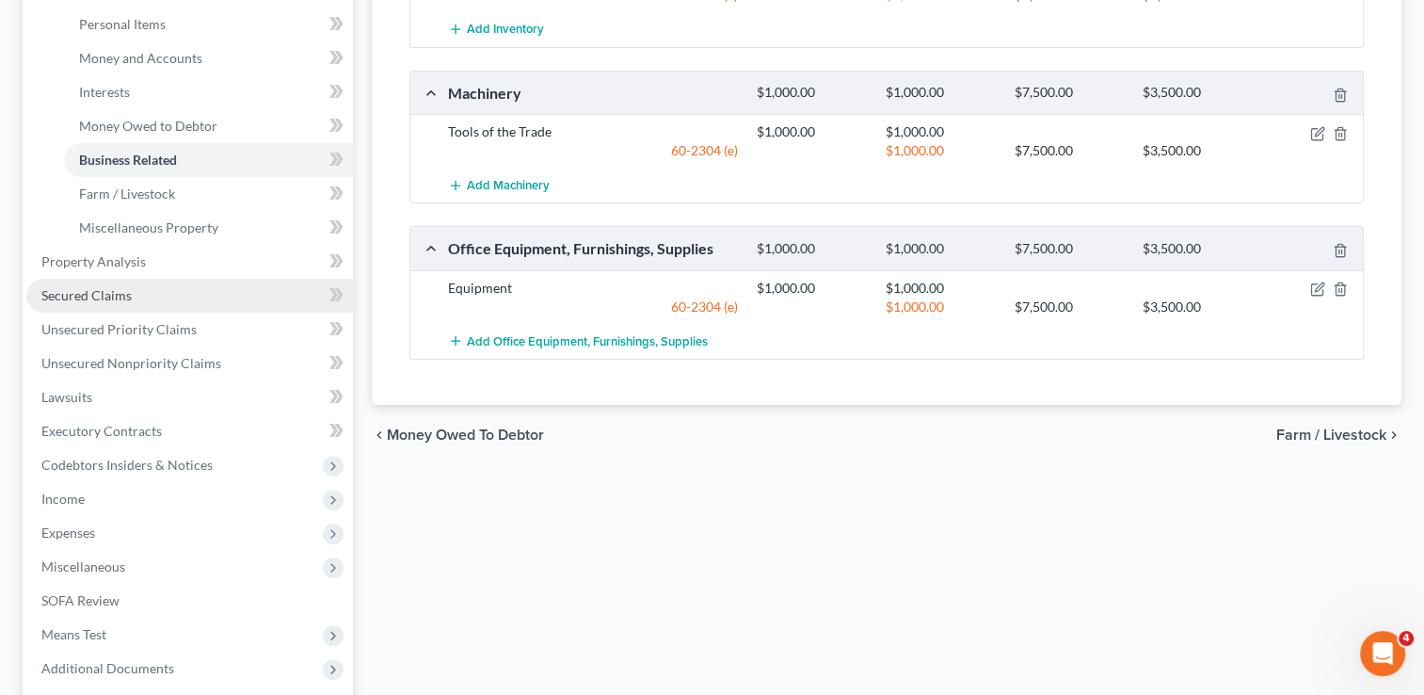
scroll to position [361, 0]
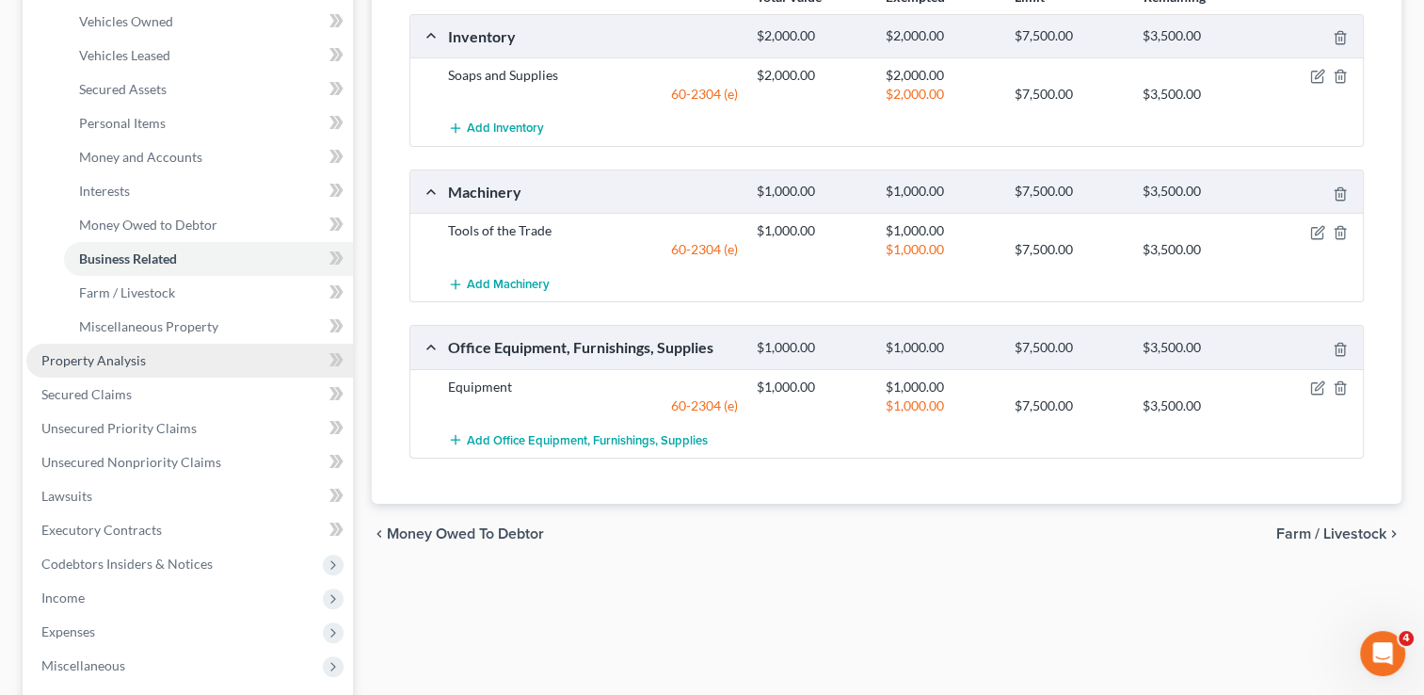
click at [79, 359] on span "Property Analysis" at bounding box center [93, 360] width 104 height 16
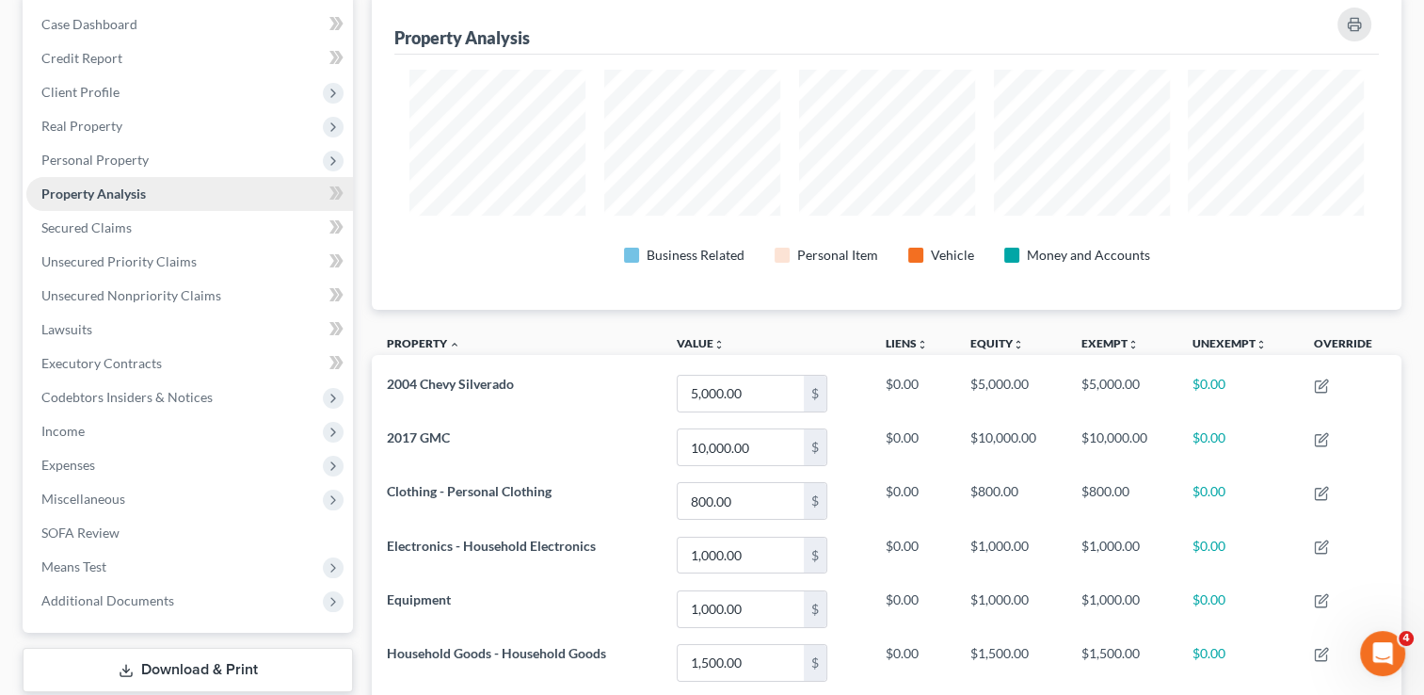
scroll to position [188, 0]
click at [97, 232] on span "Secured Claims" at bounding box center [86, 227] width 90 height 16
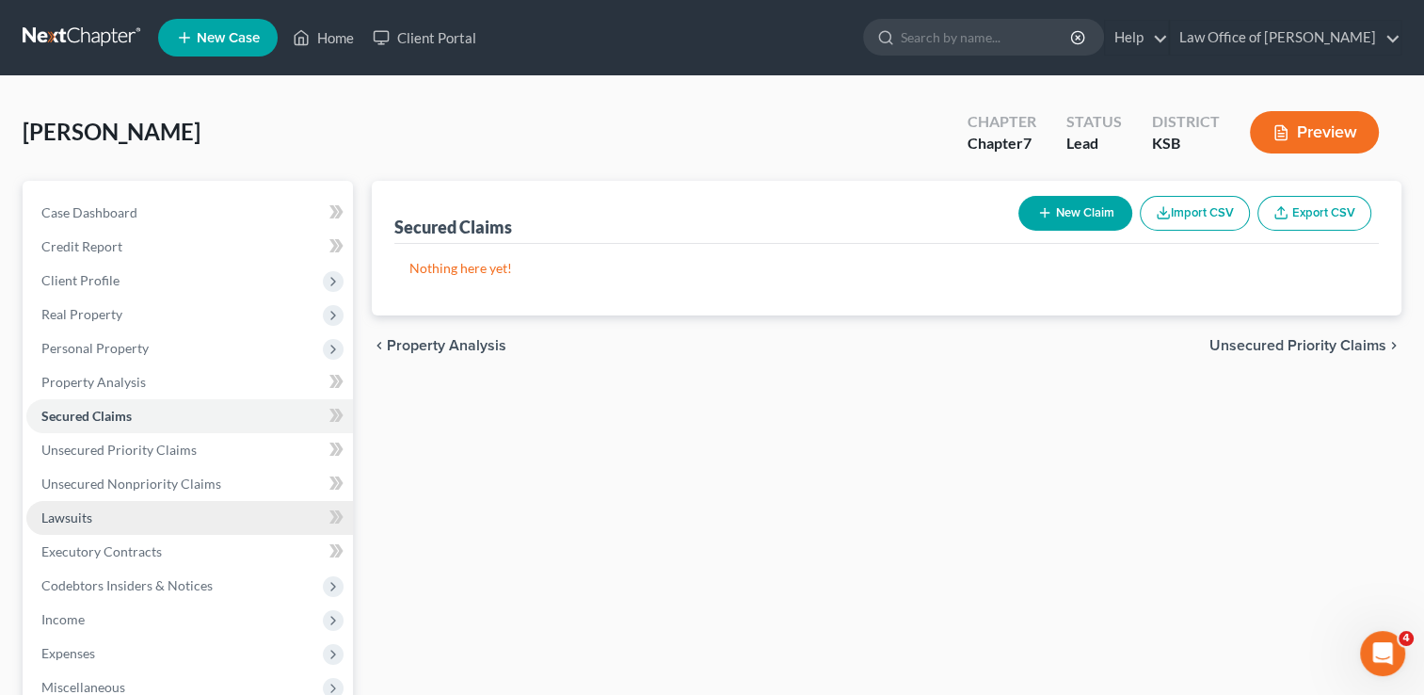
click at [60, 523] on span "Lawsuits" at bounding box center [66, 517] width 51 height 16
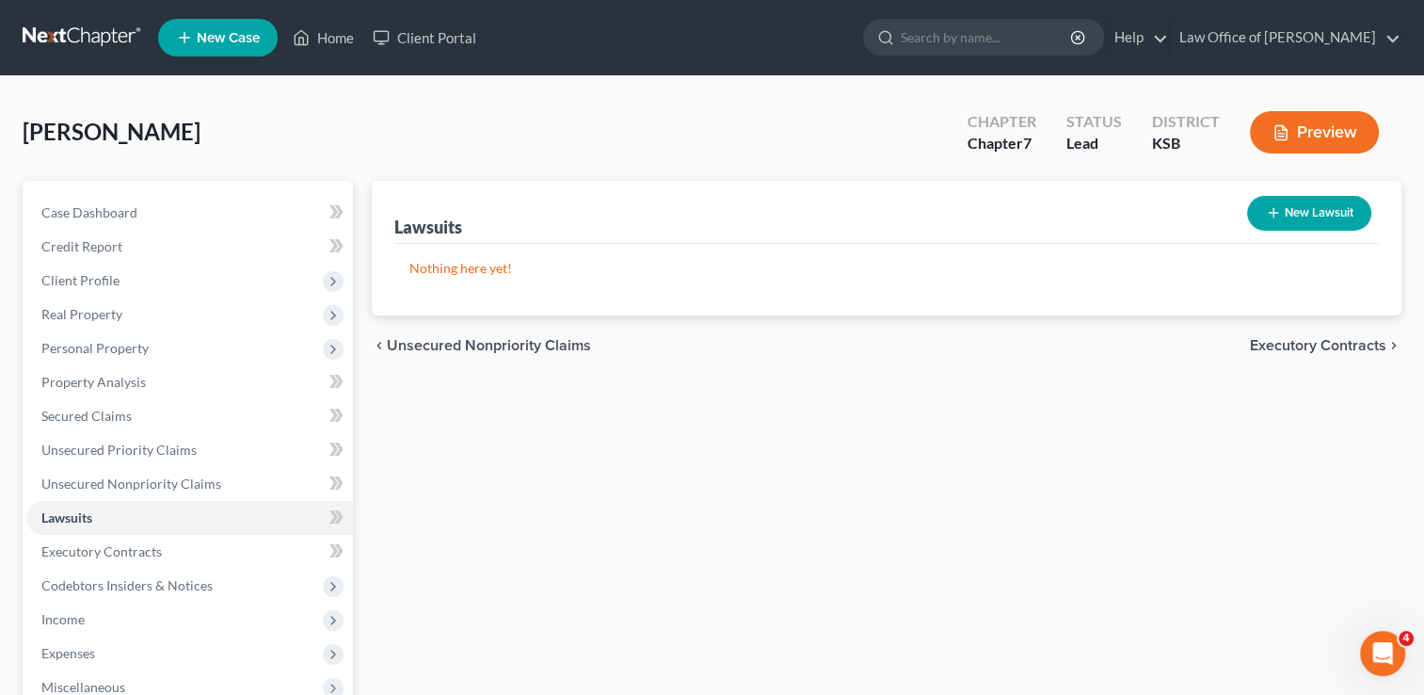
drag, startPoint x: 1322, startPoint y: 201, endPoint x: 1322, endPoint y: 214, distance: 13.2
click at [1322, 214] on button "New Lawsuit" at bounding box center [1309, 213] width 124 height 35
select select "0"
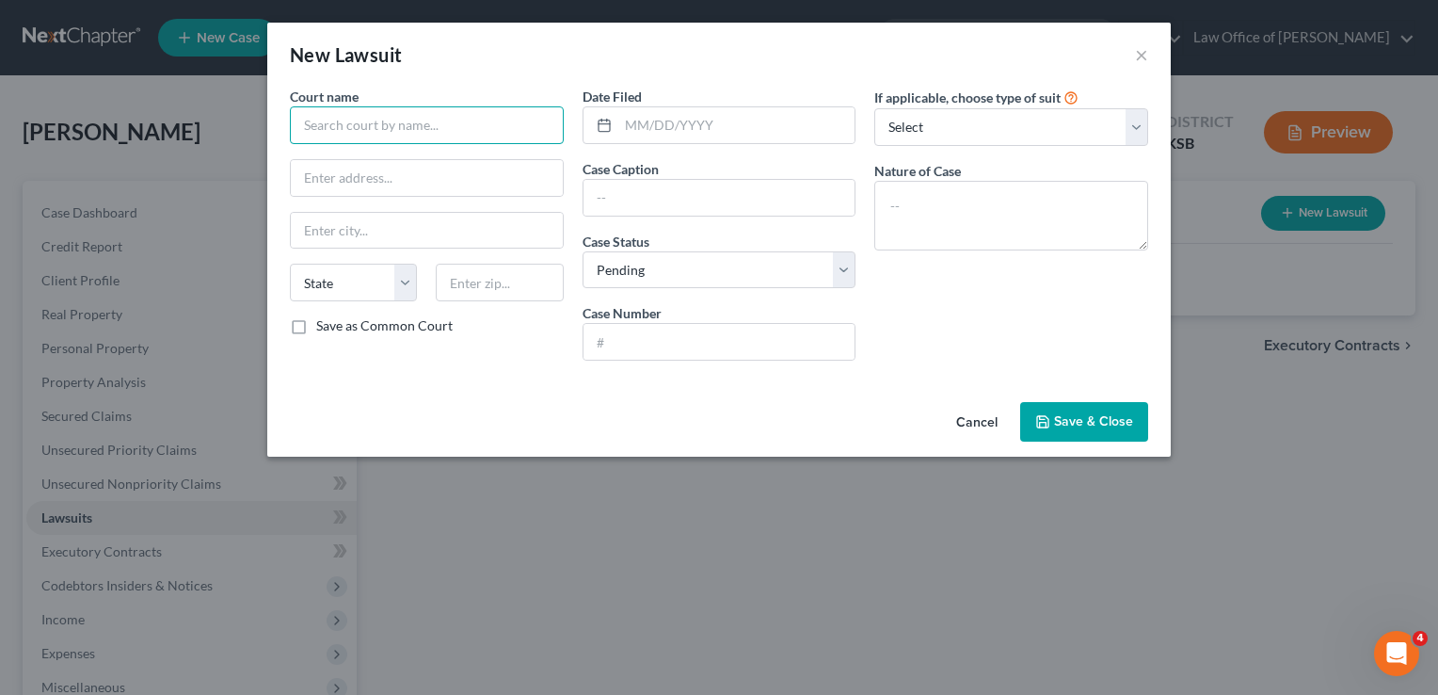
click at [408, 134] on input "text" at bounding box center [427, 125] width 274 height 38
type input "[GEOGRAPHIC_DATA]"
type input "66061"
type input "Olathe"
select select "17"
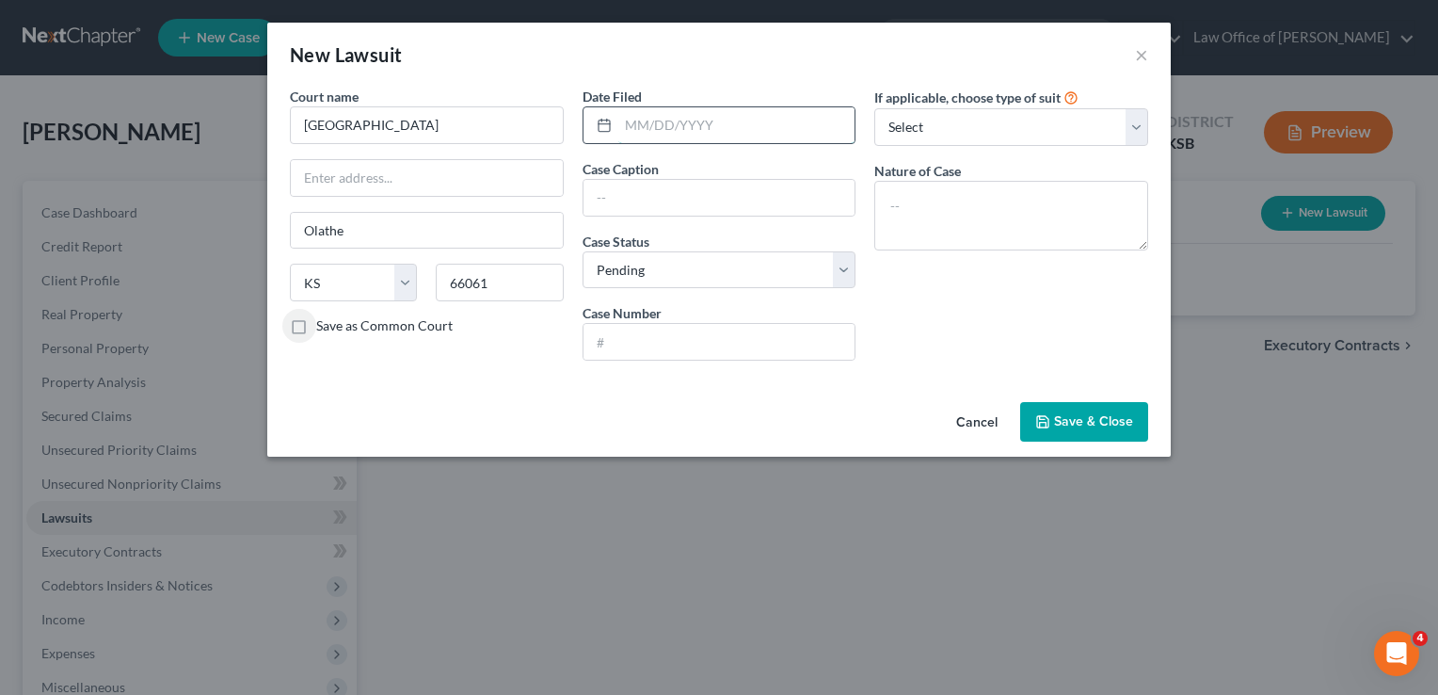
click at [713, 130] on input "text" at bounding box center [736, 125] width 237 height 36
type input "[DATE]"
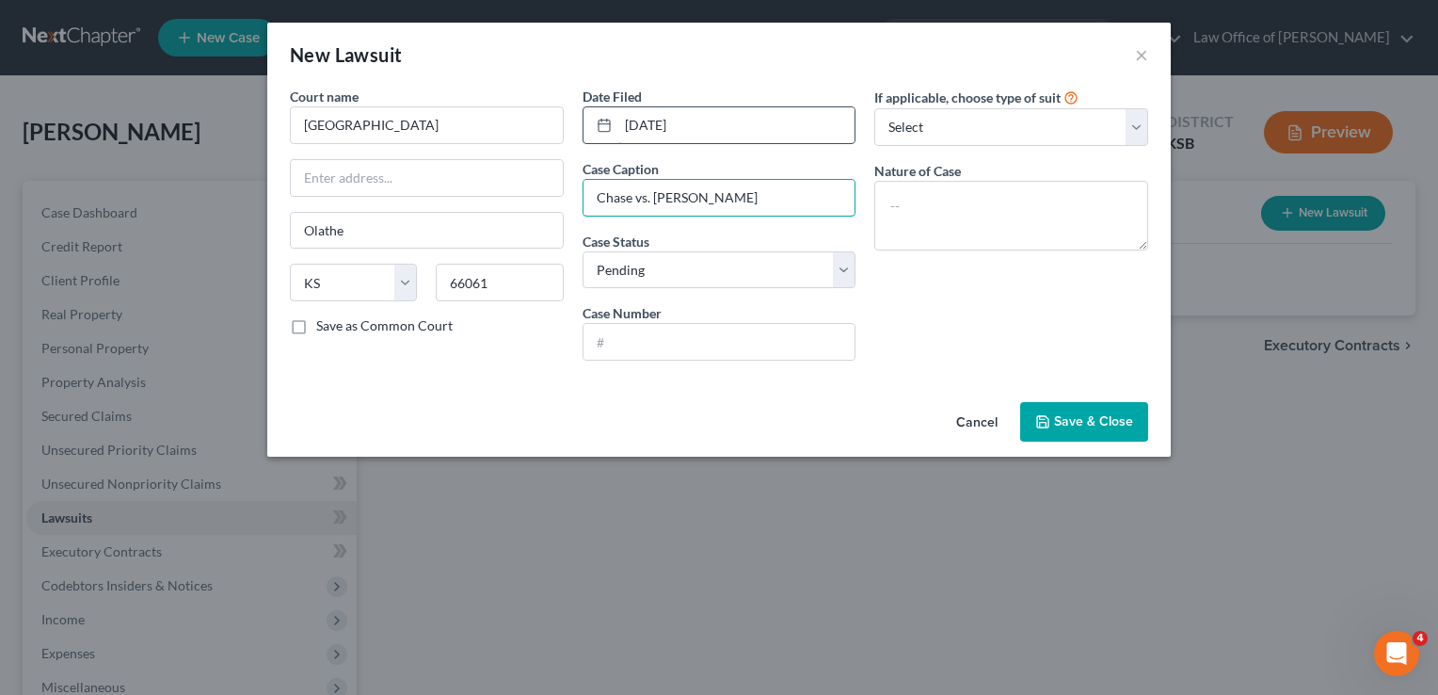
type input "Chase vs. [PERSON_NAME]"
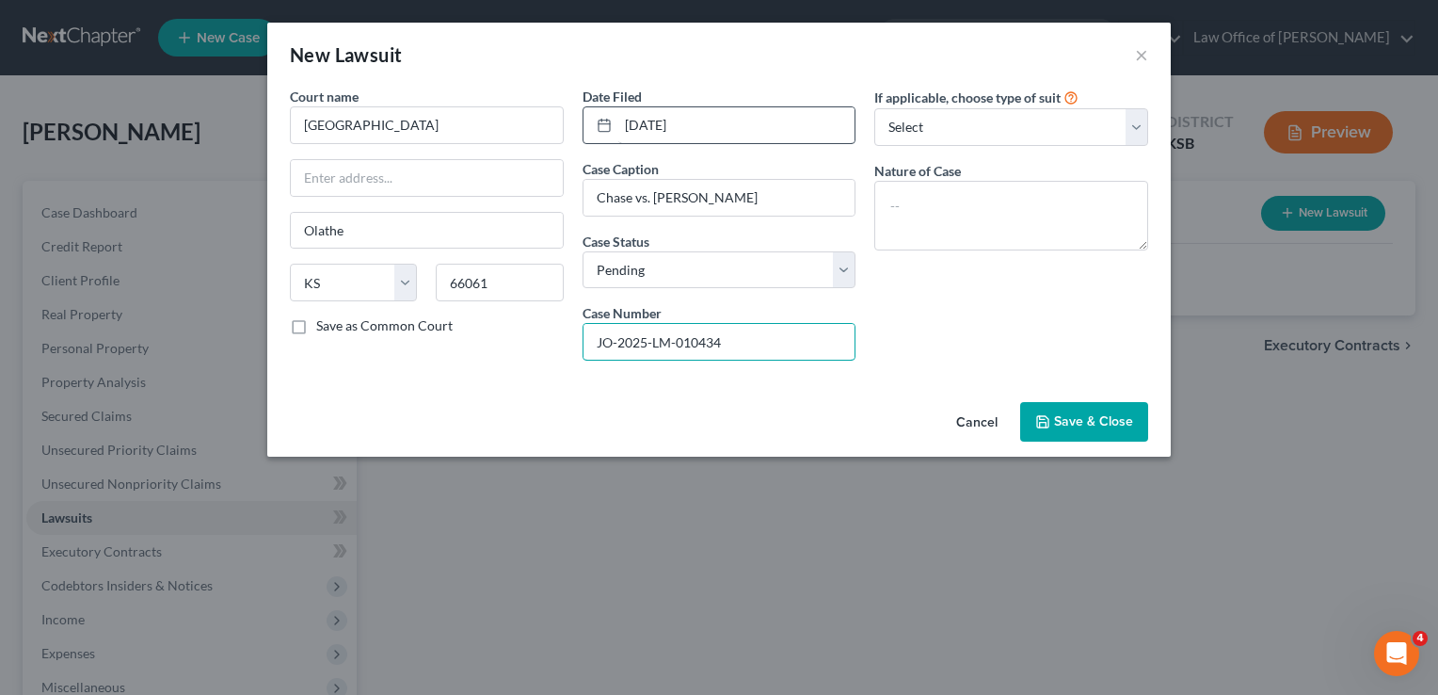
type input "JO-2025-LM-010434"
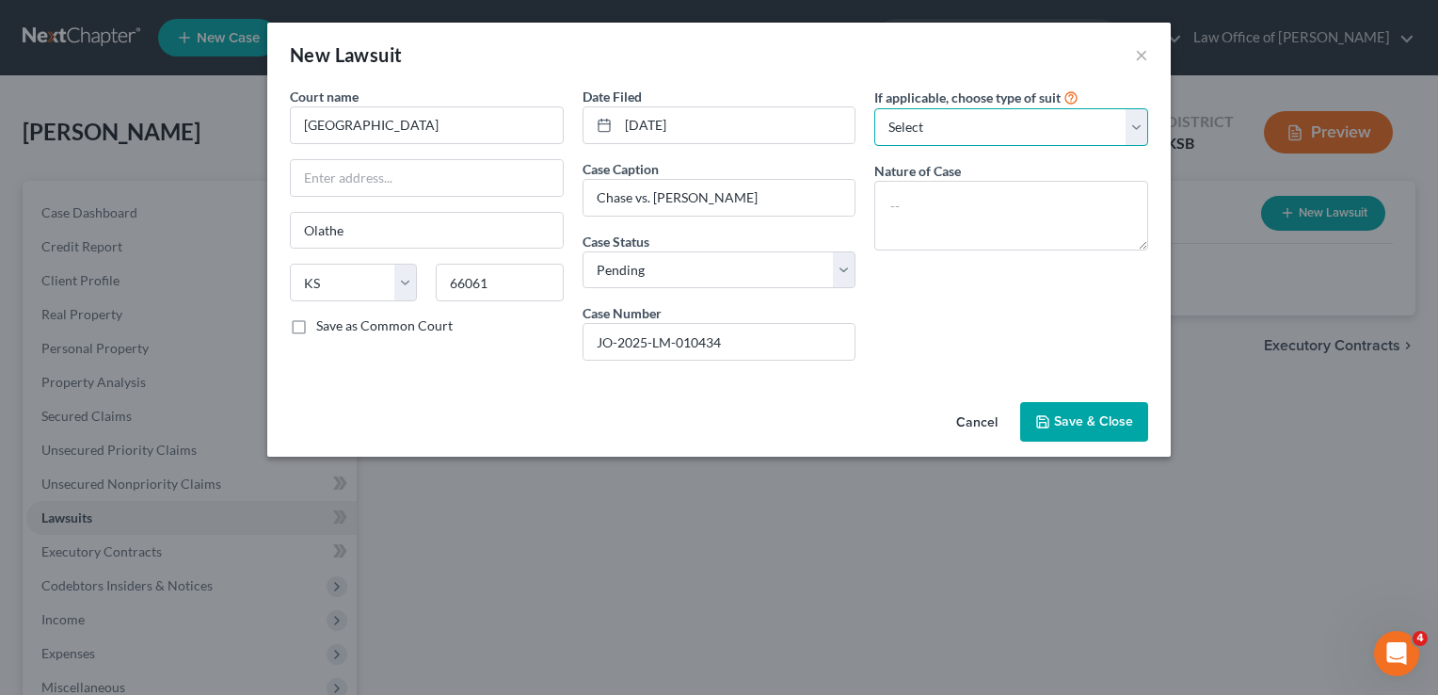
click at [974, 137] on select "Select Repossession Garnishment Foreclosure Attached, Seized, Or Levied Other" at bounding box center [1012, 127] width 274 height 38
select select "4"
click at [875, 108] on select "Select Repossession Garnishment Foreclosure Attached, Seized, Or Levied Other" at bounding box center [1012, 127] width 274 height 38
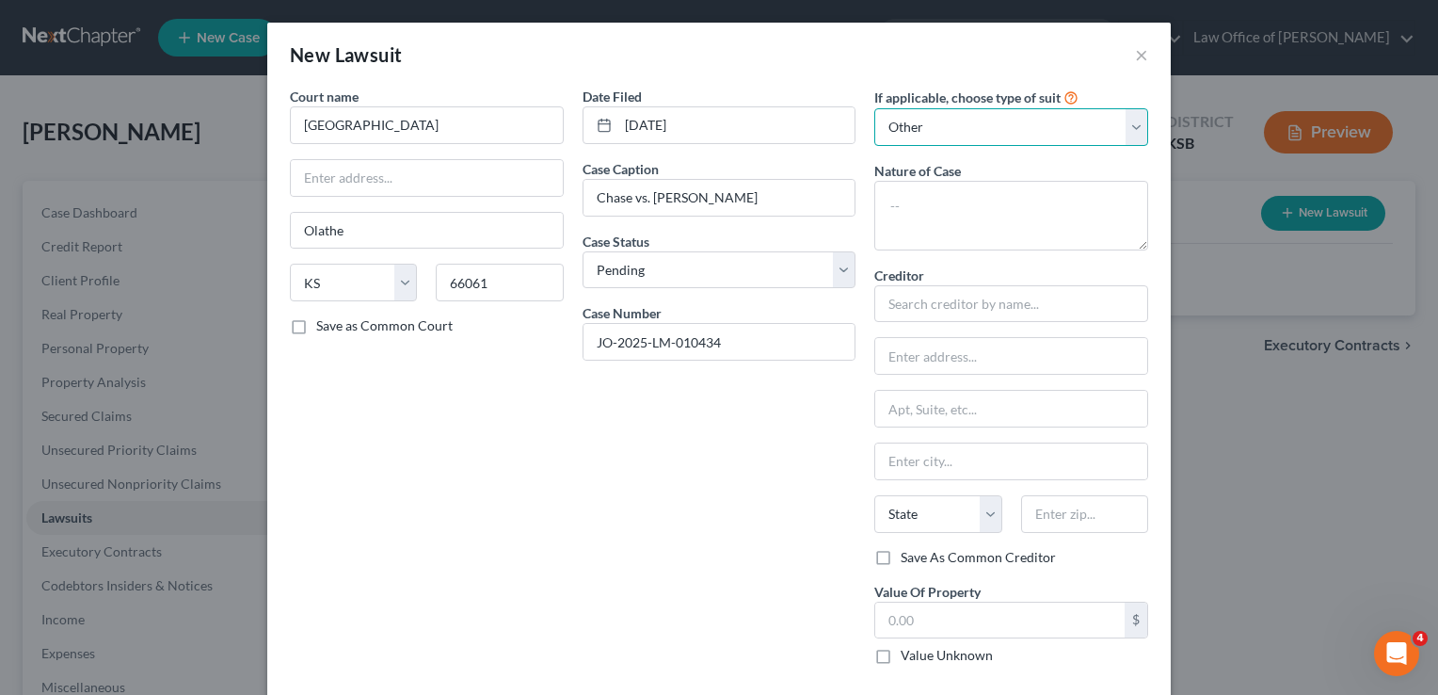
click at [990, 121] on select "Select Repossession Garnishment Foreclosure Attached, Seized, Or Levied Other" at bounding box center [1012, 127] width 274 height 38
select select
click at [875, 108] on select "Select Repossession Garnishment Foreclosure Attached, Seized, Or Levied Other" at bounding box center [1012, 127] width 274 height 38
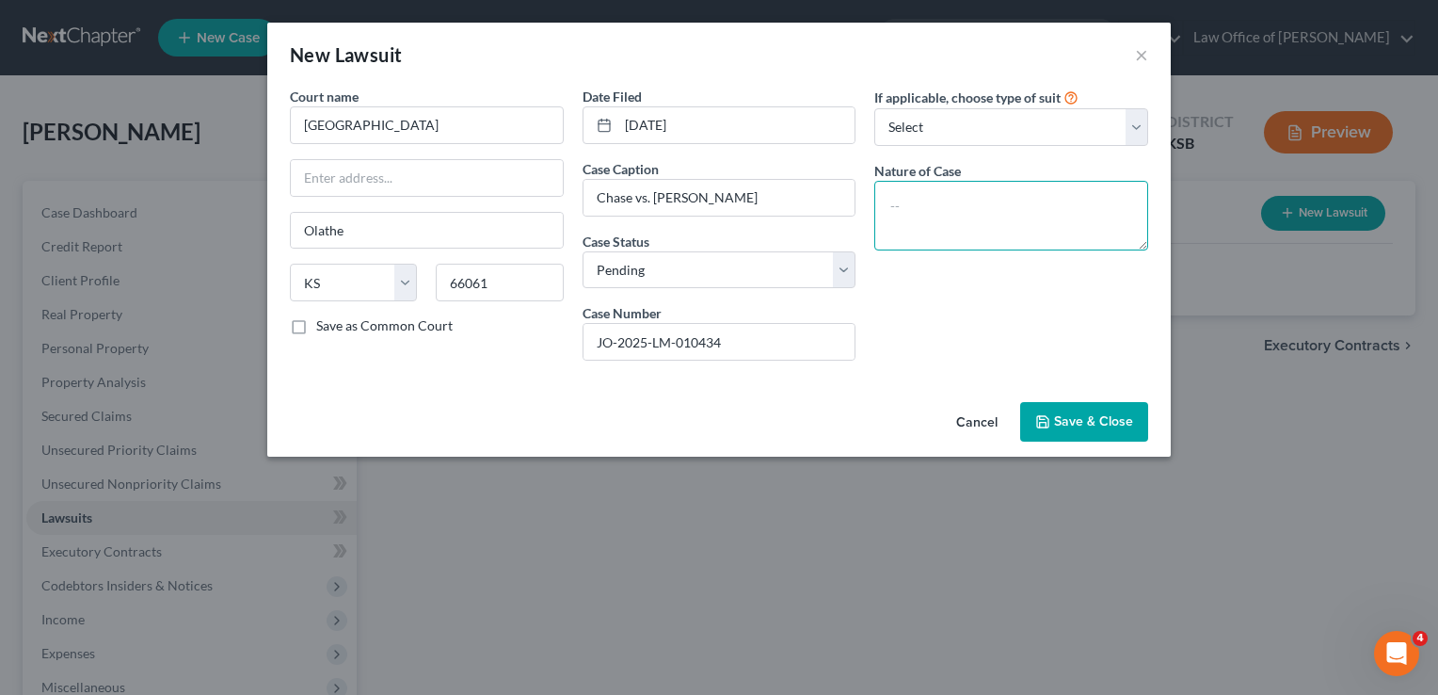
click at [954, 193] on textarea at bounding box center [1012, 216] width 274 height 70
type textarea "Collections"
click at [1090, 420] on span "Save & Close" at bounding box center [1093, 421] width 79 height 16
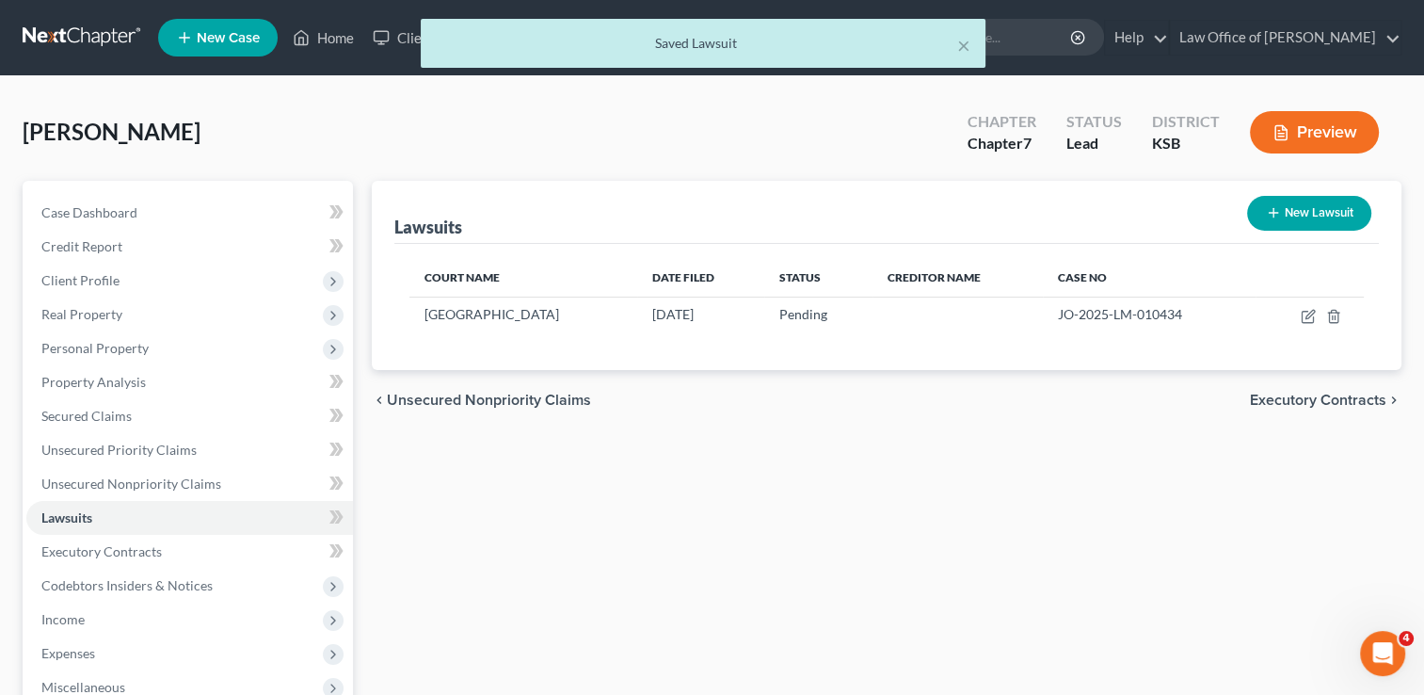
click at [1318, 213] on button "New Lawsuit" at bounding box center [1309, 213] width 124 height 35
select select "0"
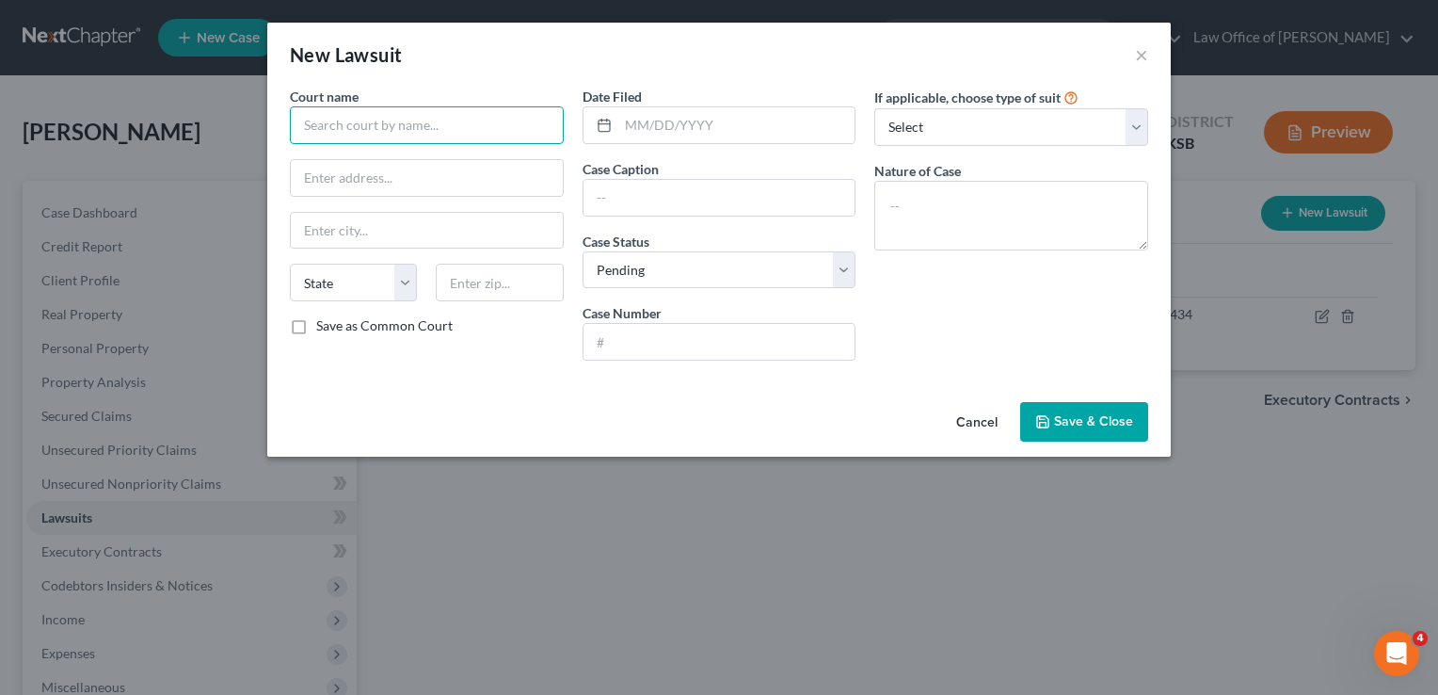
click at [480, 133] on input "text" at bounding box center [427, 125] width 274 height 38
type input "[GEOGRAPHIC_DATA]"
type input "66061"
type input "Olathe"
select select "17"
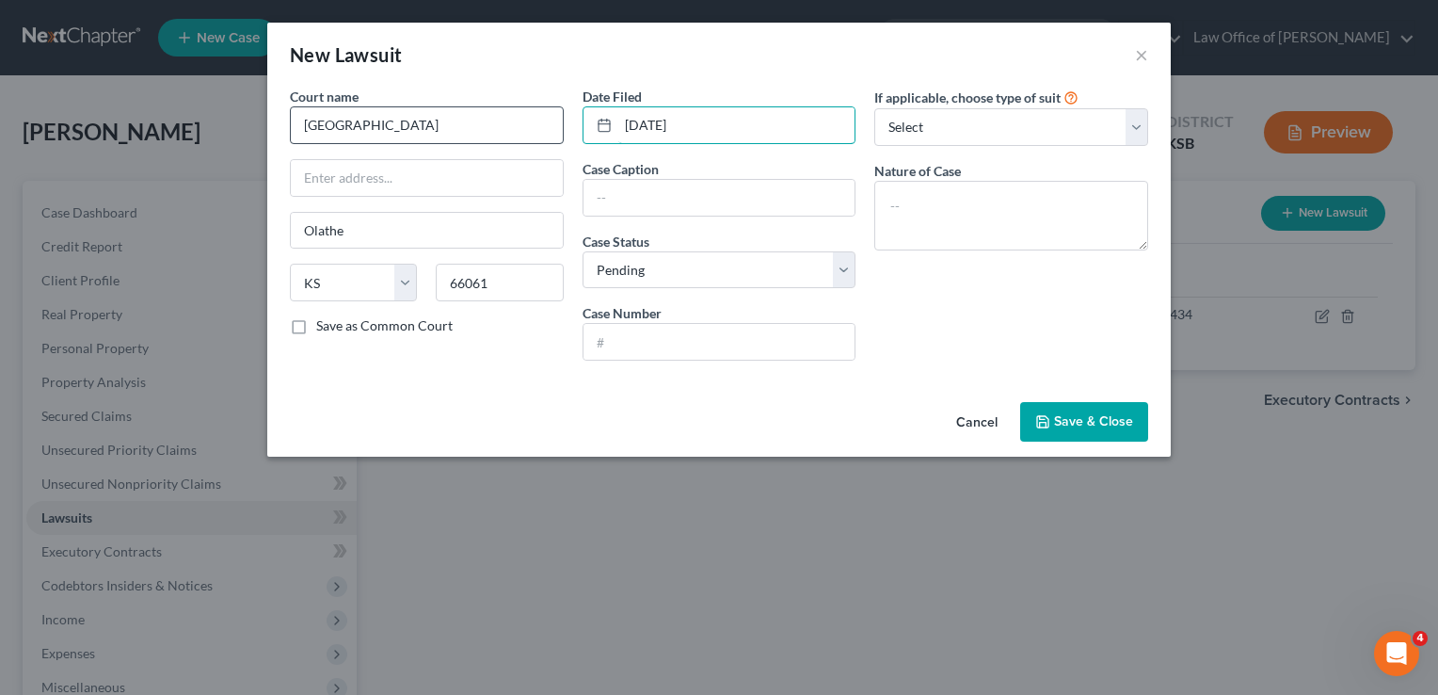
type input "[DATE]"
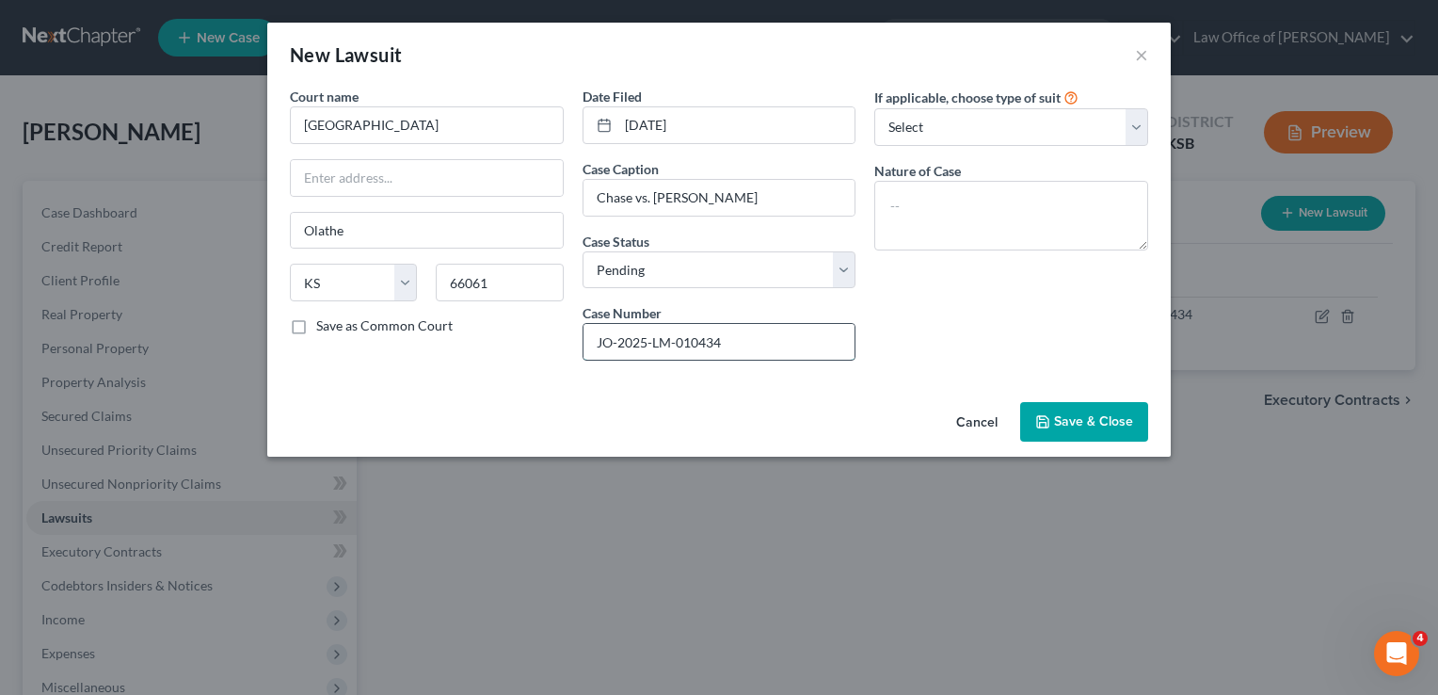
click at [728, 341] on input "JO-2025-LM-010434" at bounding box center [720, 342] width 272 height 36
drag, startPoint x: 731, startPoint y: 341, endPoint x: 674, endPoint y: 336, distance: 57.6
click at [674, 336] on input "JO-2025-LM-010434" at bounding box center [720, 342] width 272 height 36
click at [753, 333] on input "JO-2025-LM-010434" at bounding box center [720, 342] width 272 height 36
click at [1107, 419] on span "Save & Close" at bounding box center [1093, 421] width 79 height 16
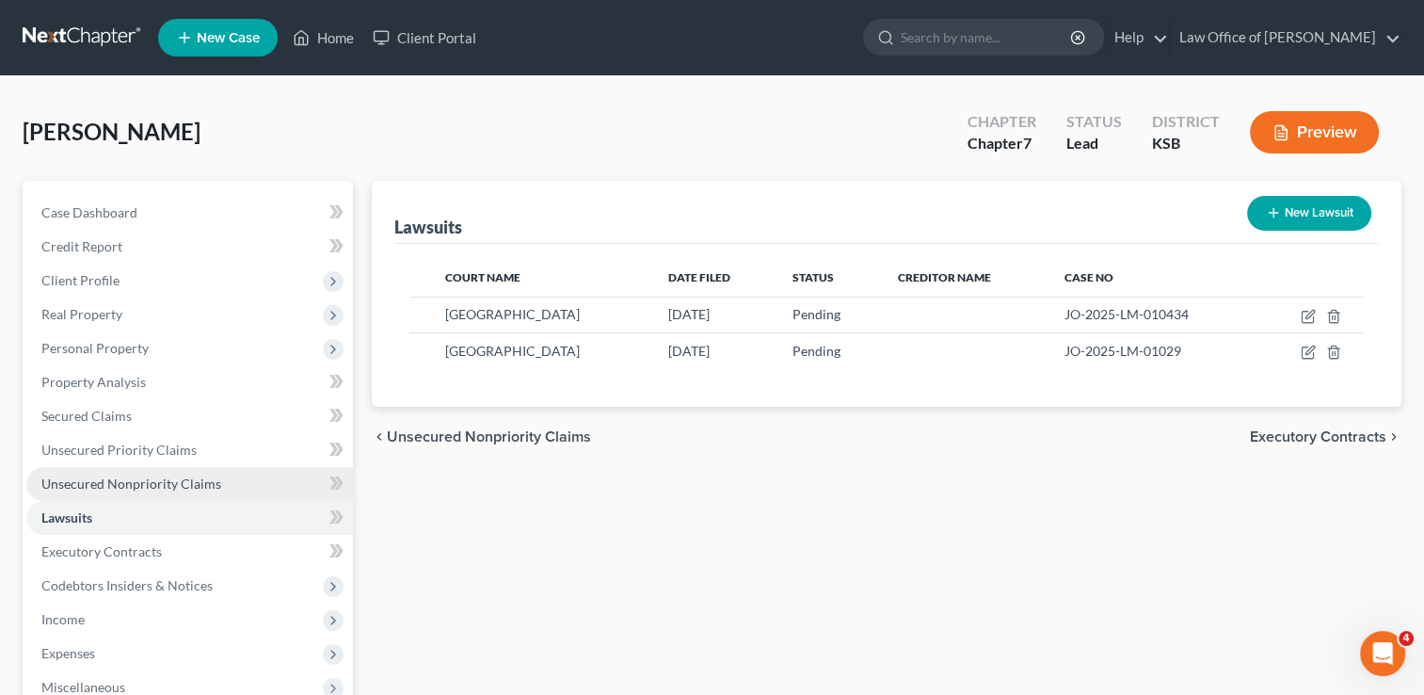
click at [78, 485] on span "Unsecured Nonpriority Claims" at bounding box center [131, 483] width 180 height 16
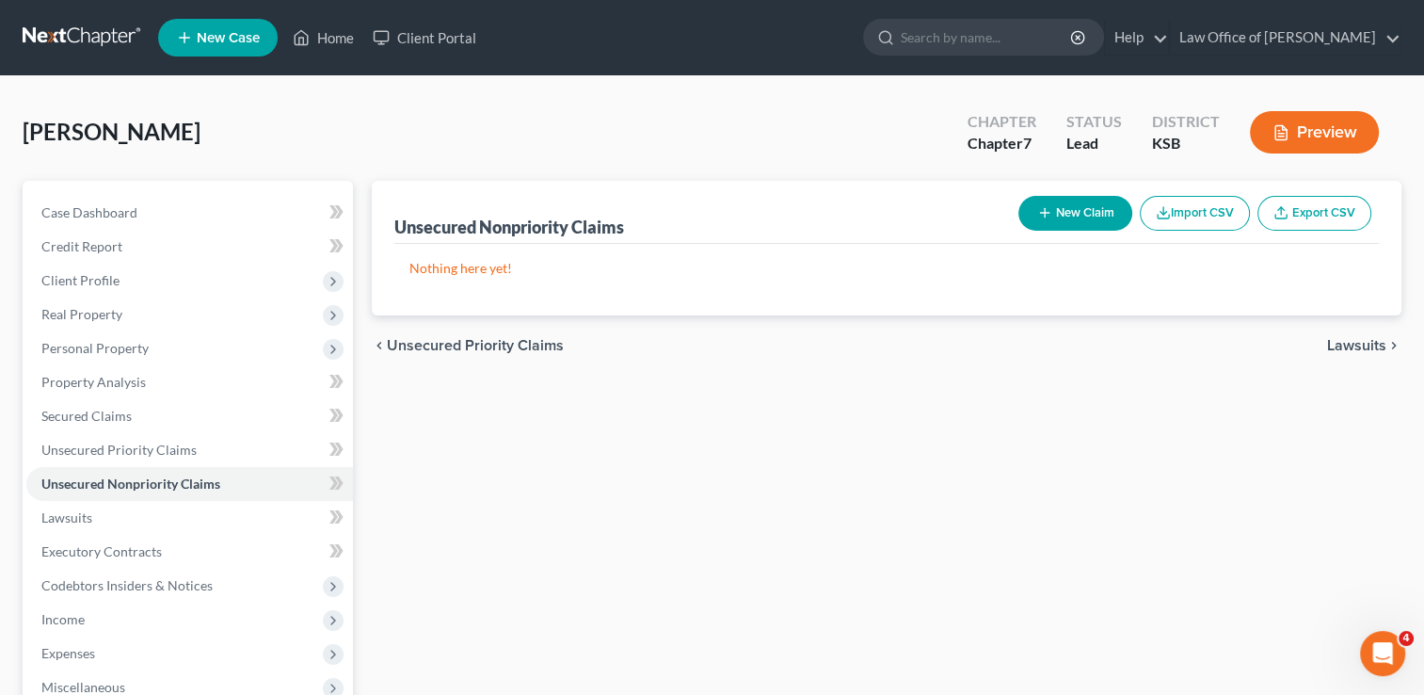
click at [1093, 220] on button "New Claim" at bounding box center [1076, 213] width 114 height 35
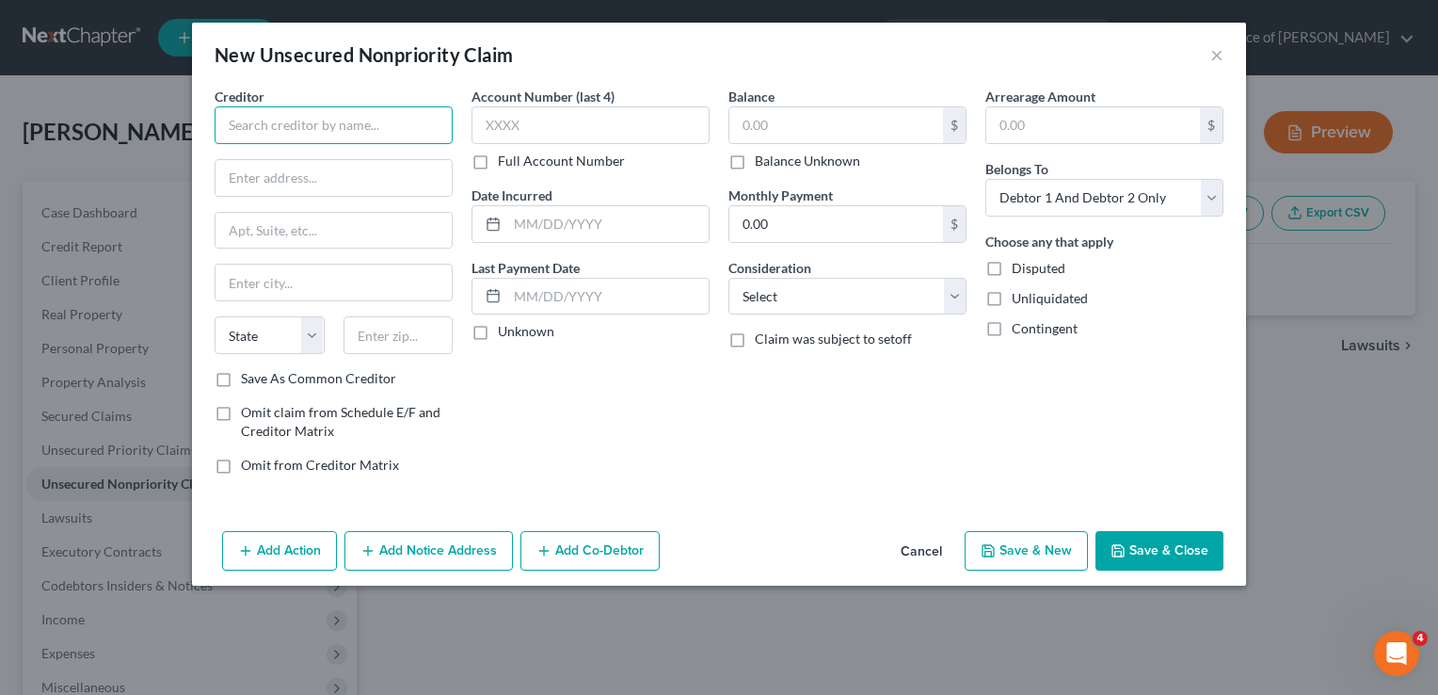
click at [393, 134] on input "text" at bounding box center [334, 125] width 238 height 38
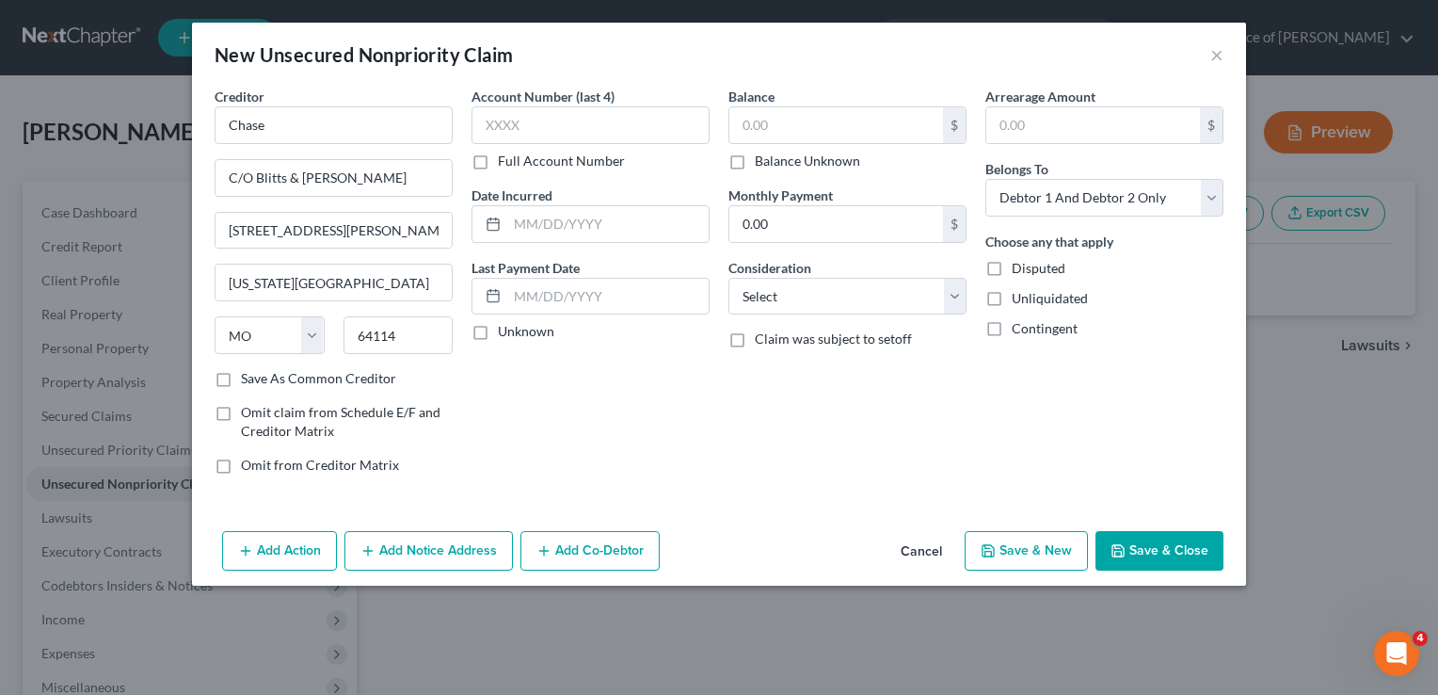
click at [498, 160] on label "Full Account Number" at bounding box center [561, 161] width 127 height 19
click at [506, 160] on input "Full Account Number" at bounding box center [512, 158] width 12 height 12
click at [535, 132] on input "text" at bounding box center [591, 125] width 238 height 38
click at [775, 132] on input "text" at bounding box center [837, 125] width 214 height 36
click at [763, 292] on select "Select Cable / Satellite Services Collection Agency Credit Card Debt Debt Couns…" at bounding box center [848, 297] width 238 height 38
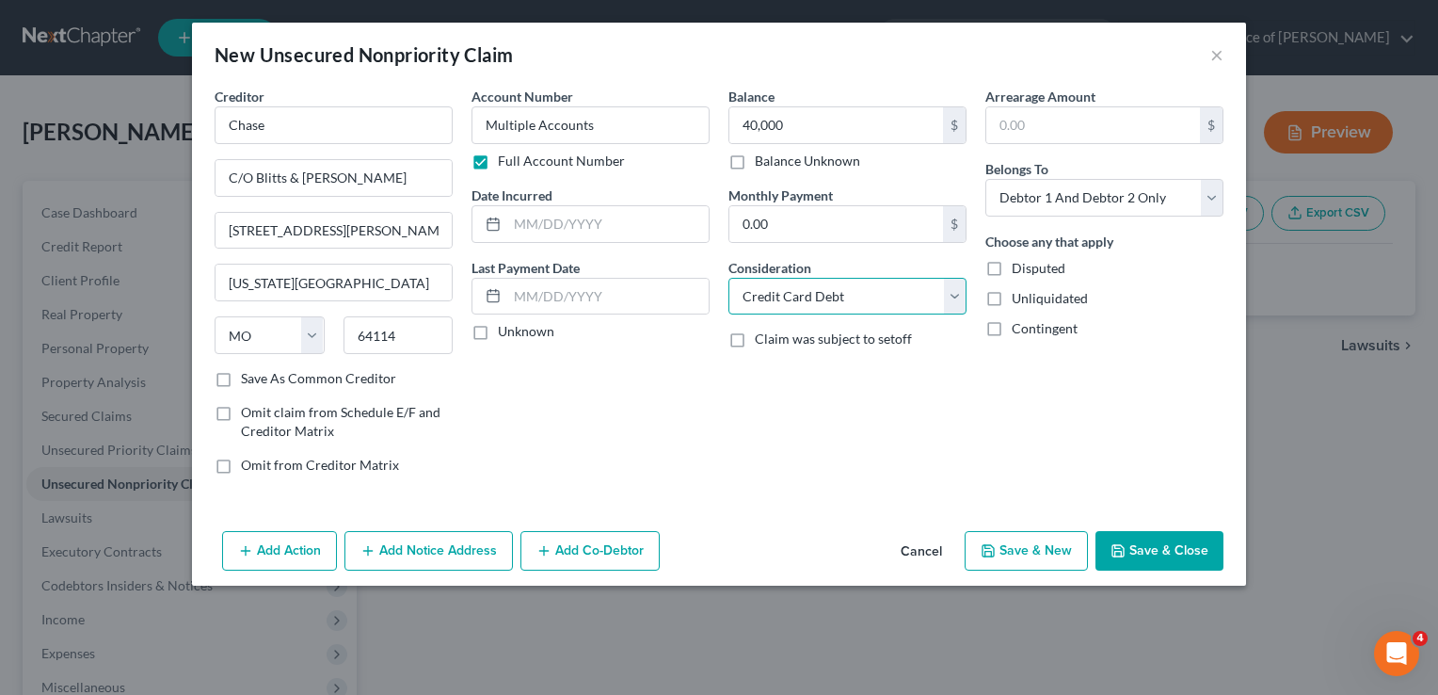
click at [729, 278] on select "Select Cable / Satellite Services Collection Agency Credit Card Debt Debt Couns…" at bounding box center [848, 297] width 238 height 38
click at [1177, 552] on button "Save & Close" at bounding box center [1160, 551] width 128 height 40
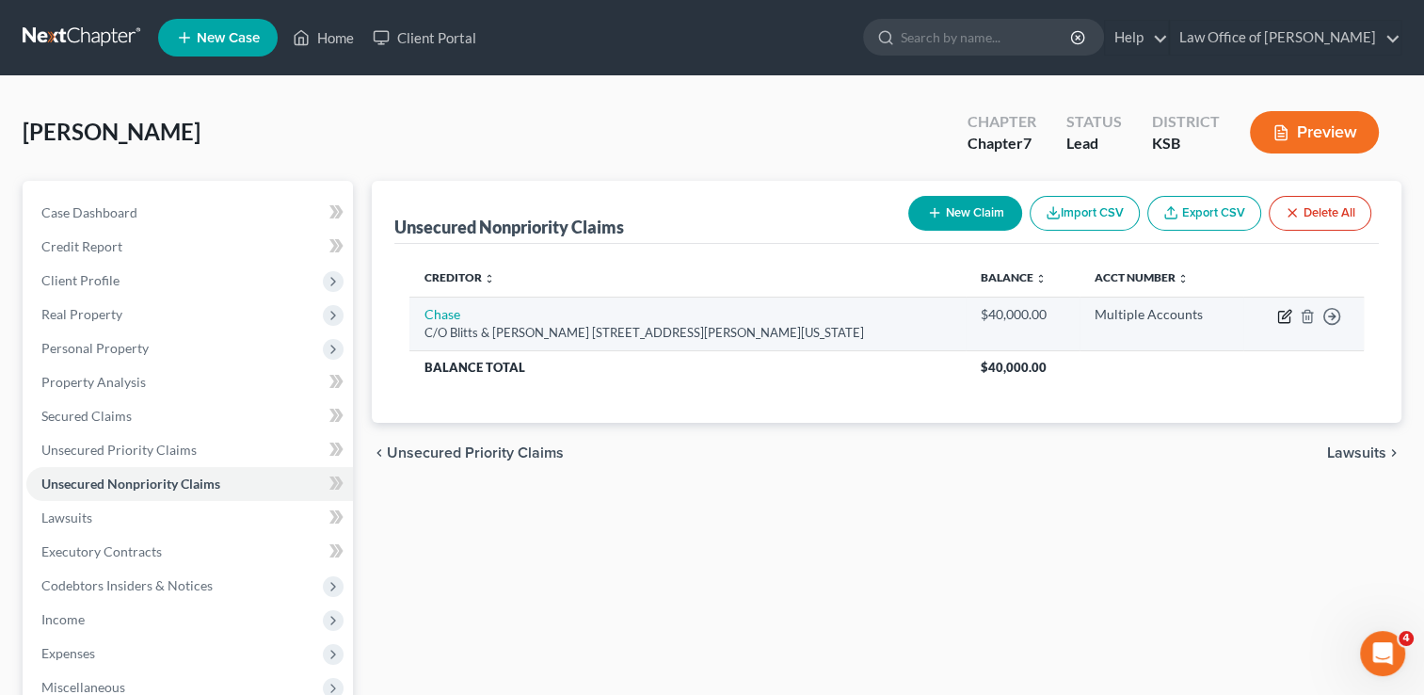
click at [1289, 311] on icon "button" at bounding box center [1284, 316] width 15 height 15
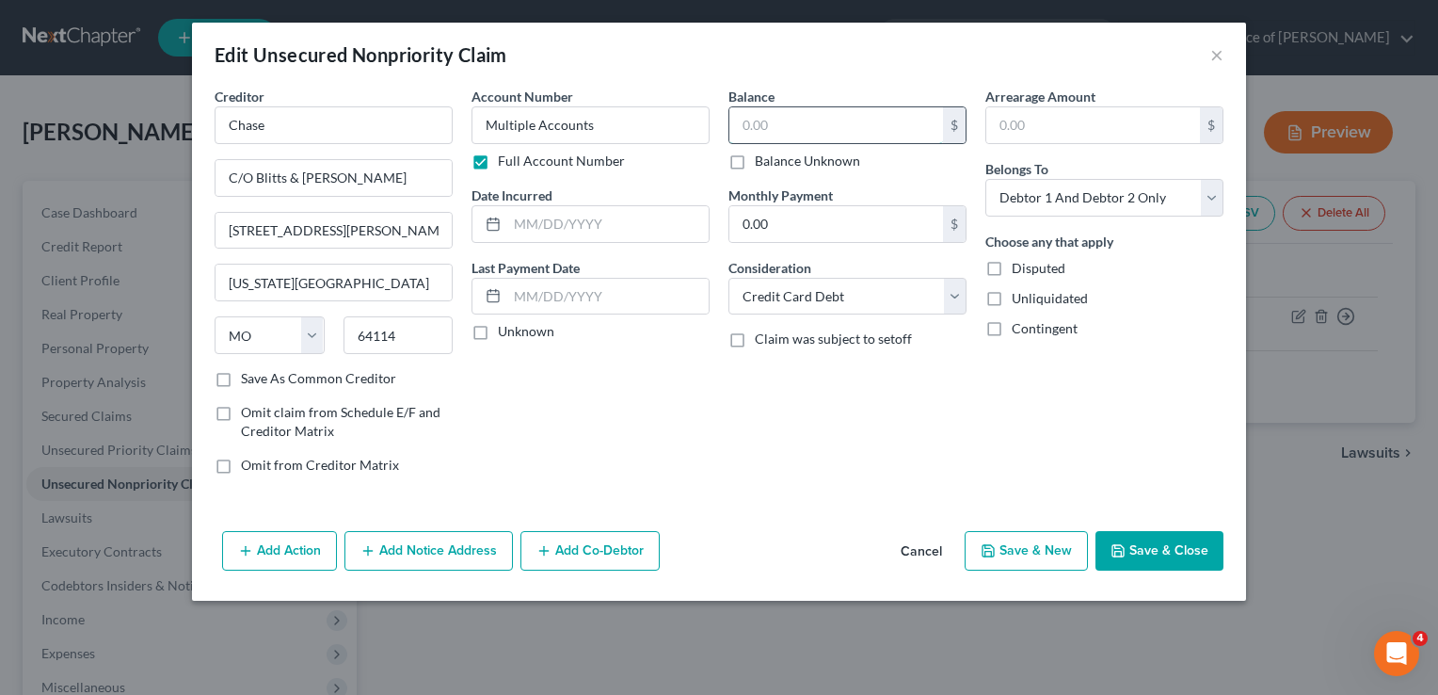
click at [877, 120] on input "text" at bounding box center [837, 125] width 214 height 36
click at [1162, 540] on button "Save & Close" at bounding box center [1160, 551] width 128 height 40
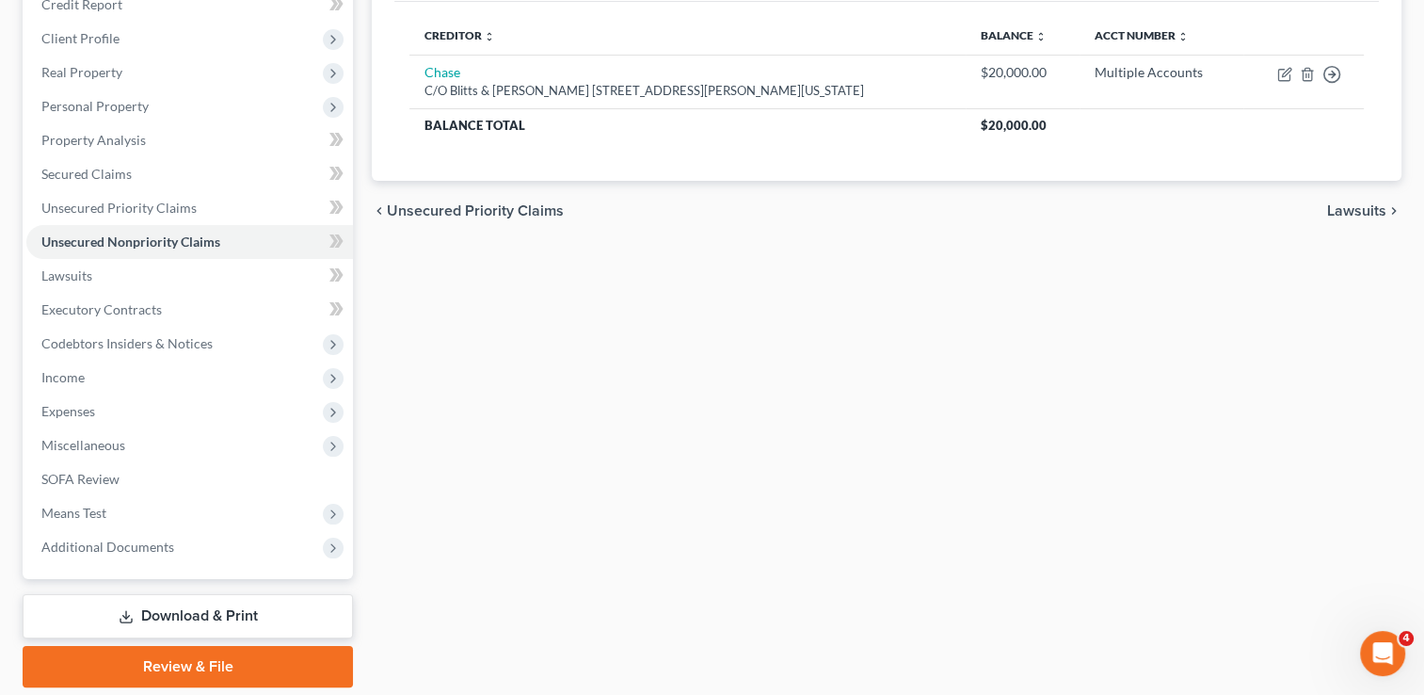
scroll to position [282, 0]
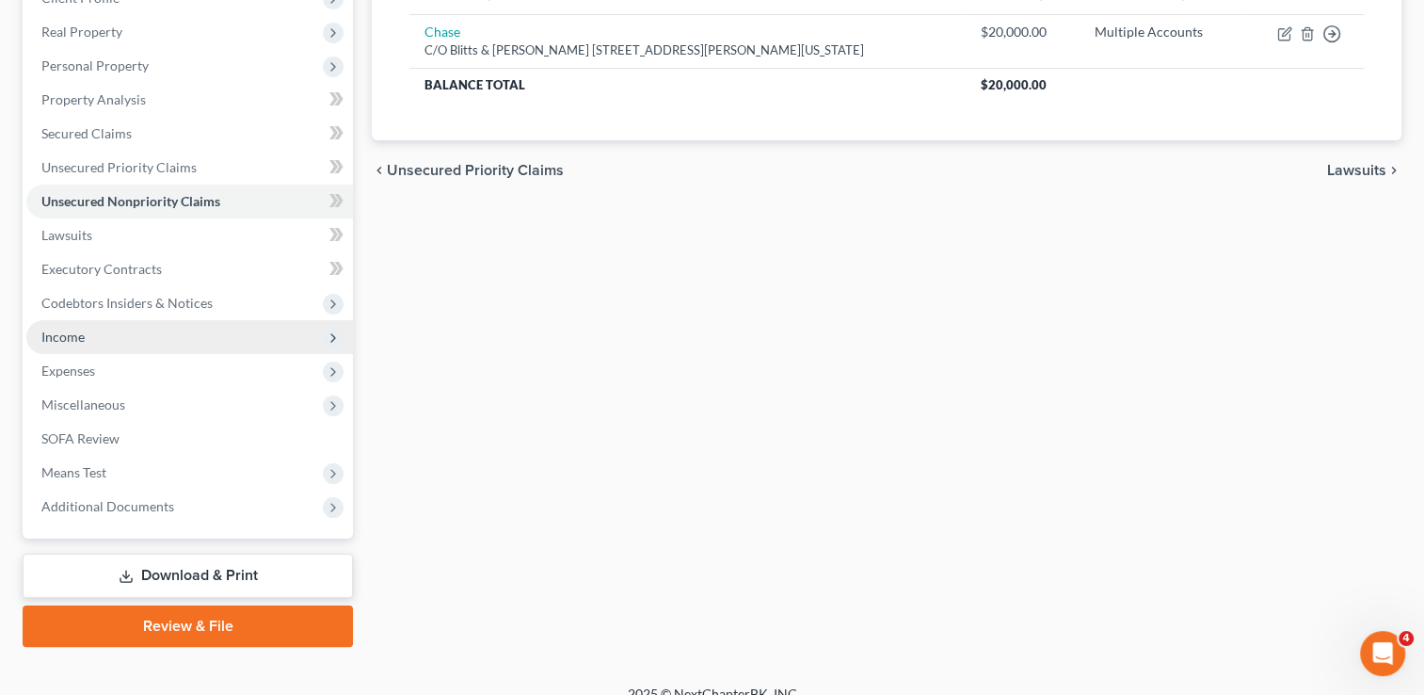
click at [64, 336] on span "Income" at bounding box center [62, 337] width 43 height 16
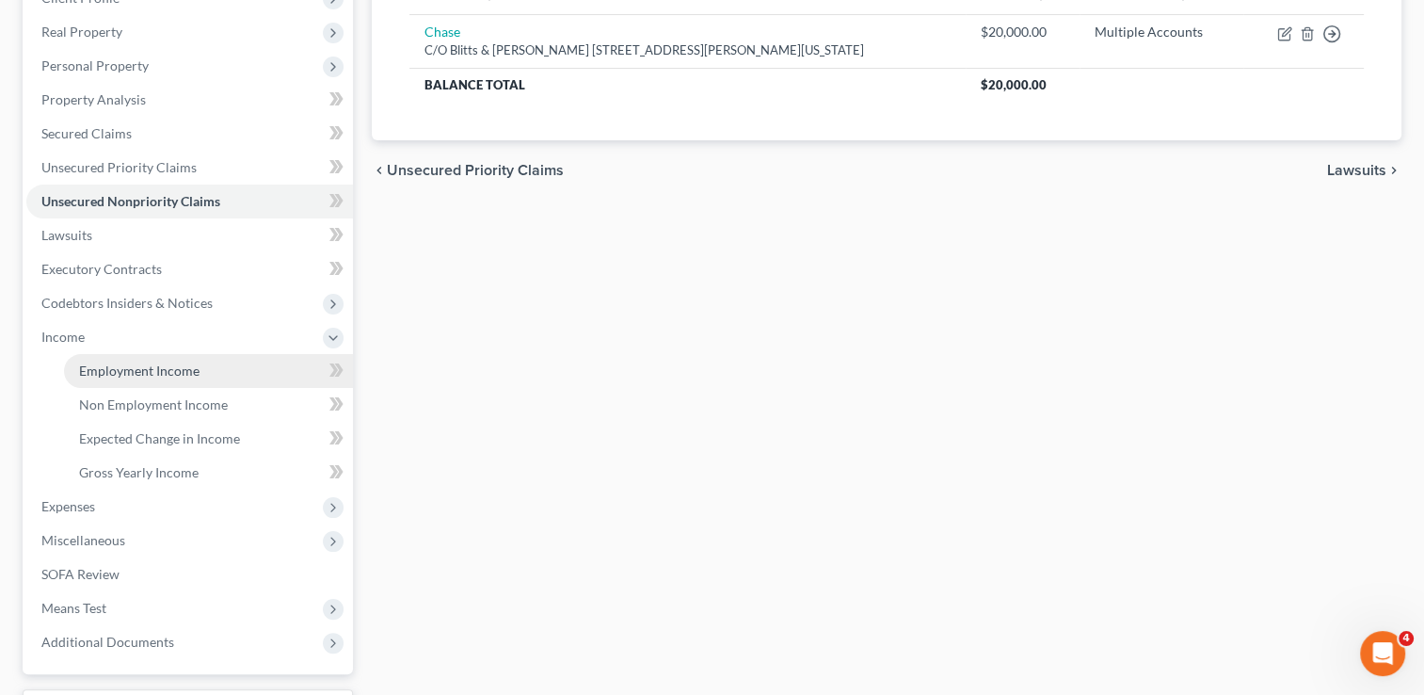
click at [158, 372] on span "Employment Income" at bounding box center [139, 370] width 120 height 16
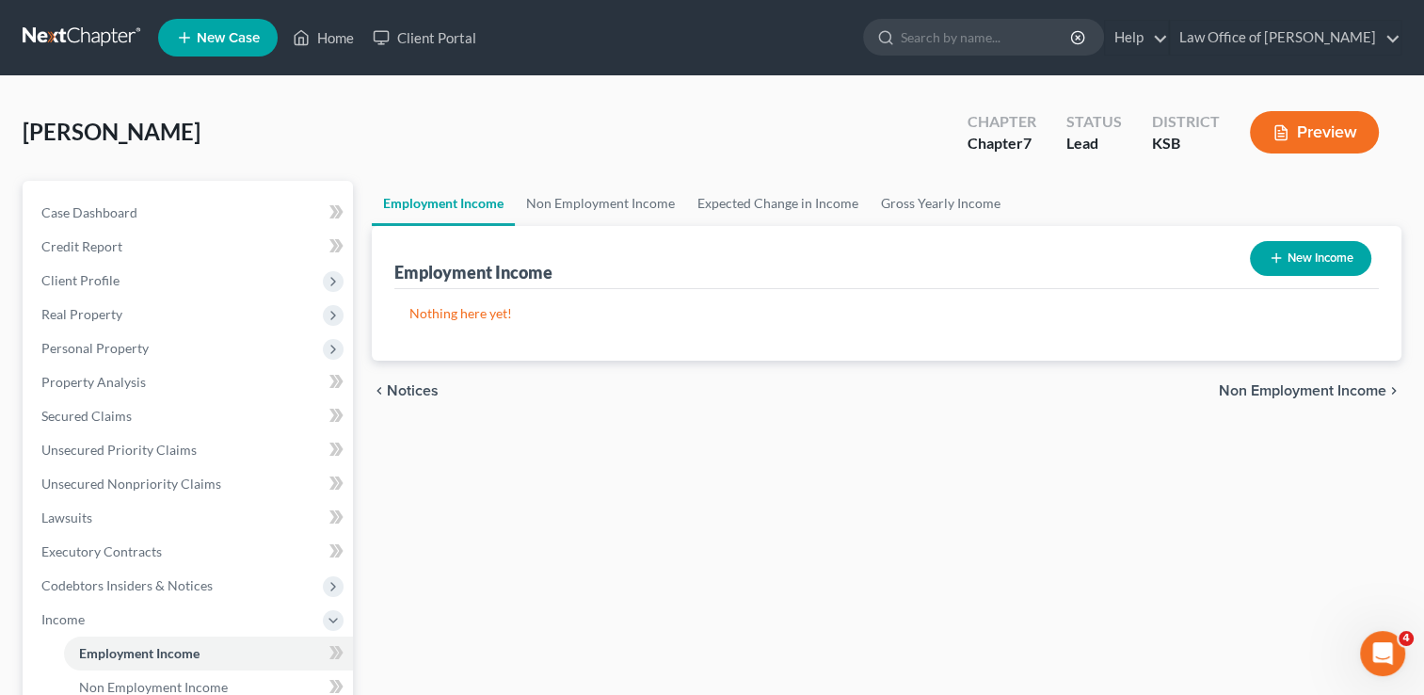
click at [1309, 253] on button "New Income" at bounding box center [1310, 258] width 121 height 35
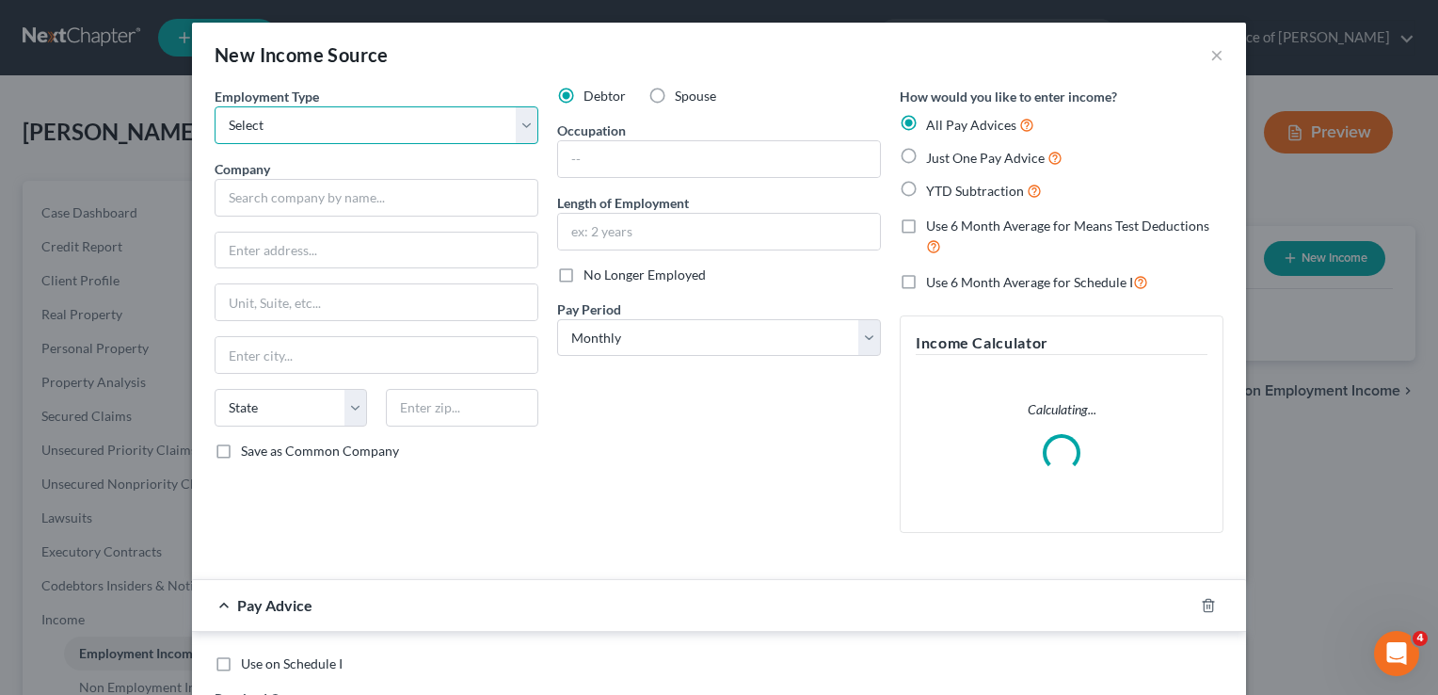
click at [522, 120] on select "Select Full or [DEMOGRAPHIC_DATA] Employment Self Employment" at bounding box center [377, 125] width 324 height 38
click at [215, 106] on select "Select Full or [DEMOGRAPHIC_DATA] Employment Self Employment" at bounding box center [377, 125] width 324 height 38
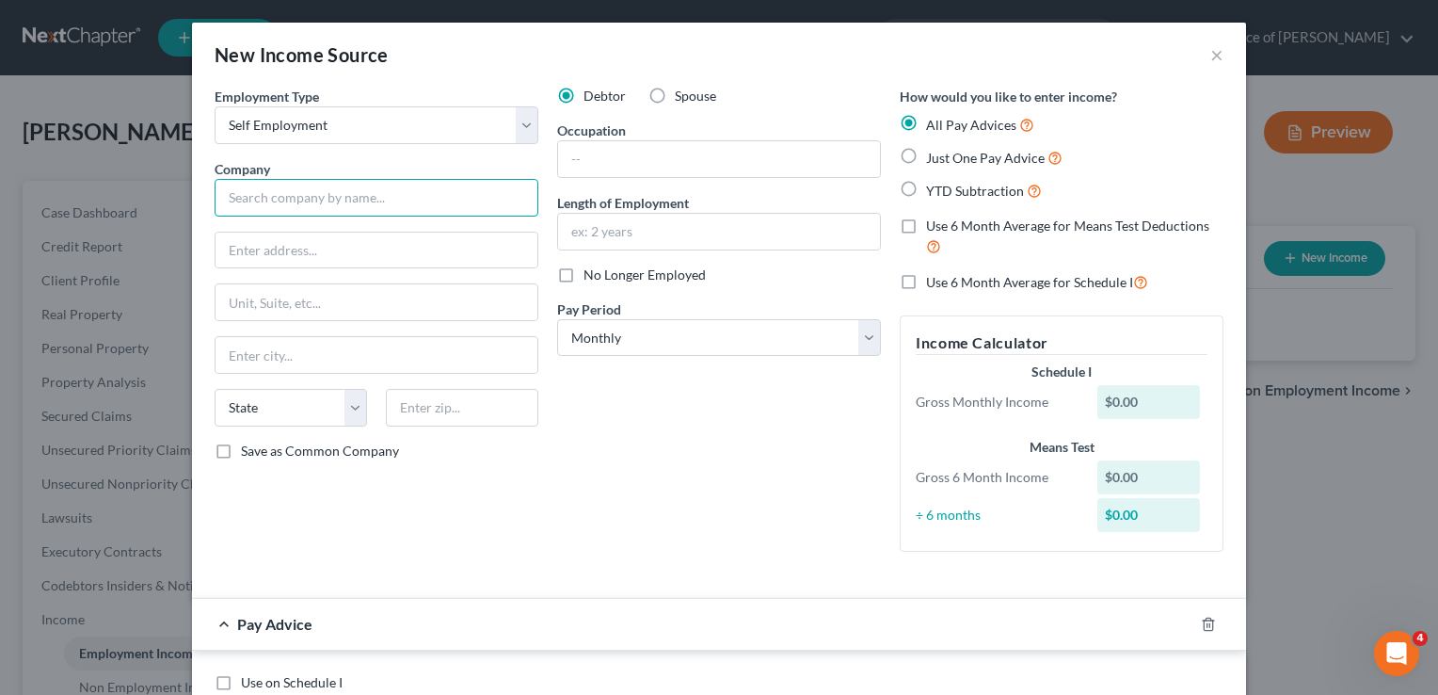
click at [313, 201] on input "text" at bounding box center [377, 198] width 324 height 38
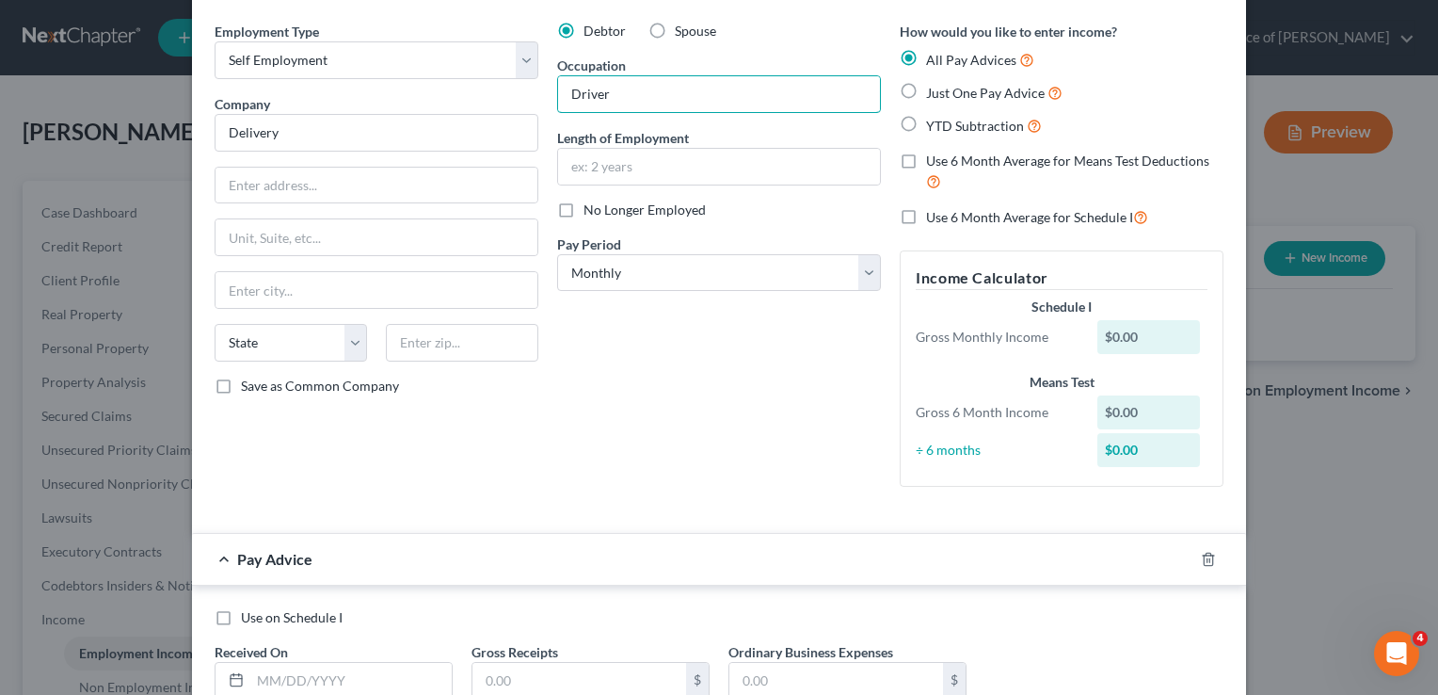
scroll to position [94, 0]
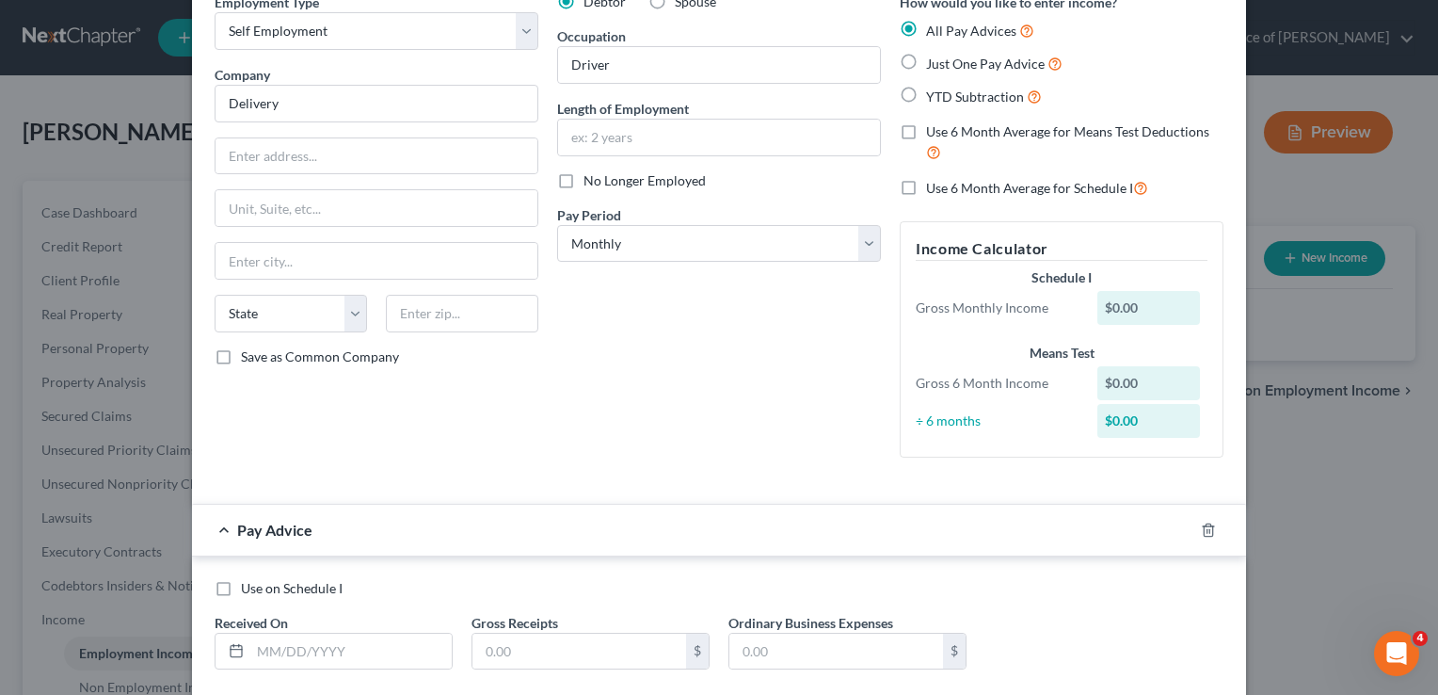
click at [926, 58] on label "Just One Pay Advice" at bounding box center [994, 64] width 137 height 22
click at [934, 58] on input "Just One Pay Advice" at bounding box center [940, 59] width 12 height 12
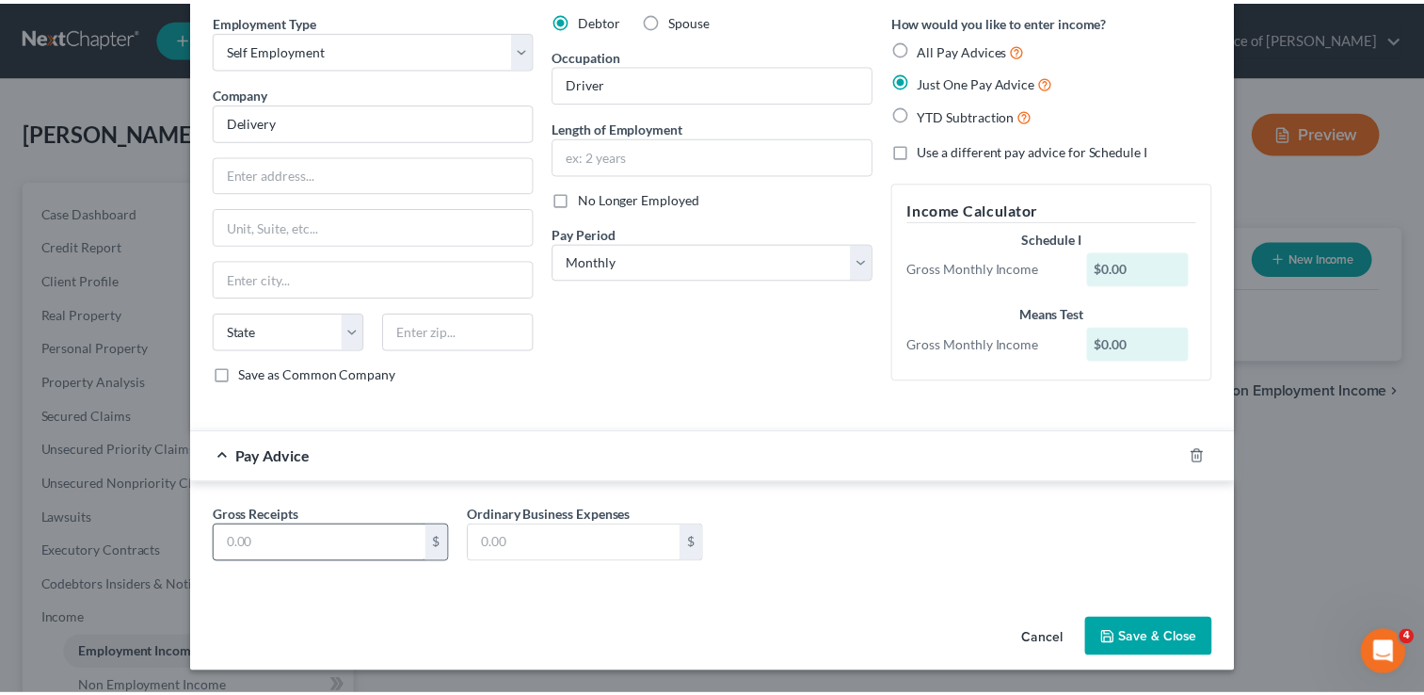
scroll to position [72, 0]
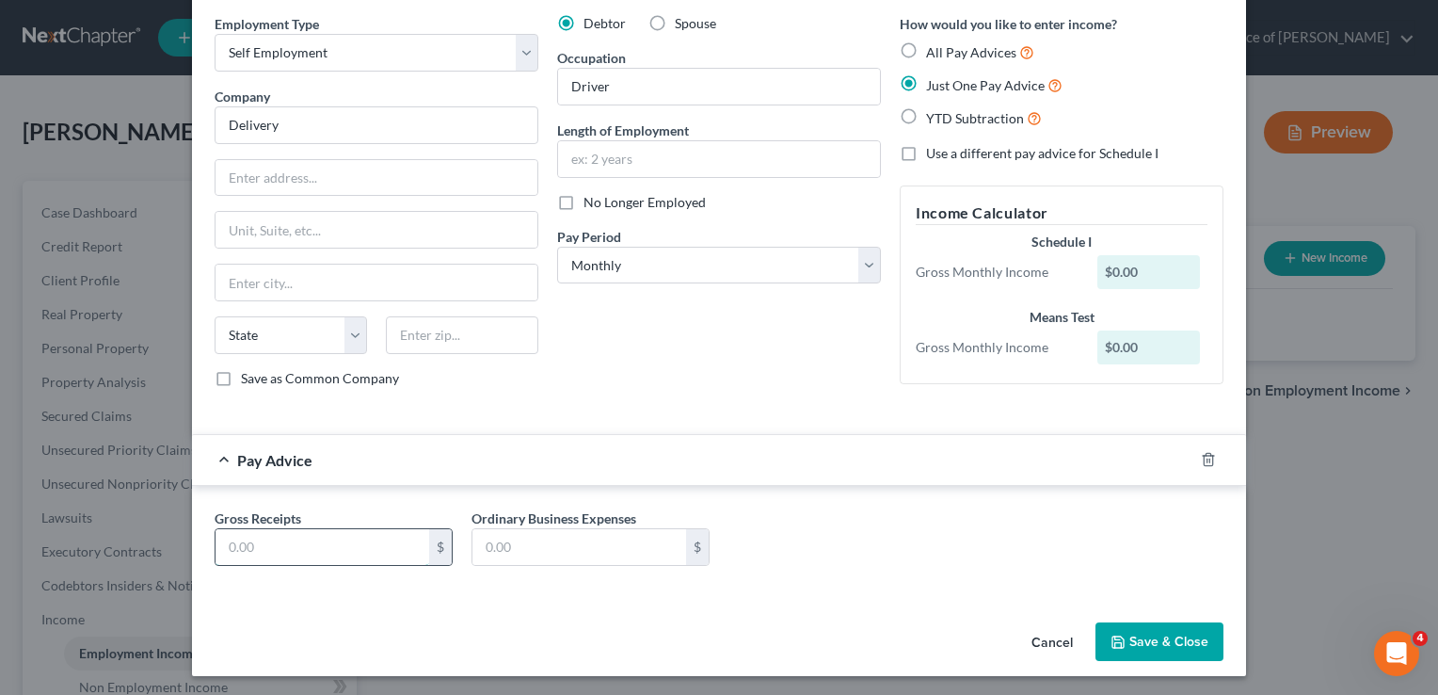
click at [328, 549] on input "text" at bounding box center [323, 547] width 214 height 36
click at [537, 550] on input "text" at bounding box center [580, 547] width 214 height 36
click at [1179, 638] on button "Save & Close" at bounding box center [1160, 642] width 128 height 40
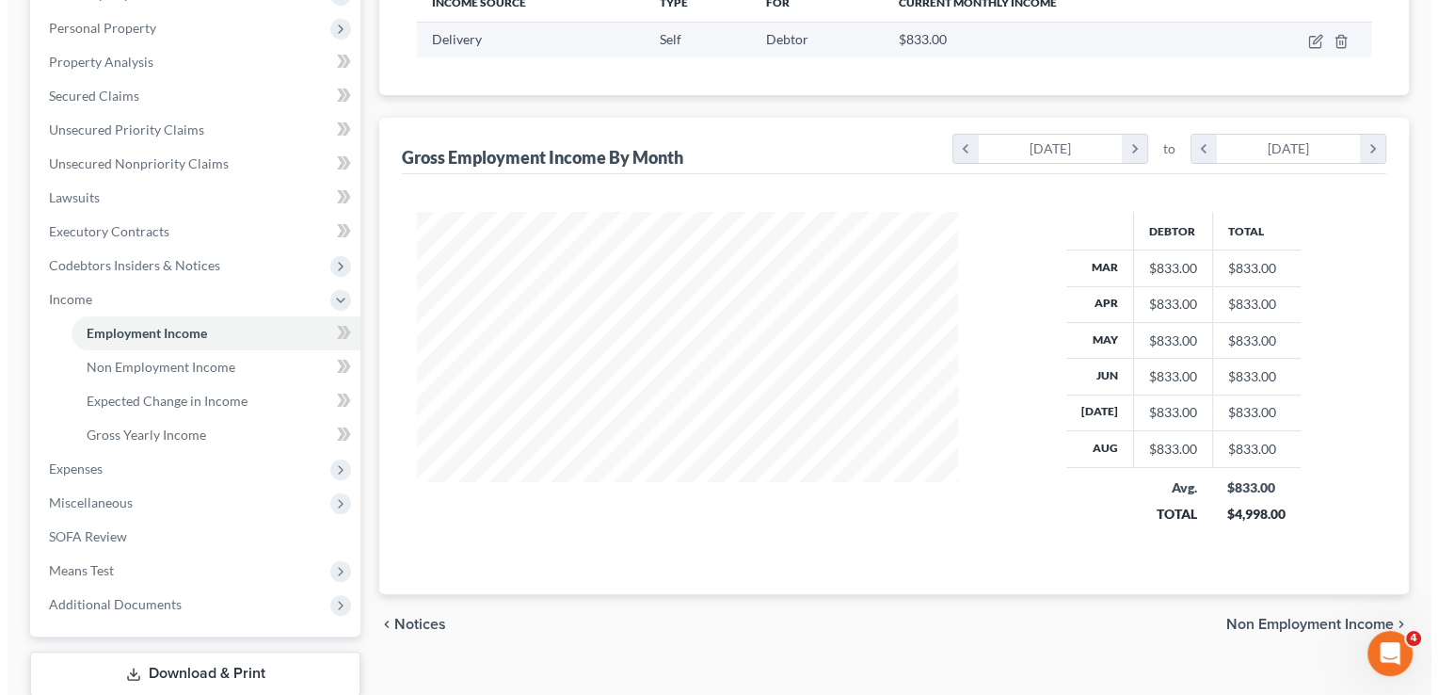
scroll to position [63, 0]
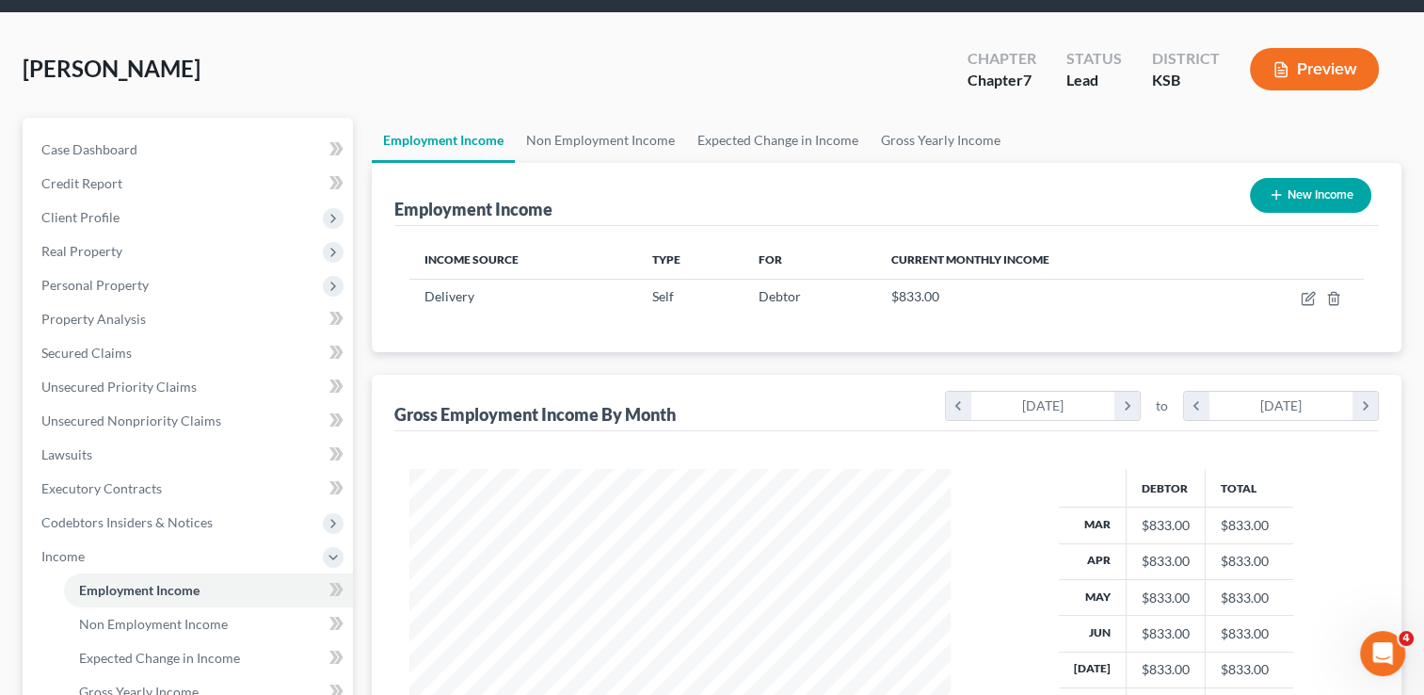
click at [1307, 185] on button "New Income" at bounding box center [1310, 195] width 121 height 35
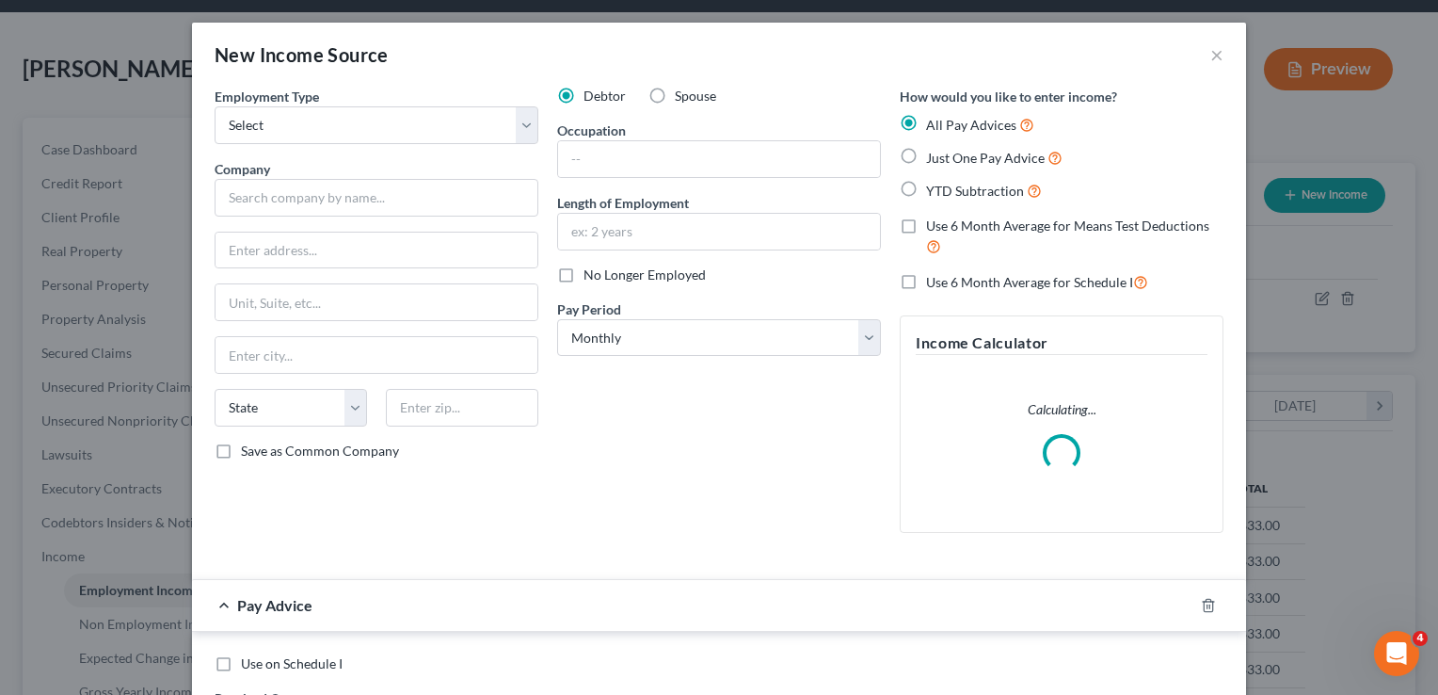
scroll to position [335, 584]
click at [675, 96] on label "Spouse" at bounding box center [695, 96] width 41 height 19
click at [683, 96] on input "Spouse" at bounding box center [689, 93] width 12 height 12
click at [384, 130] on select "Select Full or [DEMOGRAPHIC_DATA] Employment Self Employment" at bounding box center [377, 125] width 324 height 38
click at [215, 106] on select "Select Full or [DEMOGRAPHIC_DATA] Employment Self Employment" at bounding box center [377, 125] width 324 height 38
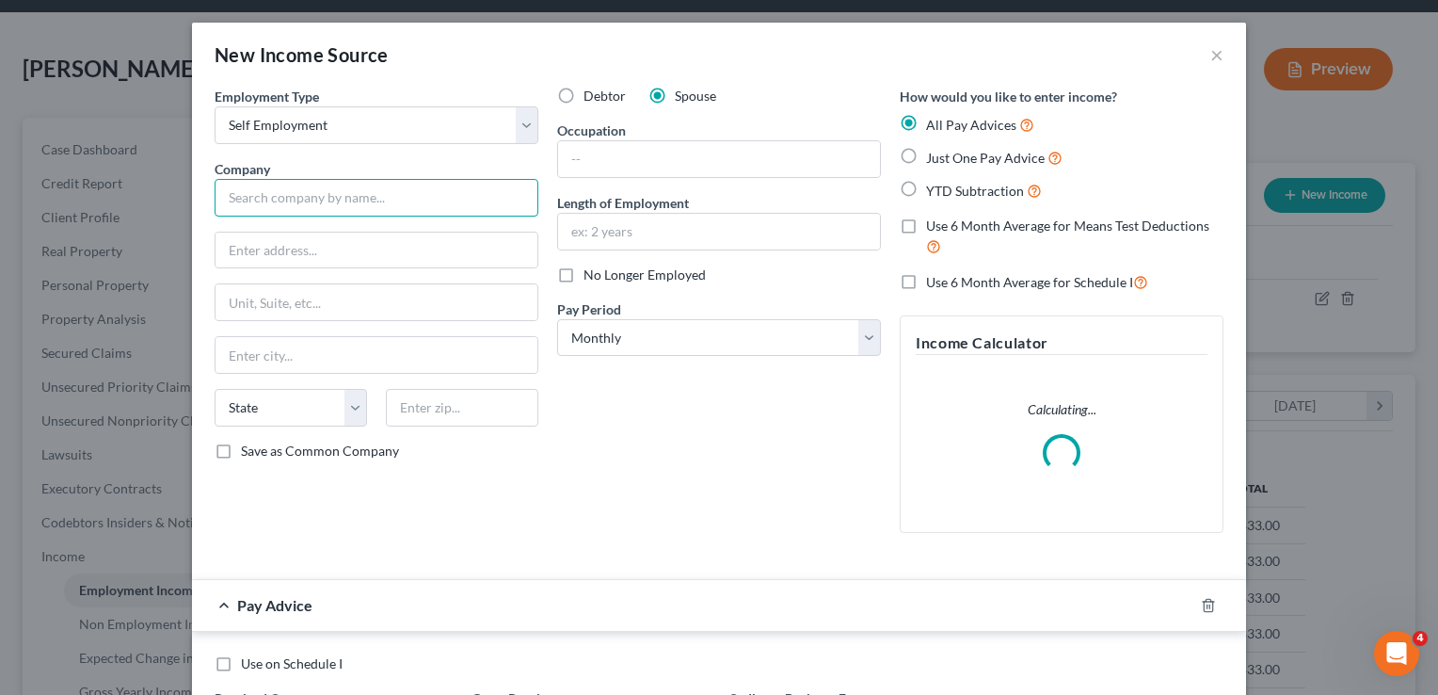
click at [356, 210] on input "text" at bounding box center [377, 198] width 324 height 38
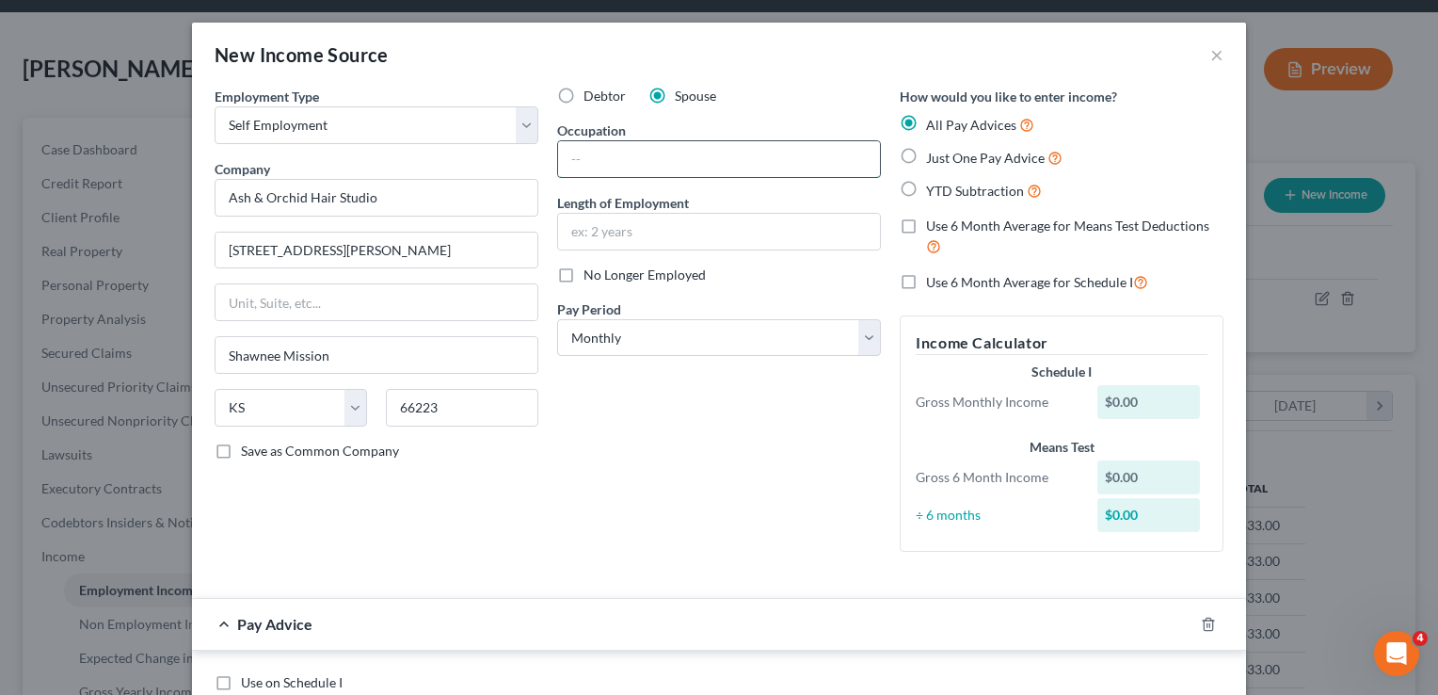
click at [674, 154] on input "text" at bounding box center [719, 159] width 322 height 36
click at [926, 155] on label "Just One Pay Advice" at bounding box center [994, 158] width 137 height 22
click at [934, 155] on input "Just One Pay Advice" at bounding box center [940, 153] width 12 height 12
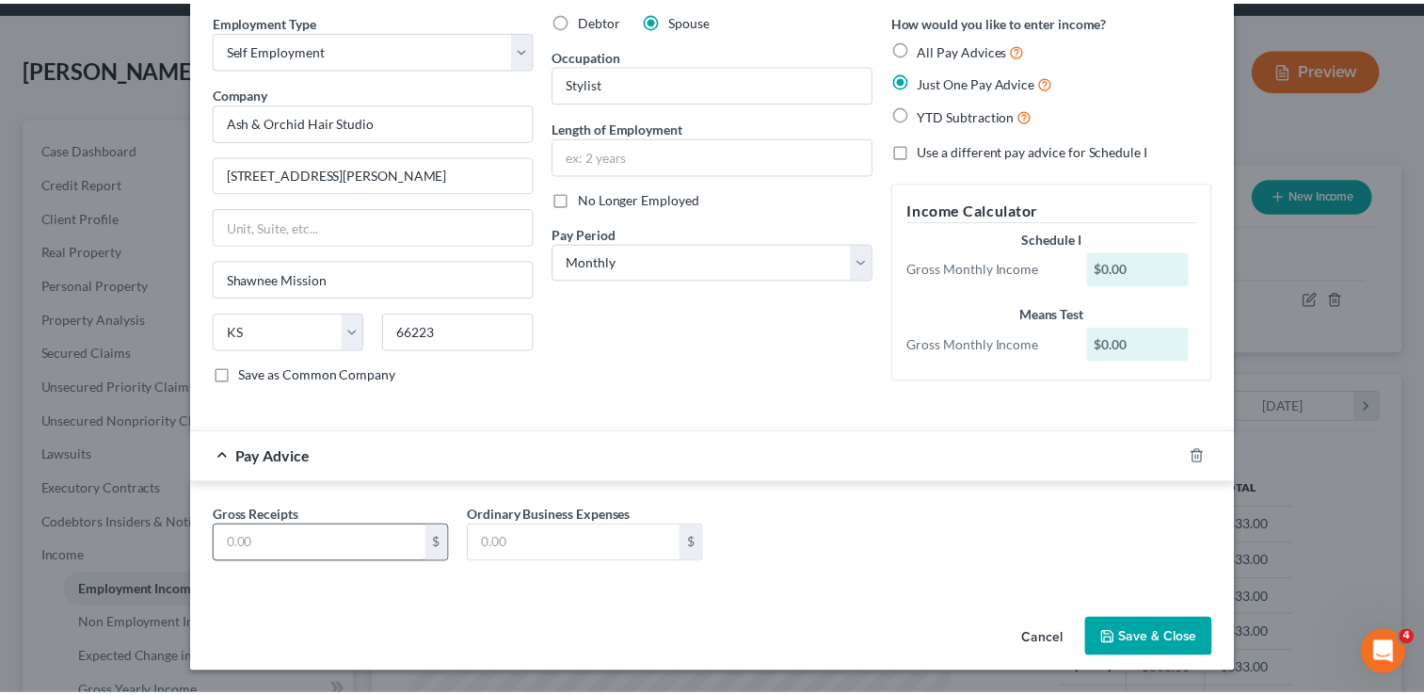
scroll to position [72, 0]
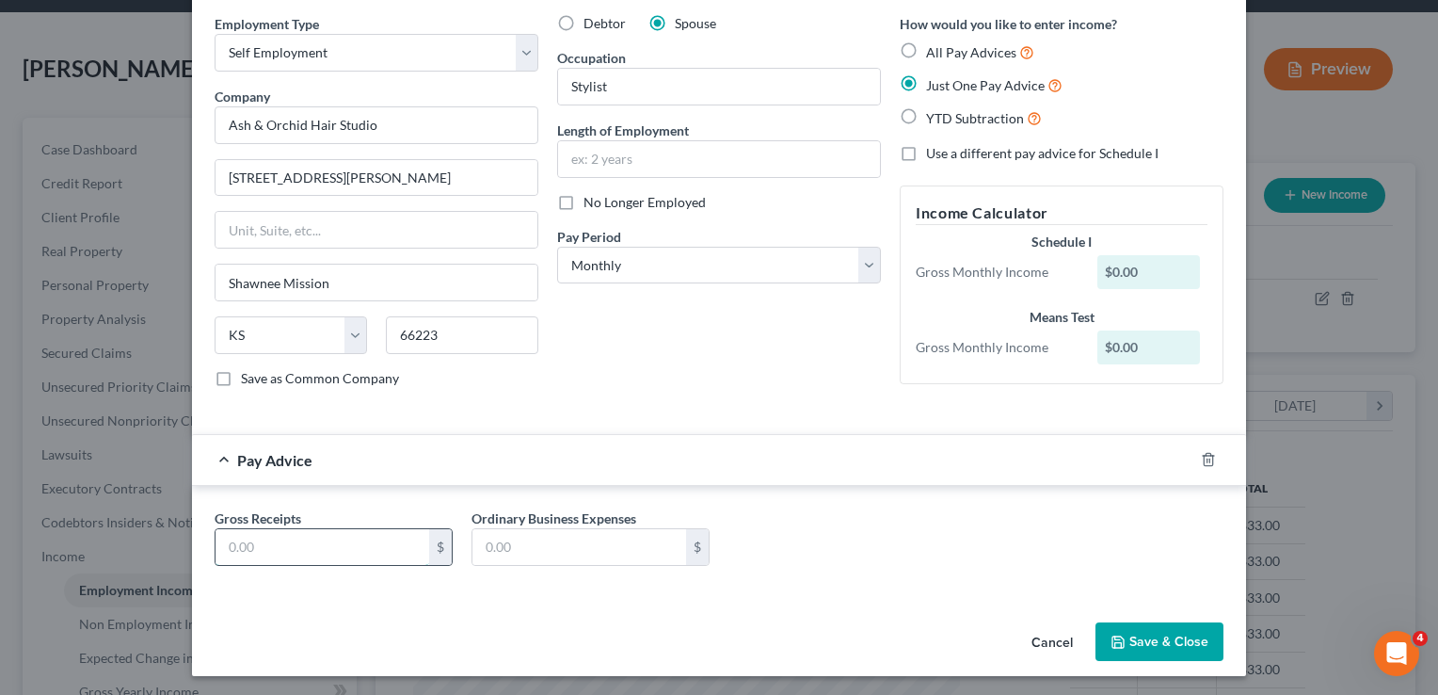
click at [397, 540] on input "text" at bounding box center [323, 547] width 214 height 36
click at [522, 544] on input "text" at bounding box center [580, 547] width 214 height 36
click at [1186, 642] on button "Save & Close" at bounding box center [1160, 642] width 128 height 40
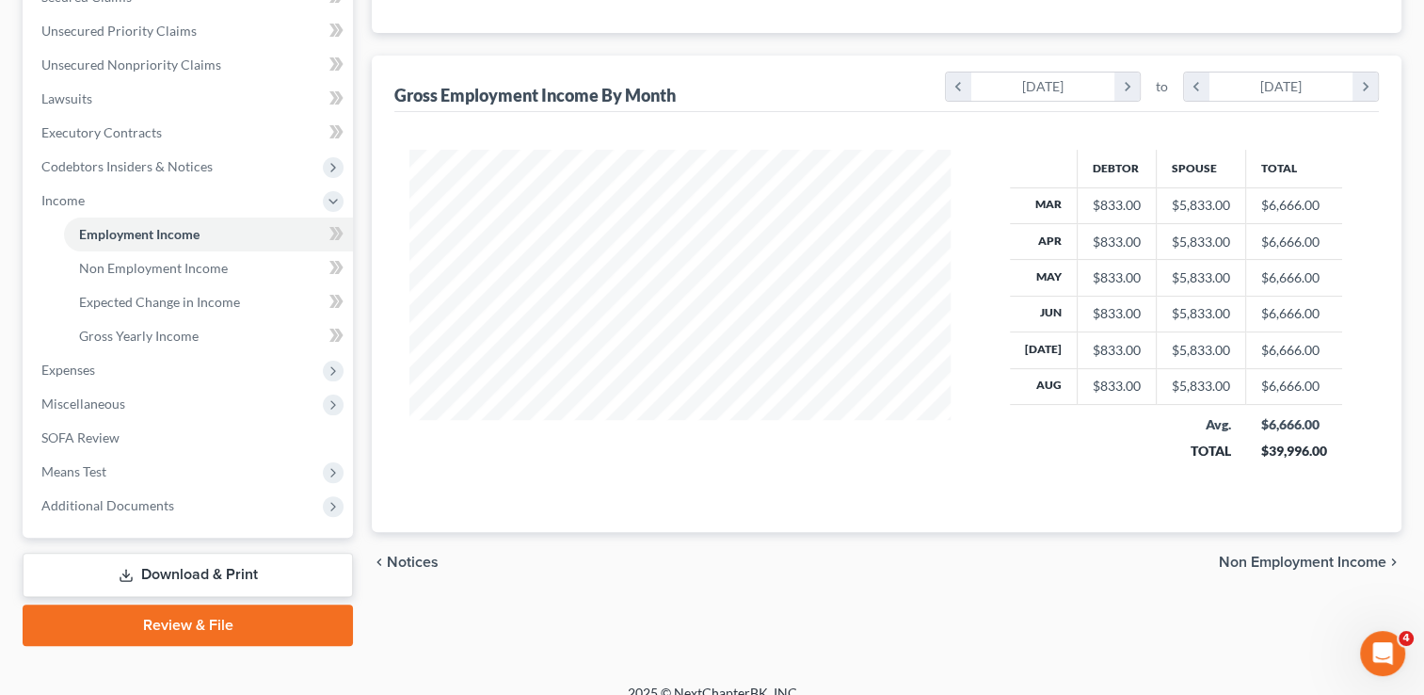
scroll to position [440, 0]
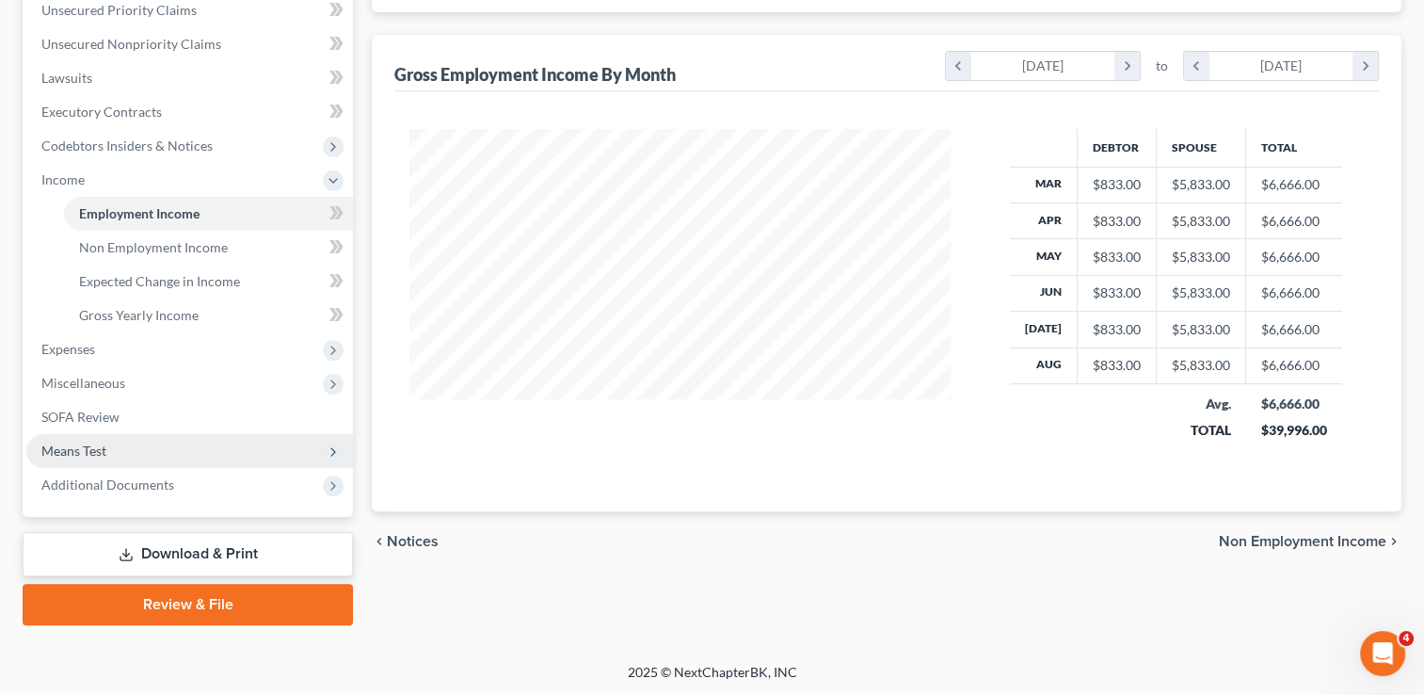
click at [78, 453] on span "Means Test" at bounding box center [73, 450] width 65 height 16
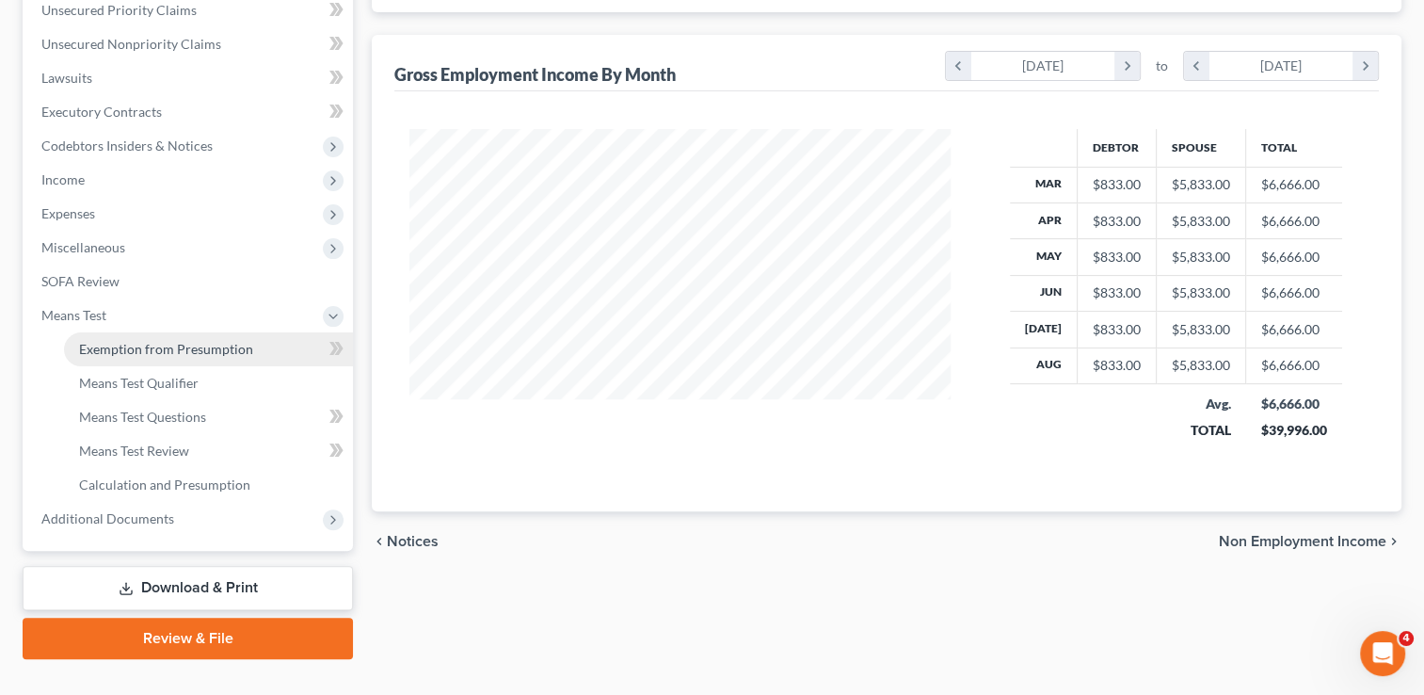
click at [134, 351] on span "Exemption from Presumption" at bounding box center [166, 349] width 174 height 16
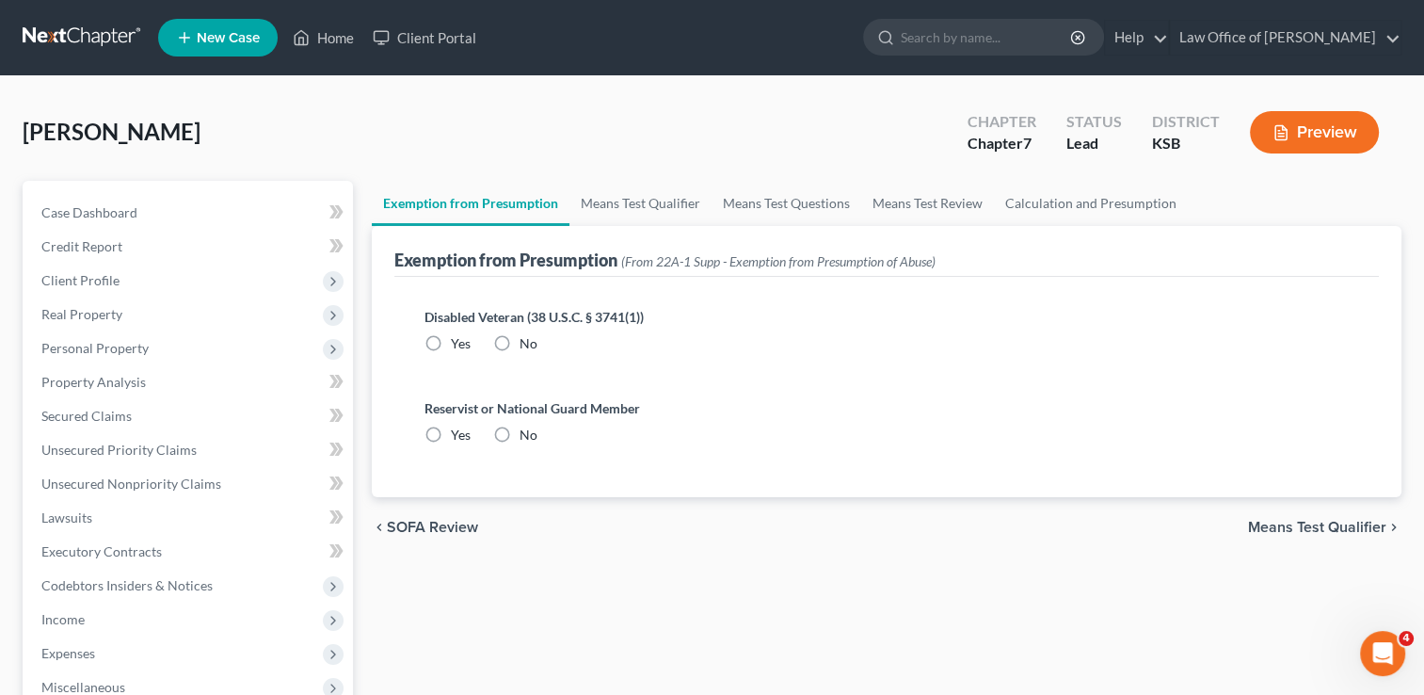
click at [520, 342] on label "No" at bounding box center [529, 343] width 18 height 19
click at [527, 342] on input "No" at bounding box center [533, 340] width 12 height 12
click at [520, 429] on label "No" at bounding box center [529, 435] width 18 height 19
click at [527, 429] on input "No" at bounding box center [533, 432] width 12 height 12
click at [1279, 529] on span "Means Test Qualifier" at bounding box center [1317, 527] width 138 height 15
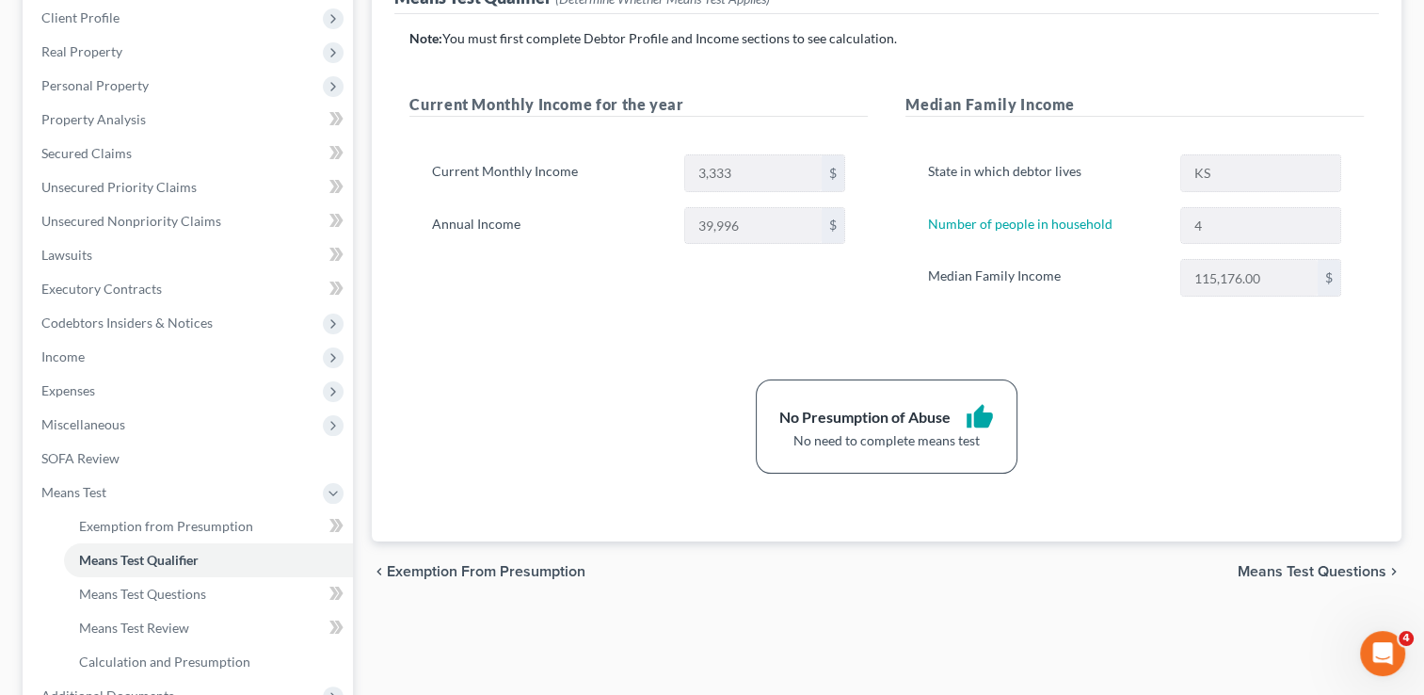
scroll to position [377, 0]
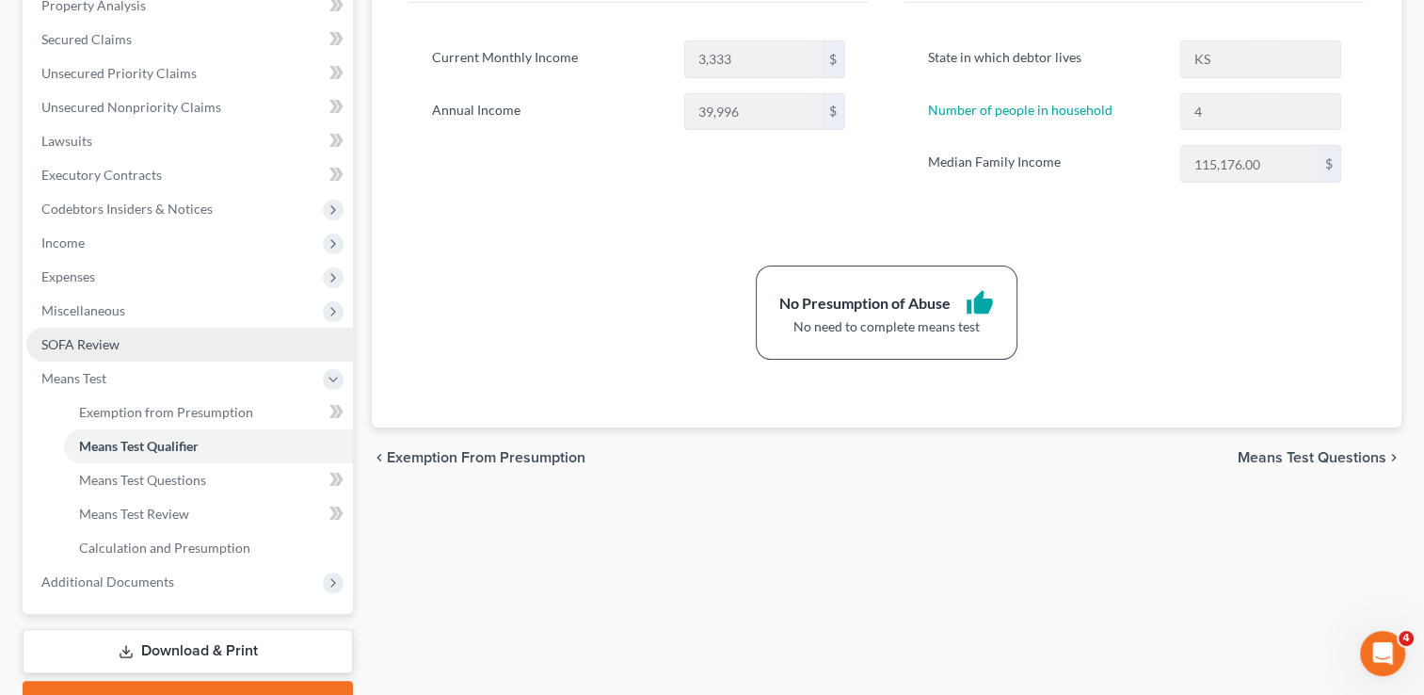
click at [79, 345] on span "SOFA Review" at bounding box center [80, 344] width 78 height 16
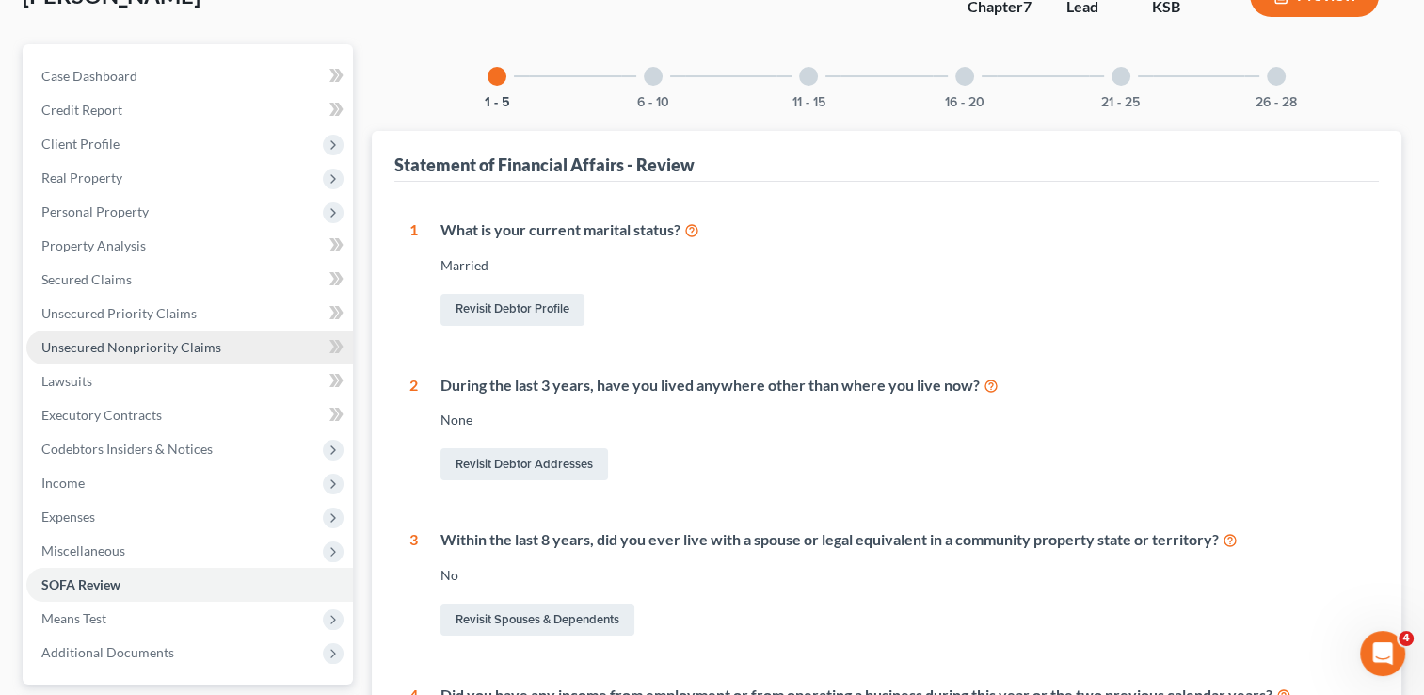
scroll to position [94, 0]
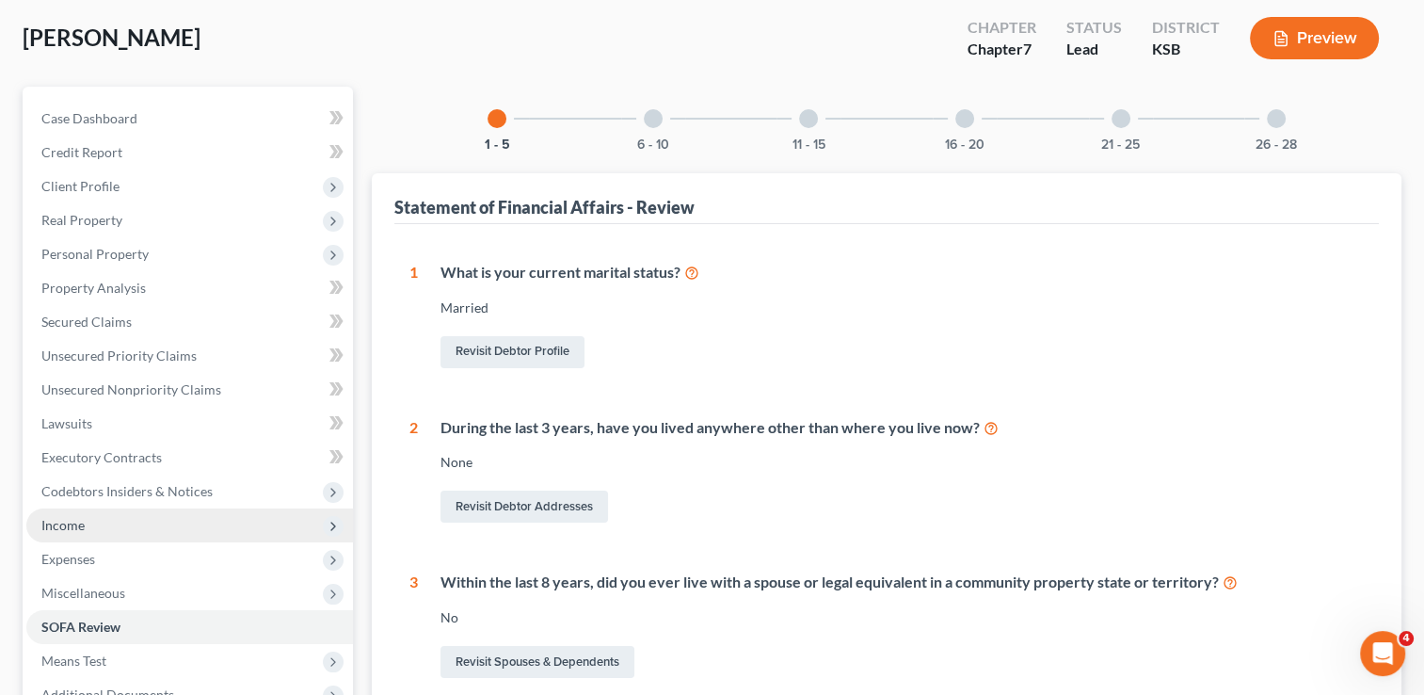
click at [67, 525] on span "Income" at bounding box center [62, 525] width 43 height 16
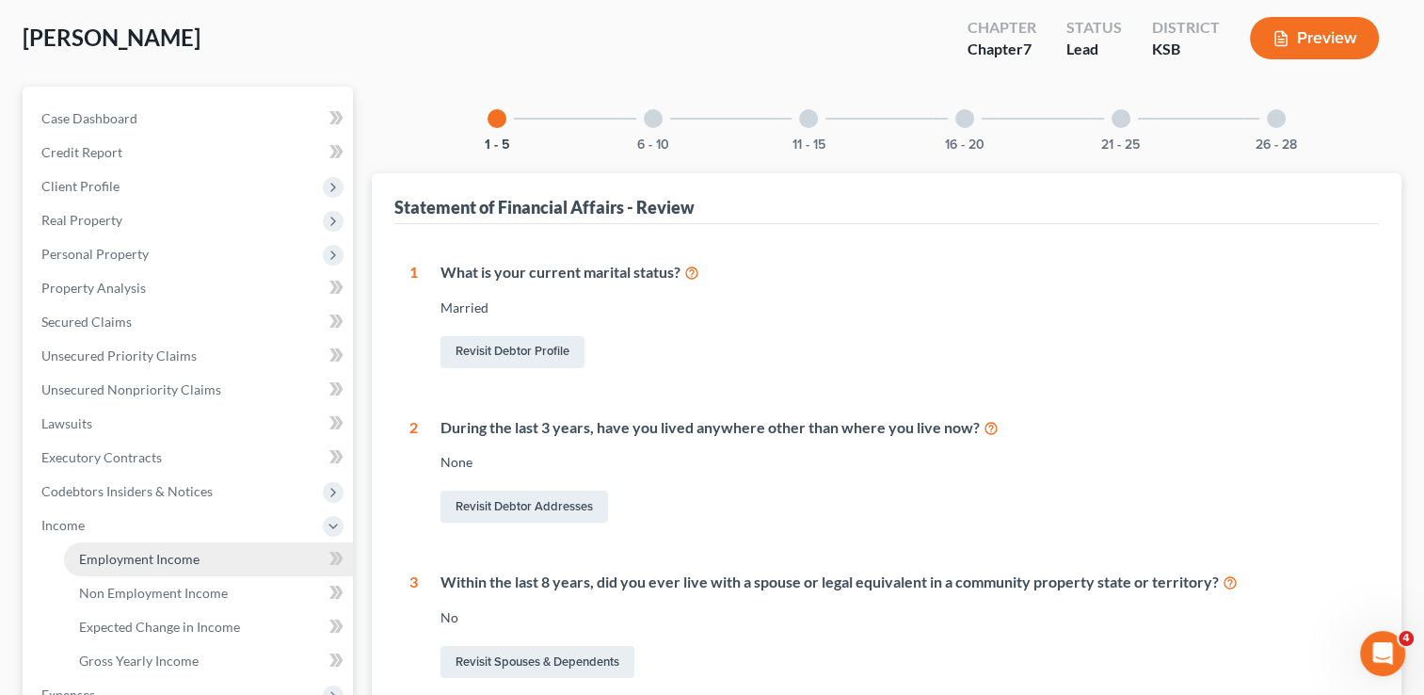
click at [117, 559] on span "Employment Income" at bounding box center [139, 559] width 120 height 16
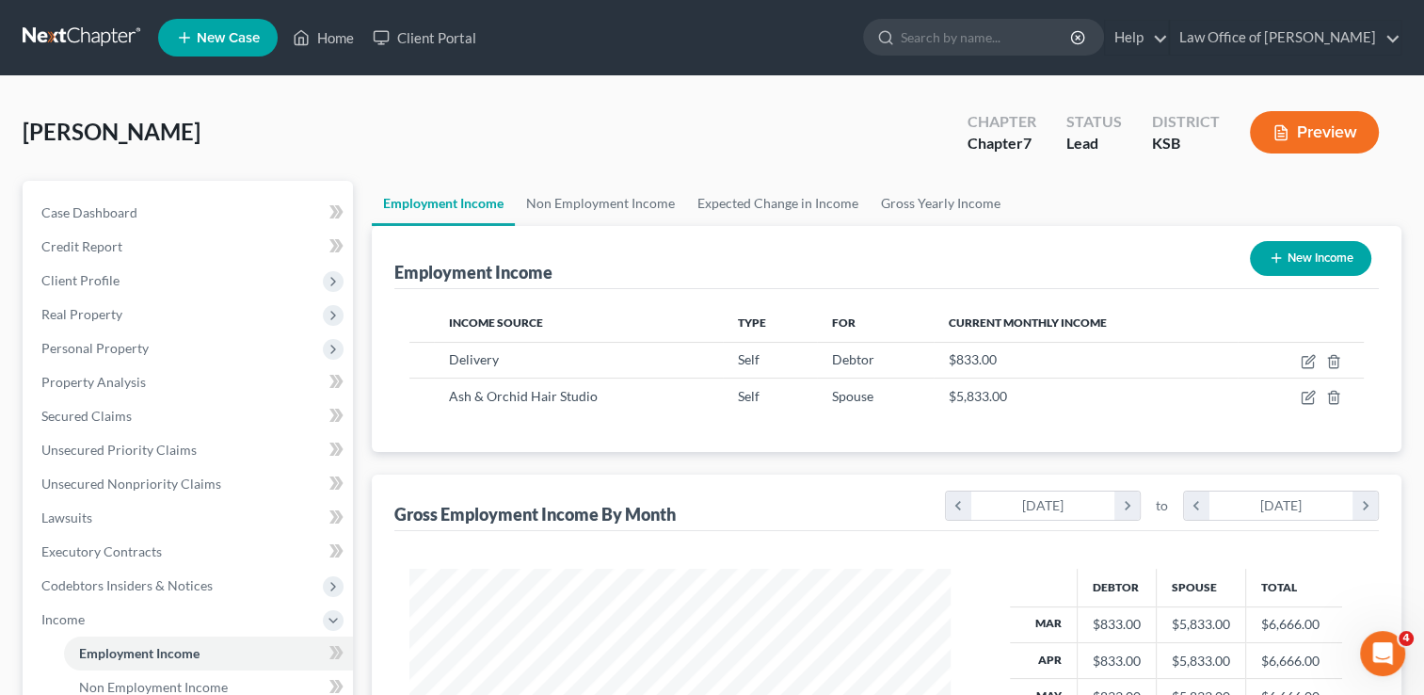
scroll to position [335, 579]
click at [949, 207] on link "Gross Yearly Income" at bounding box center [941, 203] width 142 height 45
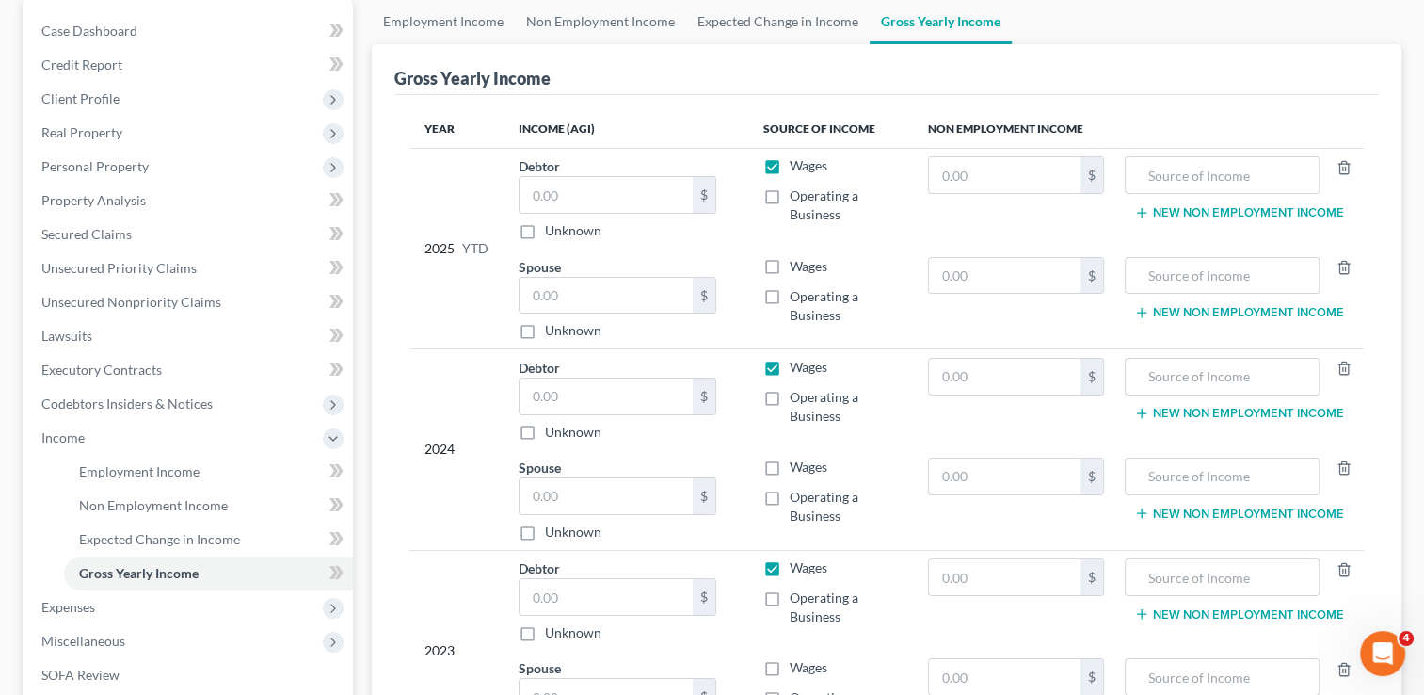
scroll to position [188, 0]
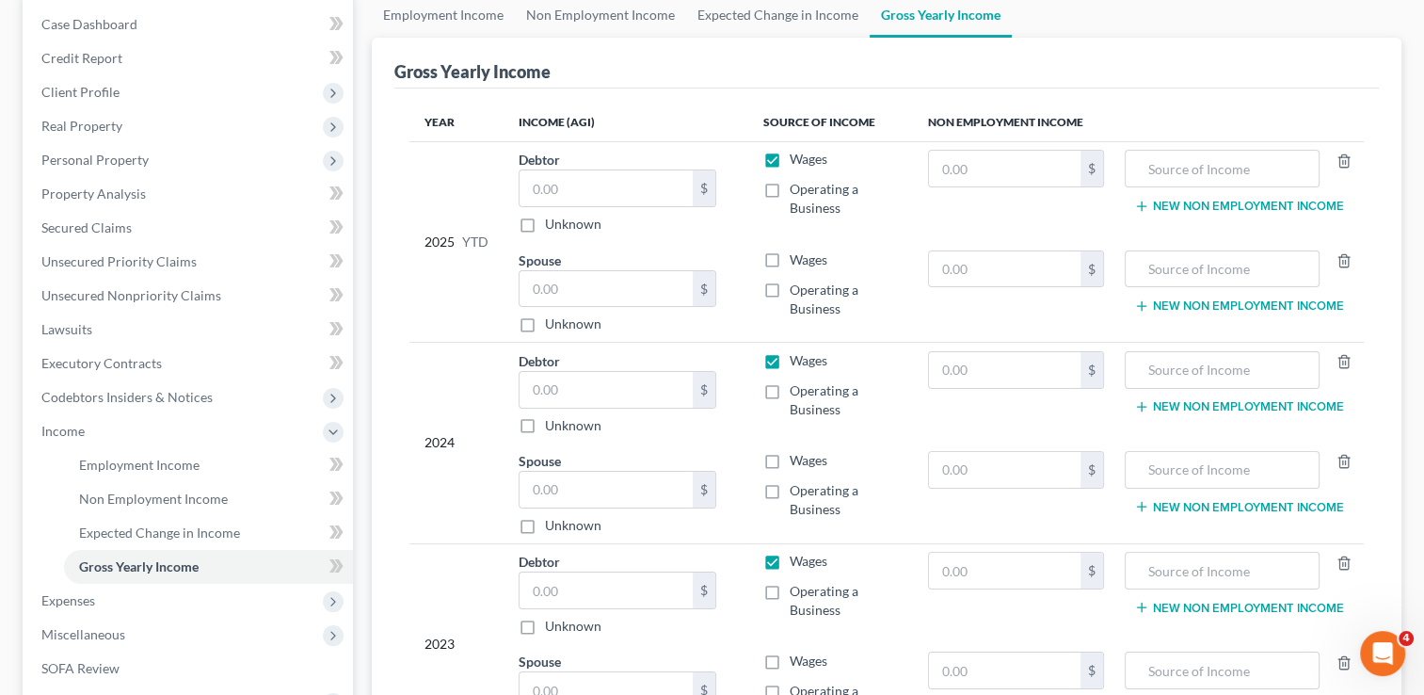
click at [790, 185] on label "Operating a Business" at bounding box center [844, 199] width 108 height 38
click at [797, 185] on input "Operating a Business" at bounding box center [803, 186] width 12 height 12
click at [790, 290] on label "Operating a Business" at bounding box center [844, 300] width 108 height 38
click at [797, 290] on input "Operating a Business" at bounding box center [803, 287] width 12 height 12
click at [790, 164] on label "Wages" at bounding box center [809, 159] width 38 height 19
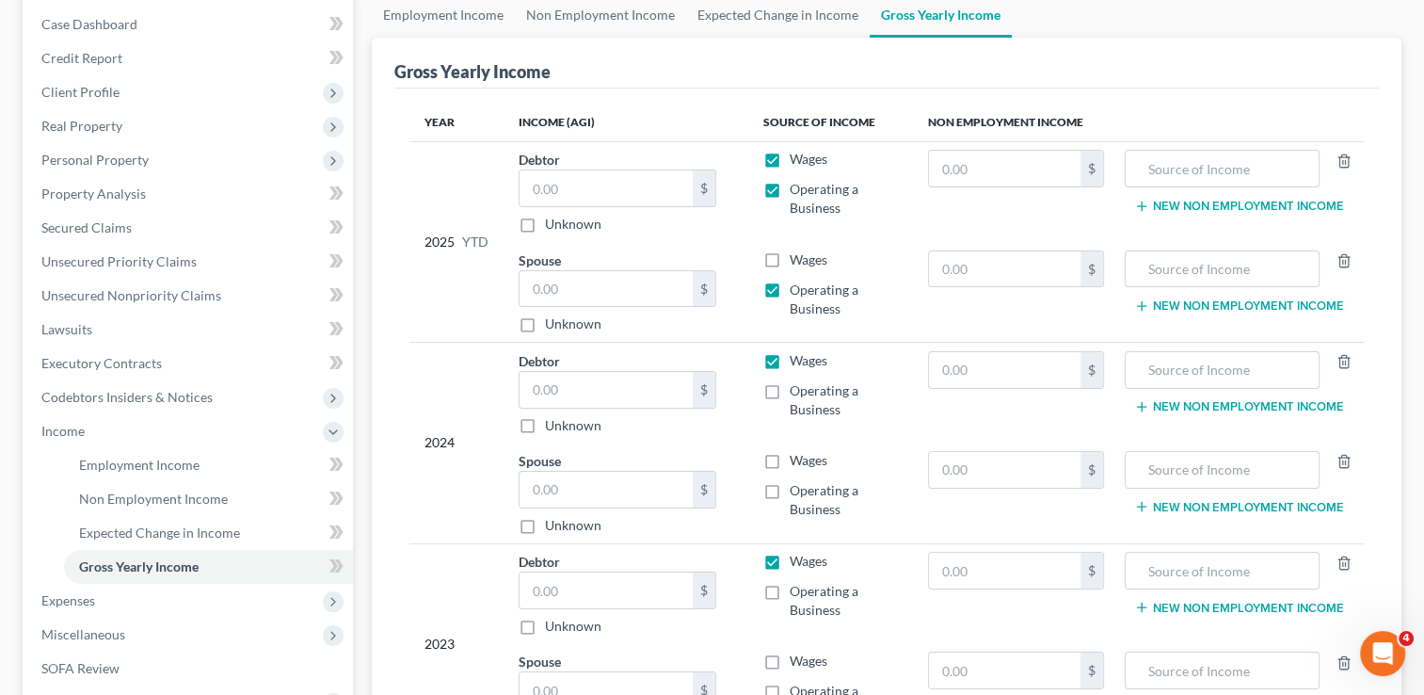
click at [797, 162] on input "Wages" at bounding box center [803, 156] width 12 height 12
click at [790, 352] on label "Wages" at bounding box center [809, 360] width 38 height 19
click at [797, 352] on input "Wages" at bounding box center [803, 357] width 12 height 12
click at [790, 390] on label "Operating a Business" at bounding box center [844, 400] width 108 height 38
click at [797, 390] on input "Operating a Business" at bounding box center [803, 387] width 12 height 12
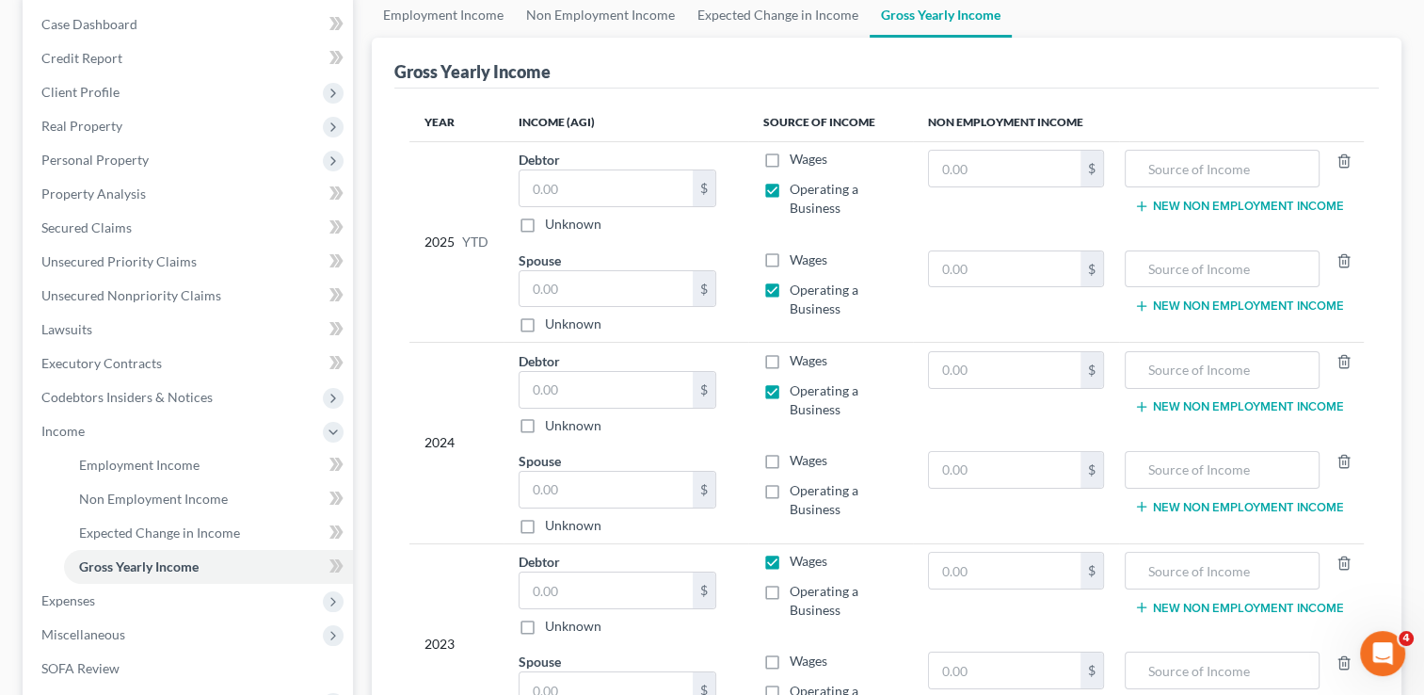
click at [790, 487] on label "Operating a Business" at bounding box center [844, 500] width 108 height 38
click at [797, 487] on input "Operating a Business" at bounding box center [803, 487] width 12 height 12
click at [790, 559] on label "Wages" at bounding box center [809, 561] width 38 height 19
click at [797, 559] on input "Wages" at bounding box center [803, 558] width 12 height 12
click at [790, 593] on label "Operating a Business" at bounding box center [844, 601] width 108 height 38
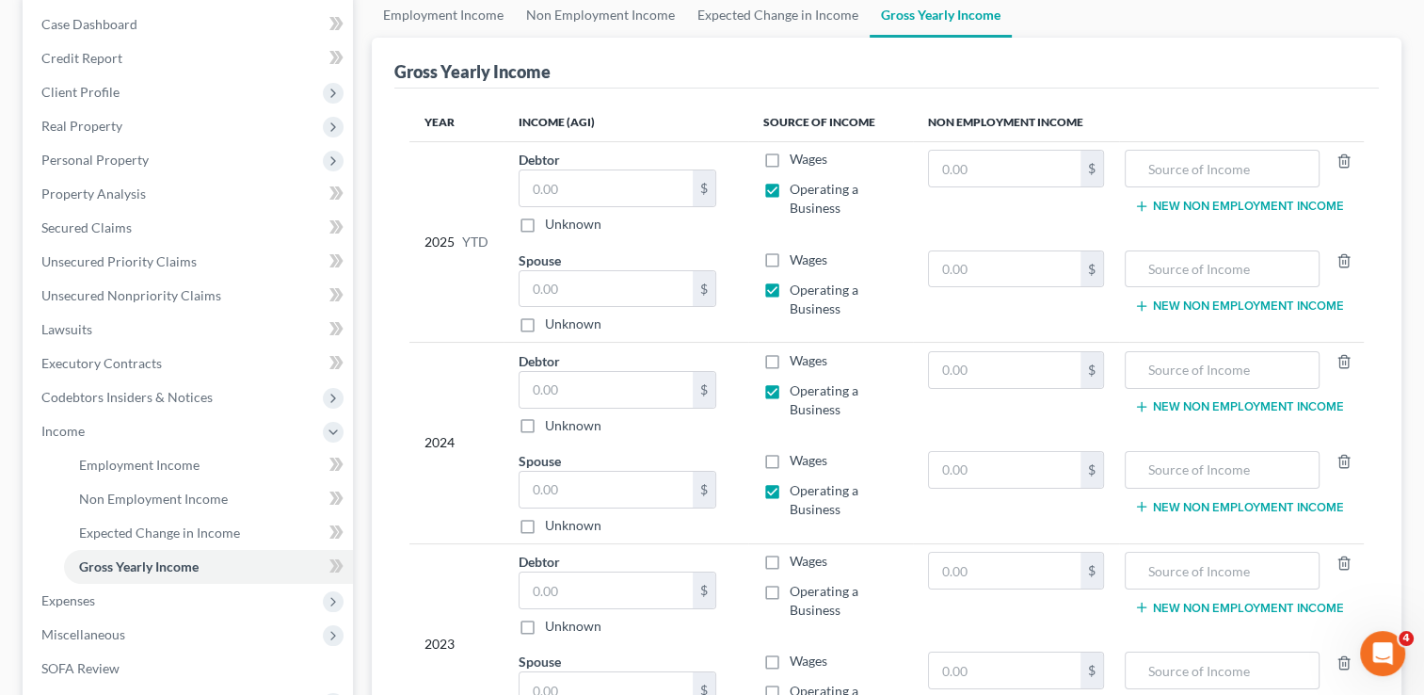
click at [797, 593] on input "Operating a Business" at bounding box center [803, 588] width 12 height 12
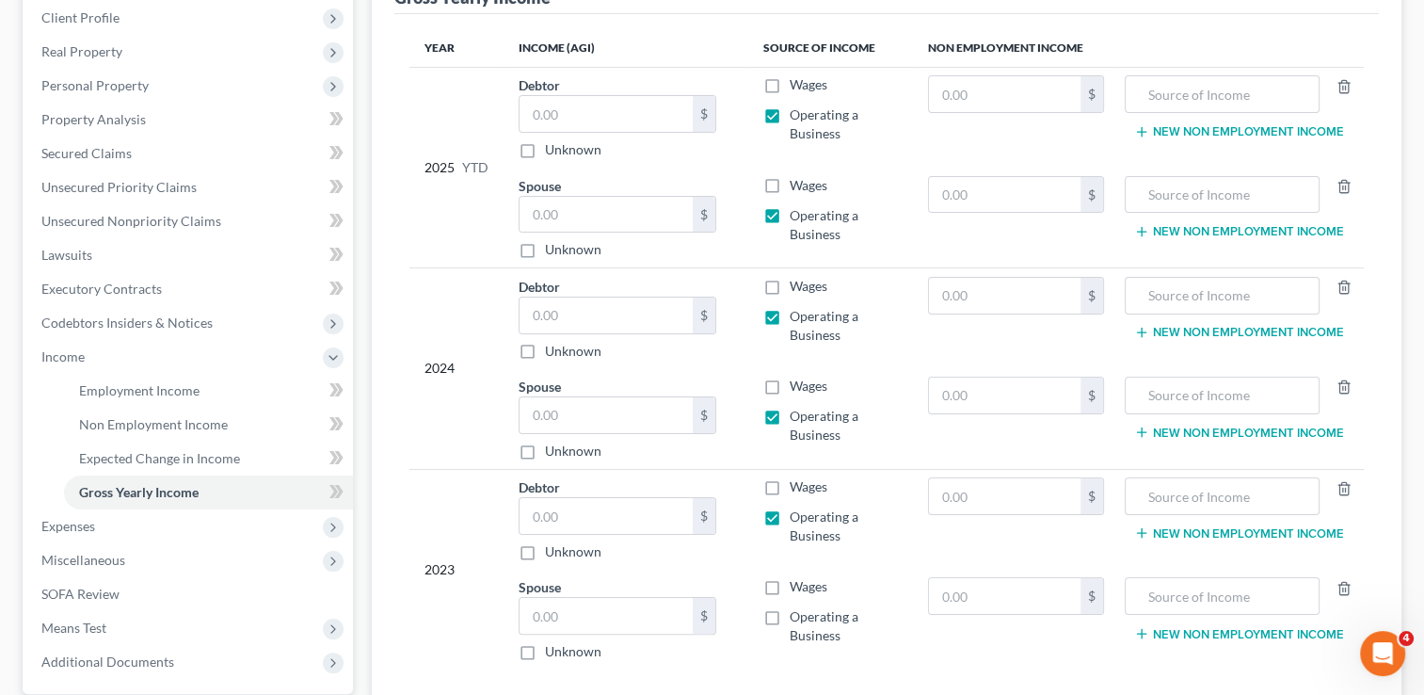
scroll to position [377, 0]
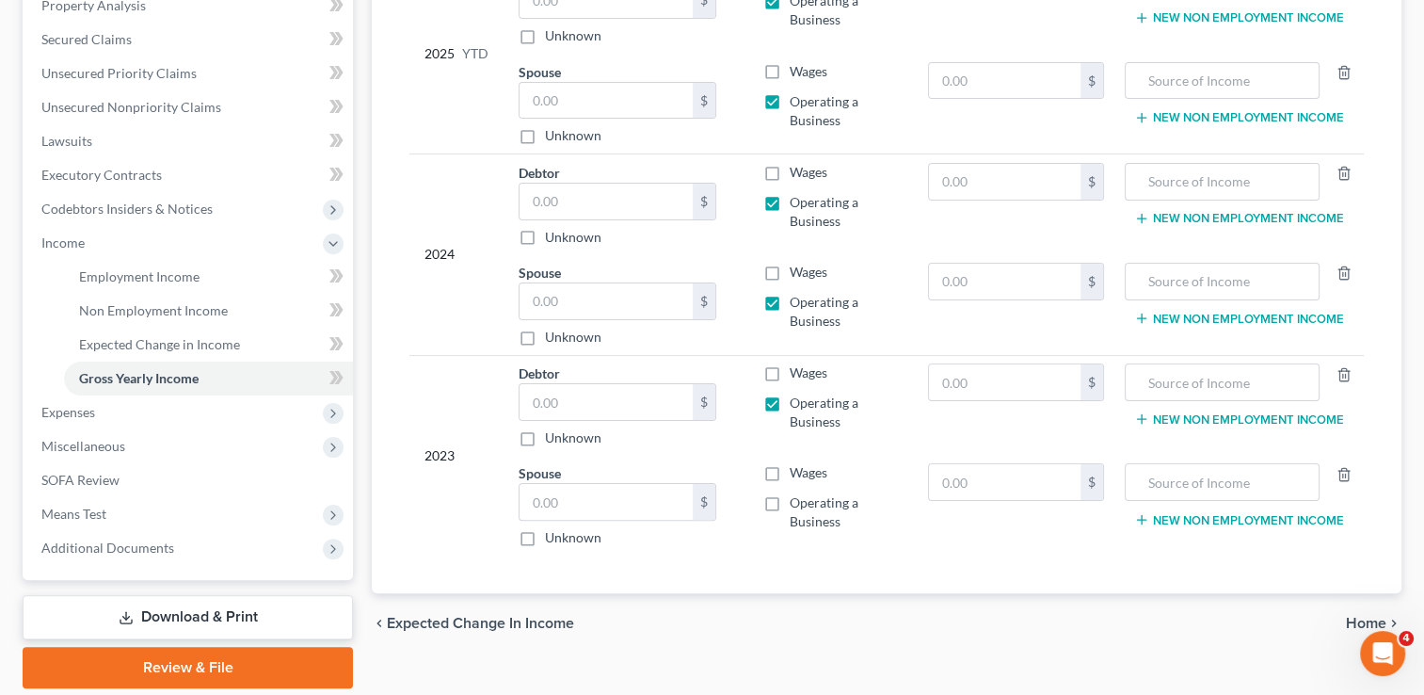
click at [790, 502] on label "Operating a Business" at bounding box center [844, 512] width 108 height 38
click at [797, 502] on input "Operating a Business" at bounding box center [803, 499] width 12 height 12
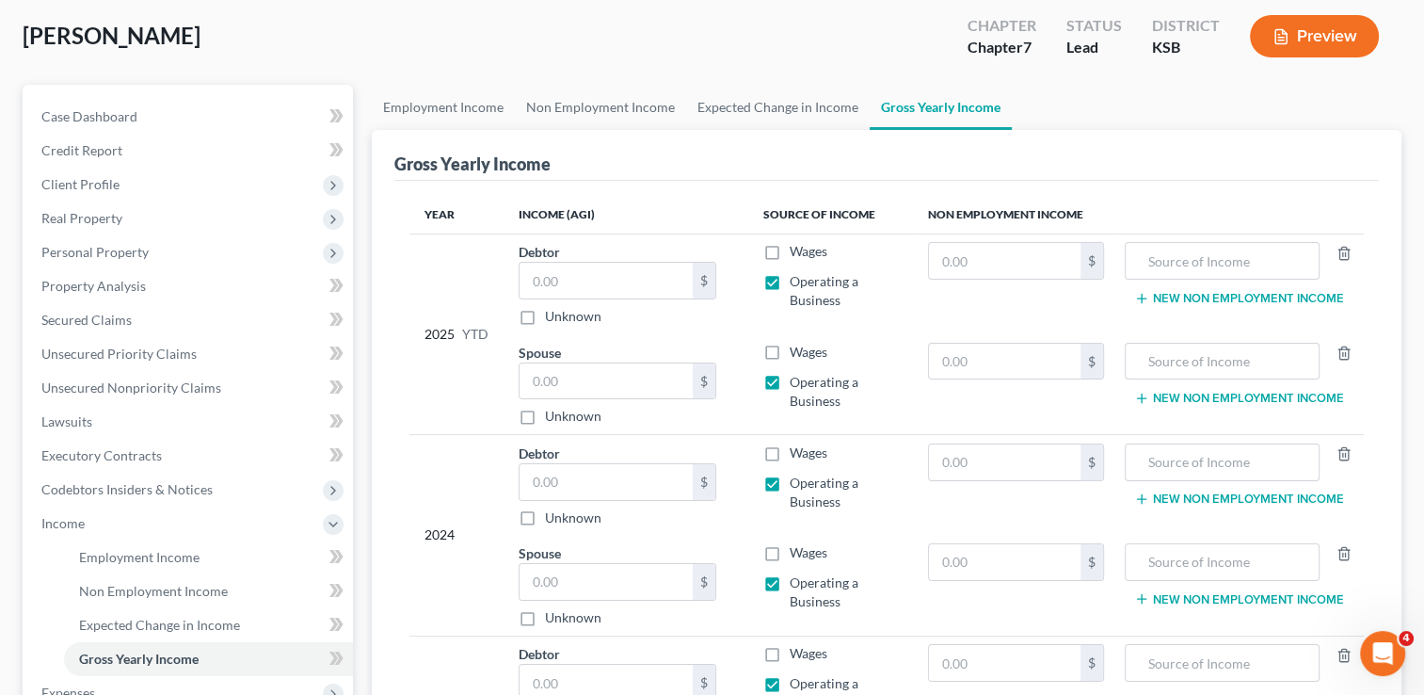
scroll to position [94, 0]
click at [601, 280] on input "text" at bounding box center [606, 283] width 173 height 36
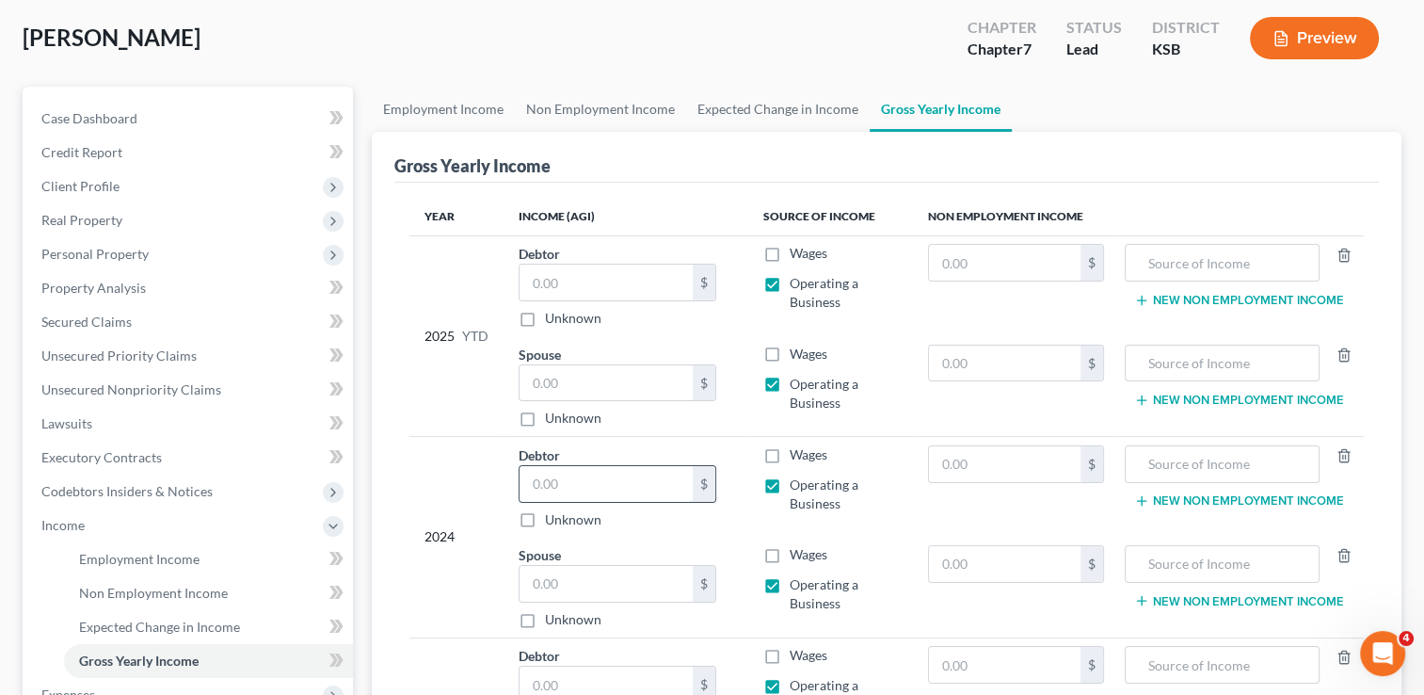
click at [604, 489] on input "text" at bounding box center [606, 484] width 173 height 36
drag, startPoint x: 606, startPoint y: 488, endPoint x: 523, endPoint y: 472, distance: 84.4
click at [497, 468] on tr "2024 Debtor 800.00 $ Unknown Balance Undetermined 800 $ Unknown Wages Operating…" at bounding box center [887, 487] width 955 height 101
click at [612, 591] on input "text" at bounding box center [606, 584] width 173 height 36
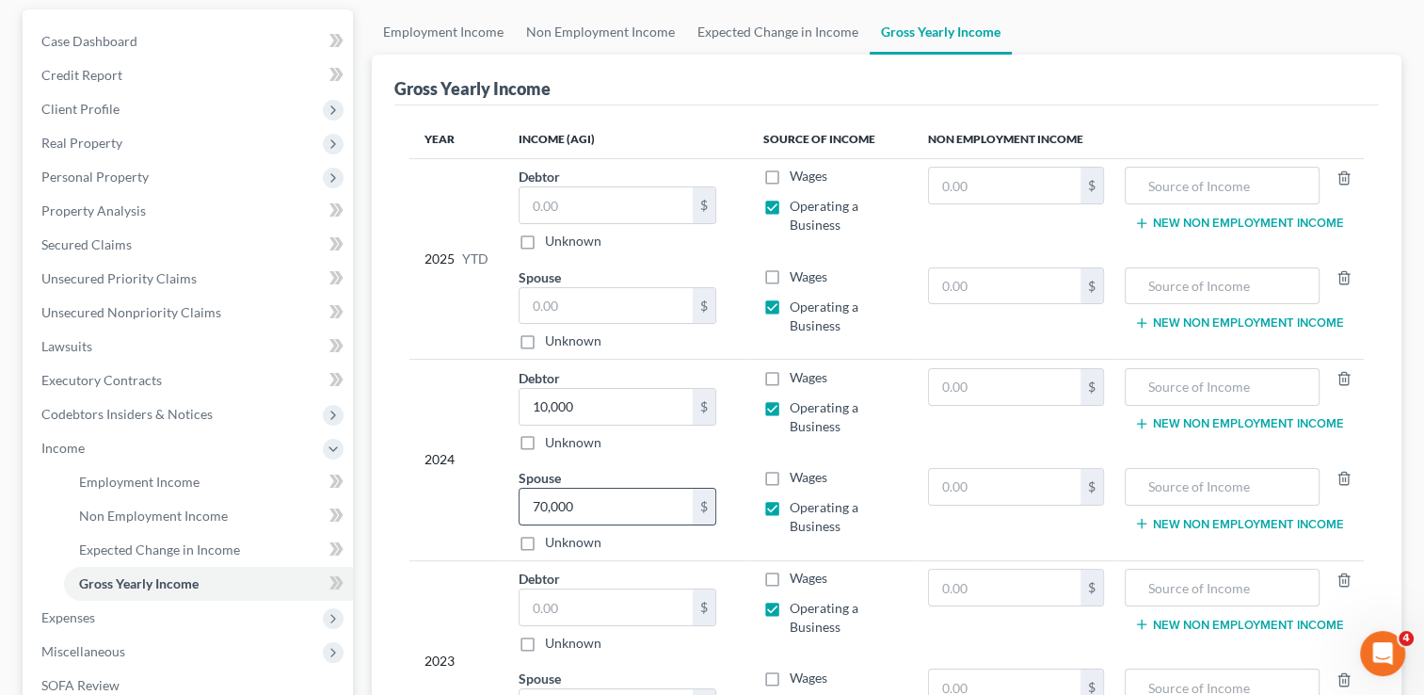
scroll to position [282, 0]
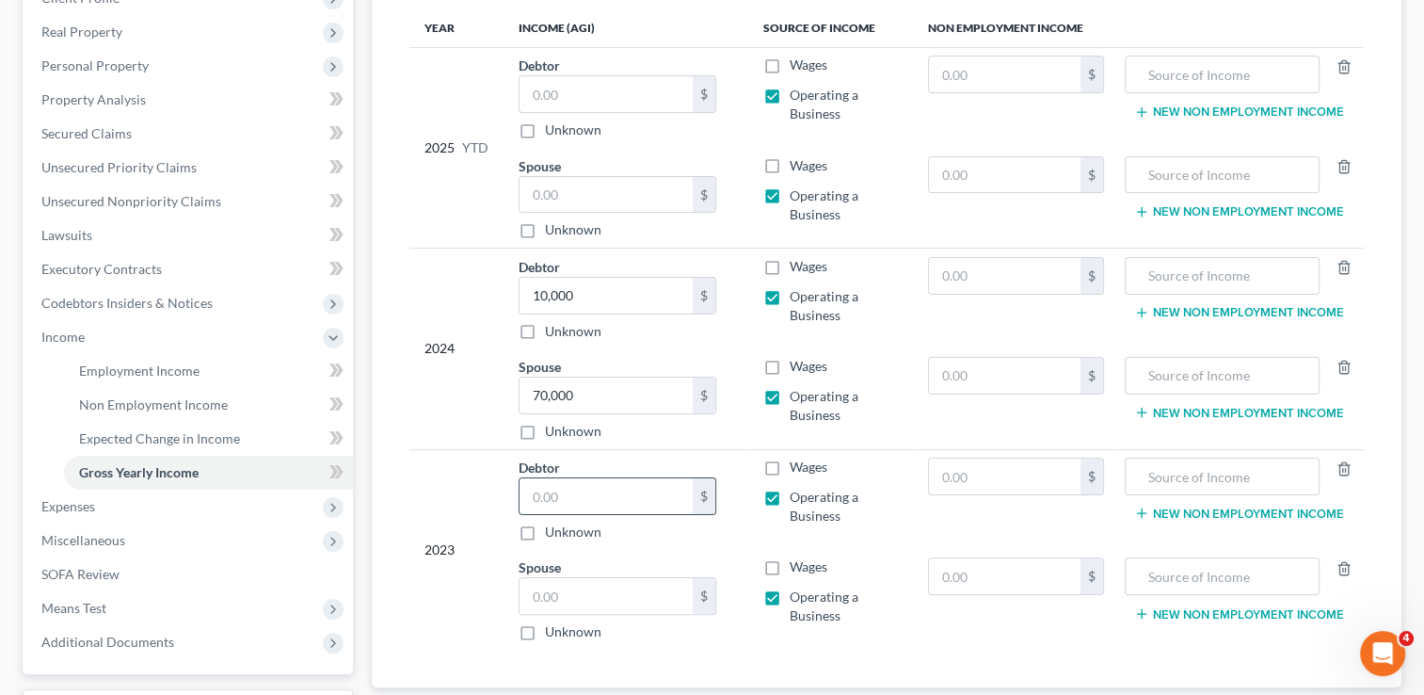
click at [614, 506] on input "text" at bounding box center [606, 496] width 173 height 36
click at [611, 601] on input "text" at bounding box center [606, 596] width 173 height 36
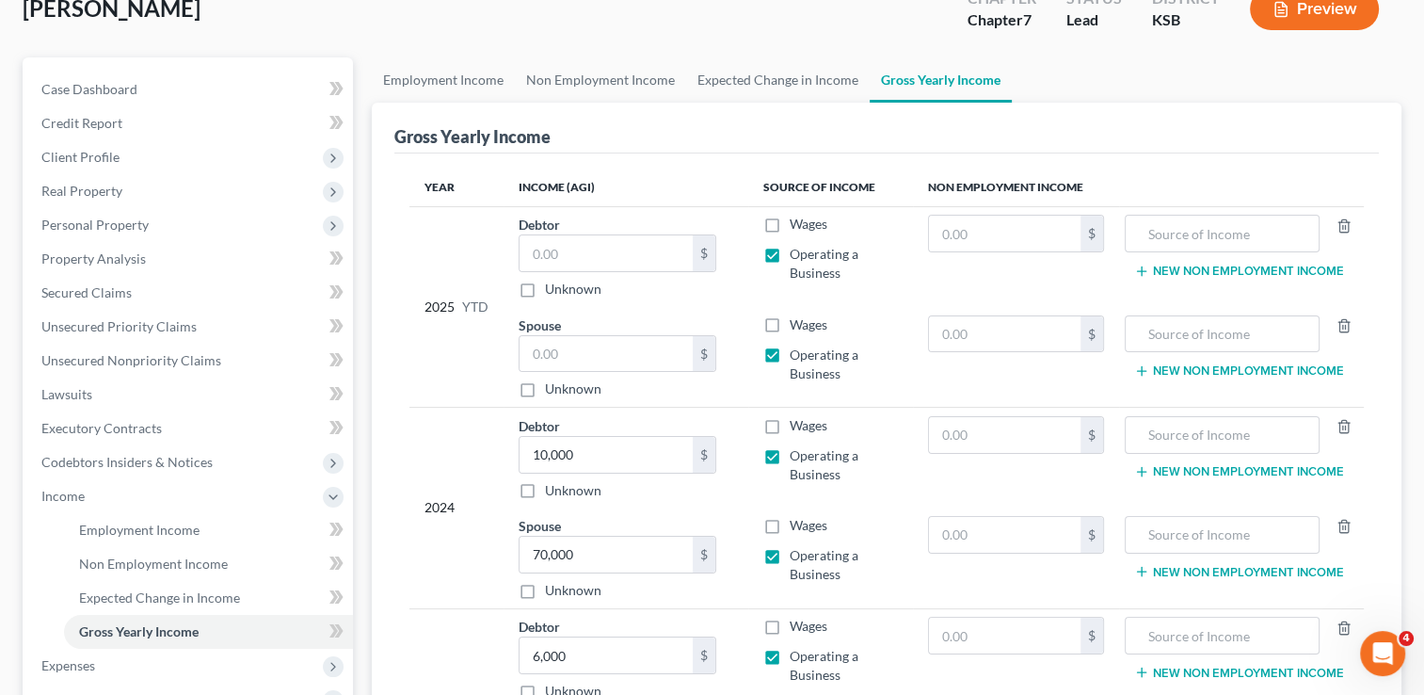
scroll to position [94, 0]
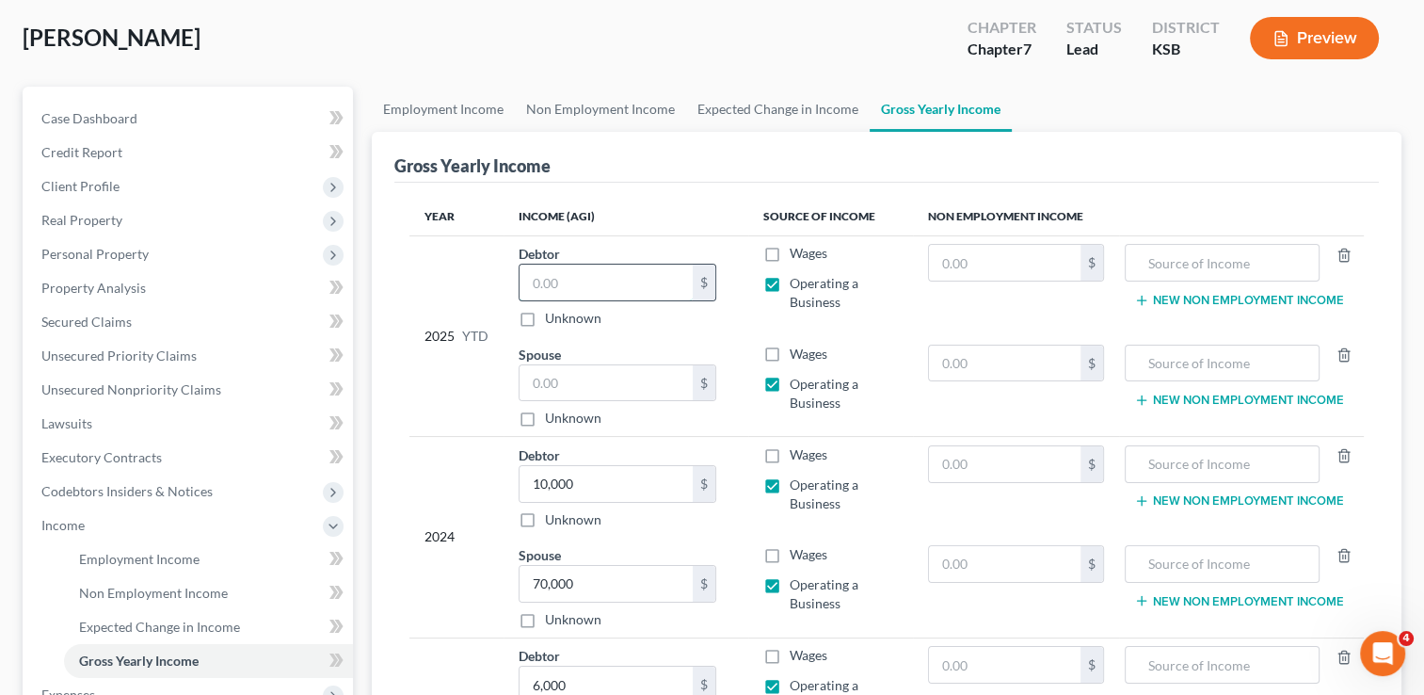
click at [586, 282] on input "text" at bounding box center [606, 283] width 173 height 36
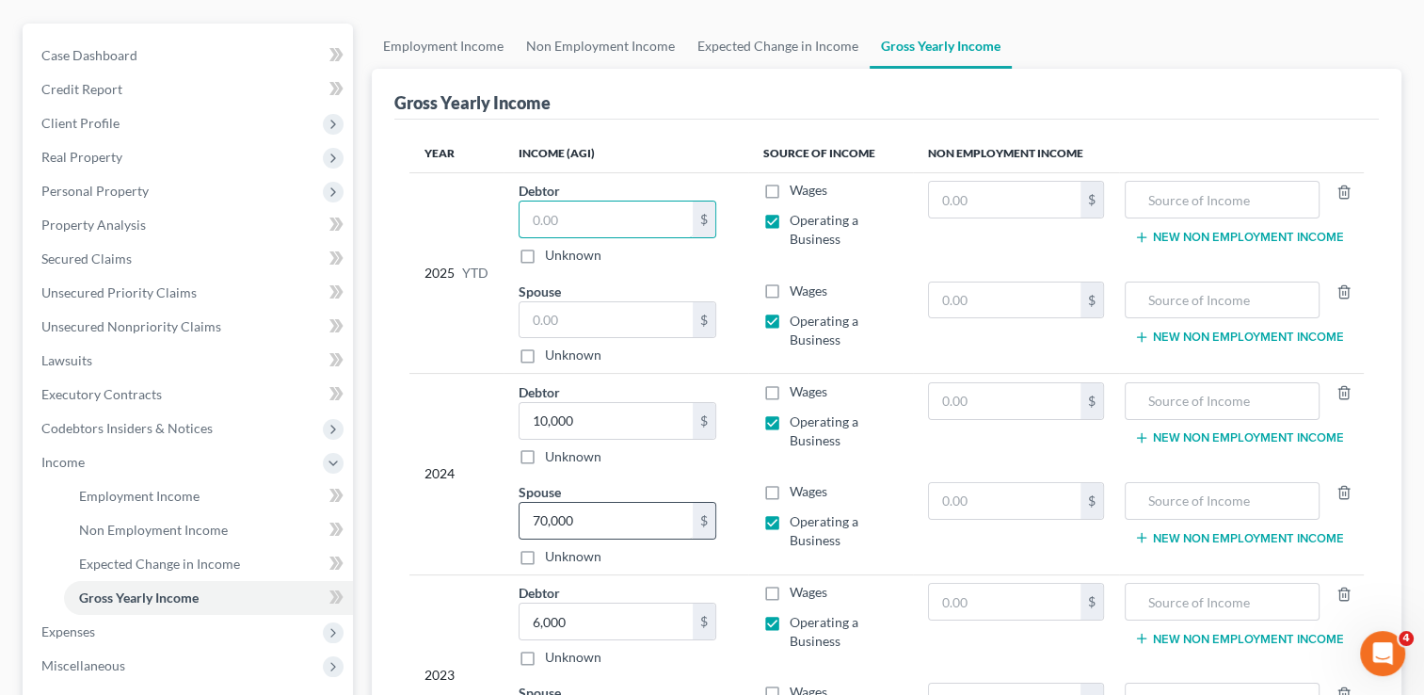
scroll to position [282, 0]
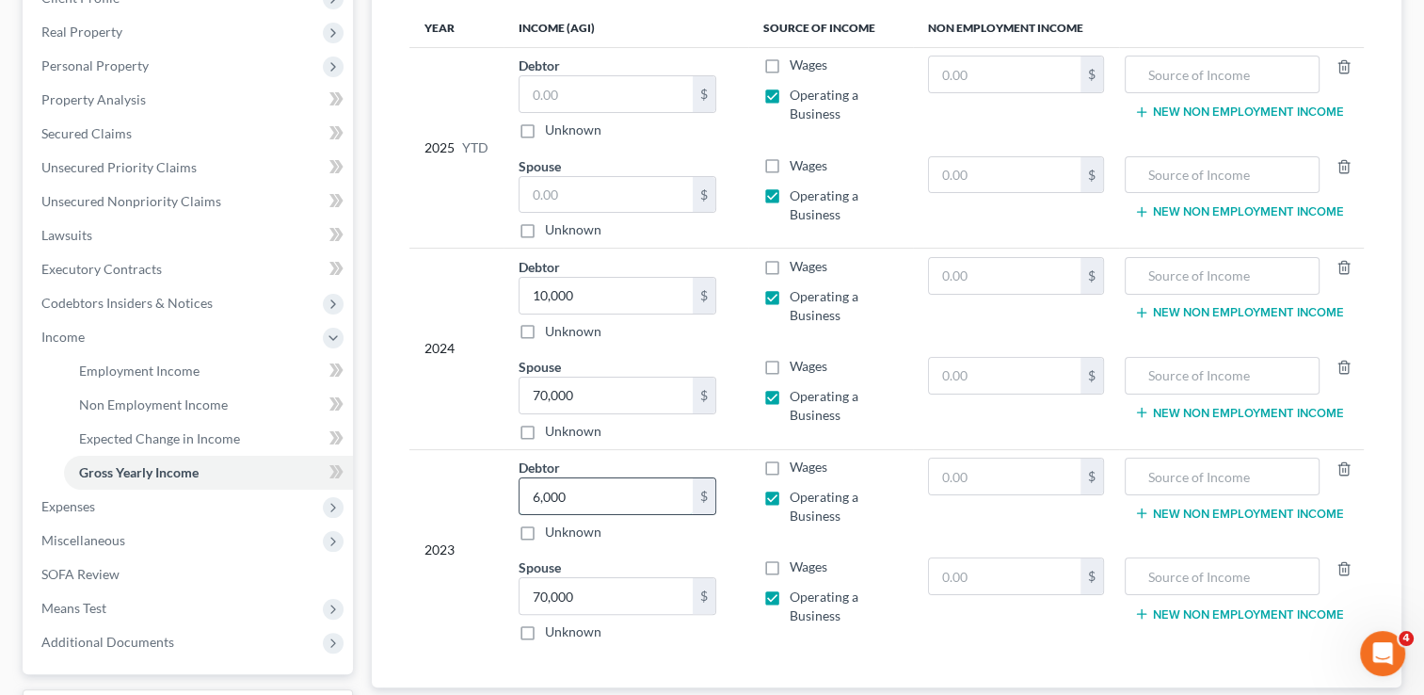
click at [621, 503] on input "6,000" at bounding box center [606, 496] width 173 height 36
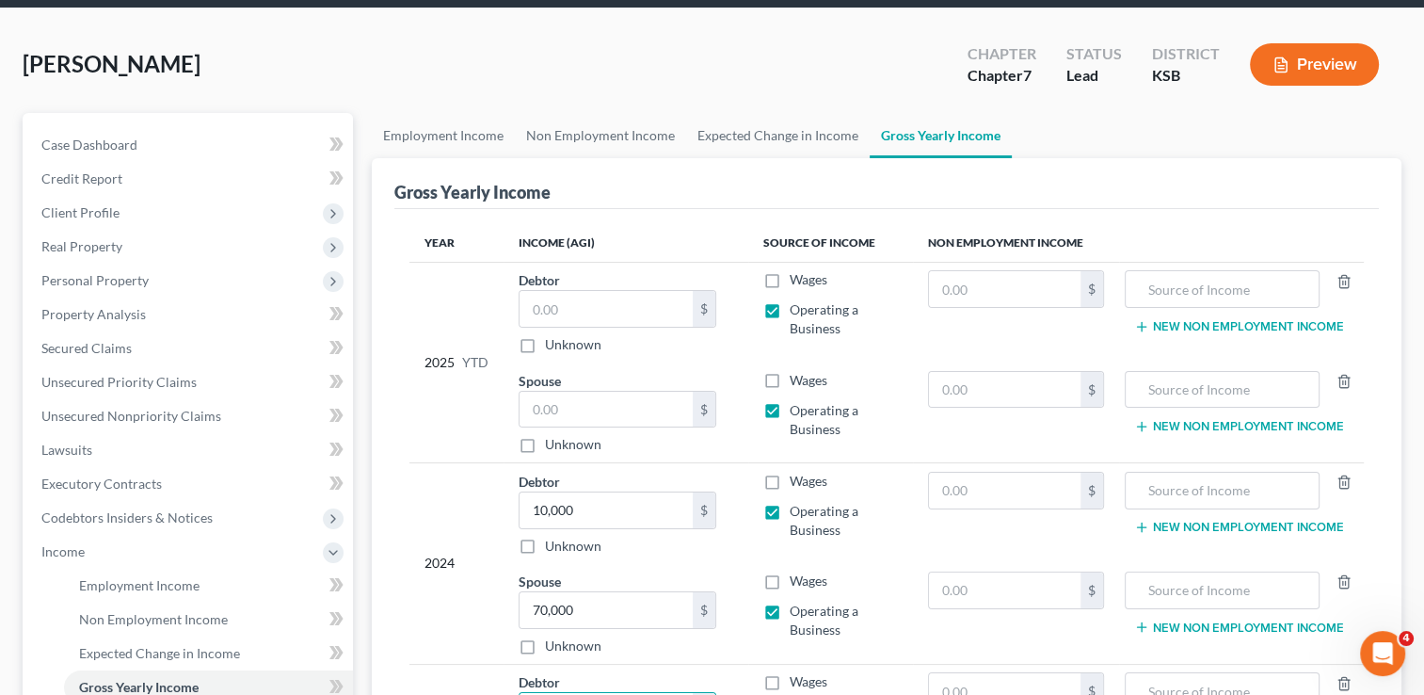
scroll to position [0, 0]
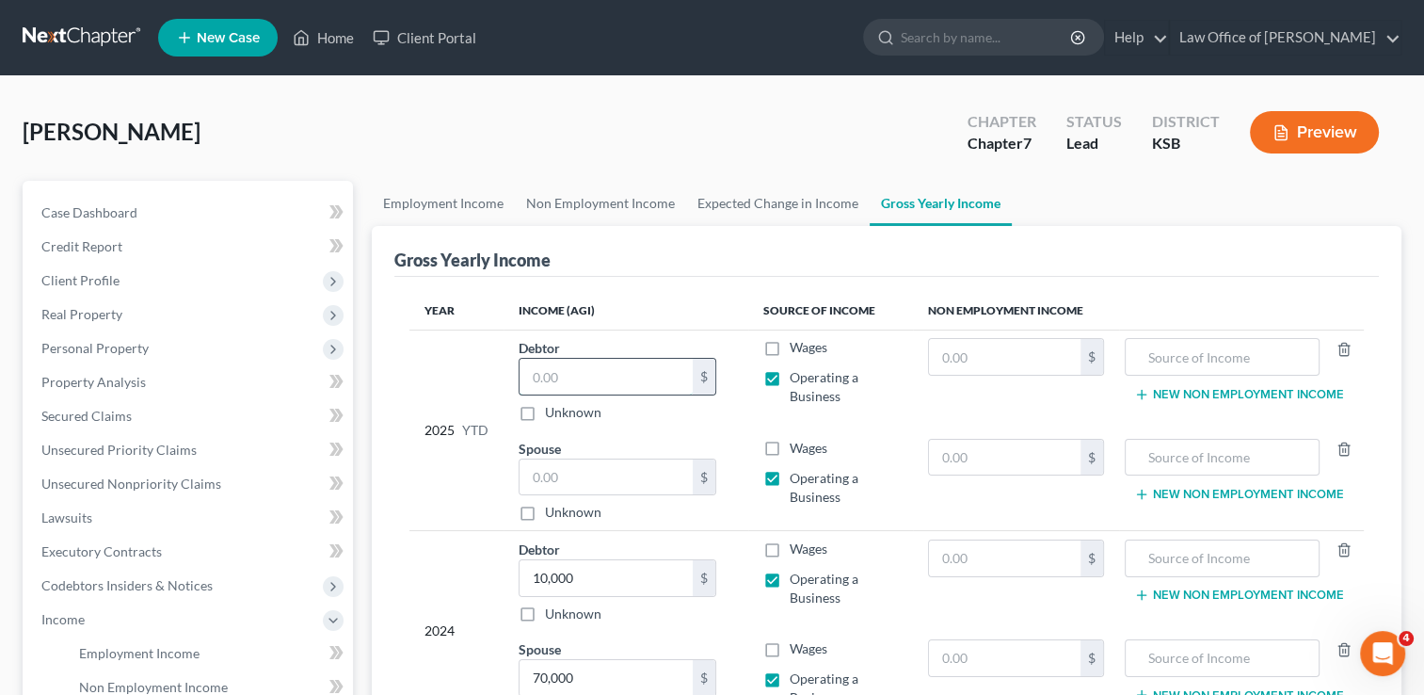
click at [606, 379] on input "text" at bounding box center [606, 377] width 173 height 36
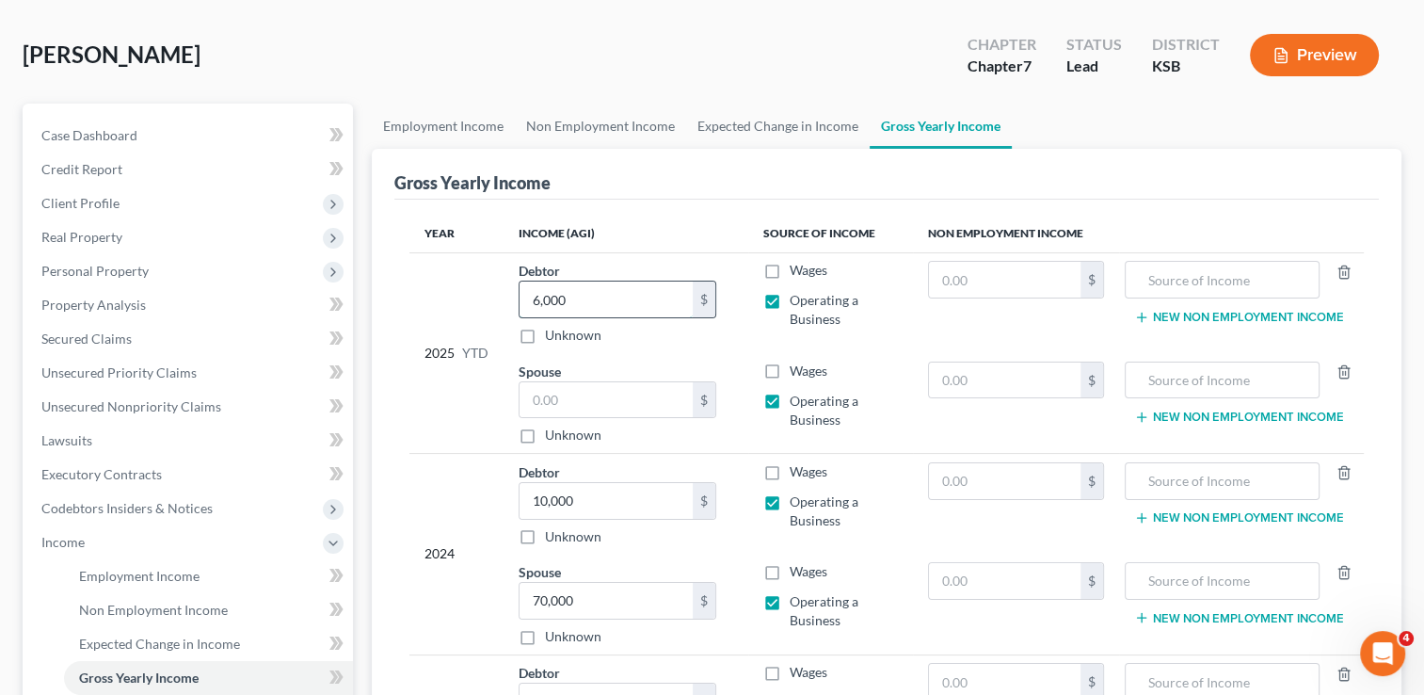
scroll to position [188, 0]
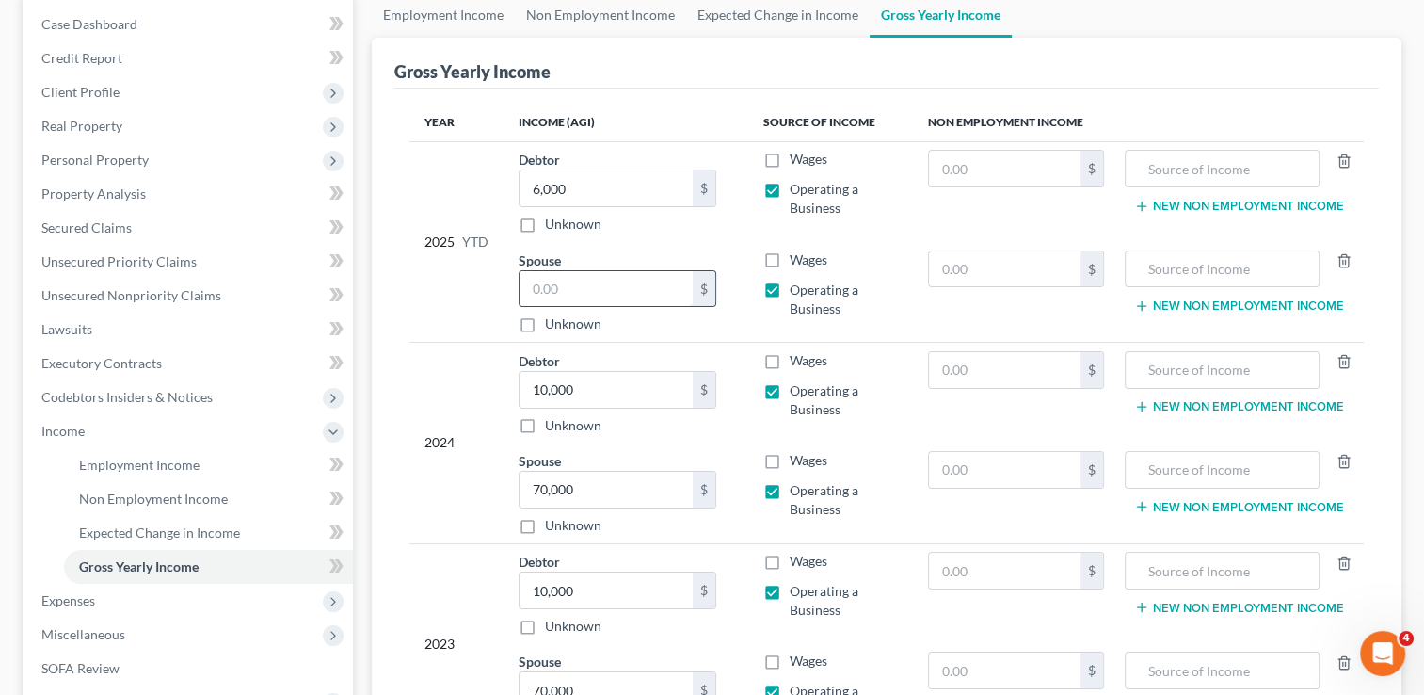
click at [615, 296] on input "text" at bounding box center [606, 289] width 173 height 36
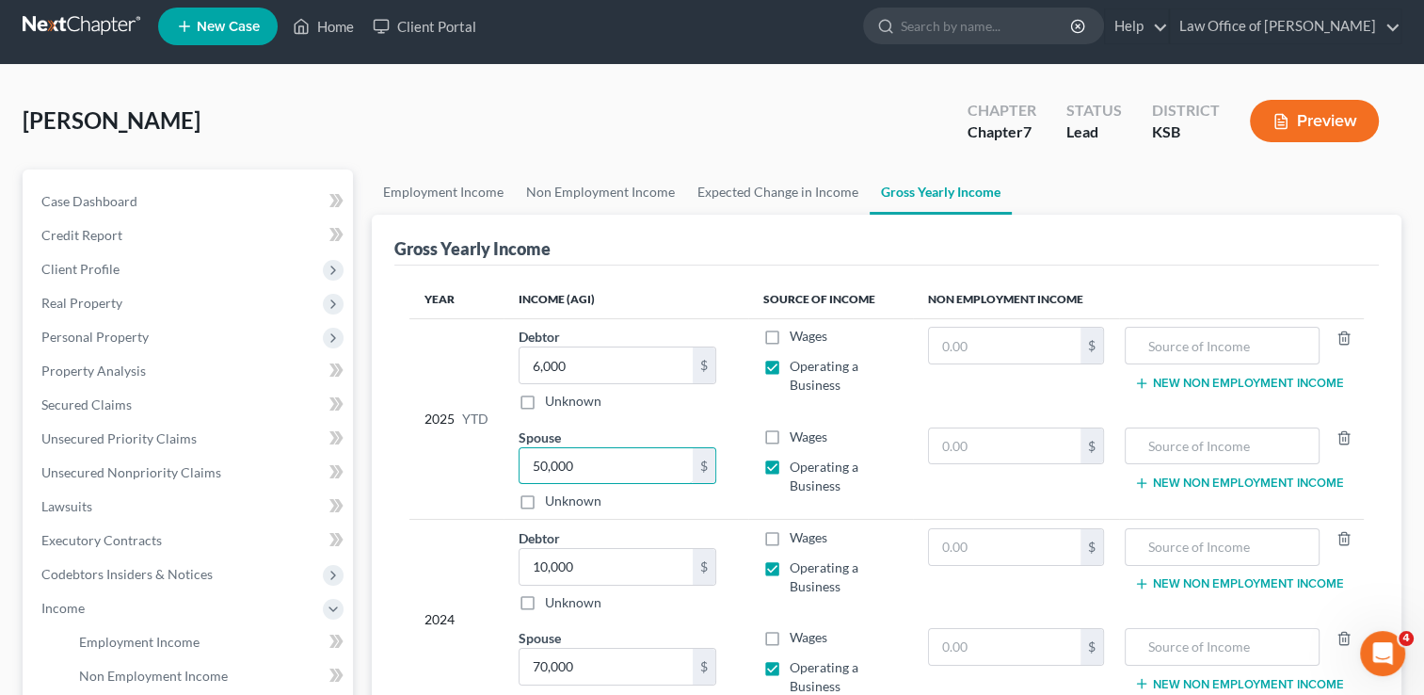
scroll to position [0, 0]
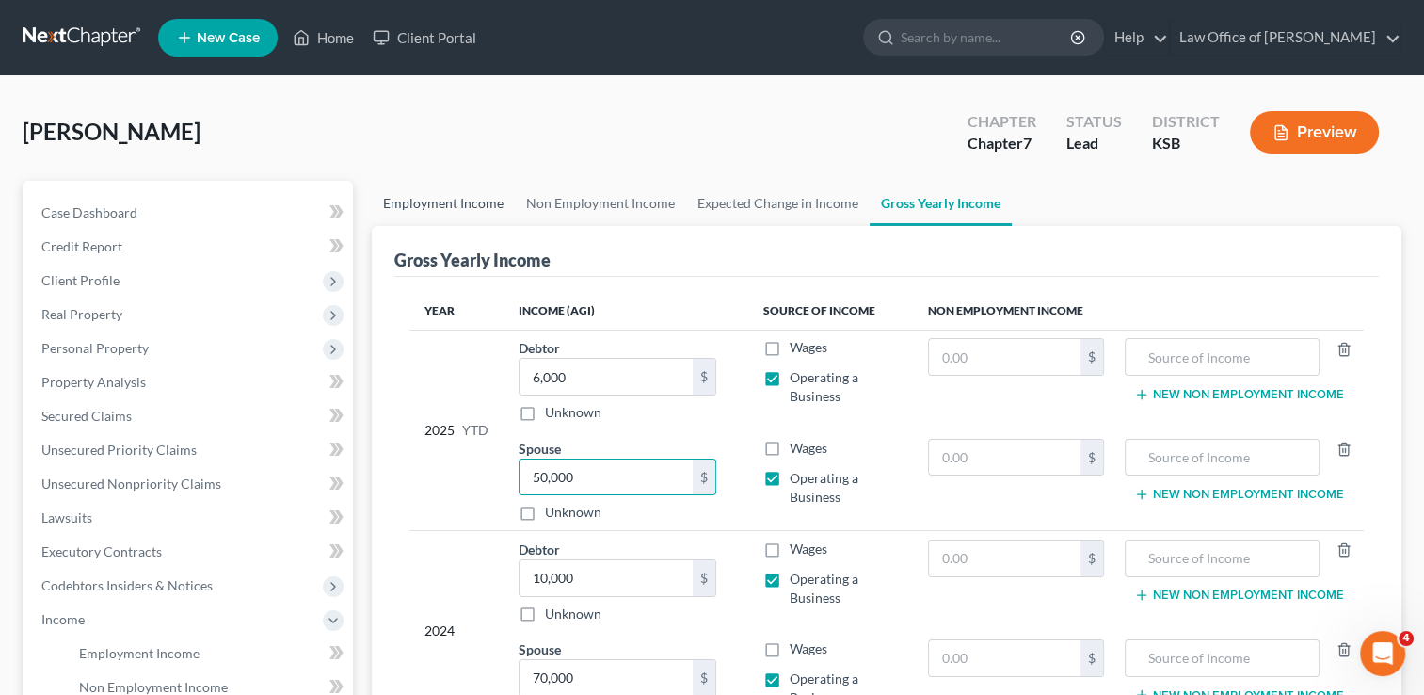
drag, startPoint x: 426, startPoint y: 202, endPoint x: 467, endPoint y: 211, distance: 41.4
click at [426, 202] on link "Employment Income" at bounding box center [443, 203] width 143 height 45
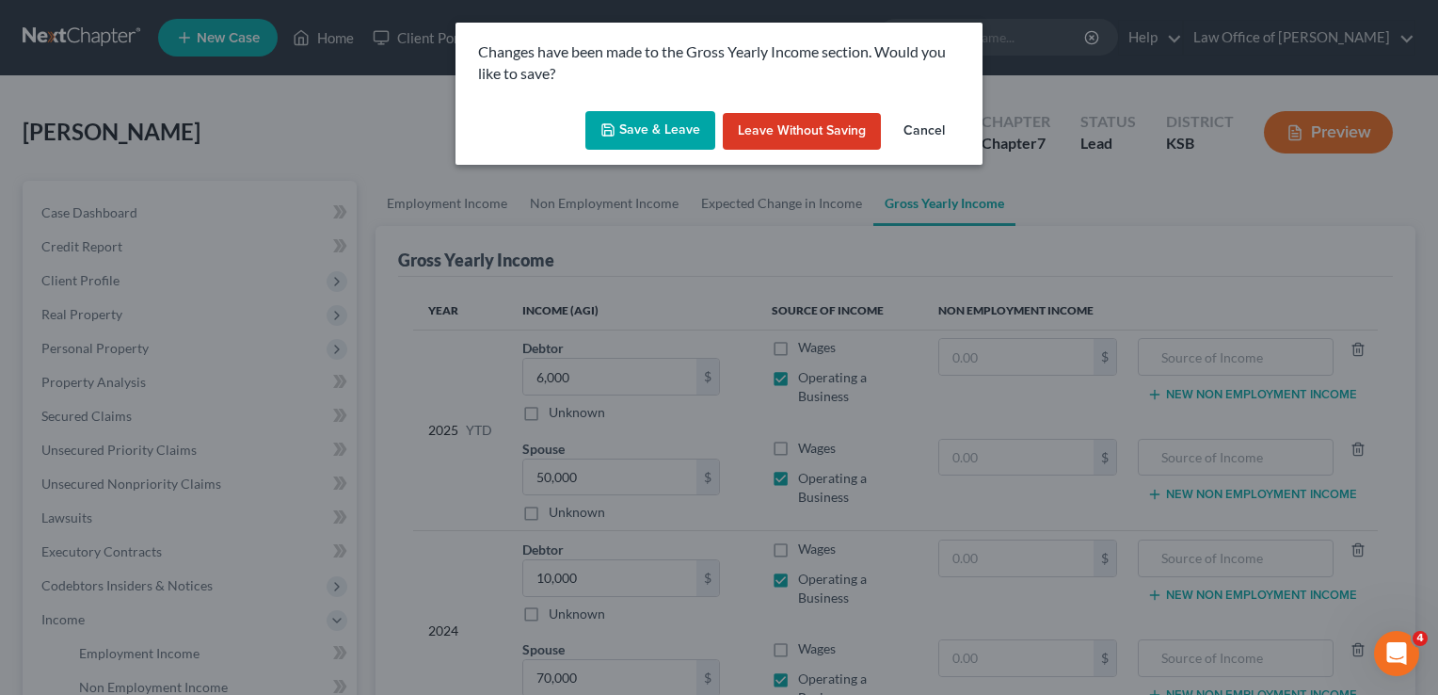
click at [697, 118] on button "Save & Leave" at bounding box center [651, 131] width 130 height 40
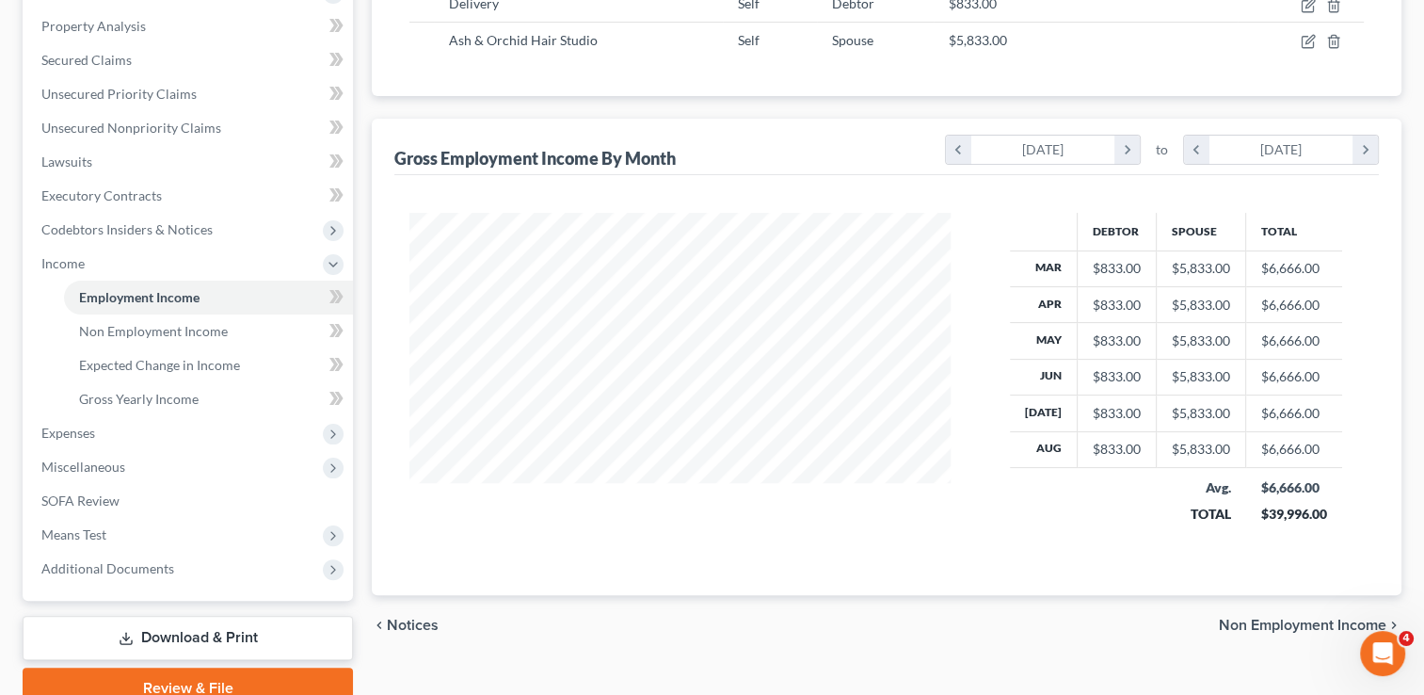
scroll to position [377, 0]
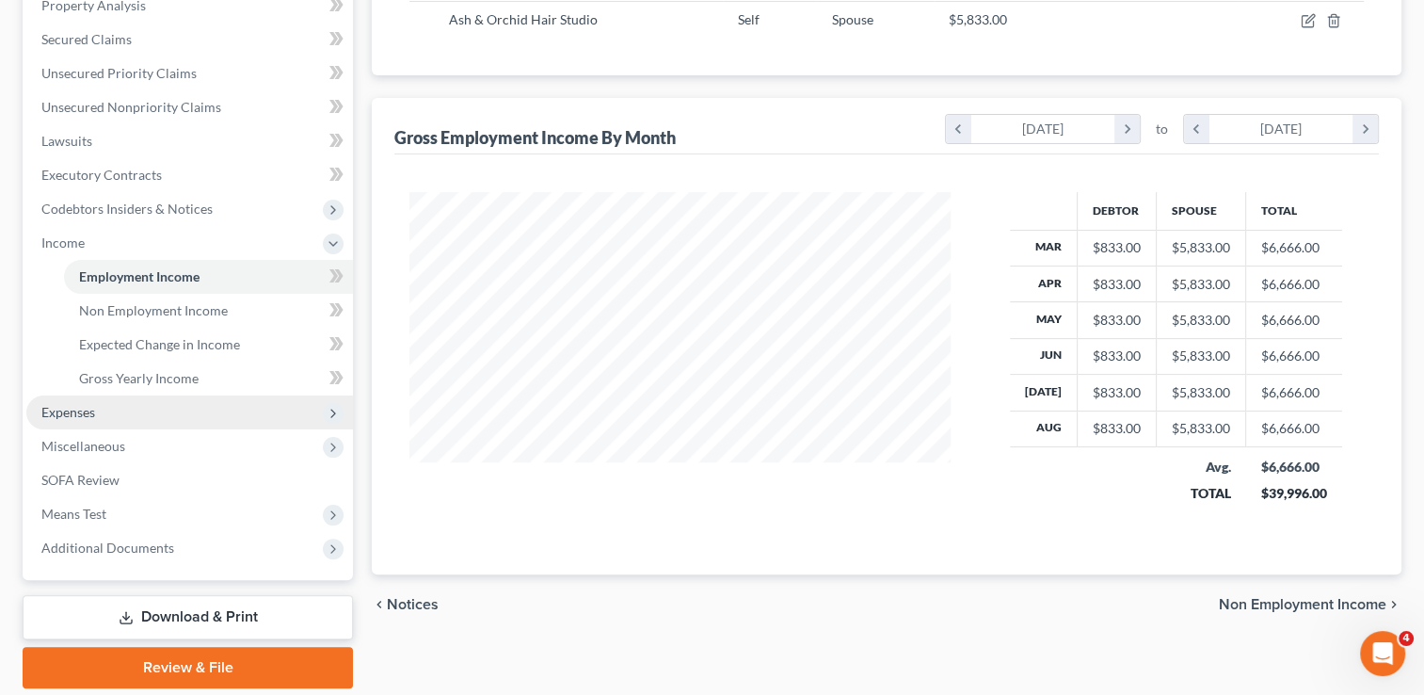
click at [68, 420] on span "Expenses" at bounding box center [189, 412] width 327 height 34
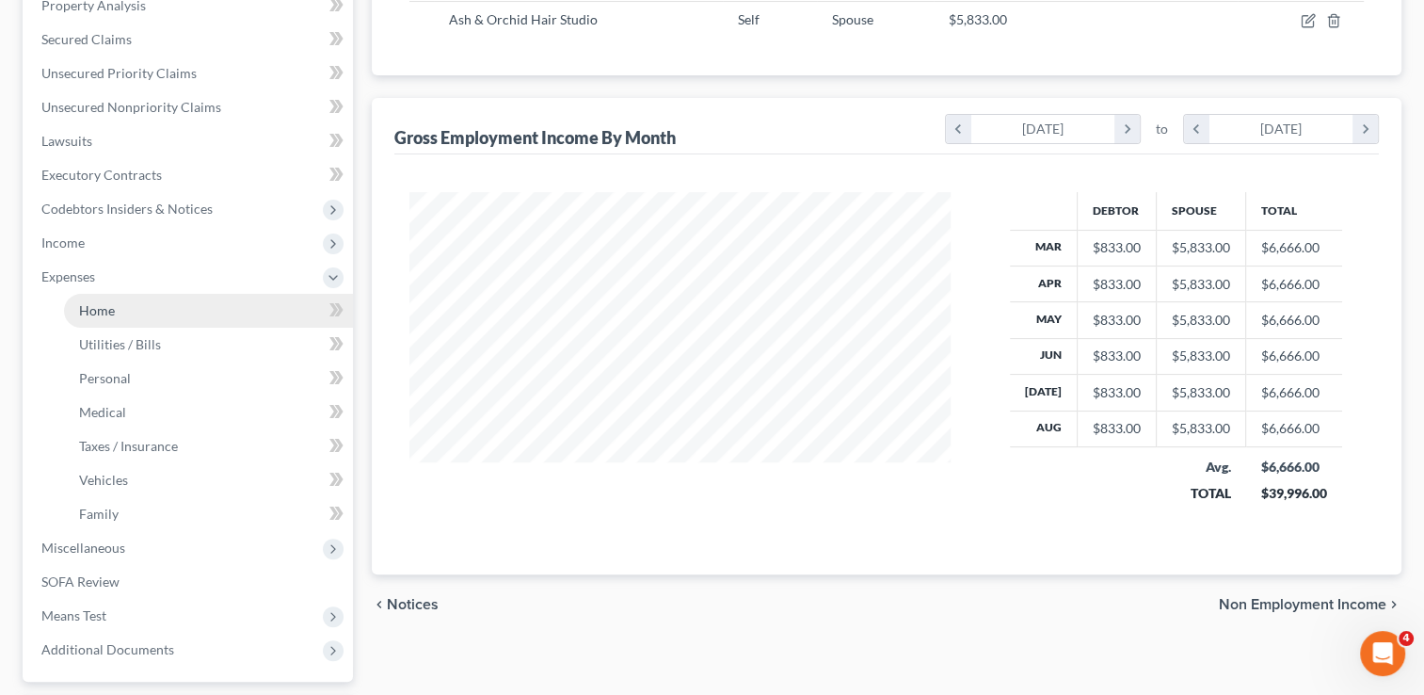
click at [110, 307] on span "Home" at bounding box center [97, 310] width 36 height 16
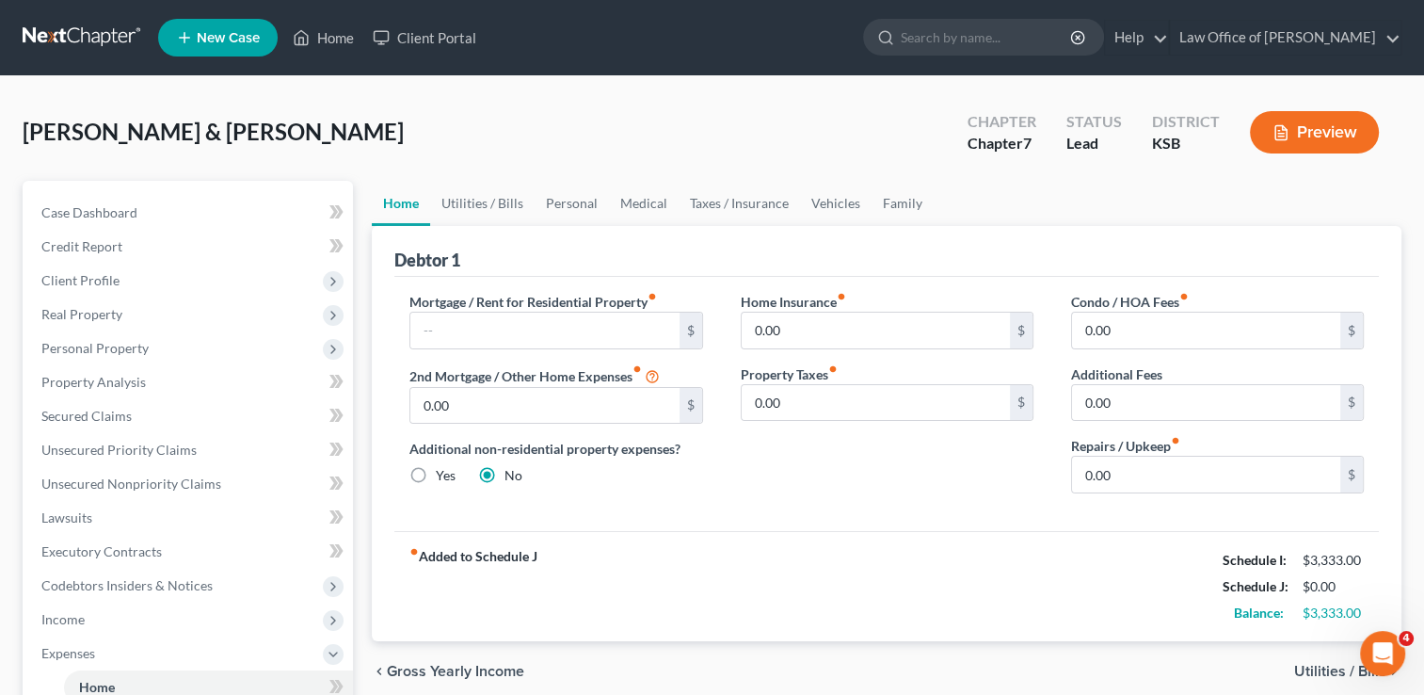
click at [493, 117] on div "[PERSON_NAME] & [PERSON_NAME] Upgraded Chapter Chapter 7 Status Lead District […" at bounding box center [712, 140] width 1379 height 82
